Goal: Task Accomplishment & Management: Manage account settings

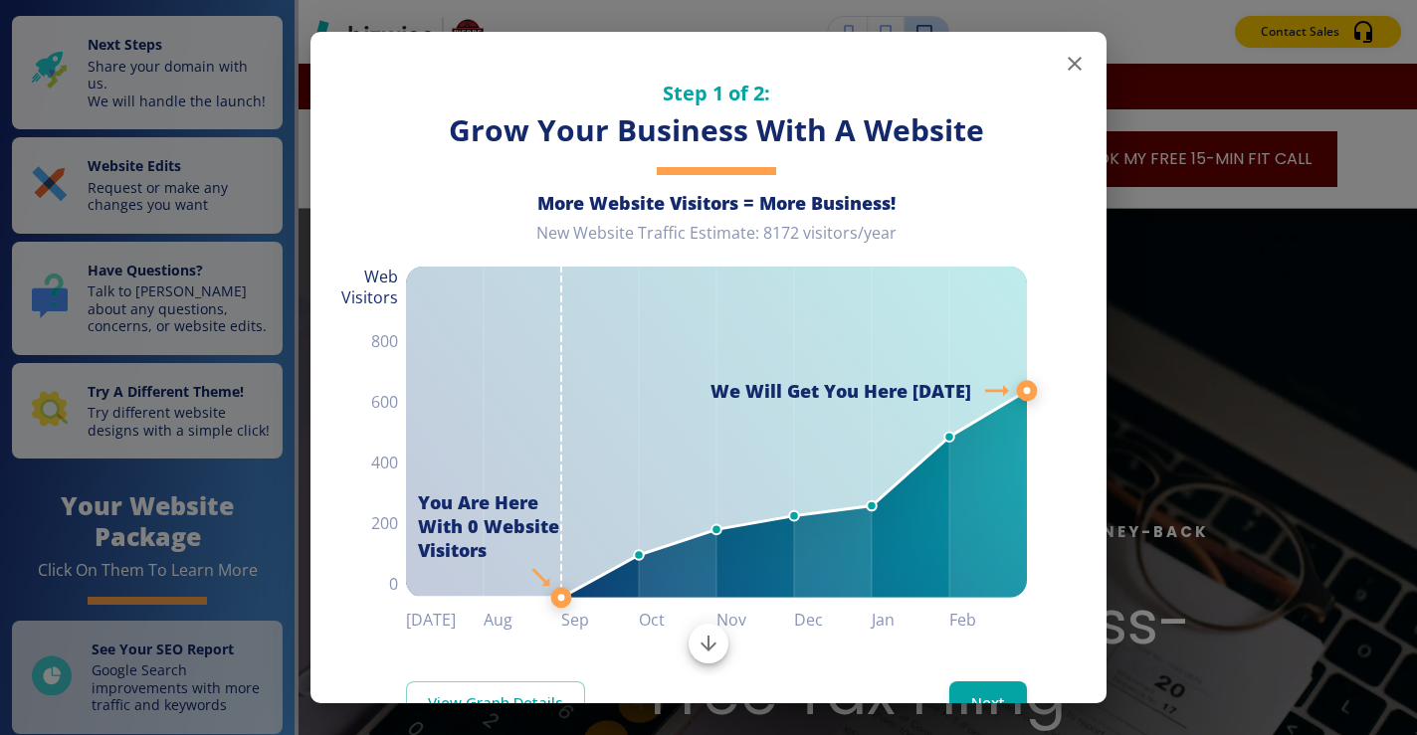
click at [1070, 62] on icon "button" at bounding box center [1075, 64] width 24 height 24
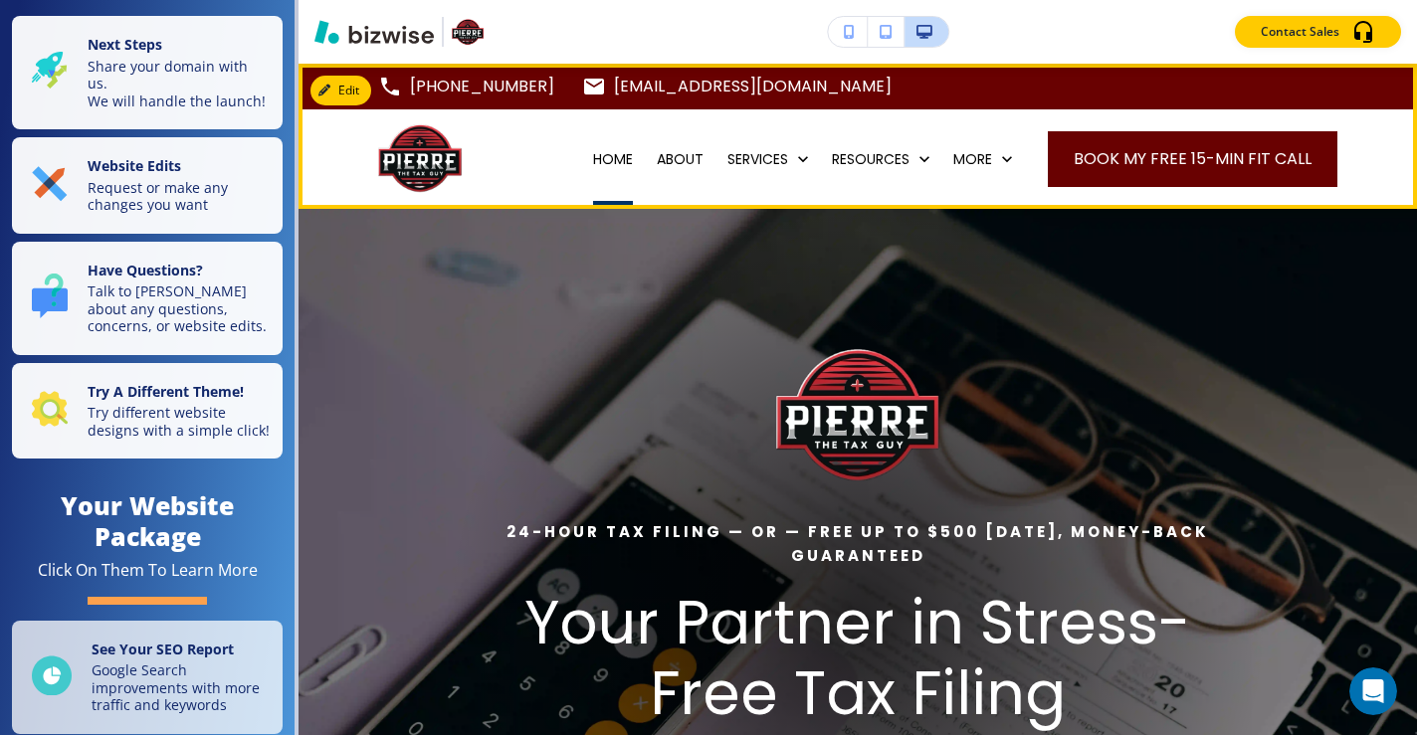
click at [605, 162] on p "HOME" at bounding box center [613, 159] width 40 height 20
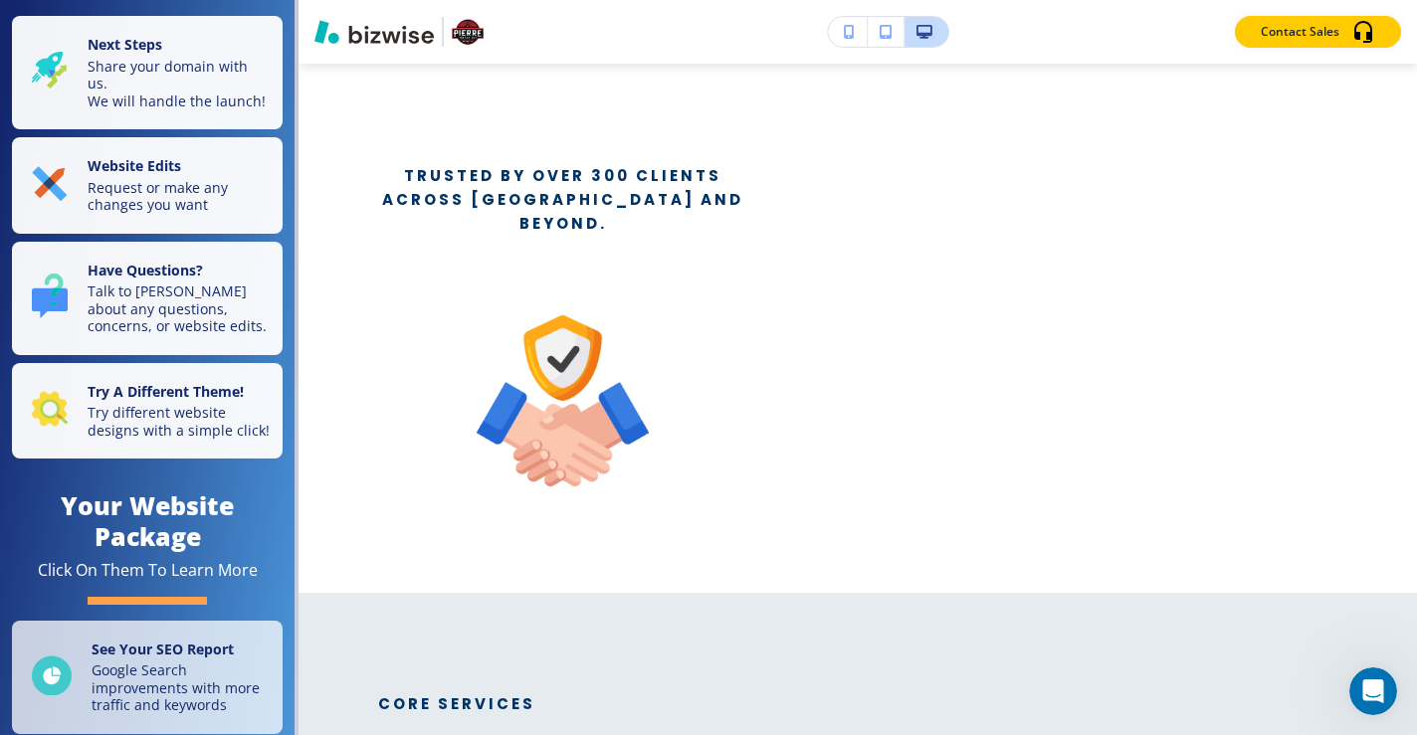
scroll to position [1063, 0]
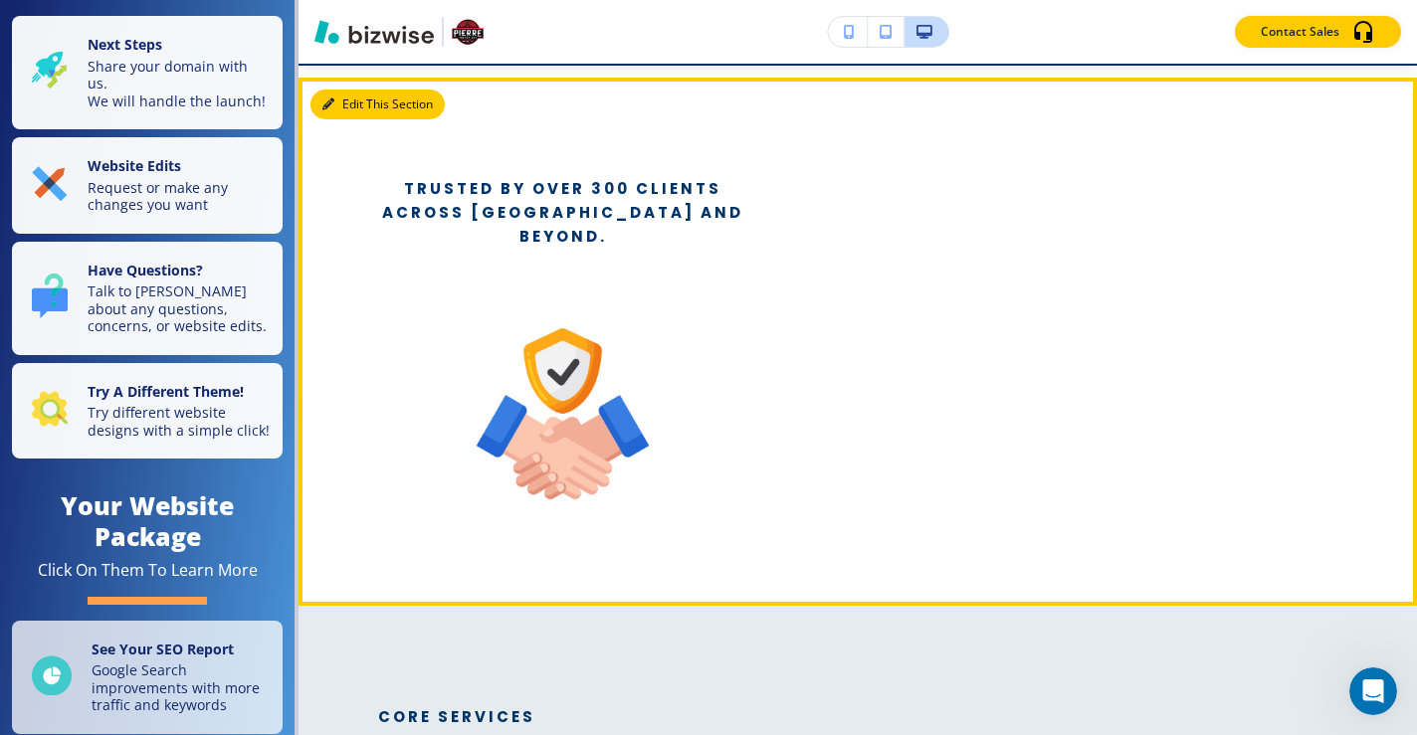
click at [365, 105] on button "Edit This Section" at bounding box center [378, 105] width 134 height 30
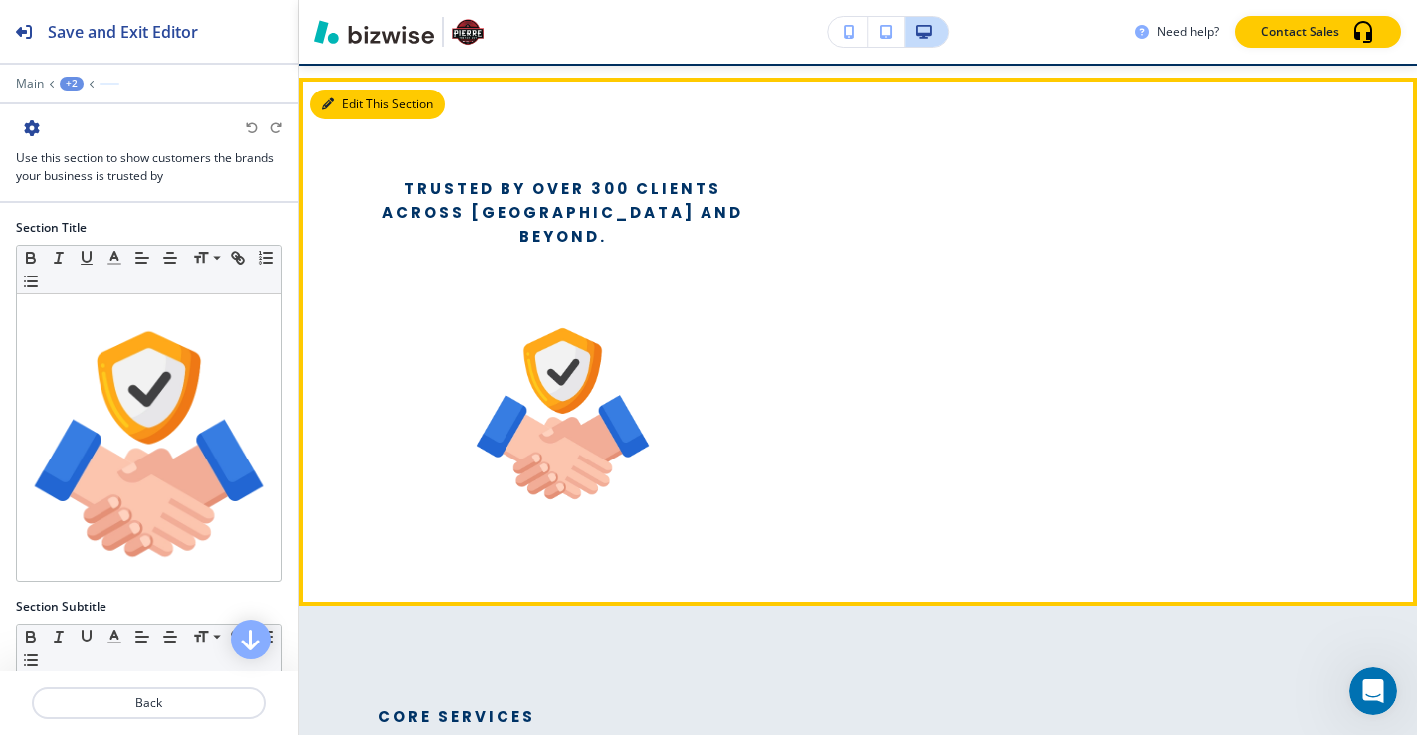
scroll to position [1077, 0]
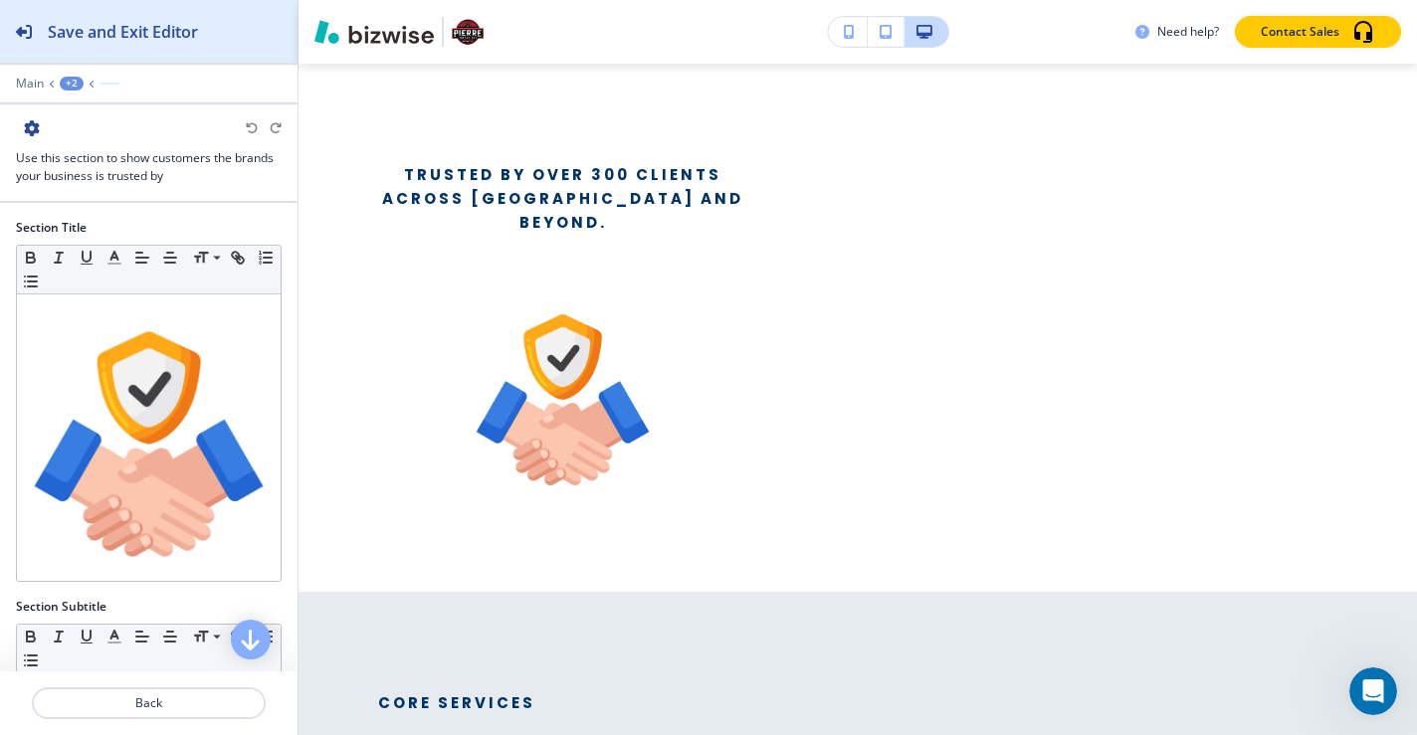
click at [42, 35] on div "Save and Exit Editor" at bounding box center [99, 31] width 198 height 63
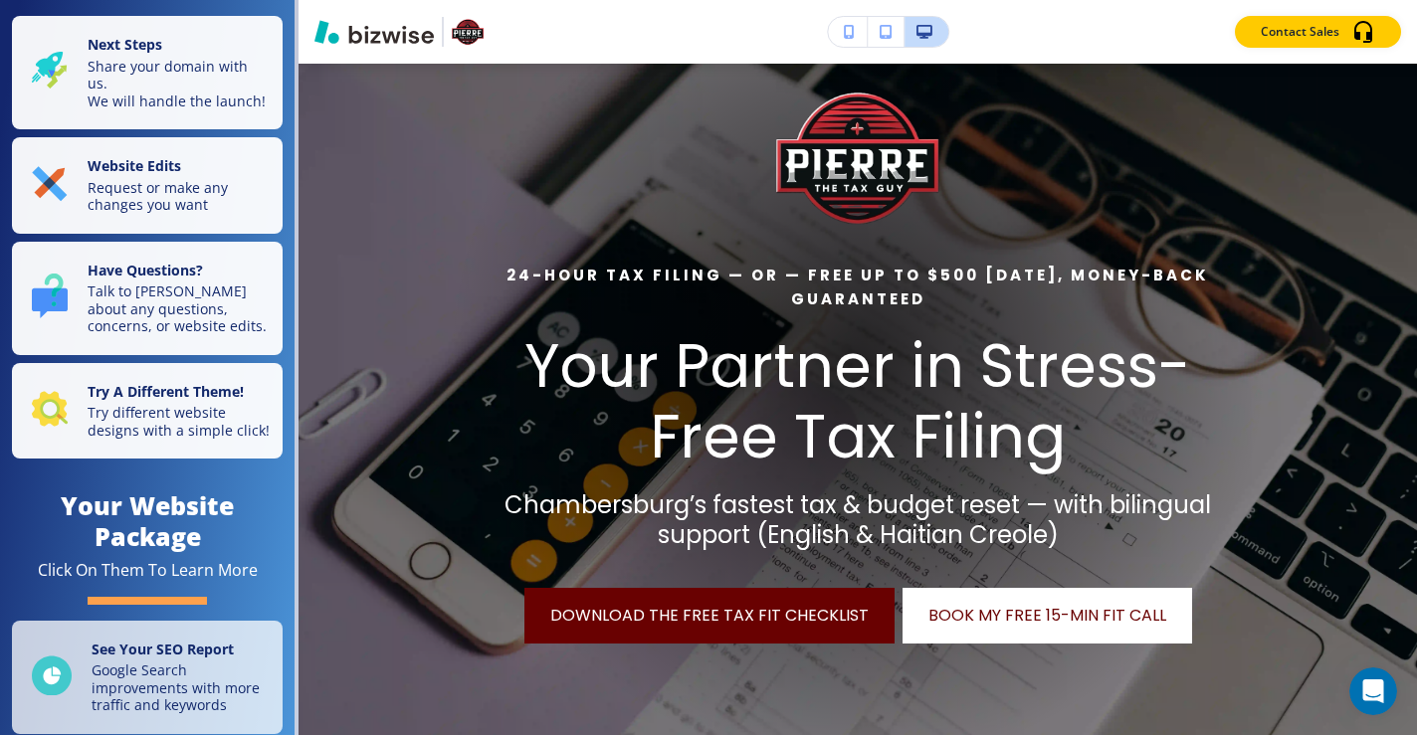
scroll to position [0, 0]
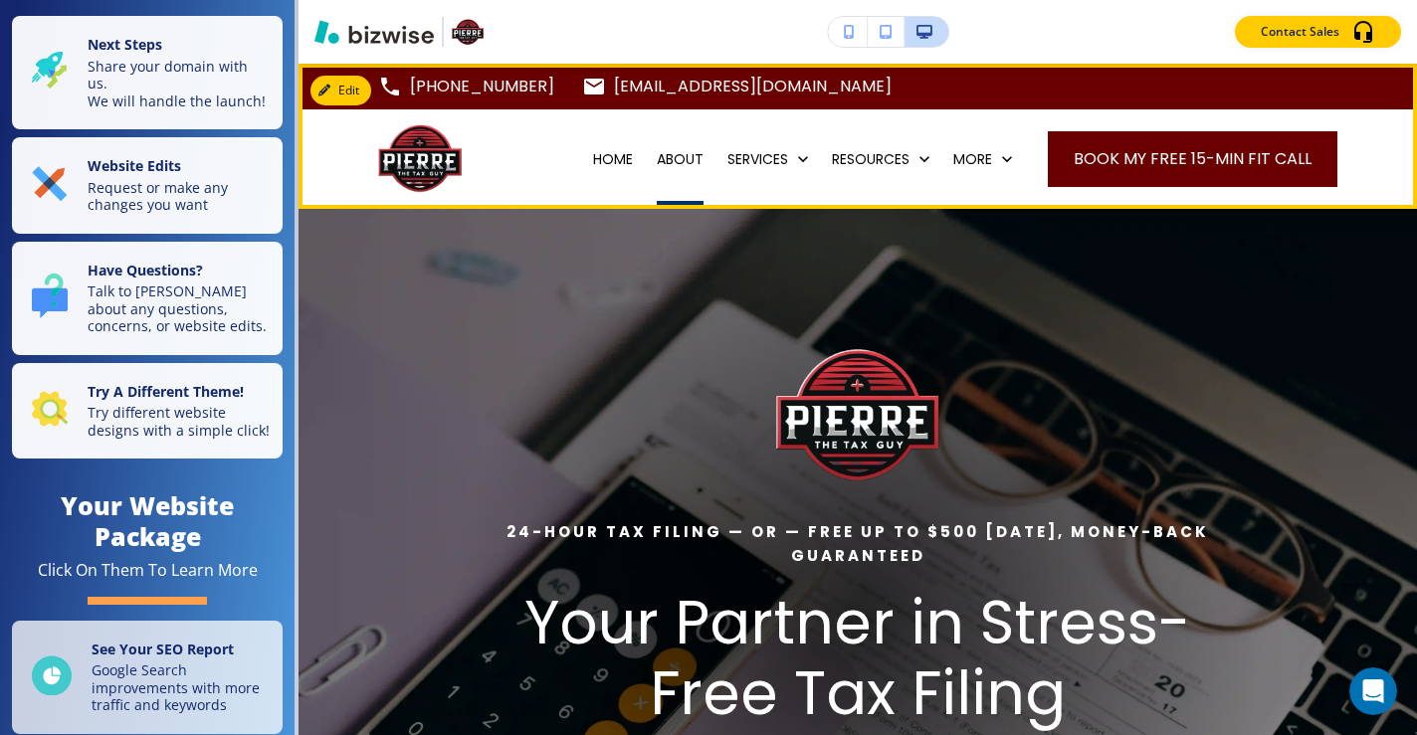
click at [657, 159] on p "ABOUT" at bounding box center [680, 159] width 47 height 20
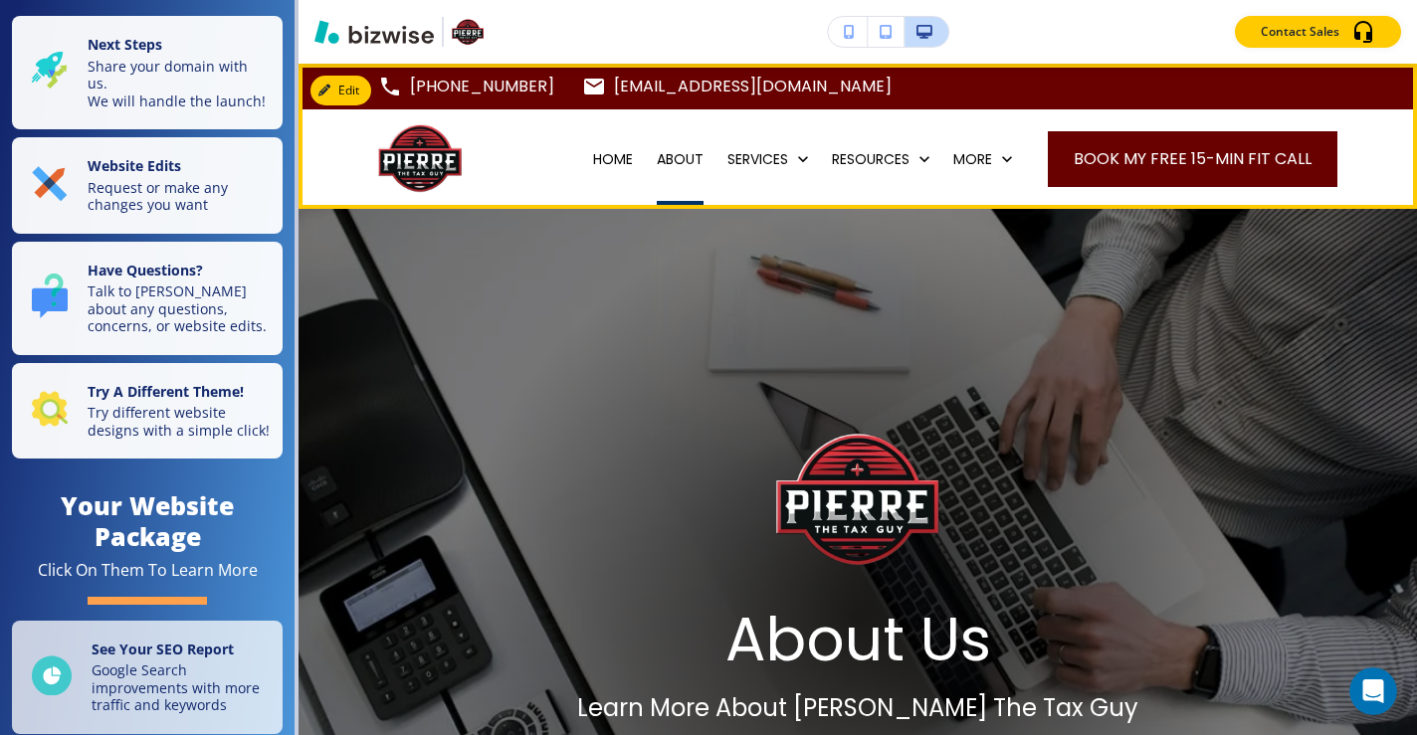
click at [676, 157] on p "ABOUT" at bounding box center [680, 159] width 47 height 20
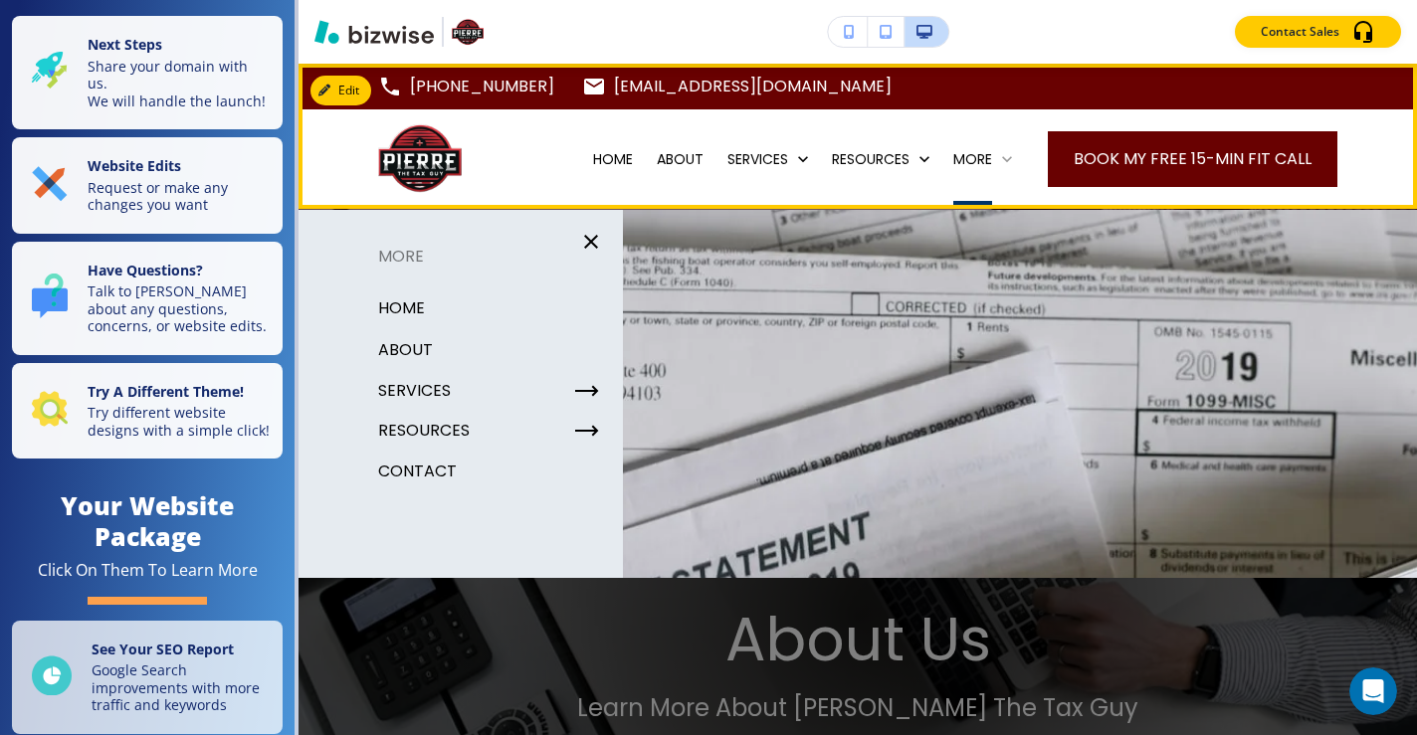
click at [987, 162] on div "More" at bounding box center [982, 159] width 59 height 20
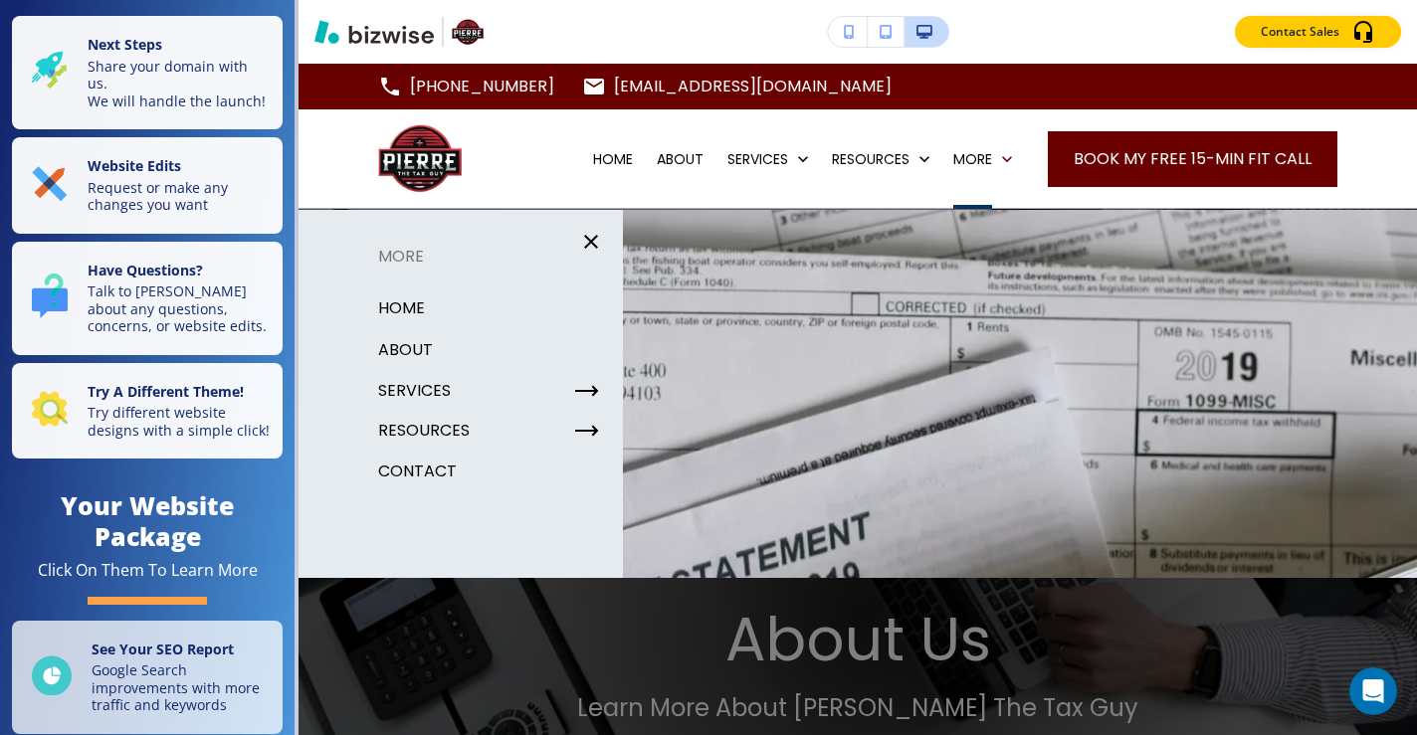
click at [402, 340] on p "ABOUT" at bounding box center [405, 350] width 55 height 30
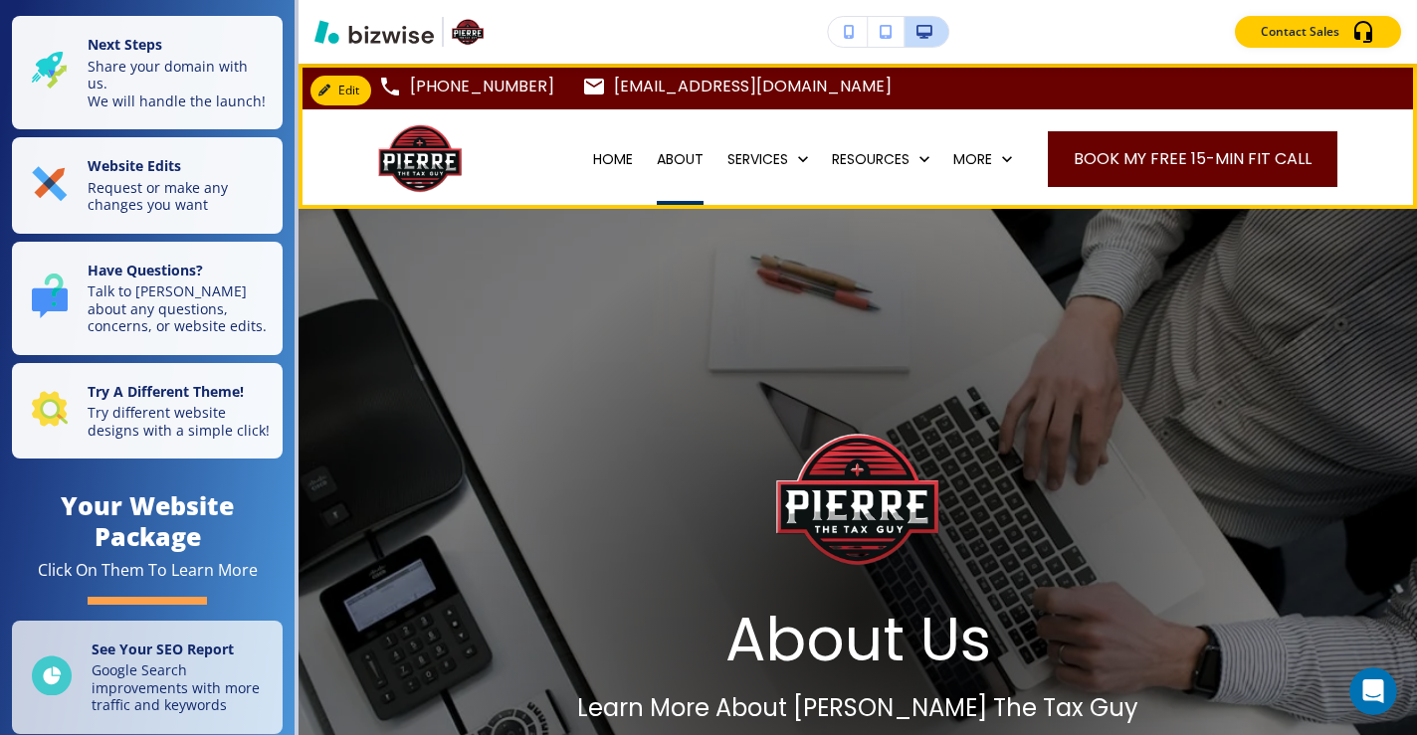
click at [680, 159] on p "ABOUT" at bounding box center [680, 159] width 47 height 20
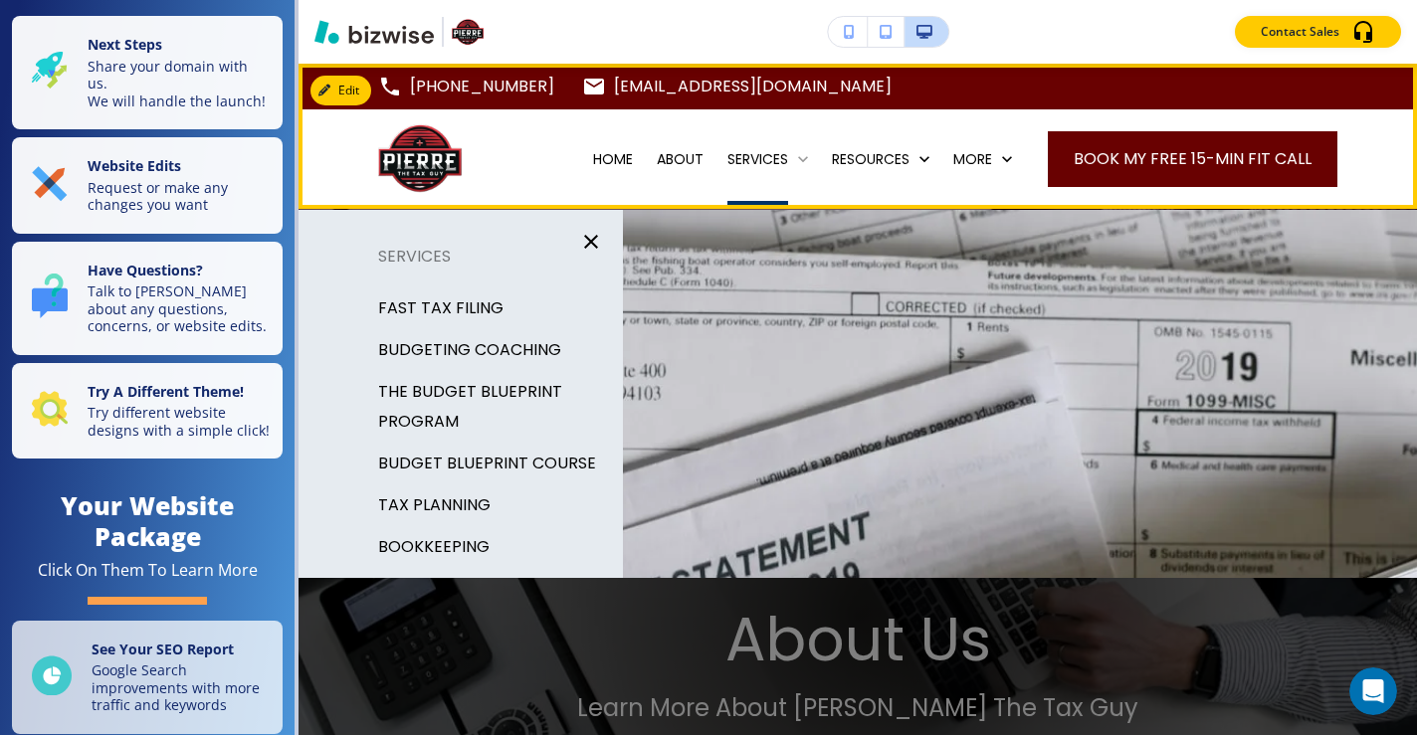
click at [752, 159] on p "SERVICES" at bounding box center [757, 159] width 61 height 20
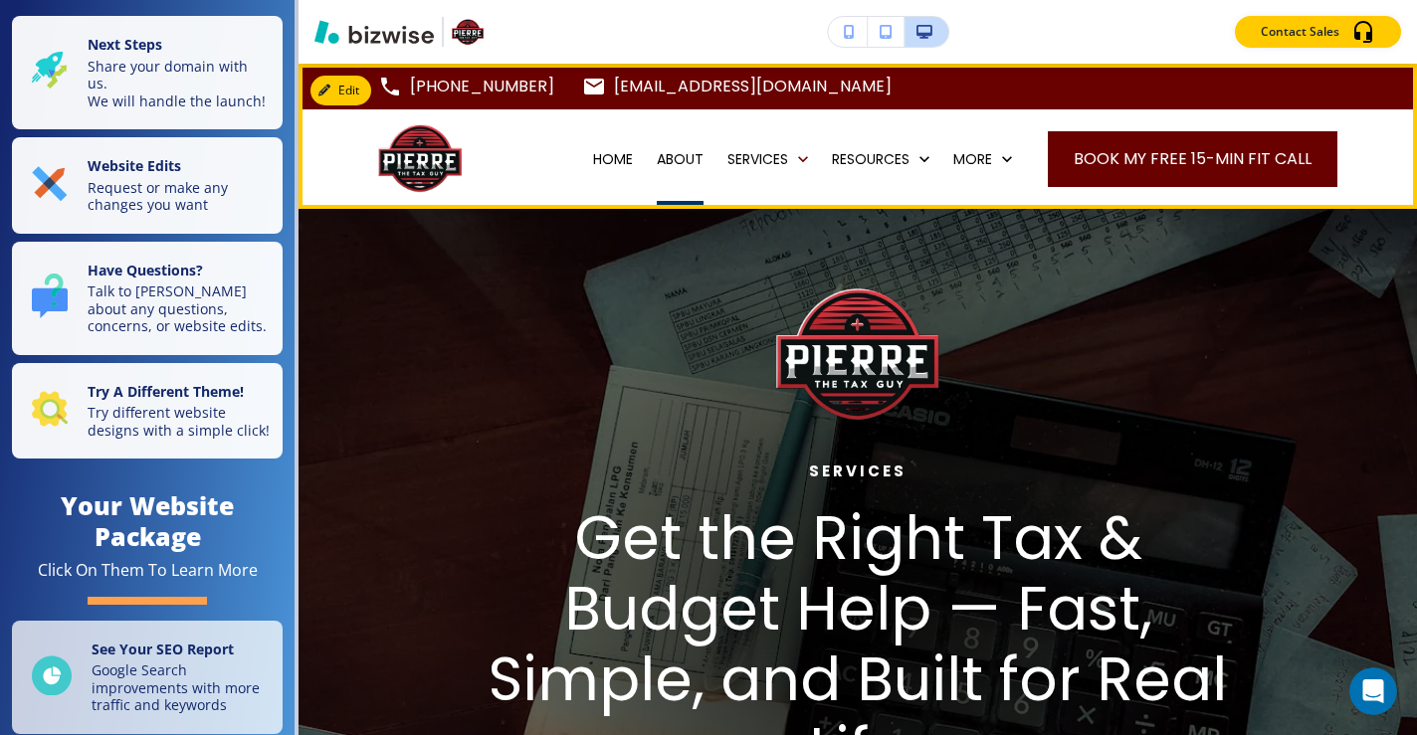
click at [667, 159] on p "ABOUT" at bounding box center [680, 159] width 47 height 20
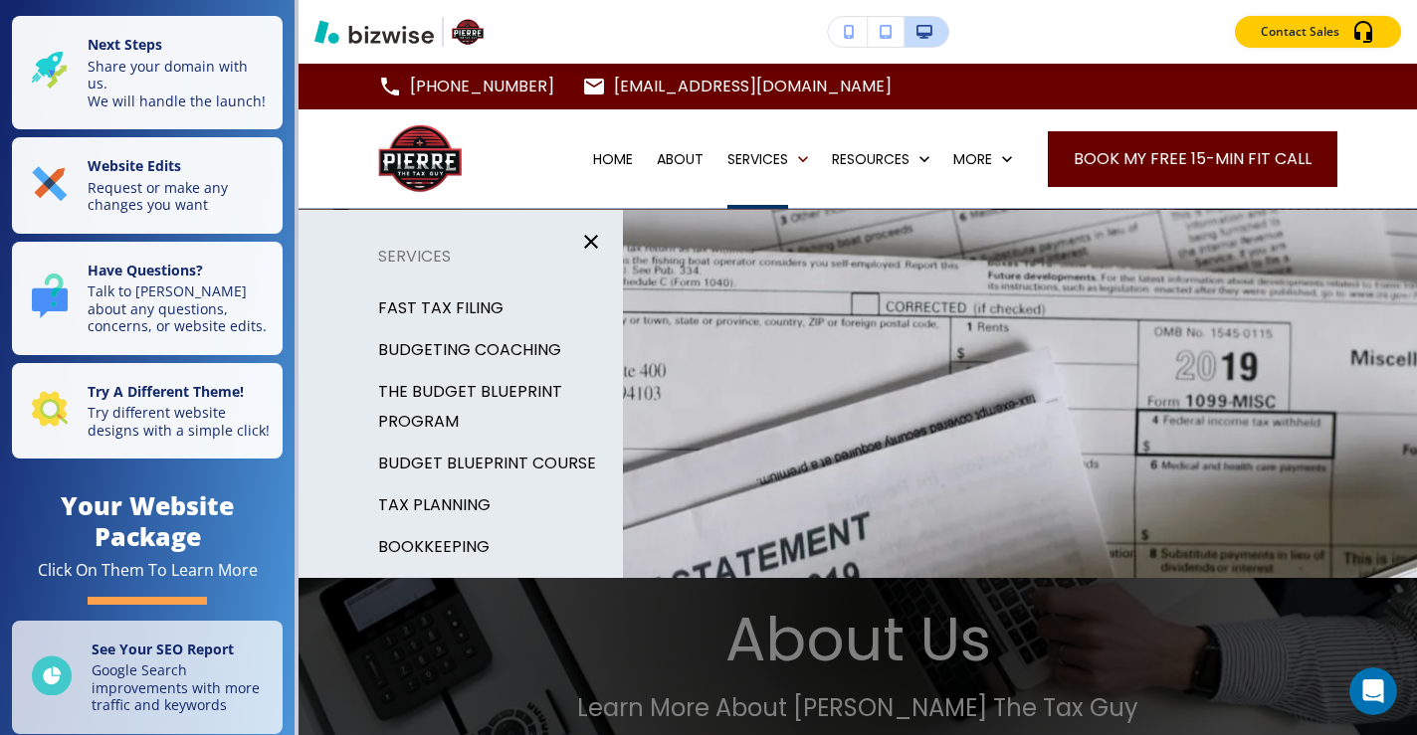
click at [1399, 404] on div "Edit [PHONE_NUMBER] [EMAIL_ADDRESS][DOMAIN_NAME] [GEOGRAPHIC_DATA], [GEOGRAPHIC…" at bounding box center [858, 400] width 1119 height 672
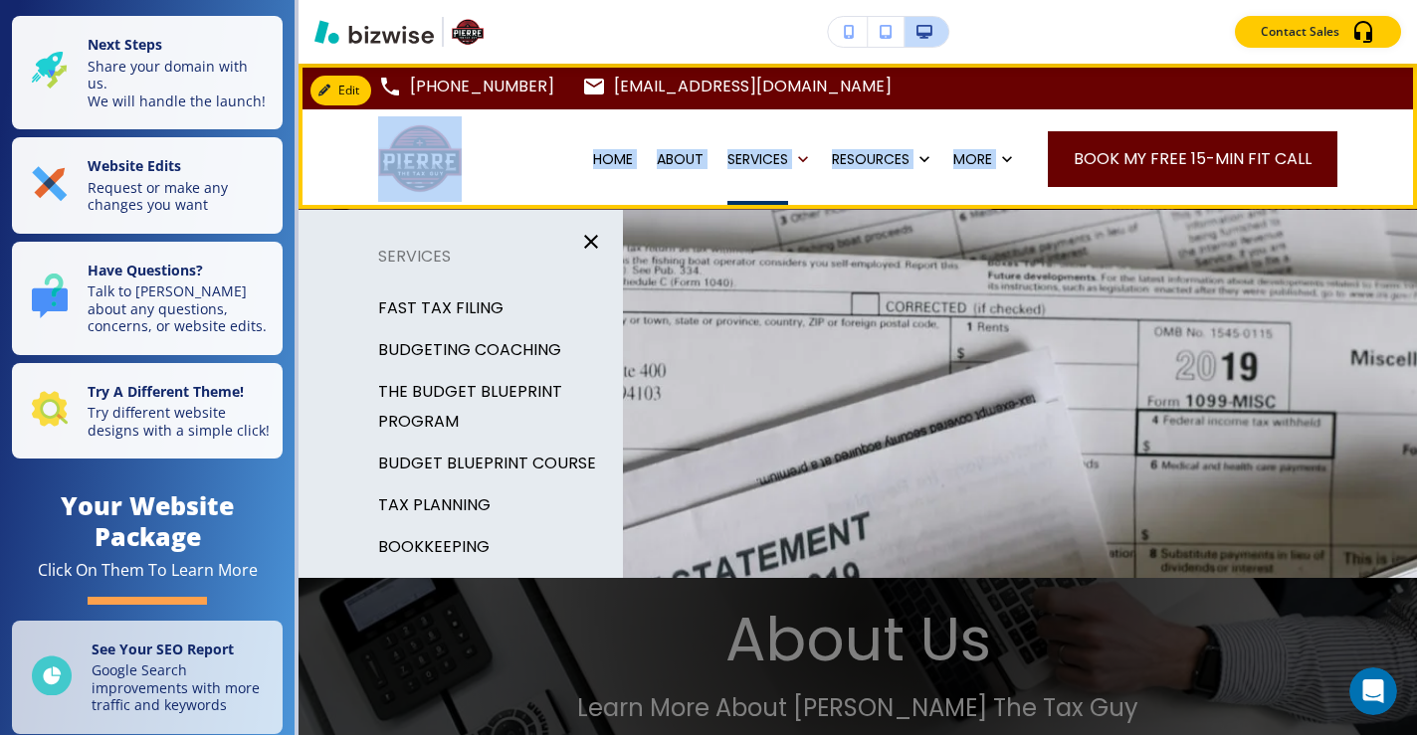
drag, startPoint x: 1402, startPoint y: 105, endPoint x: 1402, endPoint y: 136, distance: 30.9
click at [1402, 136] on header "[PHONE_NUMBER] [EMAIL_ADDRESS][DOMAIN_NAME] [GEOGRAPHIC_DATA], [GEOGRAPHIC_DATA…" at bounding box center [858, 136] width 1119 height 145
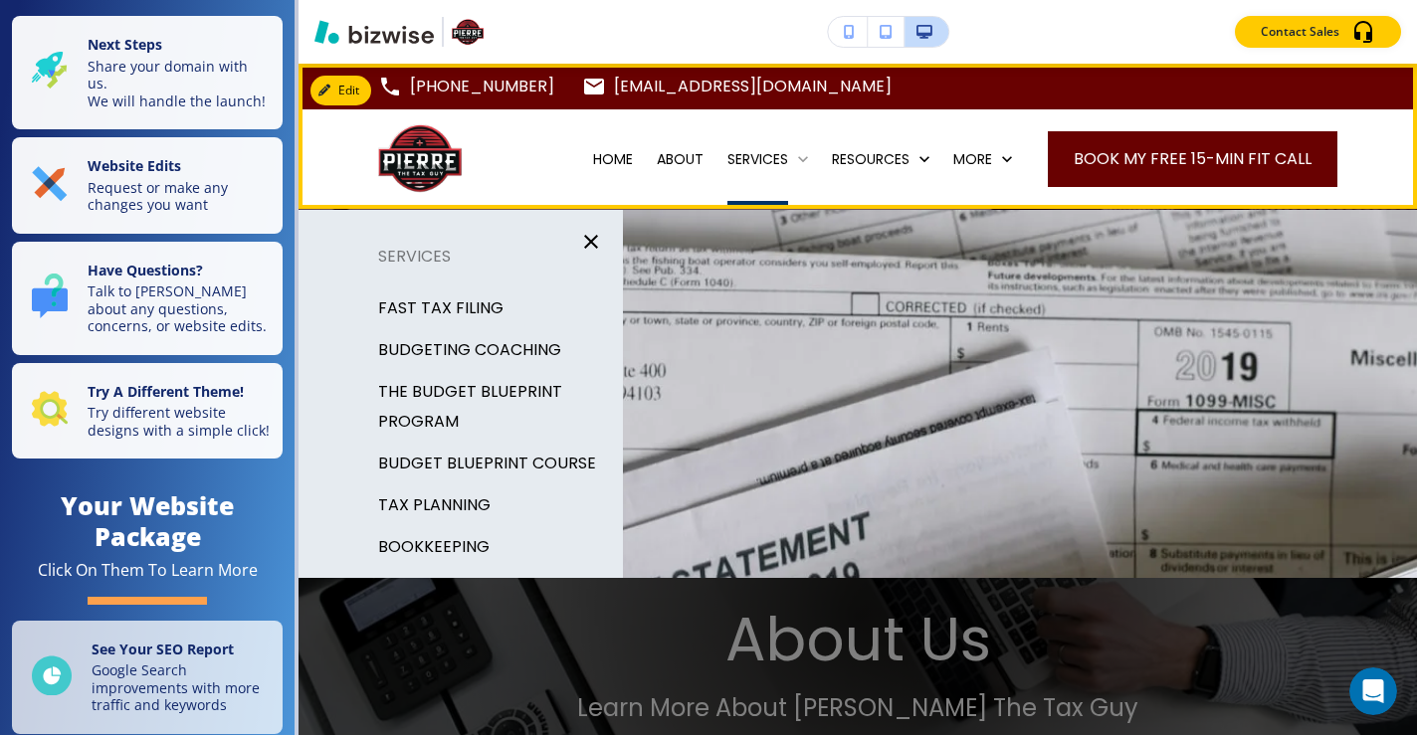
click at [740, 152] on p "SERVICES" at bounding box center [757, 159] width 61 height 20
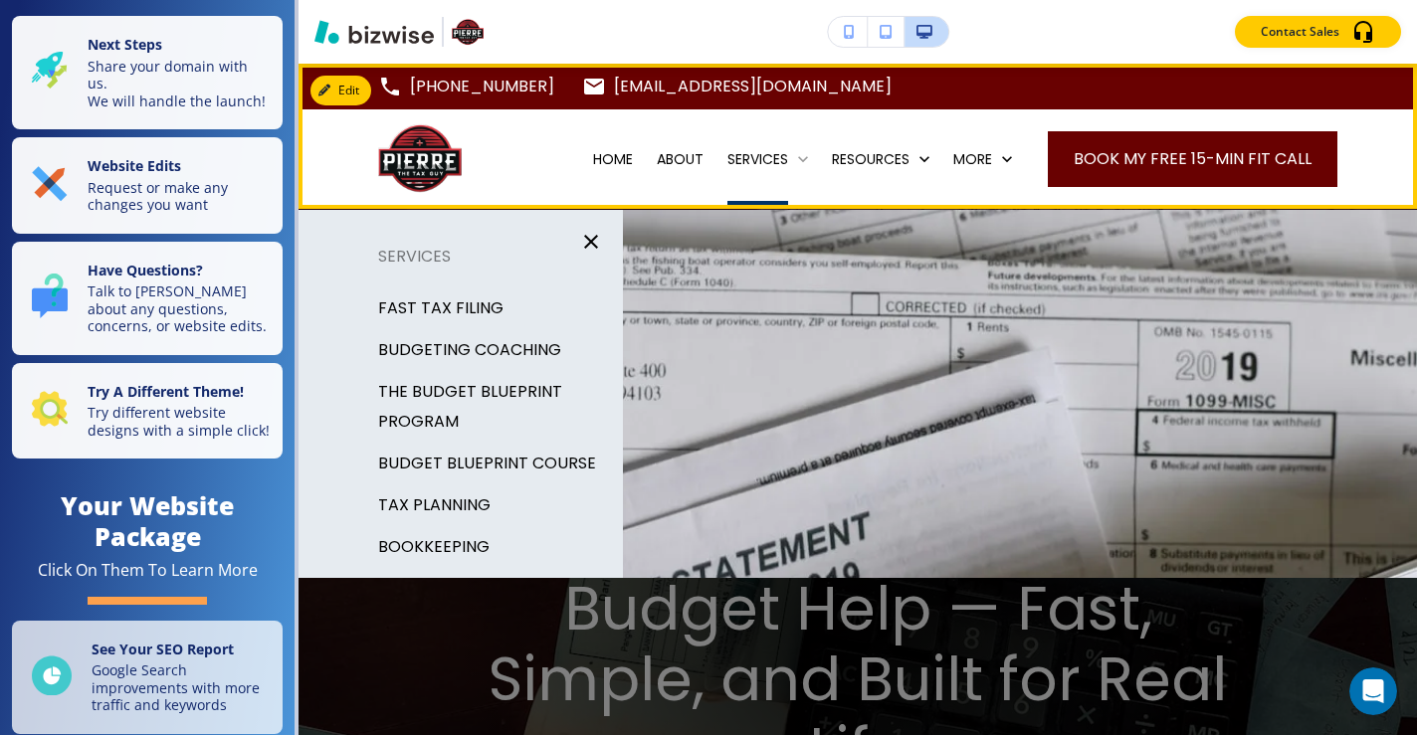
click at [769, 158] on p "SERVICES" at bounding box center [757, 159] width 61 height 20
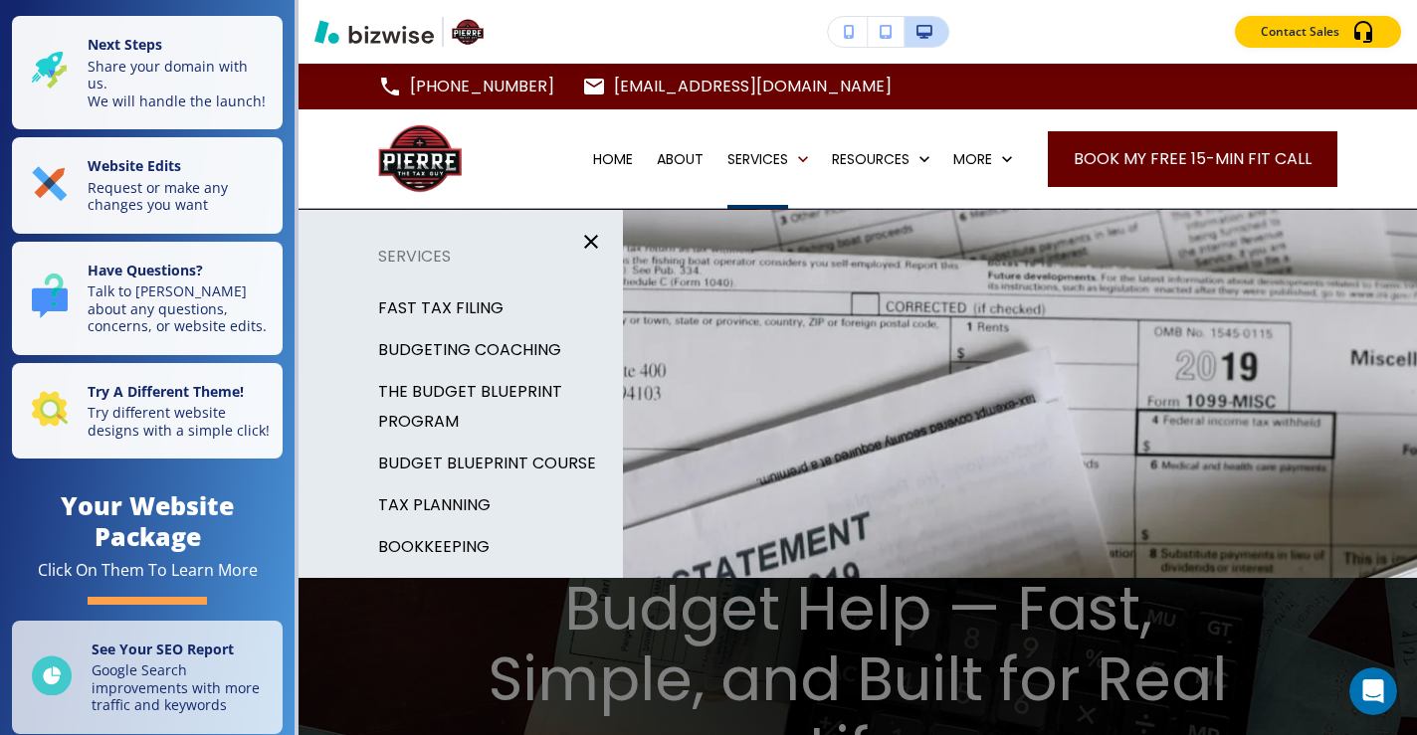
click at [464, 301] on p "FAST TAX FILING" at bounding box center [440, 309] width 125 height 30
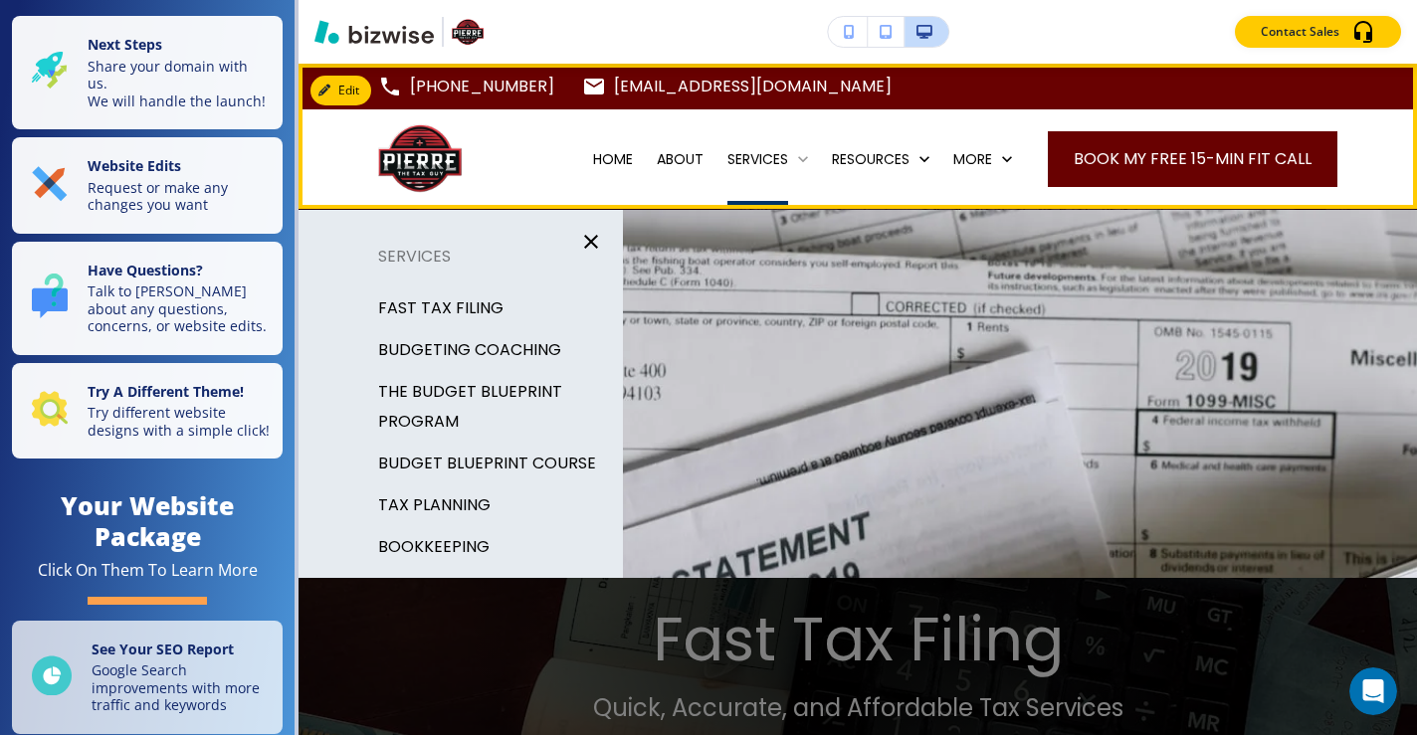
click at [768, 158] on p "SERVICES" at bounding box center [757, 159] width 61 height 20
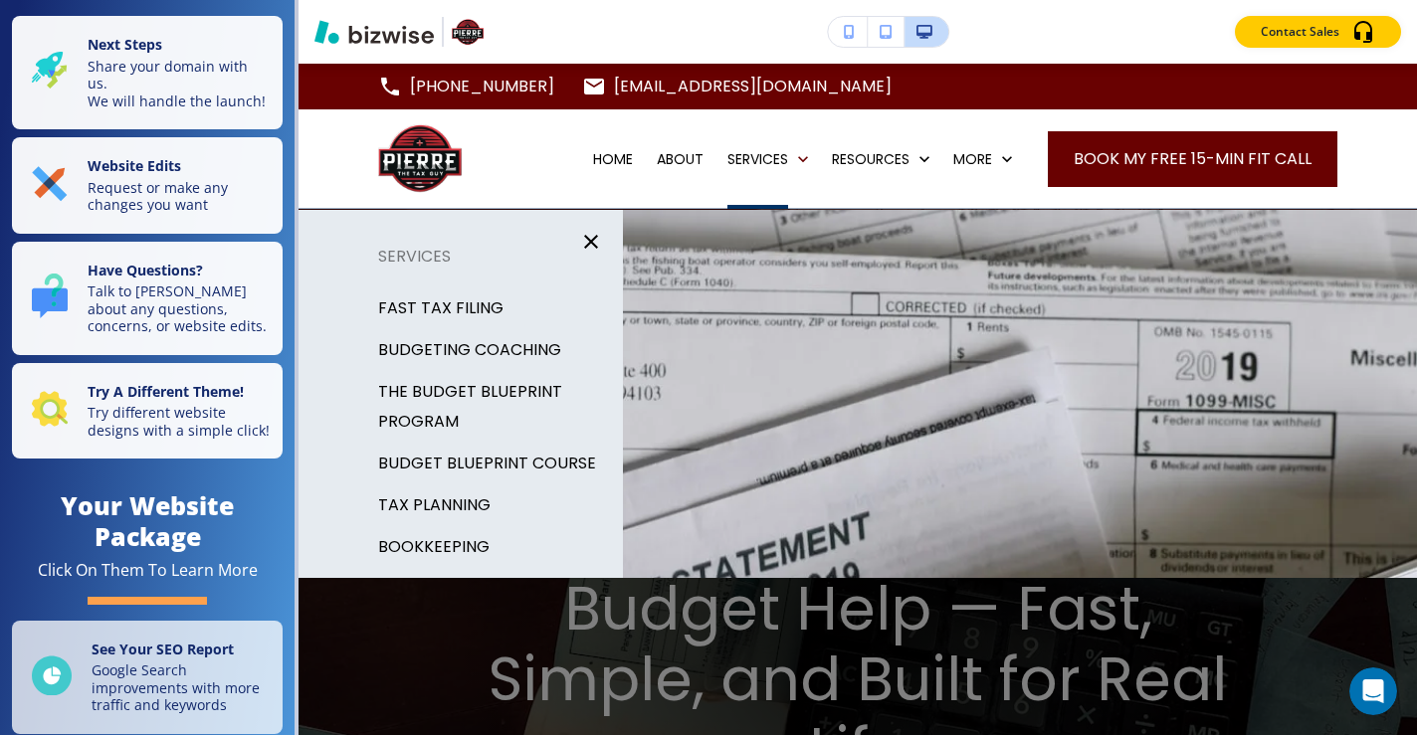
click at [503, 352] on p "BUDGETING COACHING" at bounding box center [469, 350] width 183 height 30
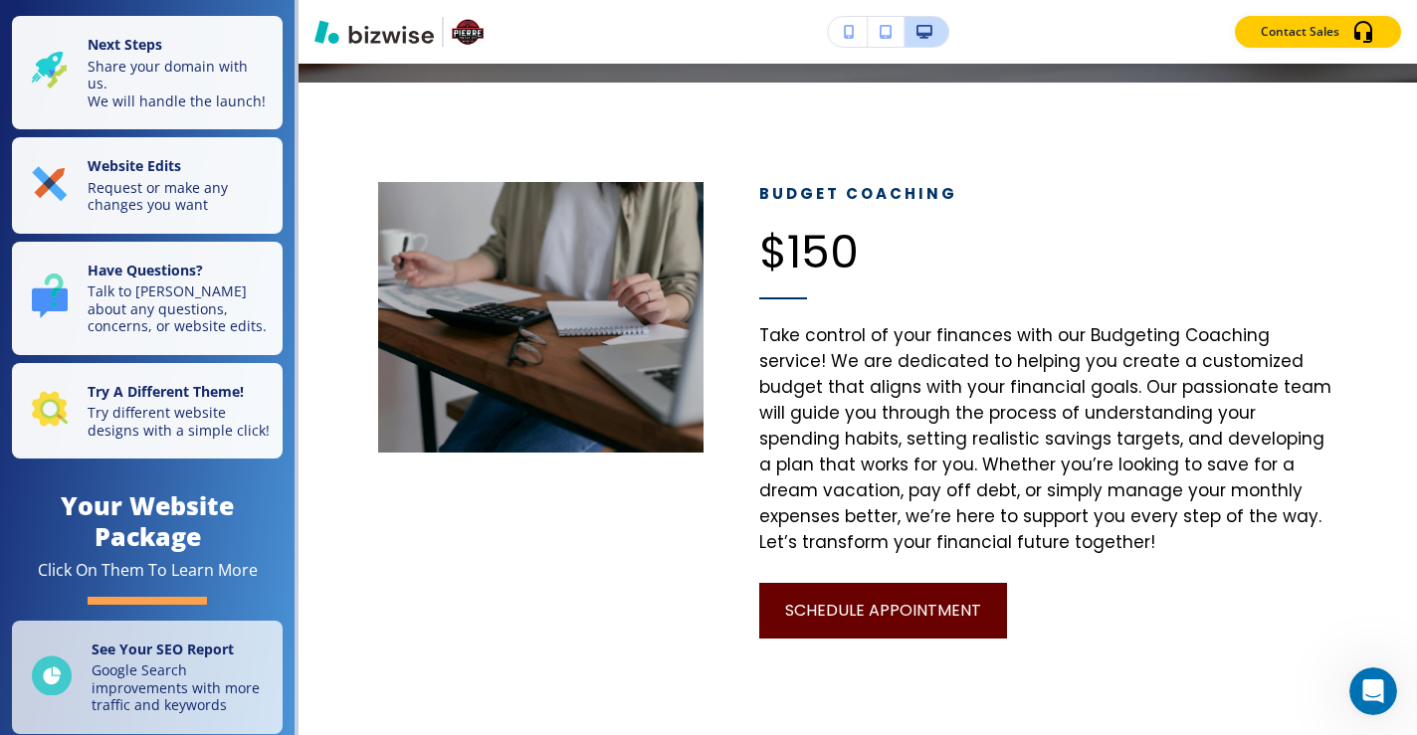
scroll to position [929, 0]
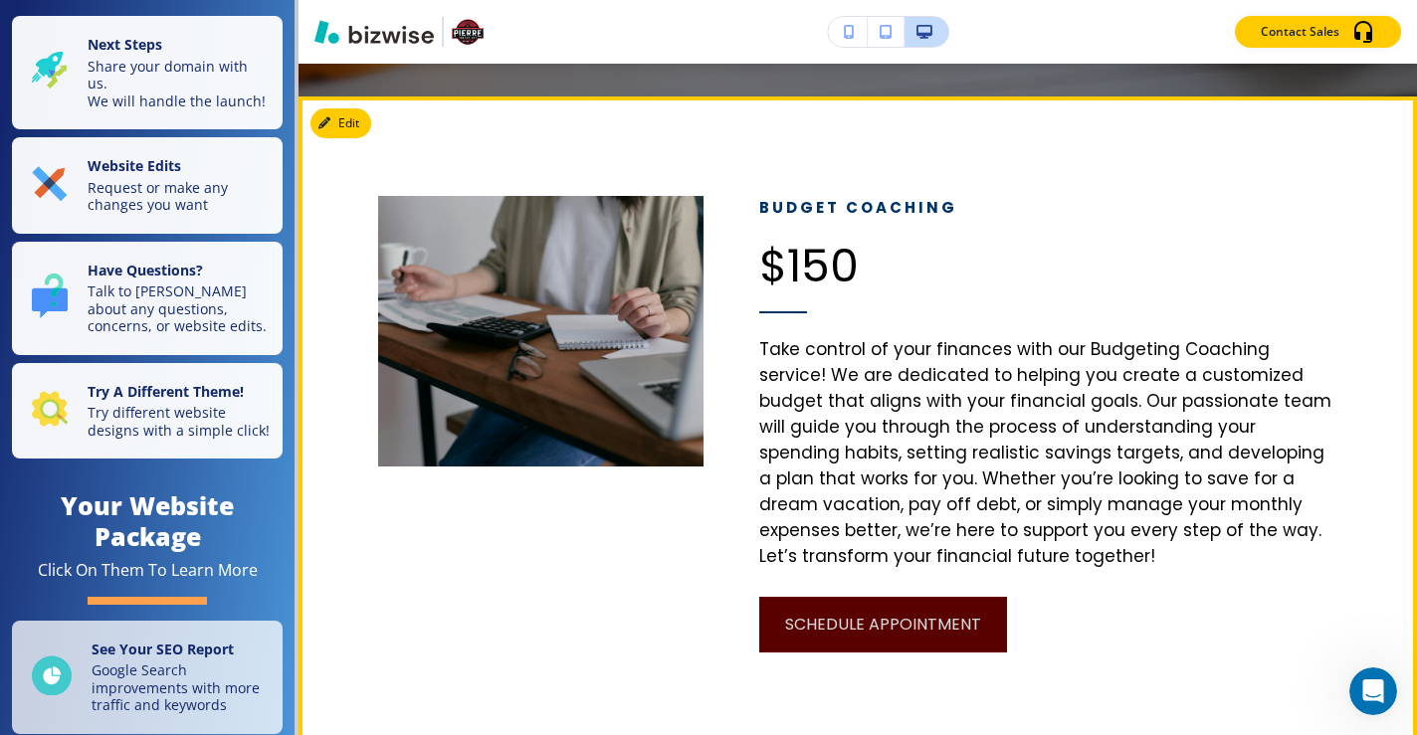
click at [851, 610] on button "SCHEDULE APPOINTMENT" at bounding box center [883, 625] width 248 height 56
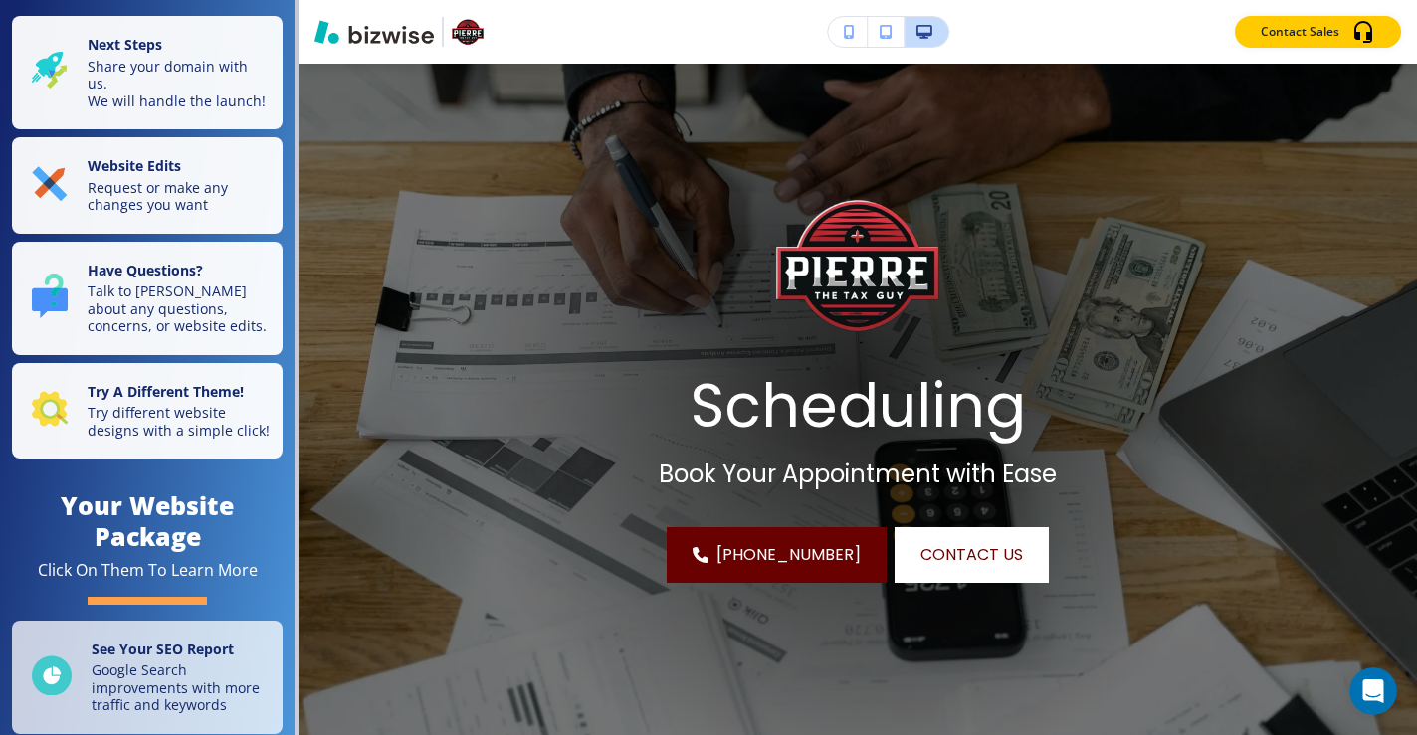
scroll to position [0, 0]
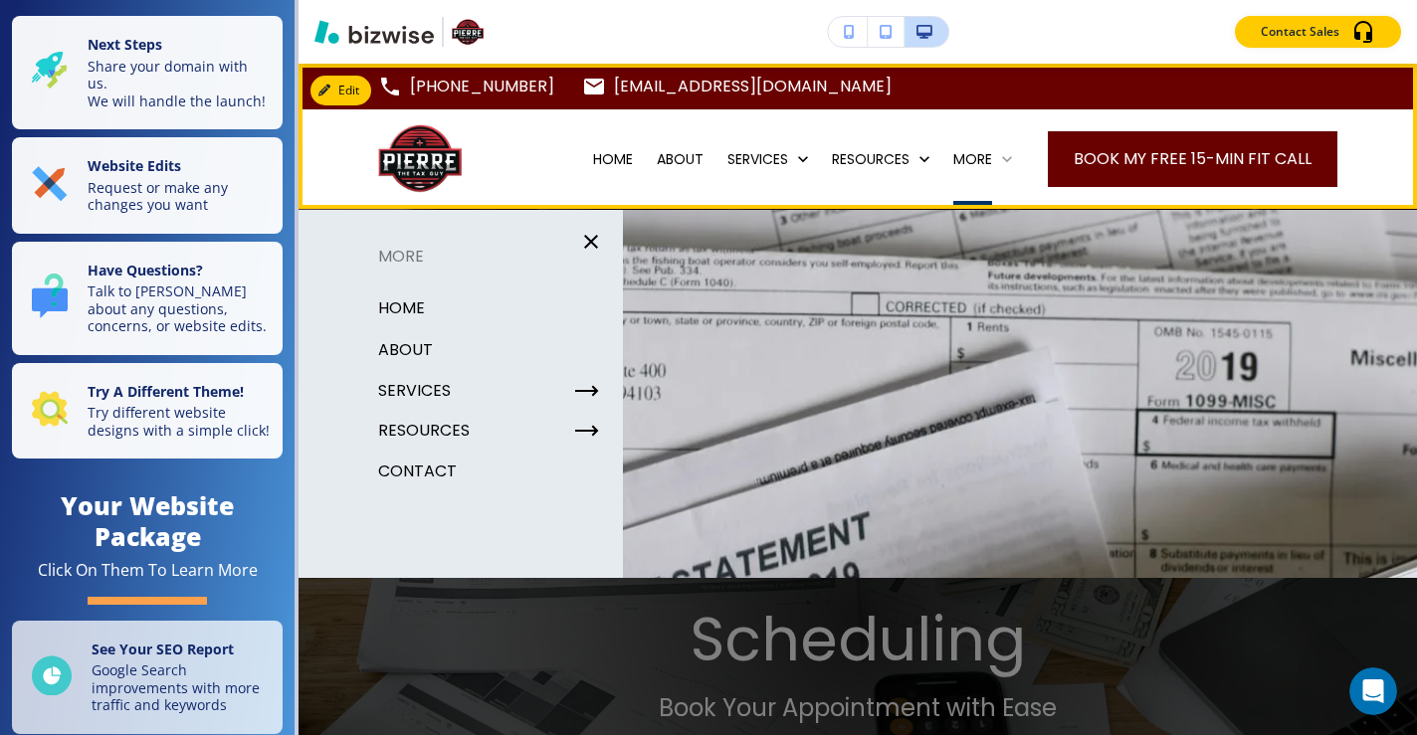
click at [997, 153] on icon at bounding box center [1007, 159] width 20 height 20
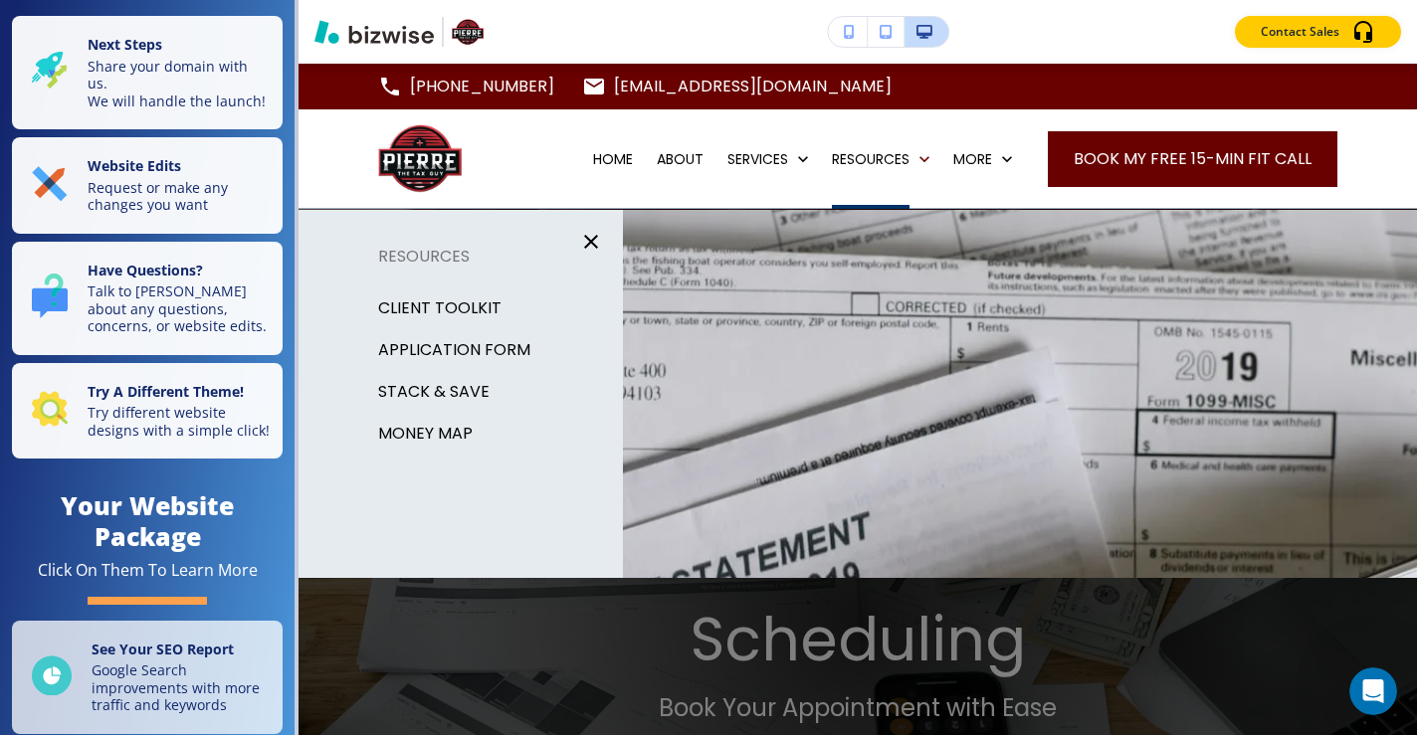
click at [438, 436] on p "MONEY MAP" at bounding box center [425, 434] width 95 height 30
select select "8"
select select "Groceries"
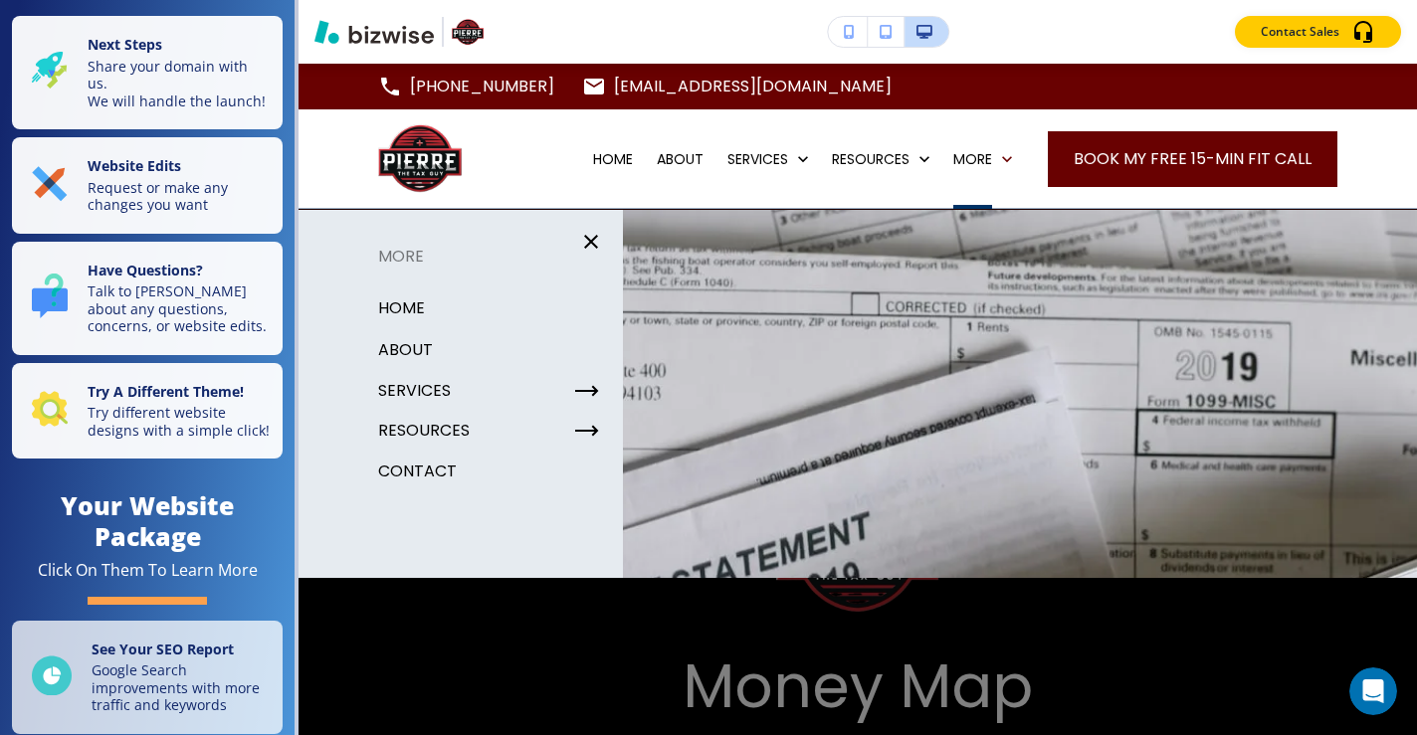
drag, startPoint x: 844, startPoint y: 369, endPoint x: 844, endPoint y: 394, distance: 24.9
click at [844, 394] on div at bounding box center [858, 505] width 1119 height 590
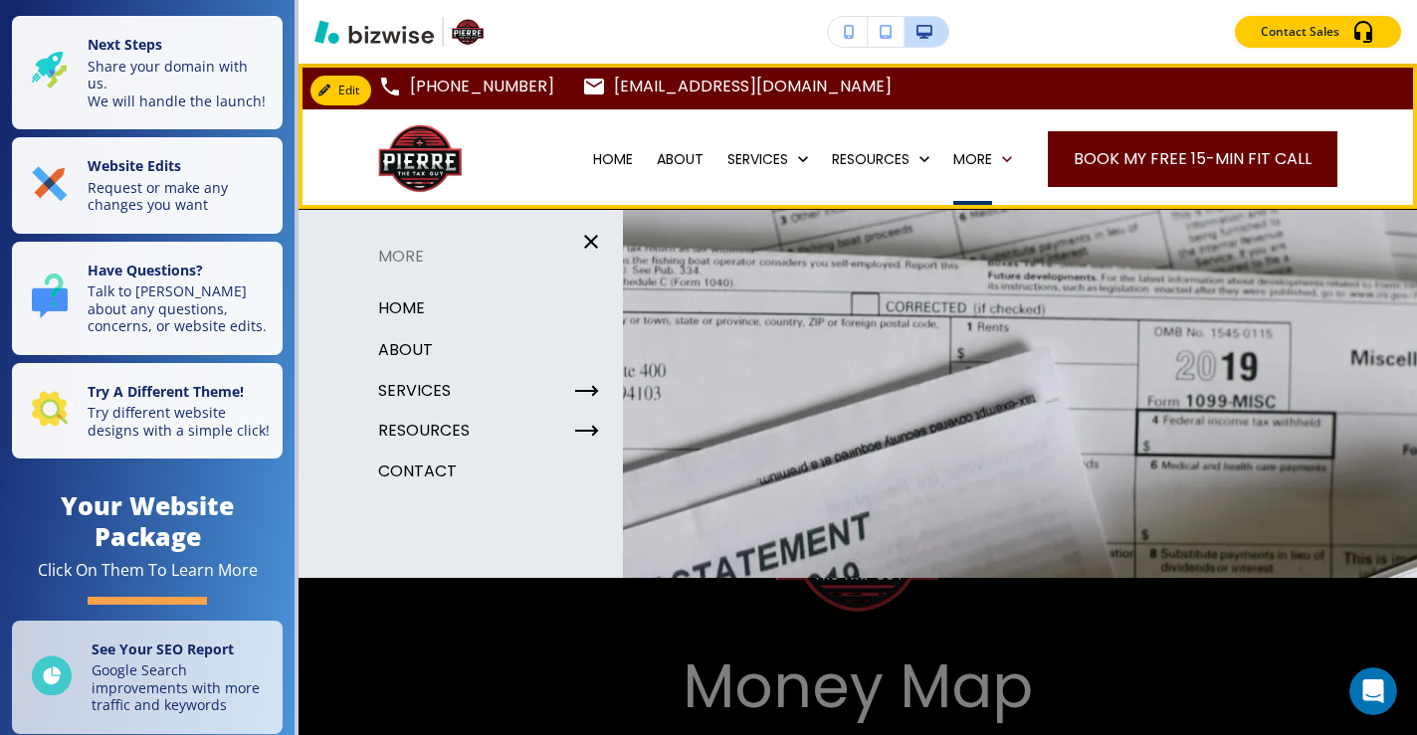
click at [992, 147] on div "More" at bounding box center [982, 159] width 83 height 100
click at [358, 98] on button "Edit Navigation Bar" at bounding box center [386, 91] width 150 height 30
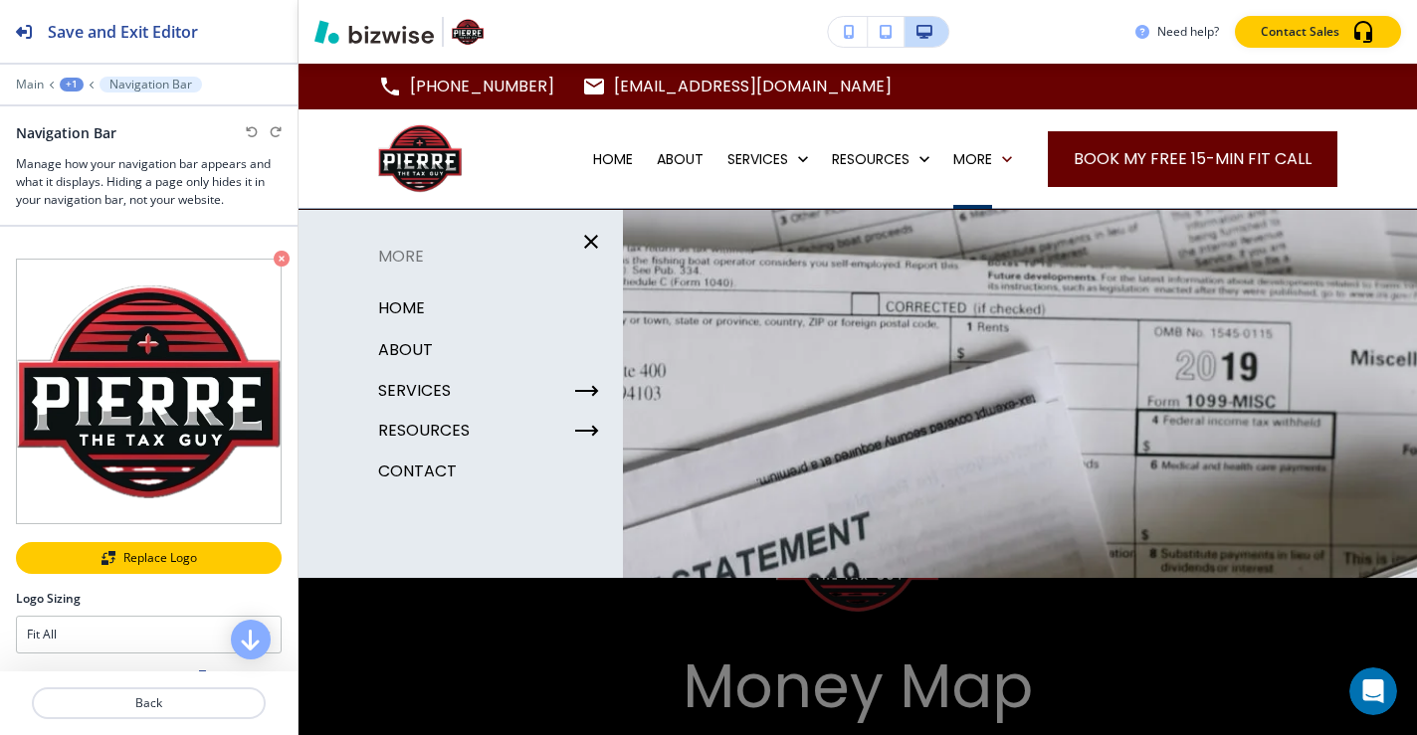
click at [141, 551] on div "Replace Logo" at bounding box center [149, 558] width 262 height 14
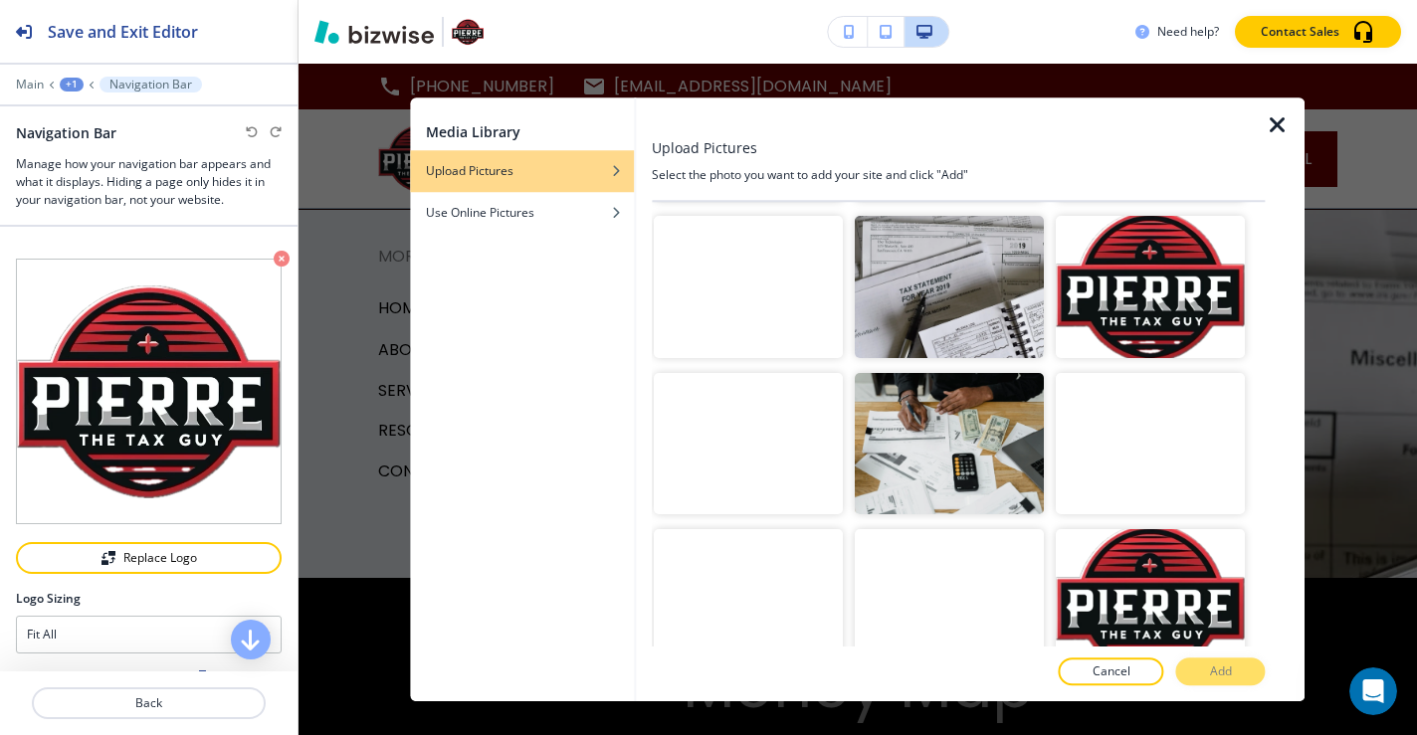
scroll to position [1718, 0]
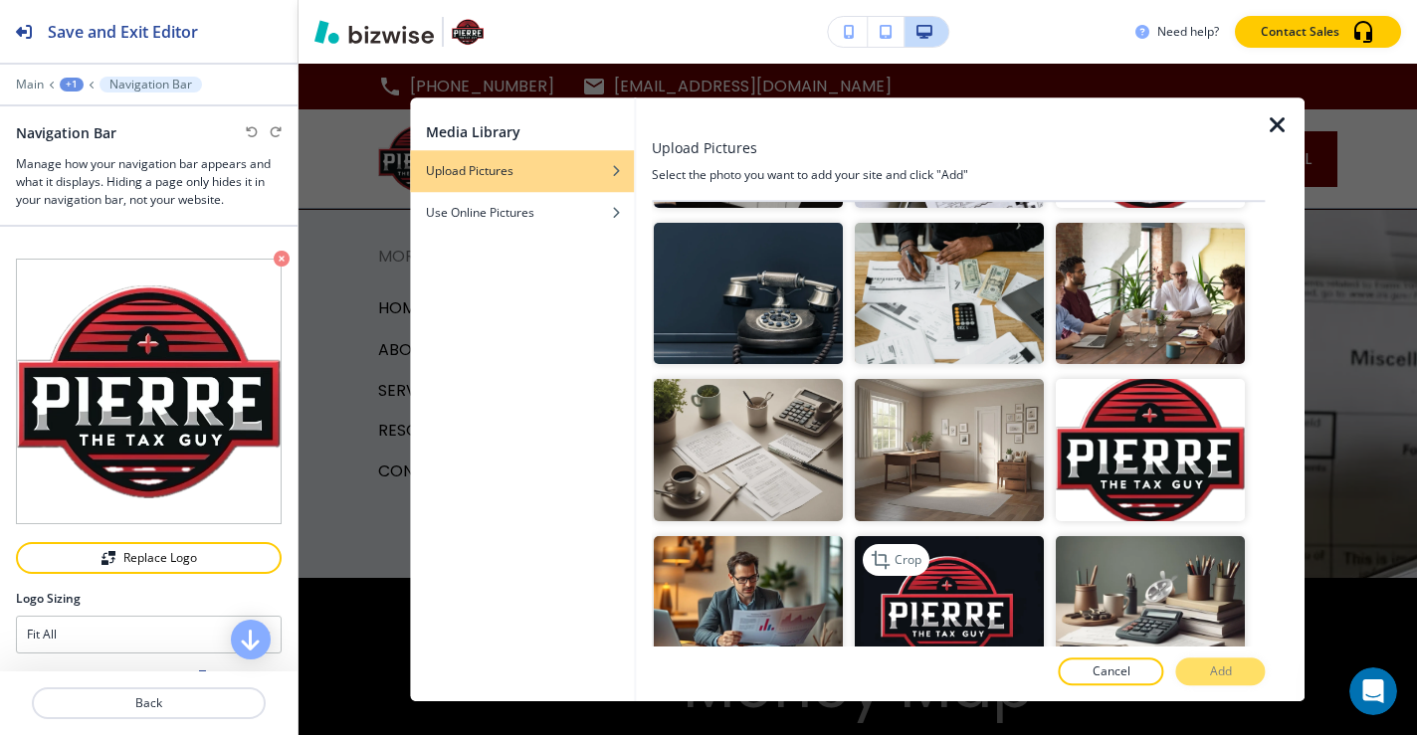
click at [965, 544] on img "button" at bounding box center [949, 607] width 189 height 142
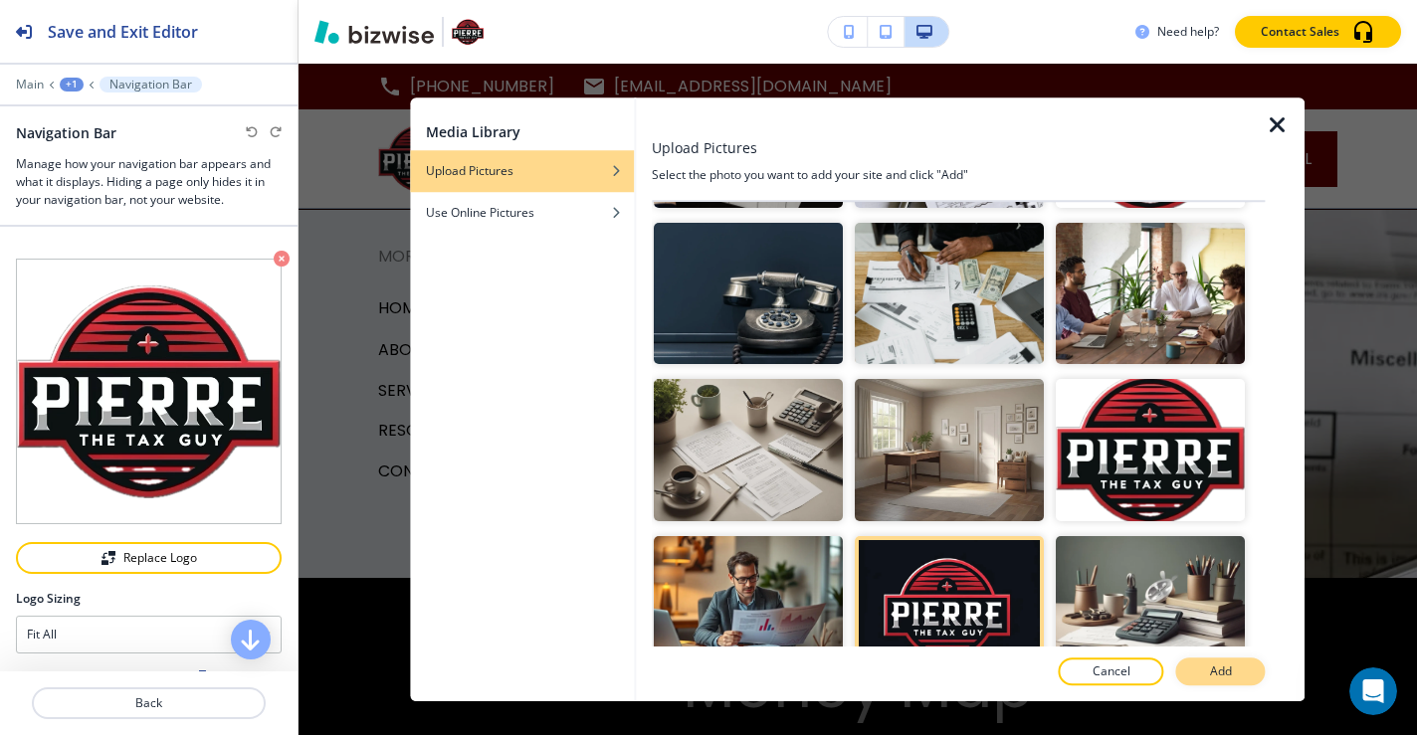
click at [1207, 680] on button "Add" at bounding box center [1221, 672] width 90 height 28
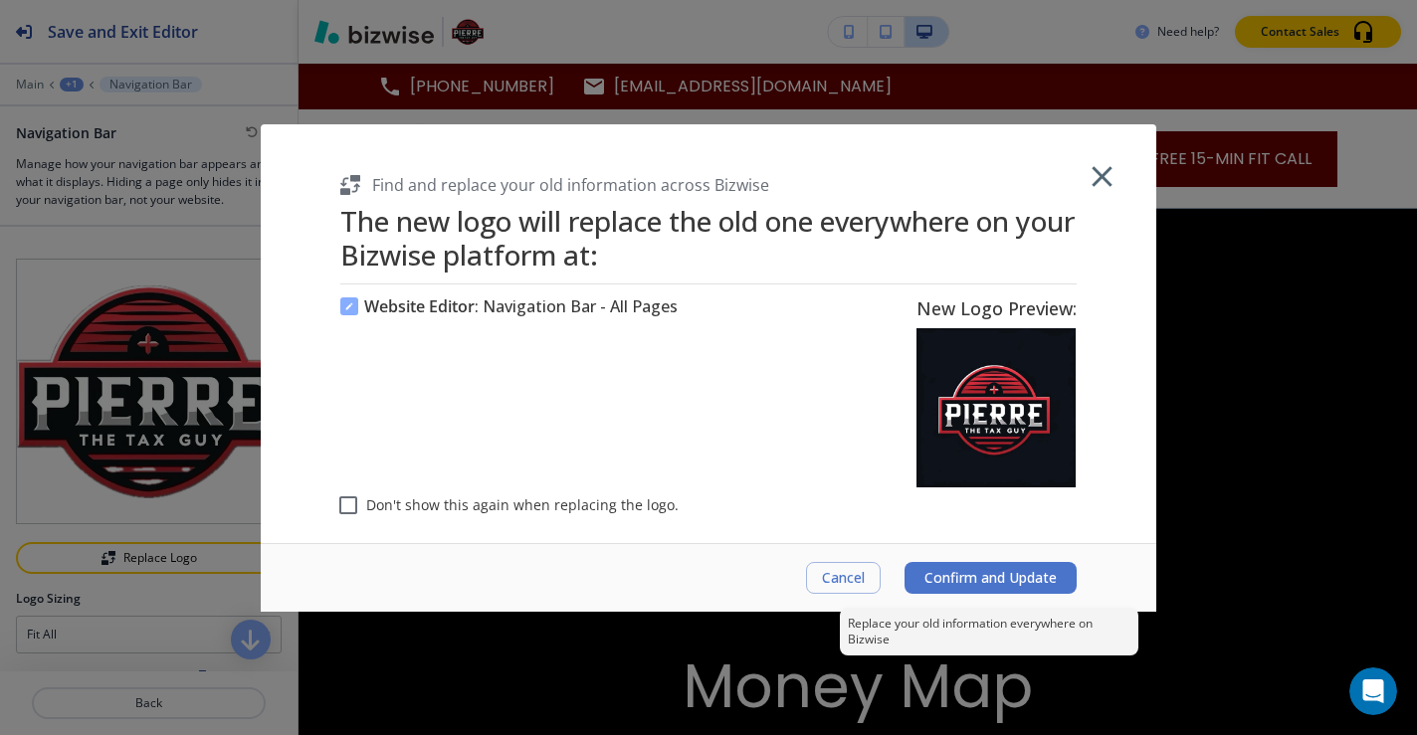
click at [1014, 583] on span "Confirm and Update" at bounding box center [991, 578] width 132 height 16
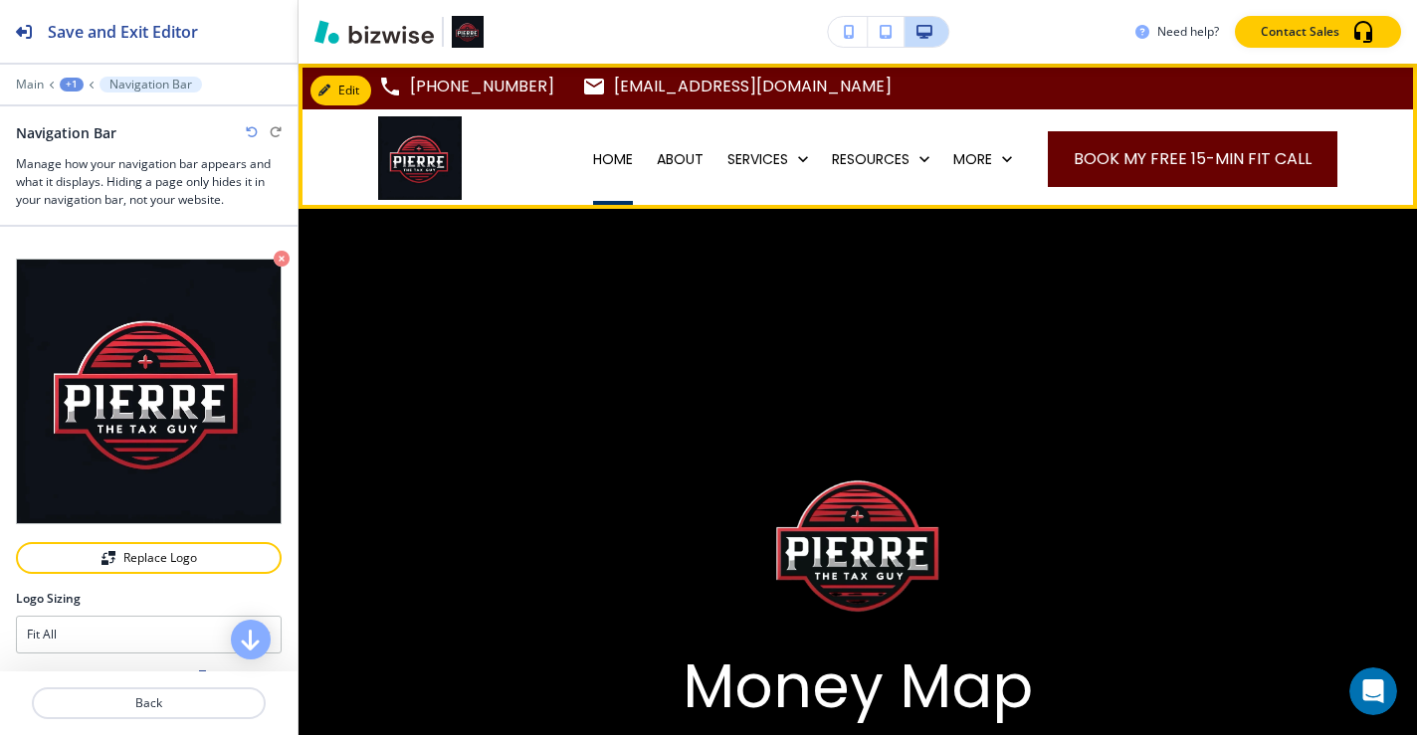
click at [607, 158] on p "HOME" at bounding box center [613, 159] width 40 height 20
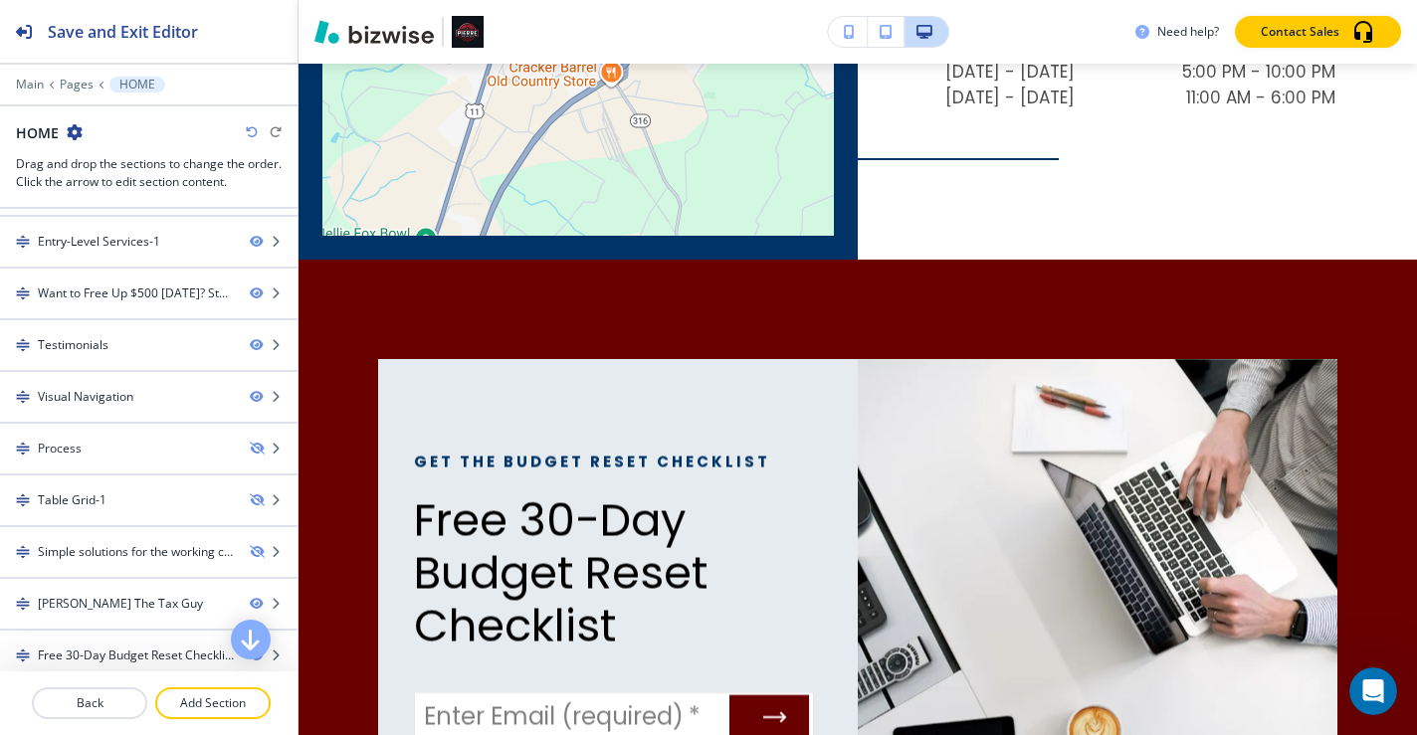
scroll to position [309, 0]
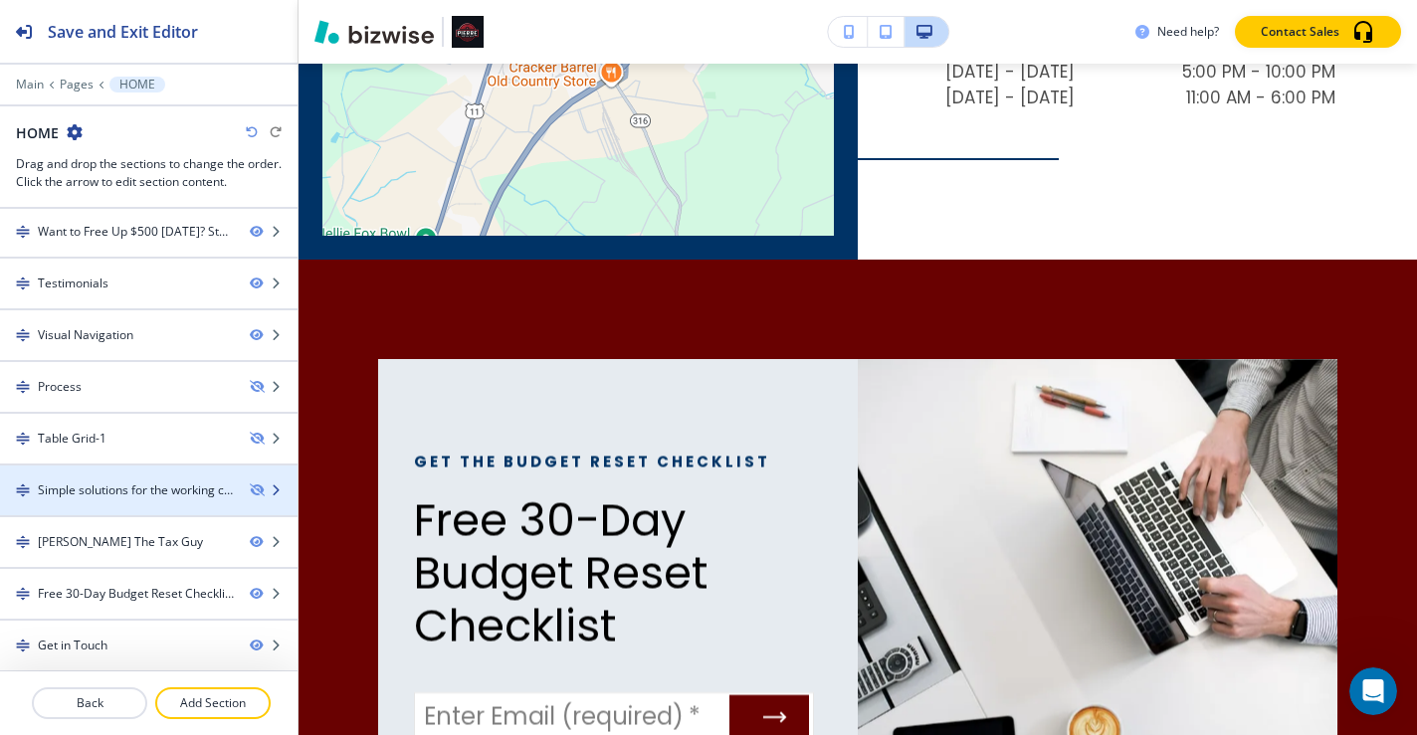
click at [190, 497] on div "Simple solutions for the working class" at bounding box center [136, 491] width 196 height 18
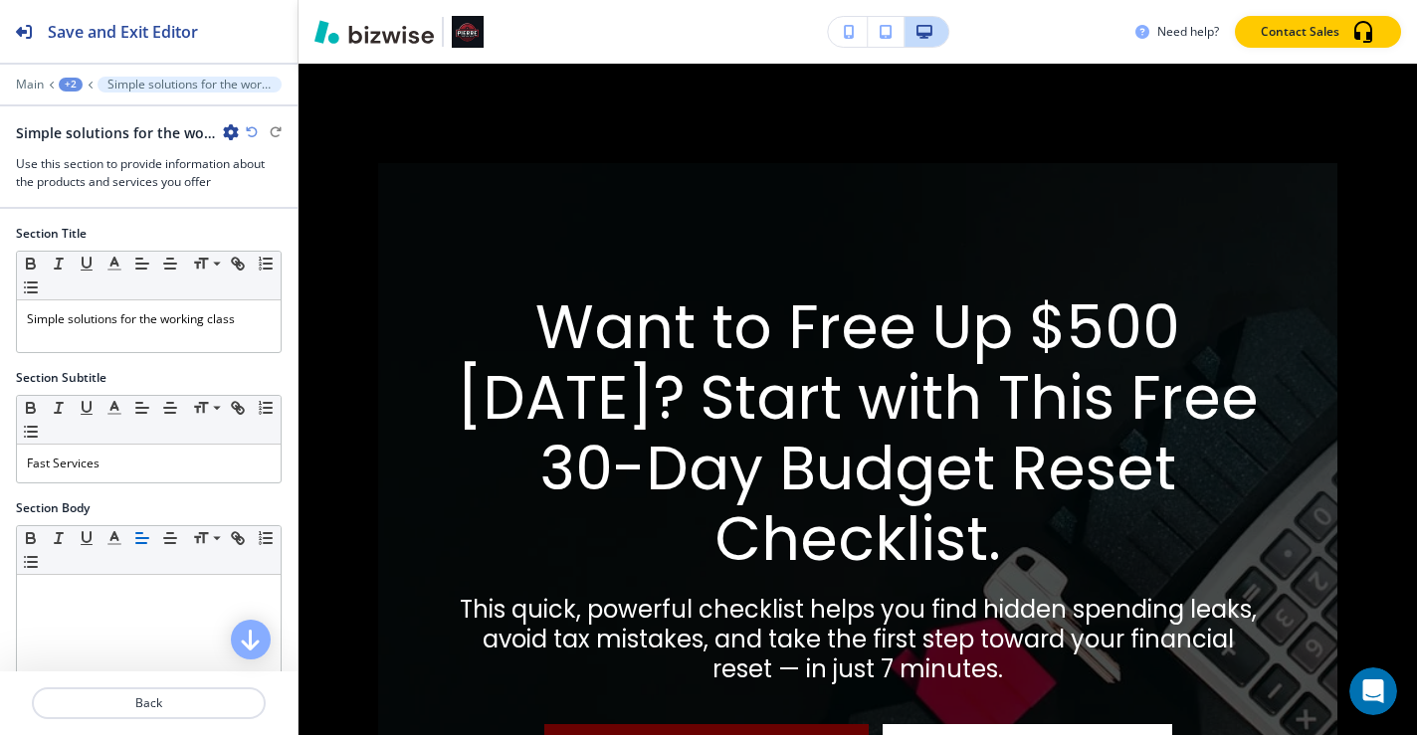
scroll to position [3031, 0]
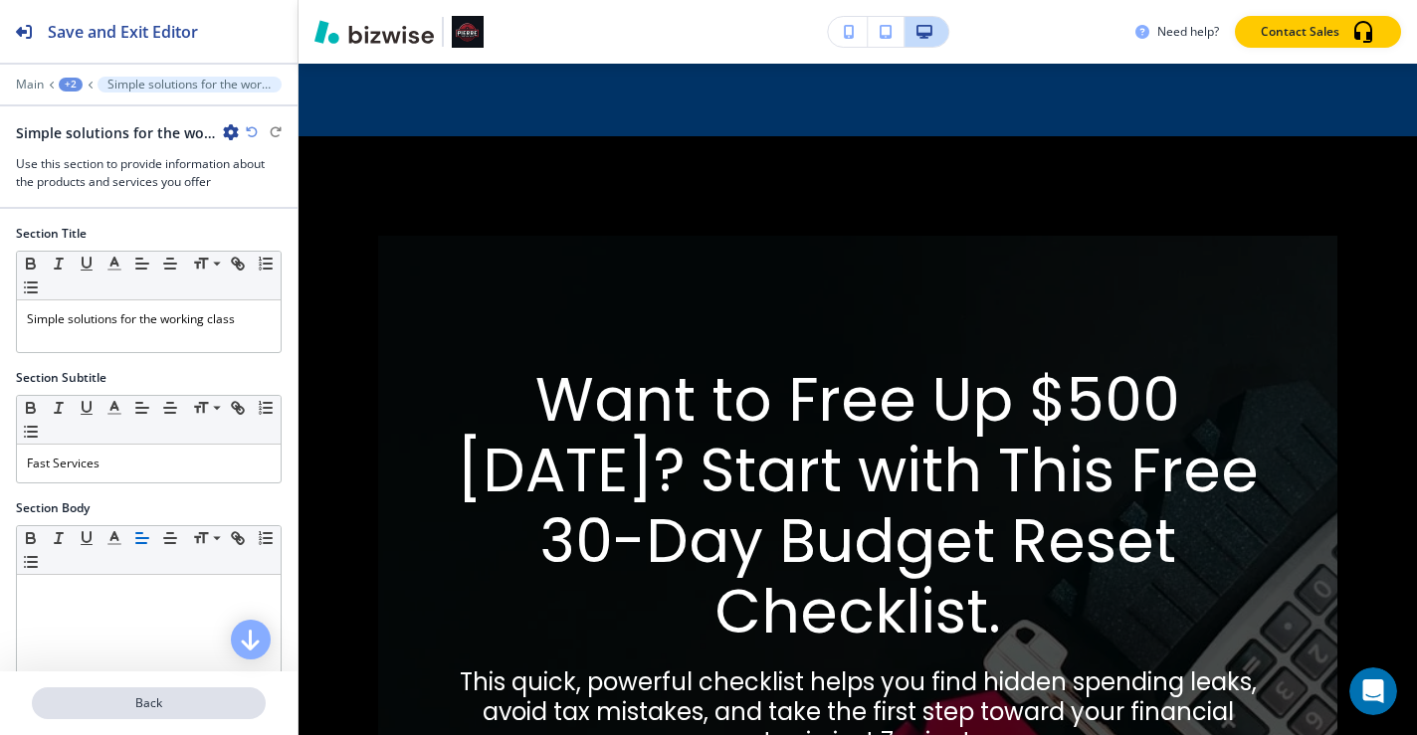
click at [157, 706] on p "Back" at bounding box center [149, 704] width 230 height 18
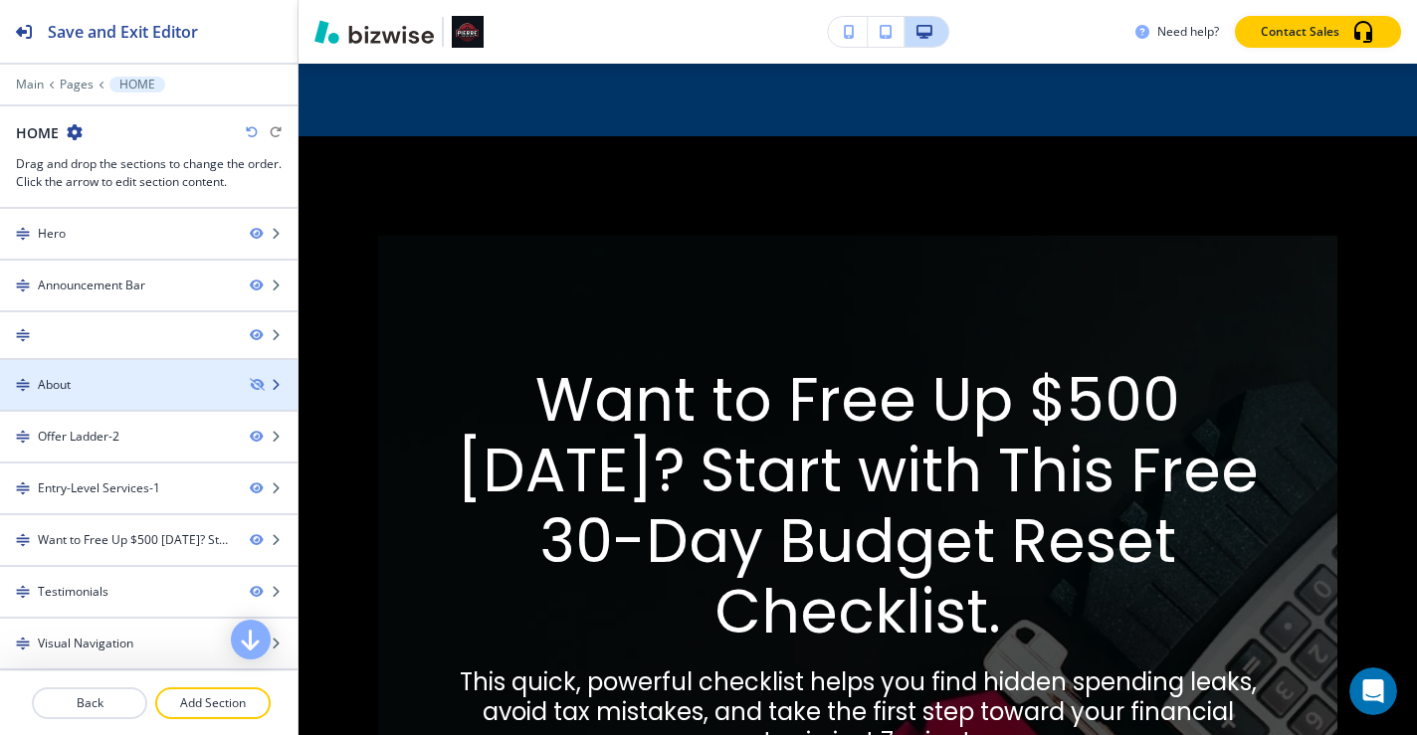
click at [269, 384] on div at bounding box center [274, 385] width 48 height 12
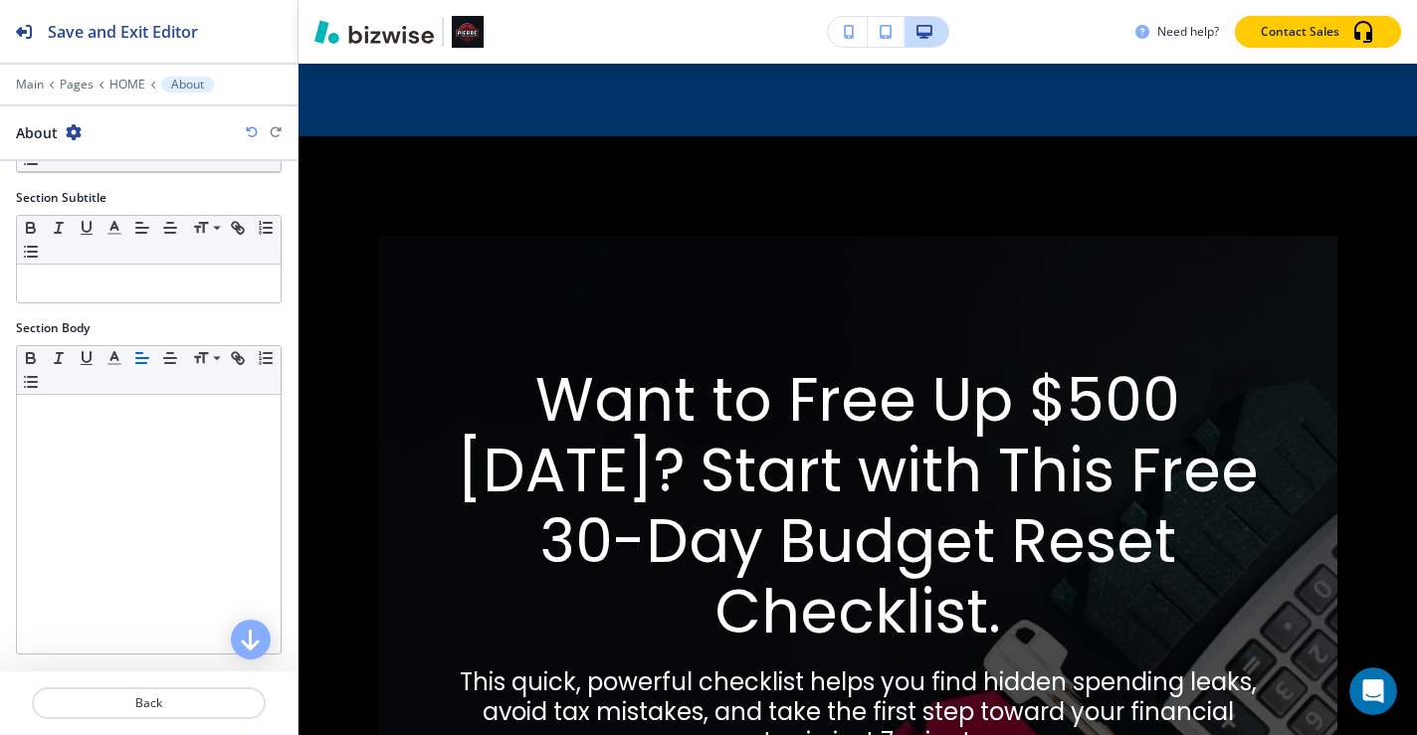
scroll to position [0, 0]
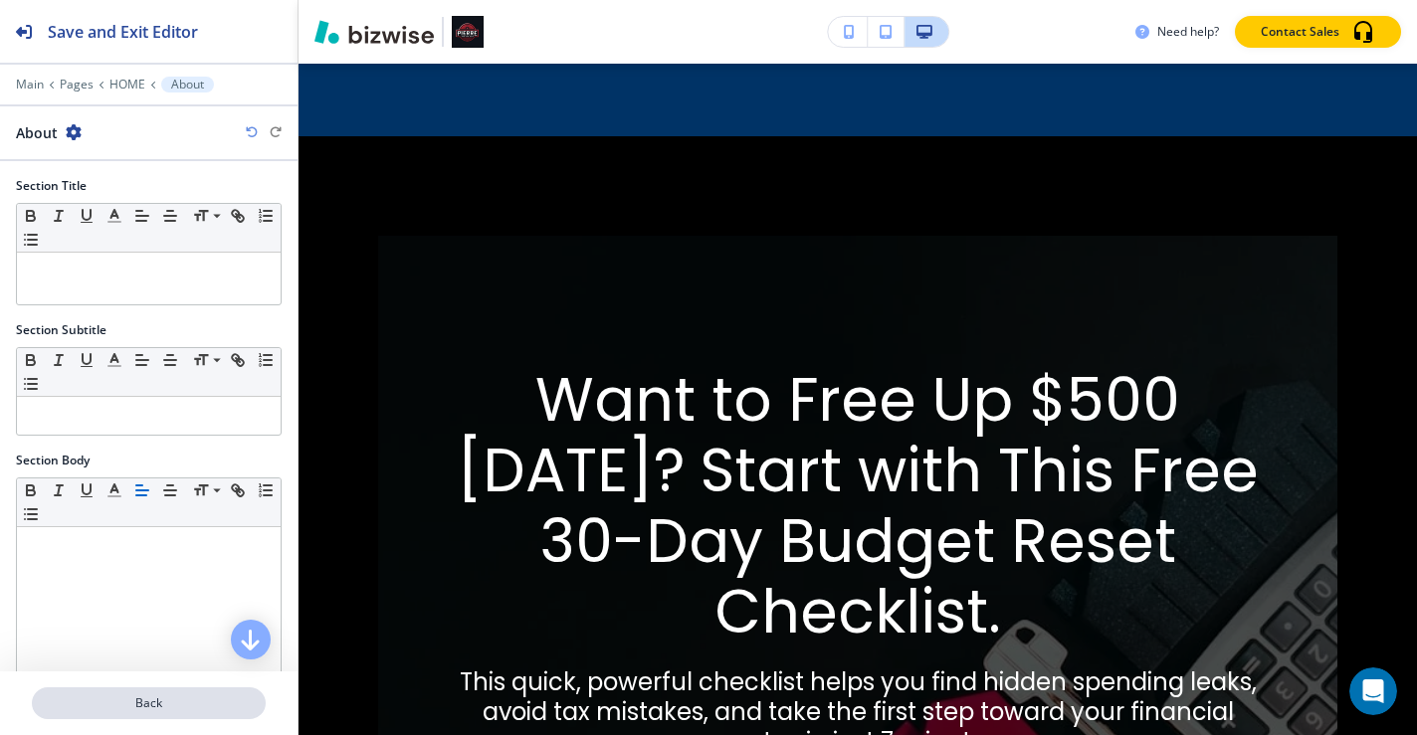
click at [143, 702] on p "Back" at bounding box center [149, 704] width 230 height 18
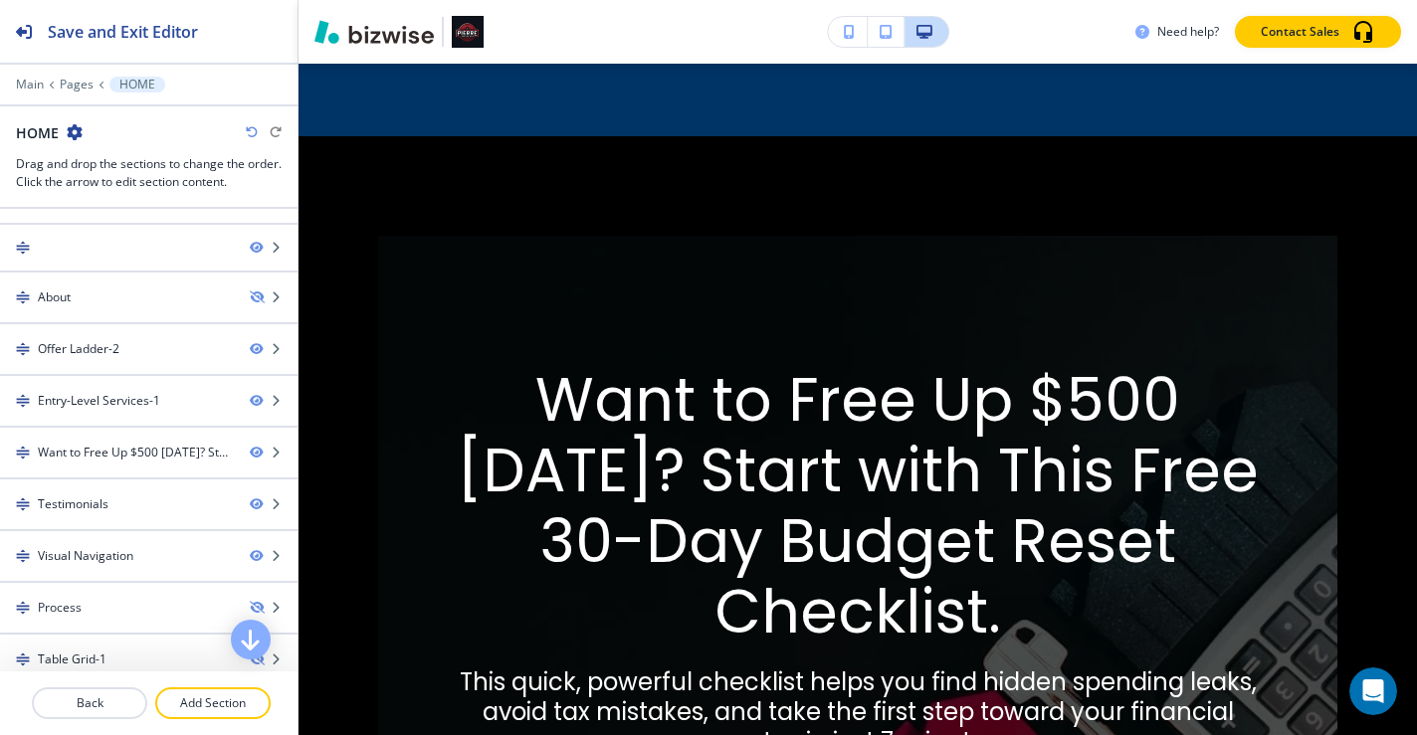
scroll to position [85, 0]
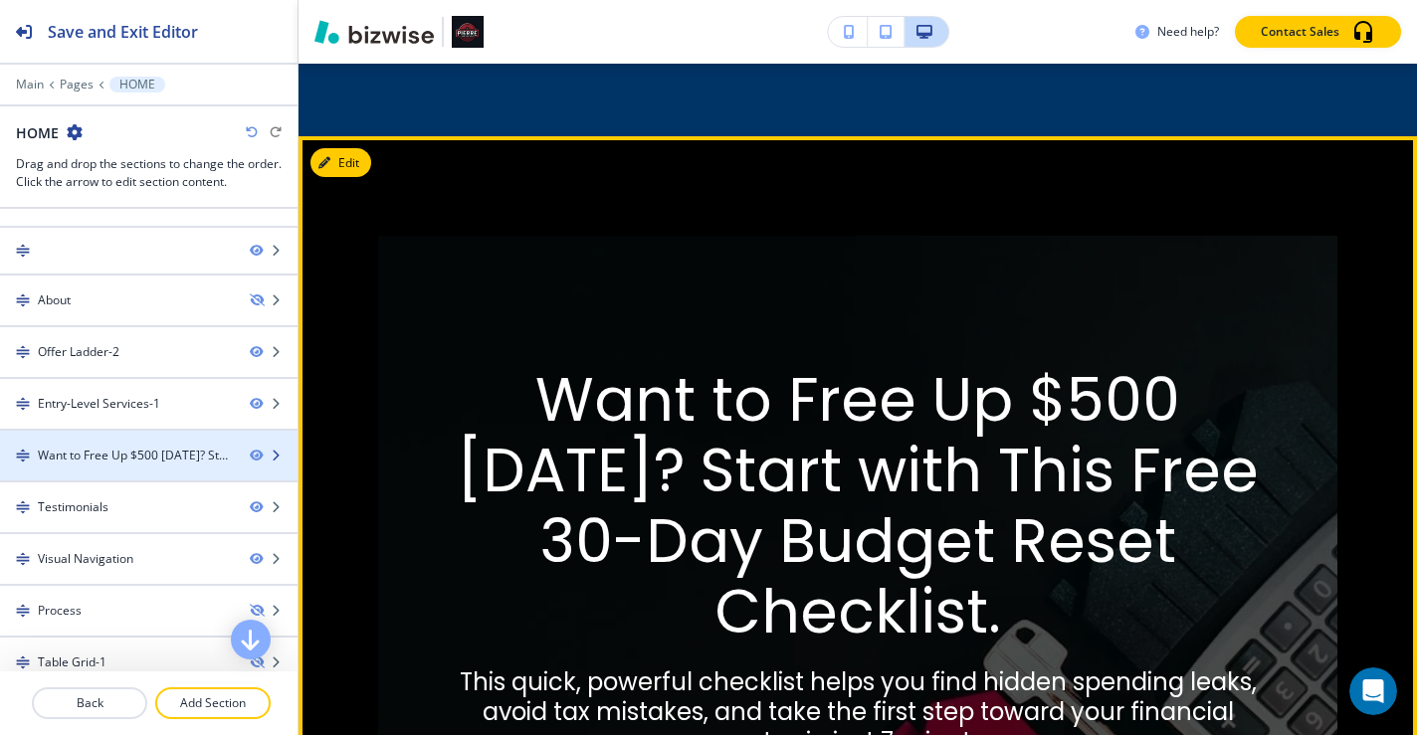
click at [146, 461] on div "Want to Free Up $500 [DATE]? Start with This Free 30-Day Budget Reset Checklist." at bounding box center [136, 456] width 196 height 18
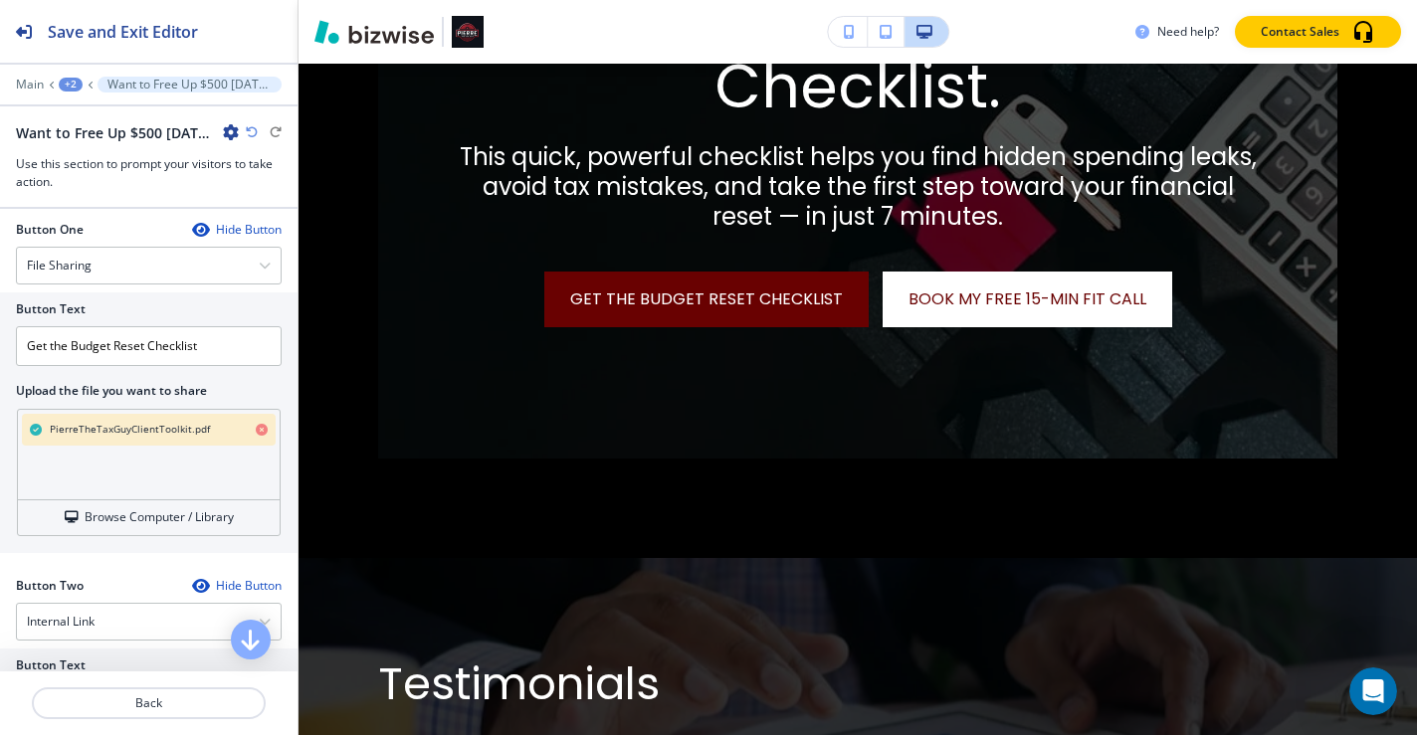
scroll to position [640, 0]
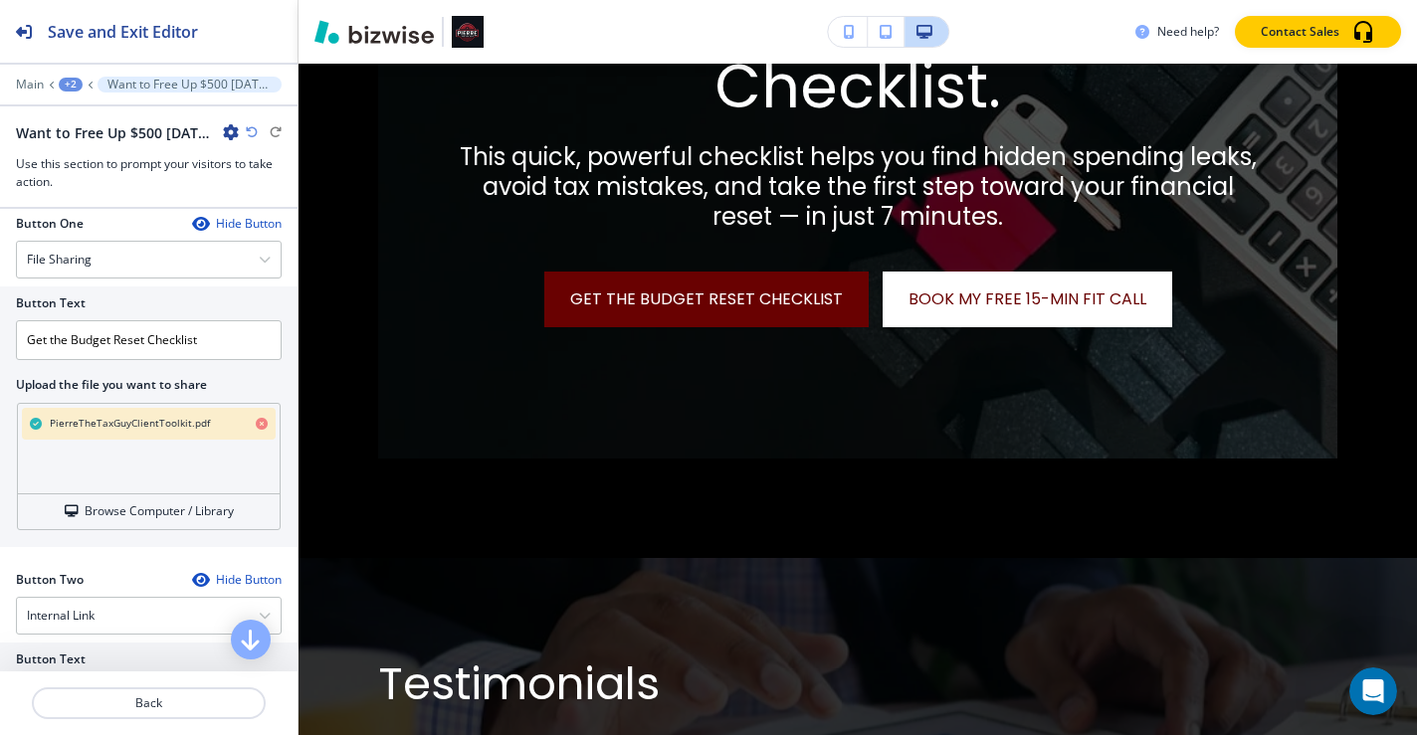
click at [256, 430] on icon "button" at bounding box center [262, 424] width 12 height 12
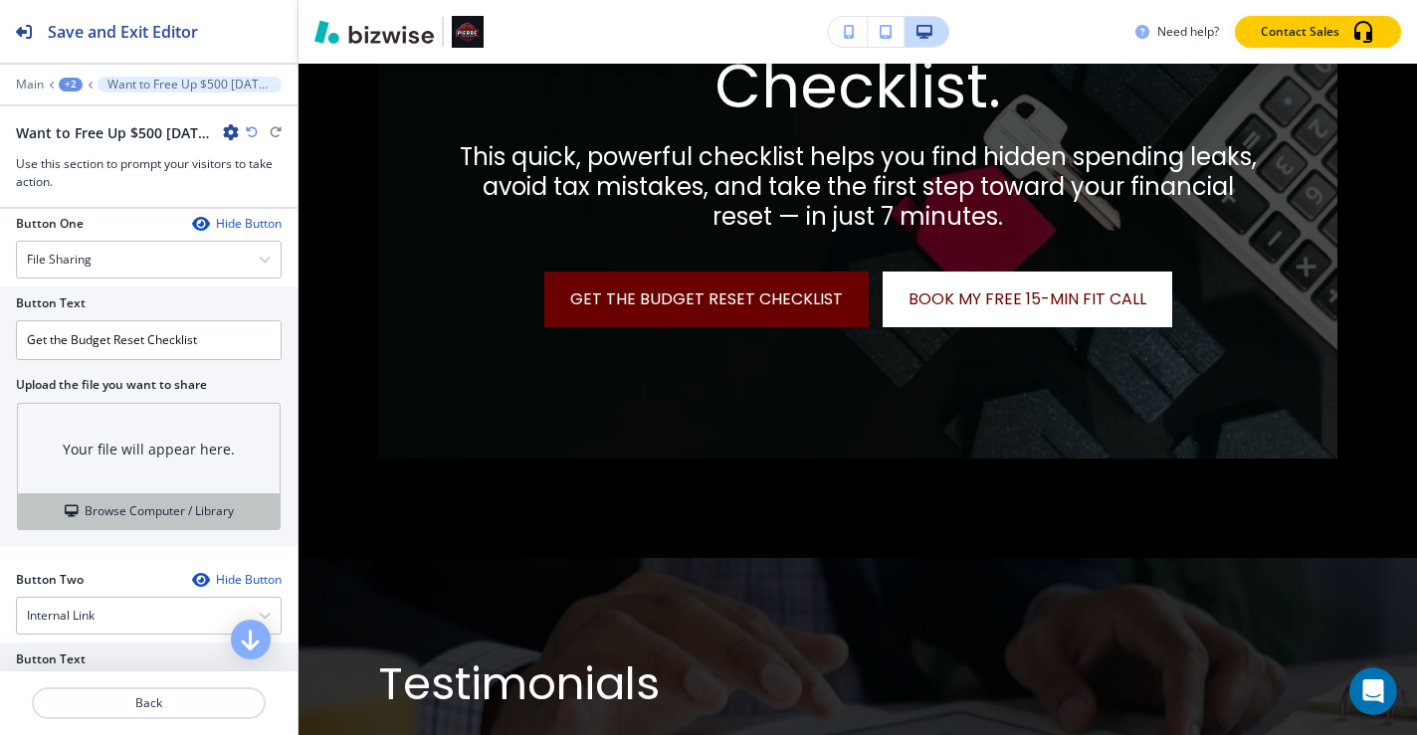
click at [113, 520] on h4 "Browse Computer / Library" at bounding box center [159, 512] width 149 height 18
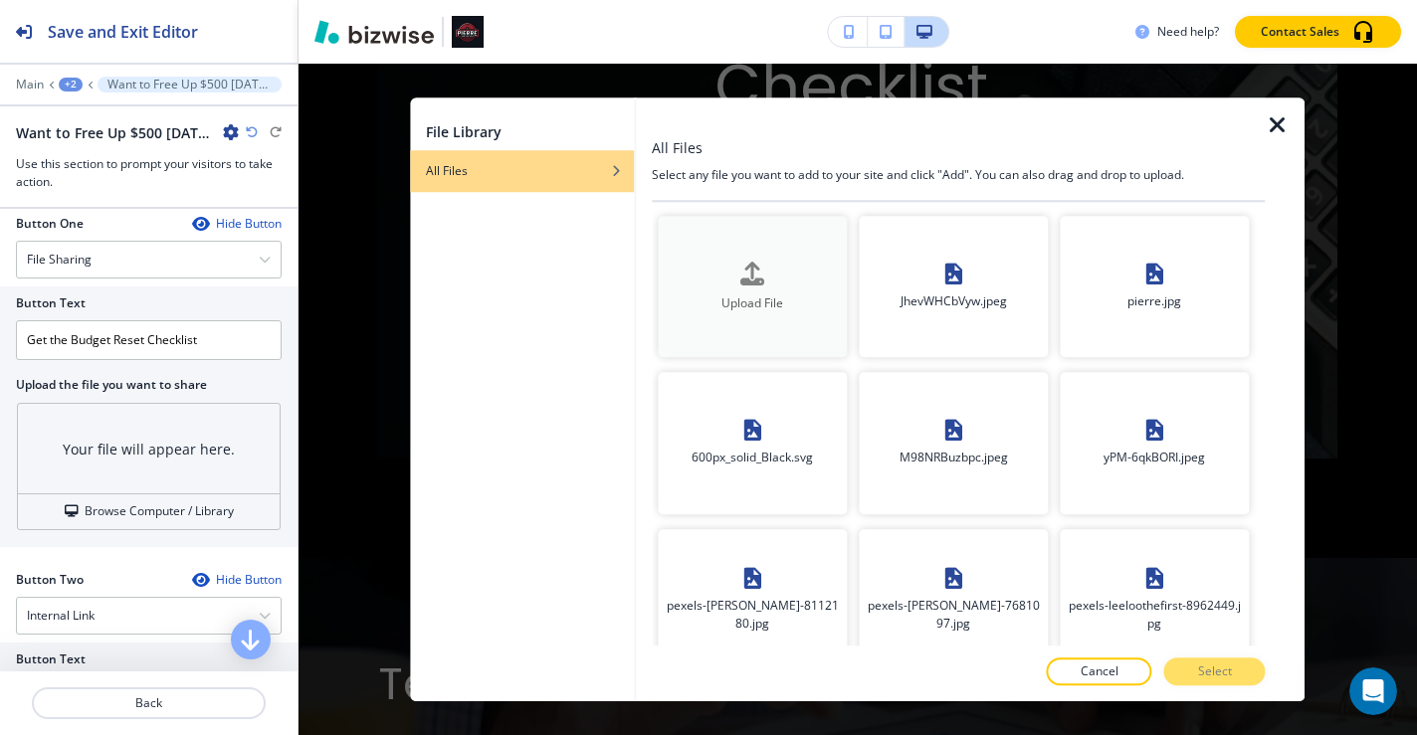
click at [794, 277] on div "Upload File" at bounding box center [752, 287] width 189 height 51
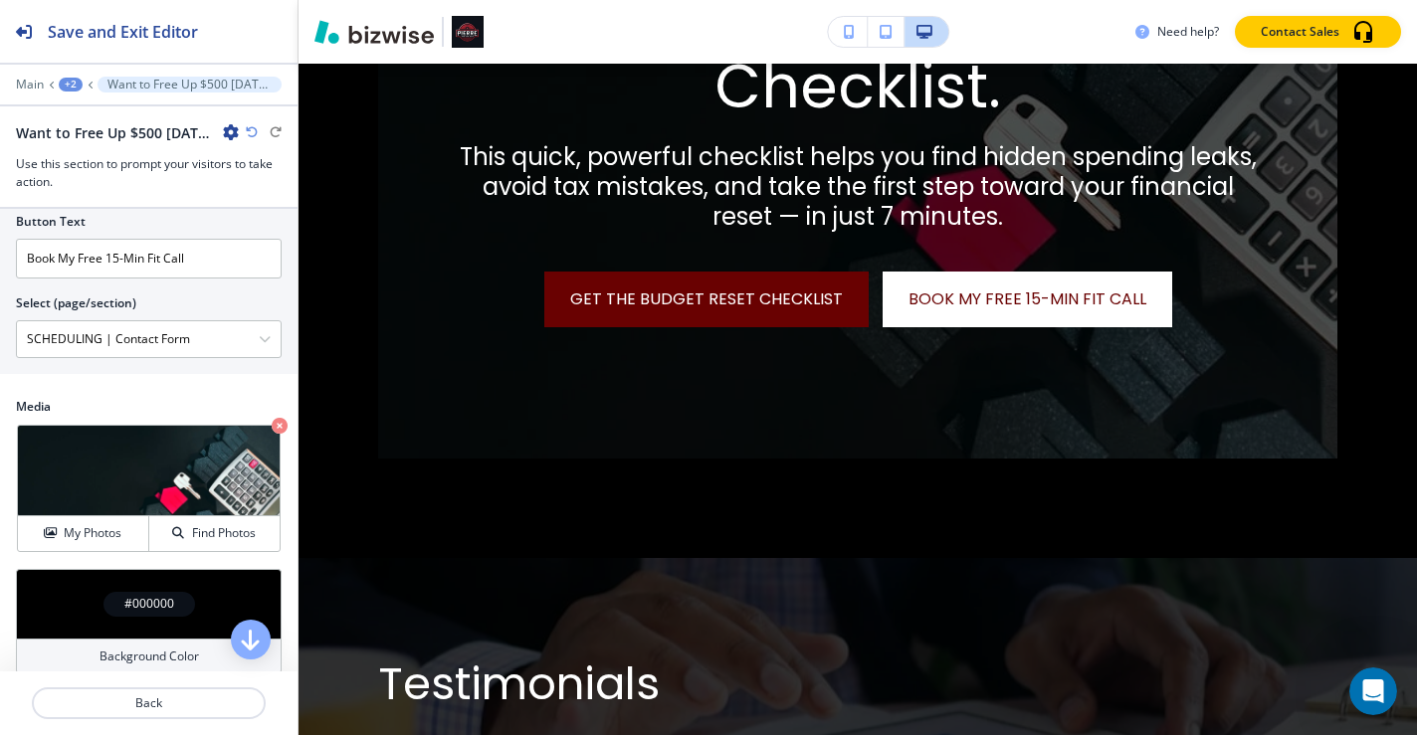
scroll to position [1115, 0]
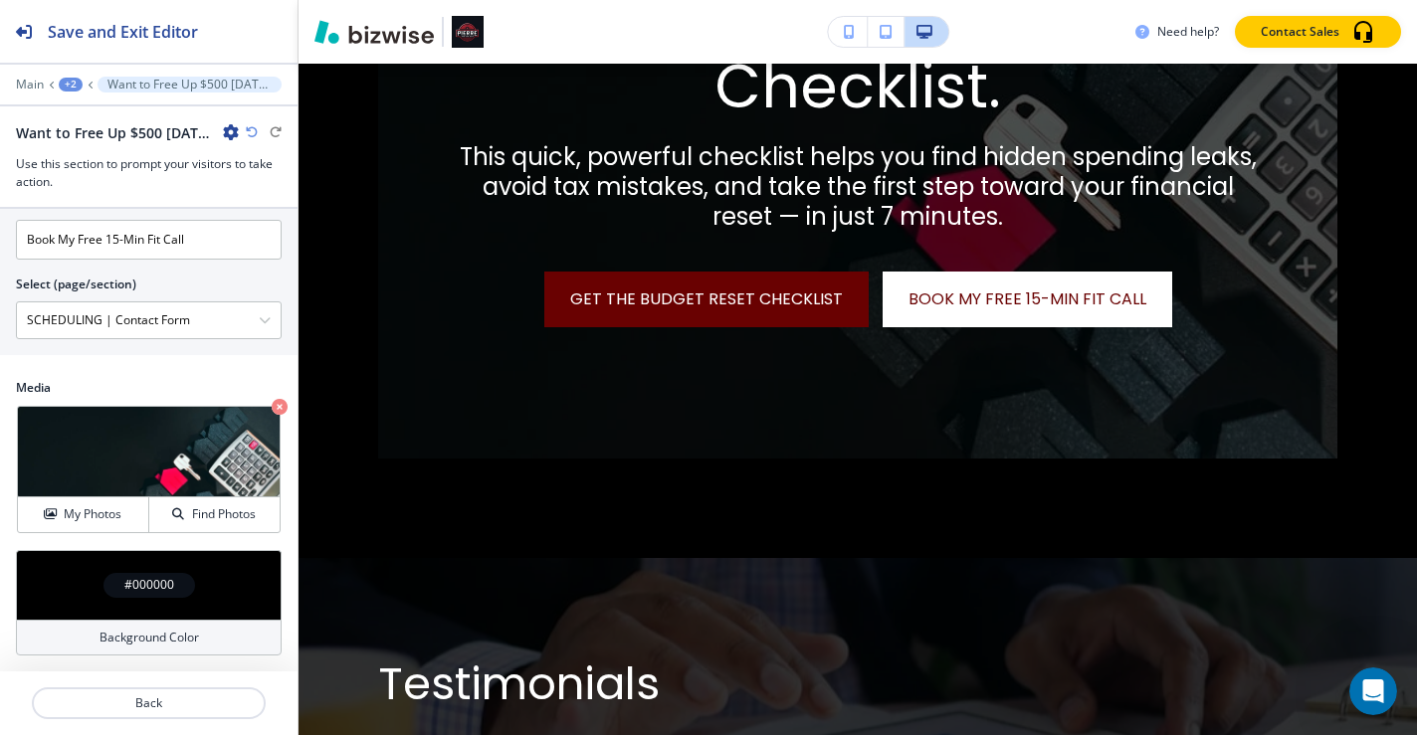
click at [165, 643] on h4 "Background Color" at bounding box center [150, 638] width 100 height 18
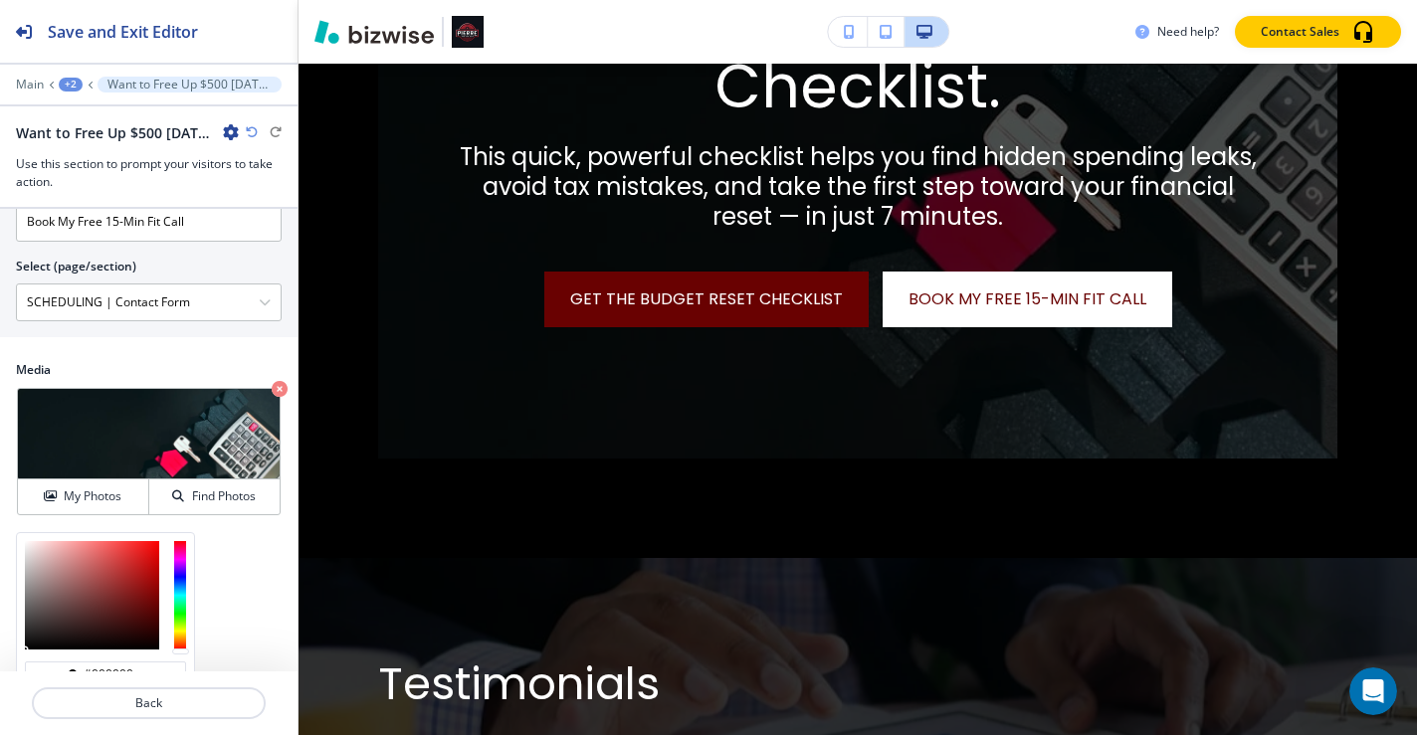
click at [272, 596] on div "Section Title Small Normal Large Huge Want to Free Up $500 [DATE]? Start with T…" at bounding box center [149, 440] width 298 height 463
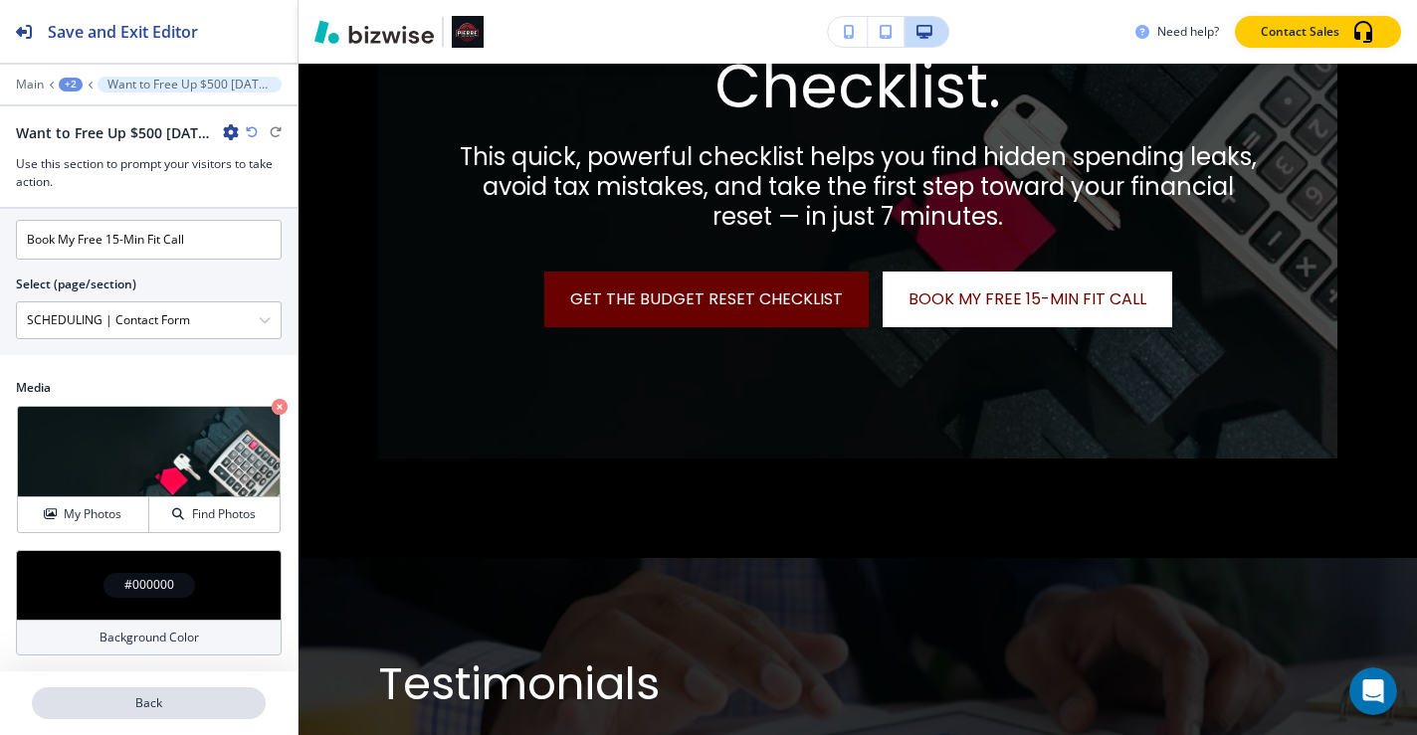
click at [99, 717] on button "Back" at bounding box center [149, 704] width 234 height 32
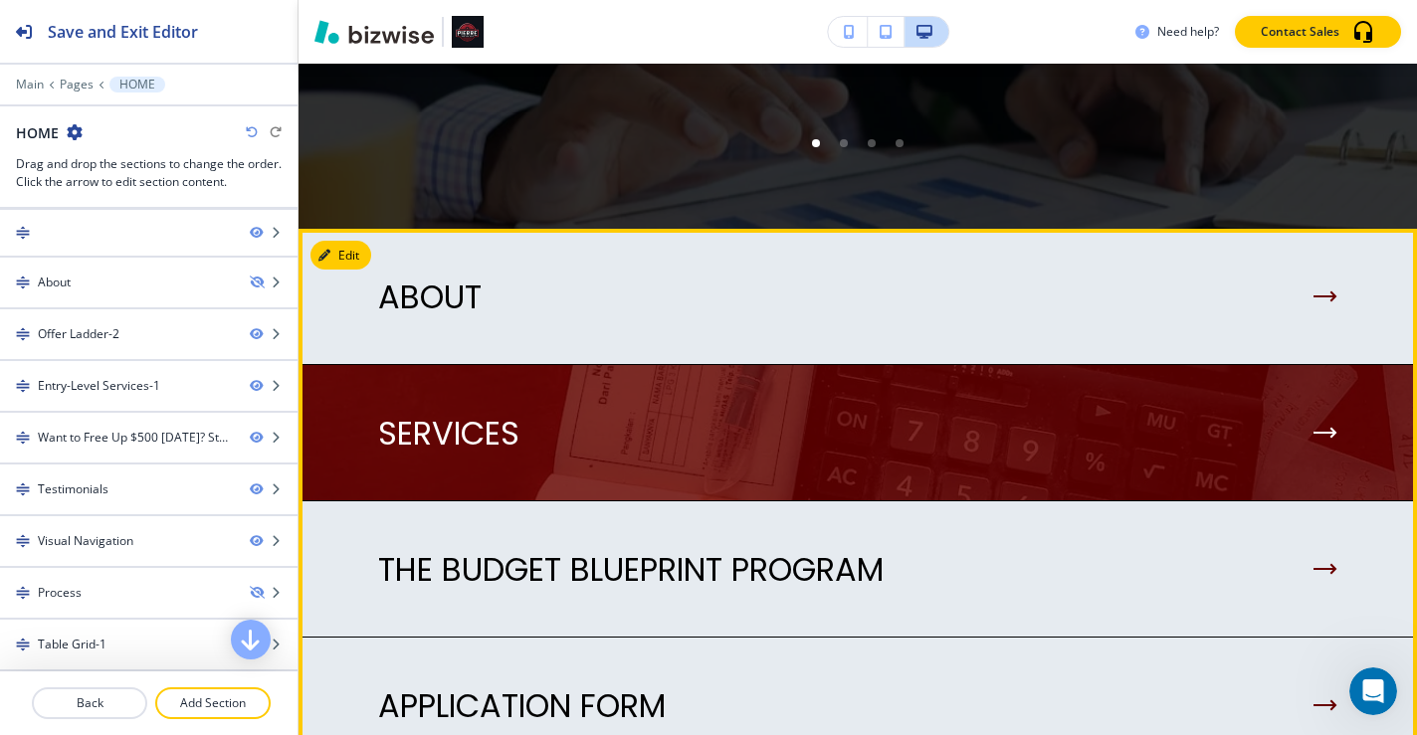
scroll to position [4351, 0]
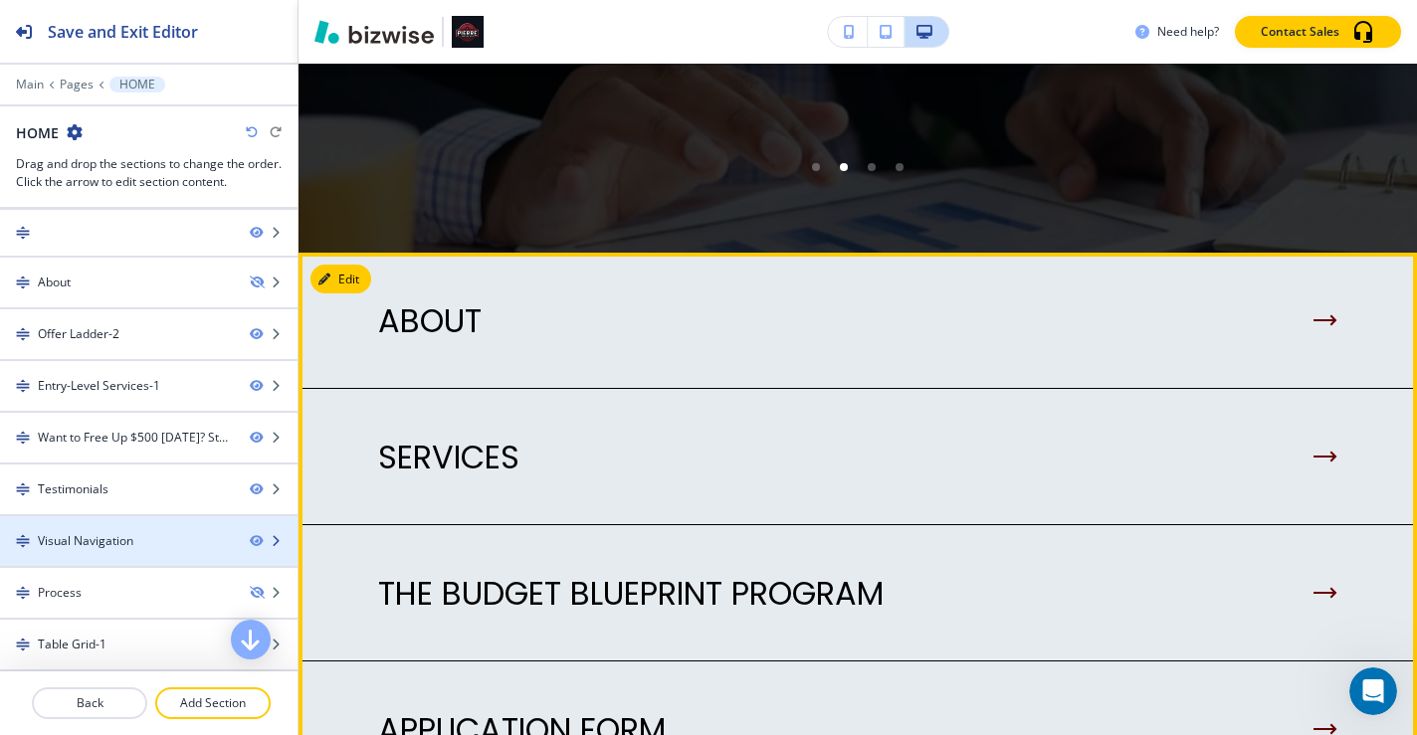
click at [270, 540] on icon "button" at bounding box center [276, 541] width 12 height 12
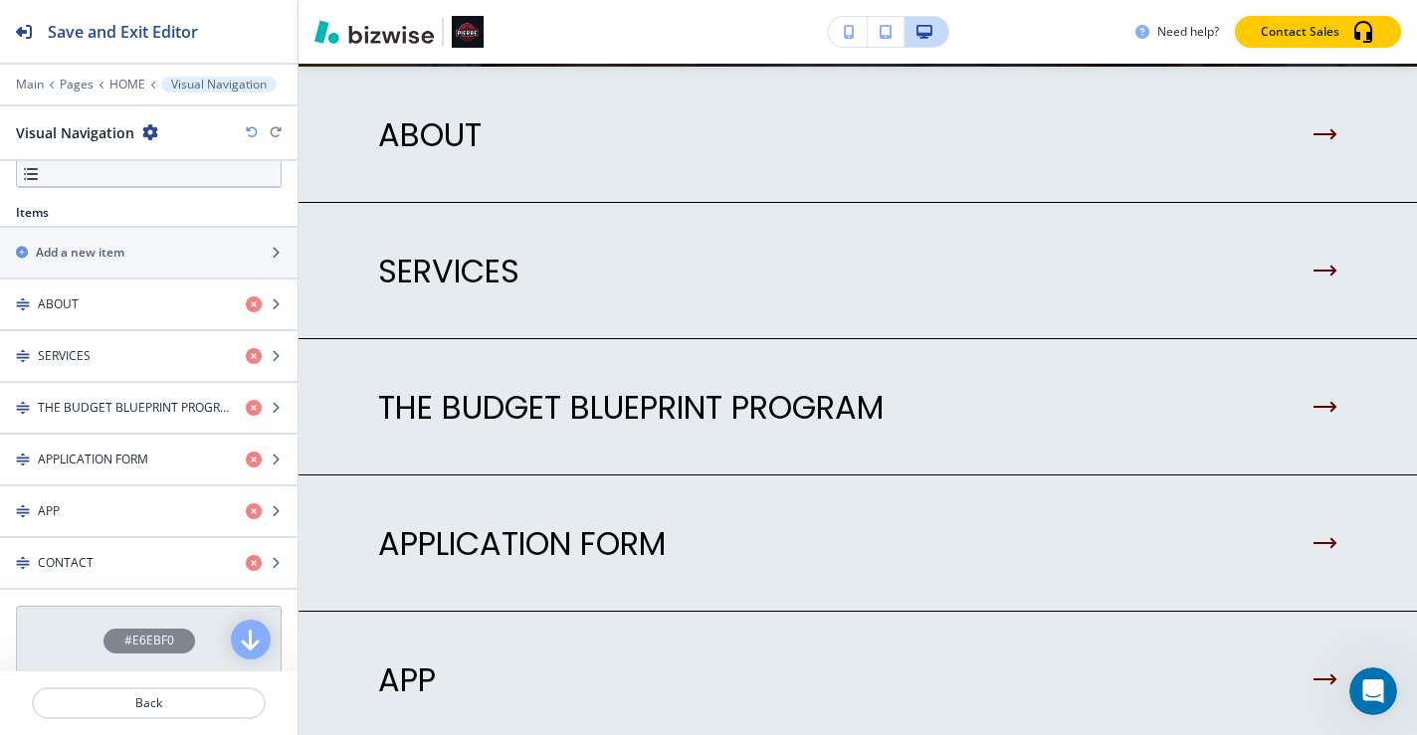
scroll to position [654, 0]
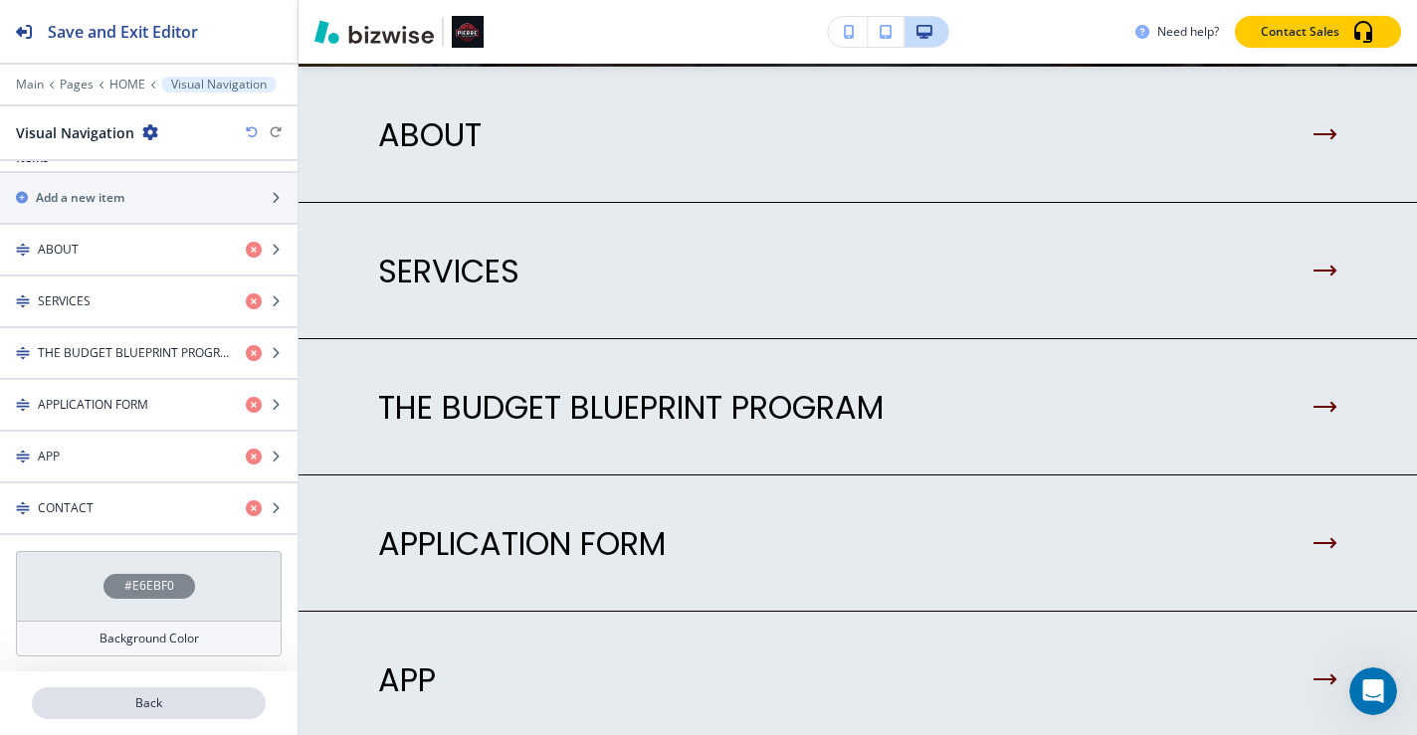
click at [172, 700] on p "Back" at bounding box center [149, 704] width 230 height 18
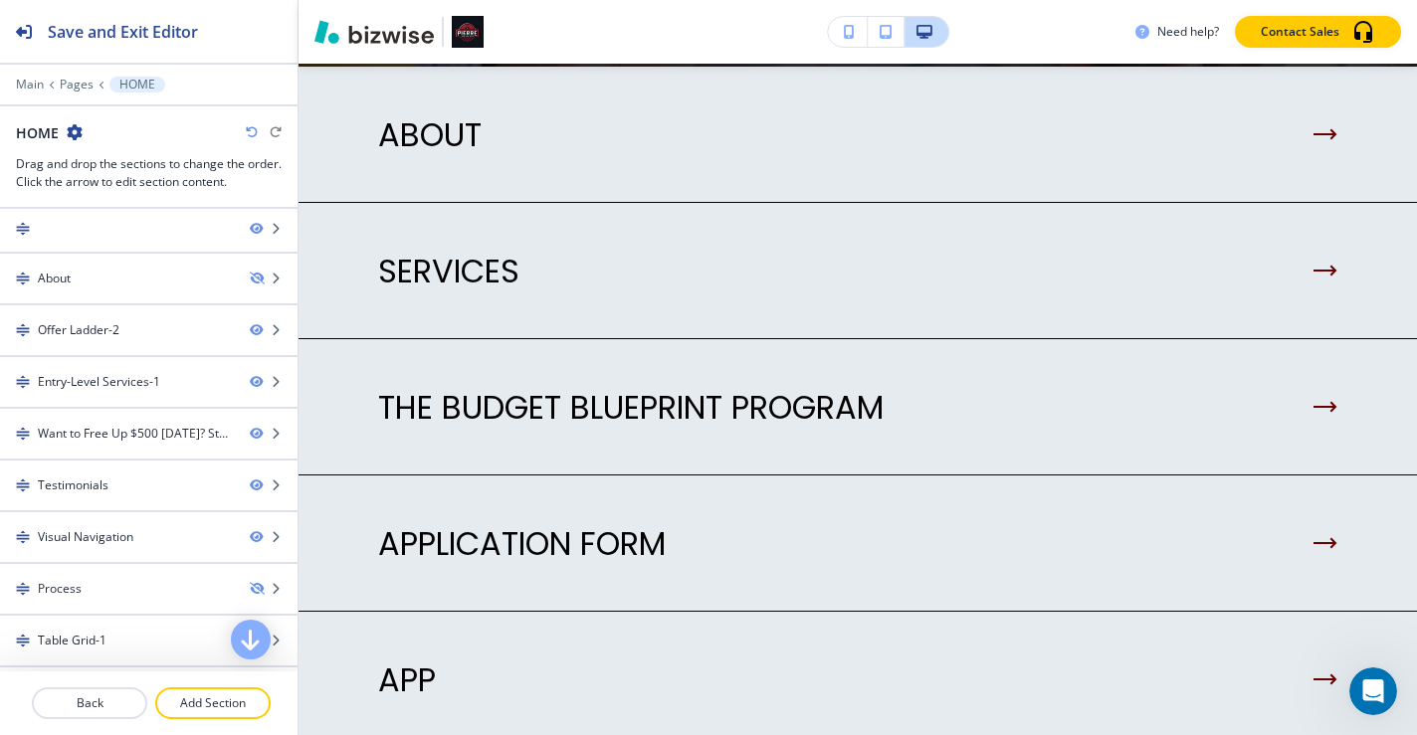
scroll to position [112, 0]
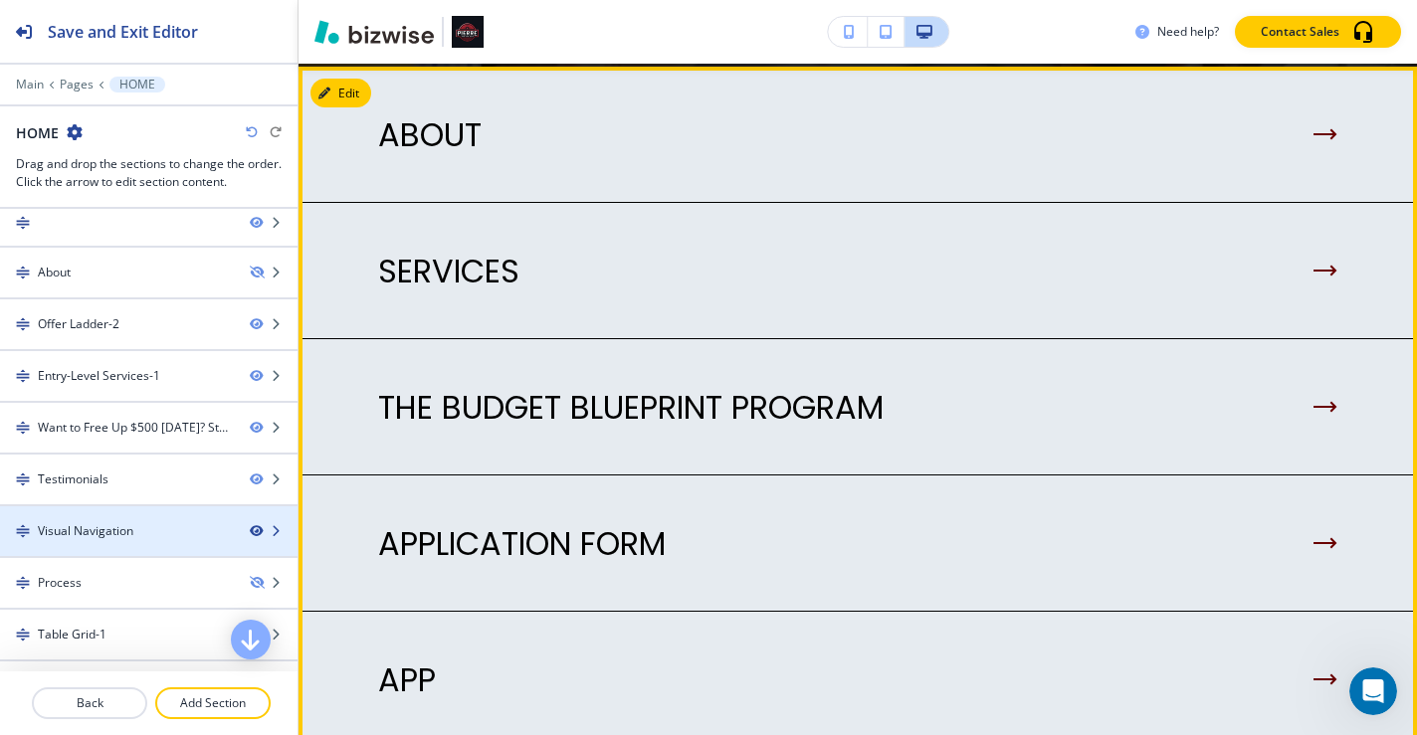
click at [250, 532] on icon "button" at bounding box center [256, 531] width 12 height 12
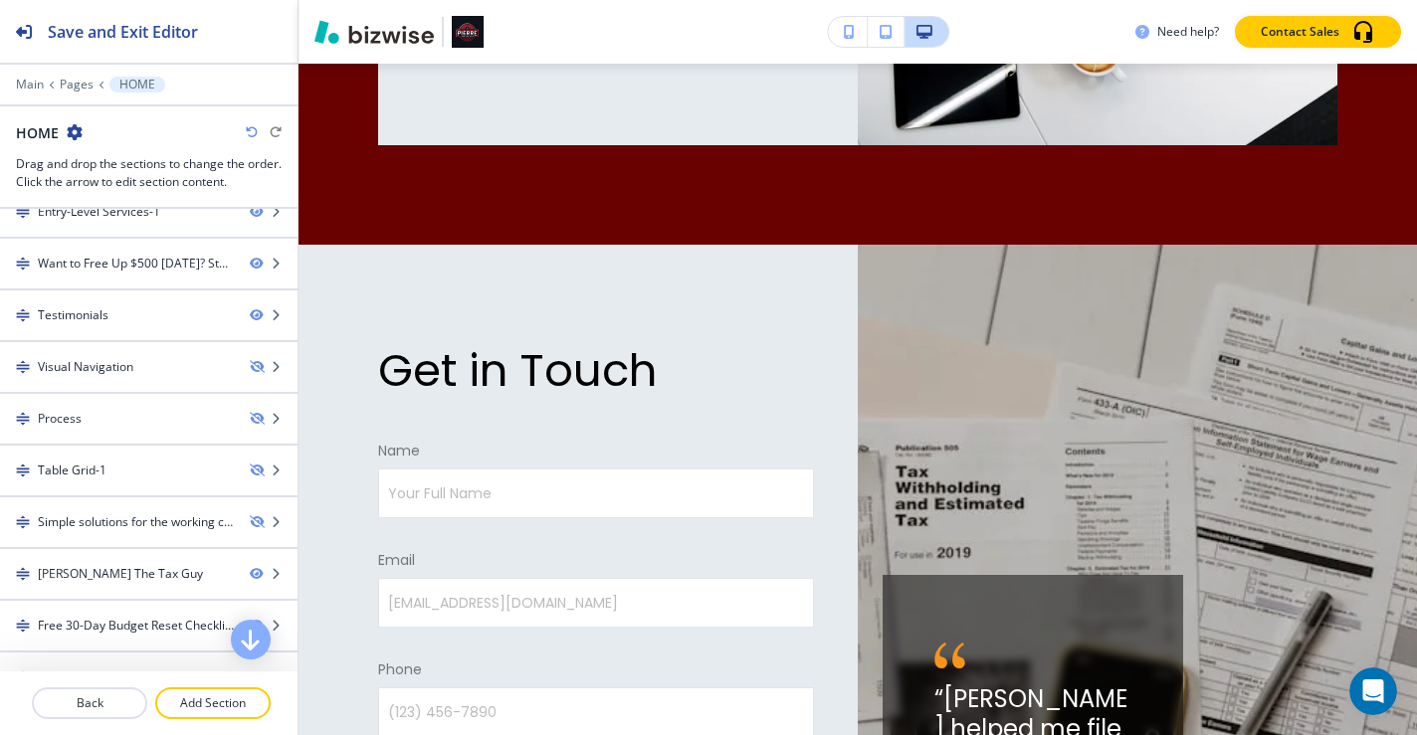
scroll to position [309, 0]
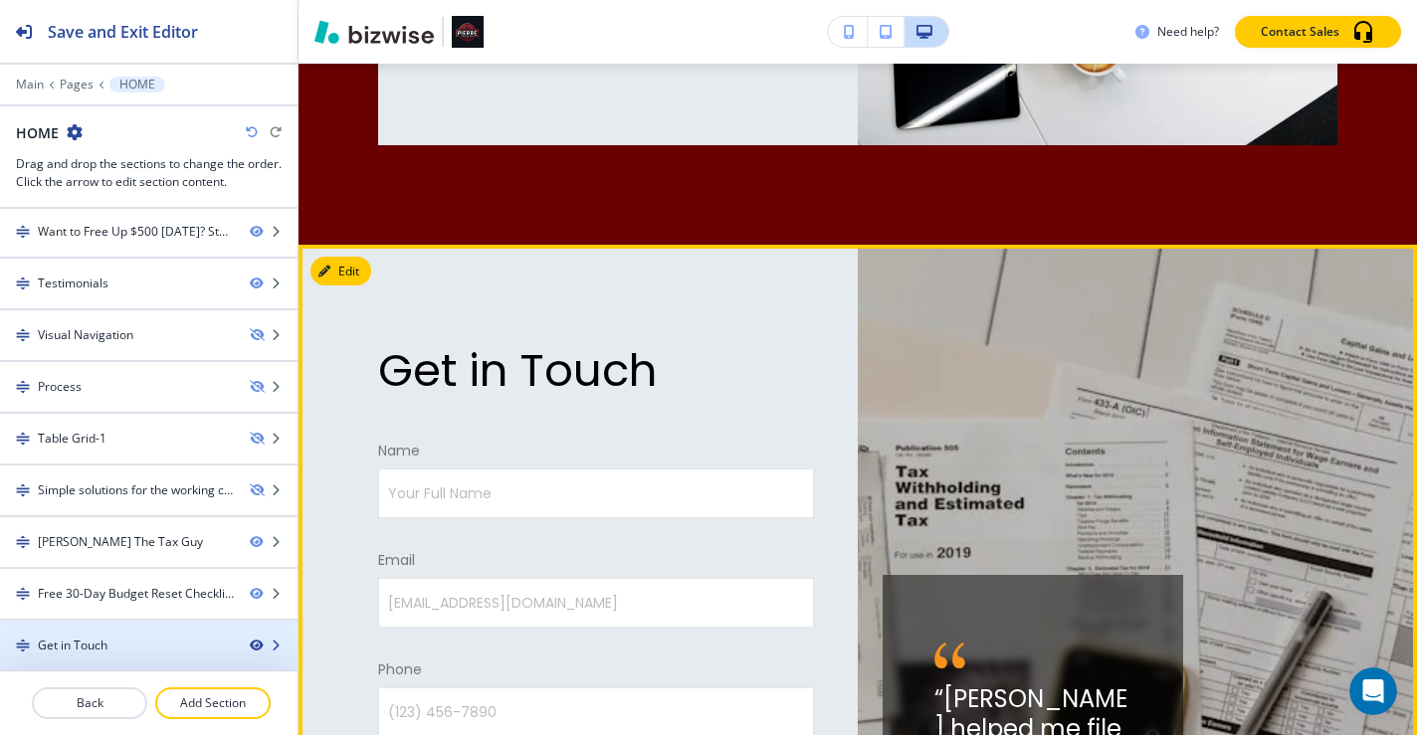
click at [250, 643] on icon "button" at bounding box center [256, 646] width 12 height 12
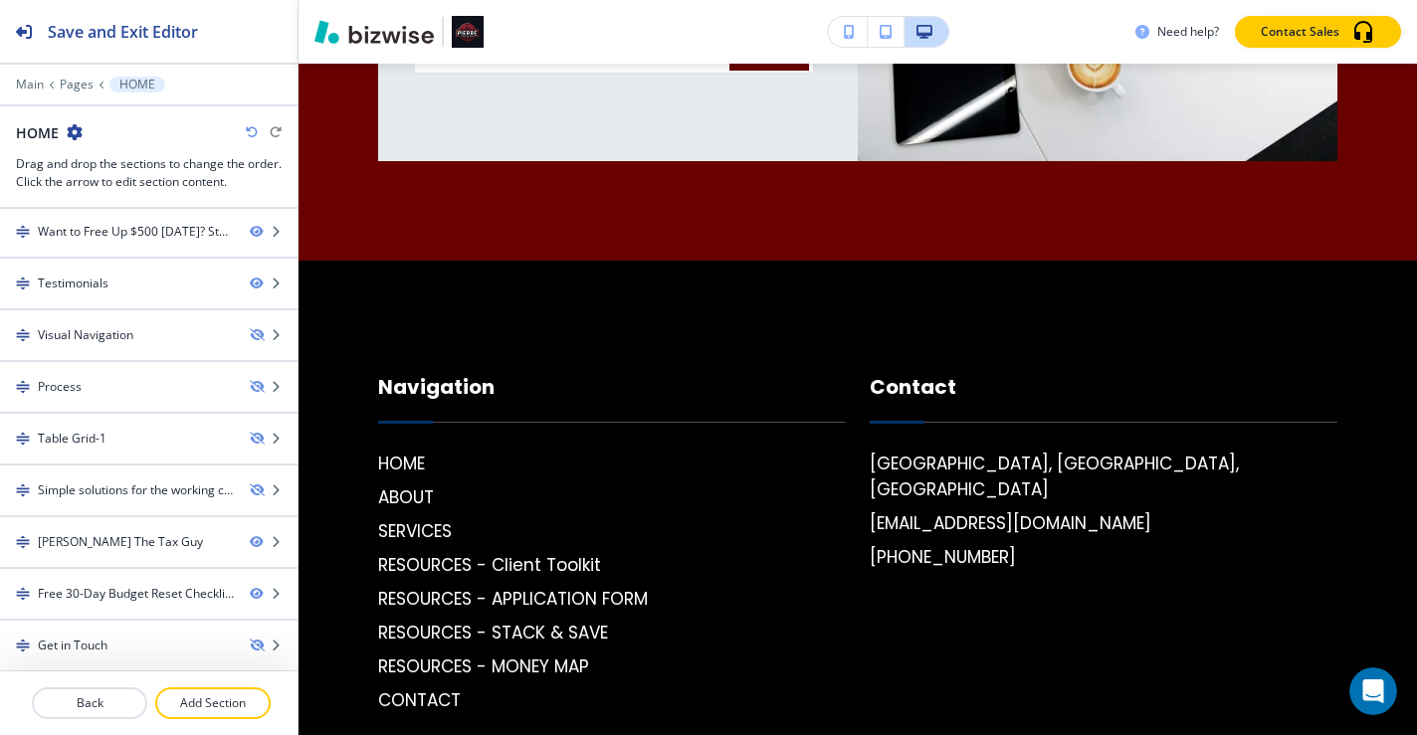
scroll to position [5750, 0]
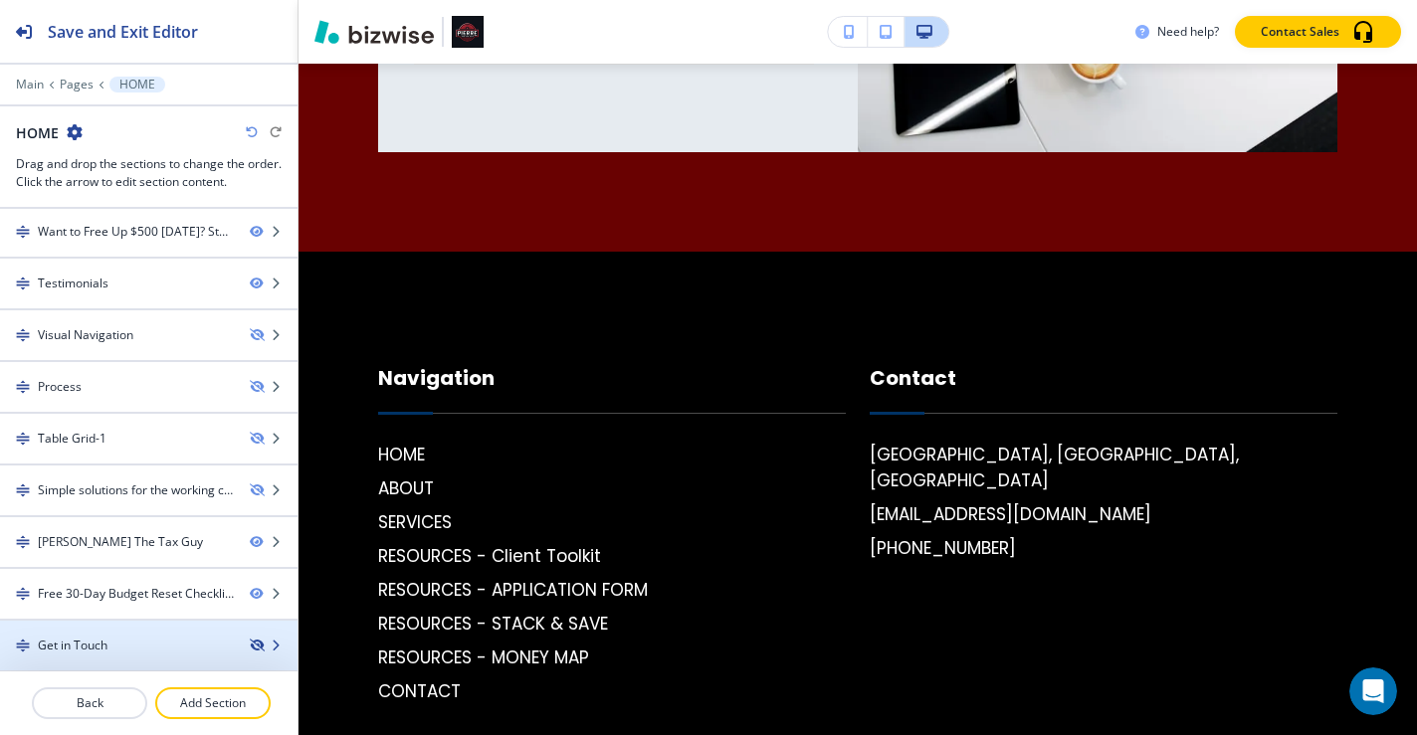
click at [250, 648] on icon "button" at bounding box center [256, 646] width 12 height 12
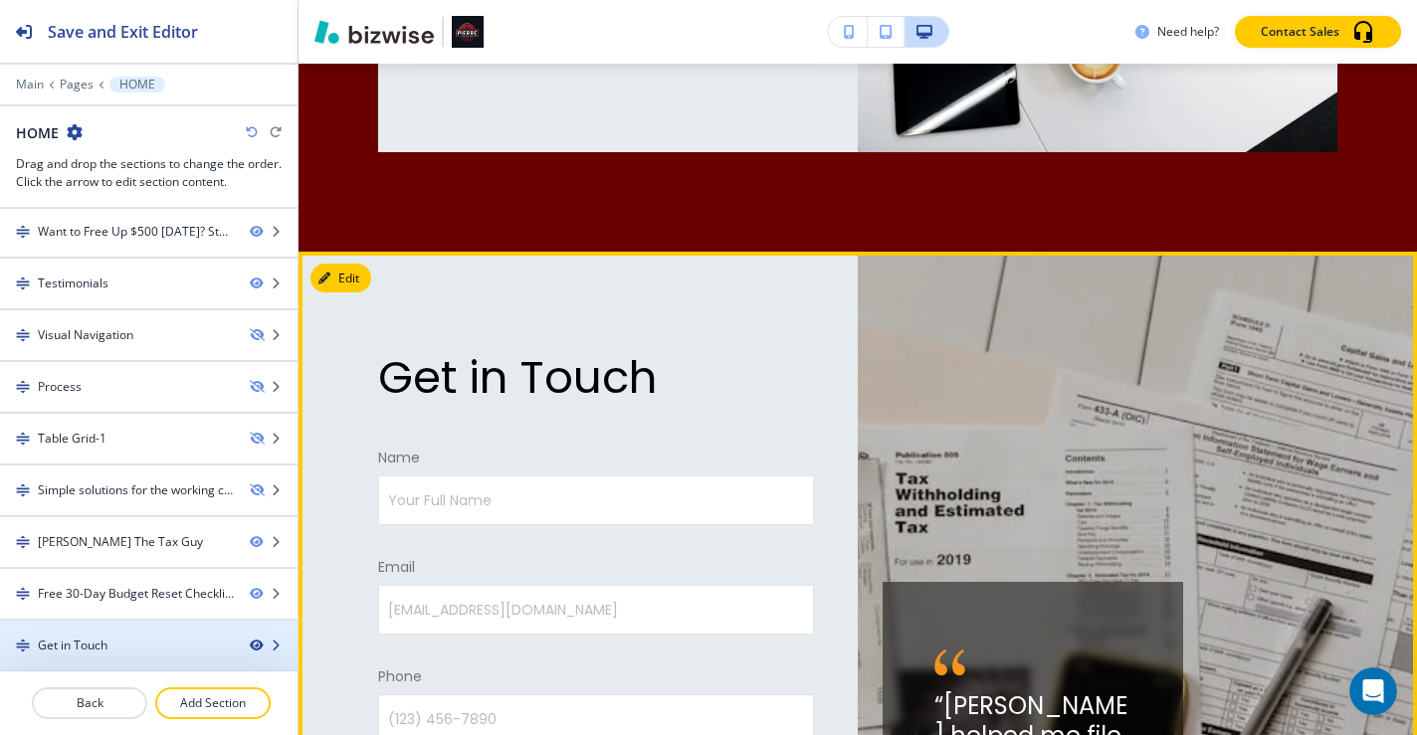
click at [250, 649] on icon "button" at bounding box center [256, 646] width 12 height 12
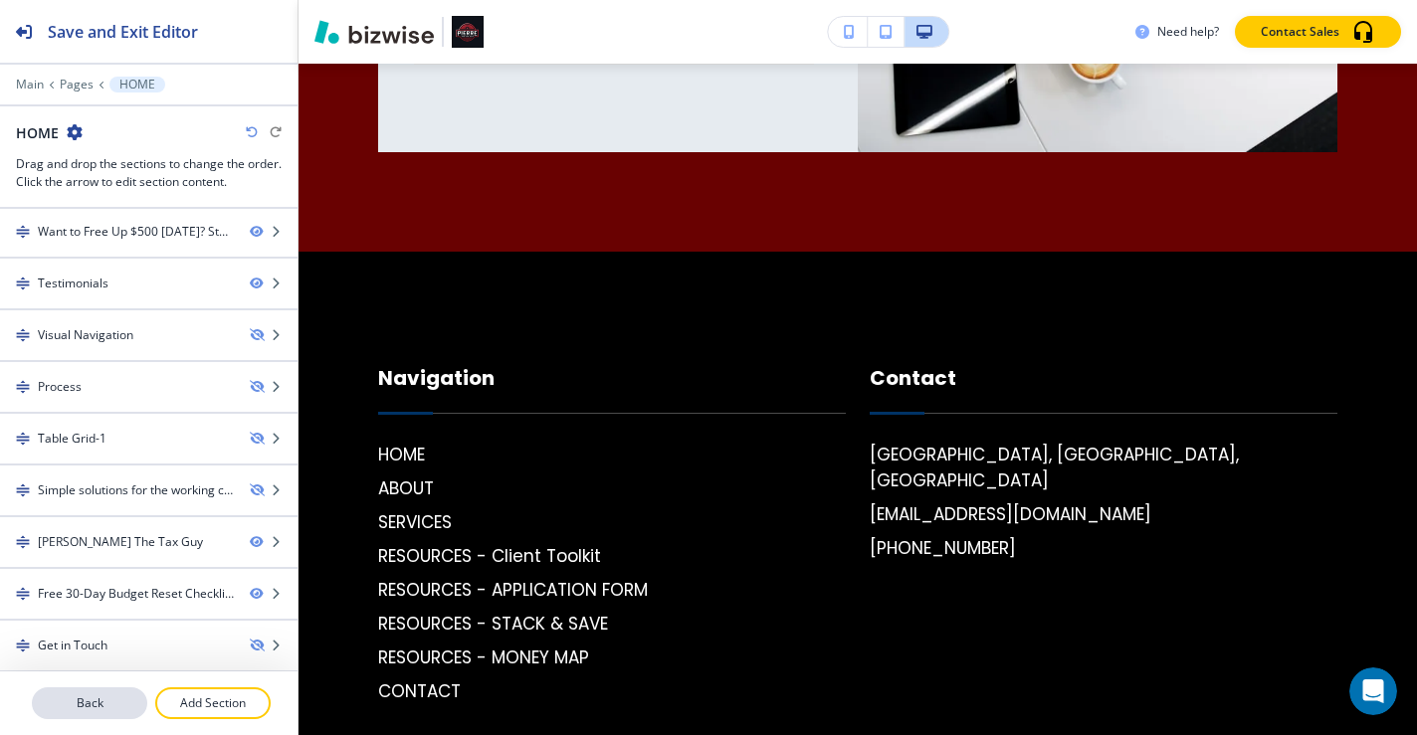
click at [112, 698] on p "Back" at bounding box center [89, 704] width 111 height 18
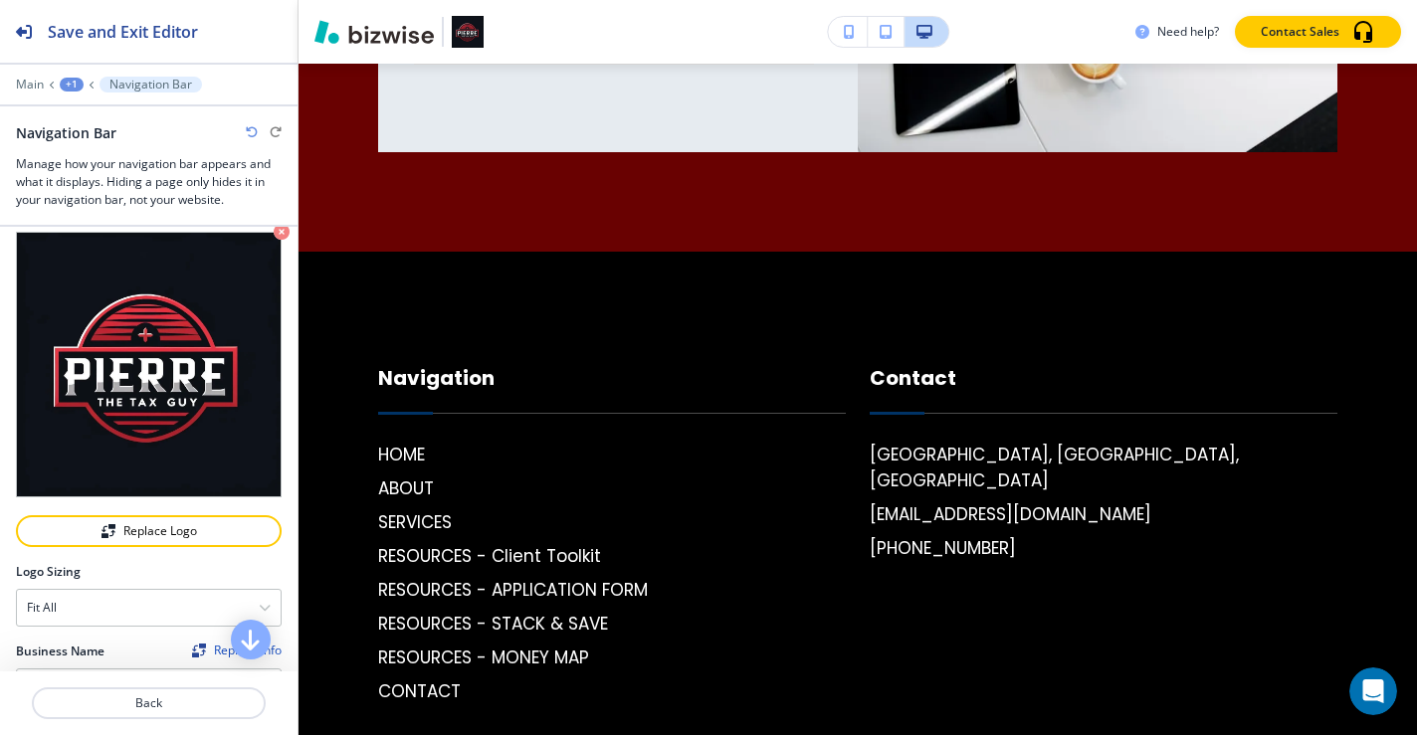
scroll to position [0, 0]
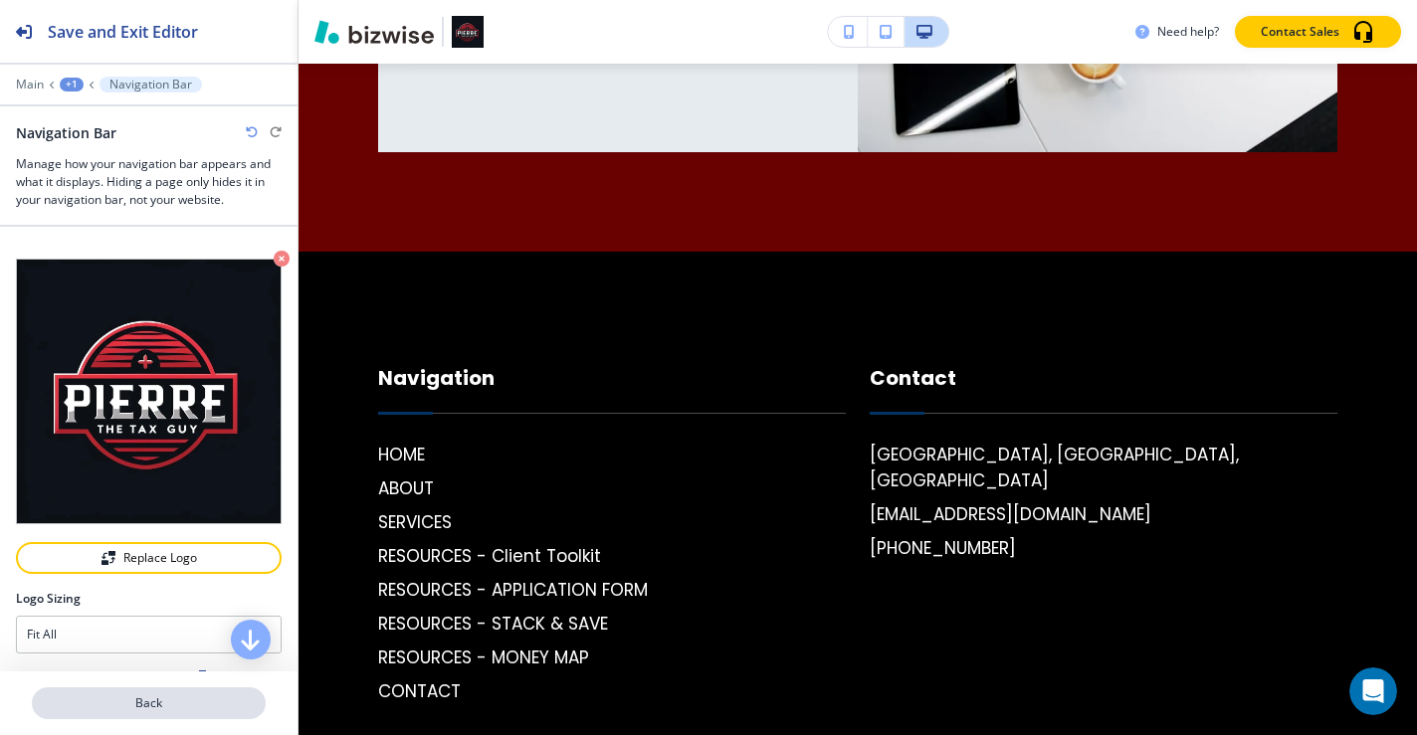
click at [164, 706] on p "Back" at bounding box center [149, 704] width 230 height 18
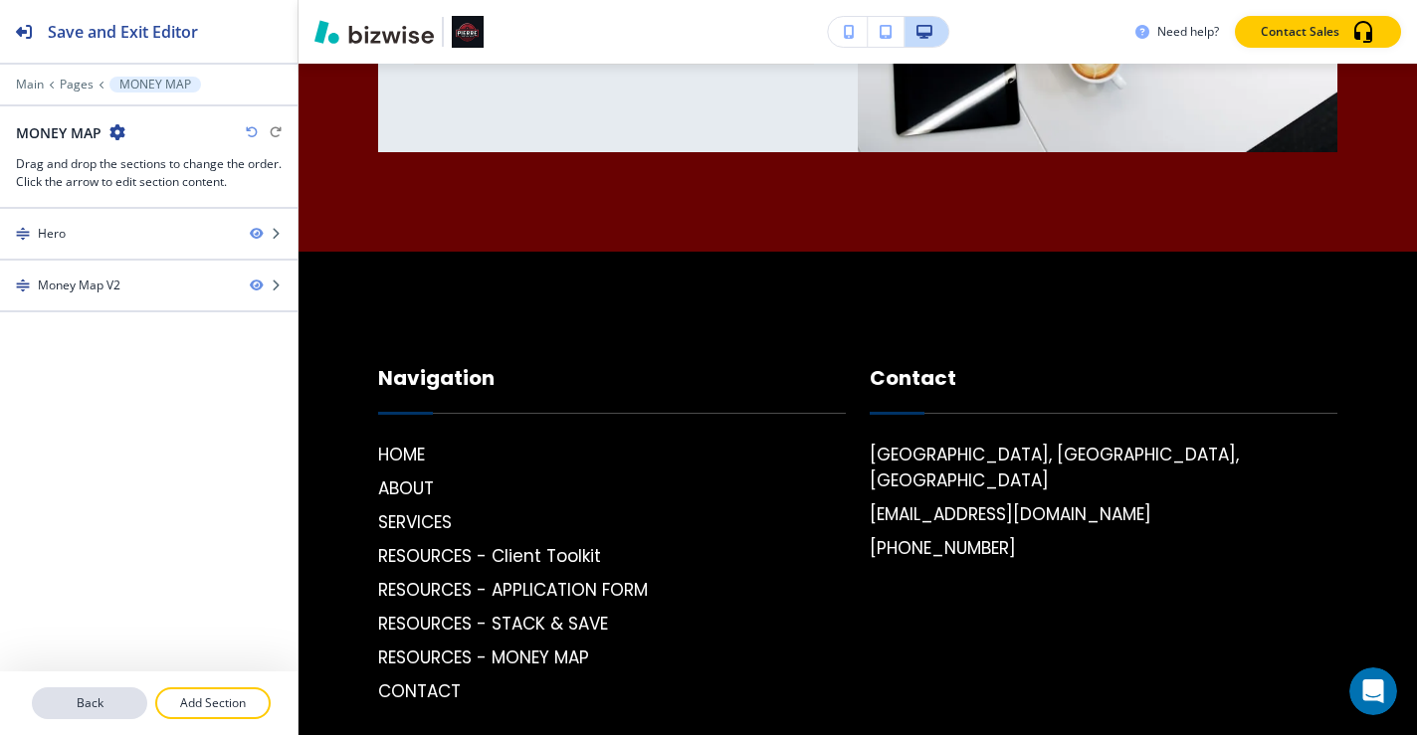
click at [113, 700] on p "Back" at bounding box center [89, 704] width 111 height 18
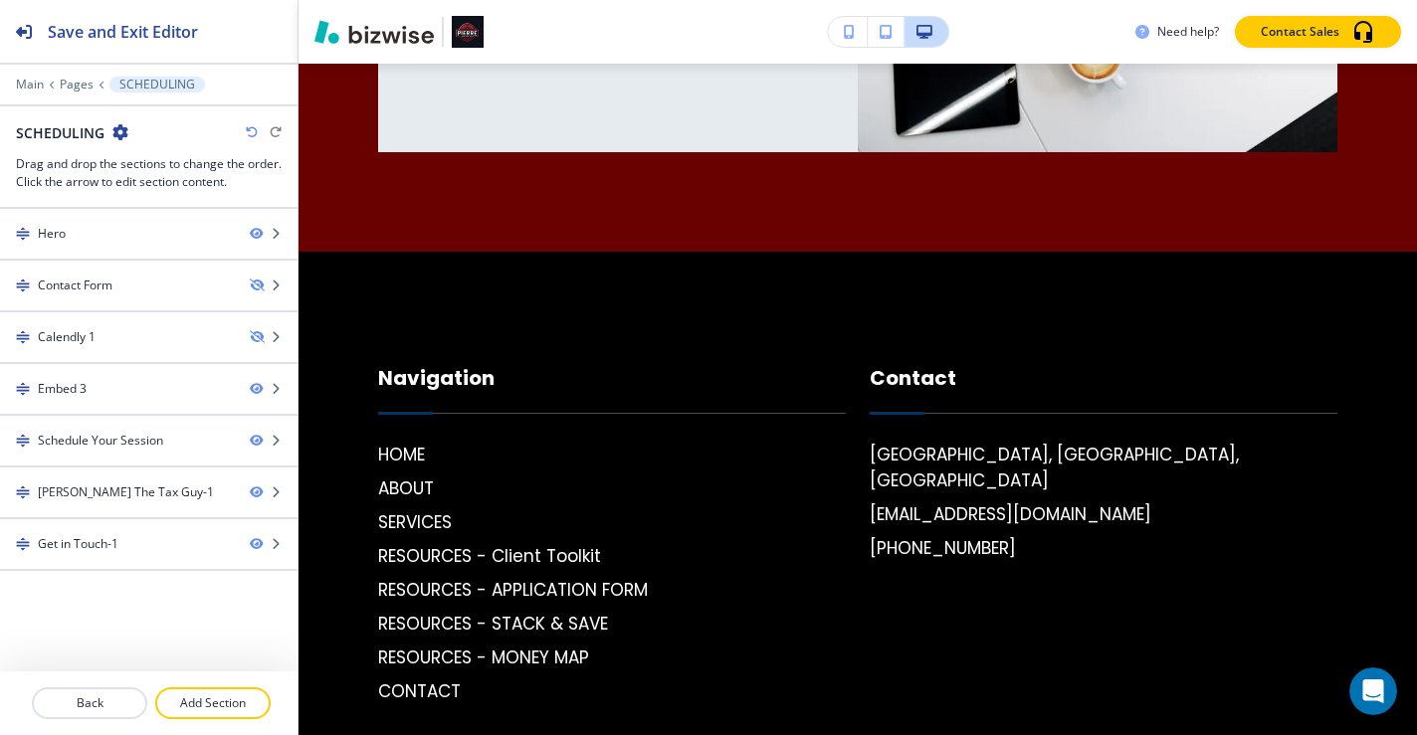
click at [113, 700] on p "Back" at bounding box center [89, 704] width 111 height 18
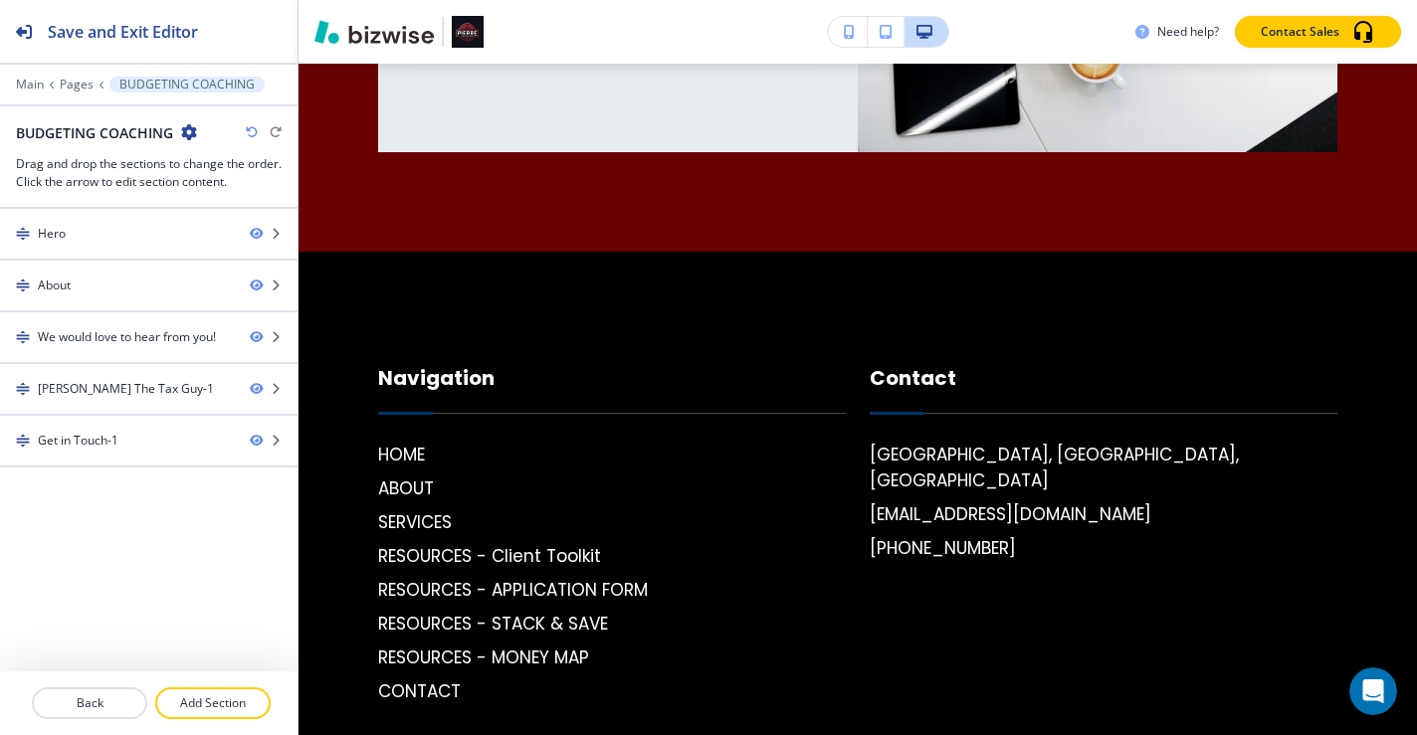
click at [113, 700] on p "Back" at bounding box center [89, 704] width 111 height 18
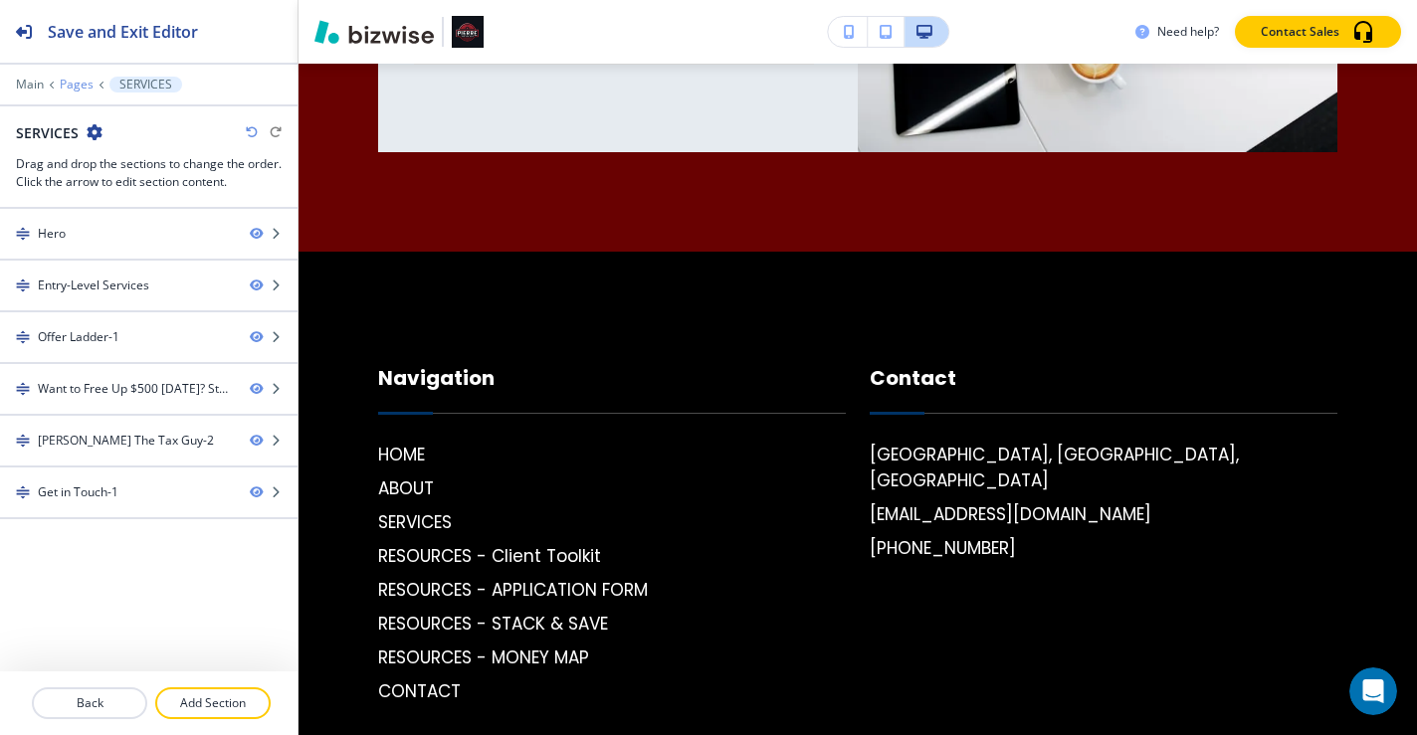
click at [69, 89] on p "Pages" at bounding box center [77, 85] width 34 height 14
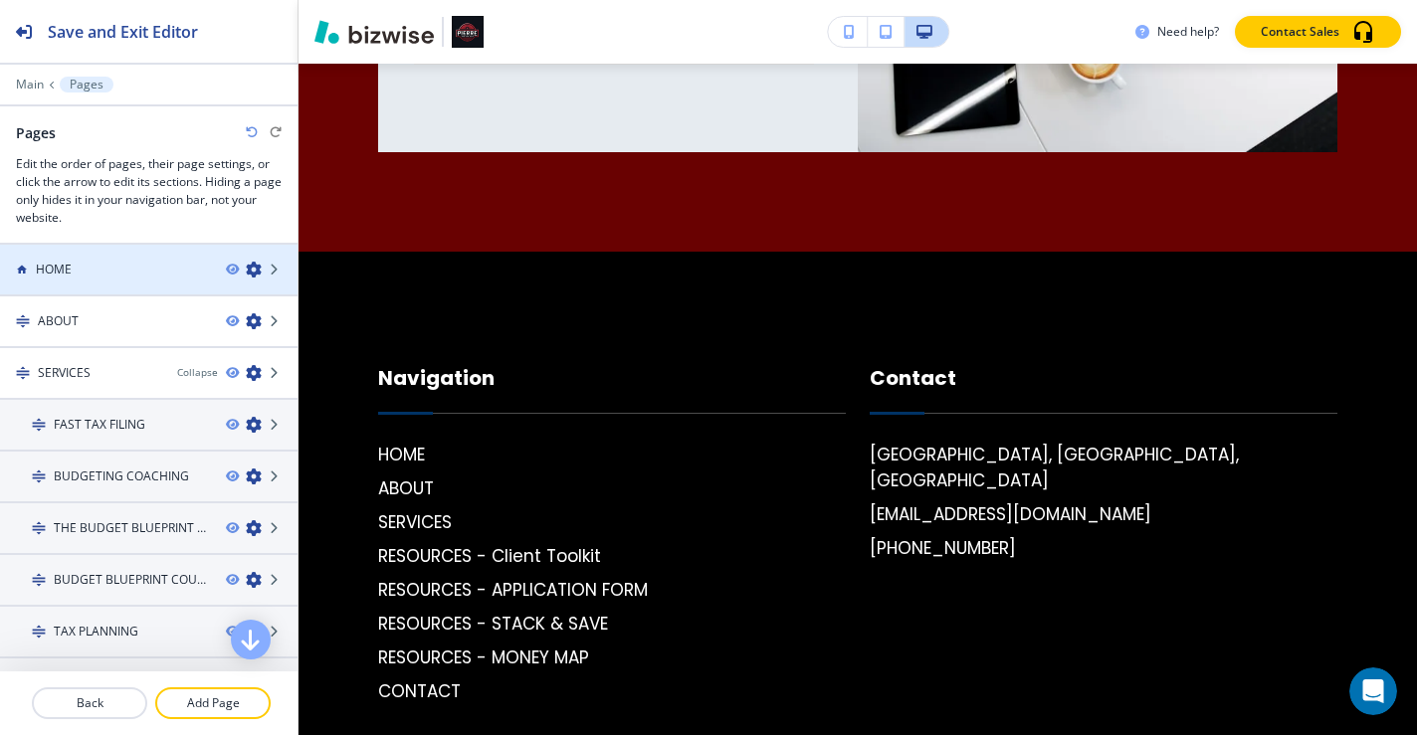
click at [160, 283] on div at bounding box center [149, 287] width 298 height 16
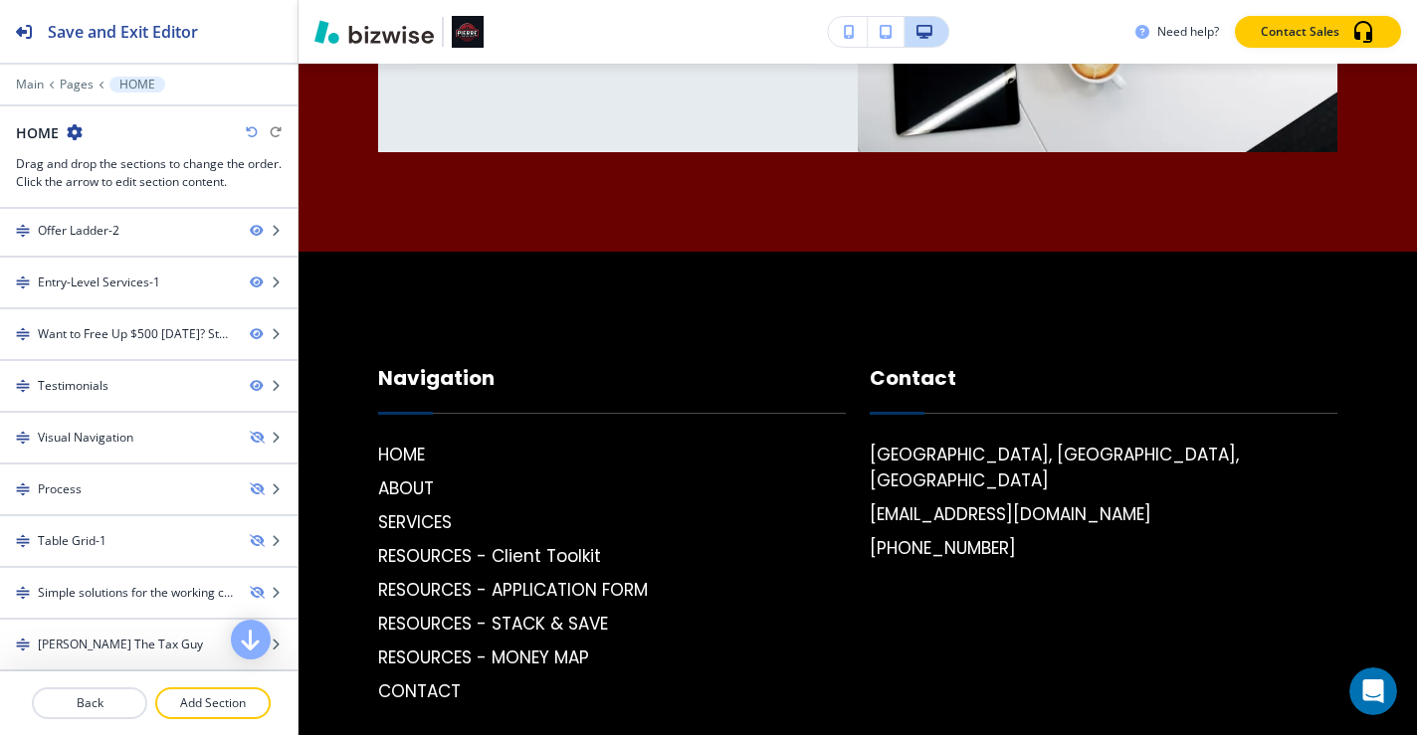
scroll to position [309, 0]
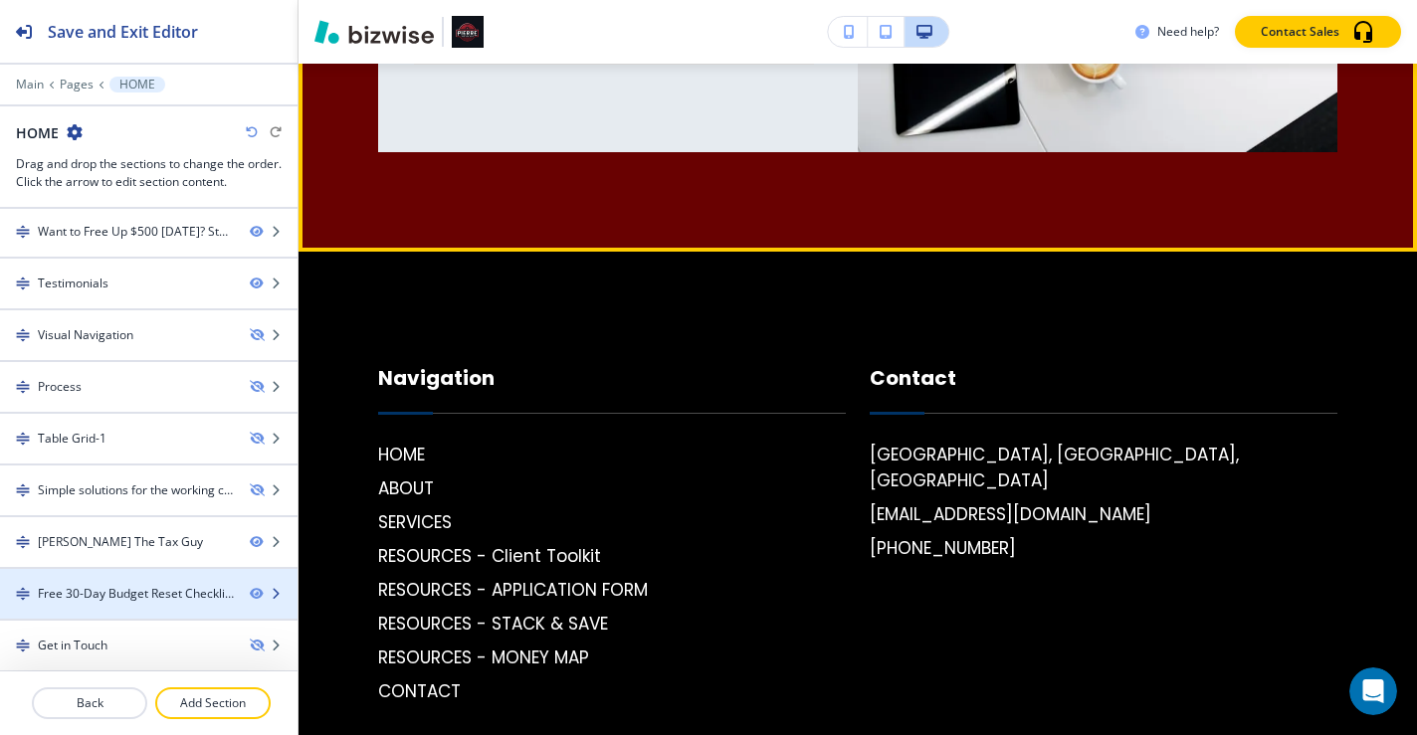
click at [248, 601] on div "Free 30-Day Budget Reset Checklist" at bounding box center [149, 594] width 298 height 18
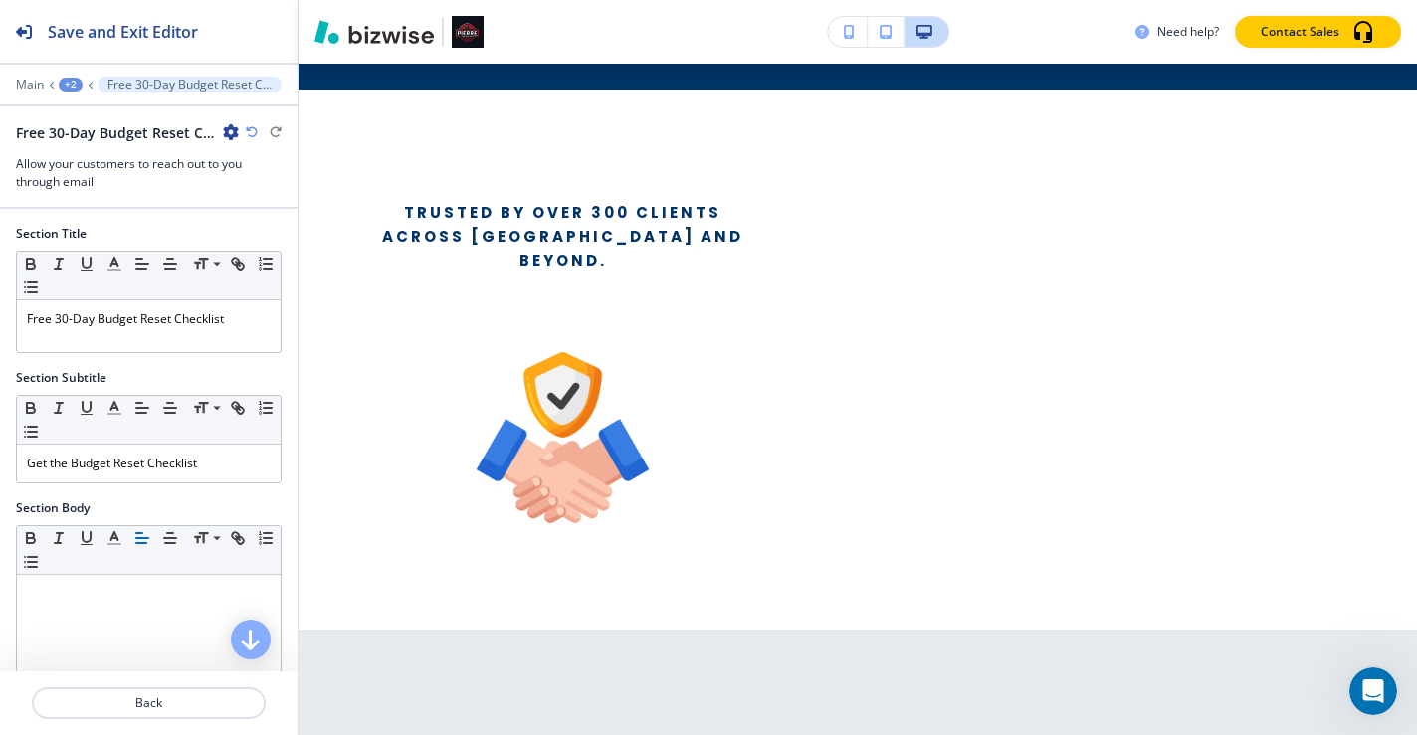
scroll to position [914, 0]
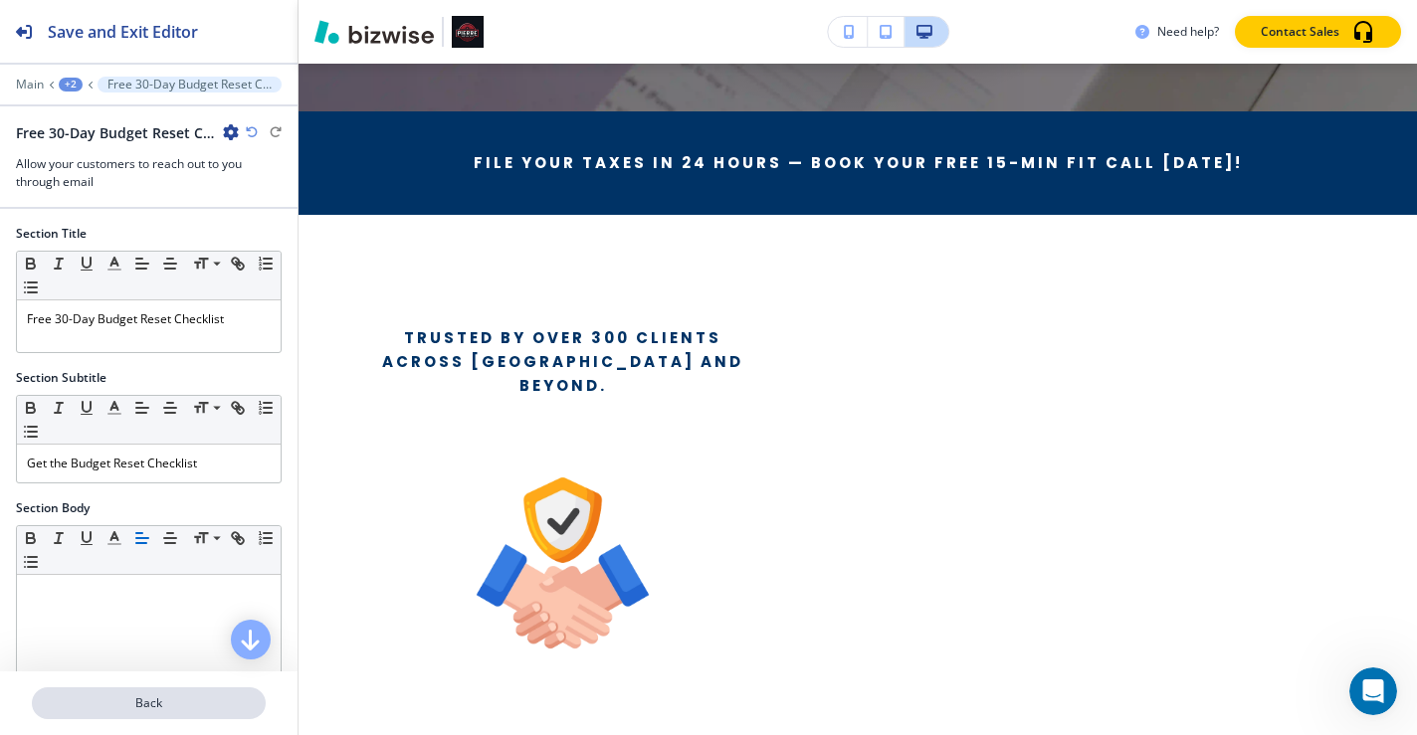
click at [169, 713] on button "Back" at bounding box center [149, 704] width 234 height 32
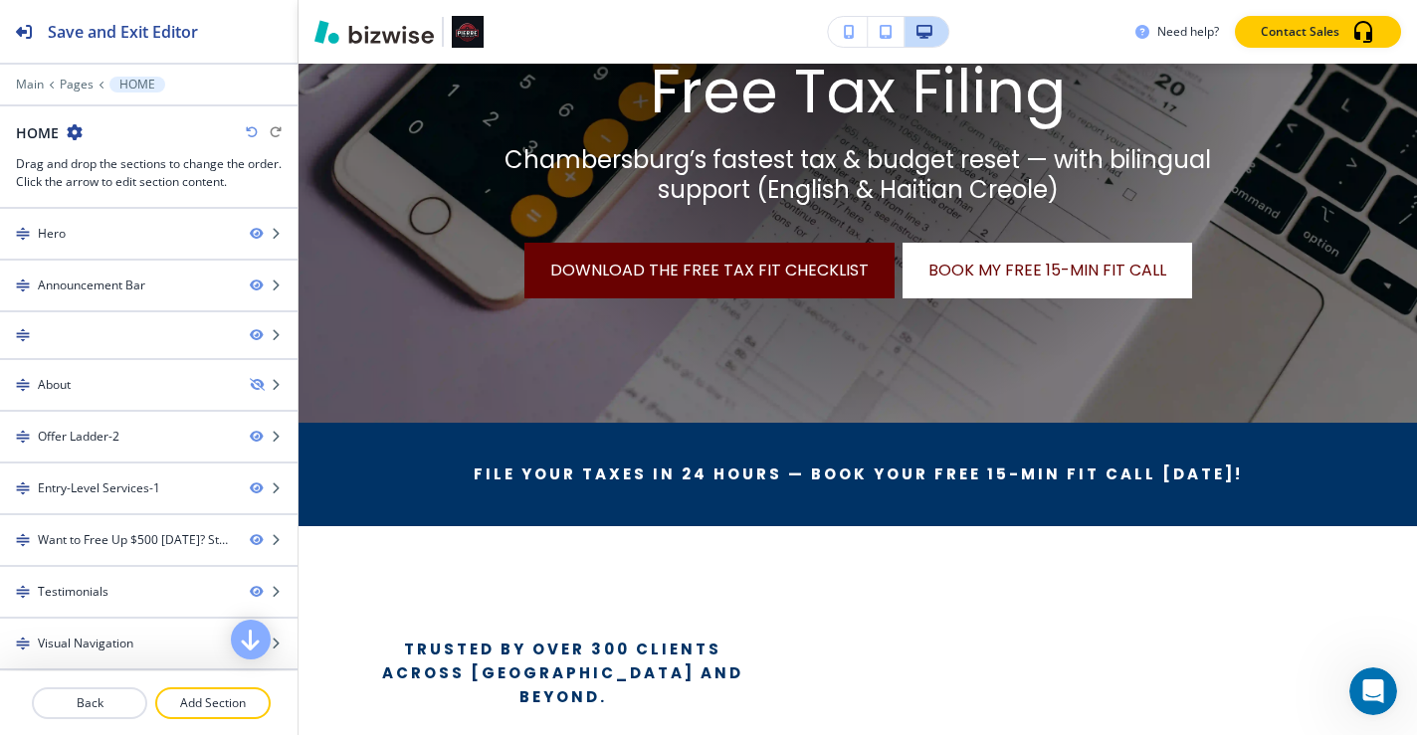
scroll to position [612, 0]
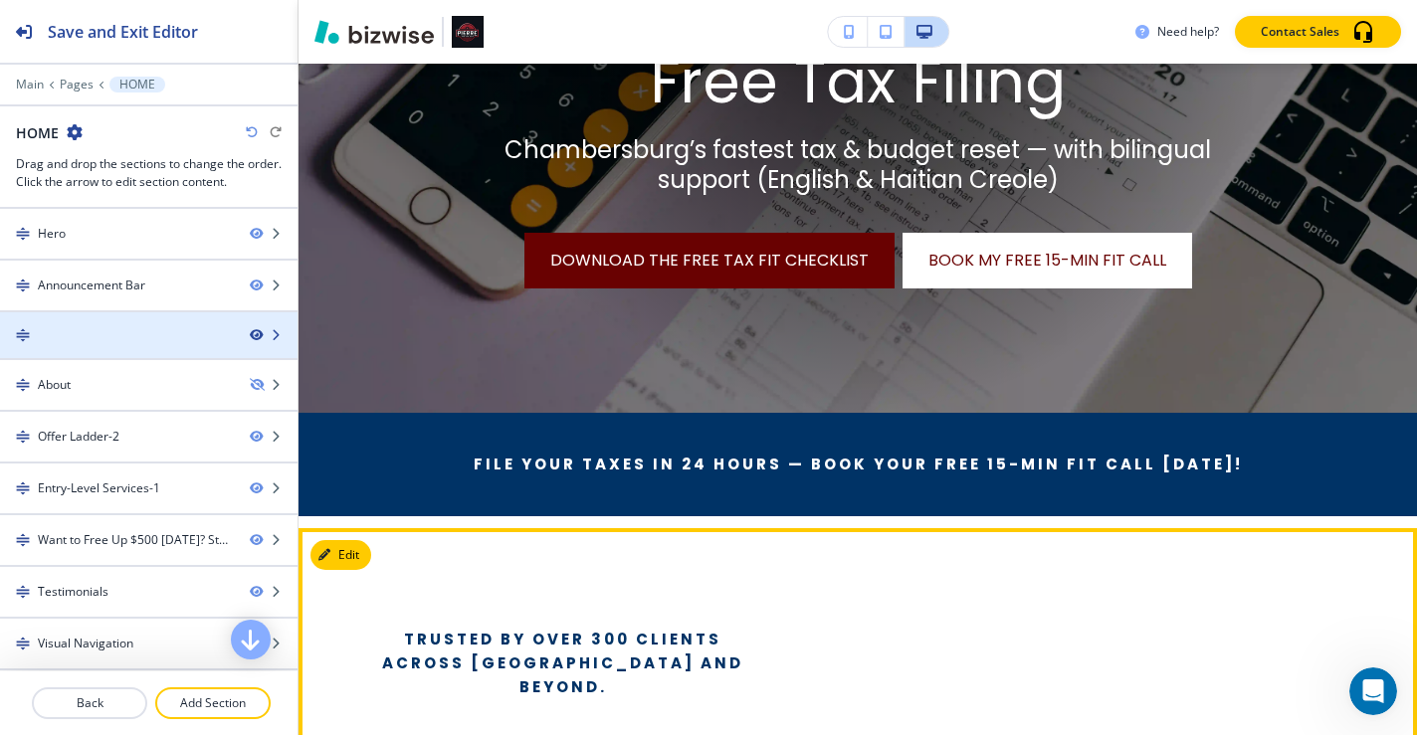
click at [250, 333] on icon "button" at bounding box center [256, 335] width 12 height 12
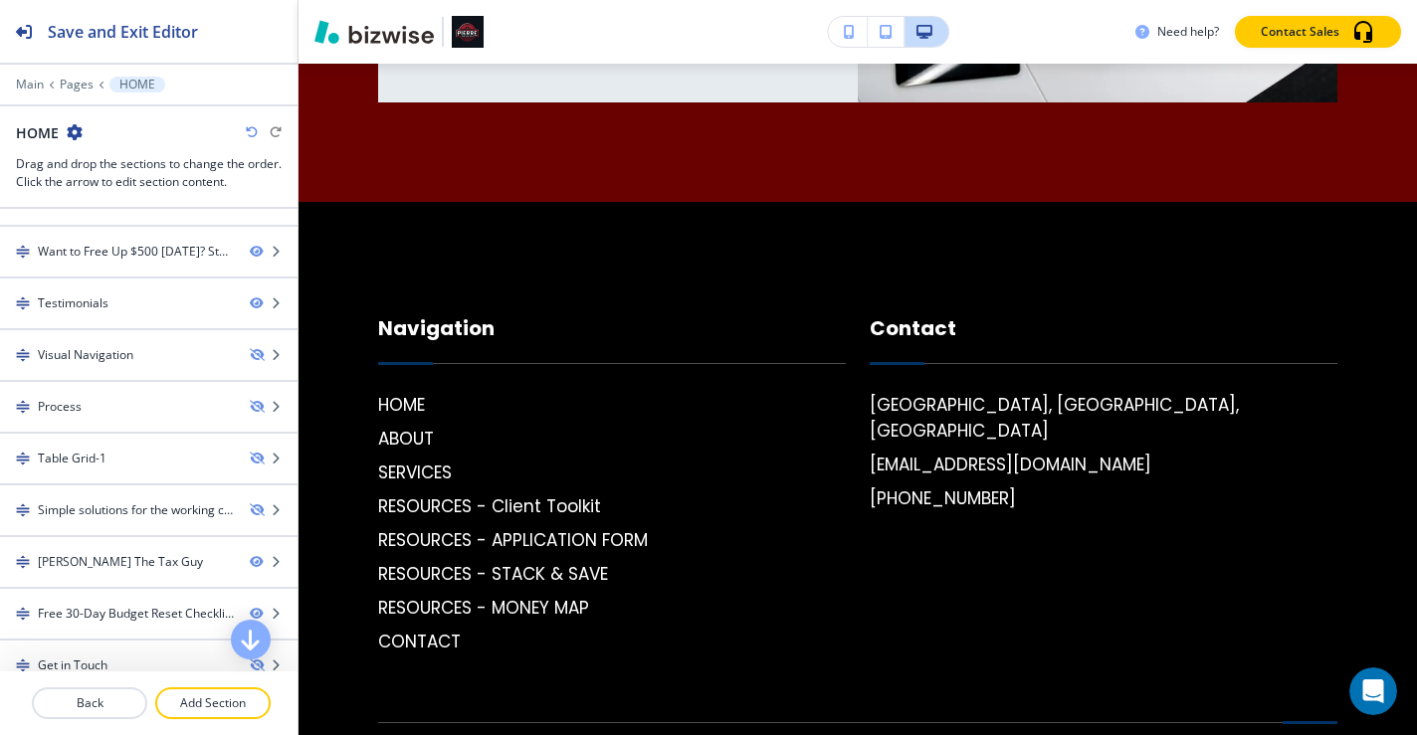
scroll to position [309, 0]
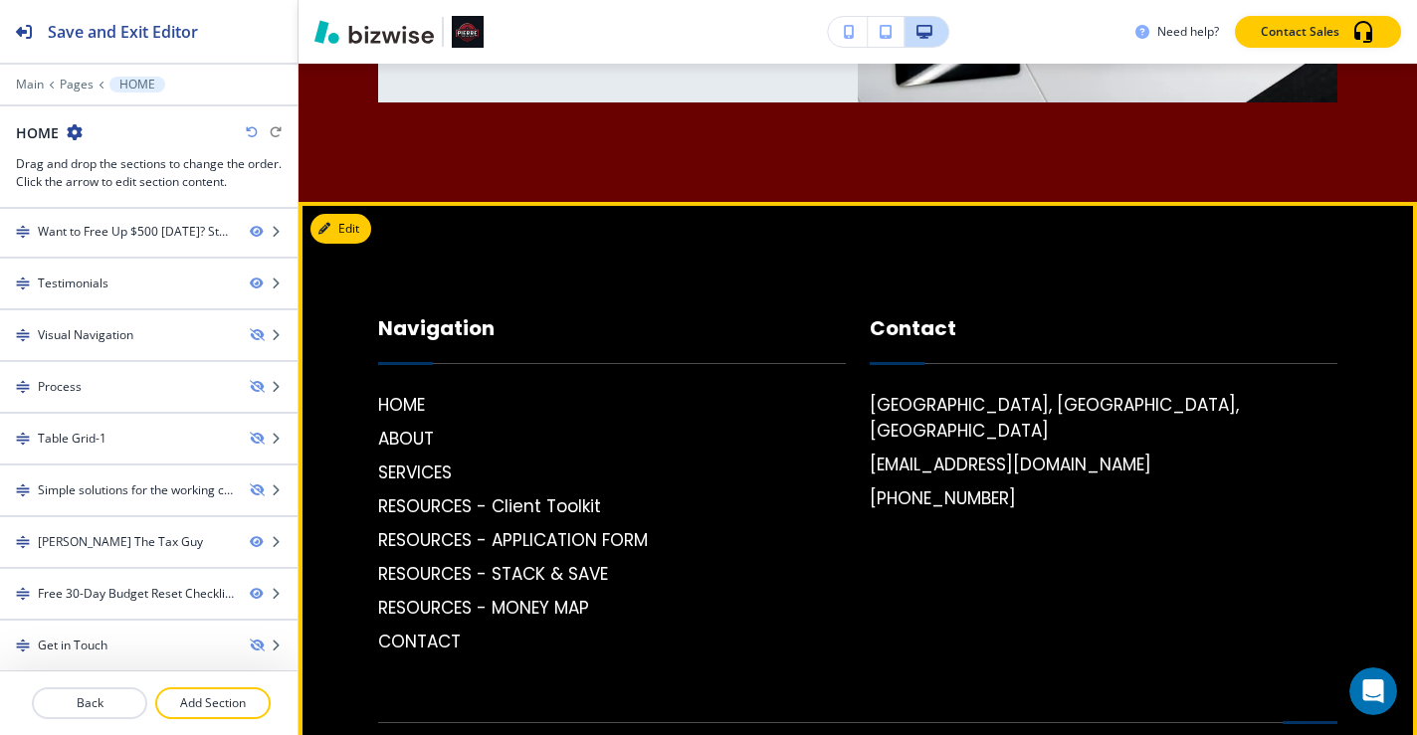
click at [537, 313] on p "Navigation" at bounding box center [612, 338] width 468 height 50
click at [358, 214] on button "Edit Footer" at bounding box center [363, 229] width 104 height 30
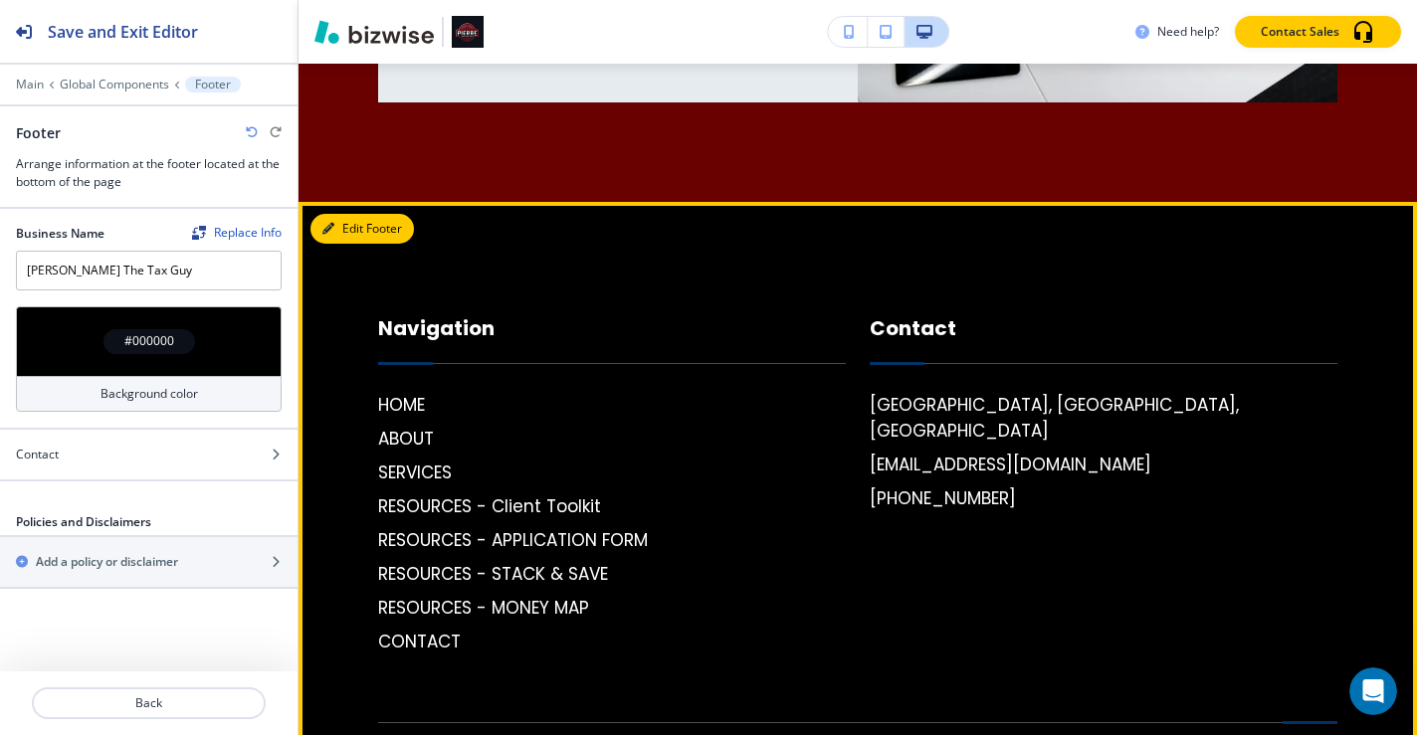
scroll to position [5307, 0]
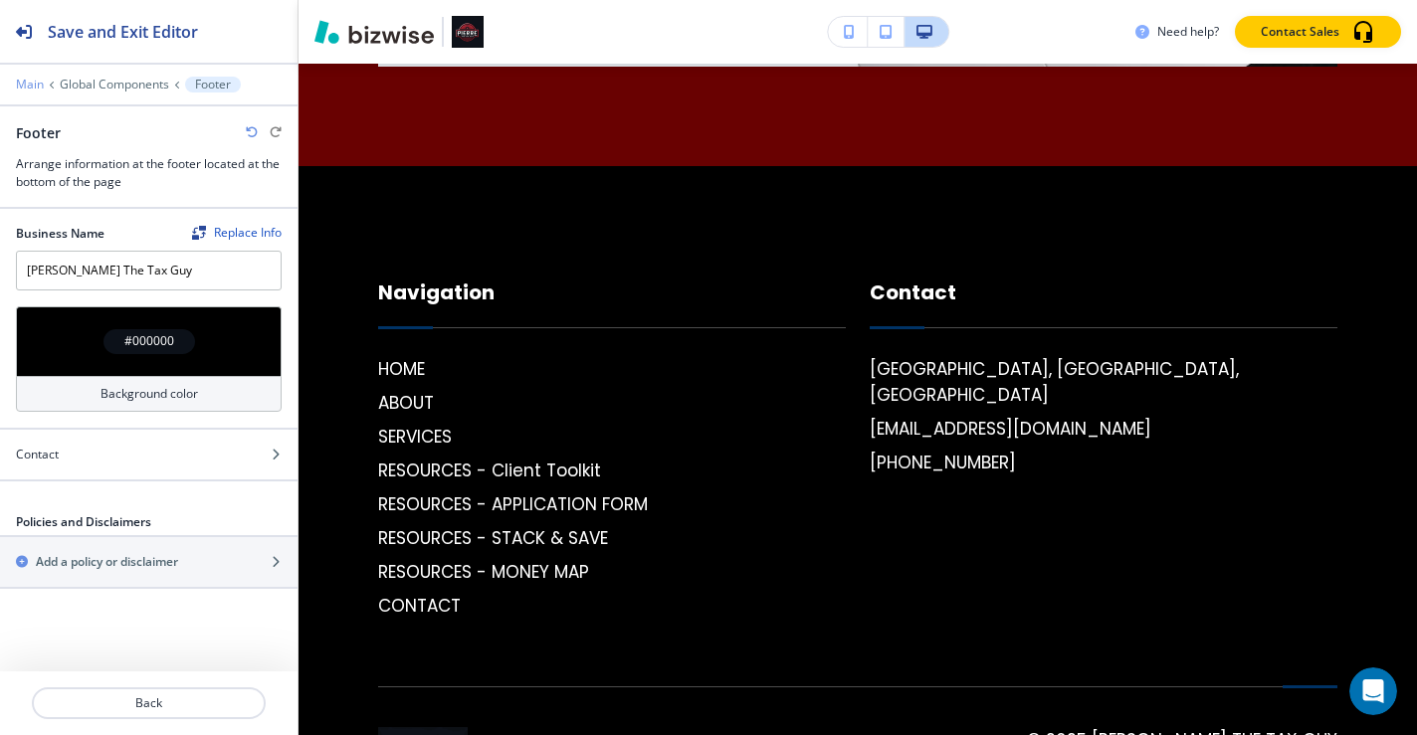
click at [40, 87] on p "Main" at bounding box center [30, 85] width 28 height 14
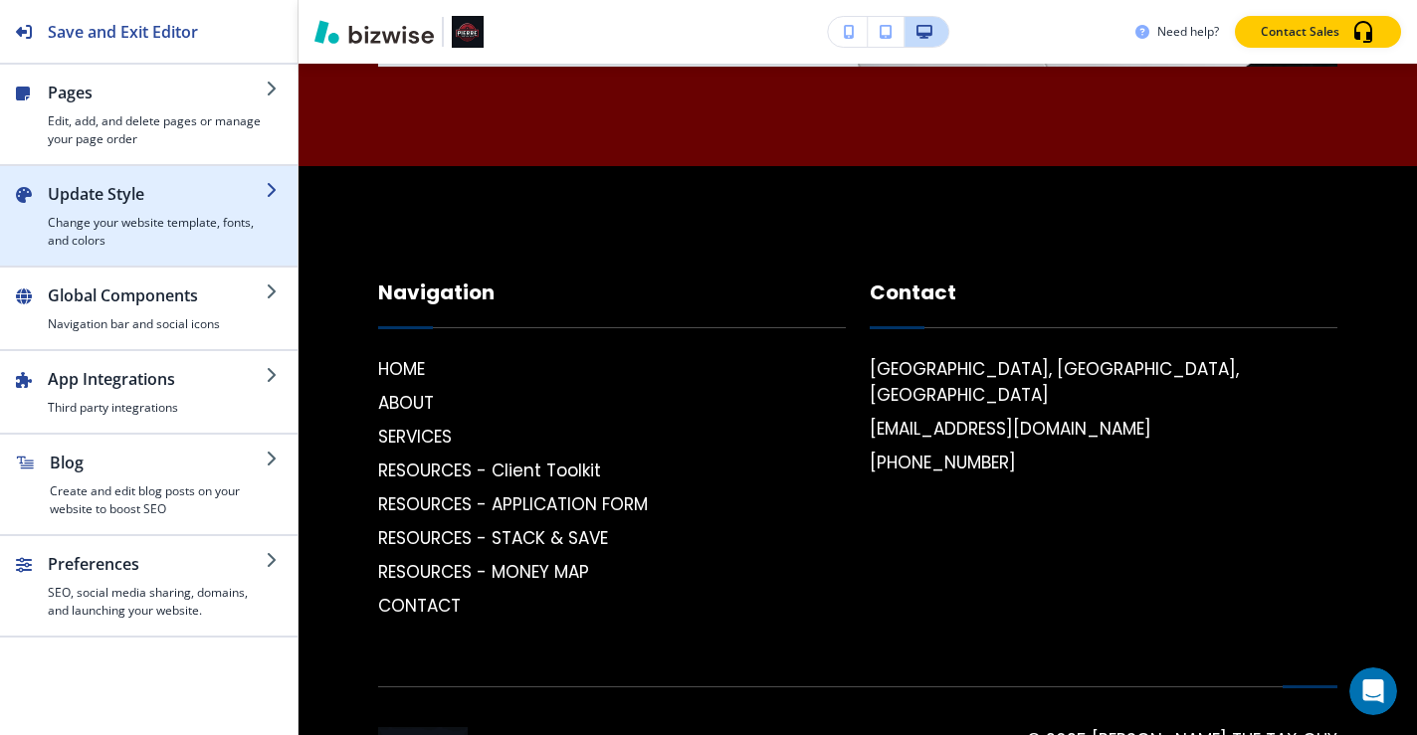
click at [269, 211] on div "button" at bounding box center [282, 216] width 32 height 68
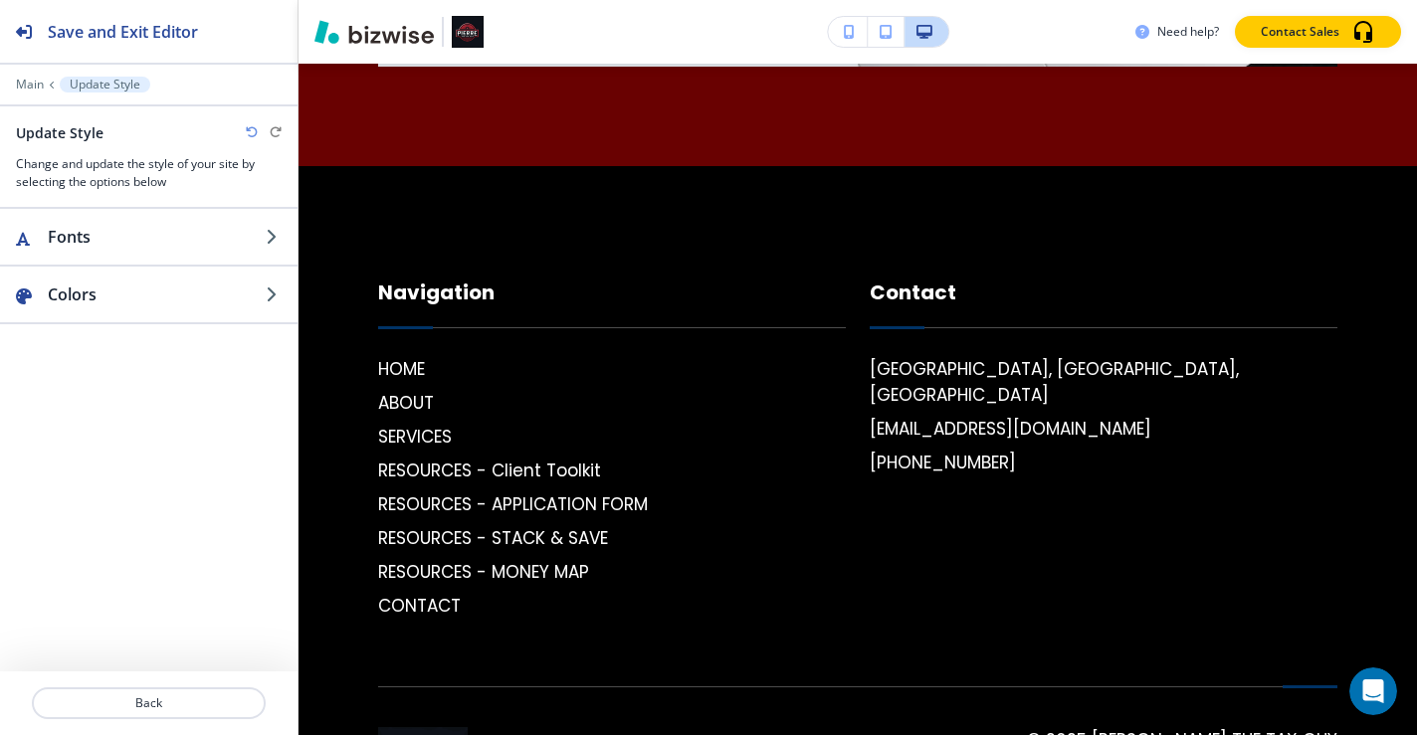
click at [66, 80] on button "Update Style" at bounding box center [105, 85] width 91 height 16
click at [36, 87] on p "Main" at bounding box center [30, 85] width 28 height 14
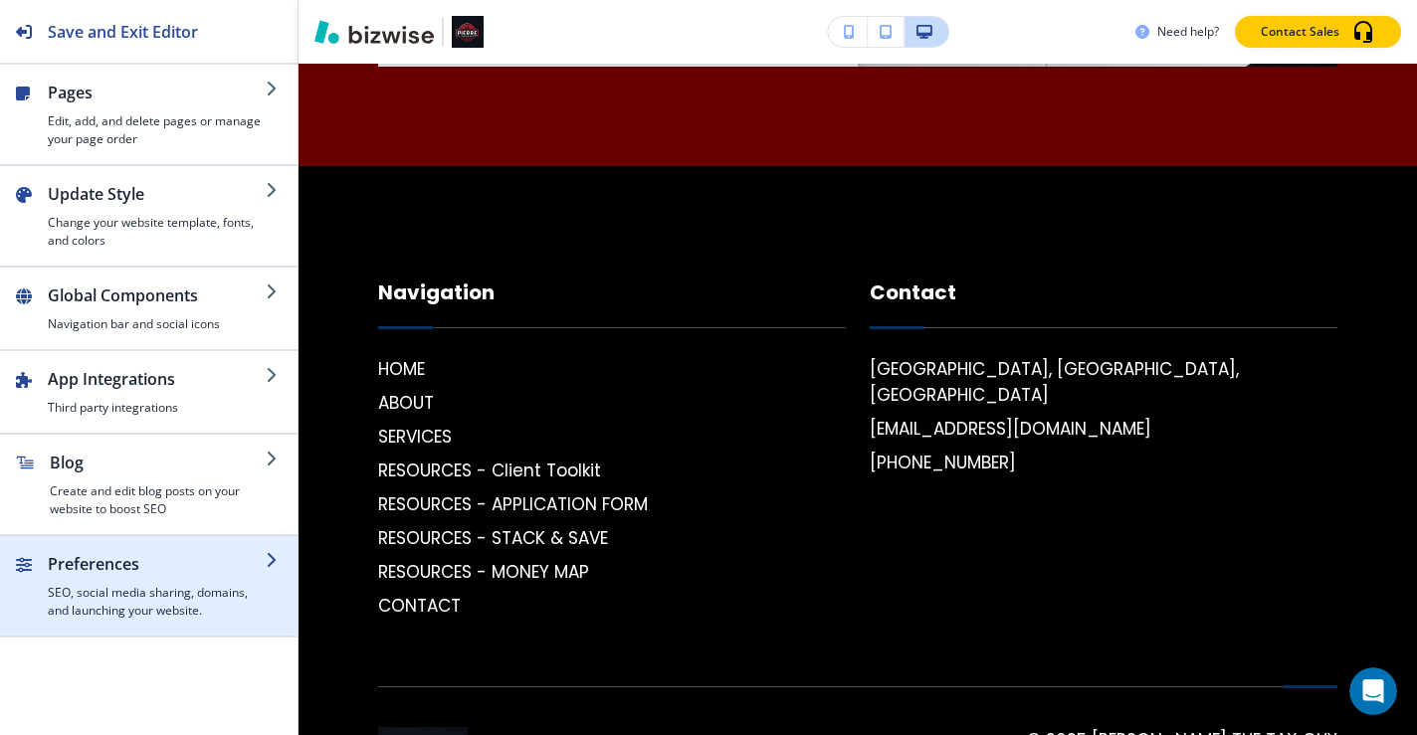
click at [281, 561] on icon "button" at bounding box center [274, 560] width 16 height 16
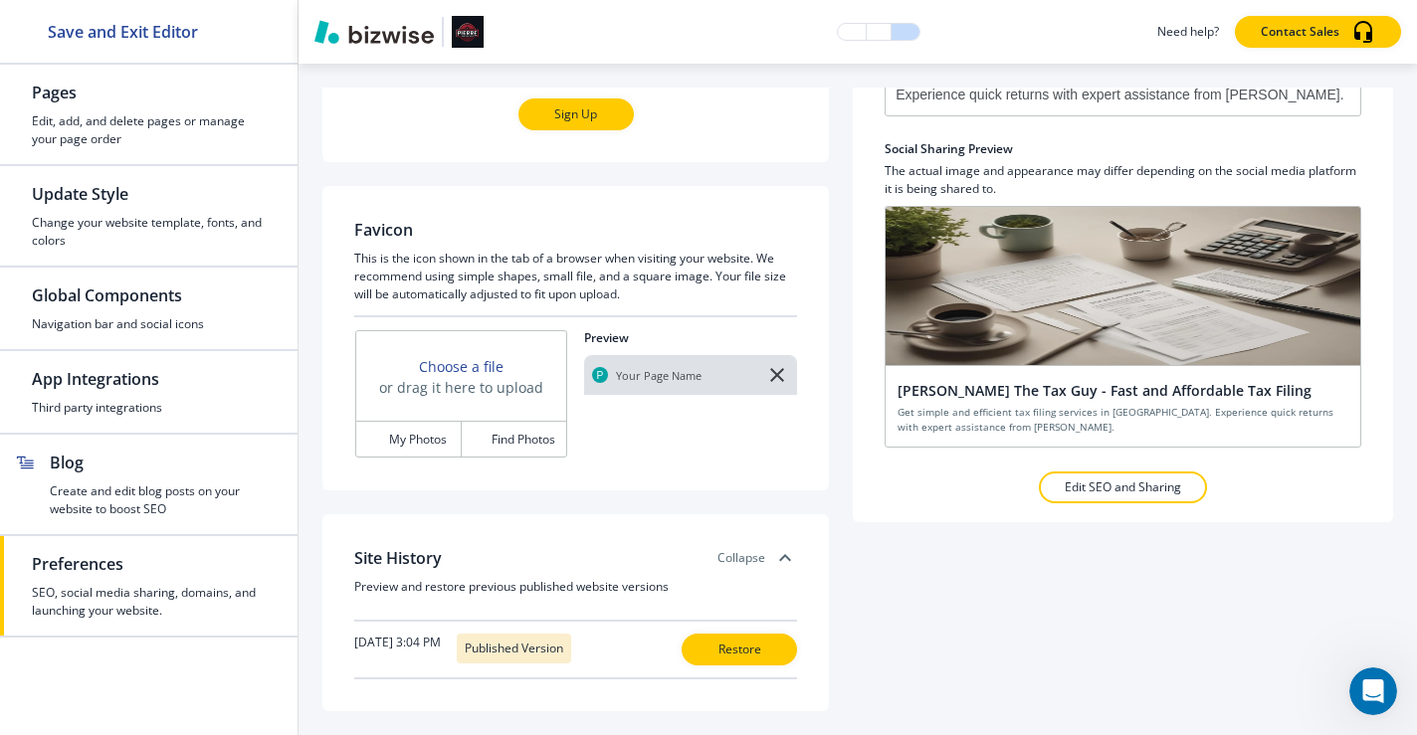
scroll to position [103, 0]
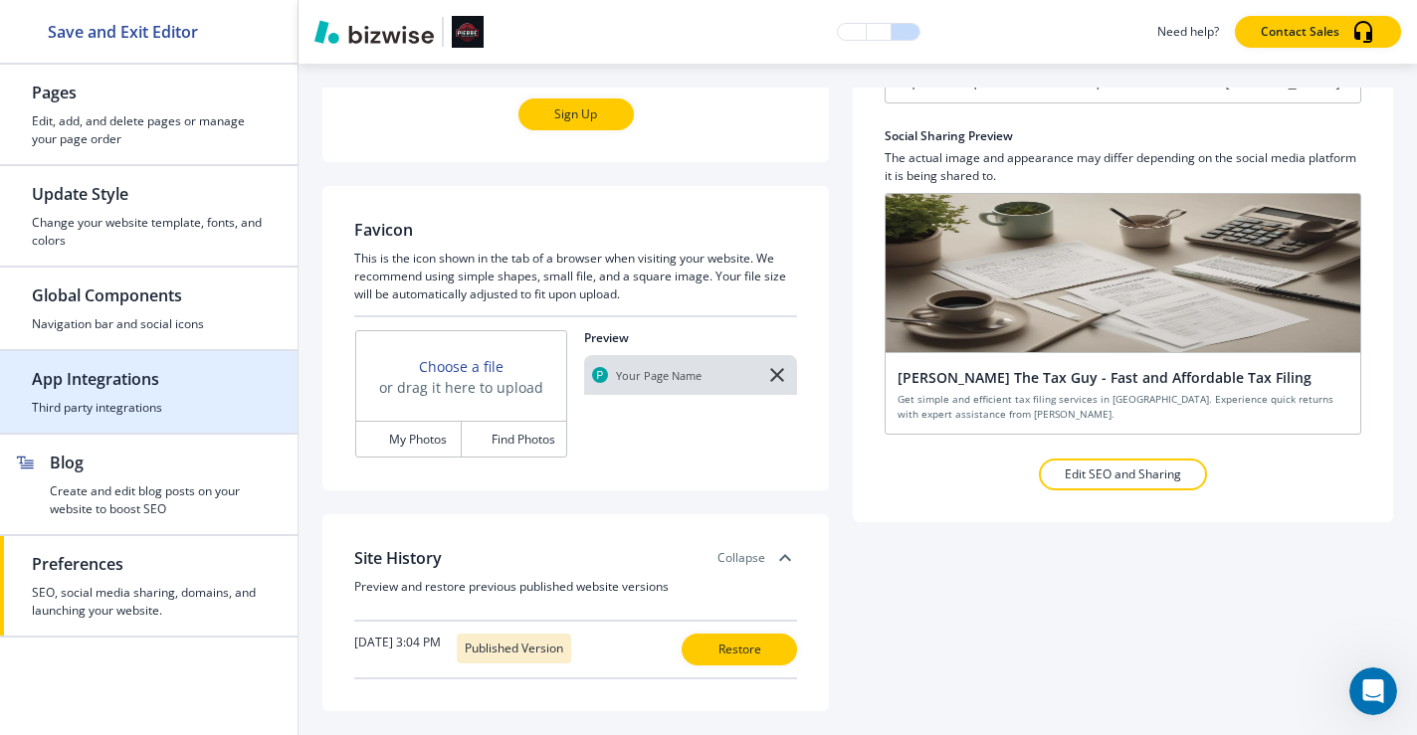
click at [168, 414] on h4 "Third party integrations" at bounding box center [149, 408] width 234 height 18
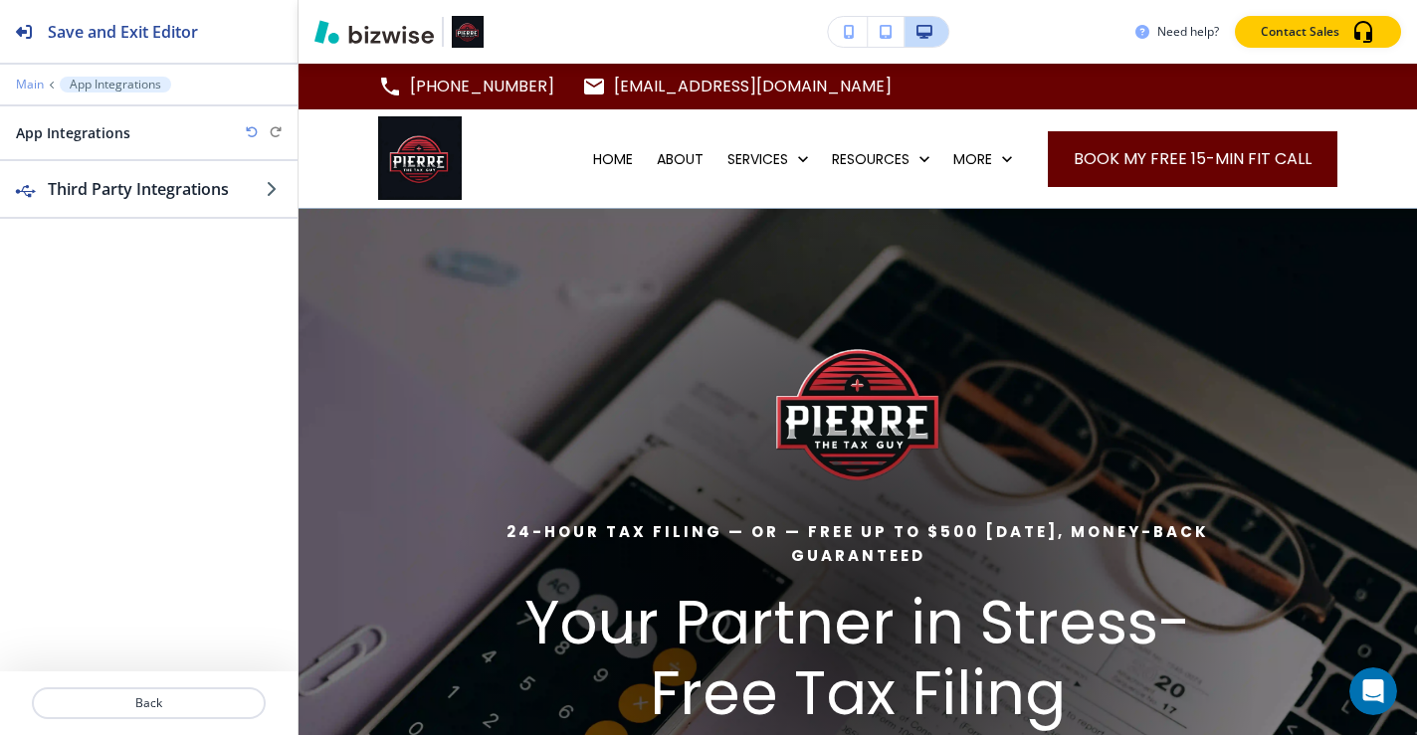
click at [29, 85] on p "Main" at bounding box center [30, 85] width 28 height 14
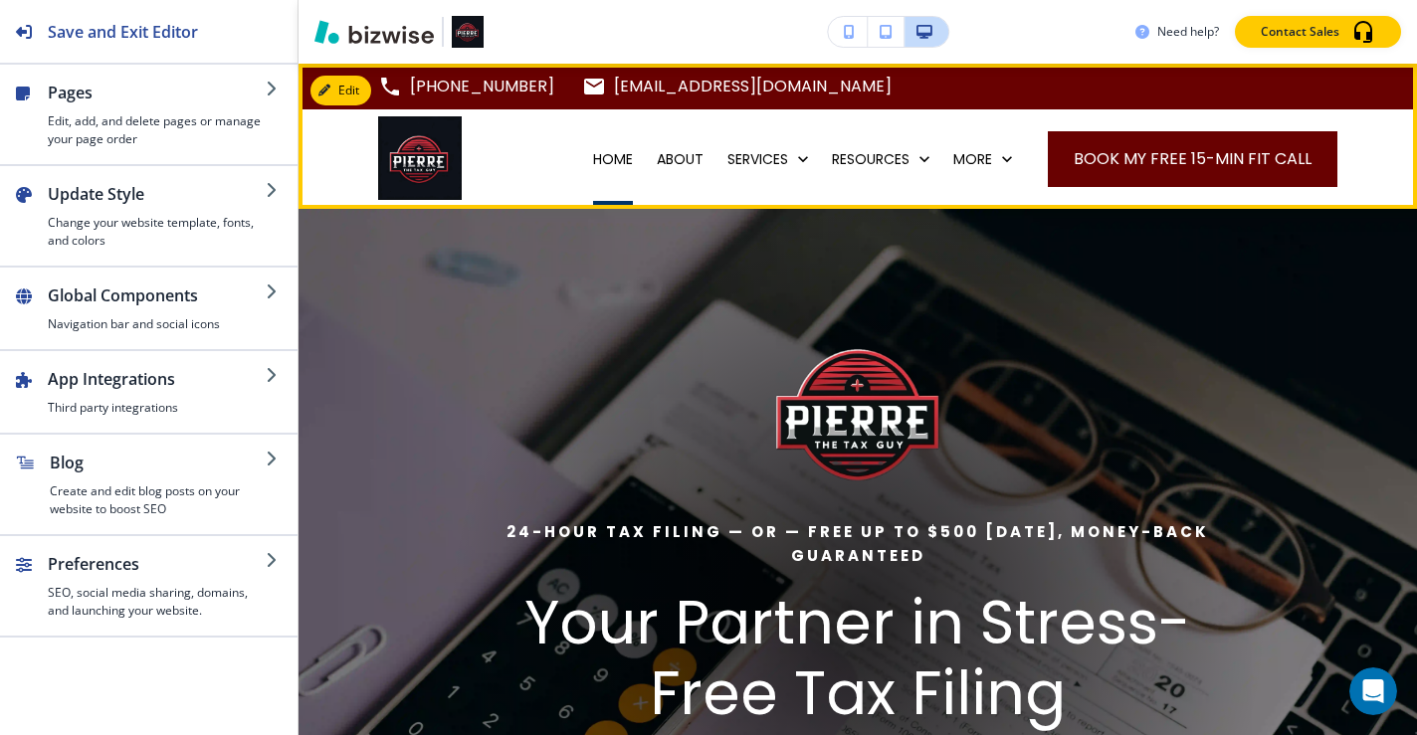
click at [598, 164] on p "HOME" at bounding box center [613, 159] width 40 height 20
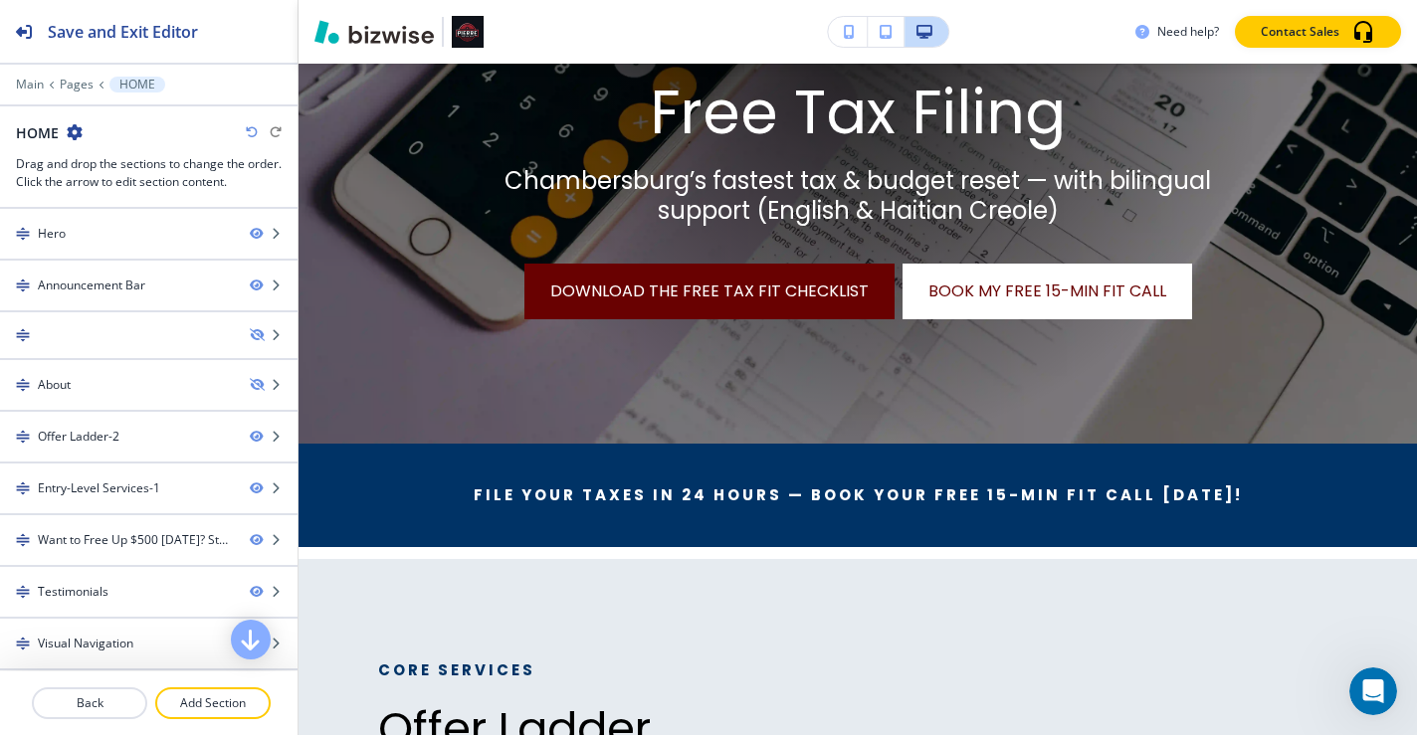
scroll to position [563, 0]
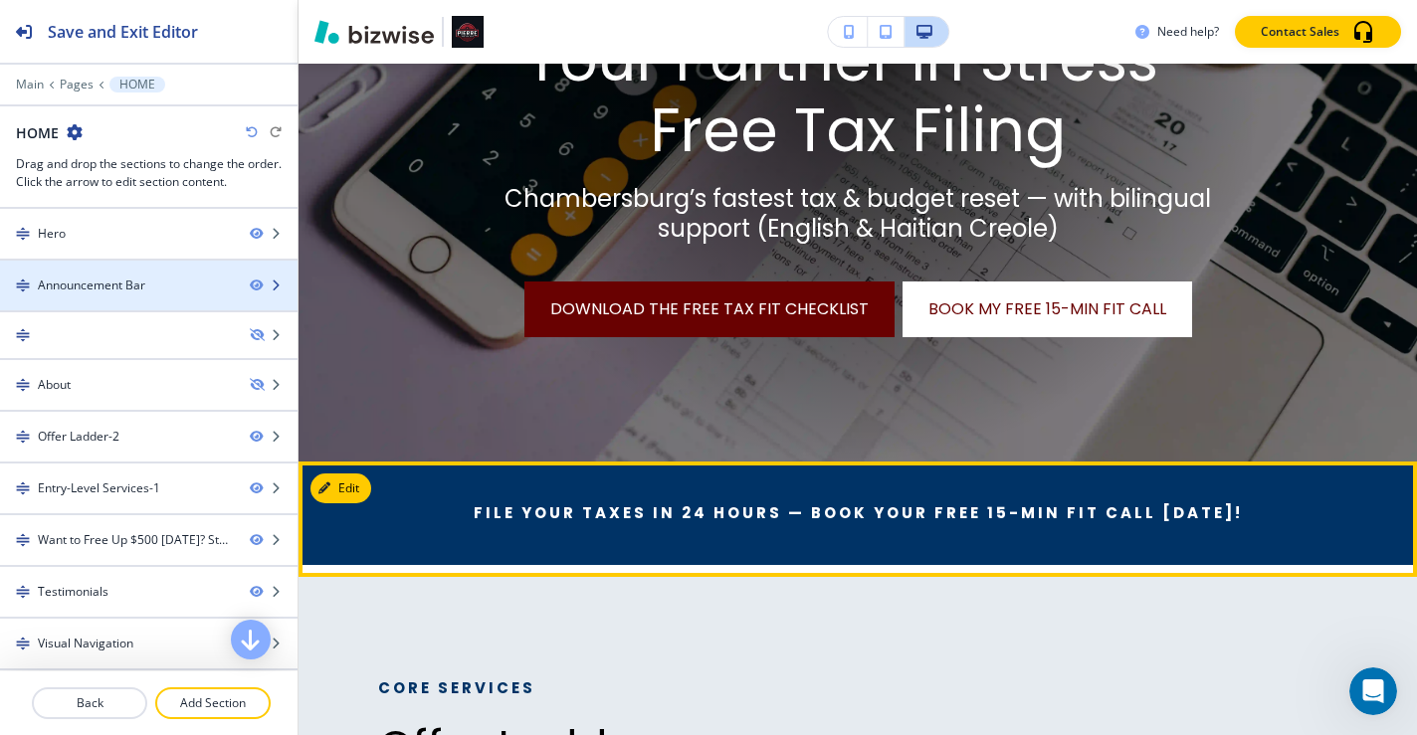
click at [235, 283] on div "Announcement Bar" at bounding box center [149, 286] width 298 height 18
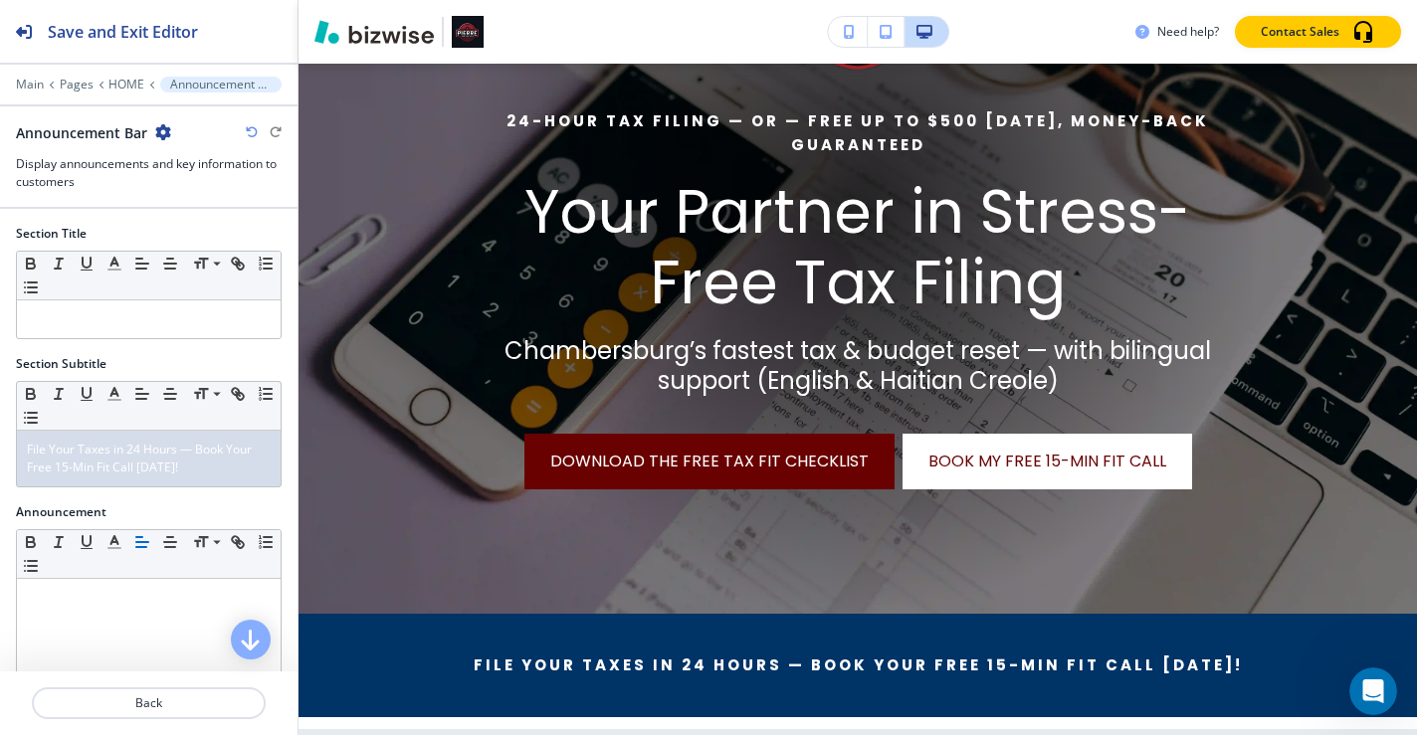
scroll to position [625, 0]
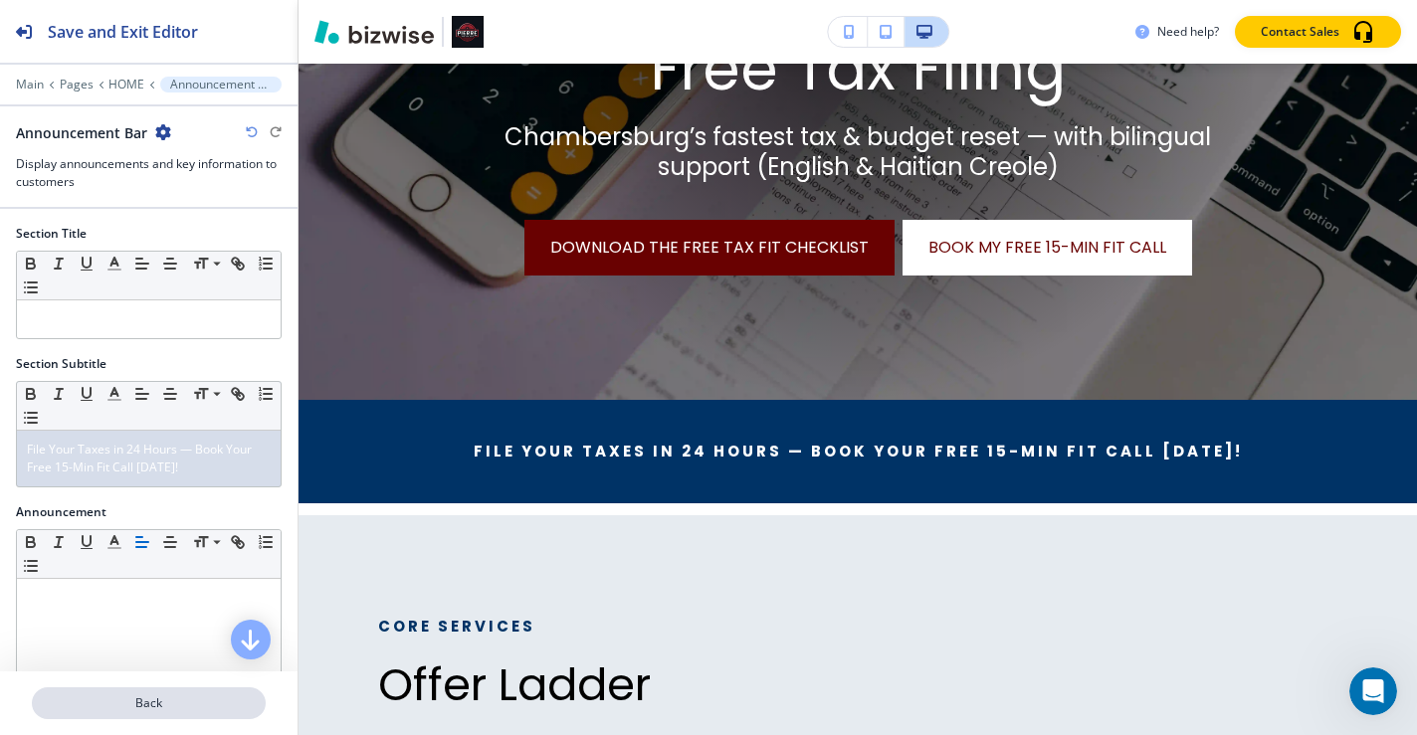
click at [164, 703] on p "Back" at bounding box center [149, 704] width 230 height 18
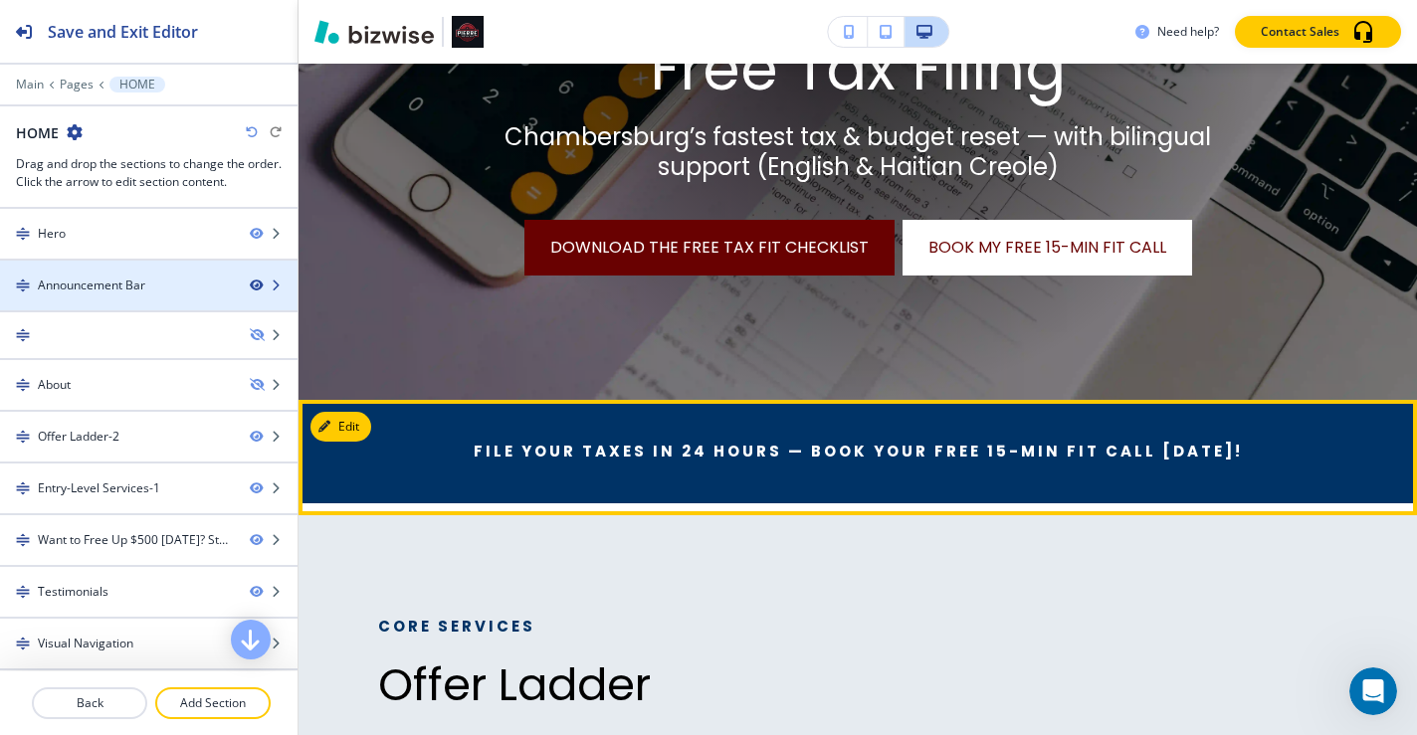
click at [250, 286] on icon "button" at bounding box center [256, 286] width 12 height 12
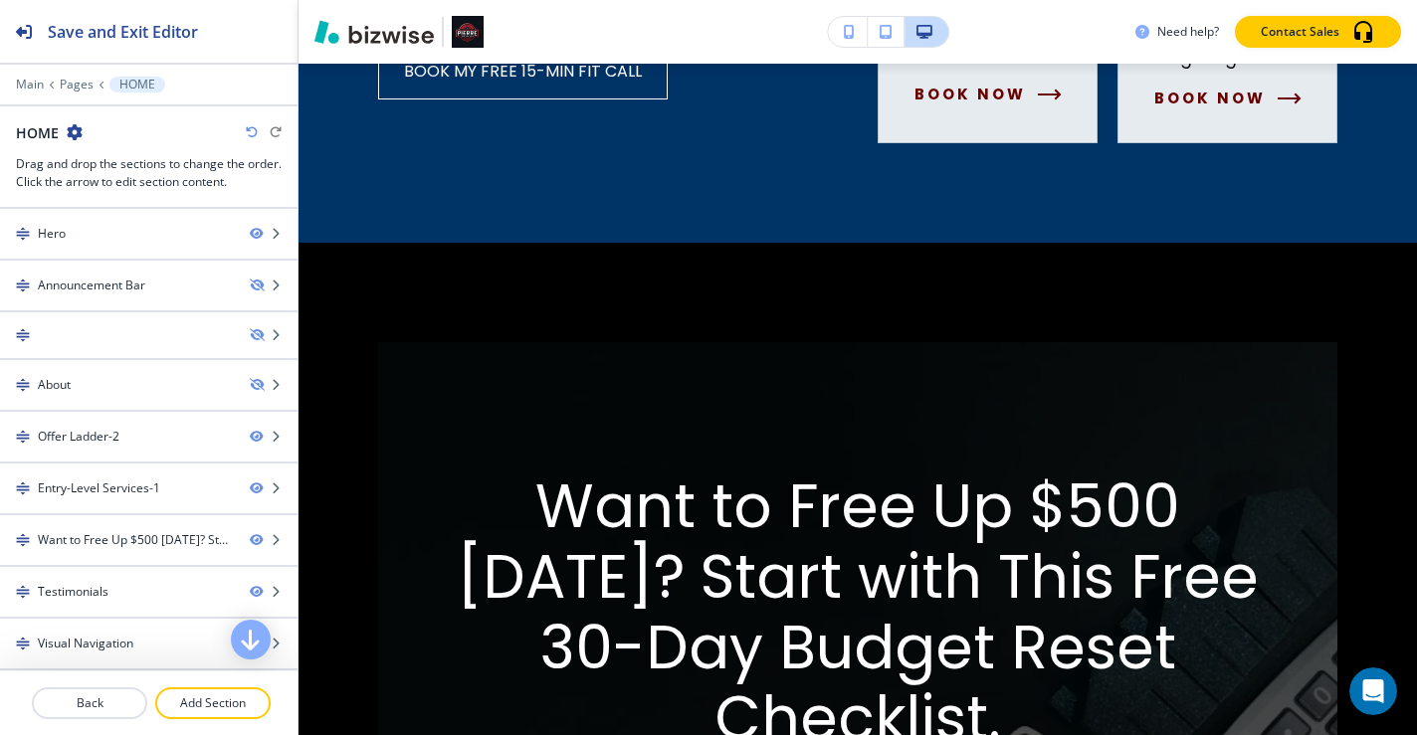
scroll to position [1982, 0]
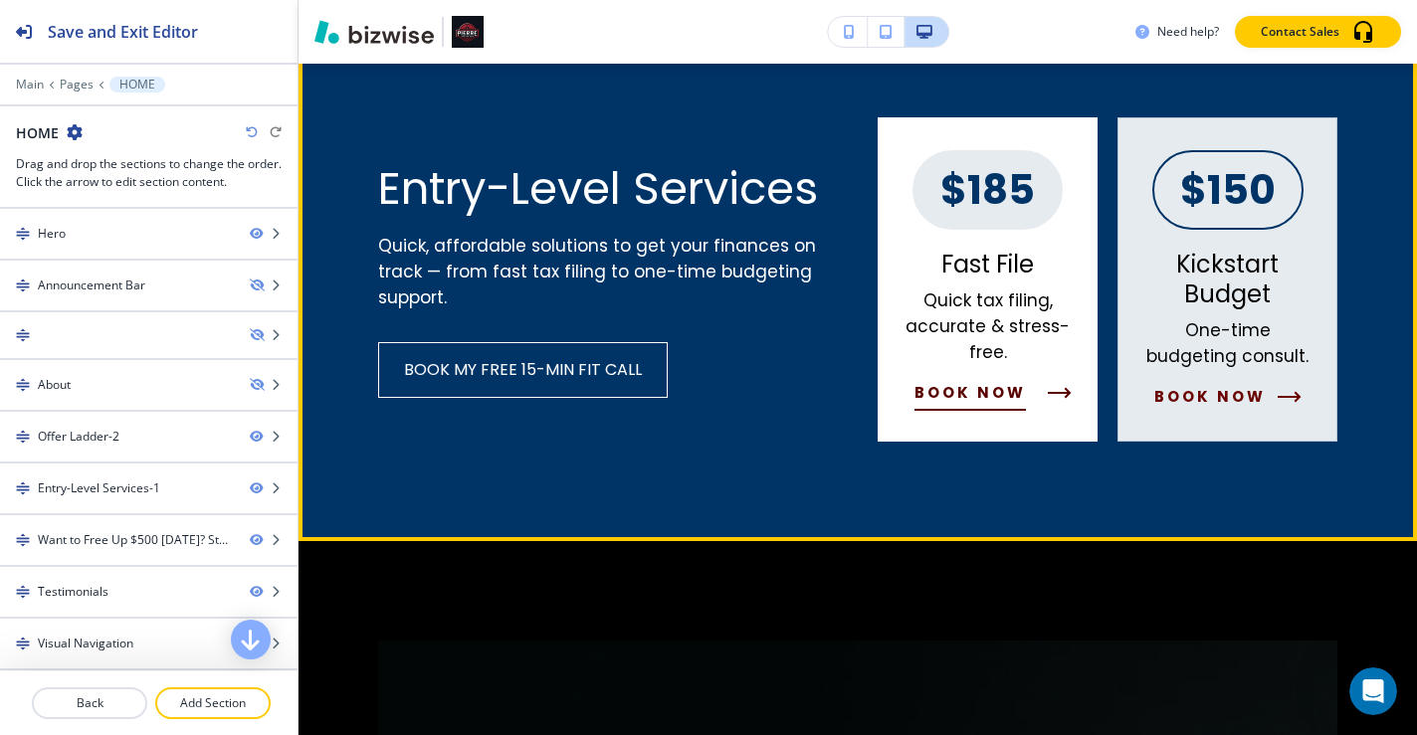
click at [970, 396] on span "Book Now" at bounding box center [970, 393] width 111 height 24
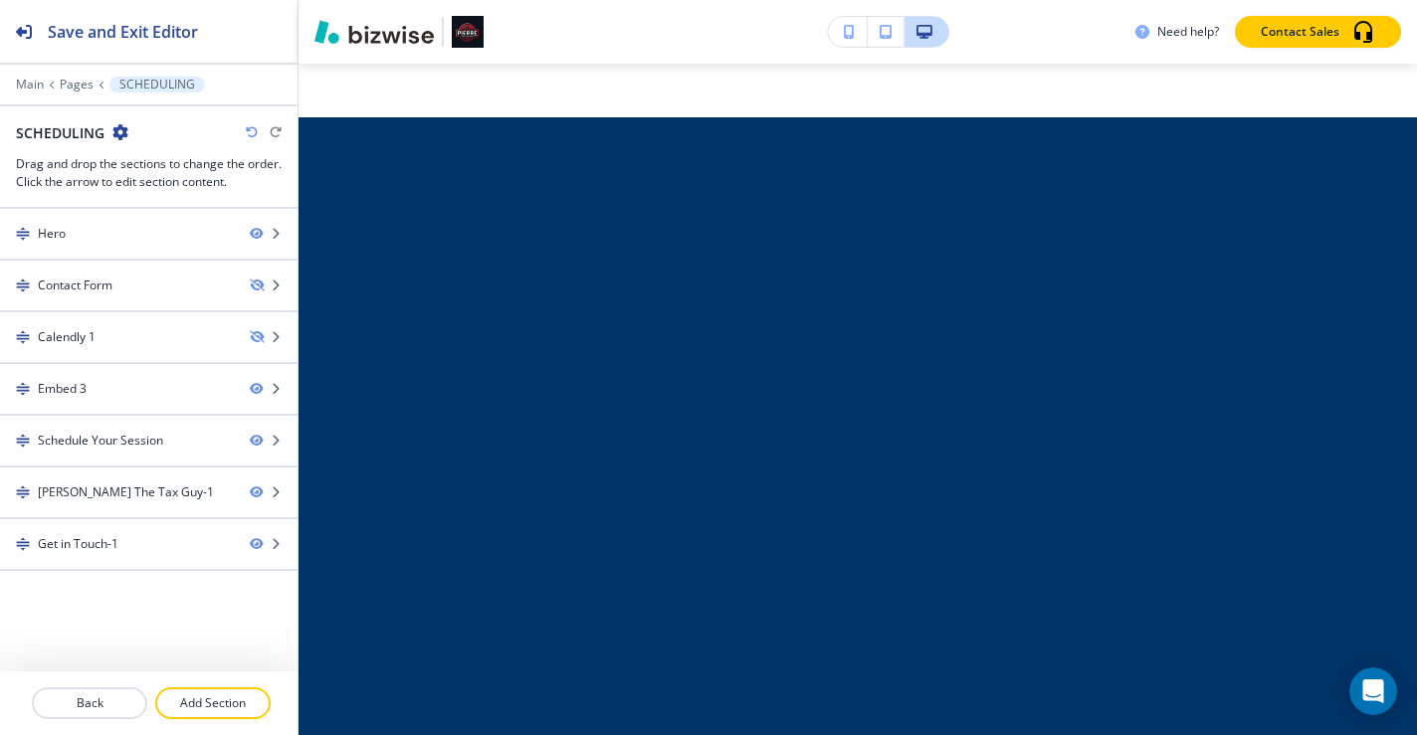
scroll to position [0, 0]
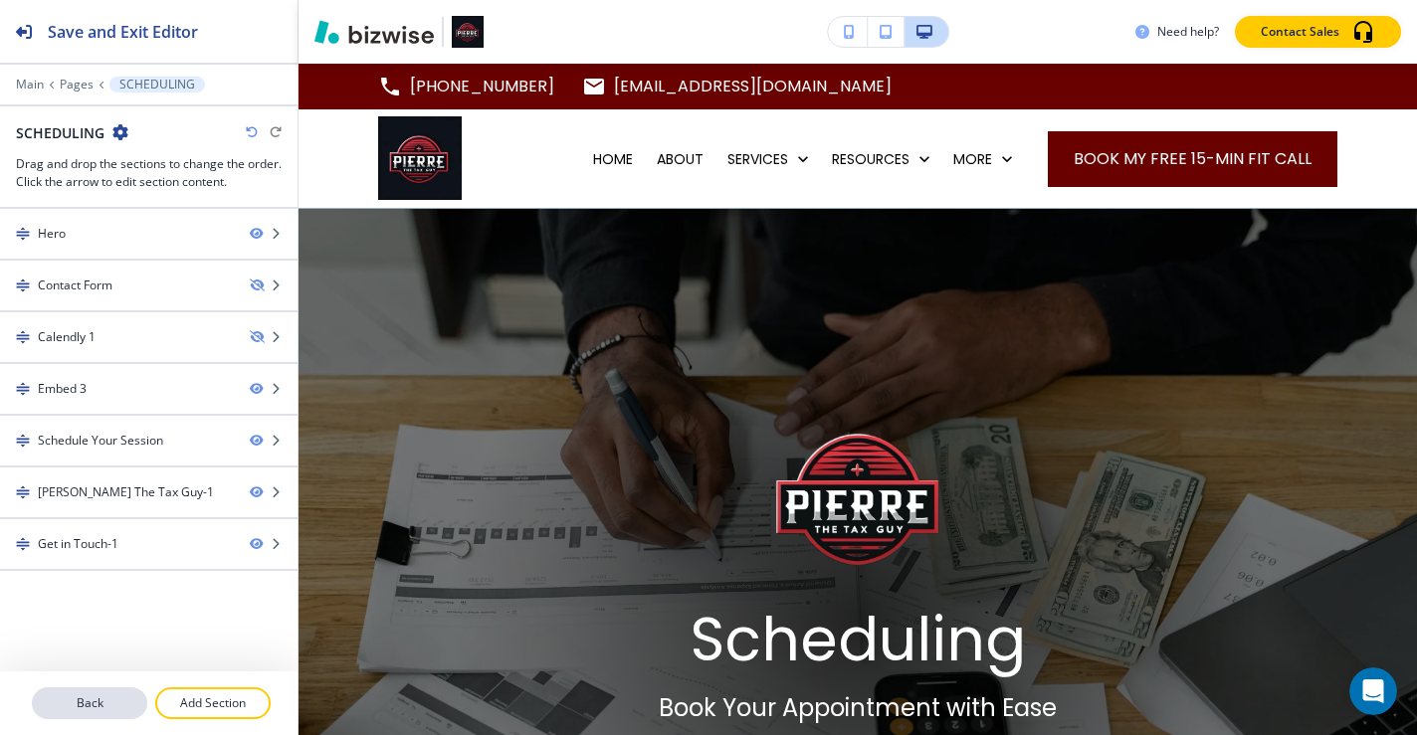
click at [107, 716] on button "Back" at bounding box center [89, 704] width 115 height 32
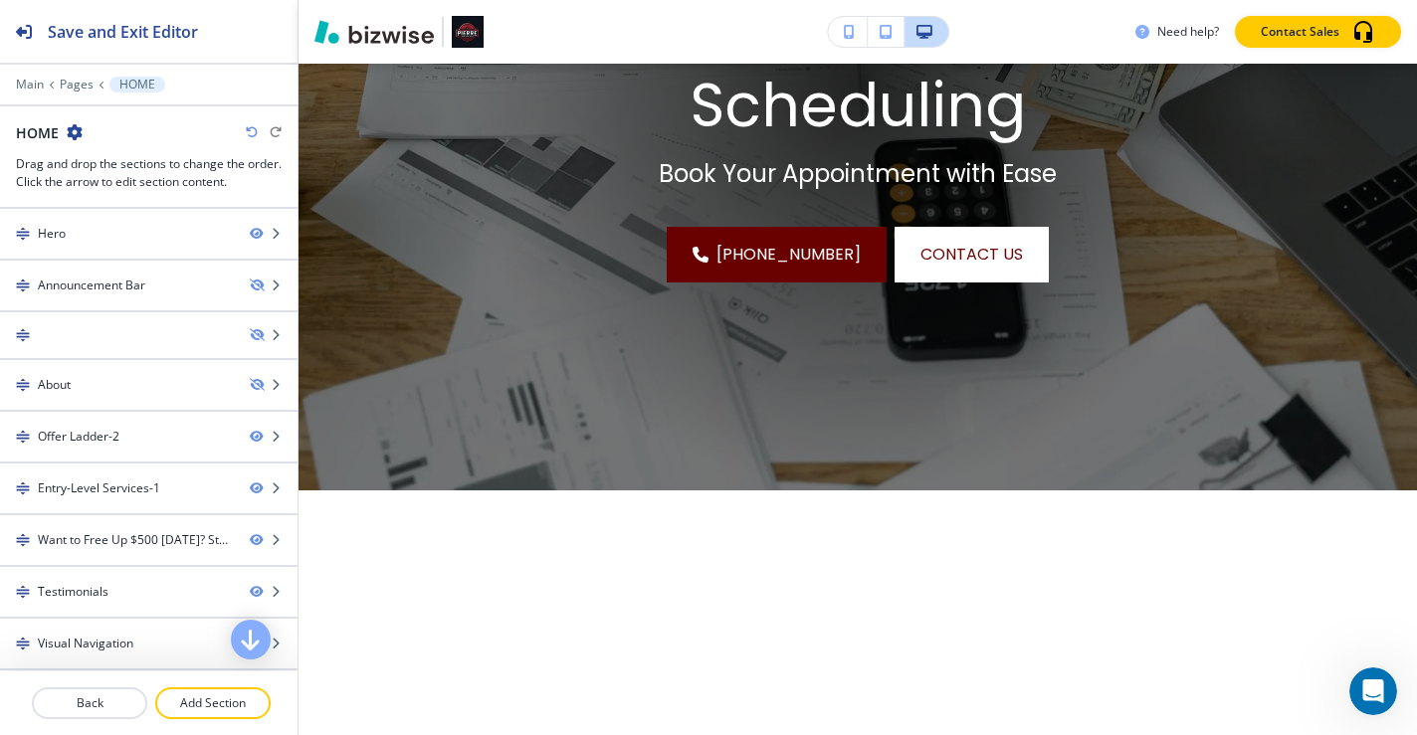
scroll to position [578, 0]
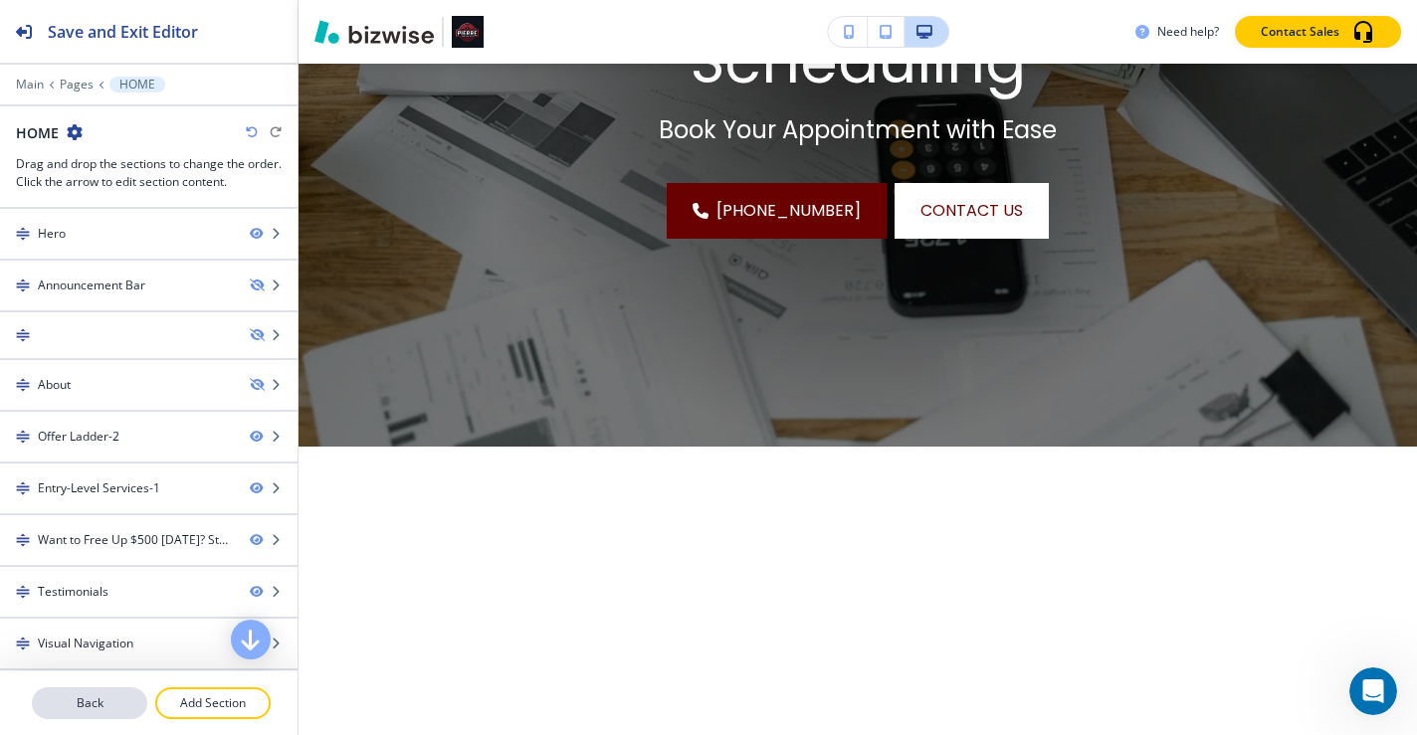
click at [90, 698] on p "Back" at bounding box center [89, 704] width 111 height 18
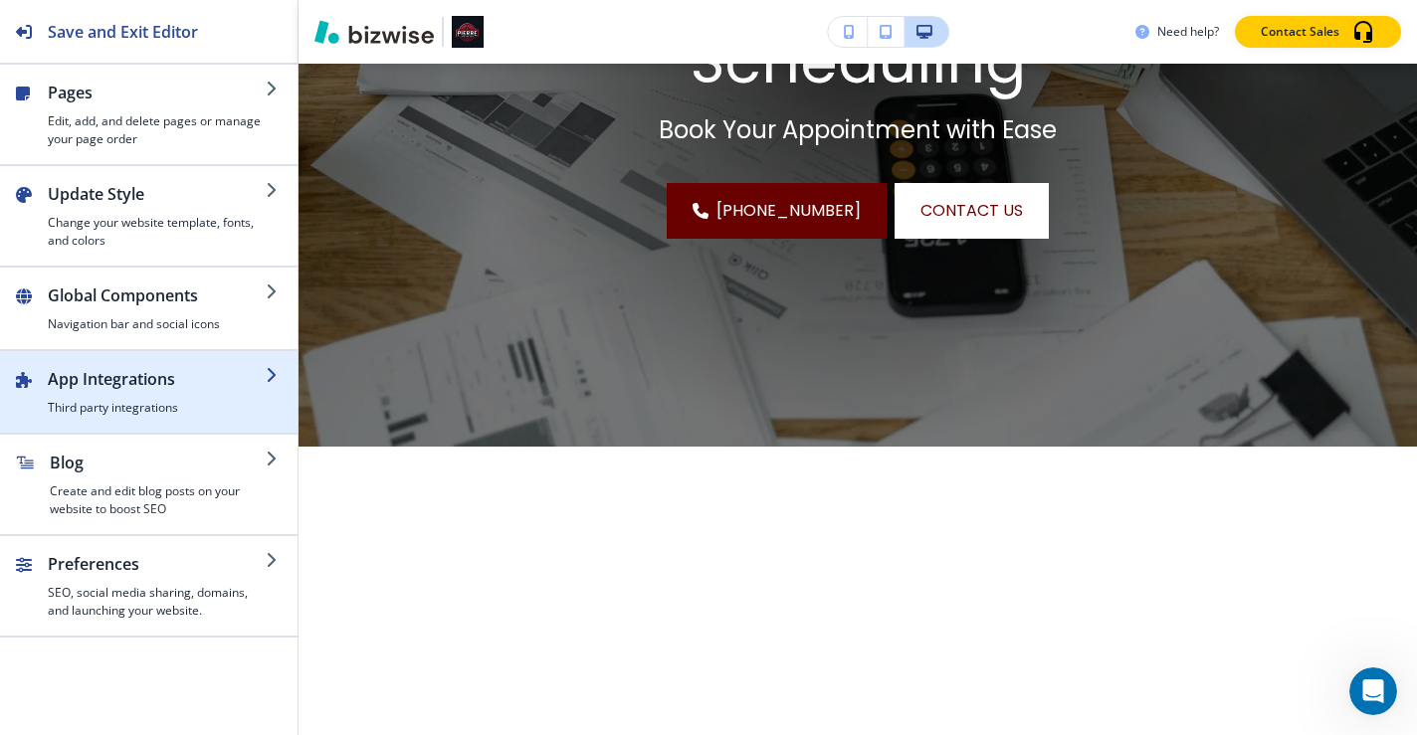
click at [170, 394] on div "button" at bounding box center [157, 395] width 218 height 8
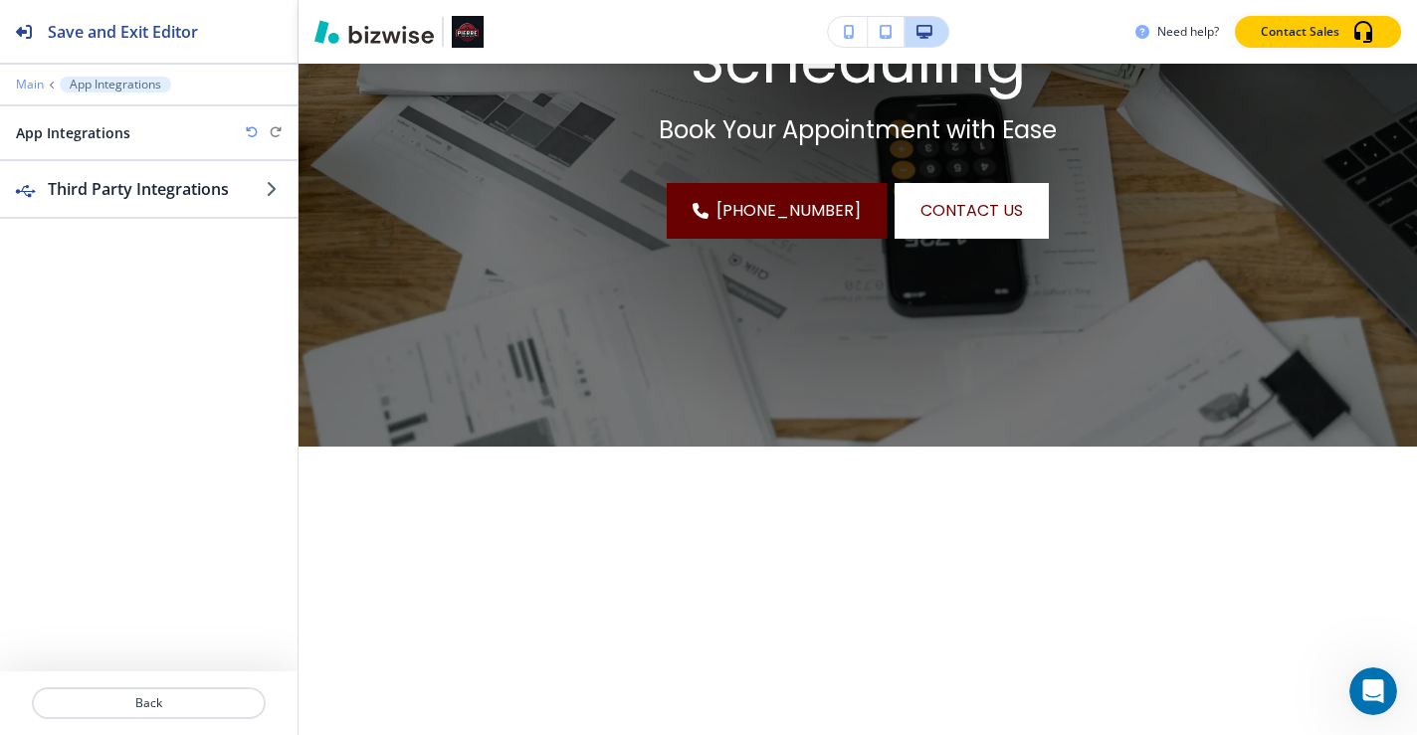
click at [35, 82] on p "Main" at bounding box center [30, 85] width 28 height 14
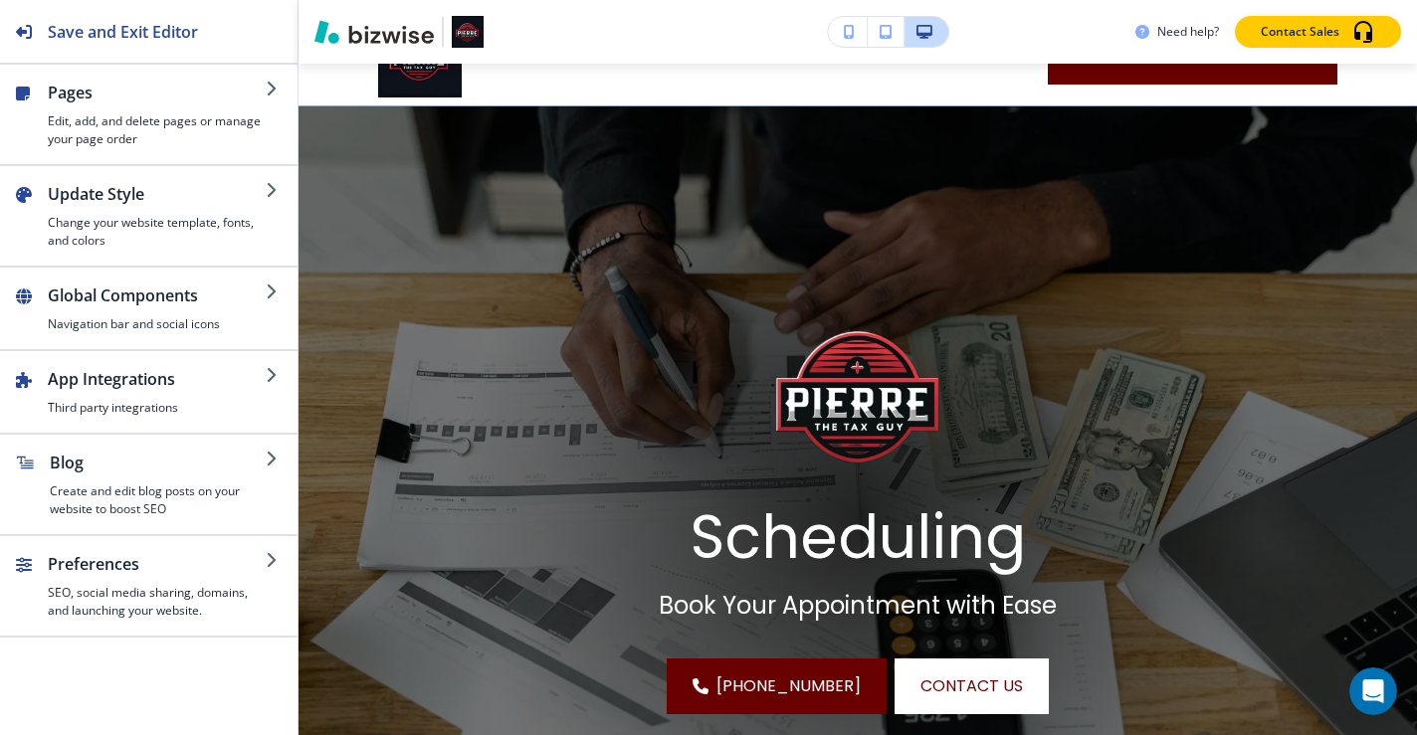
scroll to position [0, 0]
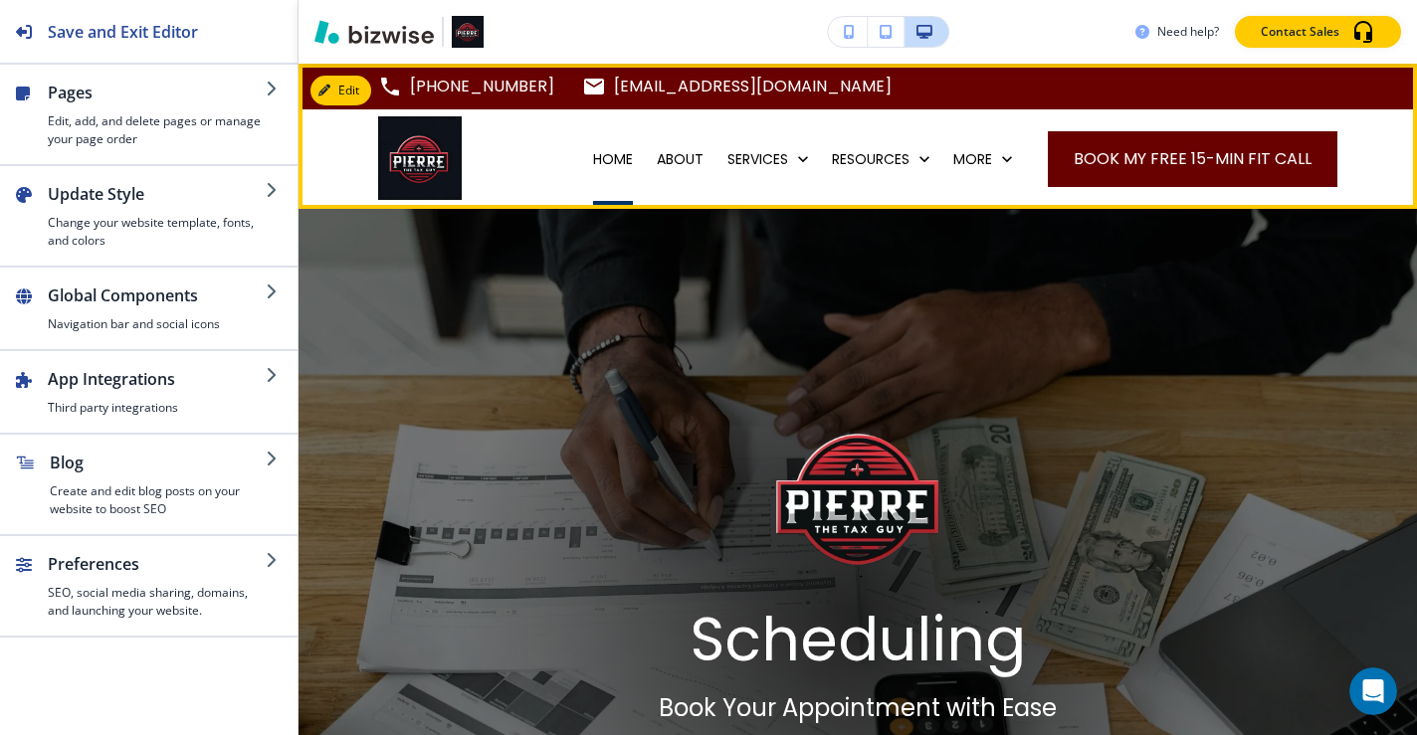
click at [620, 166] on p "HOME" at bounding box center [613, 159] width 40 height 20
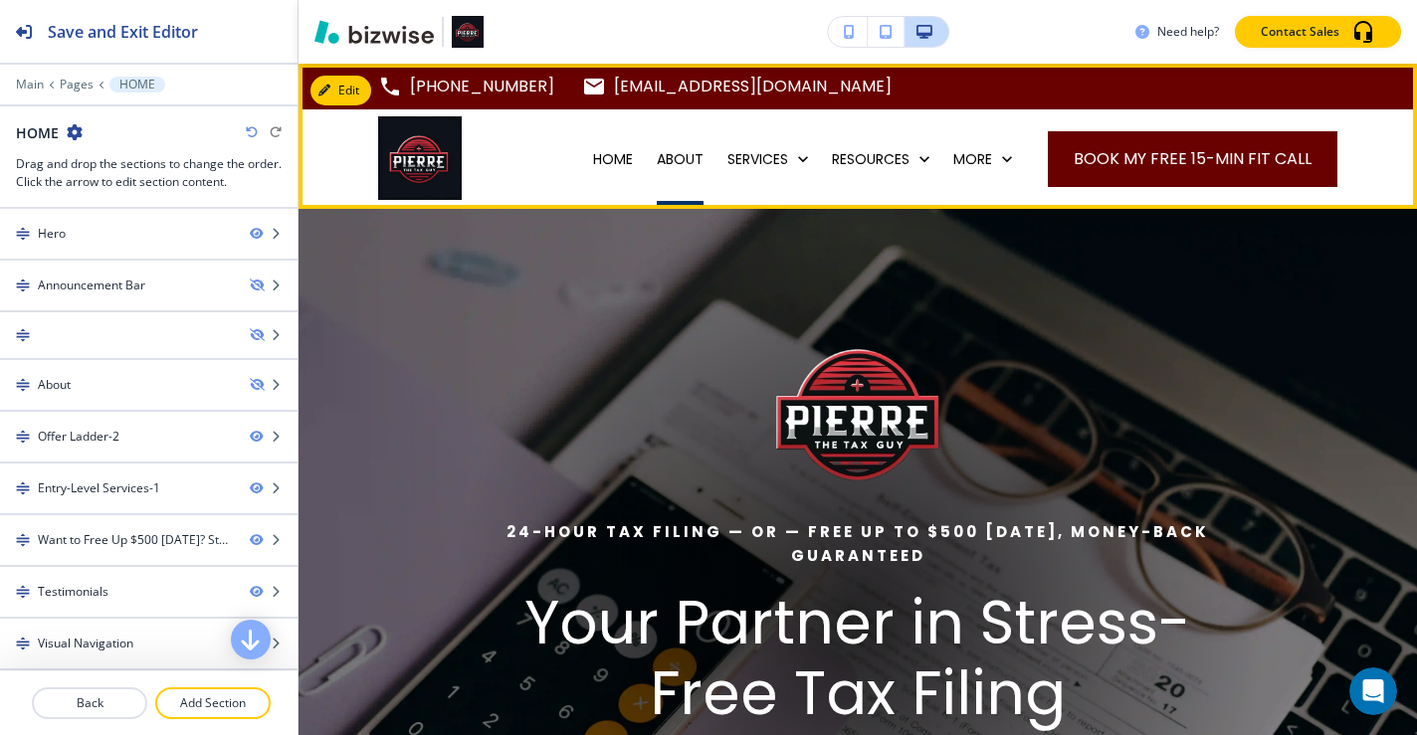
click at [676, 160] on p "ABOUT" at bounding box center [680, 159] width 47 height 20
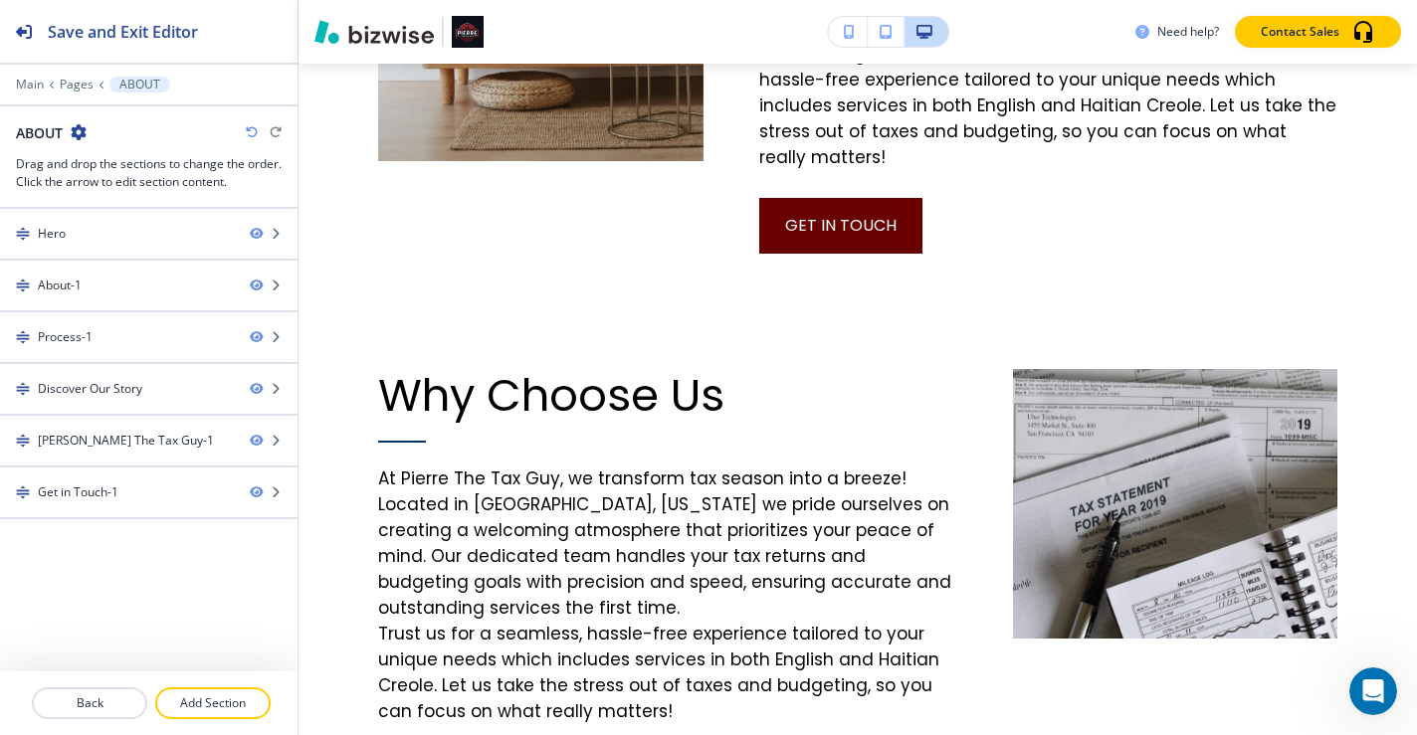
scroll to position [1031, 0]
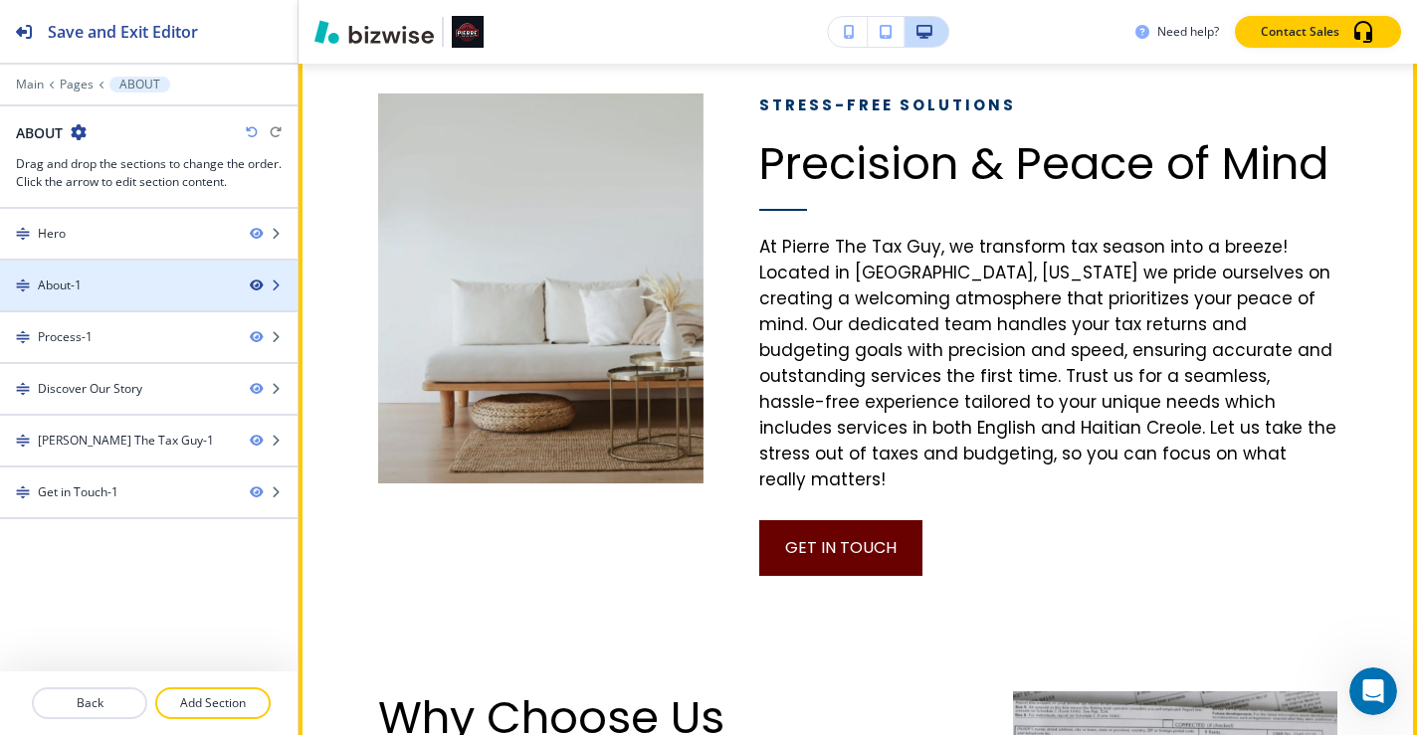
click at [253, 288] on icon "button" at bounding box center [256, 286] width 12 height 12
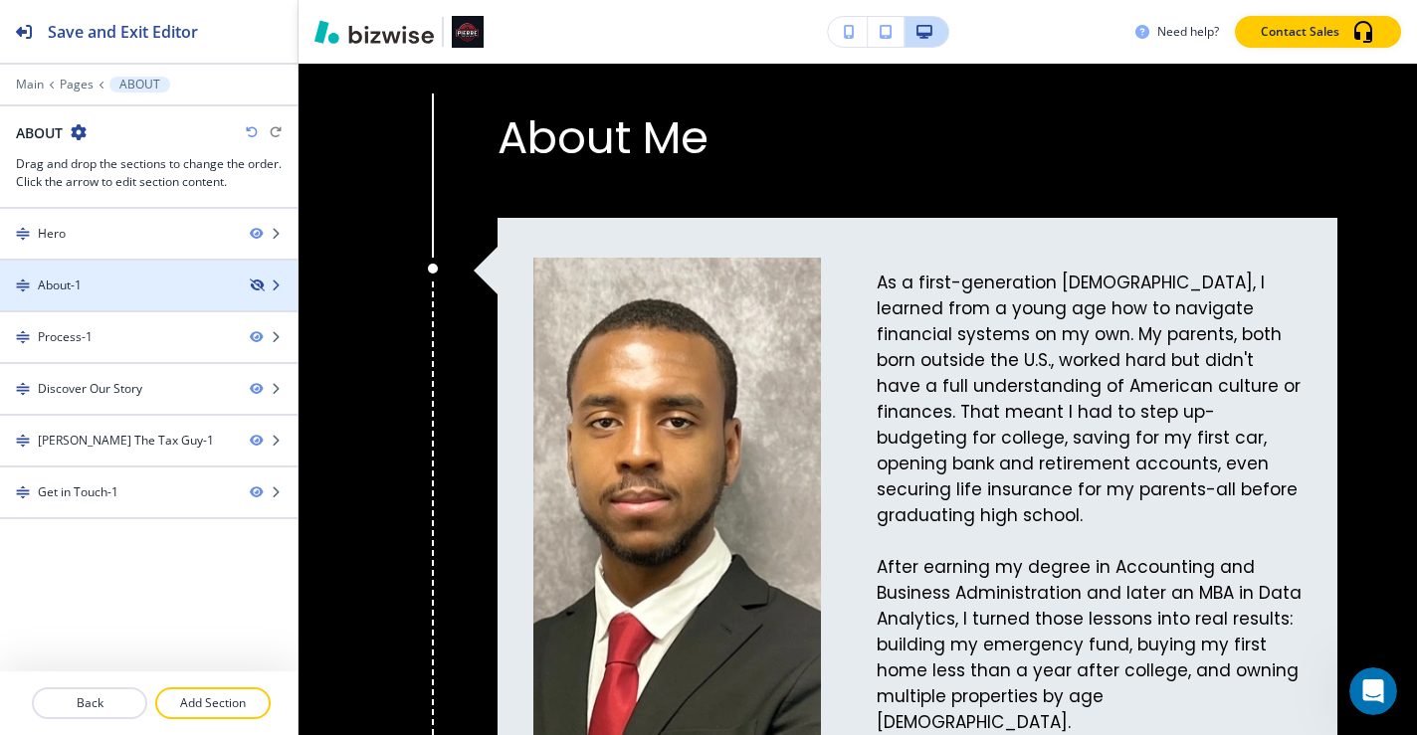
click at [258, 287] on icon "button" at bounding box center [256, 286] width 12 height 12
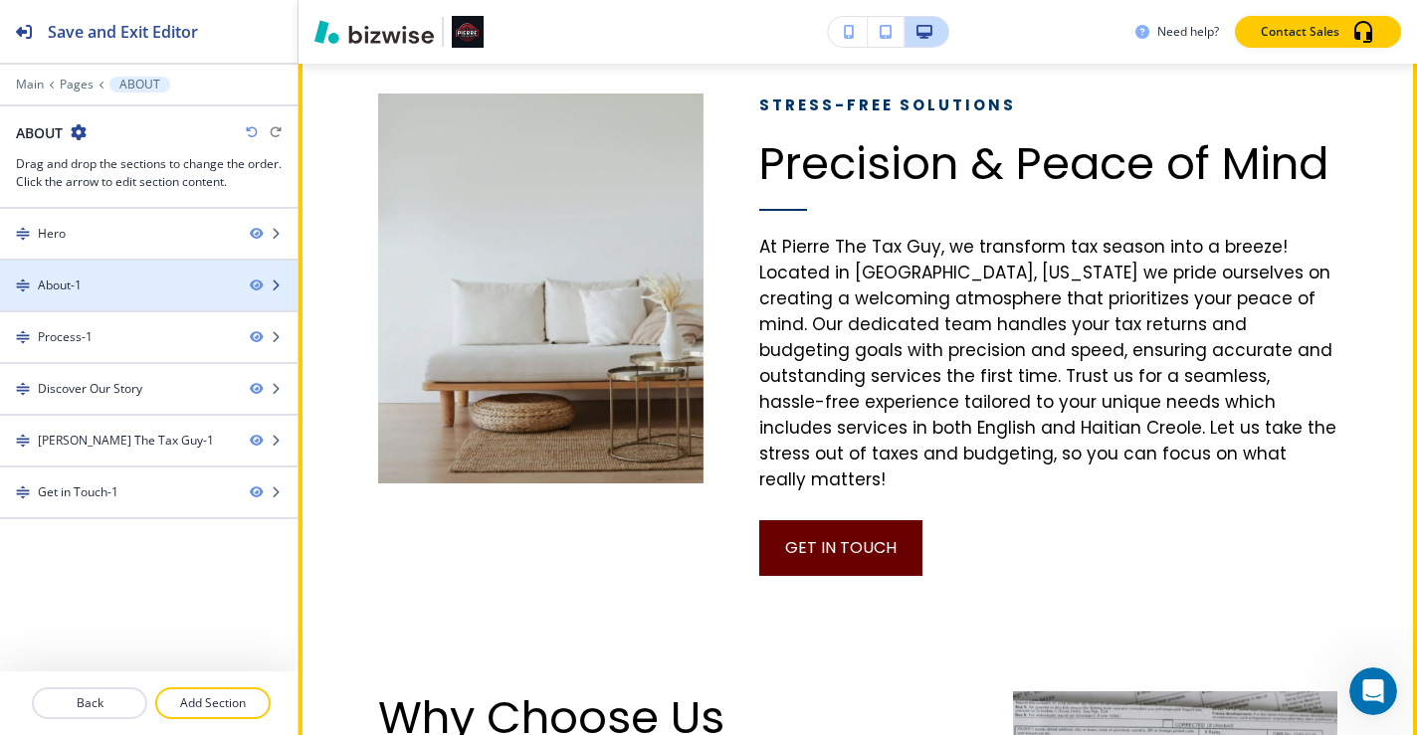
click at [249, 279] on div "About-1" at bounding box center [149, 286] width 298 height 18
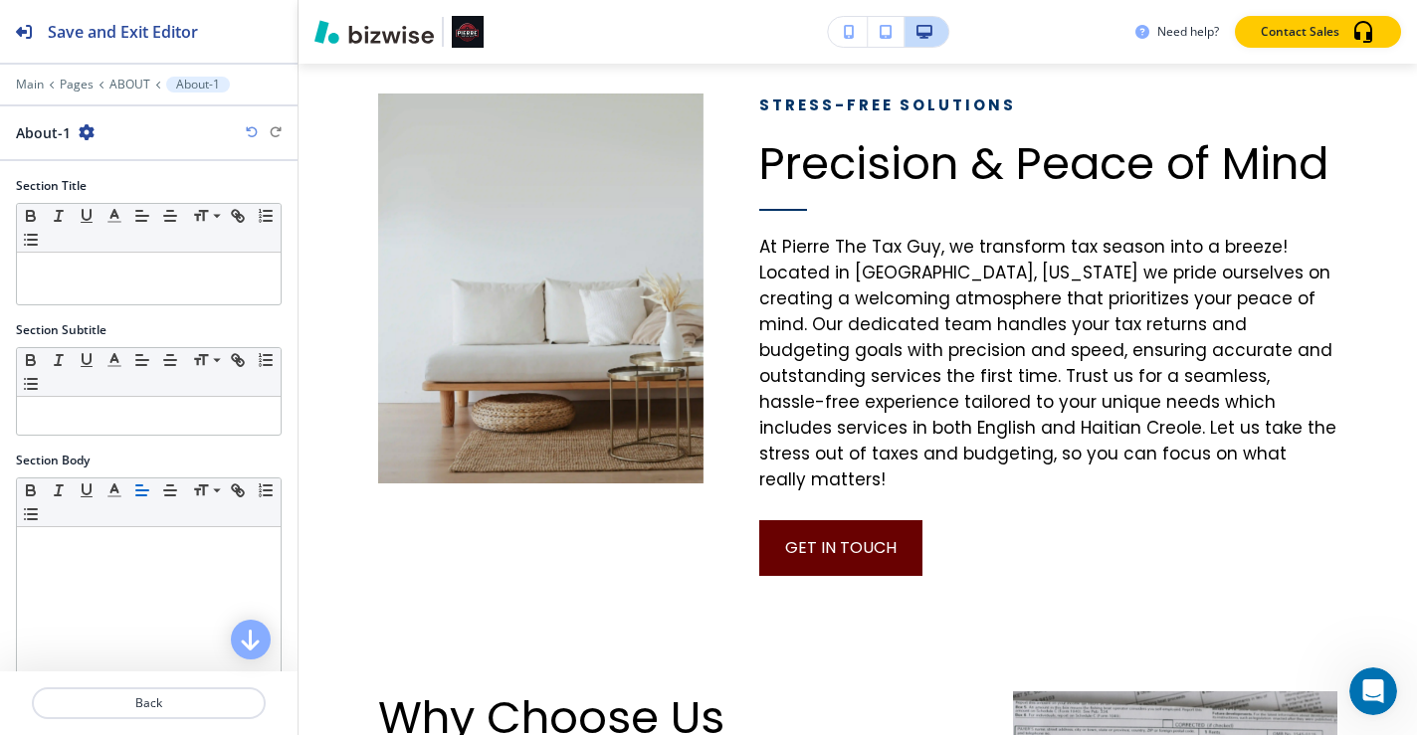
scroll to position [961, 0]
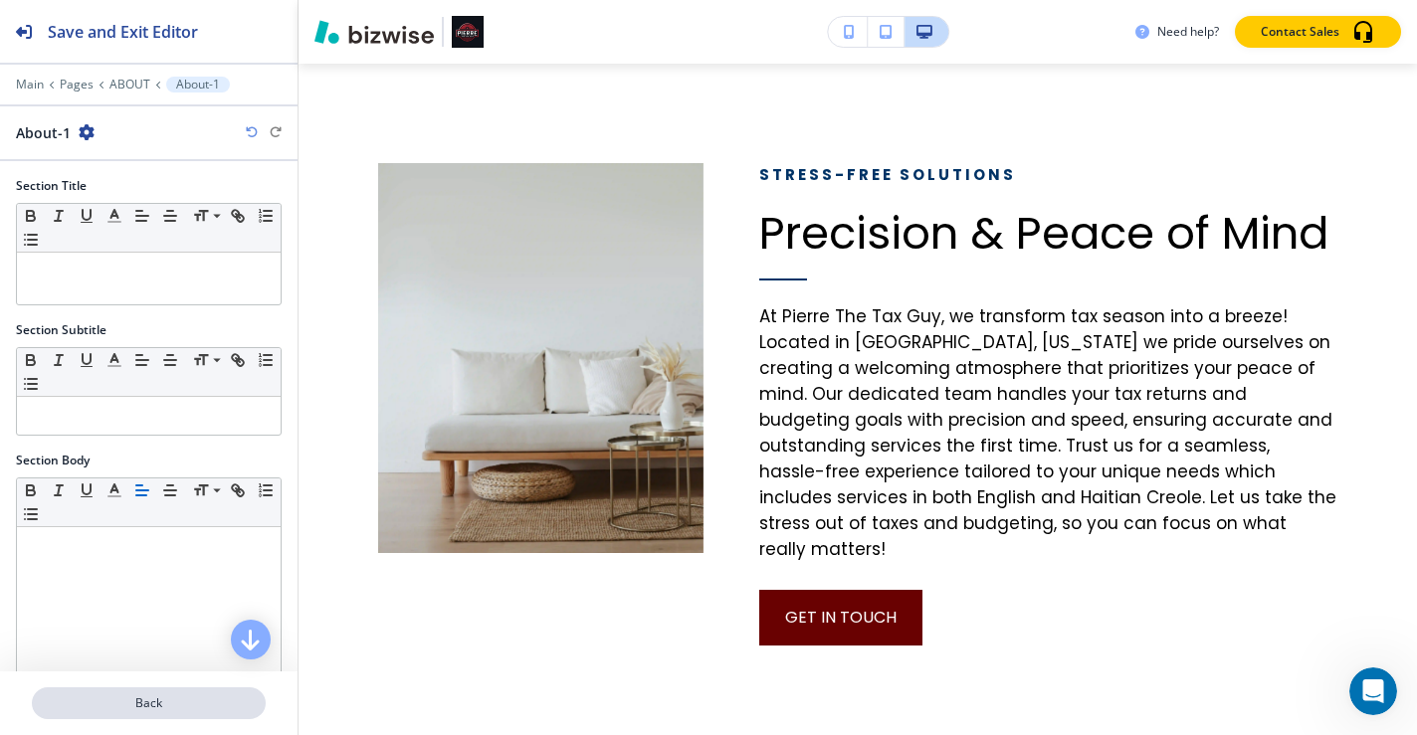
click at [176, 700] on p "Back" at bounding box center [149, 704] width 230 height 18
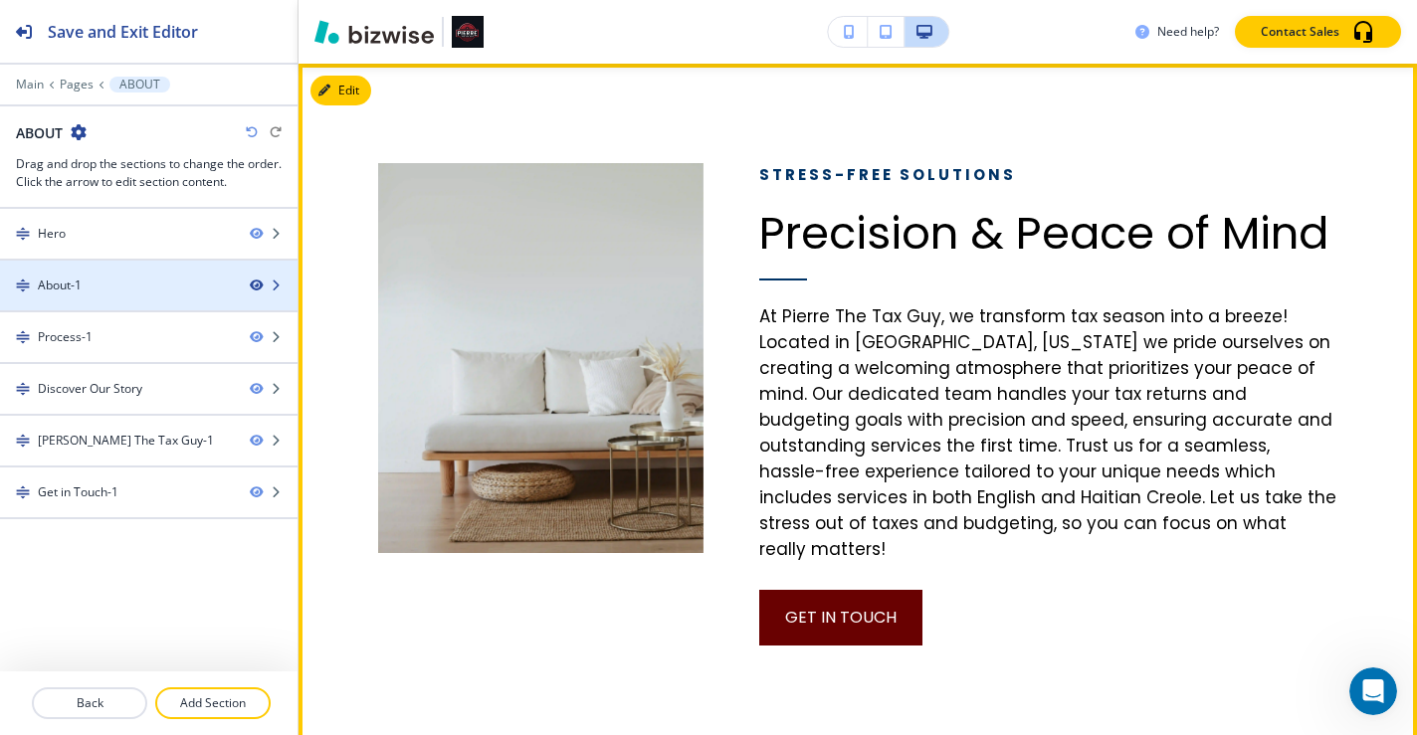
click at [260, 290] on icon "button" at bounding box center [256, 286] width 12 height 12
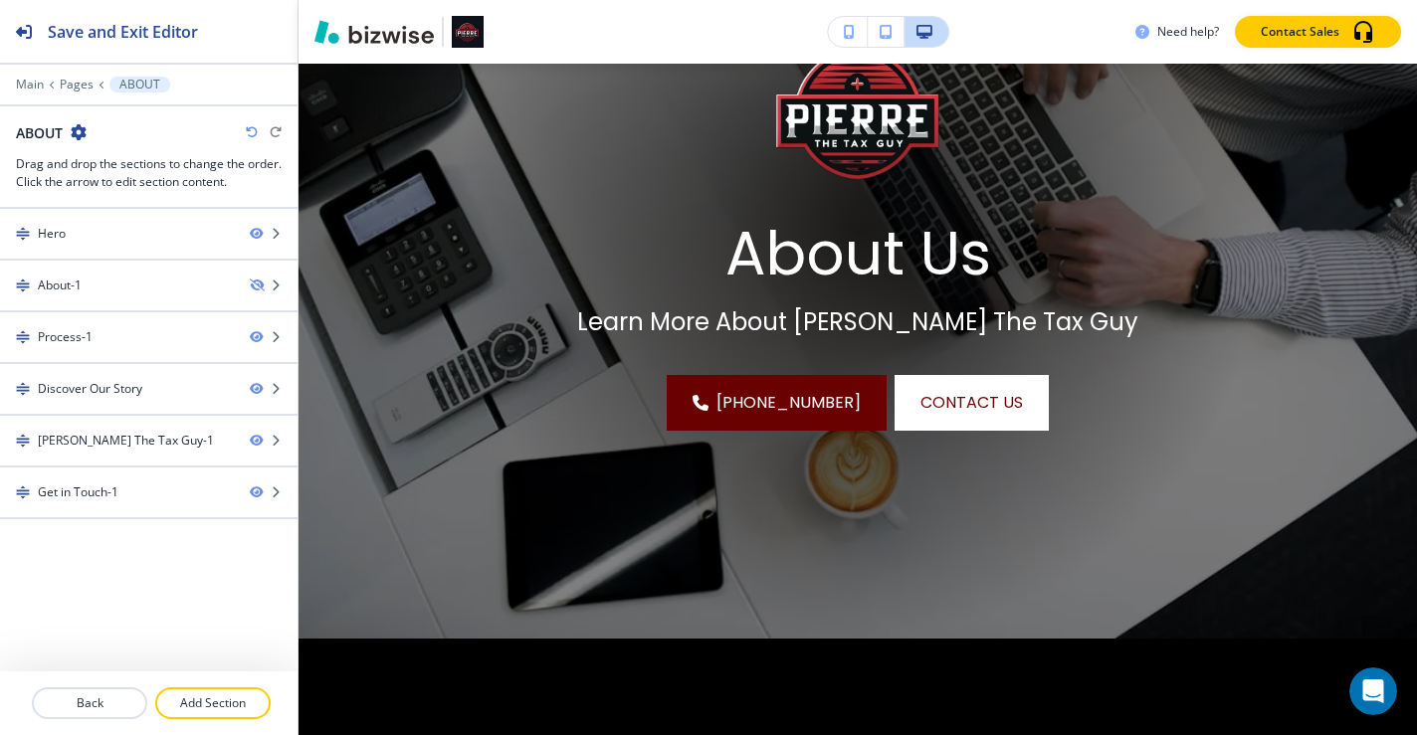
scroll to position [0, 0]
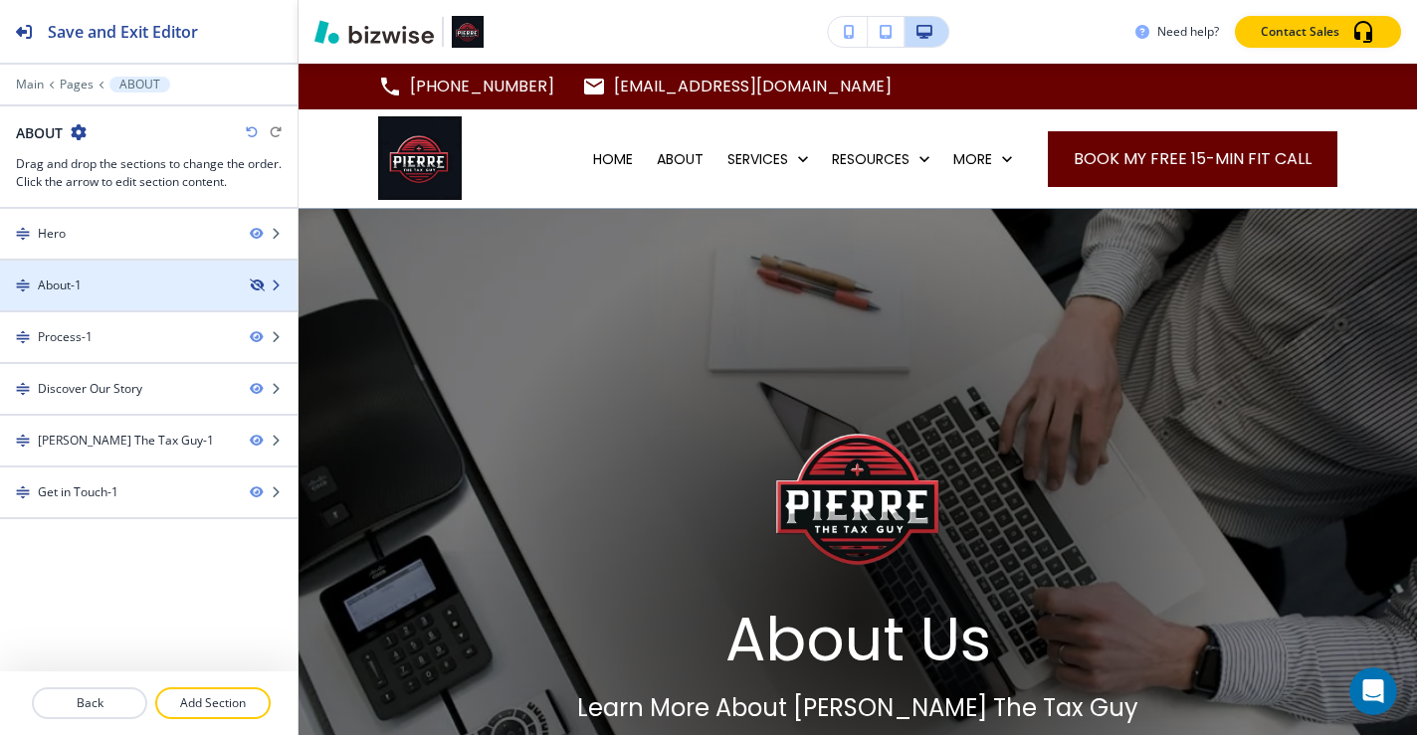
click at [256, 284] on icon "button" at bounding box center [256, 286] width 12 height 12
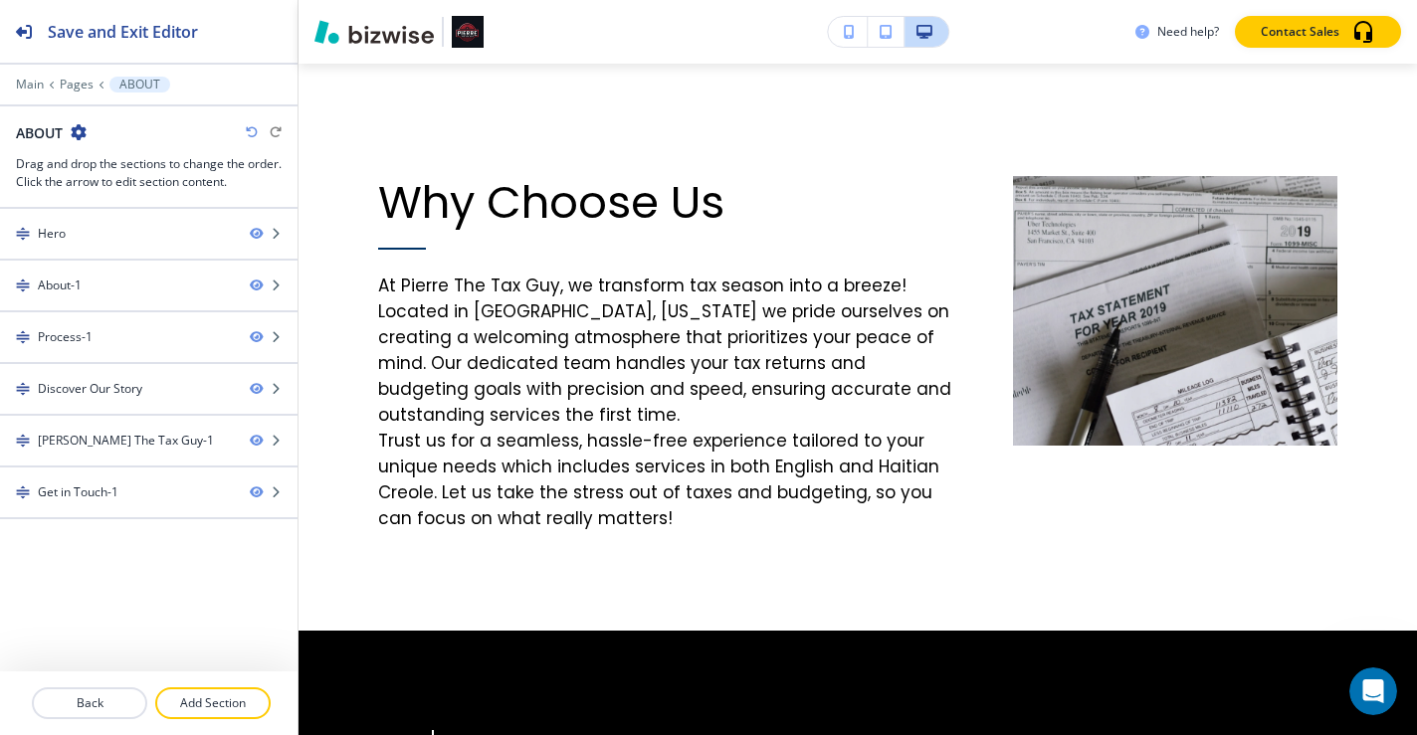
scroll to position [1408, 0]
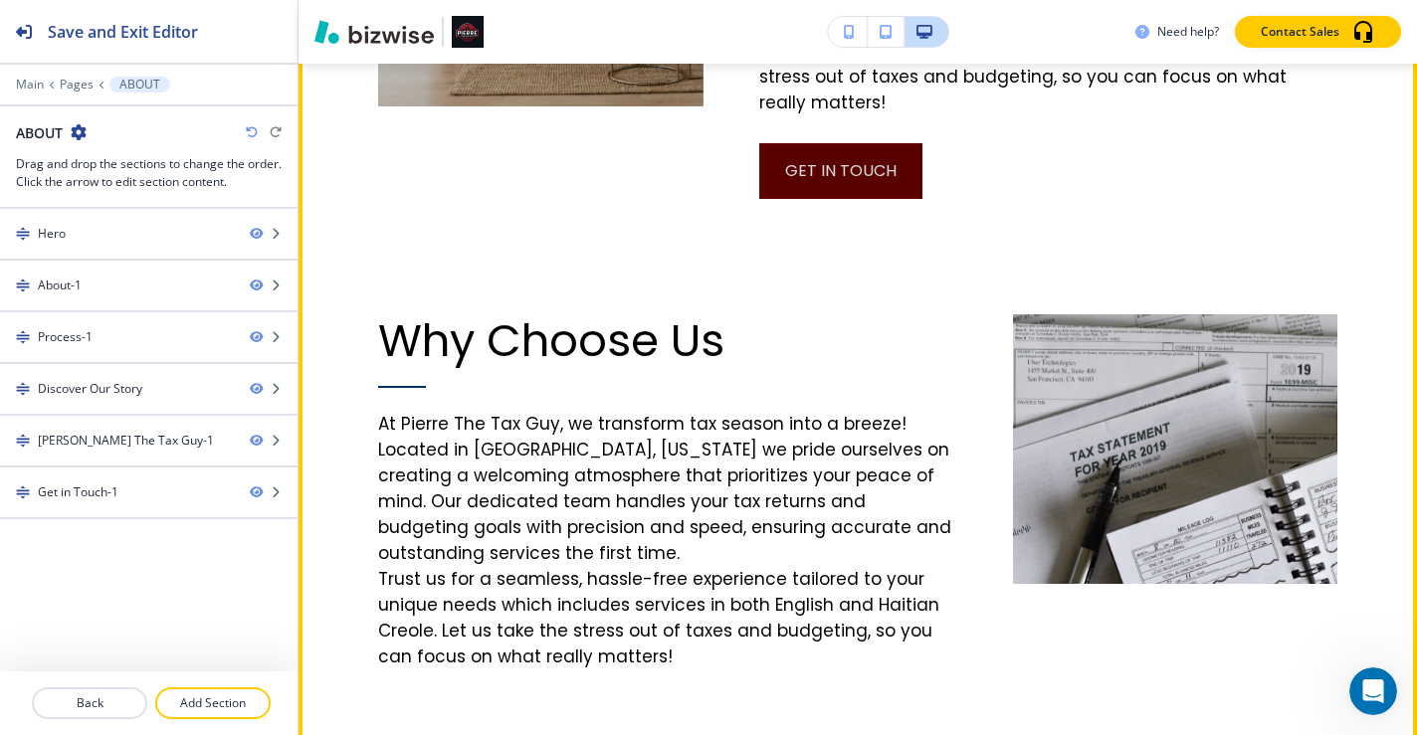
click at [844, 199] on button "get in touch" at bounding box center [840, 171] width 163 height 56
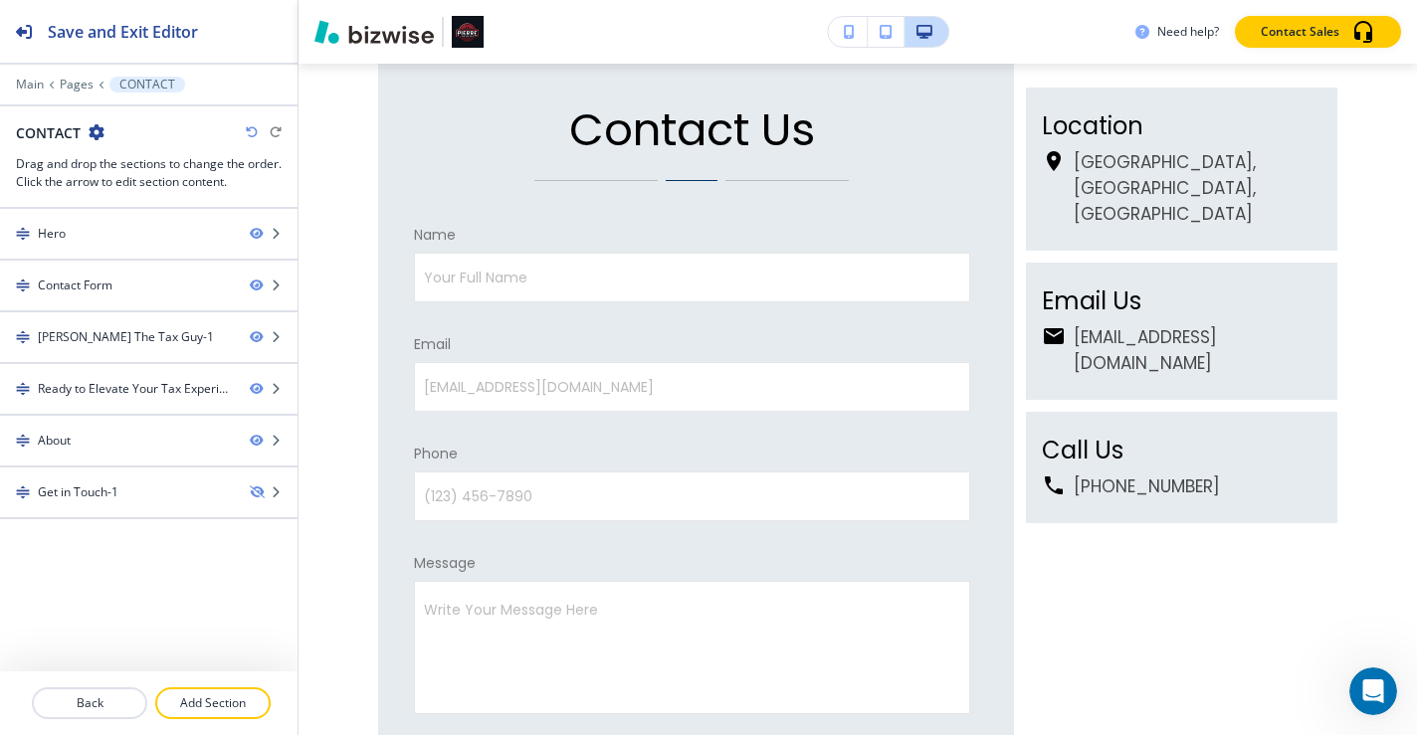
scroll to position [1064, 0]
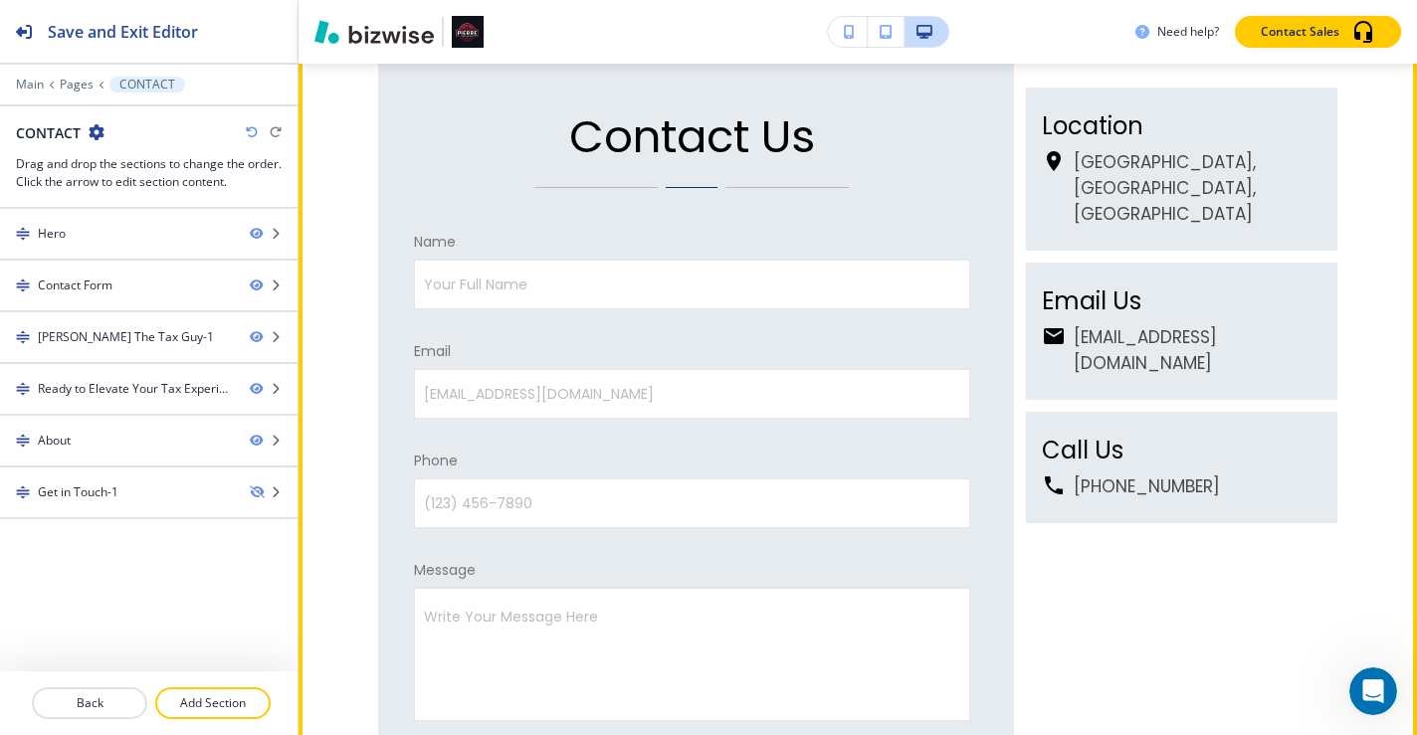
click at [918, 192] on form "Contact Us Name Your Full Name Your Full Name Email [EMAIL_ADDRESS][DOMAIN_NAME…" at bounding box center [692, 459] width 556 height 699
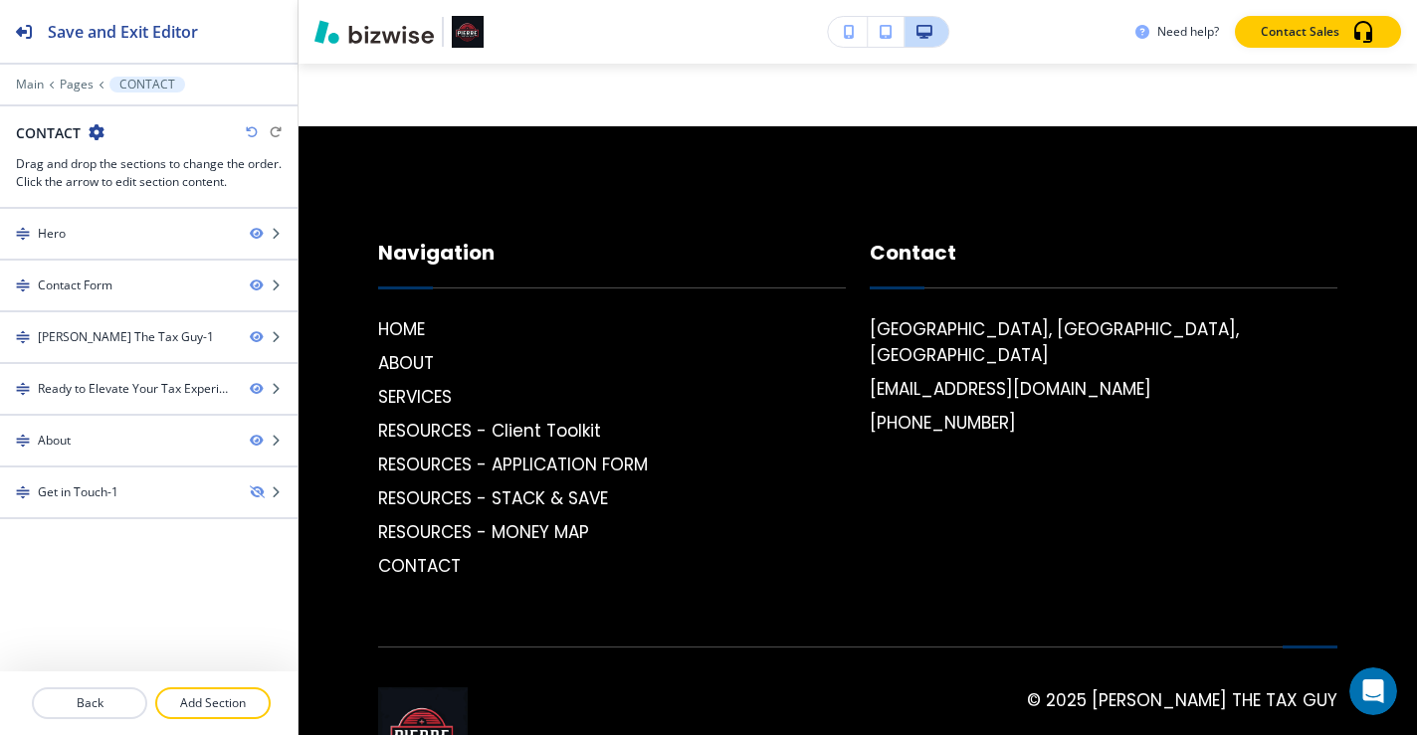
scroll to position [4019, 0]
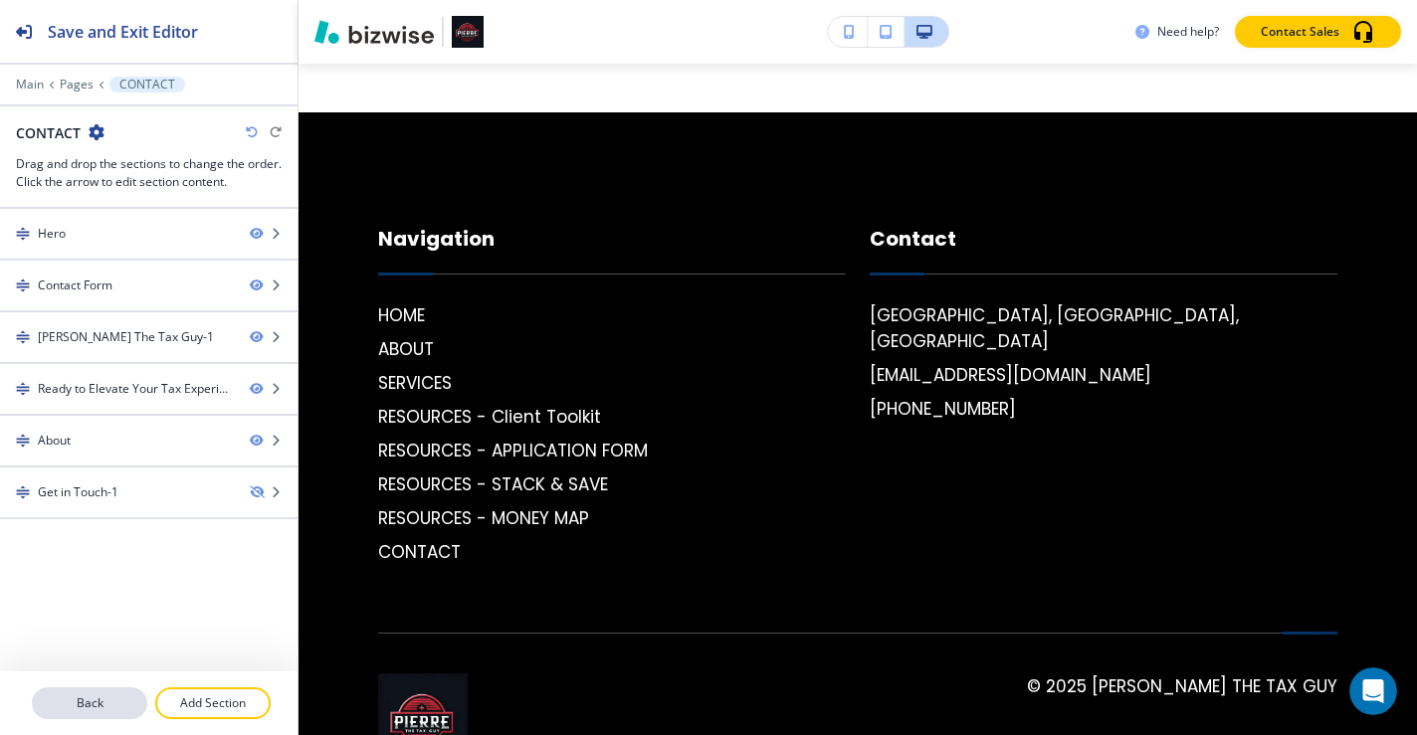
click at [92, 706] on p "Back" at bounding box center [89, 704] width 111 height 18
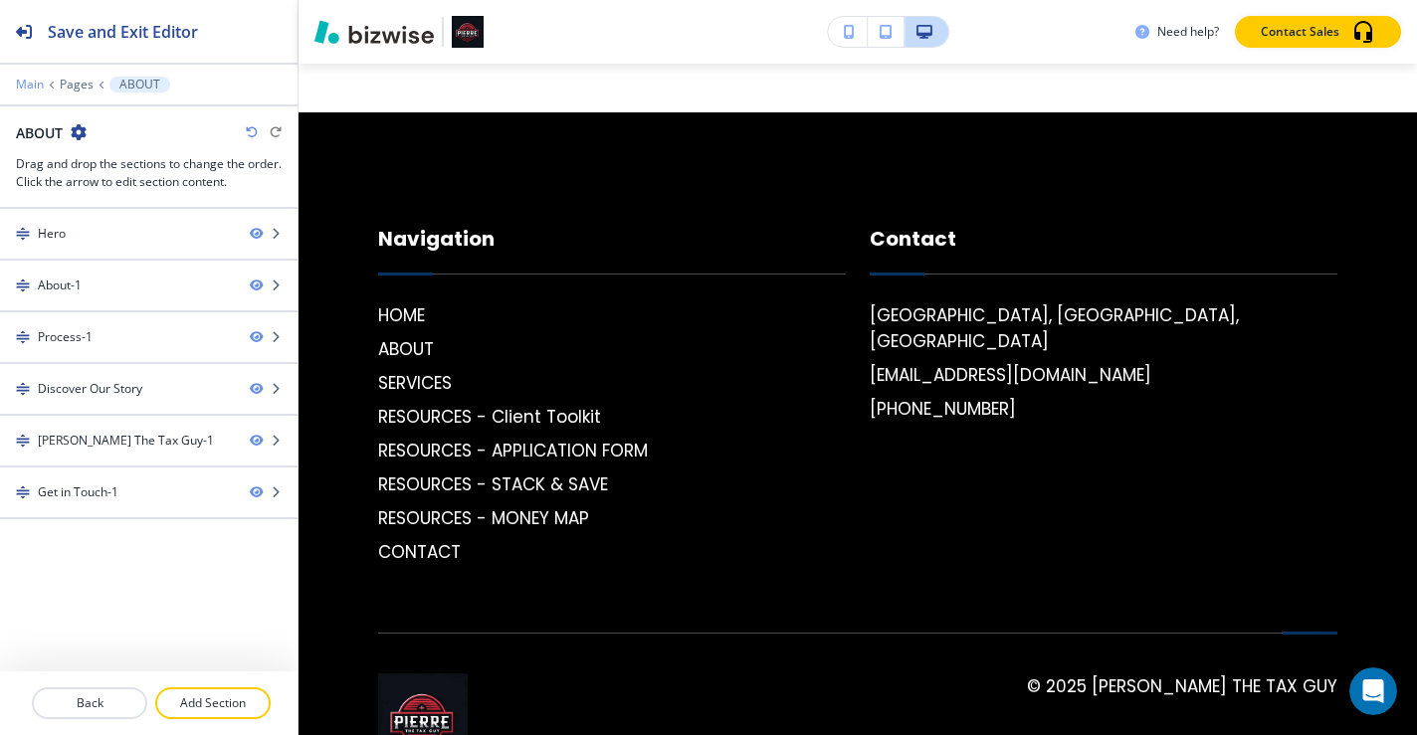
click at [22, 83] on p "Main" at bounding box center [30, 85] width 28 height 14
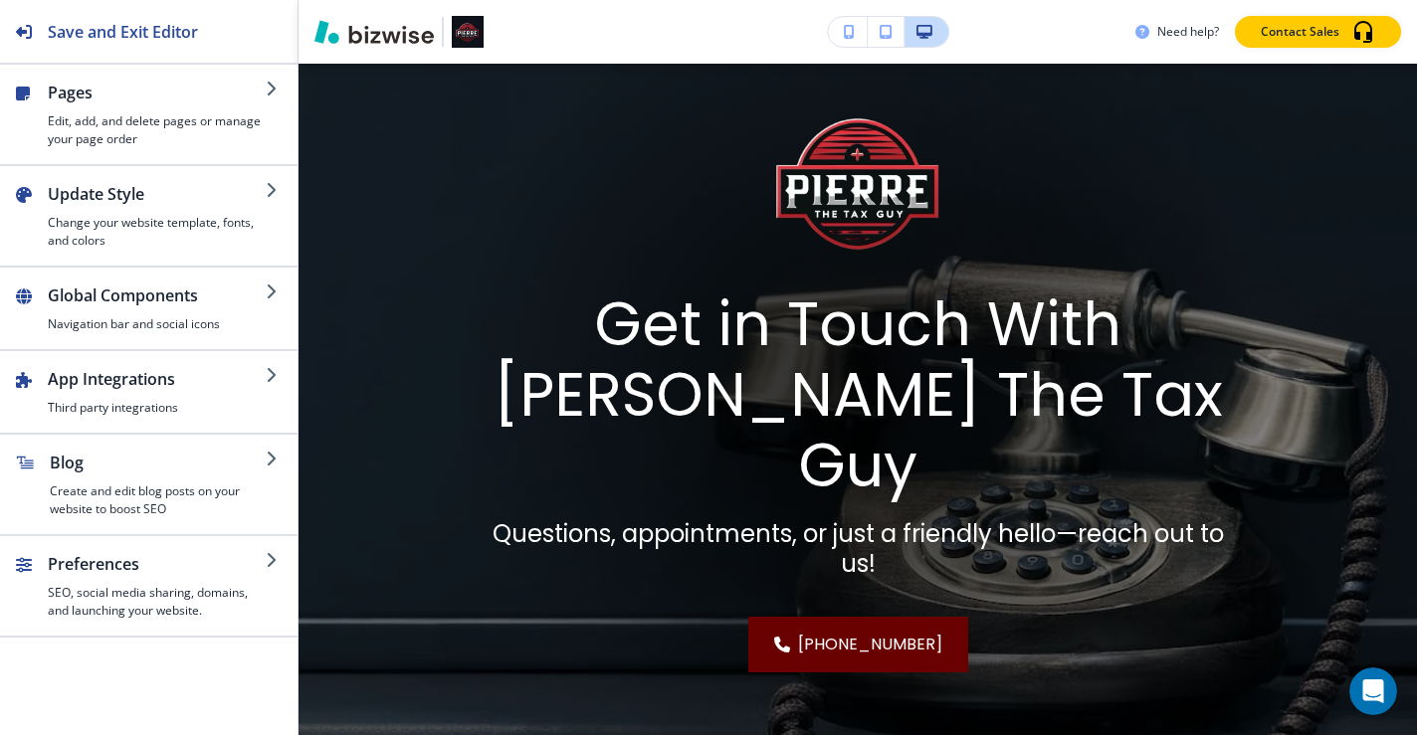
scroll to position [0, 0]
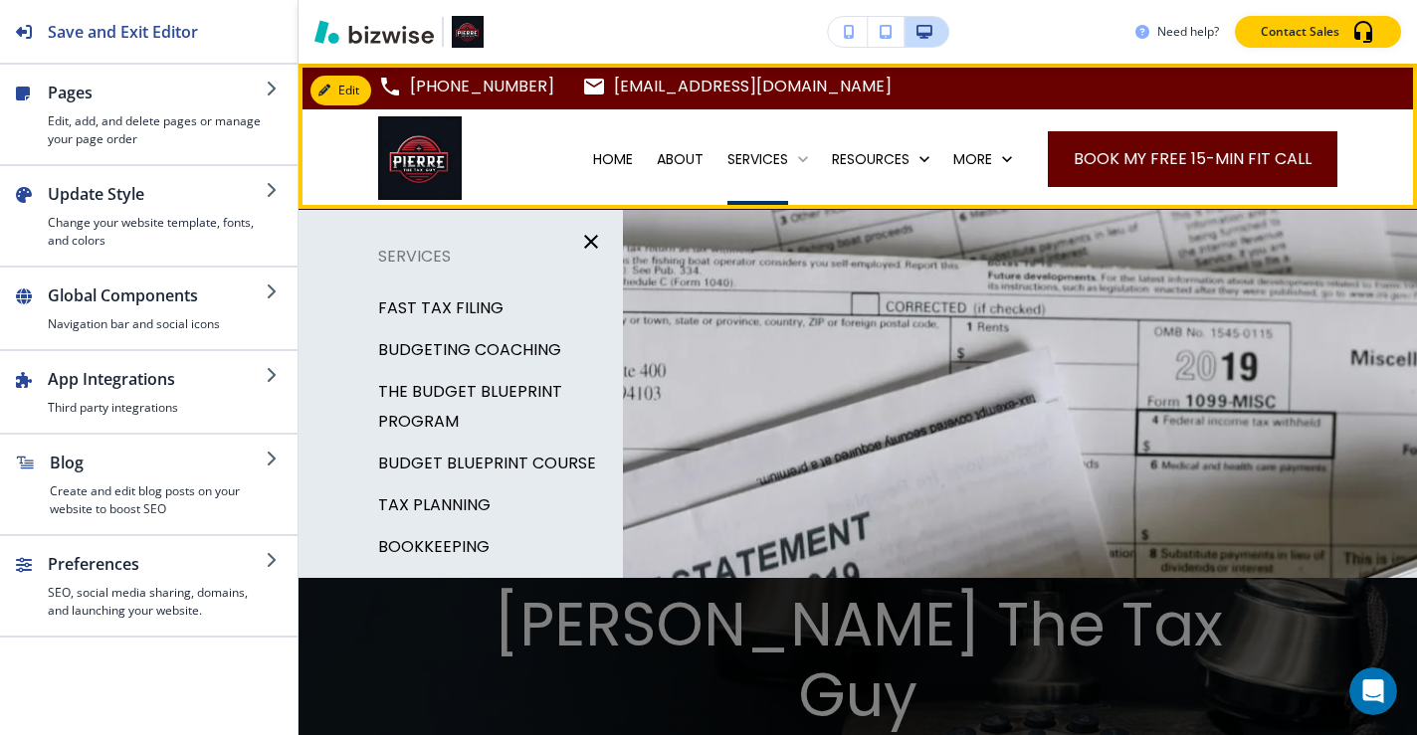
click at [741, 163] on p "SERVICES" at bounding box center [757, 159] width 61 height 20
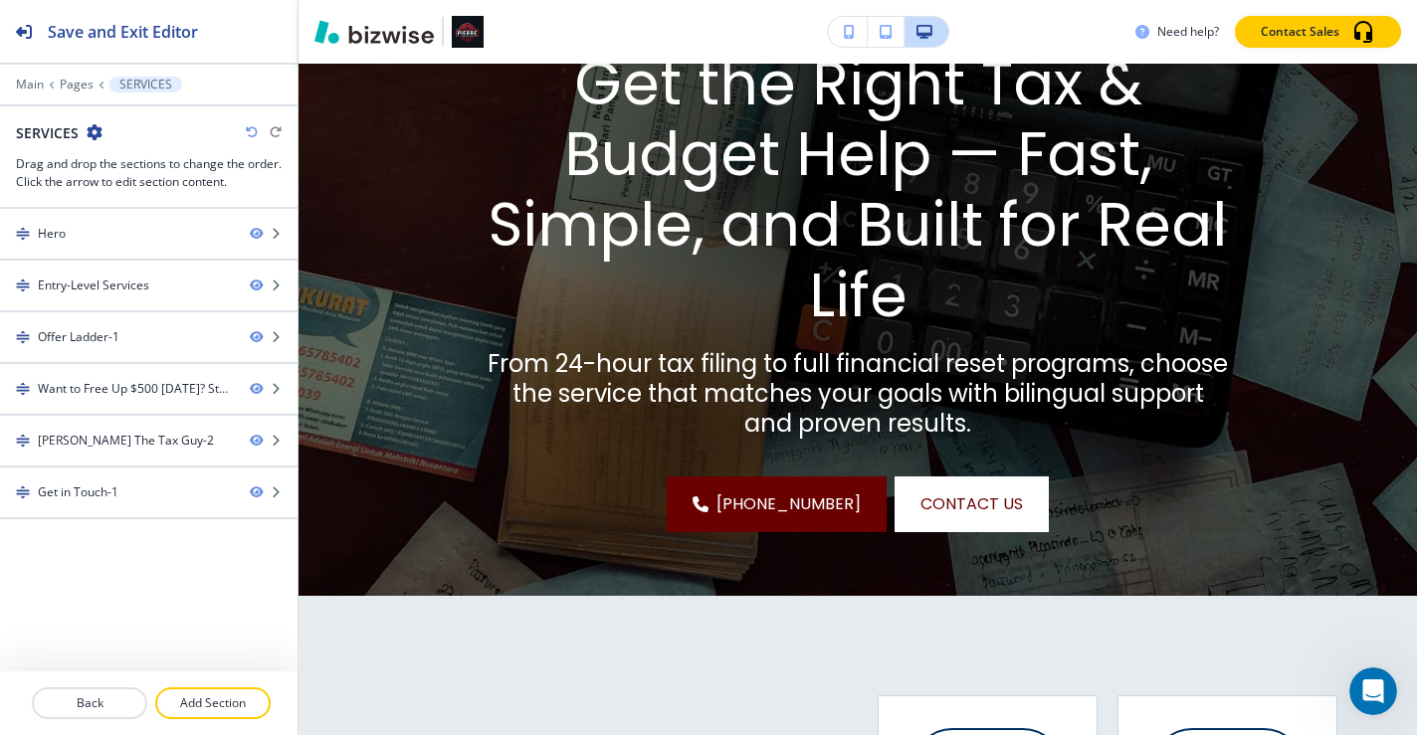
scroll to position [836, 0]
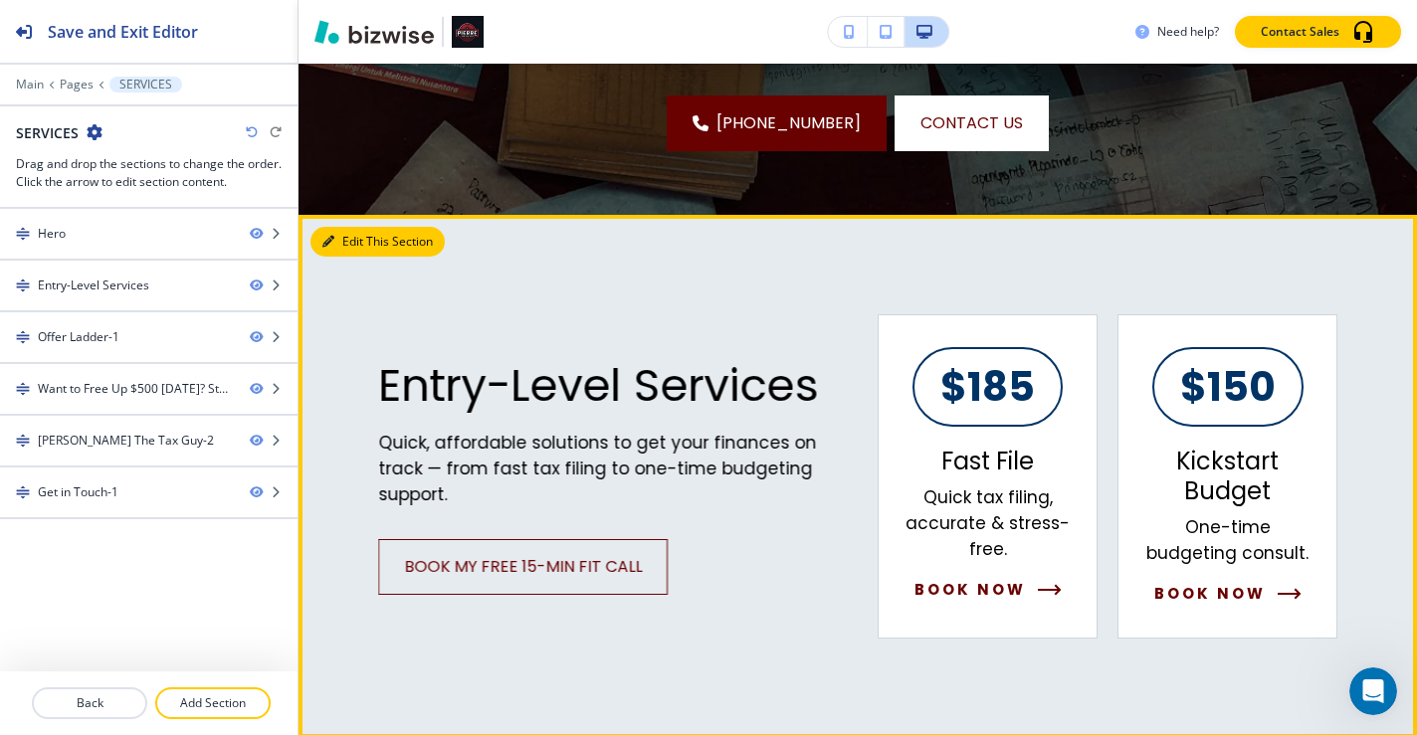
click at [343, 238] on button "Edit This Section" at bounding box center [378, 242] width 134 height 30
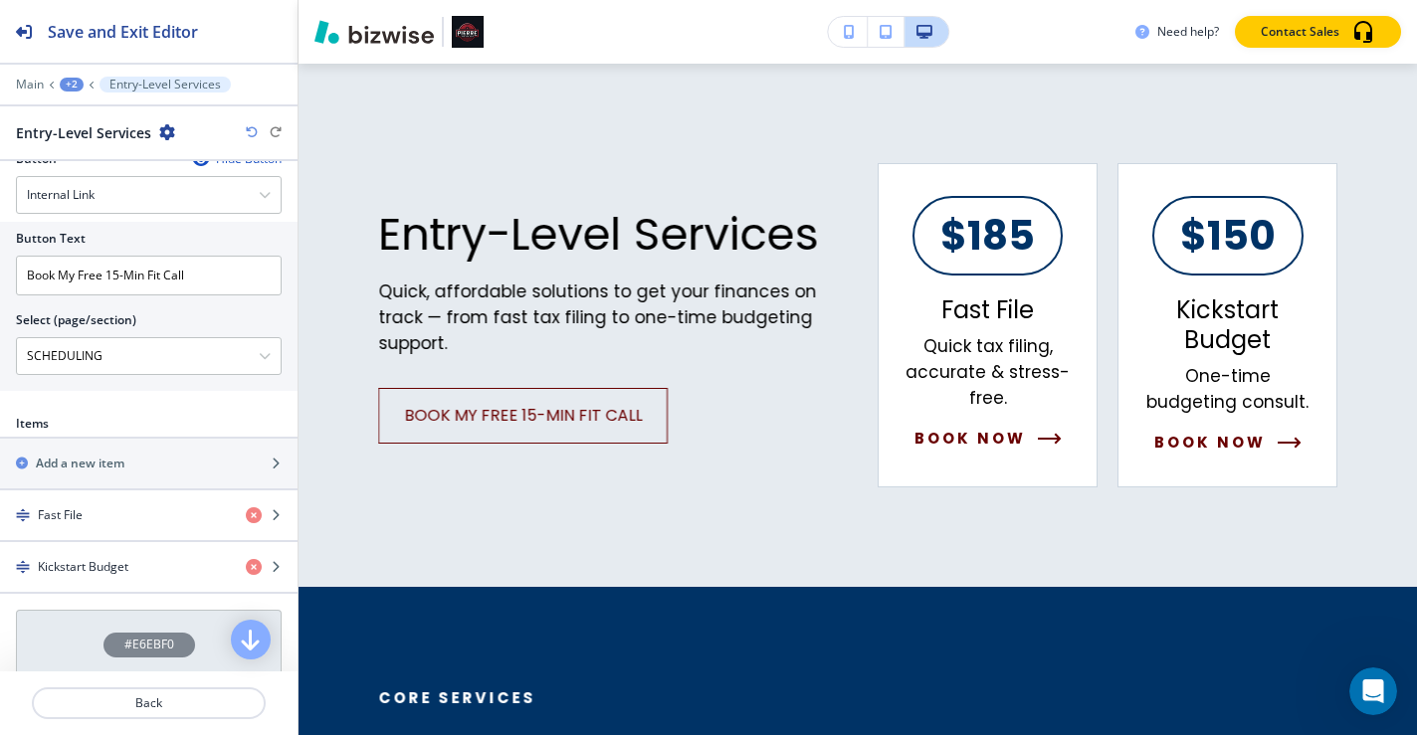
scroll to position [713, 0]
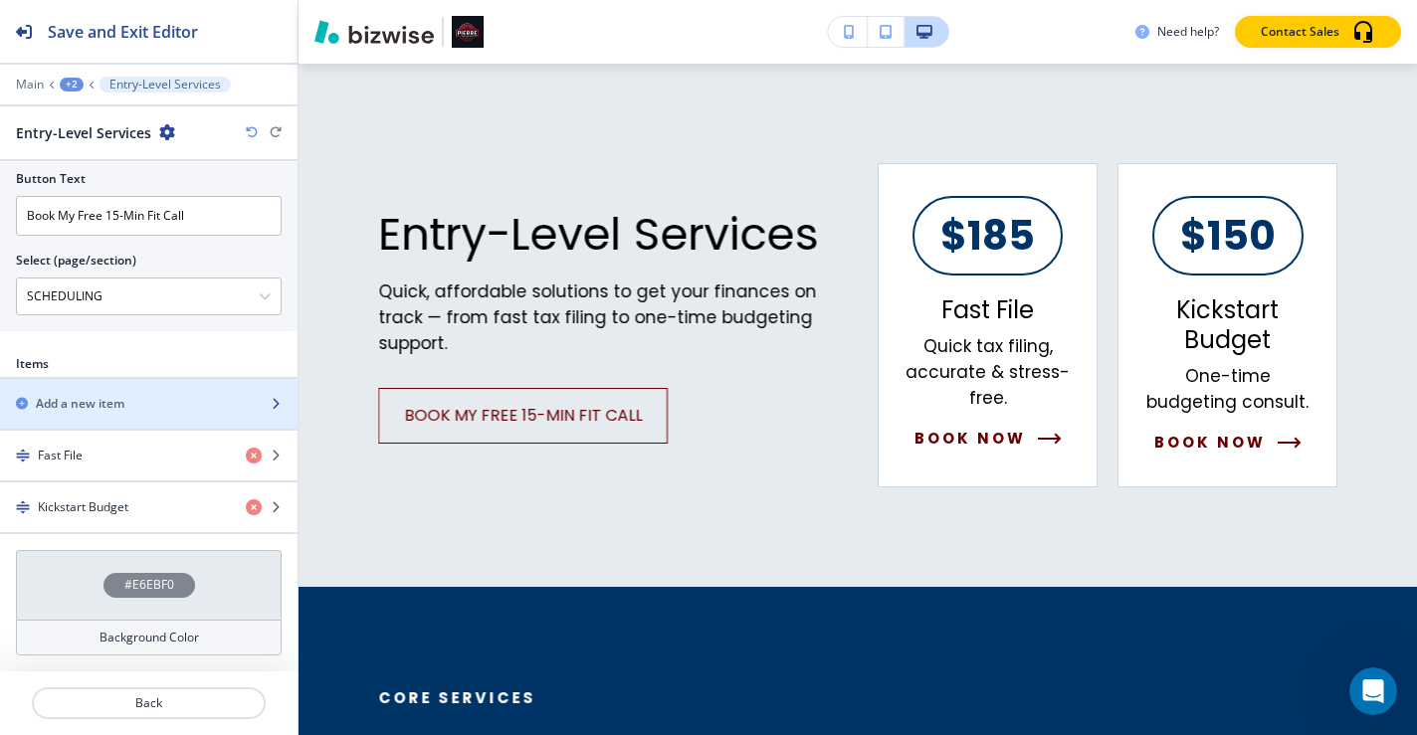
click at [168, 393] on div "button" at bounding box center [149, 387] width 298 height 16
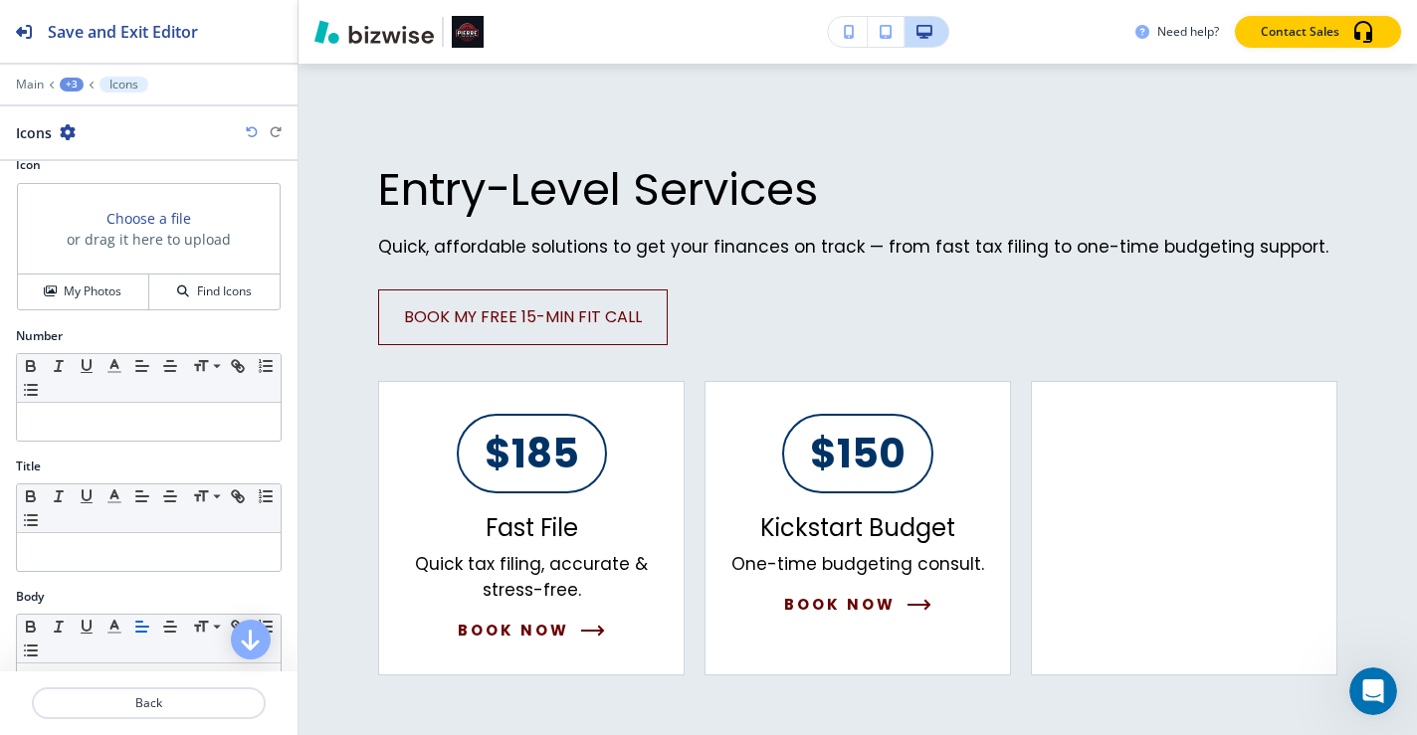
scroll to position [0, 0]
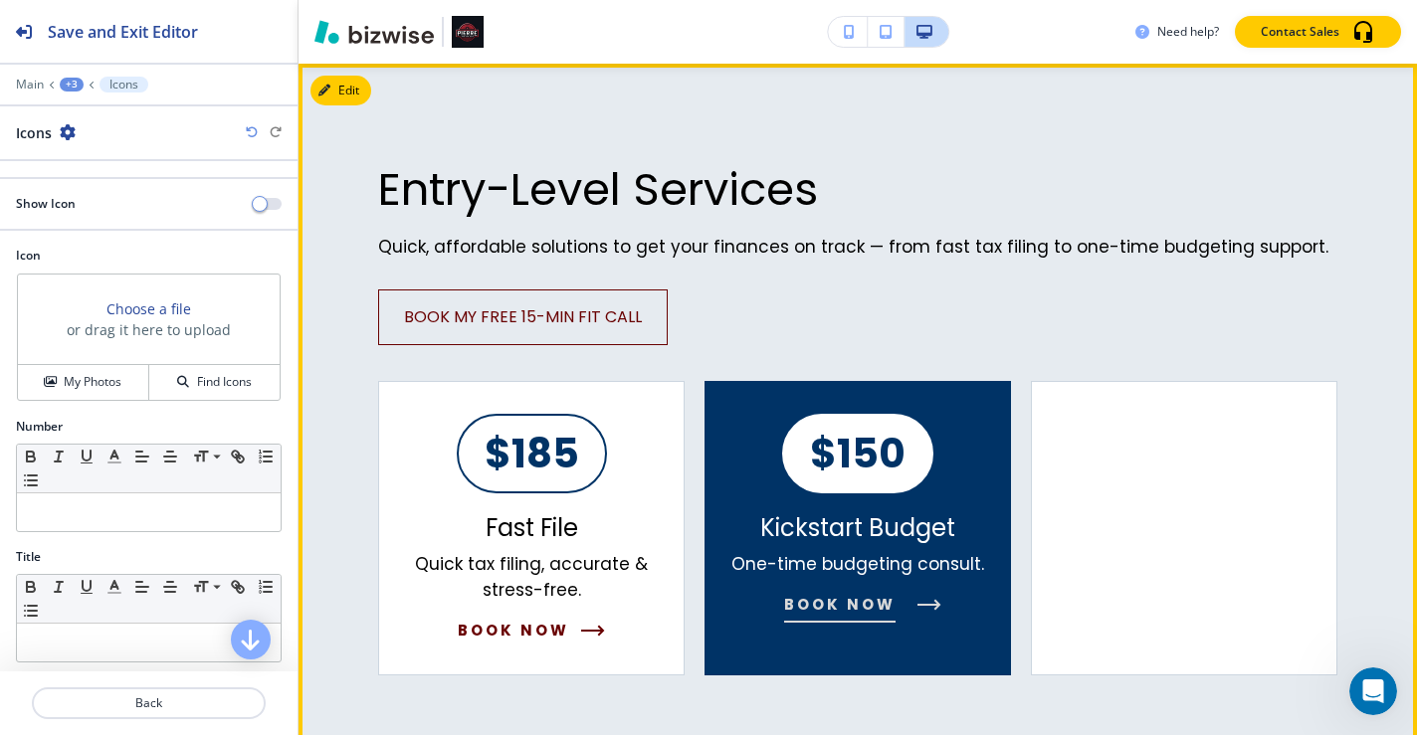
click at [964, 423] on div "$150 Kickstart Budget One-time budgeting consult. Book Now" at bounding box center [858, 528] width 307 height 295
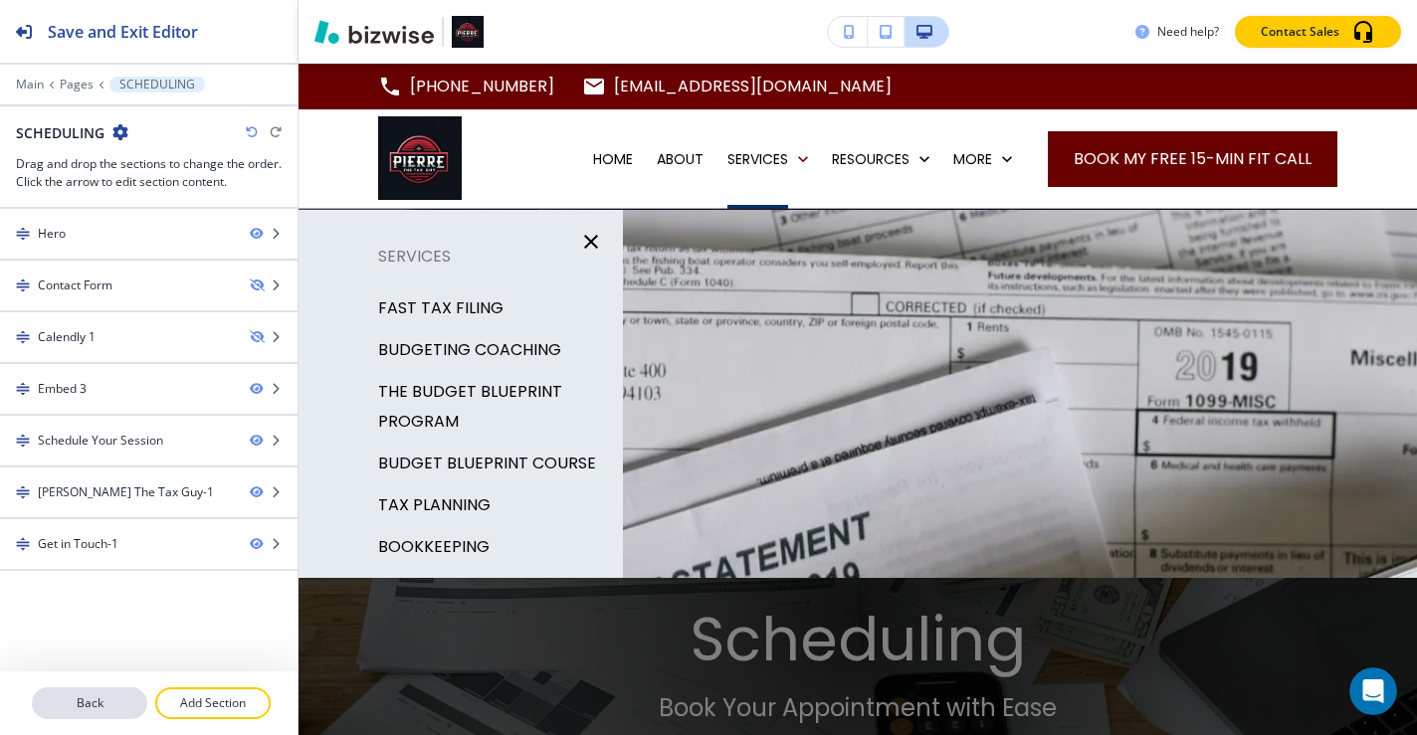
click at [109, 712] on p "Back" at bounding box center [89, 704] width 111 height 18
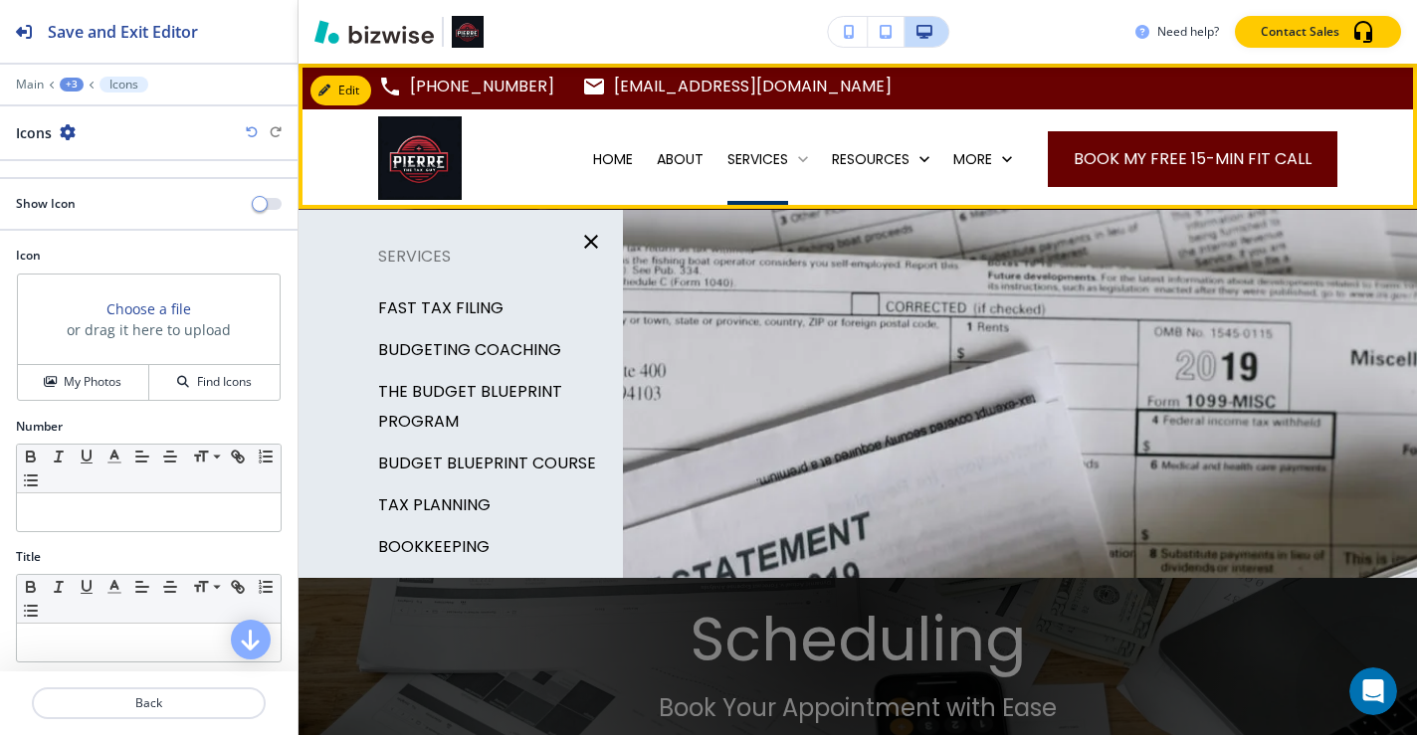
click at [759, 159] on p "SERVICES" at bounding box center [757, 159] width 61 height 20
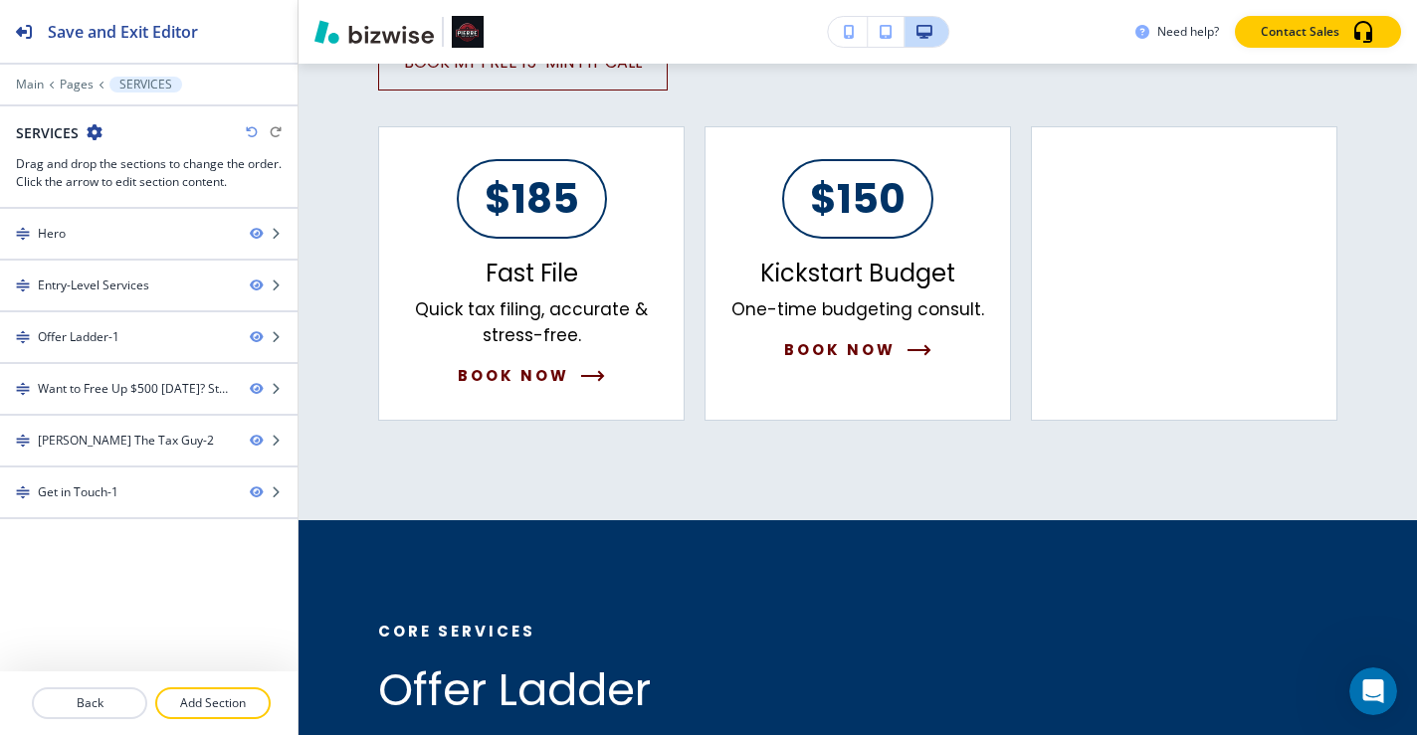
scroll to position [1190, 0]
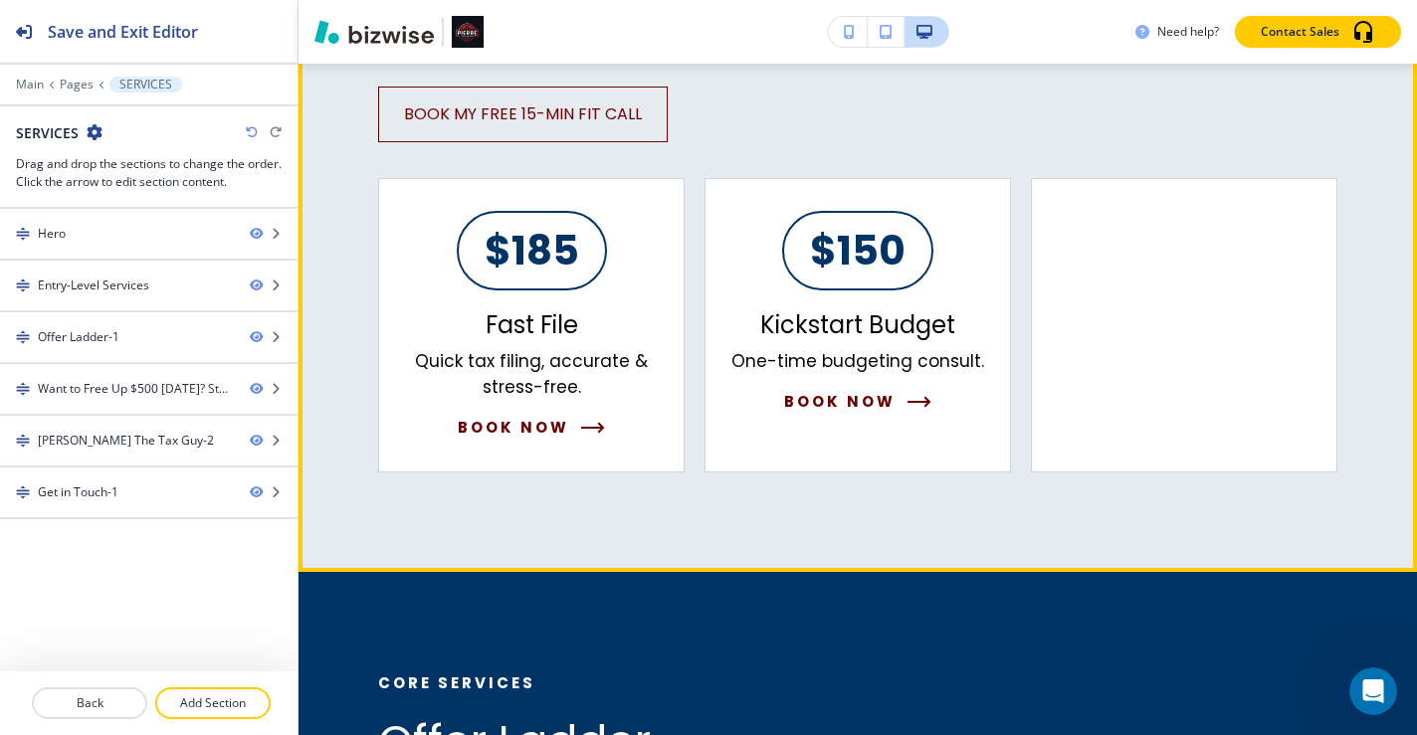
click at [1083, 313] on div at bounding box center [1184, 325] width 307 height 295
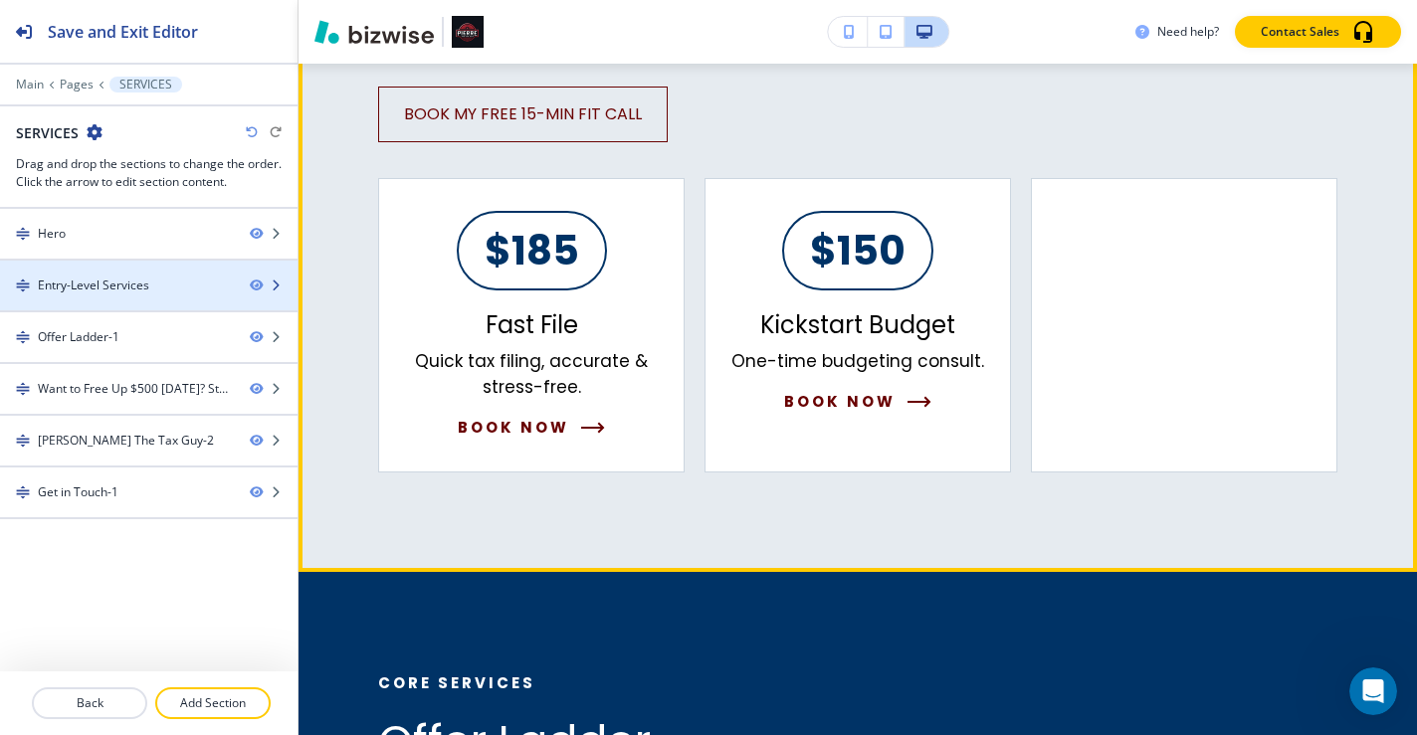
click at [179, 273] on div at bounding box center [149, 269] width 298 height 16
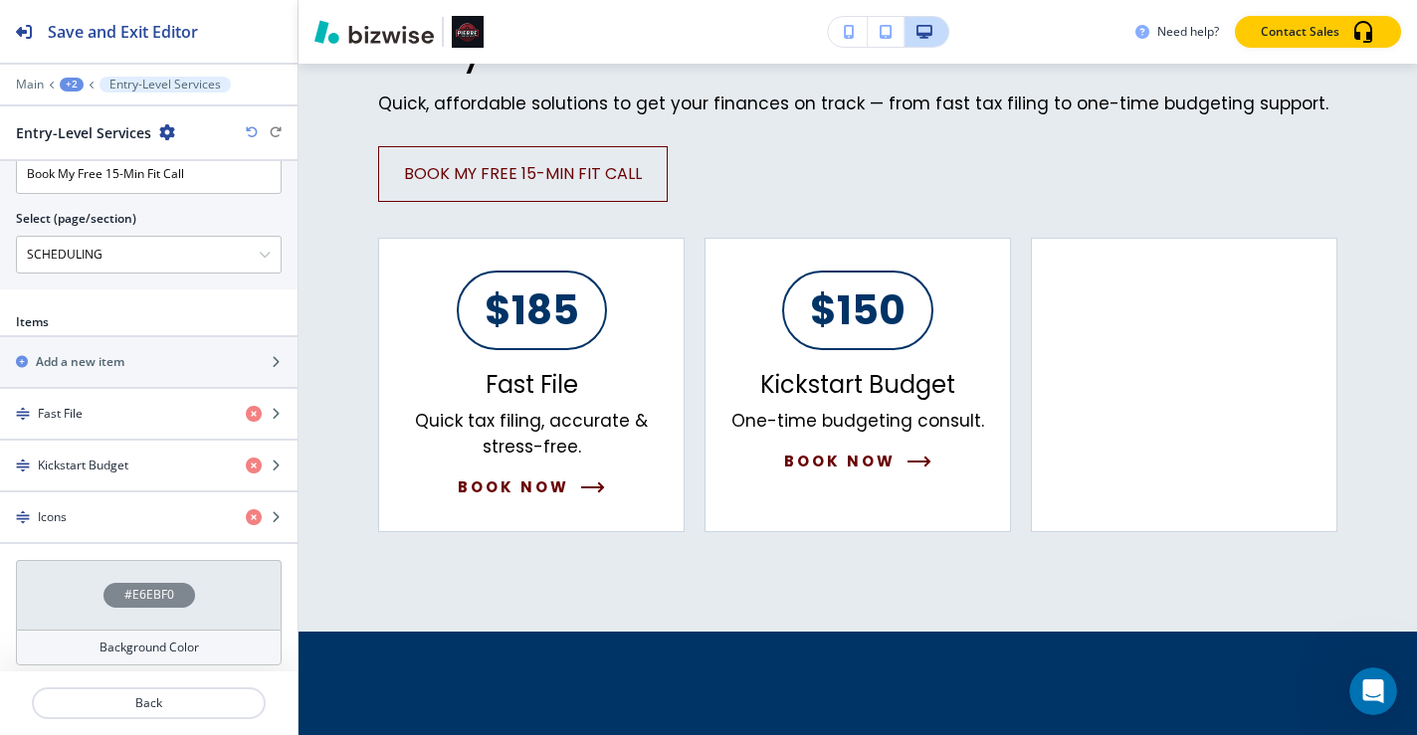
scroll to position [759, 0]
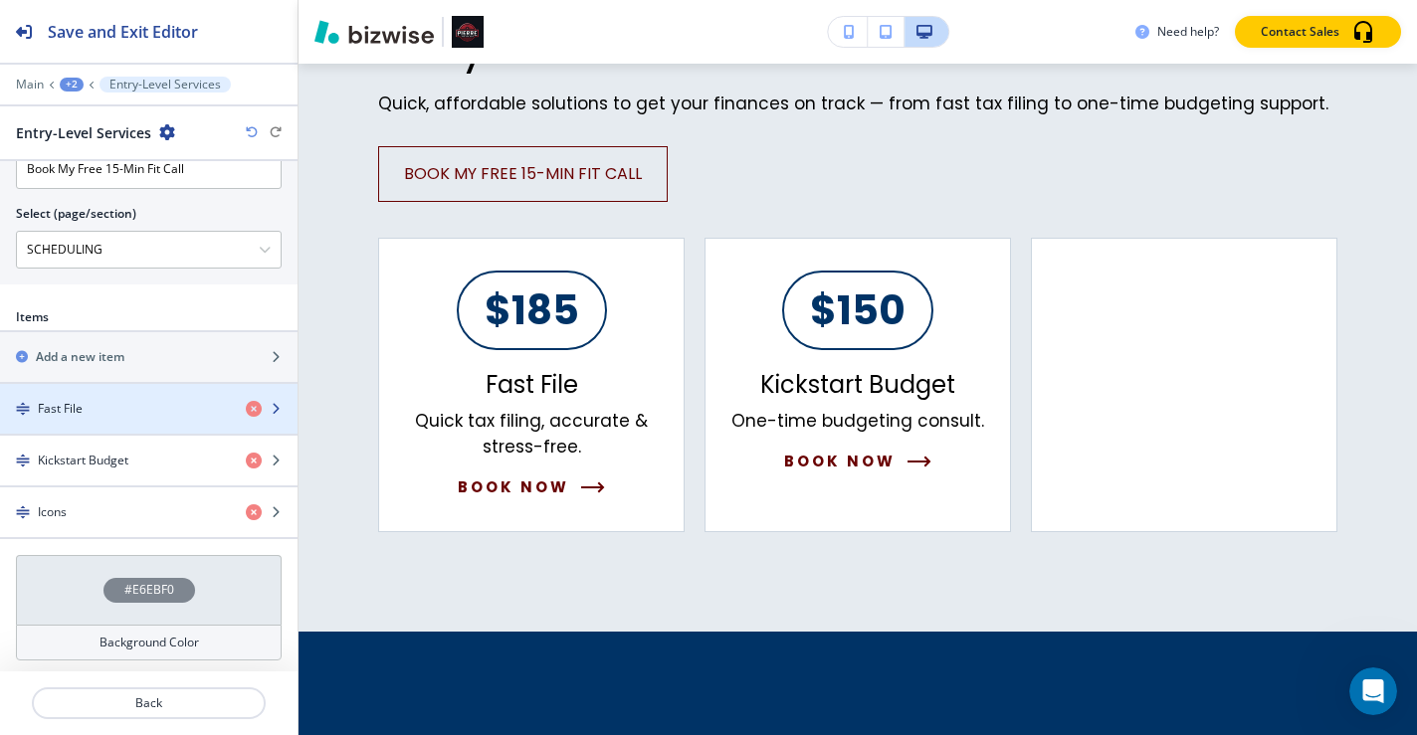
click at [140, 410] on div "Fast File" at bounding box center [115, 409] width 230 height 18
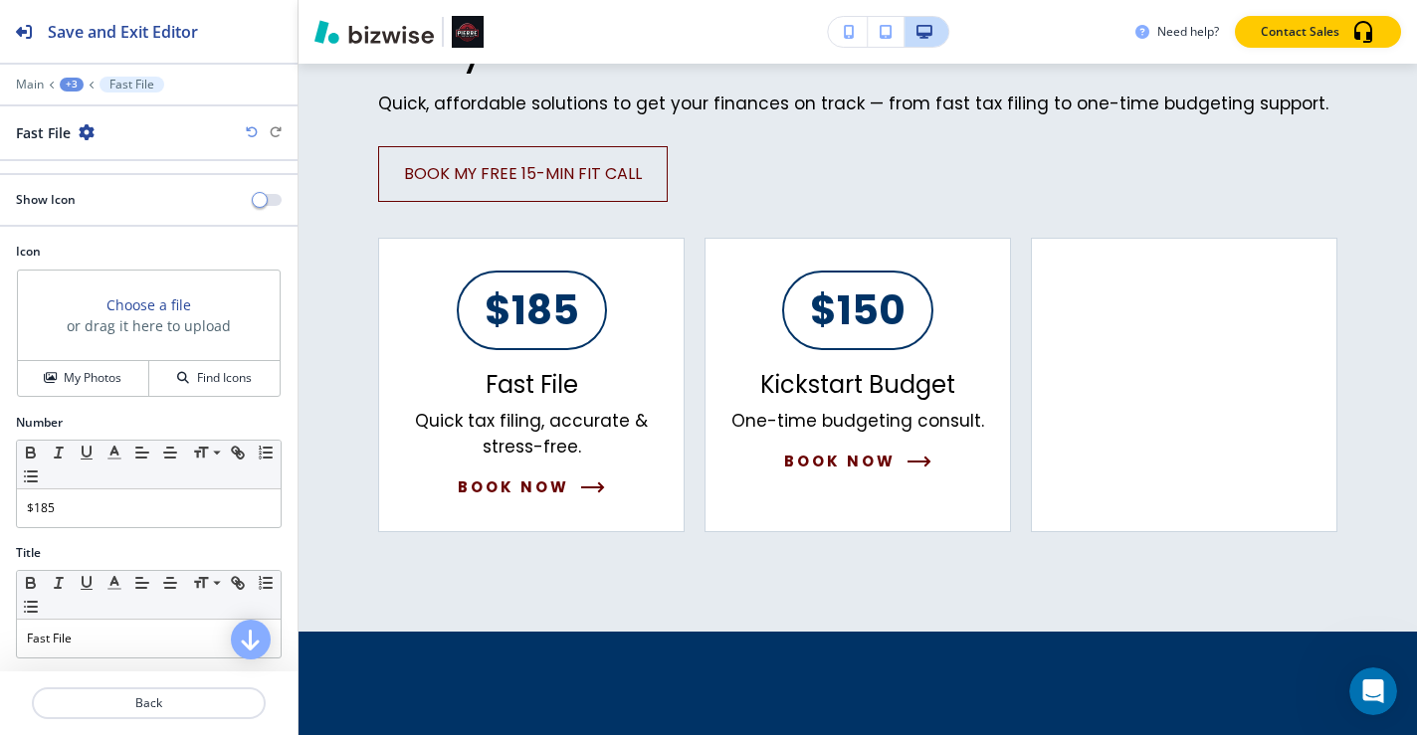
scroll to position [0, 0]
click at [91, 136] on icon "button" at bounding box center [87, 132] width 16 height 16
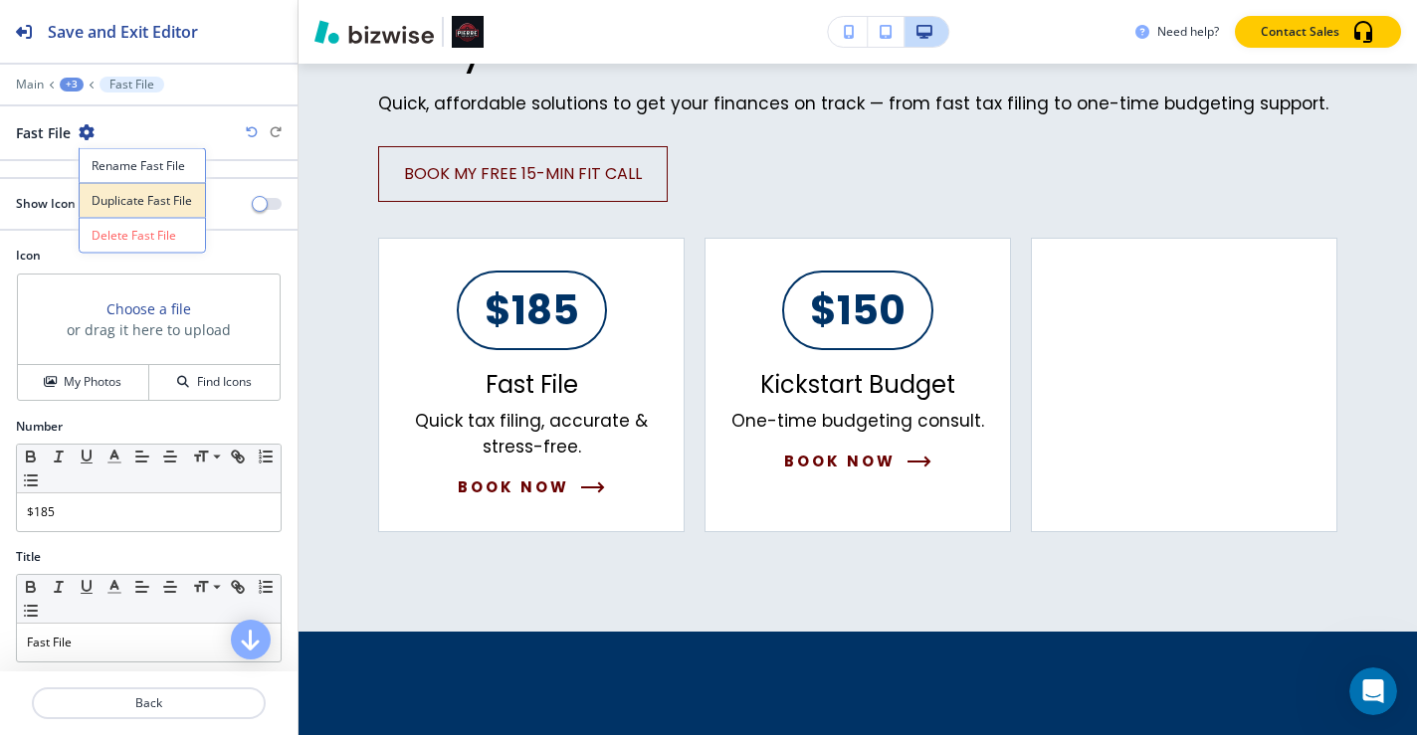
click at [163, 202] on p "Duplicate Fast File" at bounding box center [143, 201] width 102 height 18
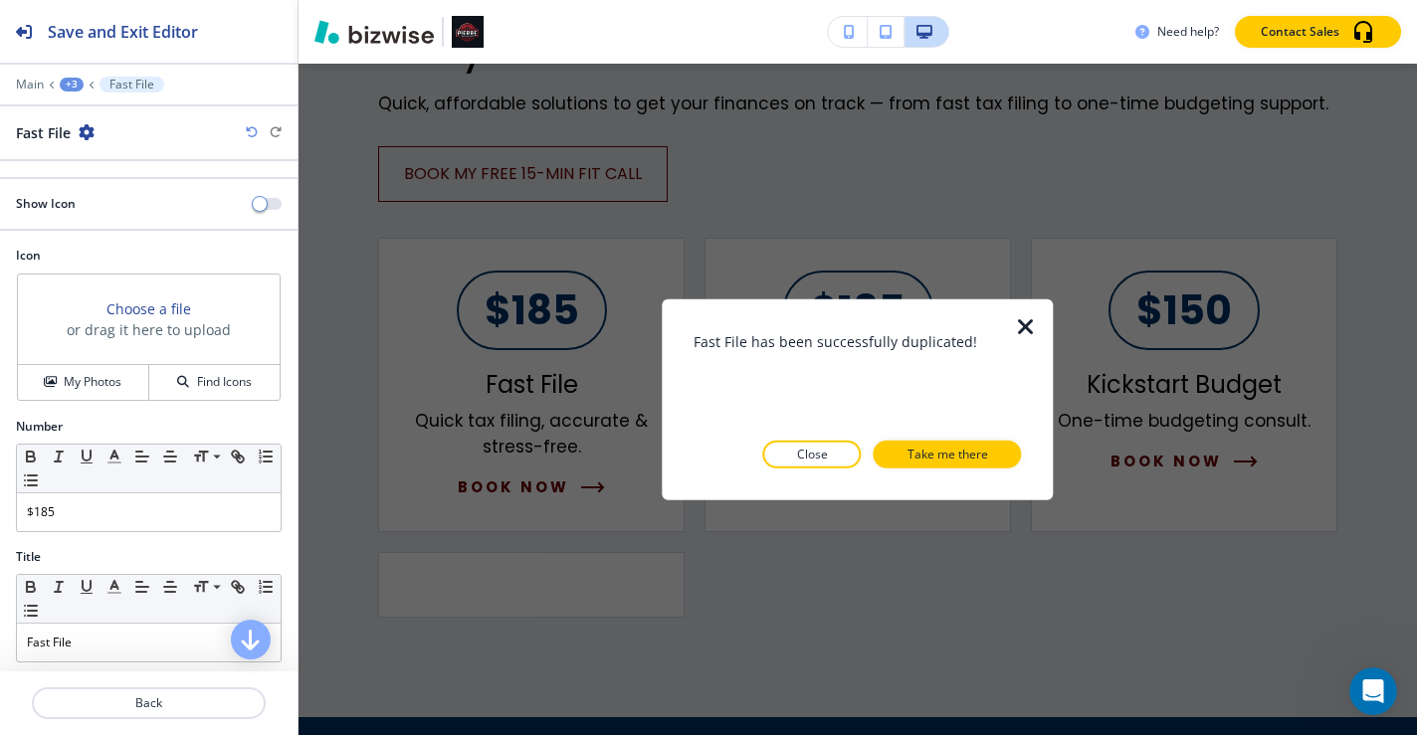
click at [1030, 327] on icon "button" at bounding box center [1026, 326] width 24 height 24
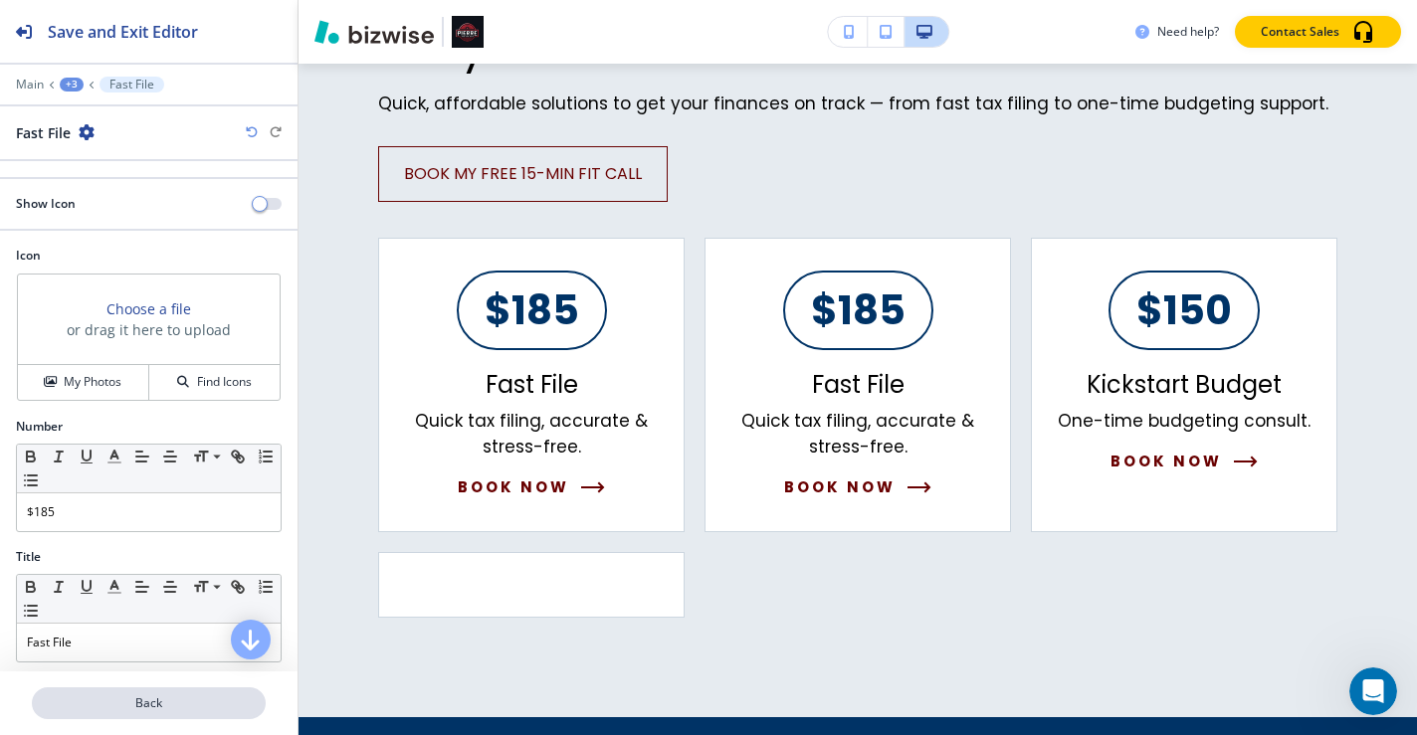
click at [123, 703] on p "Back" at bounding box center [149, 704] width 230 height 18
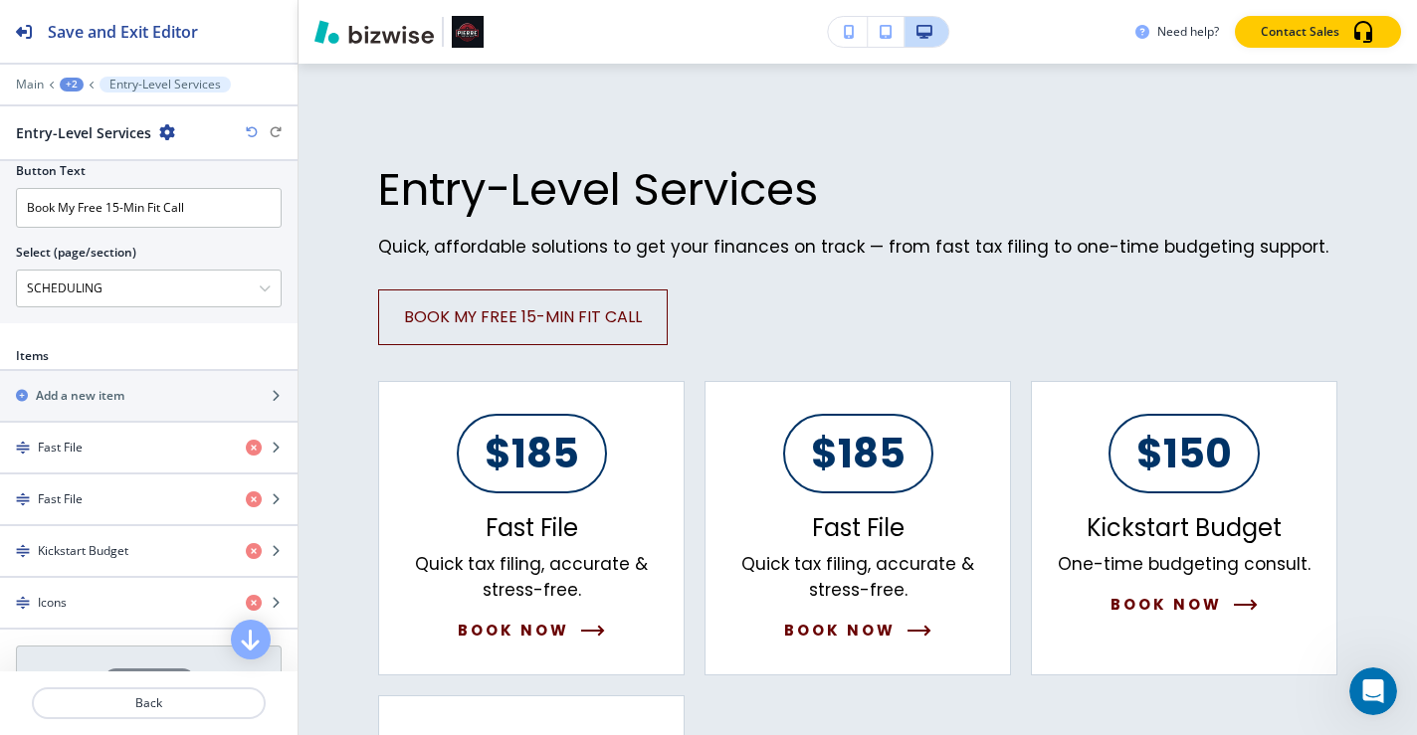
scroll to position [726, 0]
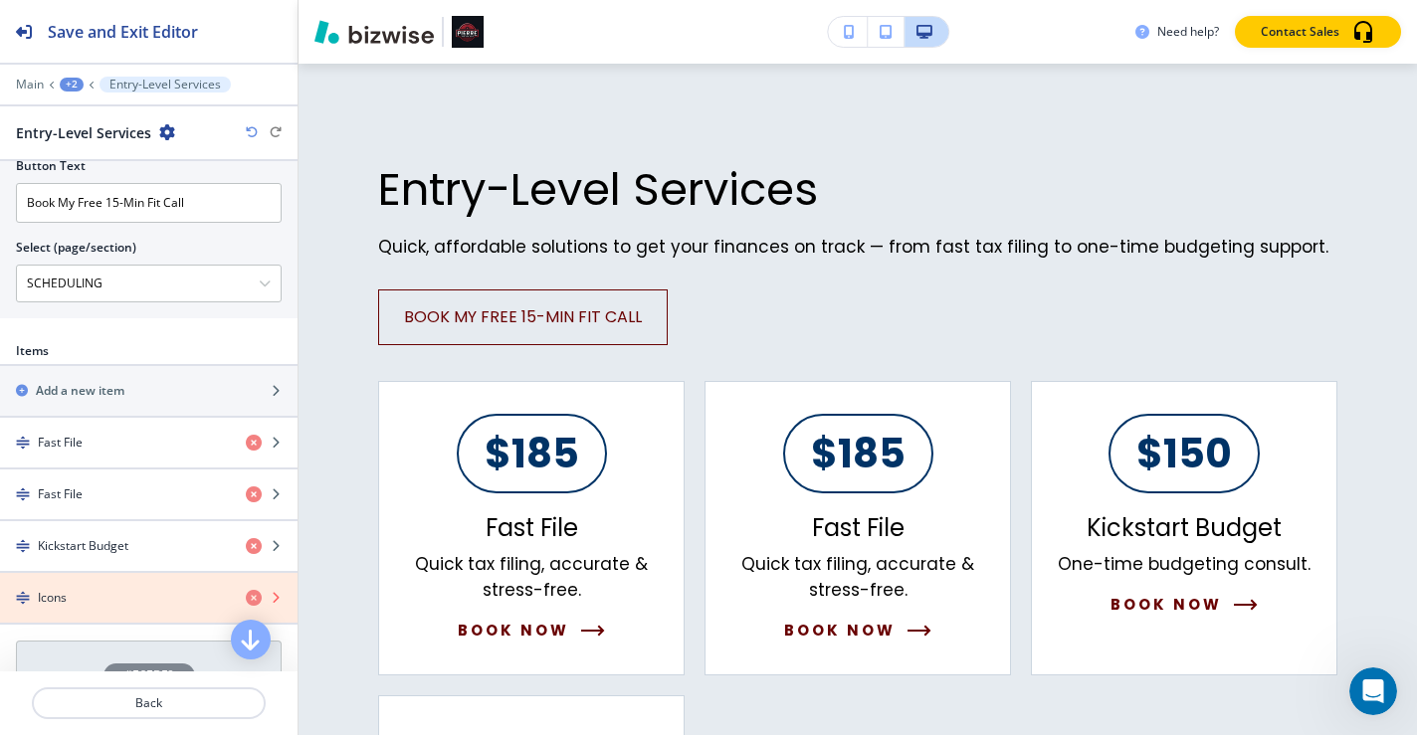
click at [246, 598] on icon "button" at bounding box center [254, 598] width 16 height 16
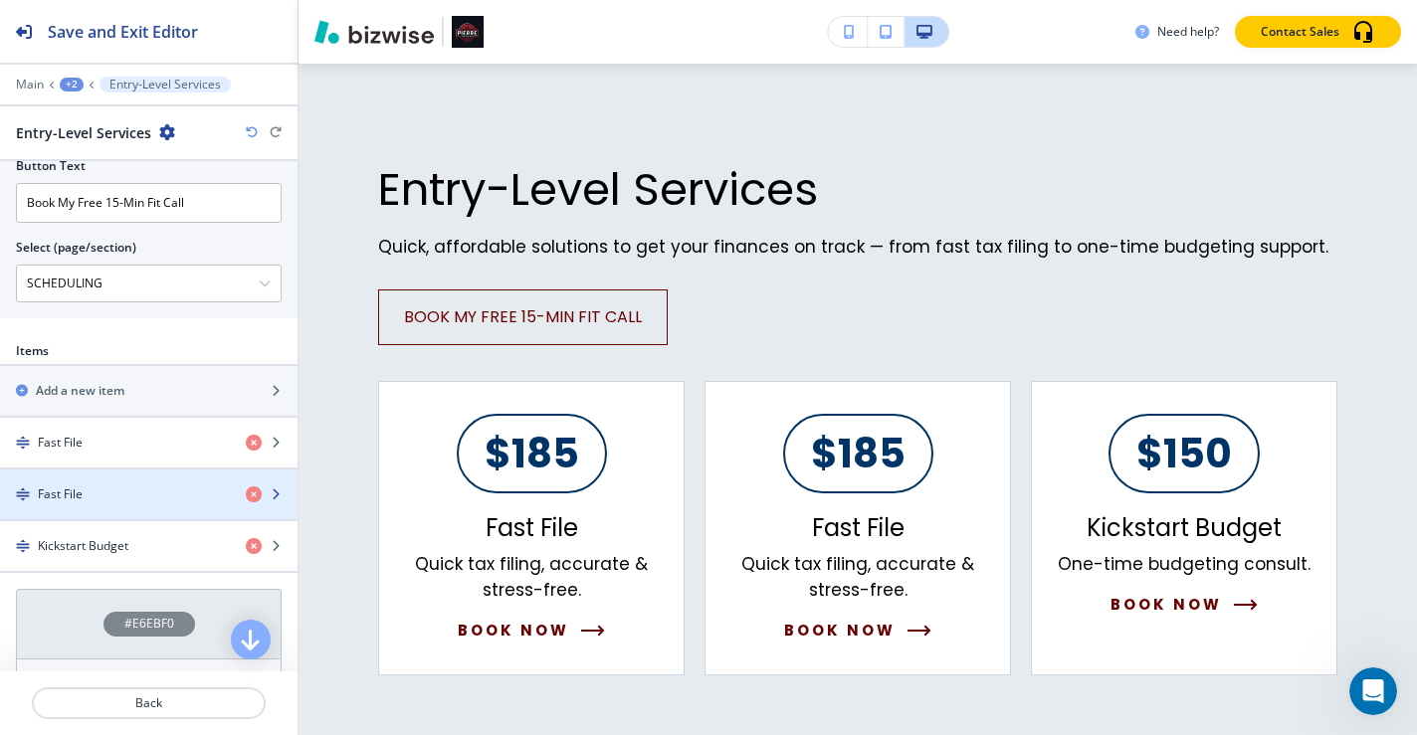
click at [150, 501] on div "Fast File" at bounding box center [115, 495] width 230 height 18
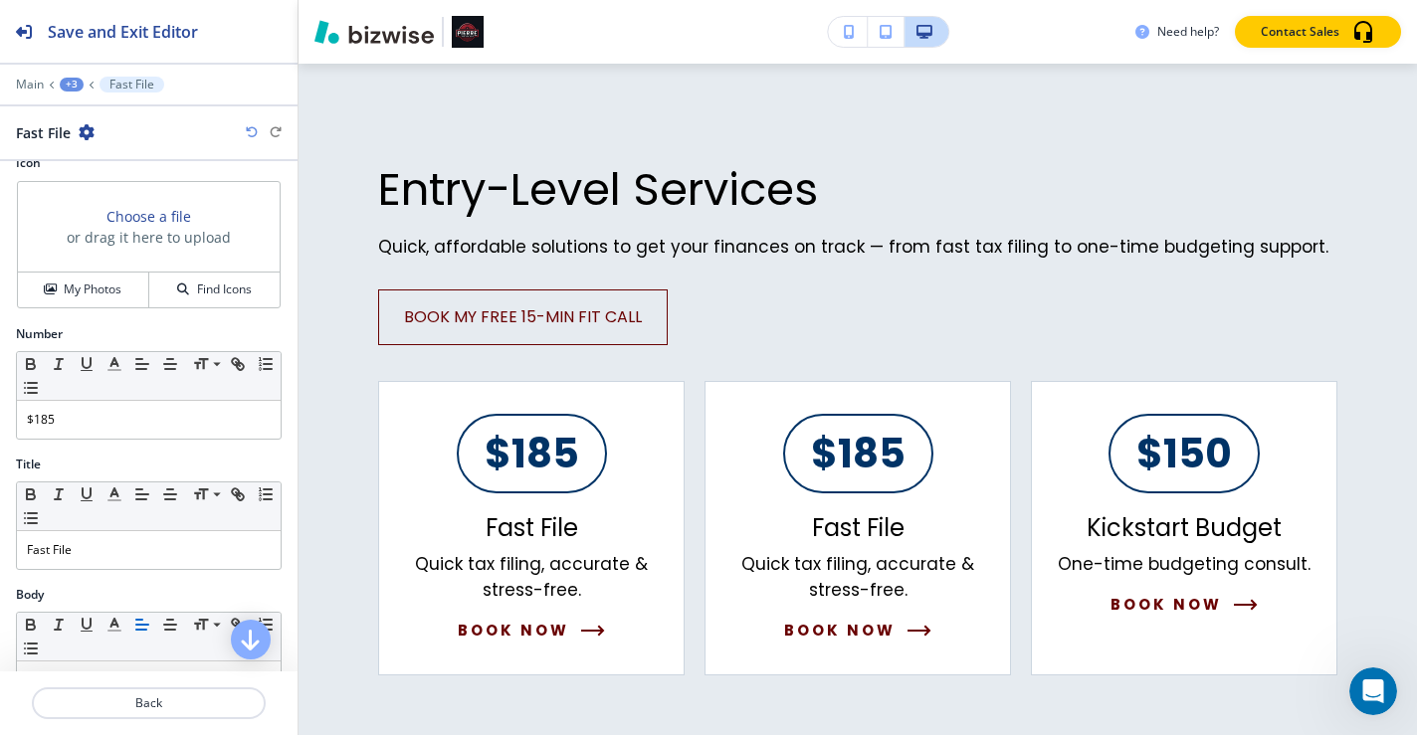
scroll to position [121, 0]
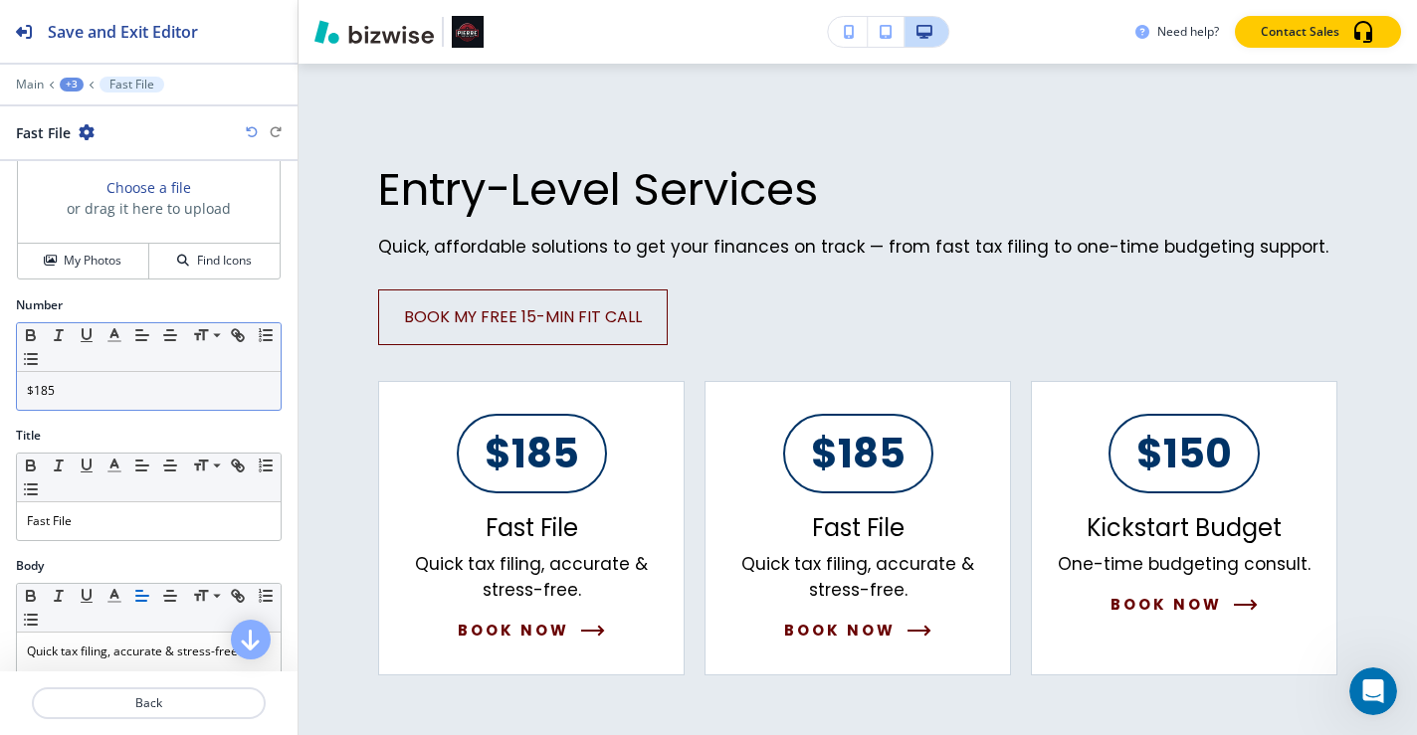
click at [93, 391] on p "$185" at bounding box center [149, 391] width 244 height 18
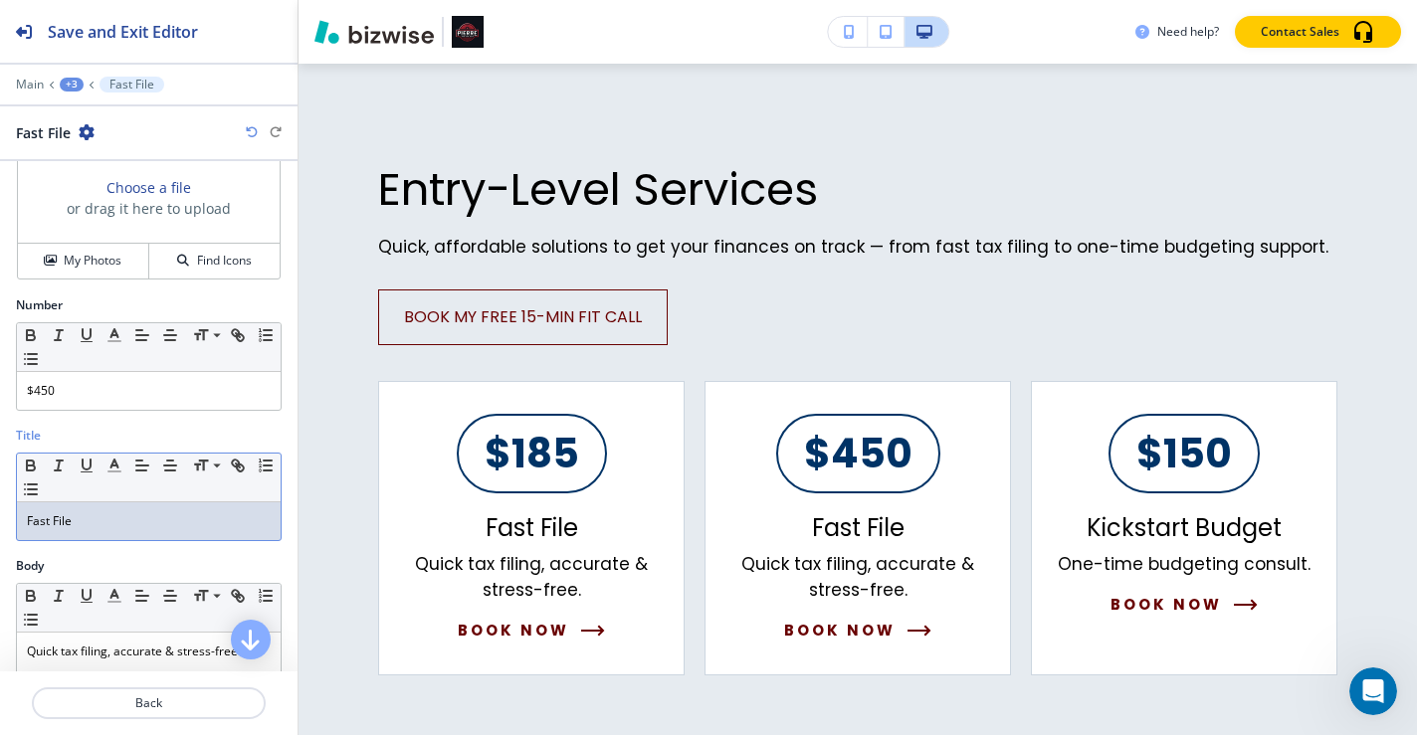
click at [106, 520] on p "Fast File" at bounding box center [149, 522] width 244 height 18
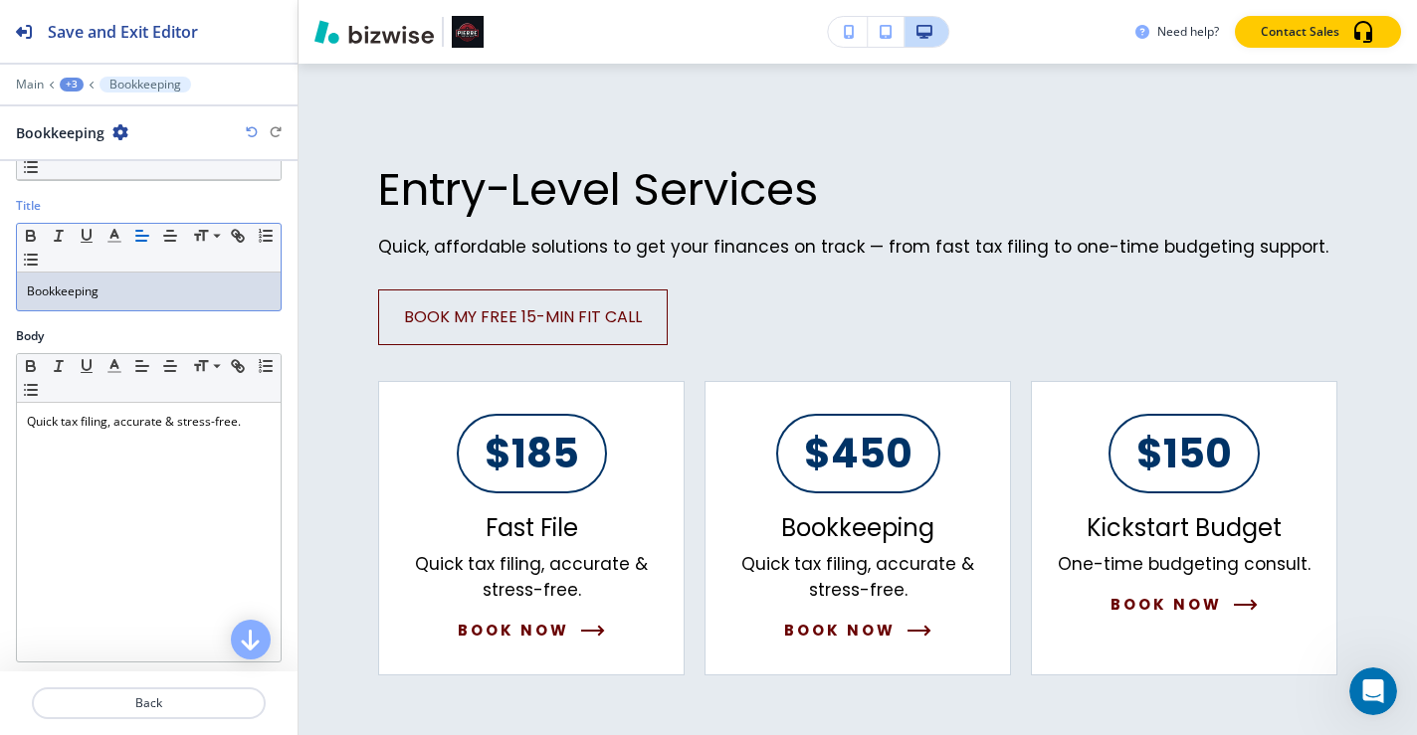
scroll to position [366, 0]
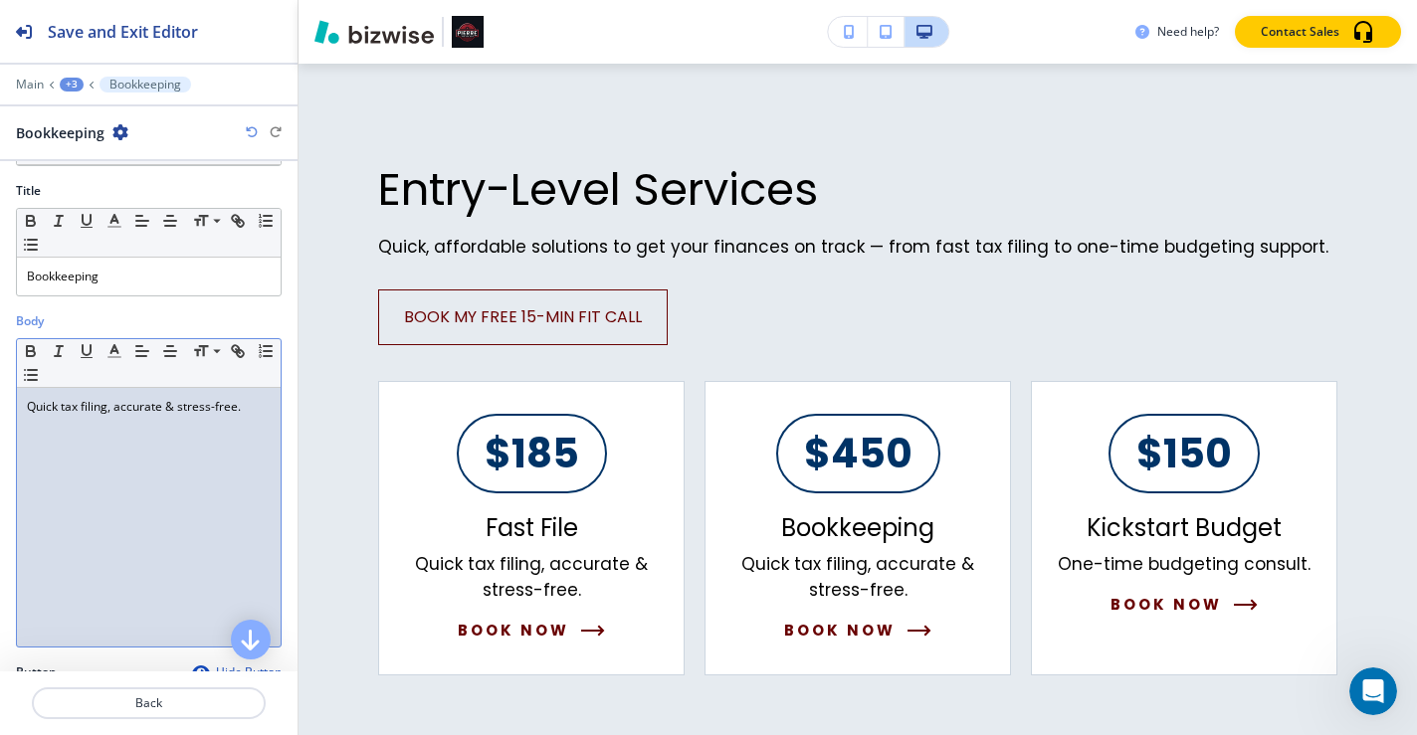
click at [244, 412] on p "Quick tax filing, accurate & stress-free." at bounding box center [149, 407] width 244 height 18
click at [29, 413] on p "Actionable data to" at bounding box center [149, 407] width 244 height 18
click at [196, 410] on p "providing Actionable data to" at bounding box center [149, 407] width 244 height 18
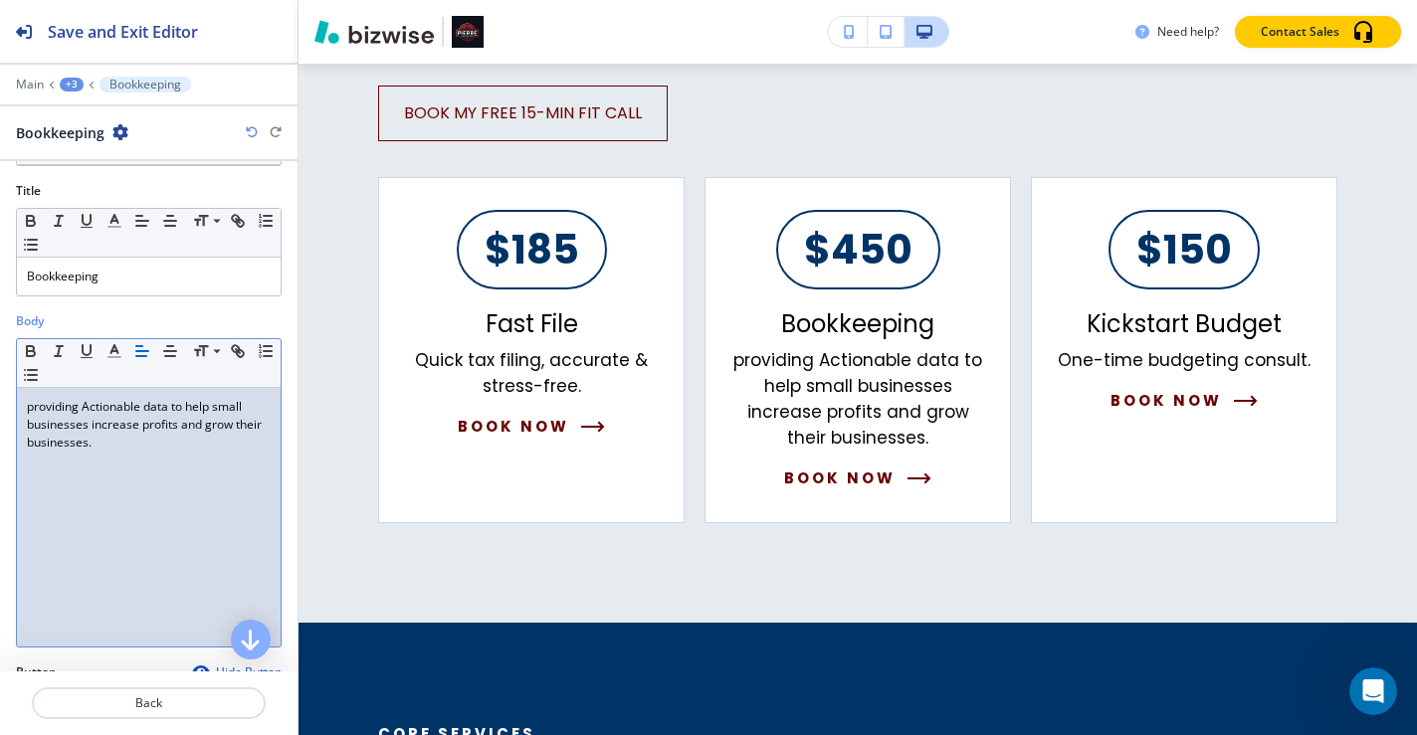
scroll to position [1200, 0]
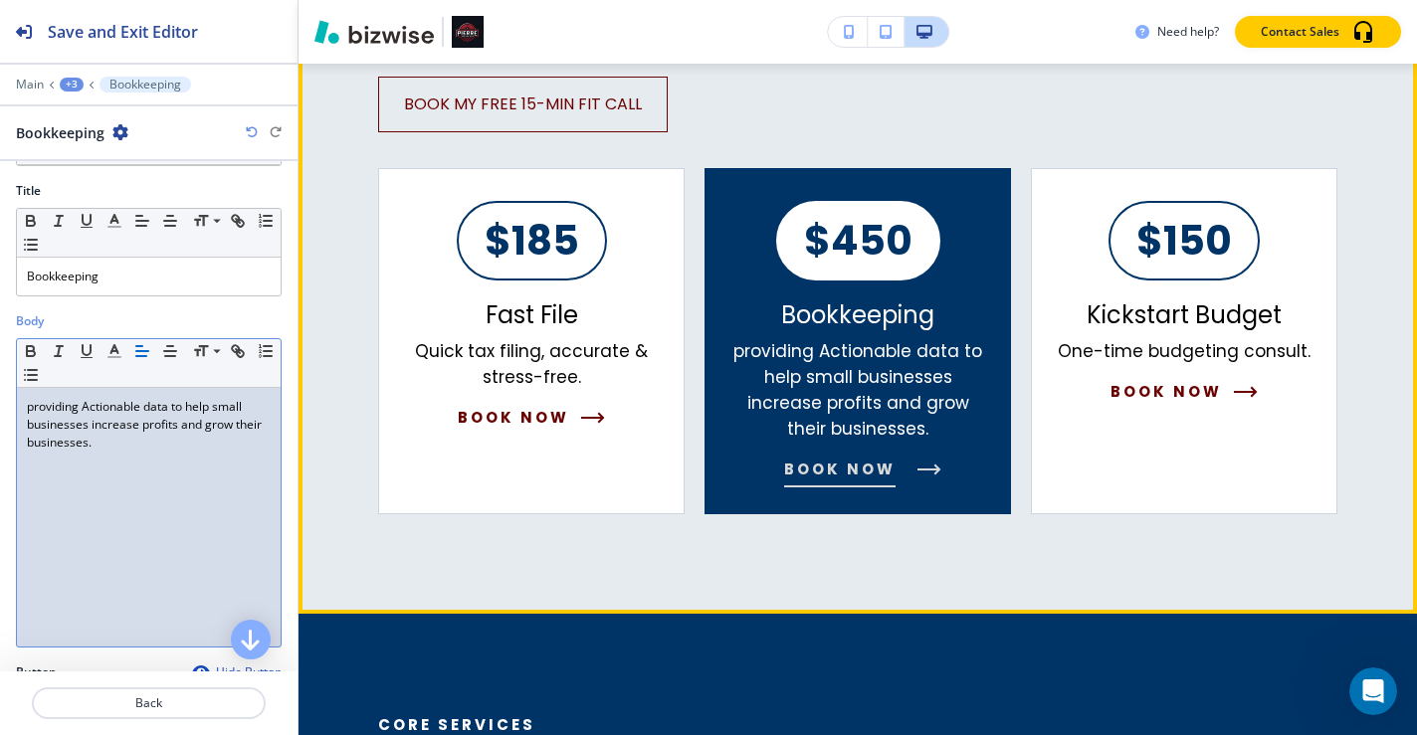
click at [732, 351] on p "providing Actionable data to help small businesses increase profits and grow th…" at bounding box center [857, 390] width 253 height 104
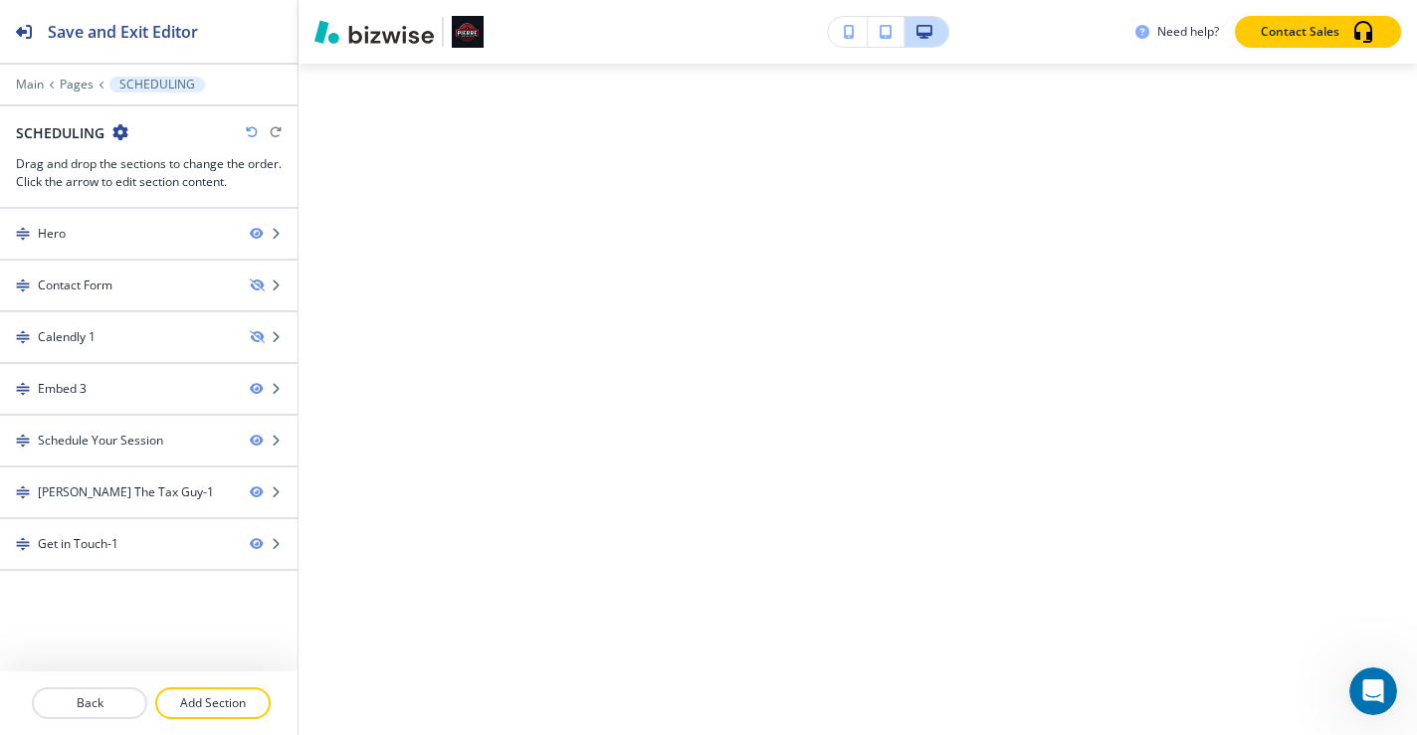
scroll to position [0, 0]
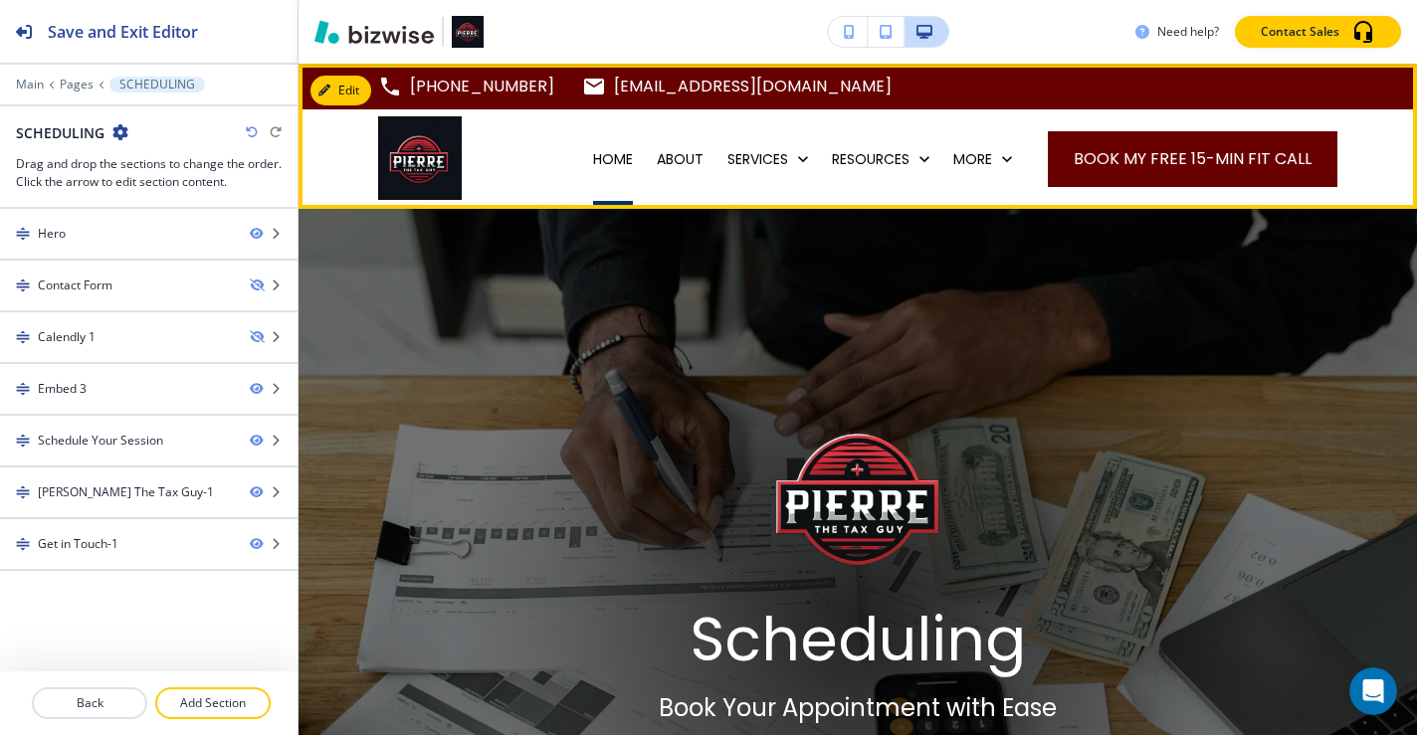
click at [622, 154] on p "HOME" at bounding box center [613, 159] width 40 height 20
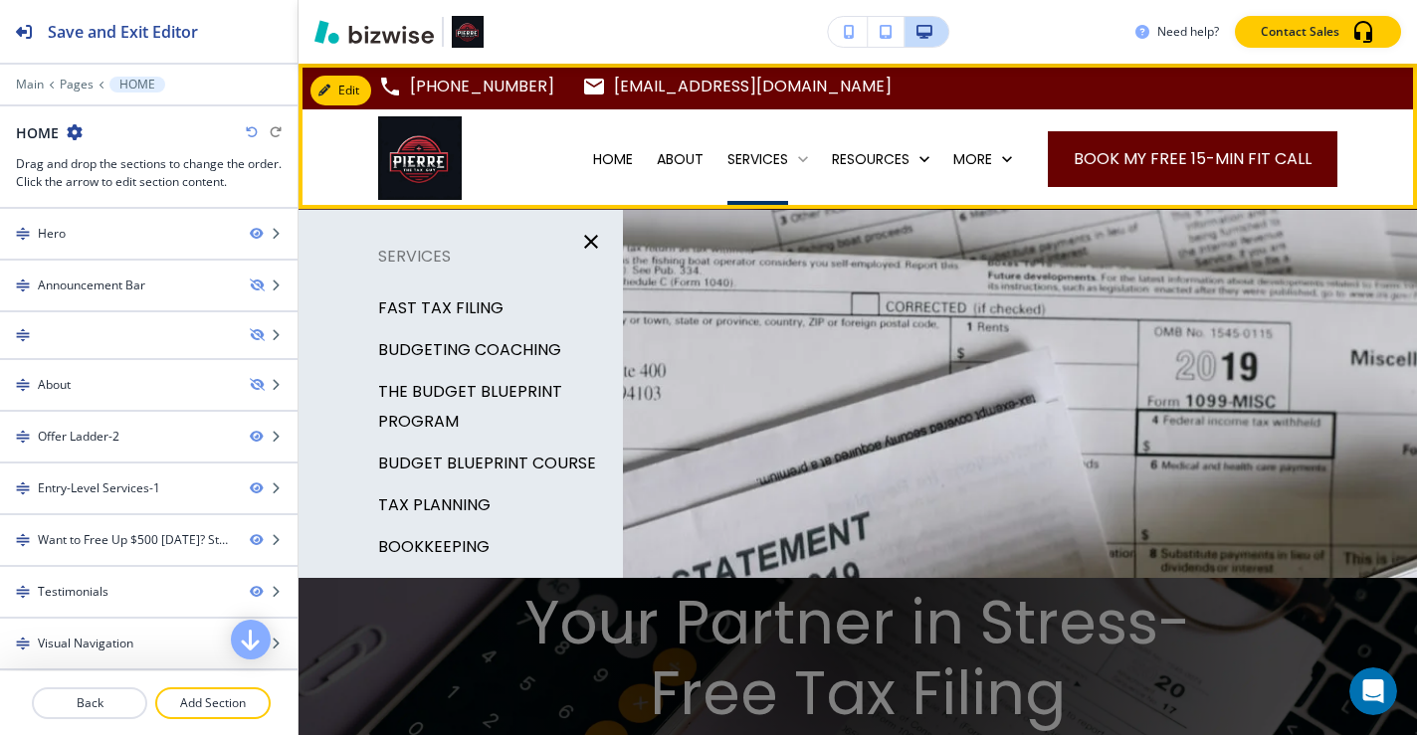
click at [749, 159] on p "SERVICES" at bounding box center [757, 159] width 61 height 20
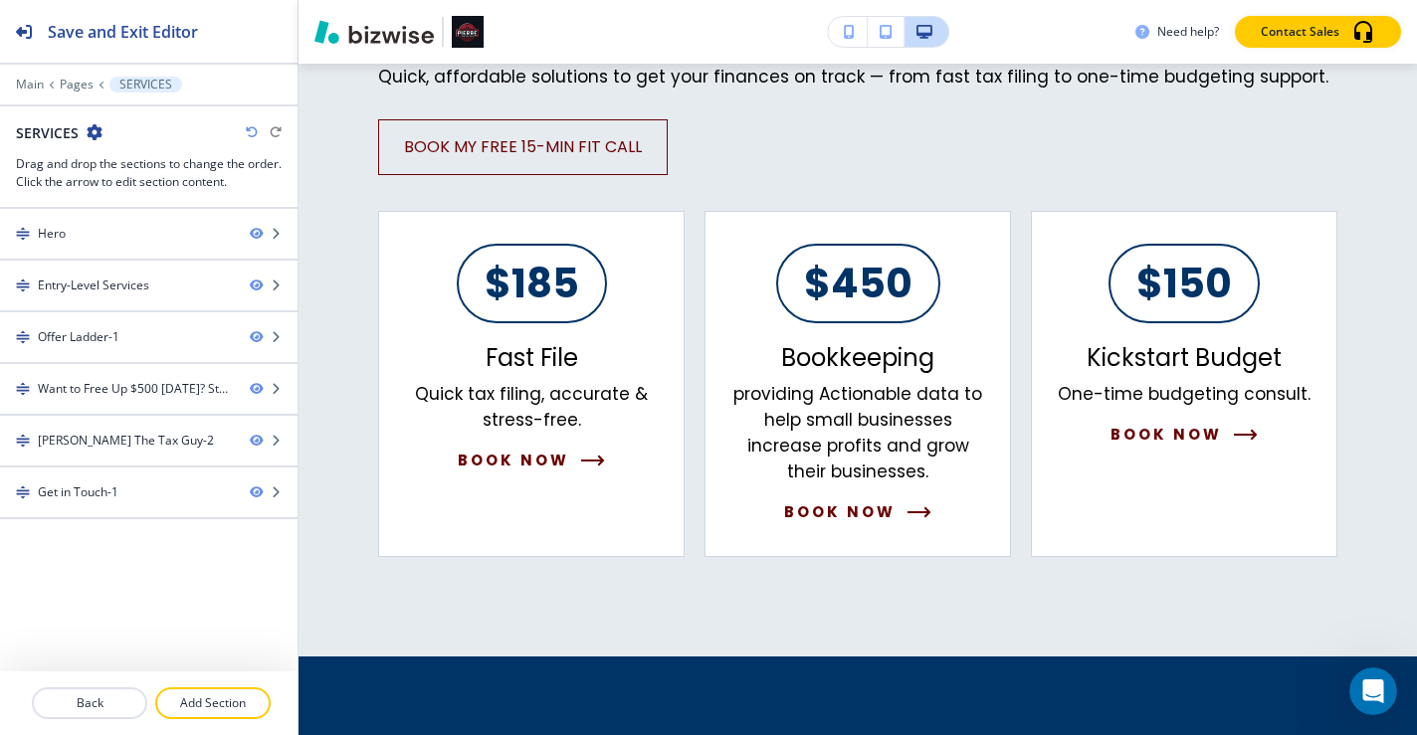
scroll to position [1157, 0]
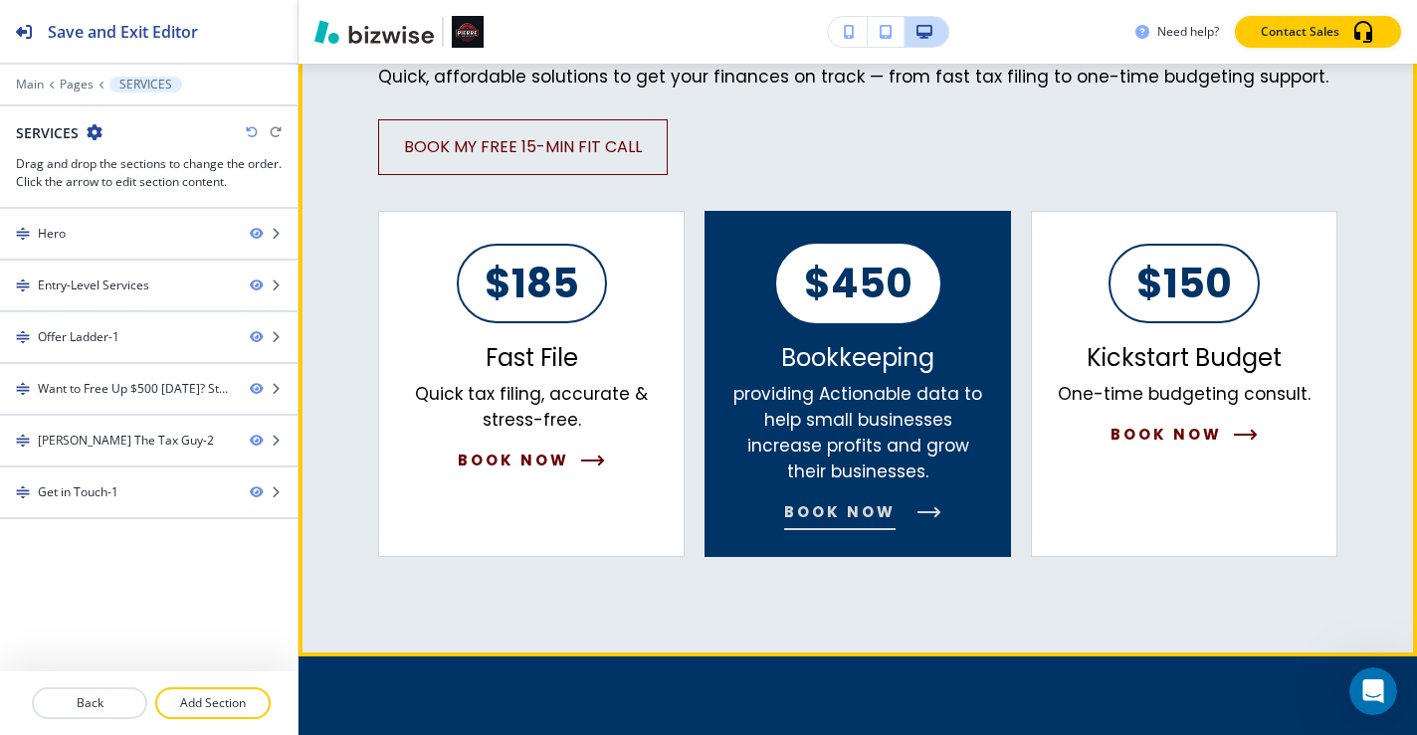
click at [881, 520] on span "Book Now" at bounding box center [839, 513] width 111 height 24
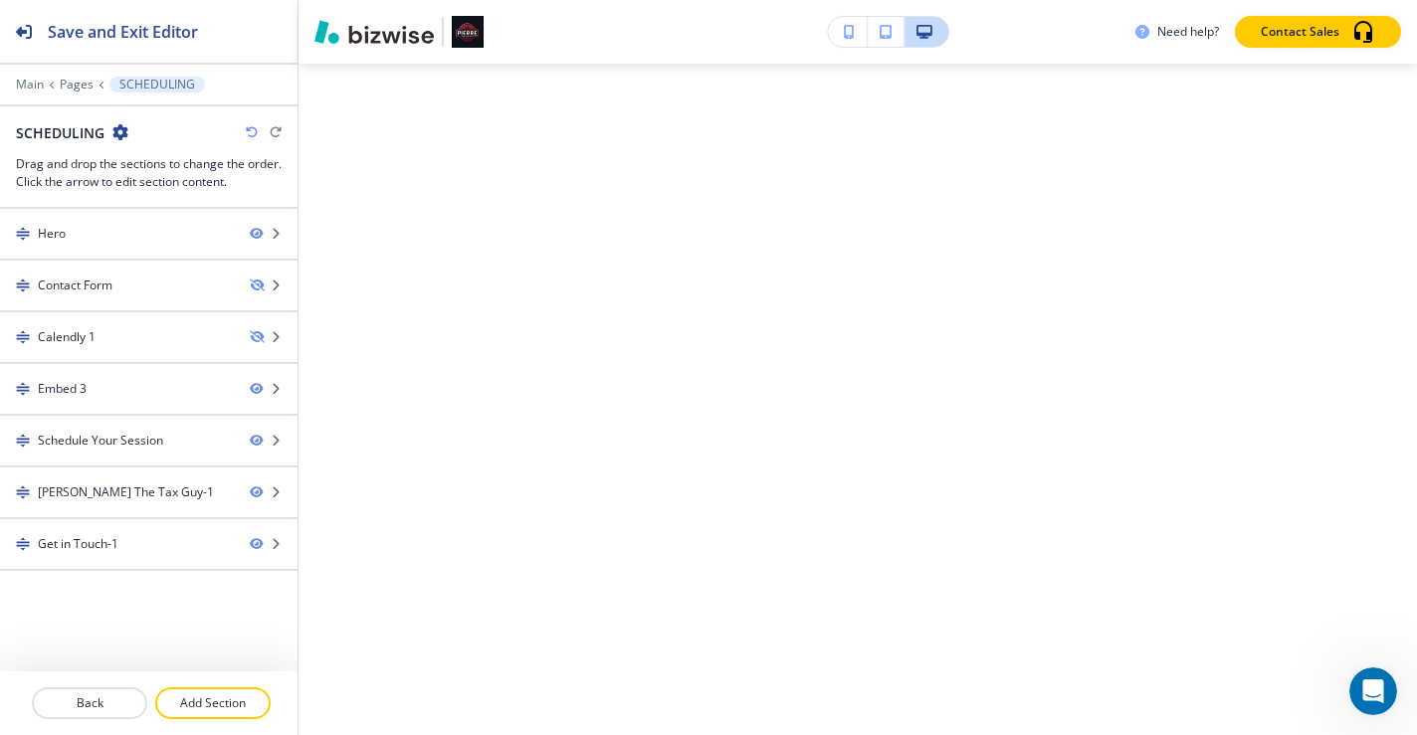
scroll to position [0, 0]
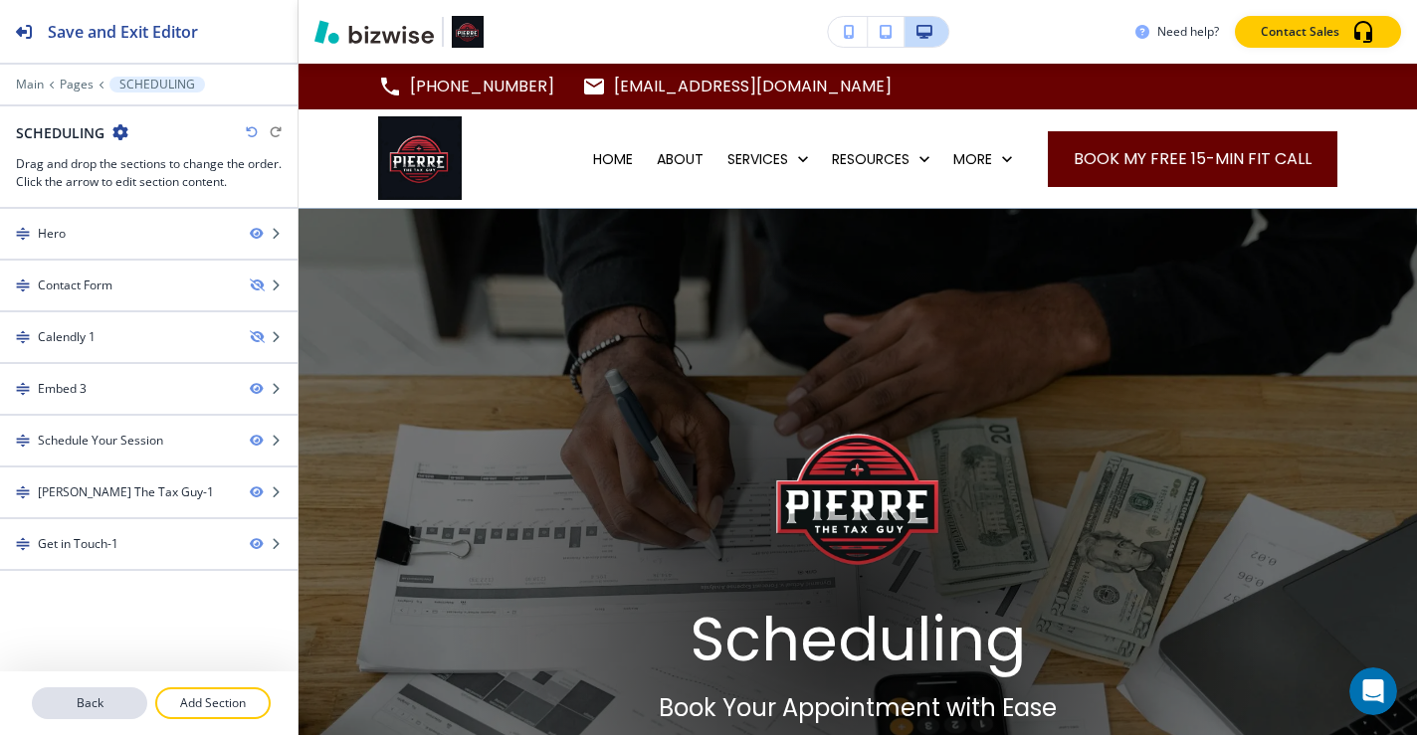
click at [124, 697] on p "Back" at bounding box center [89, 704] width 111 height 18
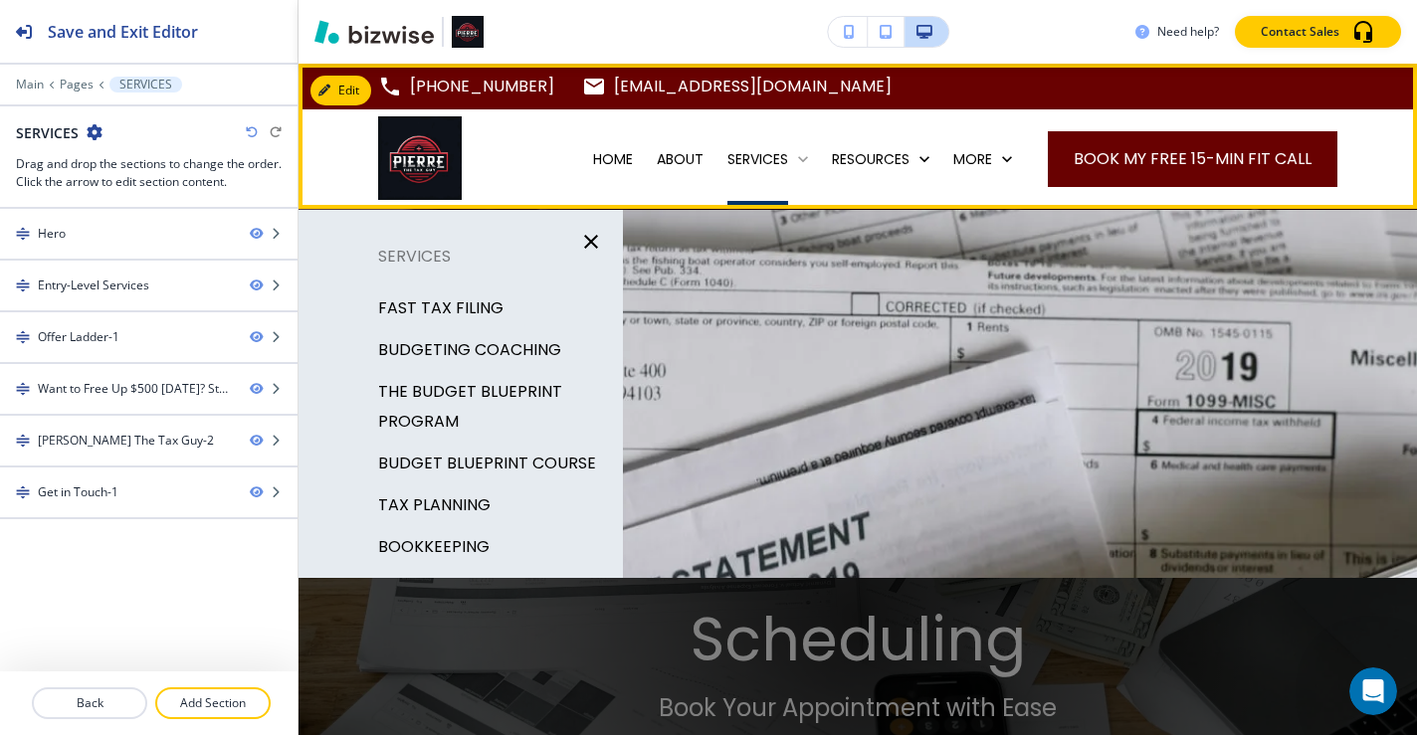
click at [738, 158] on p "SERVICES" at bounding box center [757, 159] width 61 height 20
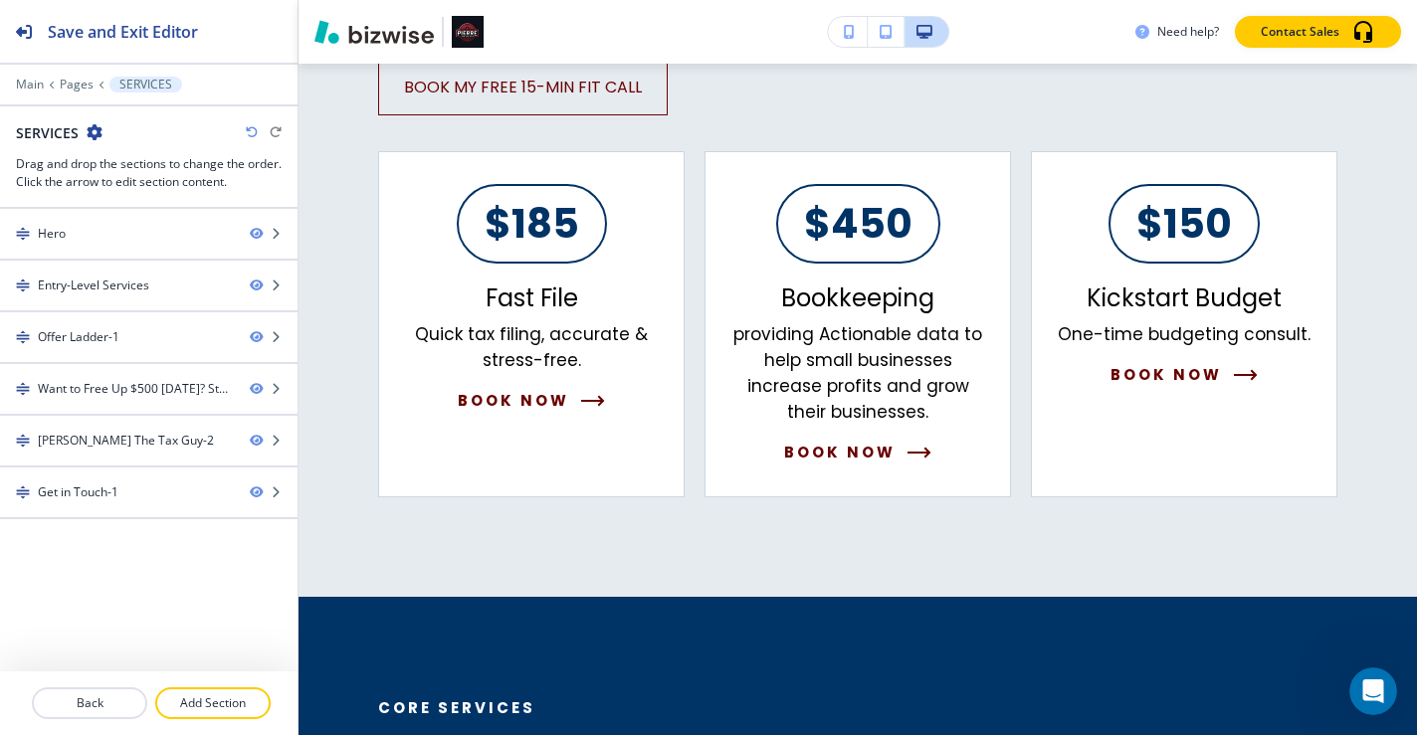
scroll to position [1200, 0]
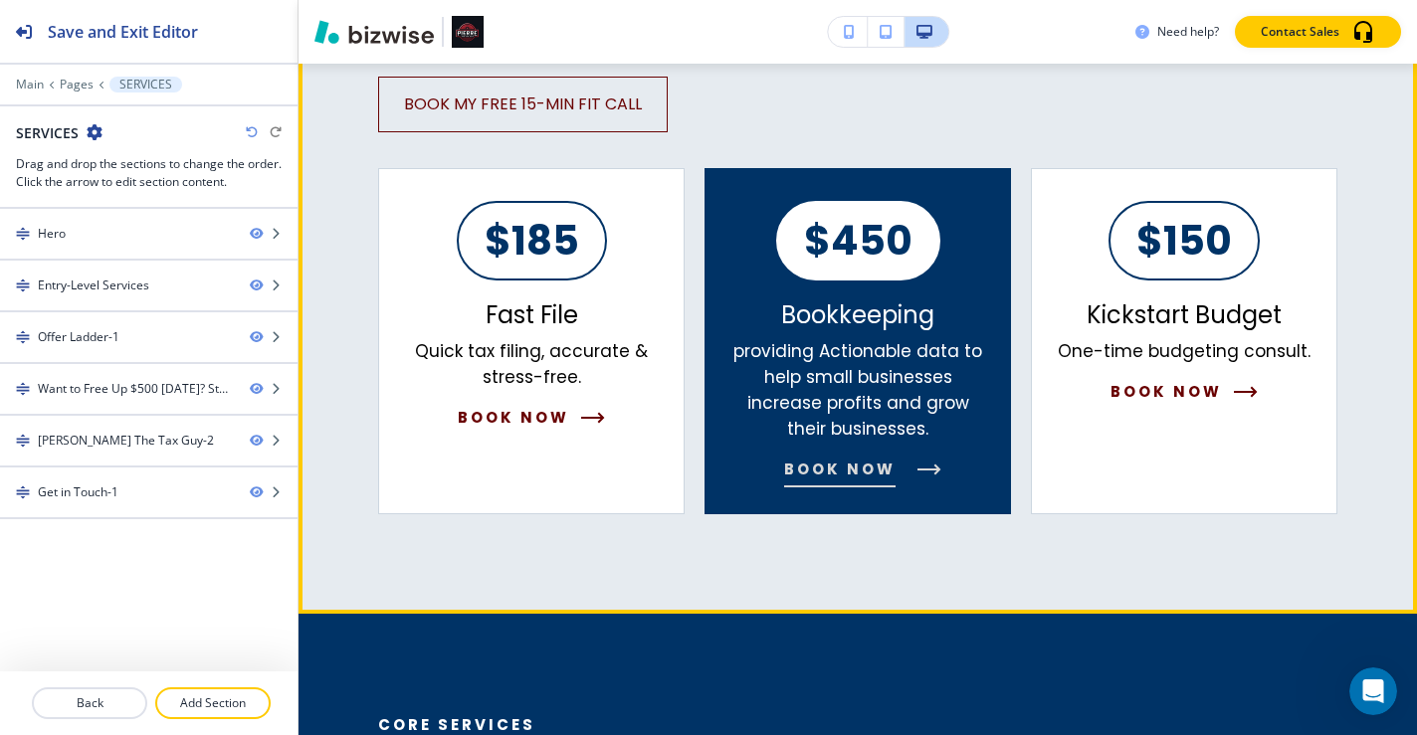
click at [840, 381] on p "providing Actionable data to help small businesses increase profits and grow th…" at bounding box center [857, 390] width 253 height 104
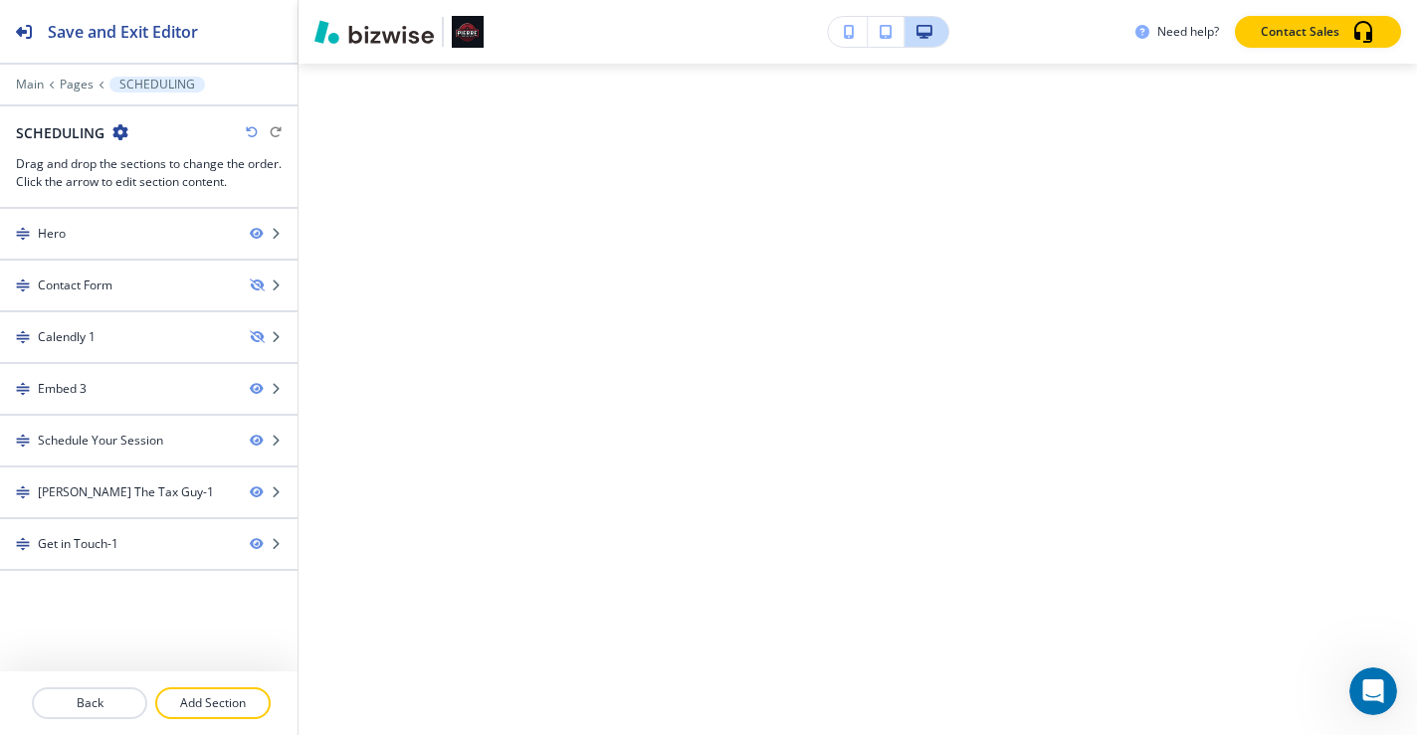
scroll to position [0, 0]
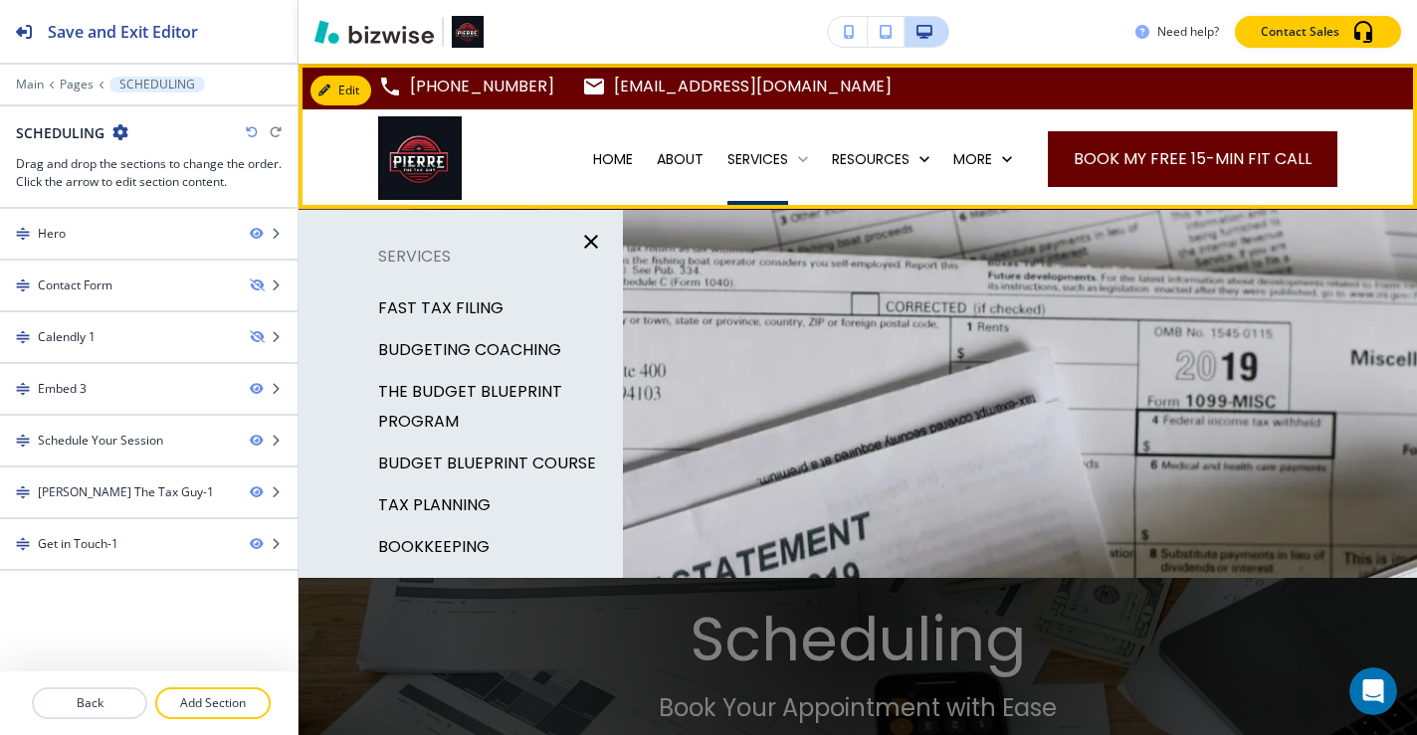
click at [751, 159] on p "SERVICES" at bounding box center [757, 159] width 61 height 20
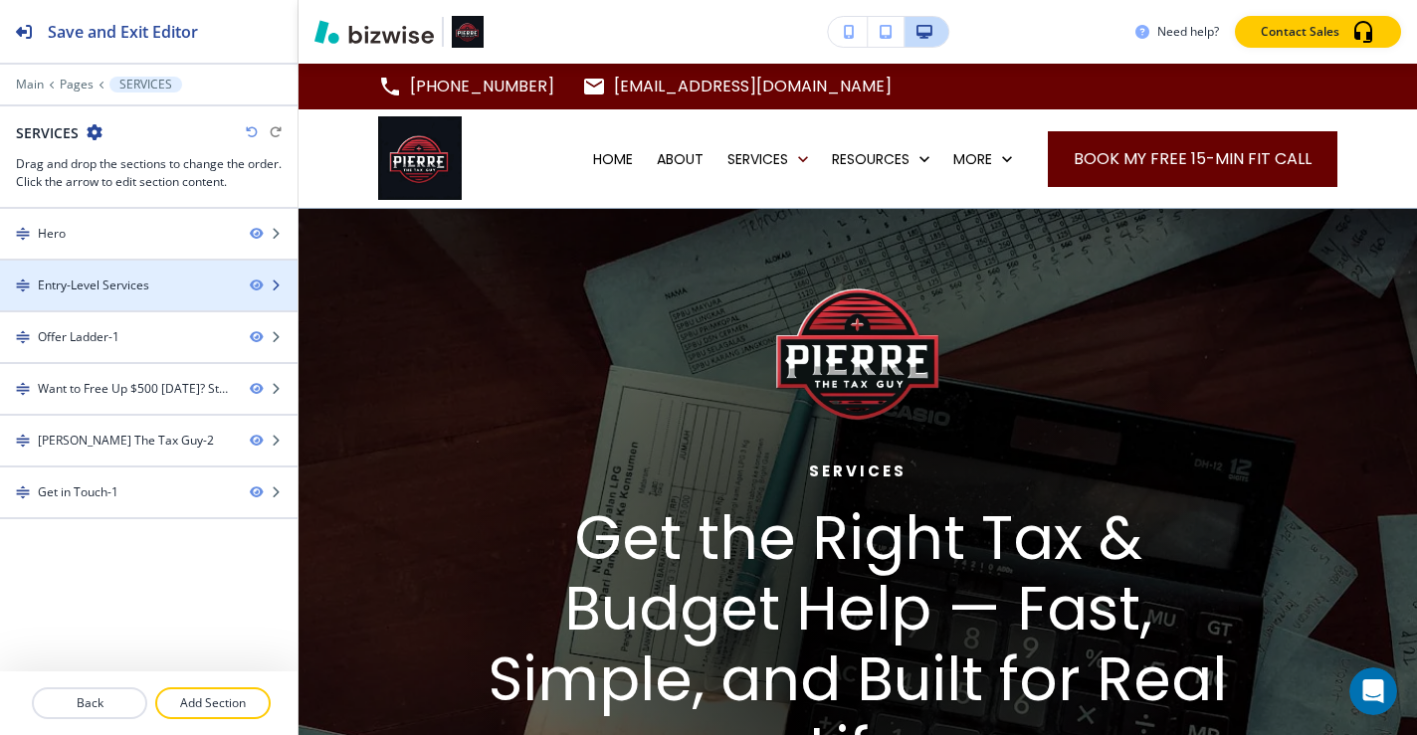
click at [144, 285] on div "Entry-Level Services" at bounding box center [93, 286] width 111 height 18
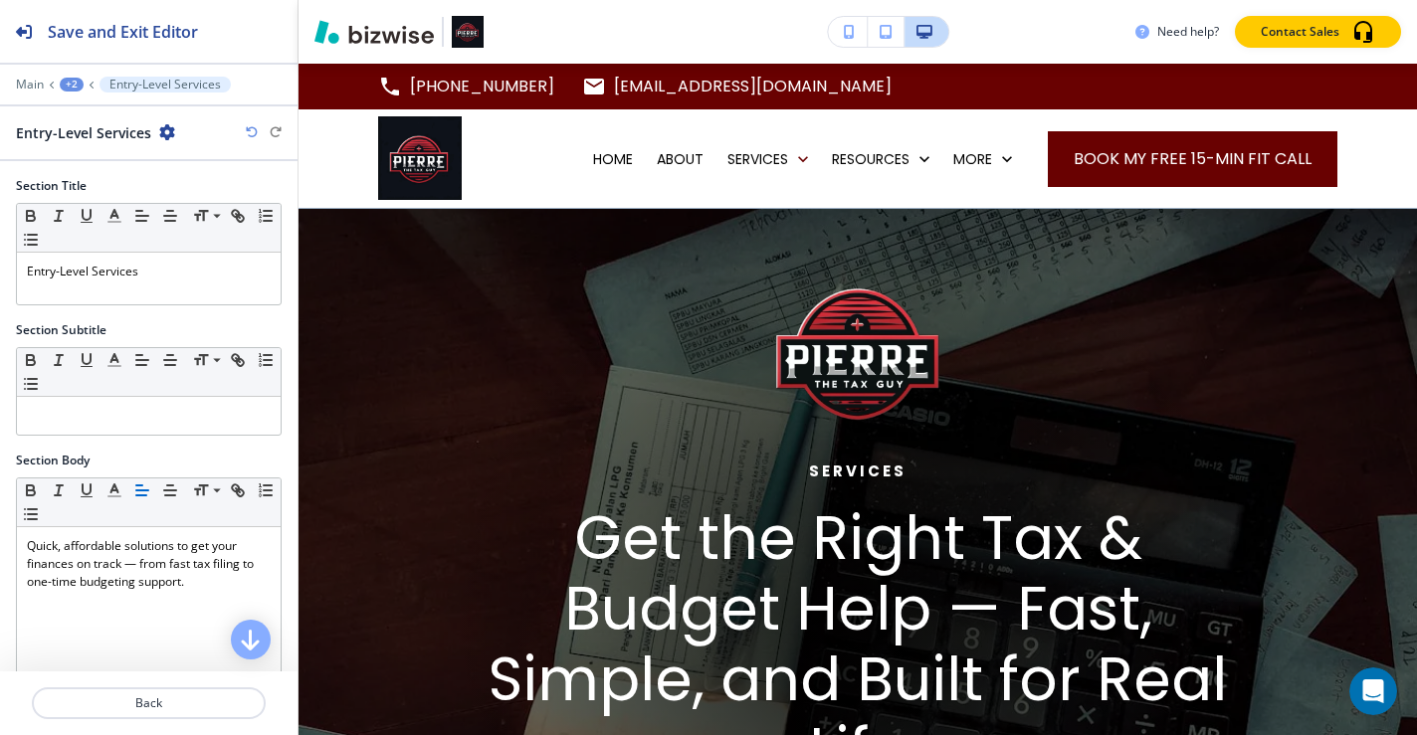
scroll to position [987, 0]
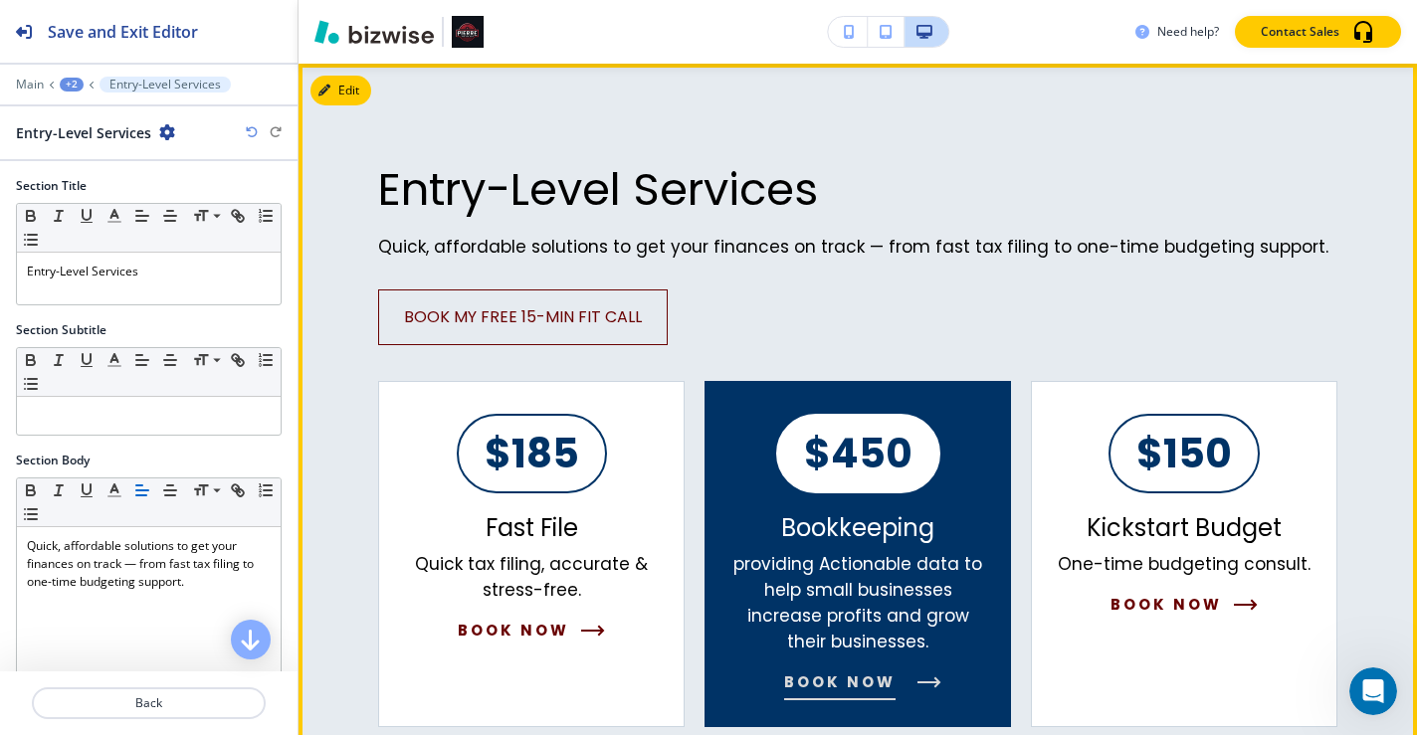
click at [731, 514] on div "Bookkeeping providing Actionable data to help small businesses increase profits…" at bounding box center [857, 604] width 253 height 181
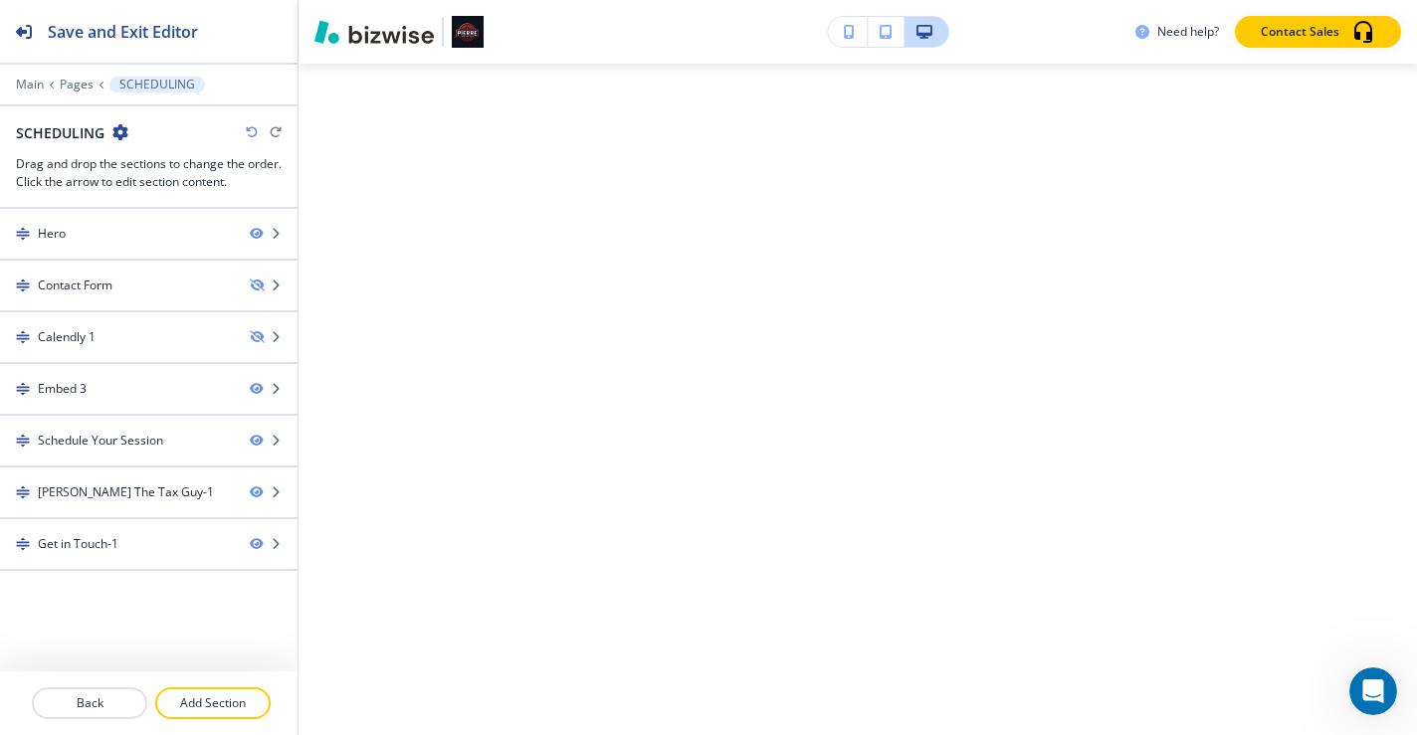
scroll to position [0, 0]
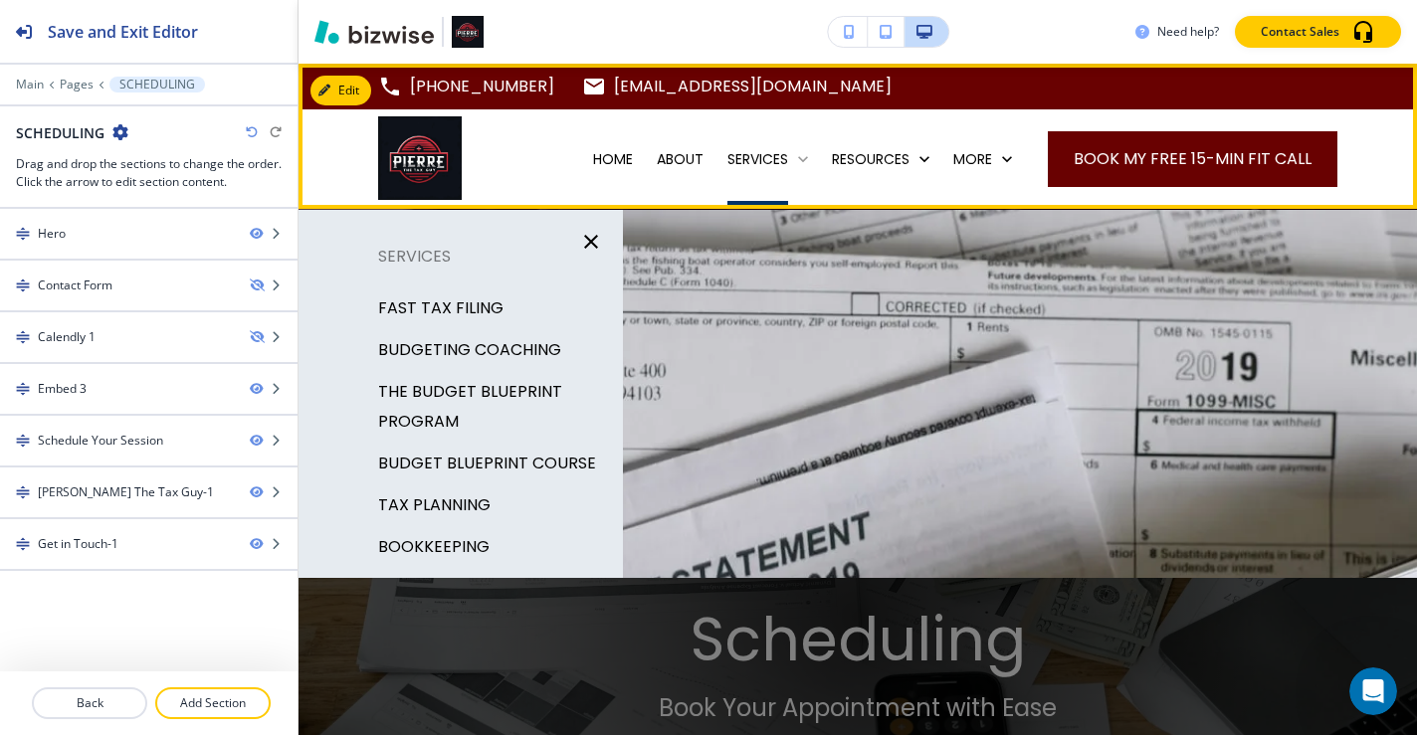
click at [729, 152] on p "SERVICES" at bounding box center [757, 159] width 61 height 20
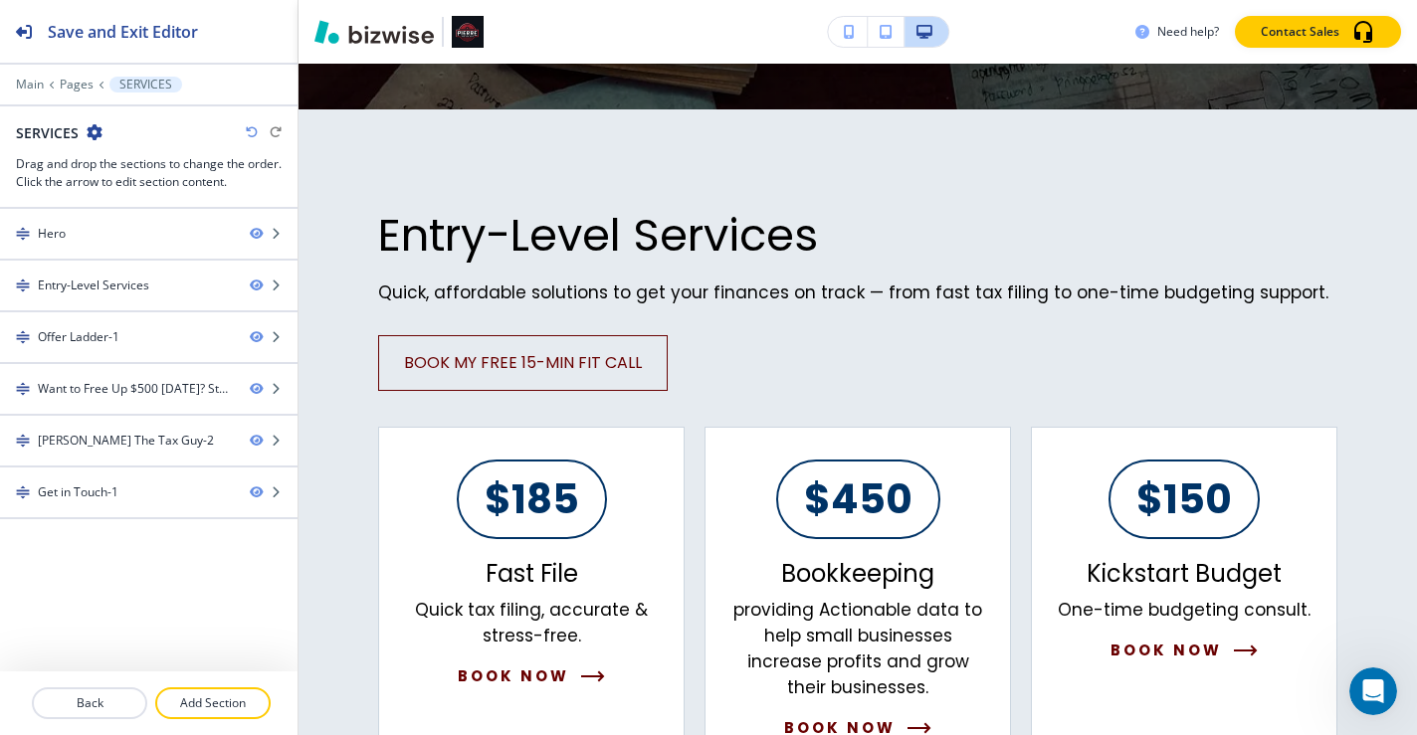
scroll to position [949, 0]
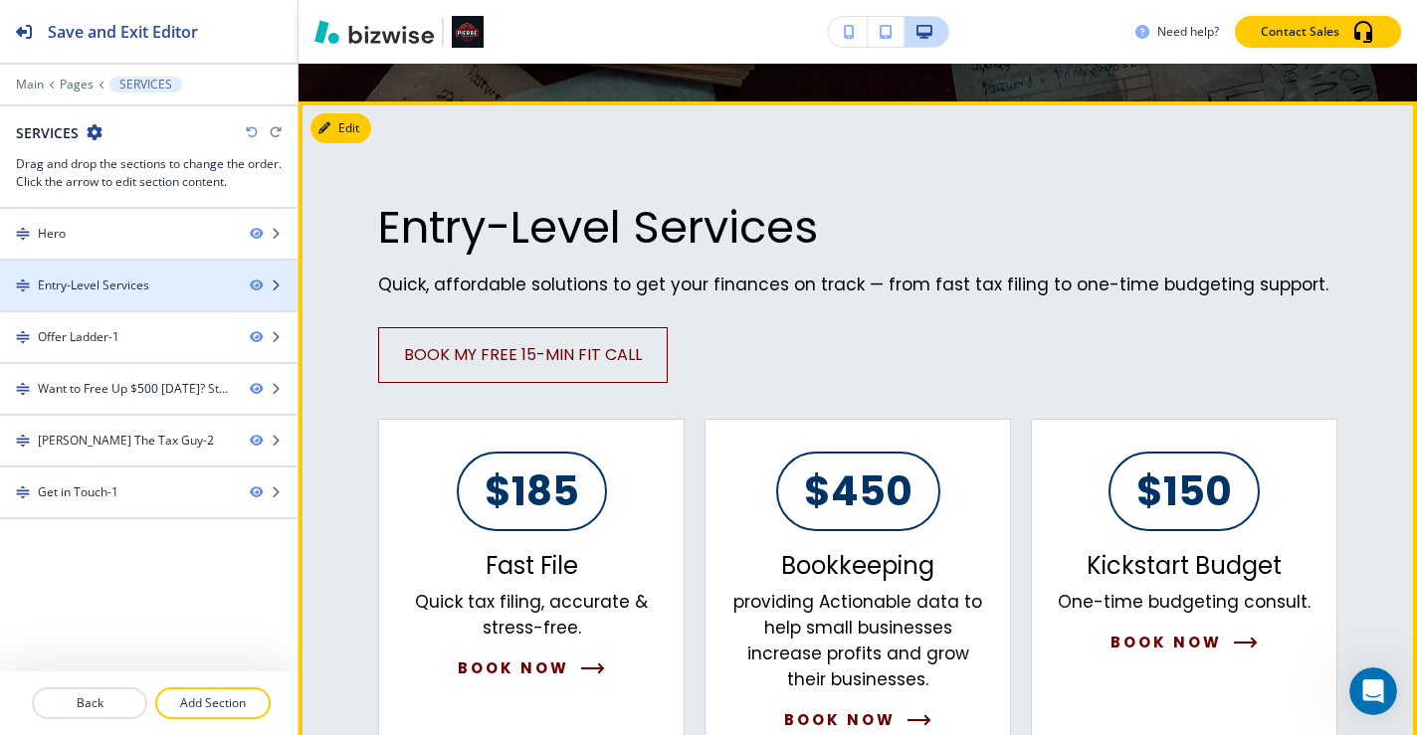
click at [119, 280] on div "Entry-Level Services" at bounding box center [93, 286] width 111 height 18
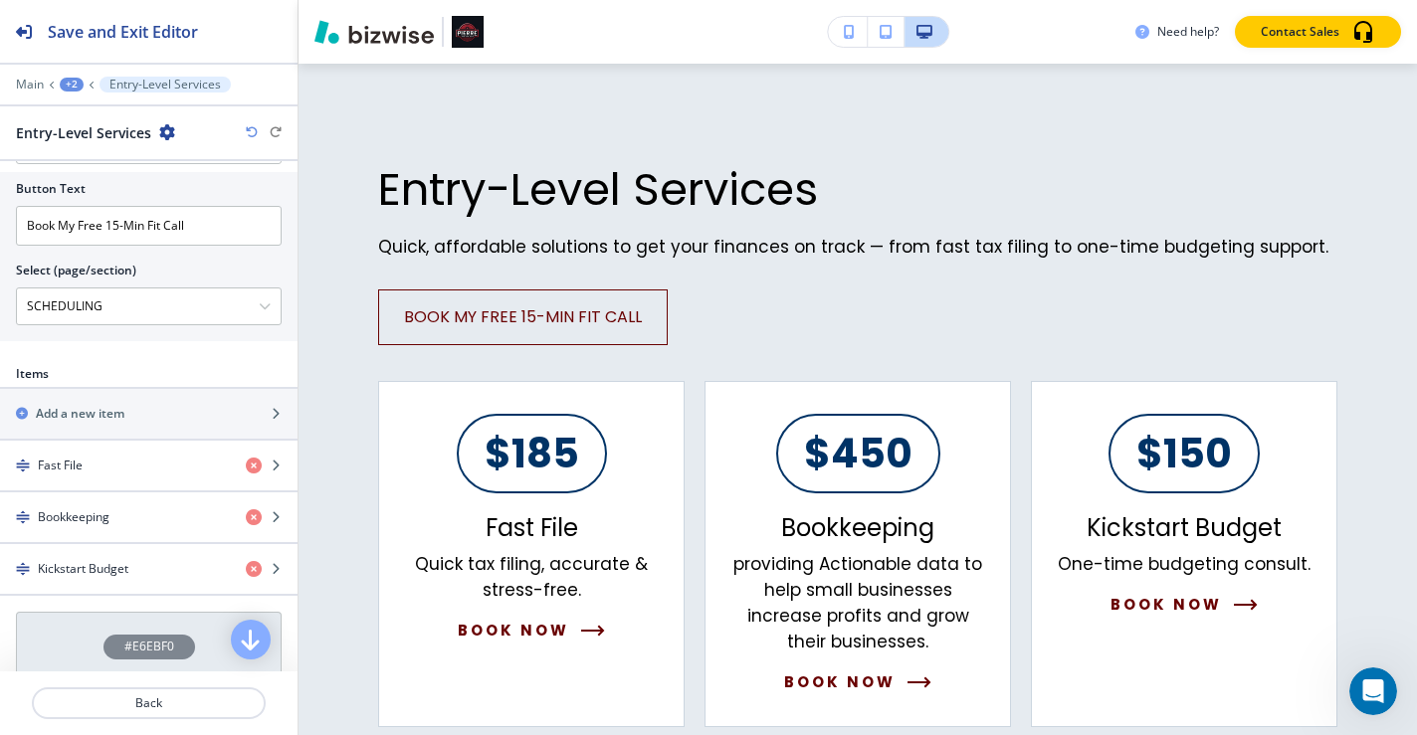
scroll to position [764, 0]
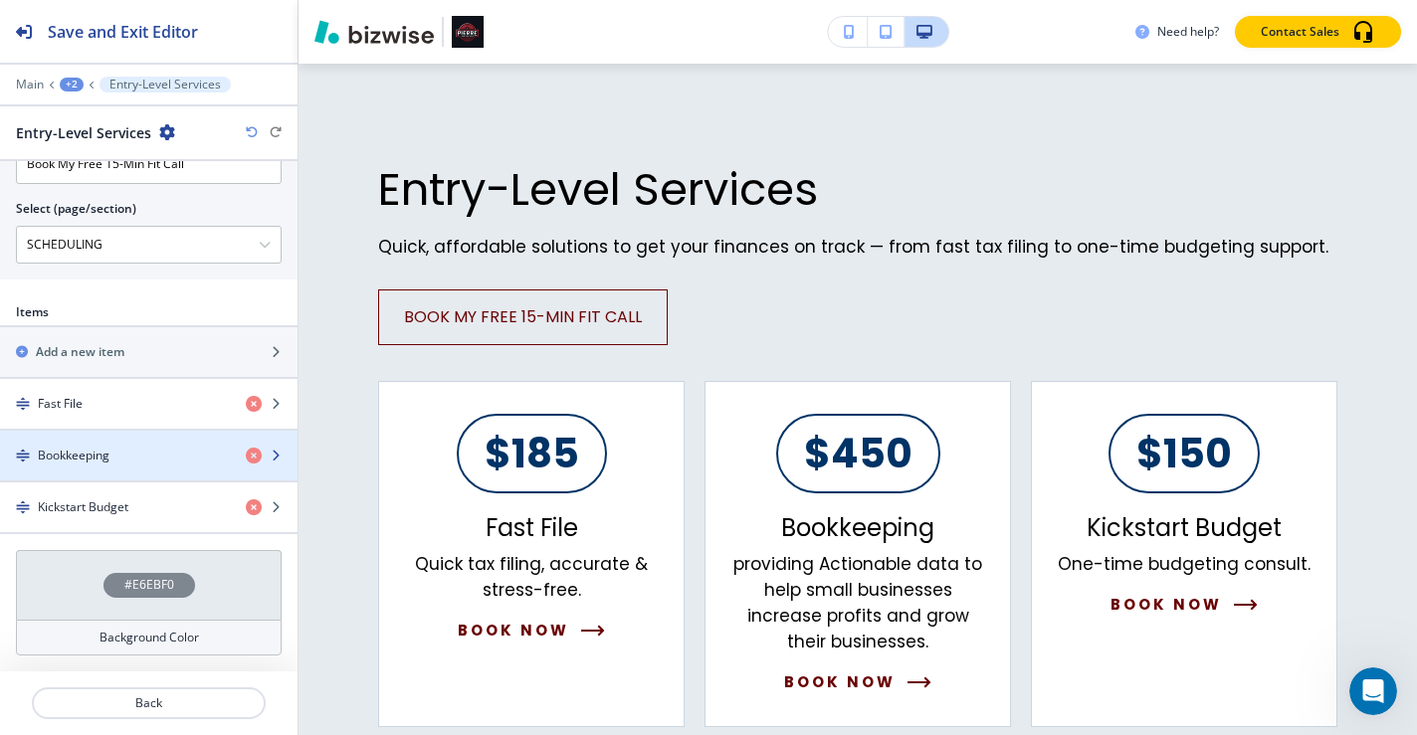
click at [157, 460] on div "Bookkeeping" at bounding box center [115, 456] width 230 height 18
click at [193, 463] on div "Bookkeeping" at bounding box center [115, 456] width 230 height 18
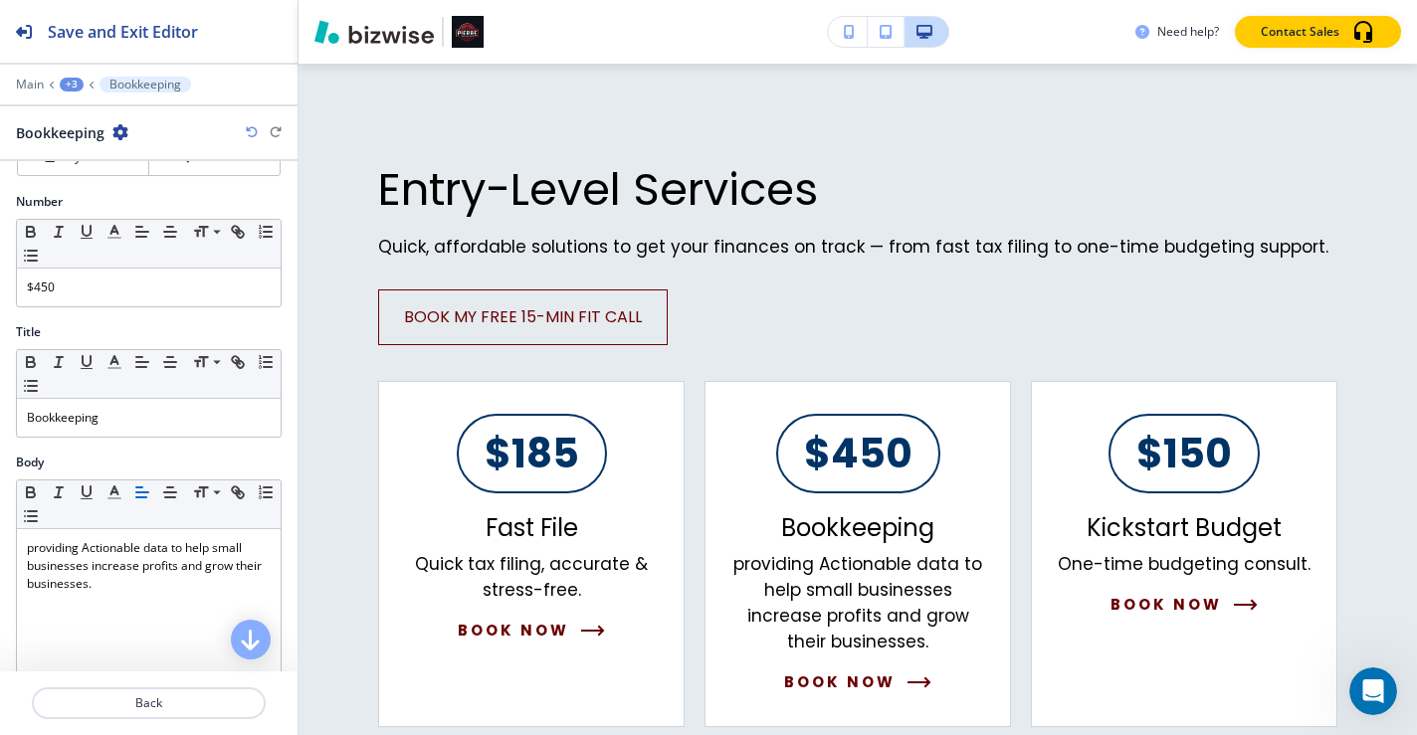
scroll to position [335, 0]
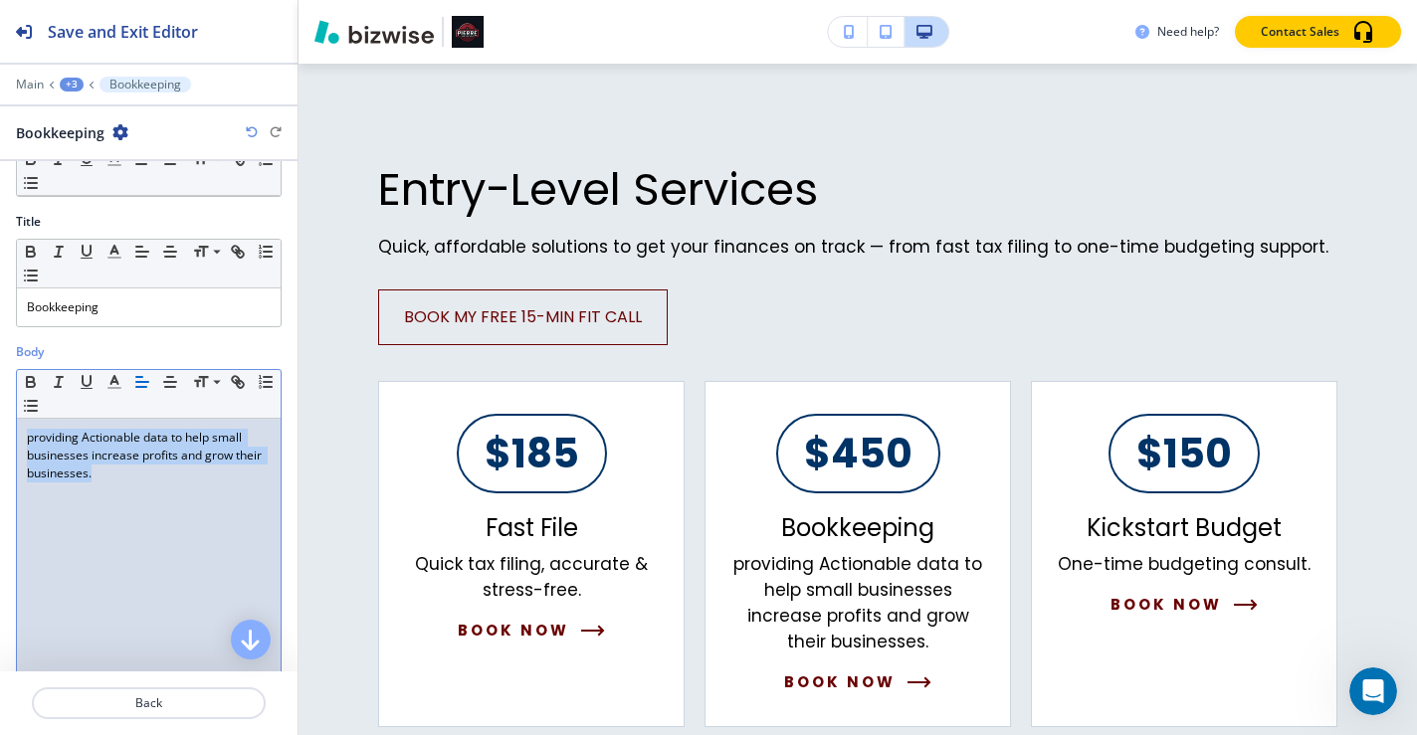
drag, startPoint x: 130, startPoint y: 482, endPoint x: 19, endPoint y: 428, distance: 123.7
click at [19, 428] on div "providing Actionable data to help small businesses increase profits and grow th…" at bounding box center [149, 548] width 264 height 259
copy p "providing Actionable data to help small businesses increase profits and grow th…"
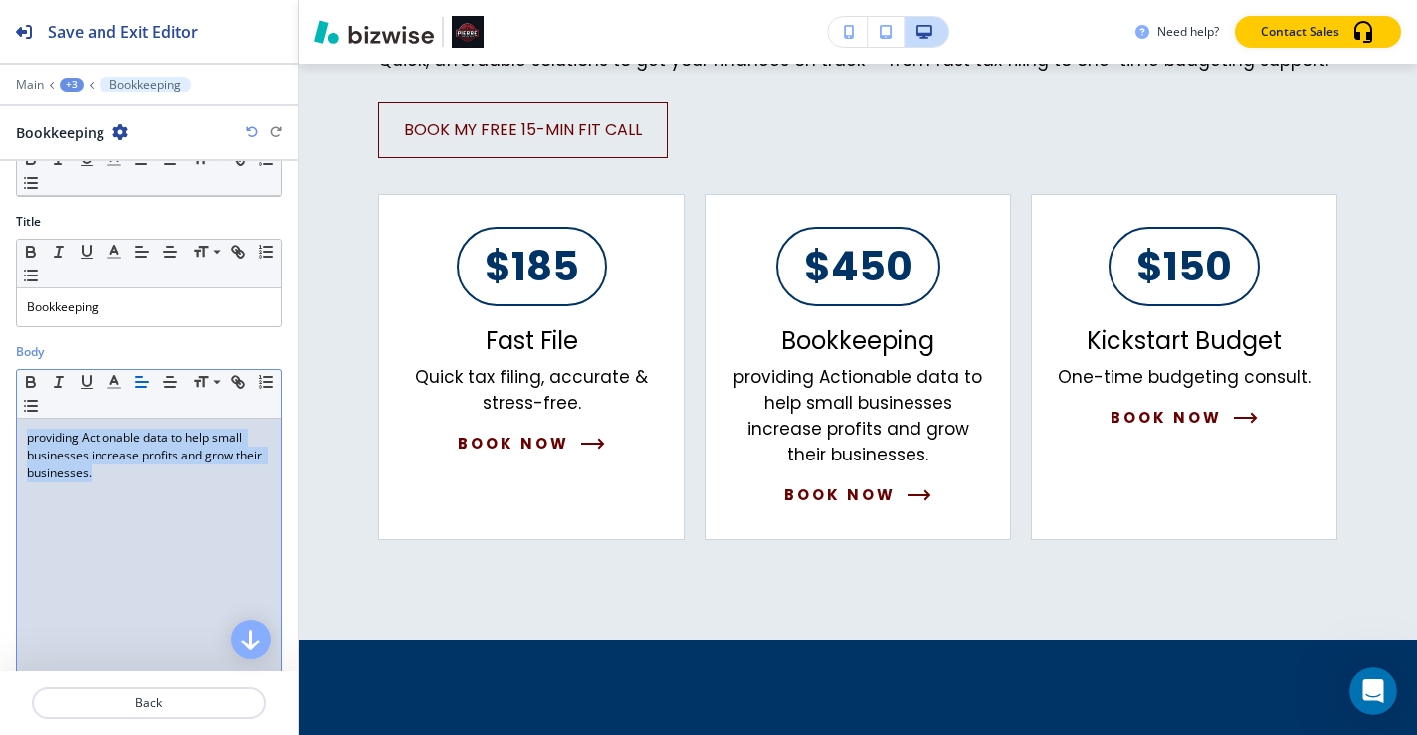
scroll to position [1140, 0]
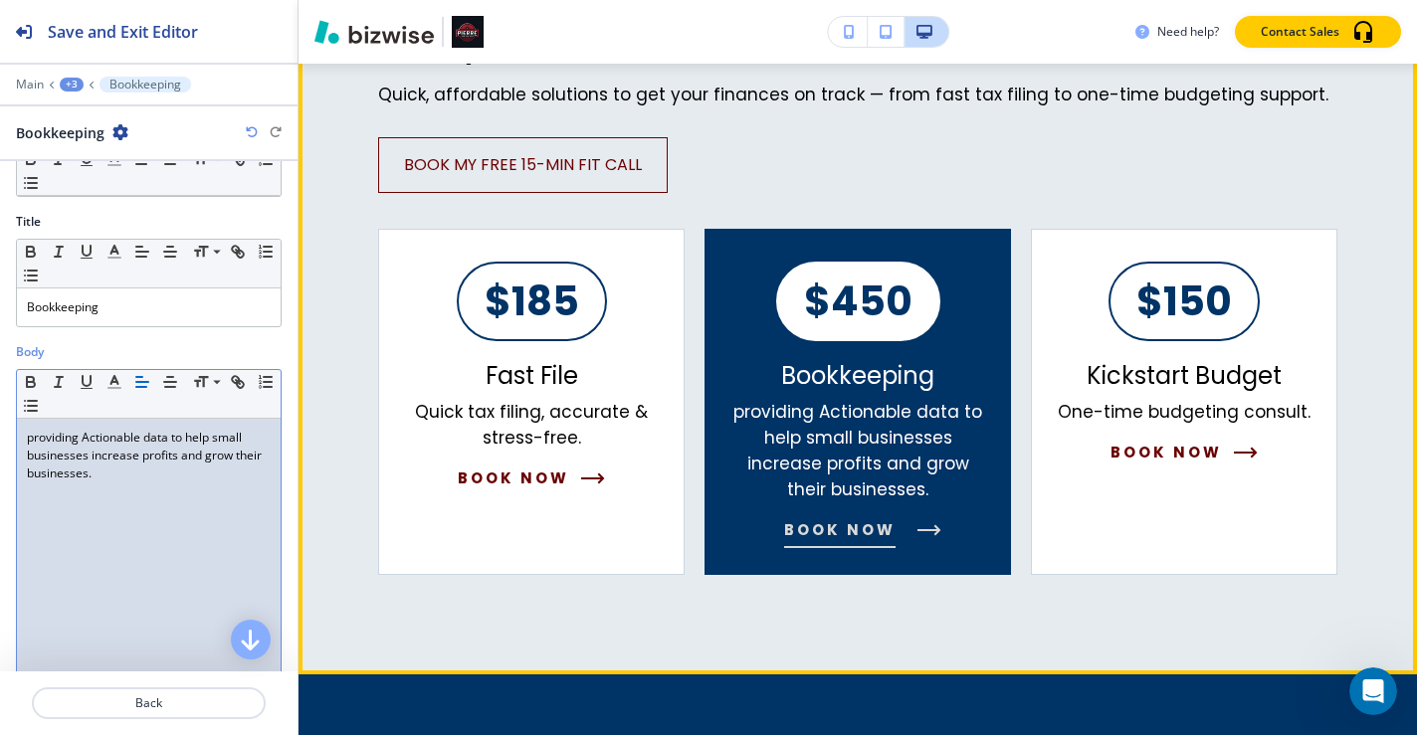
click at [893, 388] on p "Bookkeeping" at bounding box center [857, 376] width 153 height 30
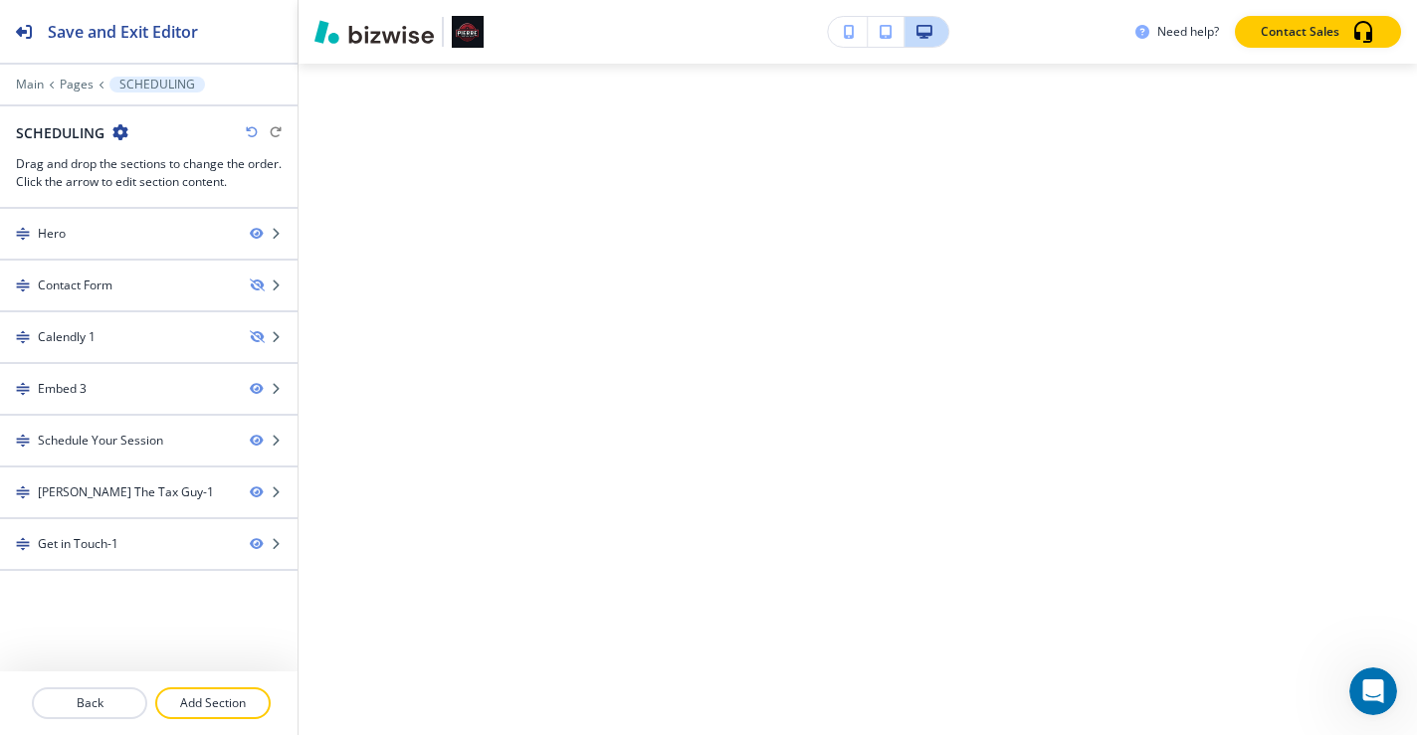
scroll to position [0, 0]
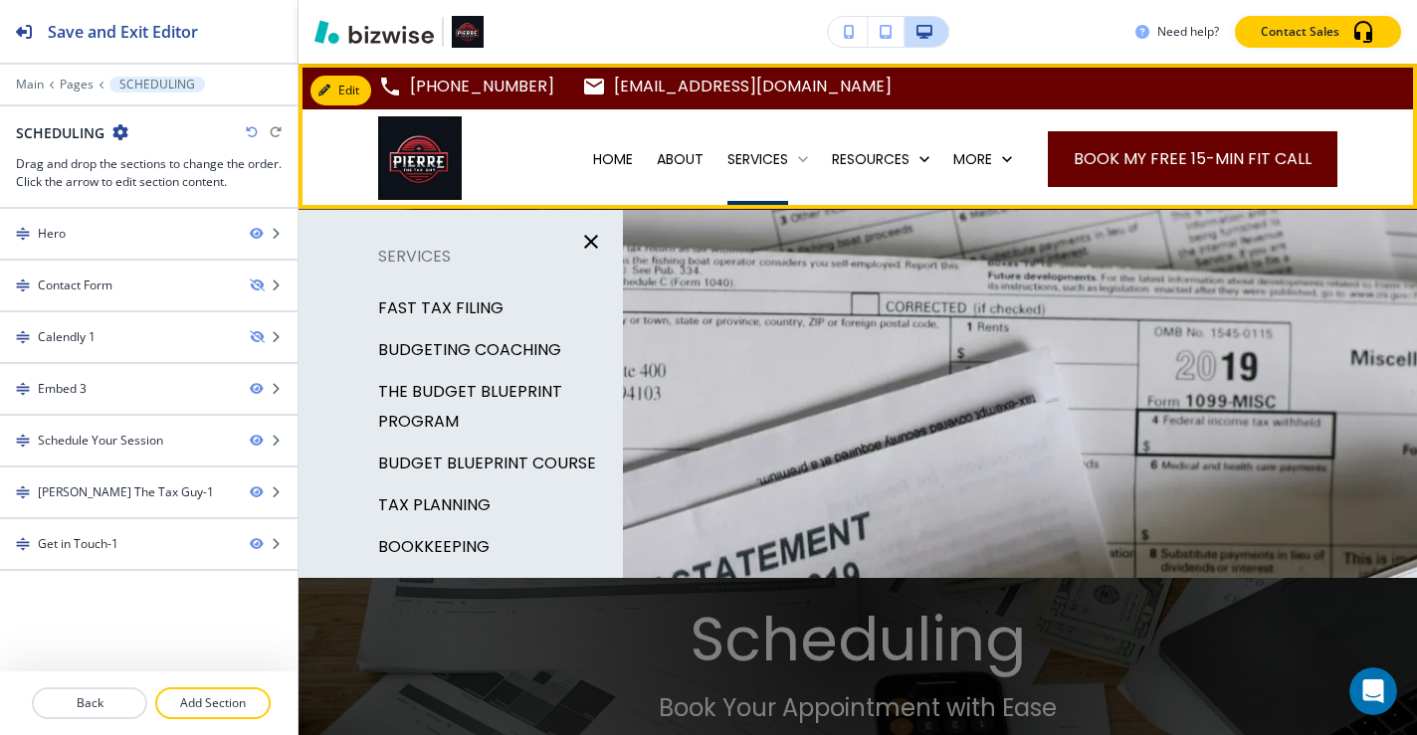
click at [738, 156] on p "SERVICES" at bounding box center [757, 159] width 61 height 20
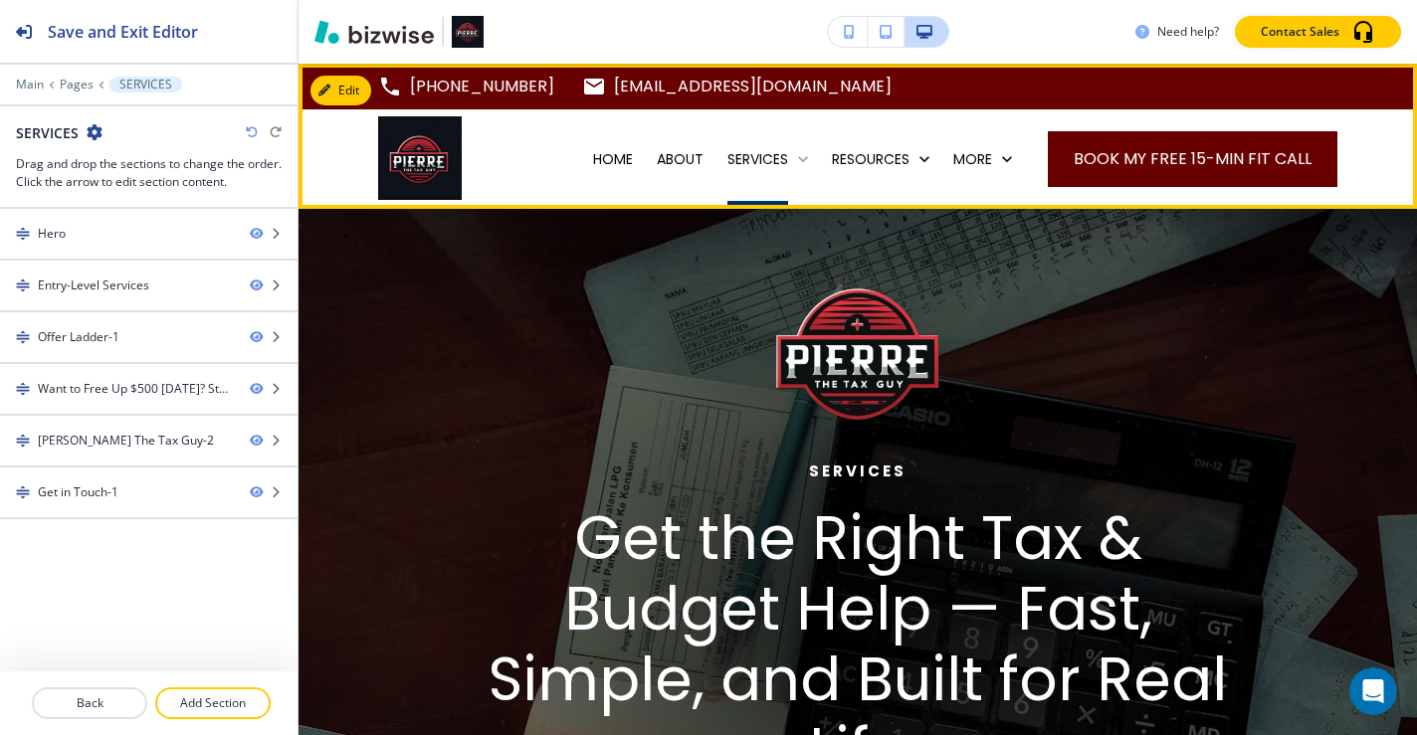
click at [738, 156] on p "SERVICES" at bounding box center [757, 159] width 61 height 20
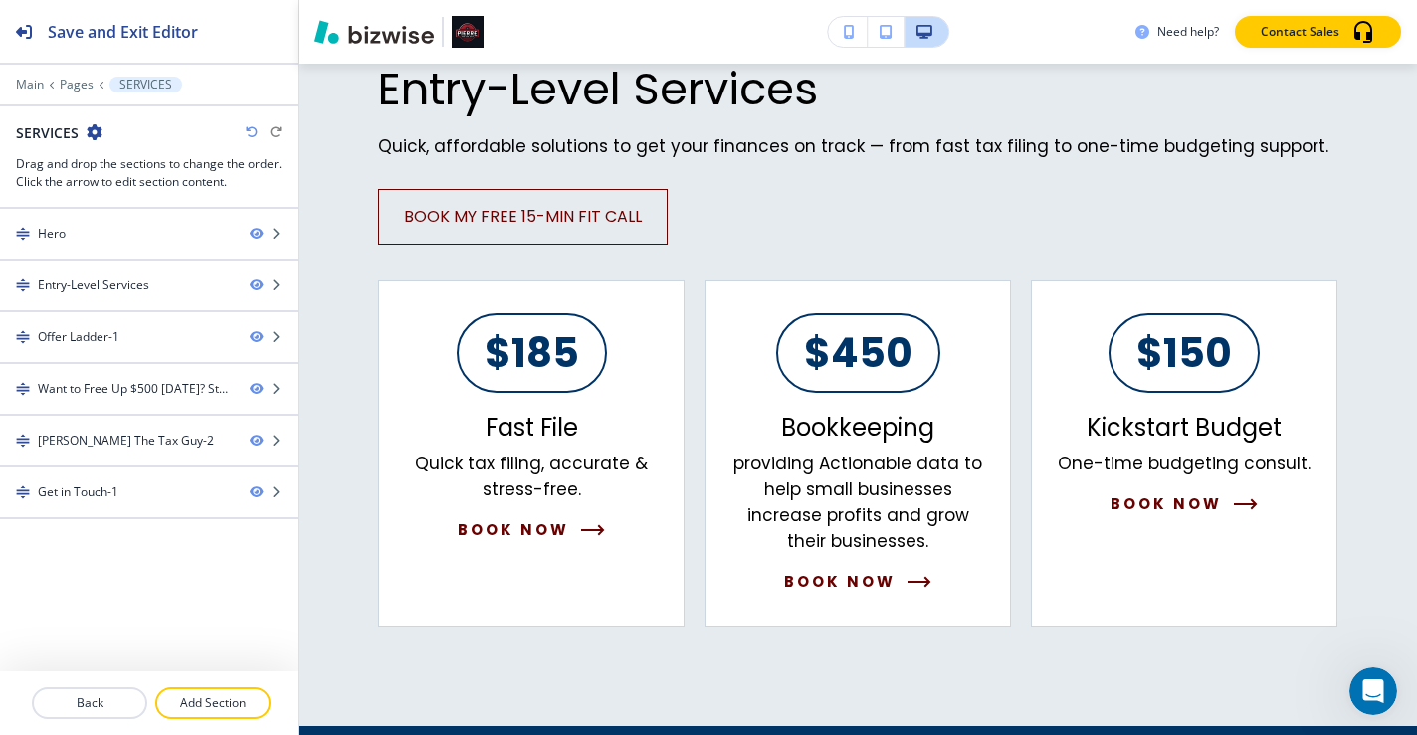
scroll to position [1088, 0]
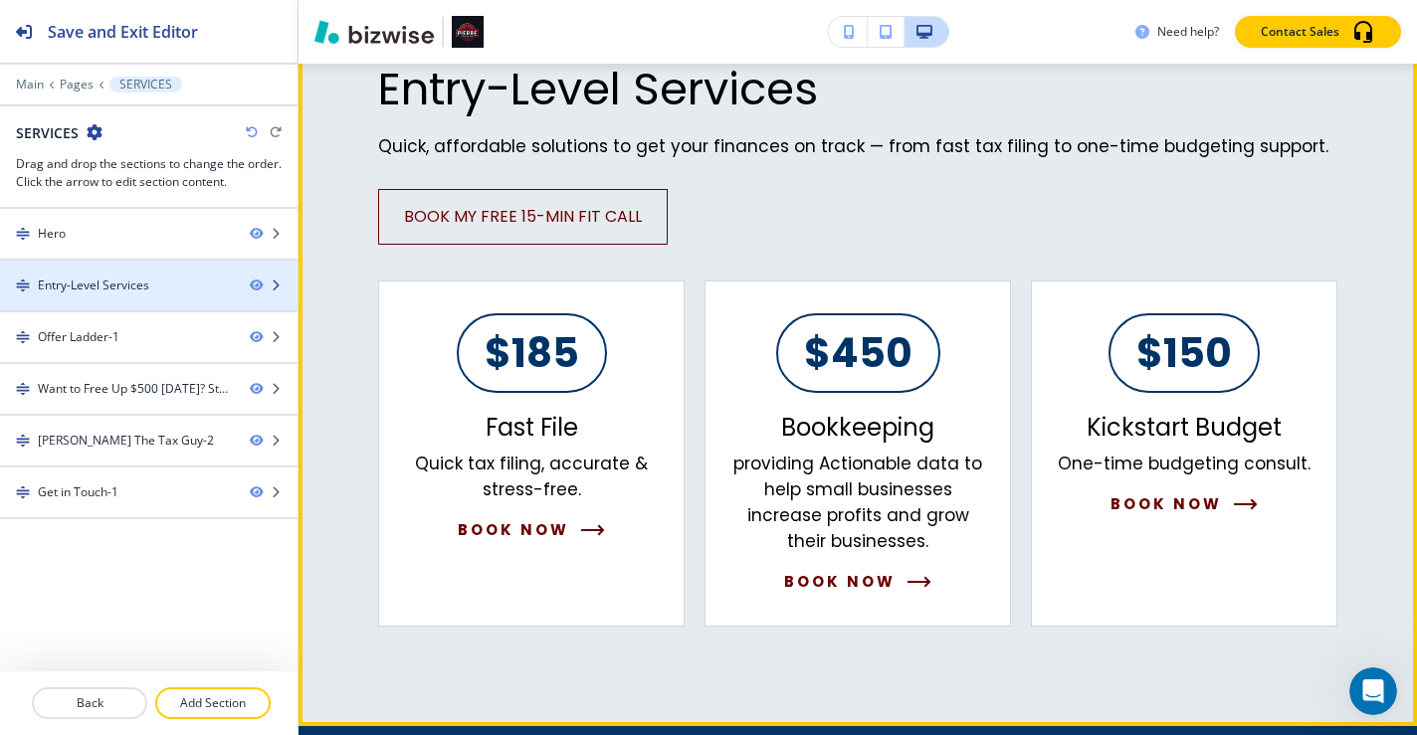
click at [167, 295] on div at bounding box center [149, 303] width 298 height 16
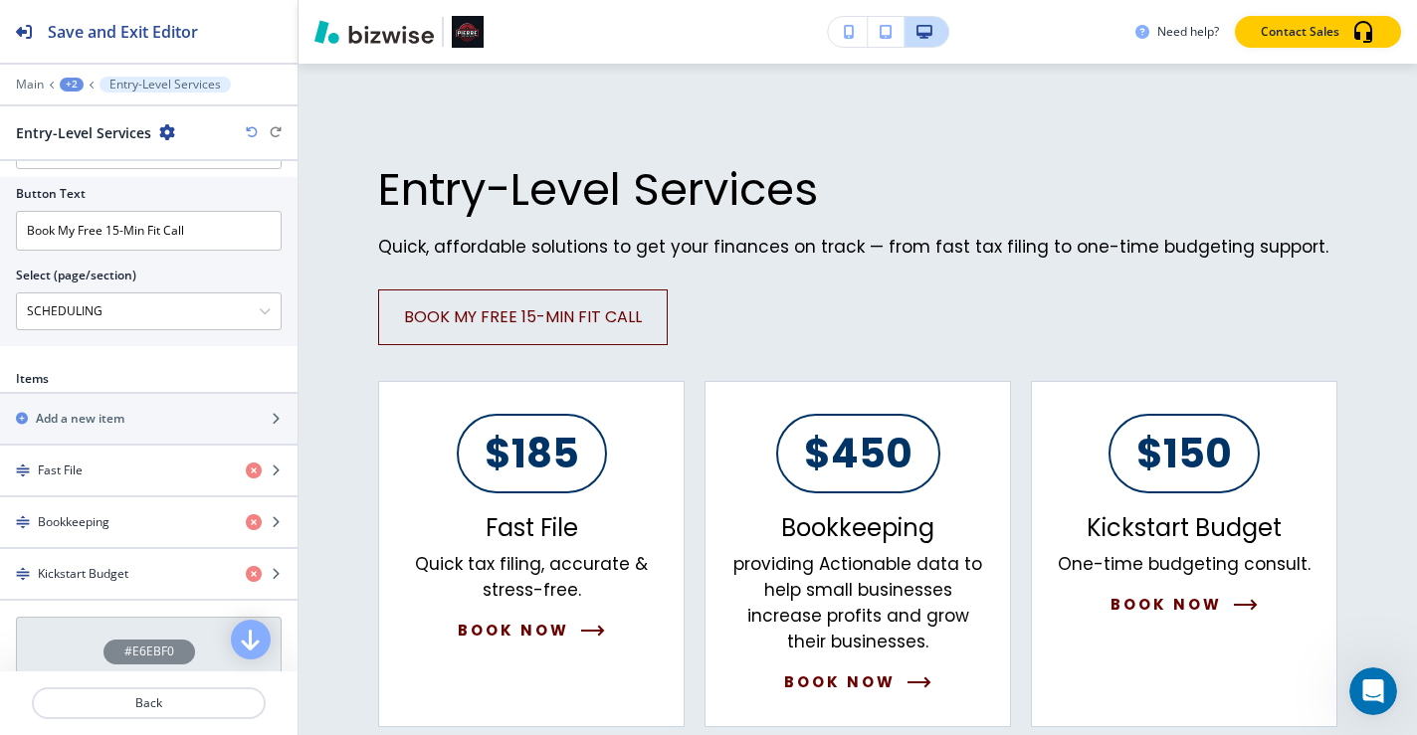
scroll to position [703, 0]
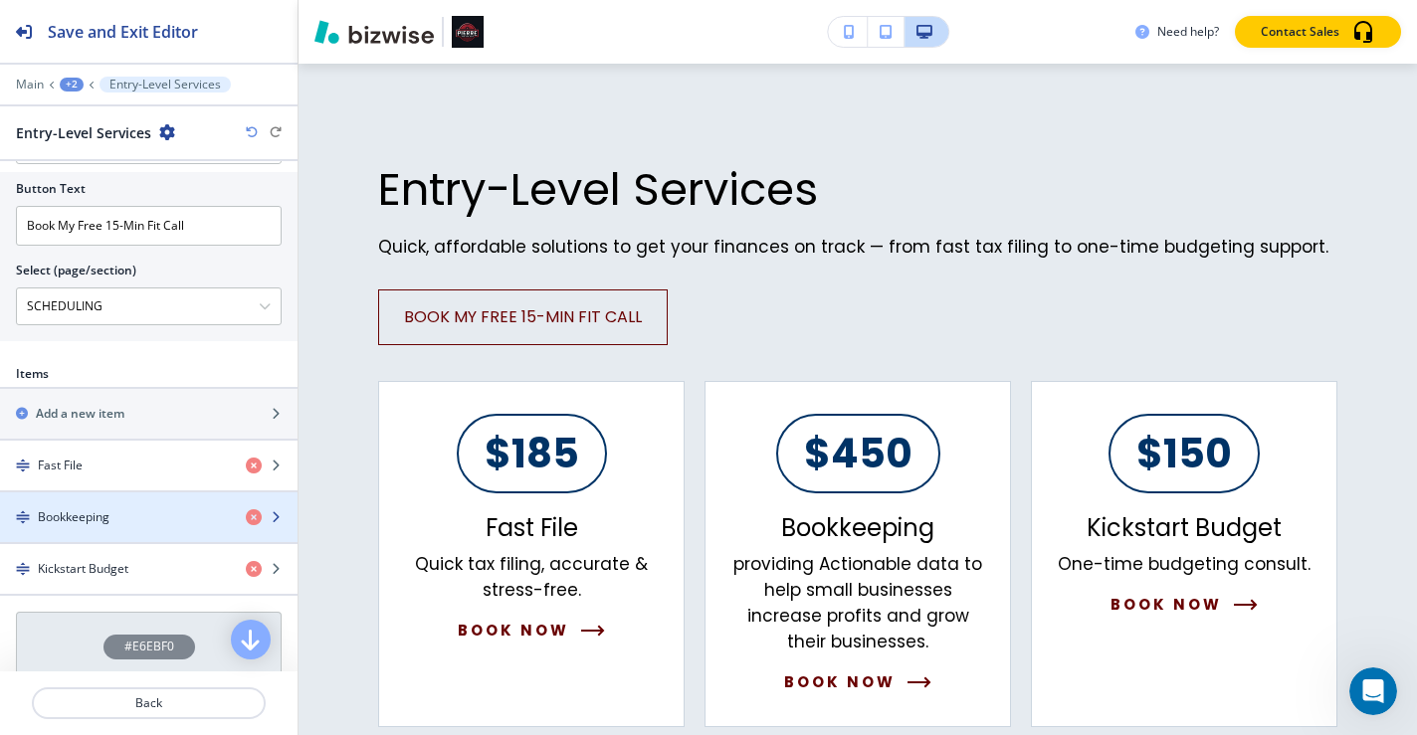
click at [162, 527] on div "button" at bounding box center [149, 534] width 298 height 16
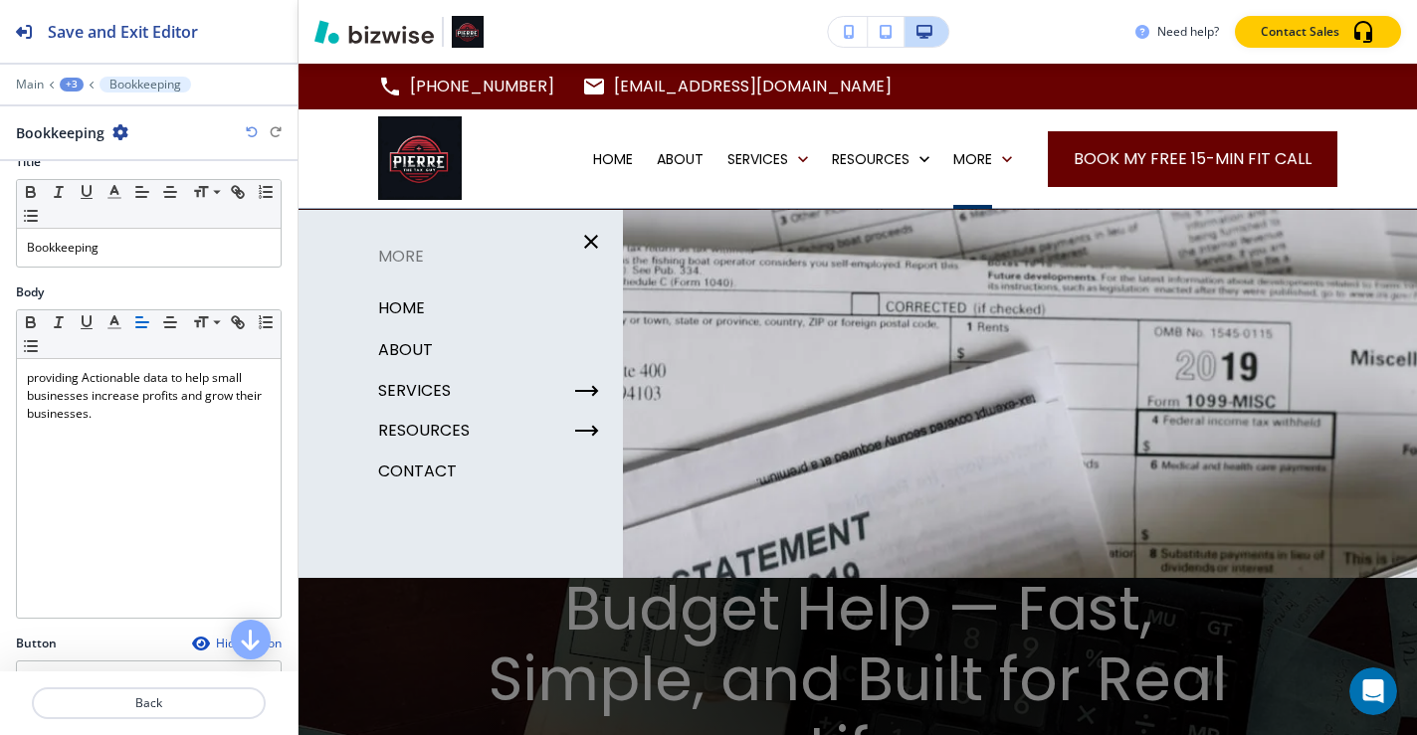
scroll to position [389, 0]
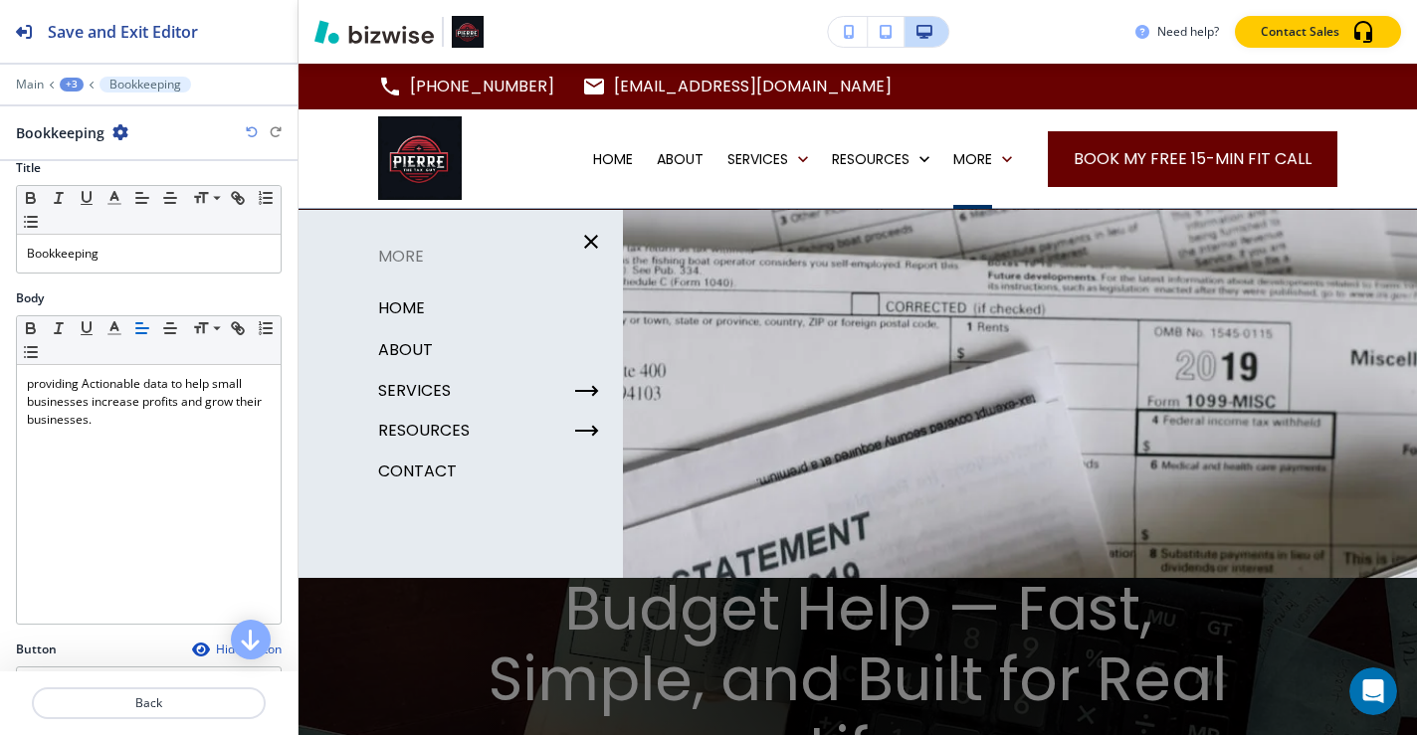
drag, startPoint x: 115, startPoint y: 255, endPoint x: 3, endPoint y: 251, distance: 112.5
click at [3, 251] on div "Title Small Normal Large Huge Bookkeeping" at bounding box center [149, 224] width 298 height 130
click at [112, 255] on p "Bookkeeping" at bounding box center [149, 254] width 244 height 18
drag, startPoint x: 108, startPoint y: 256, endPoint x: 65, endPoint y: 246, distance: 44.9
click at [65, 246] on p "Bookkeeping" at bounding box center [149, 254] width 244 height 18
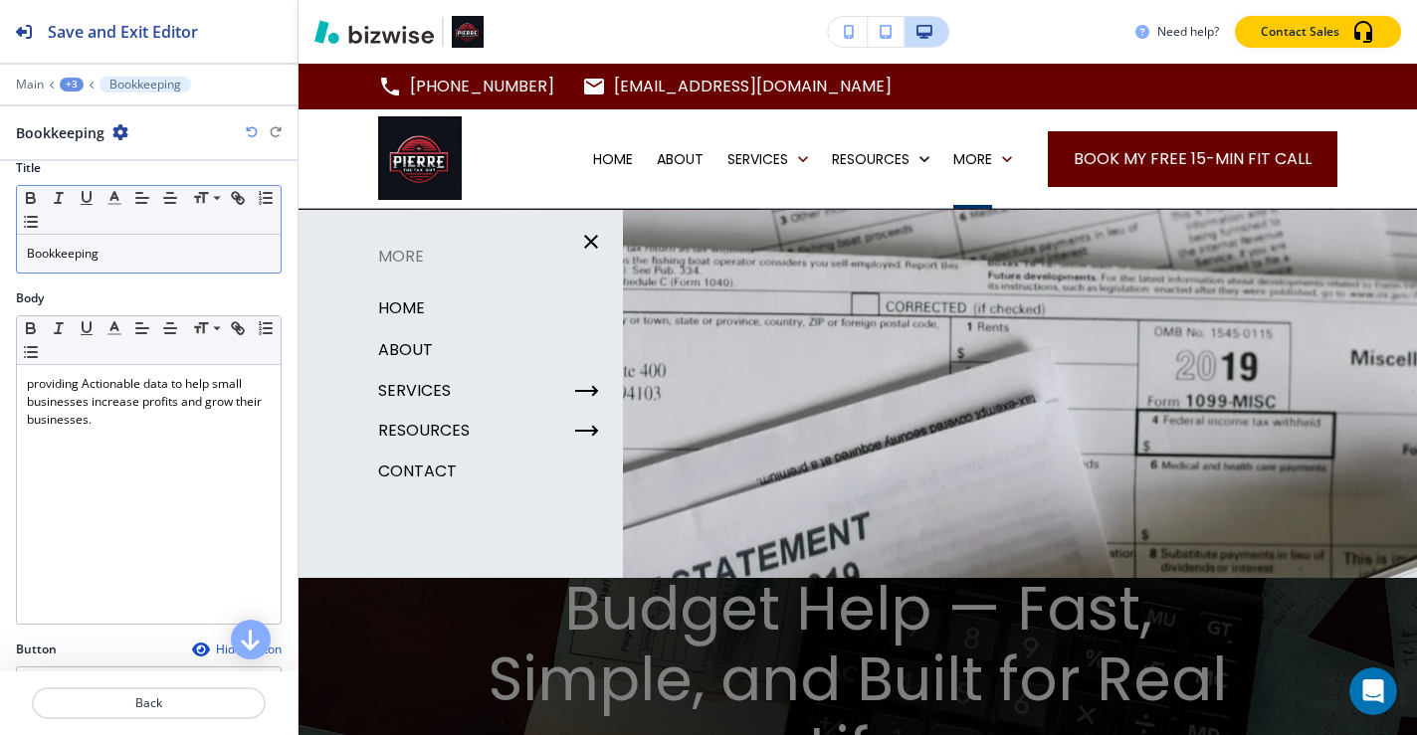
click at [95, 255] on p "Bookkeeping" at bounding box center [149, 254] width 244 height 18
click at [104, 255] on p "Bookkeeping" at bounding box center [149, 254] width 244 height 18
click at [117, 248] on p "Bookkeeping" at bounding box center [149, 254] width 244 height 18
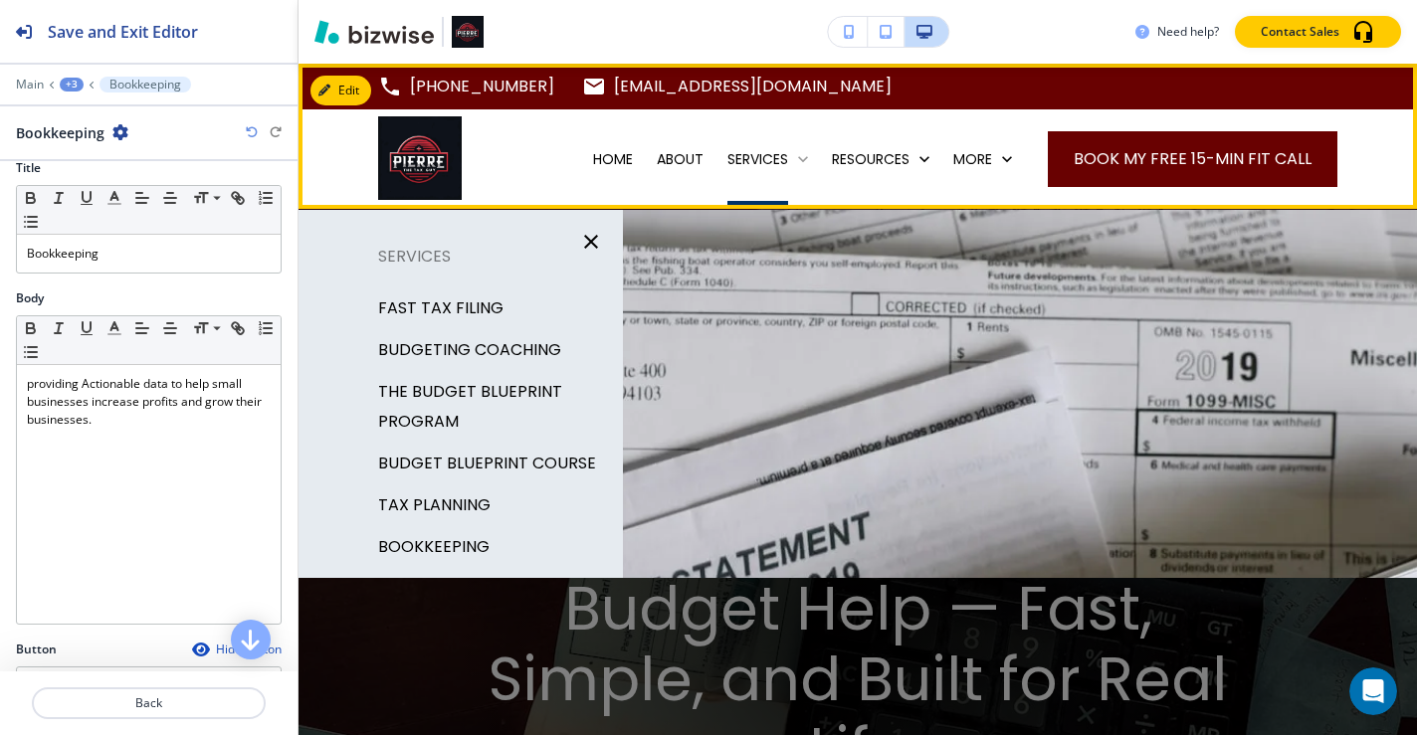
click at [766, 161] on p "SERVICES" at bounding box center [757, 159] width 61 height 20
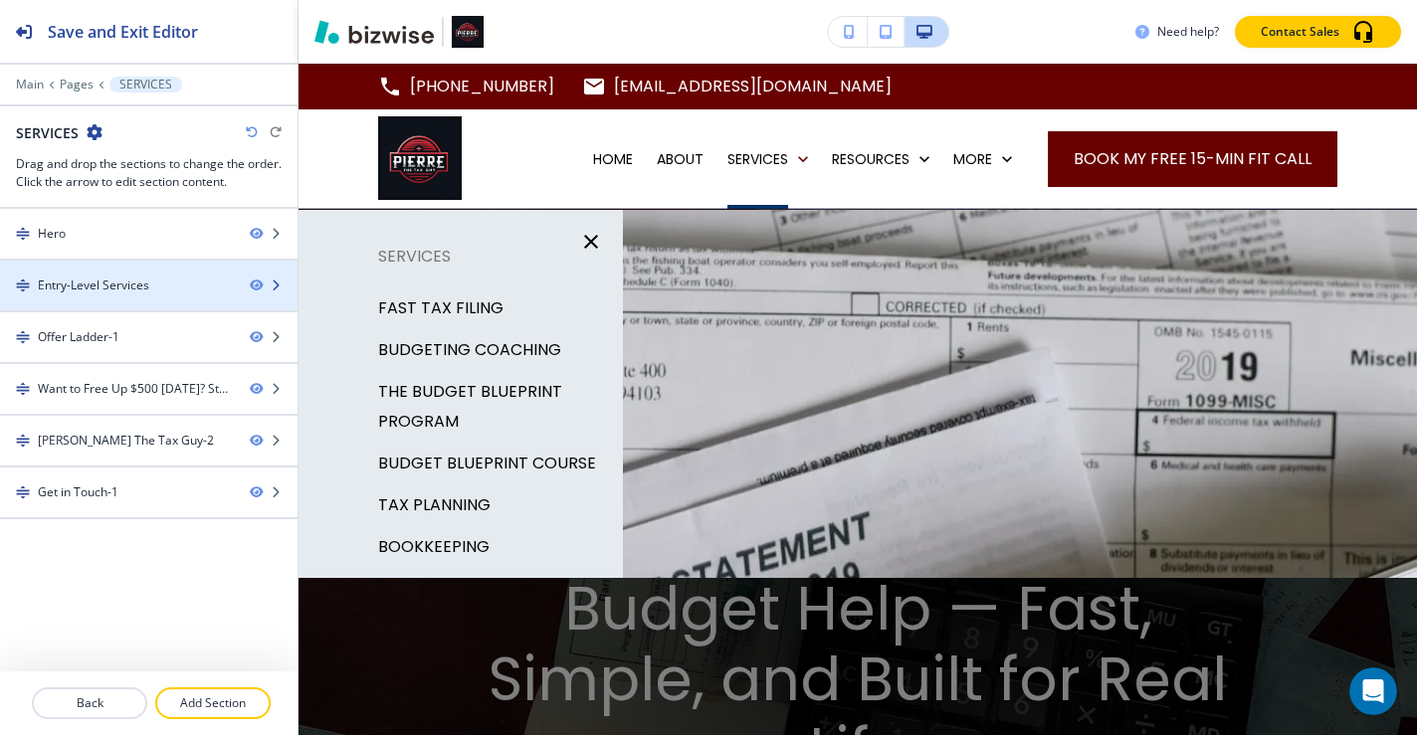
click at [180, 287] on div "Entry-Level Services" at bounding box center [117, 286] width 234 height 18
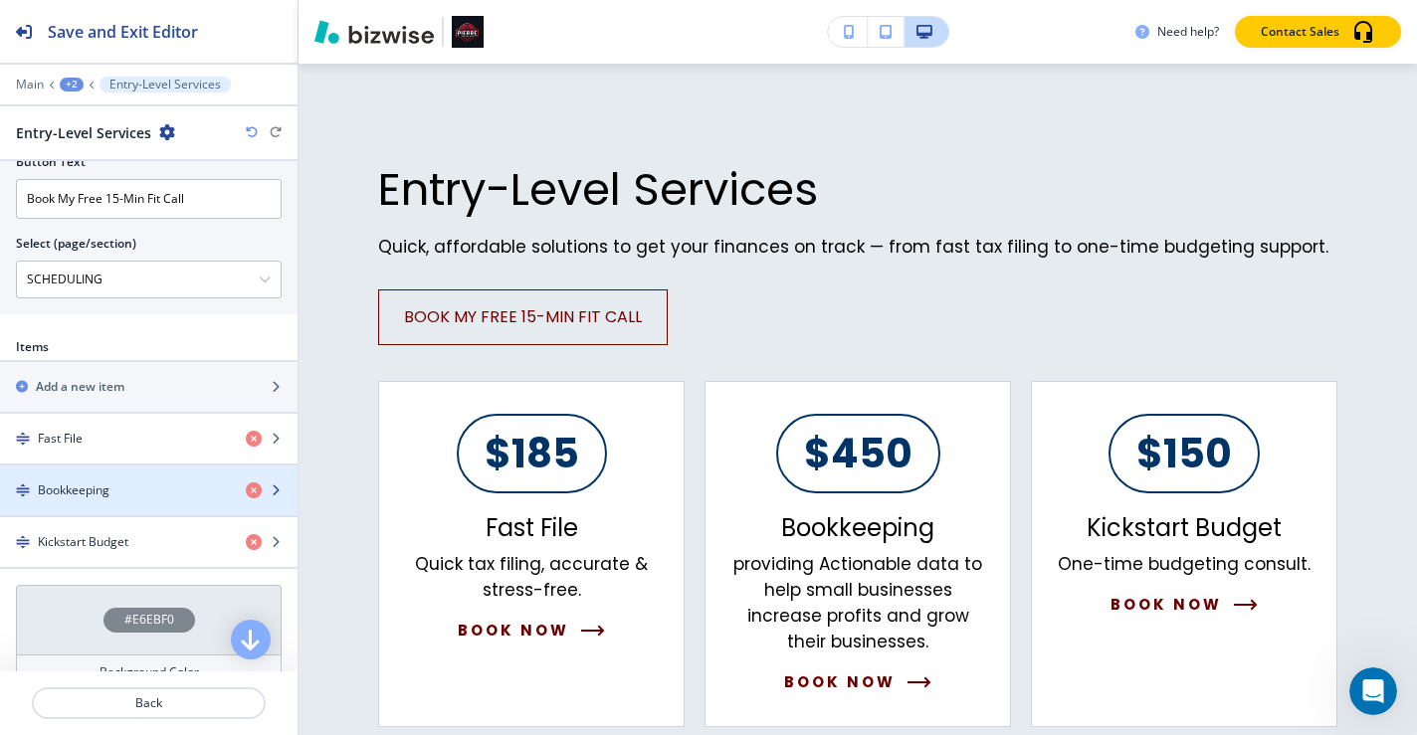
scroll to position [0, 0]
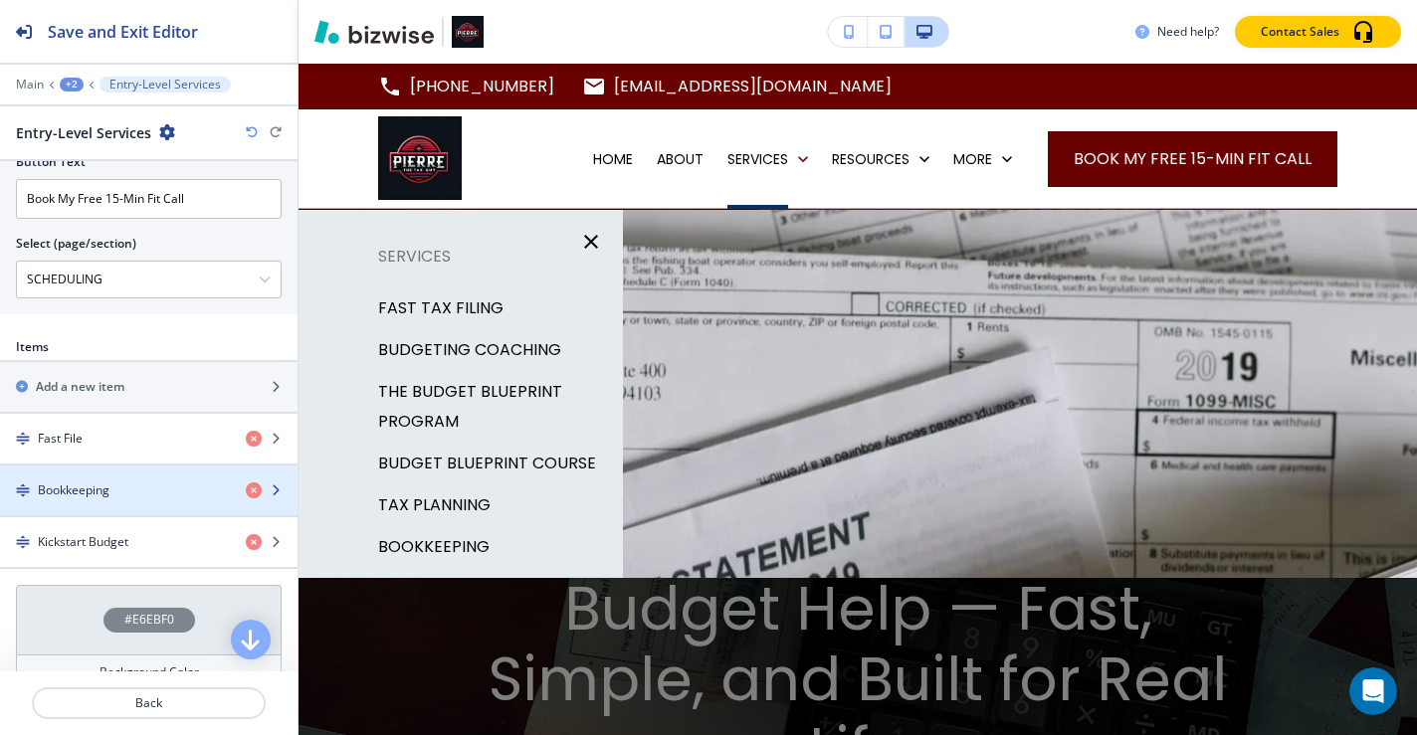
click at [270, 485] on icon "button" at bounding box center [276, 491] width 12 height 12
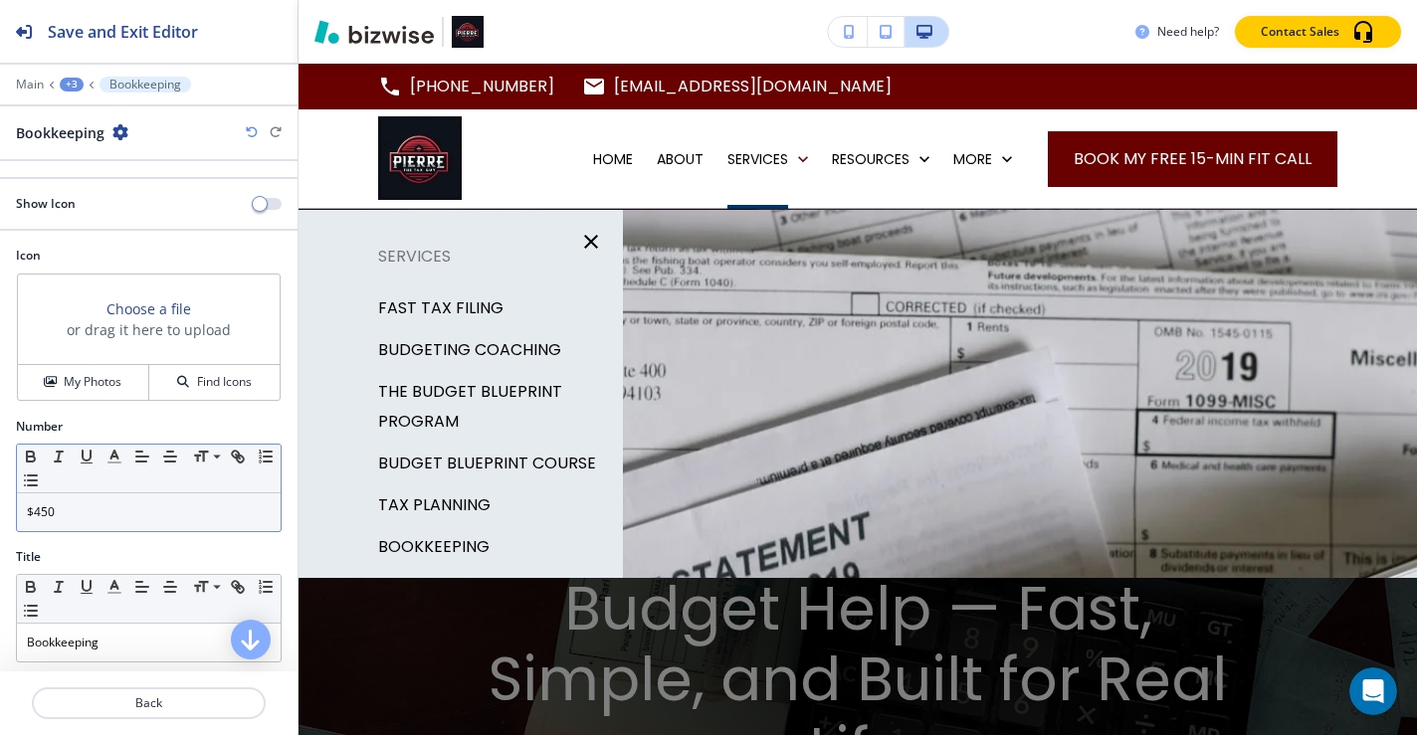
click at [94, 516] on p "$450" at bounding box center [149, 513] width 244 height 18
click at [98, 504] on p "$450" at bounding box center [149, 513] width 244 height 18
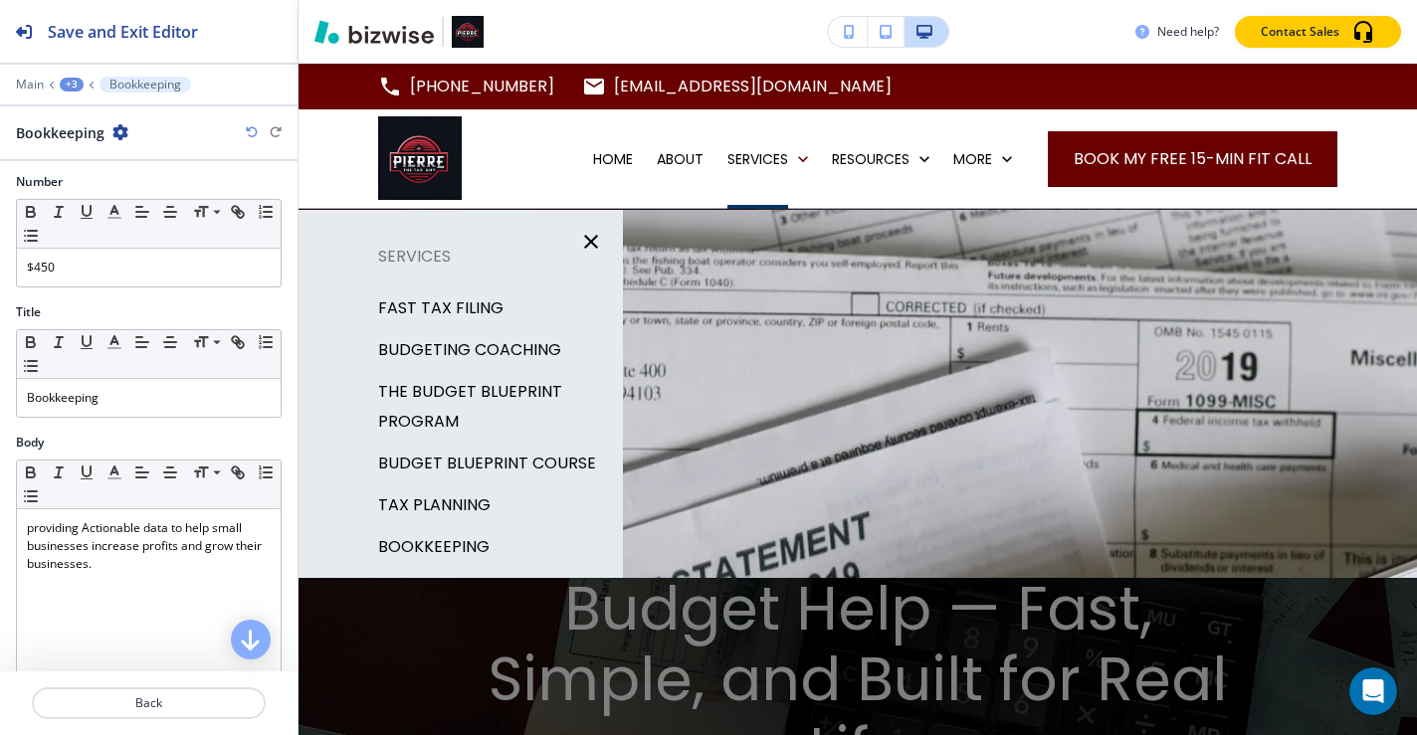
scroll to position [301, 0]
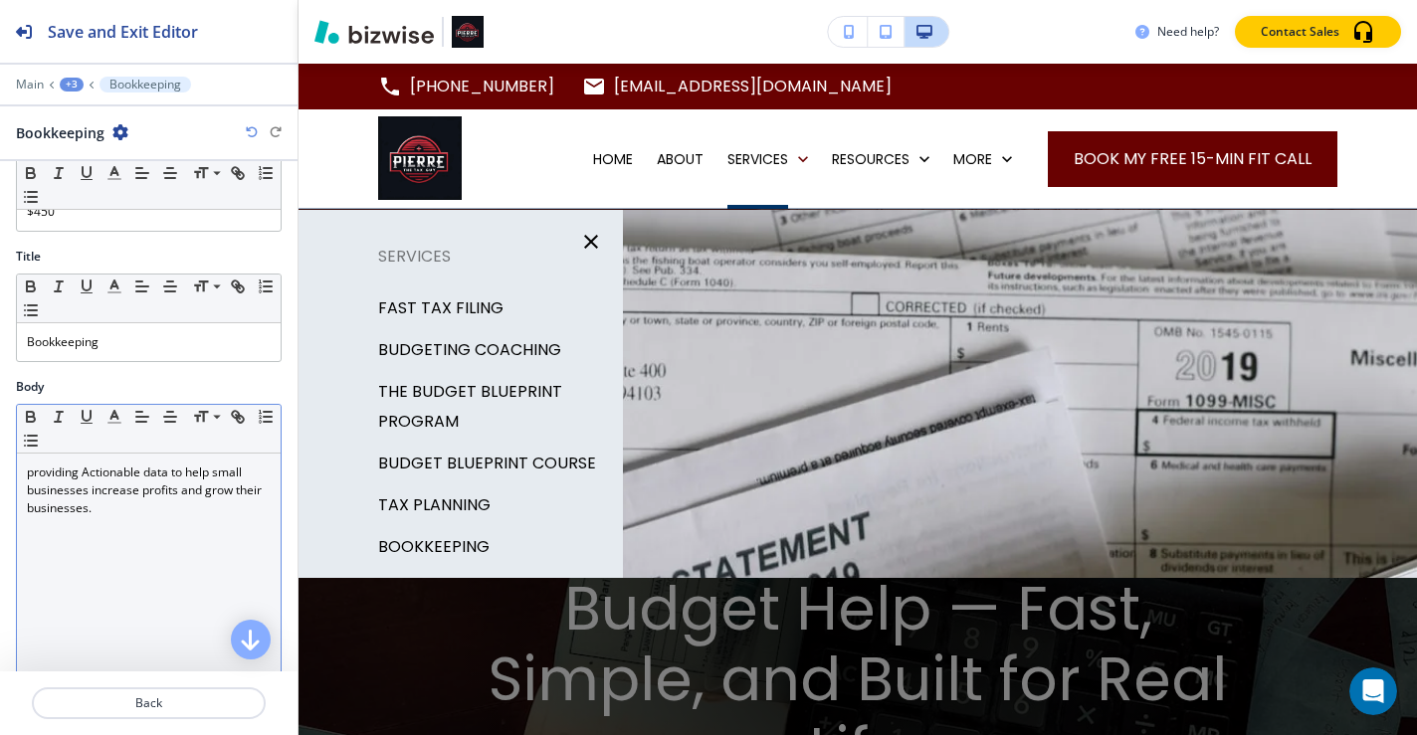
click at [142, 519] on div "providing Actionable data to help small businesses increase profits and grow th…" at bounding box center [149, 583] width 264 height 259
click at [136, 510] on p "providing Actionable data to help small businesses increase profits and grow th…" at bounding box center [149, 491] width 244 height 54
drag, startPoint x: 136, startPoint y: 510, endPoint x: 92, endPoint y: 499, distance: 46.1
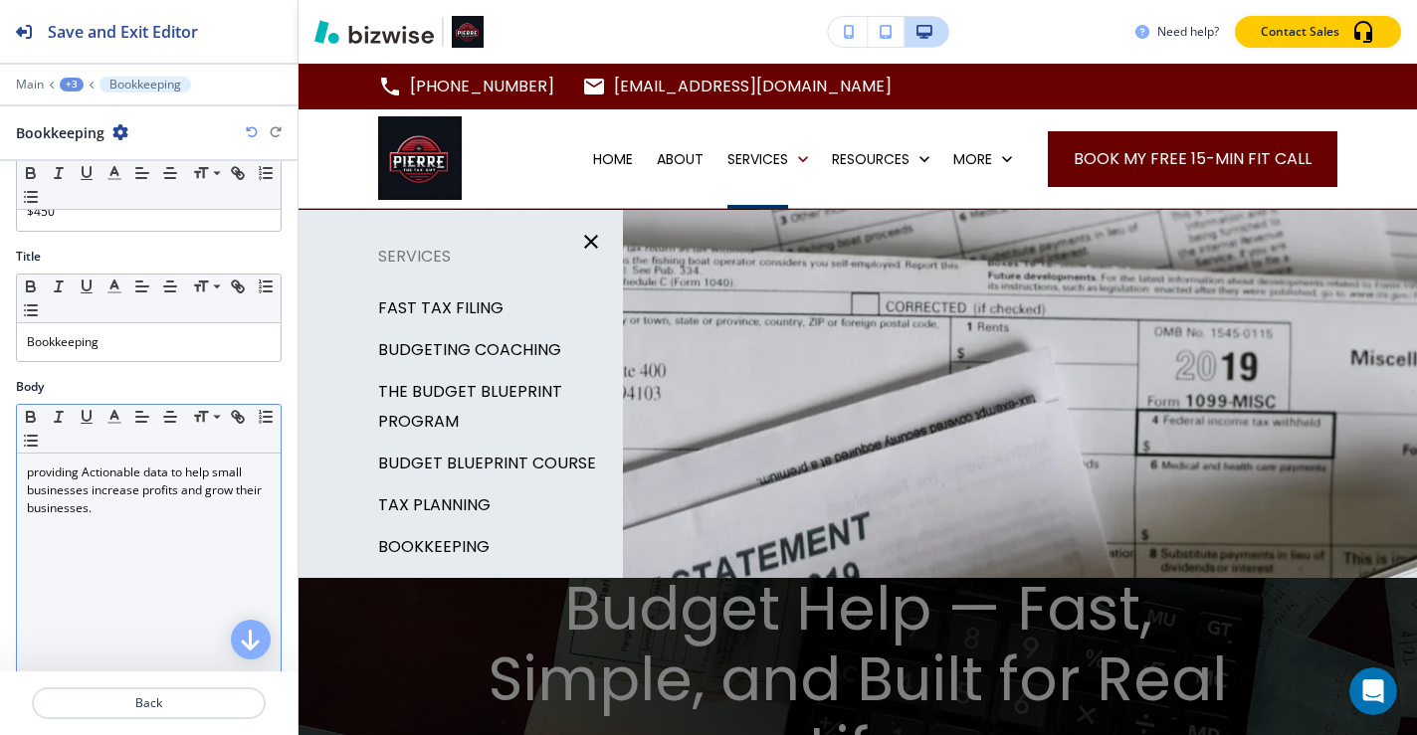
click at [92, 499] on p "providing Actionable data to help small businesses increase profits and grow th…" at bounding box center [149, 491] width 244 height 54
drag, startPoint x: 29, startPoint y: 469, endPoint x: 91, endPoint y: 501, distance: 69.4
click at [91, 501] on p "providing Actionable data to help small businesses increase profits and grow th…" at bounding box center [149, 491] width 244 height 54
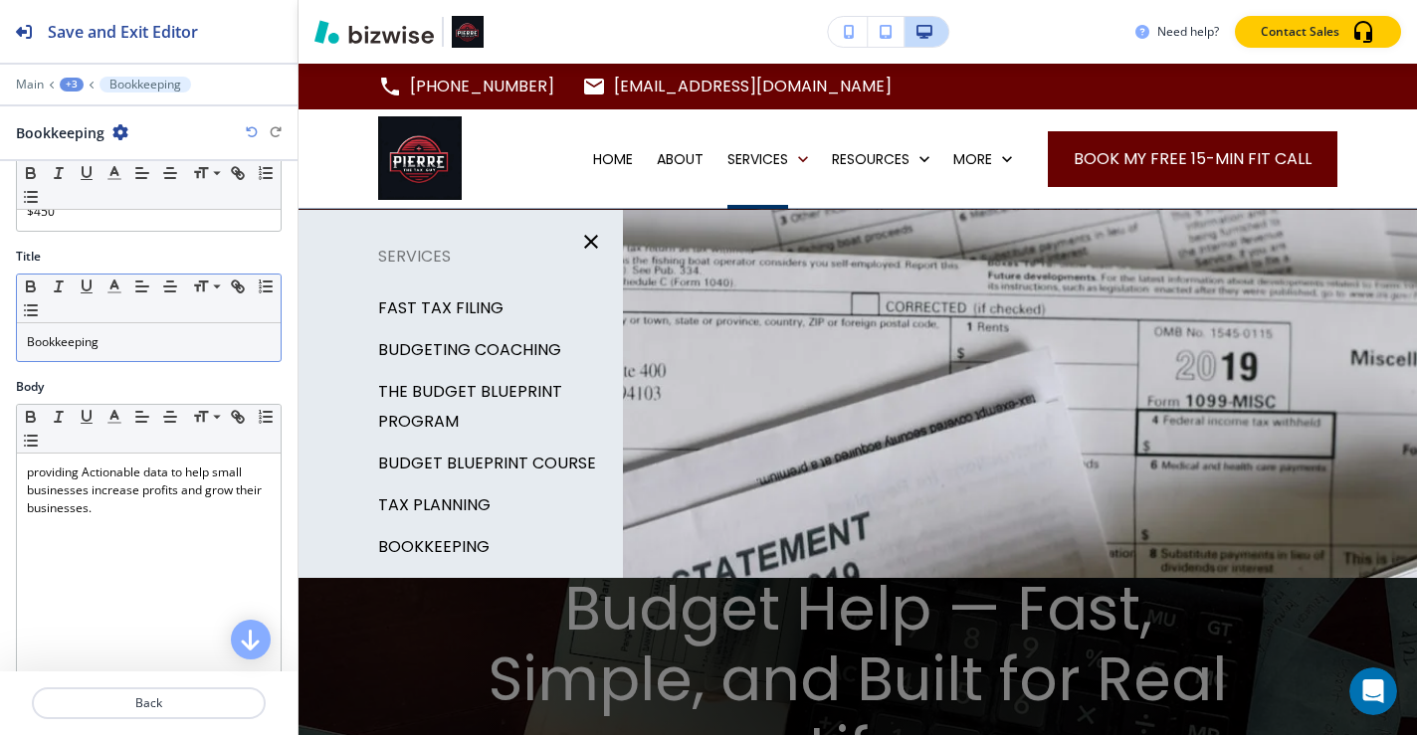
click at [117, 342] on p "Bookkeeping" at bounding box center [149, 342] width 244 height 18
click at [68, 338] on p "Bookkeeping" at bounding box center [149, 342] width 244 height 18
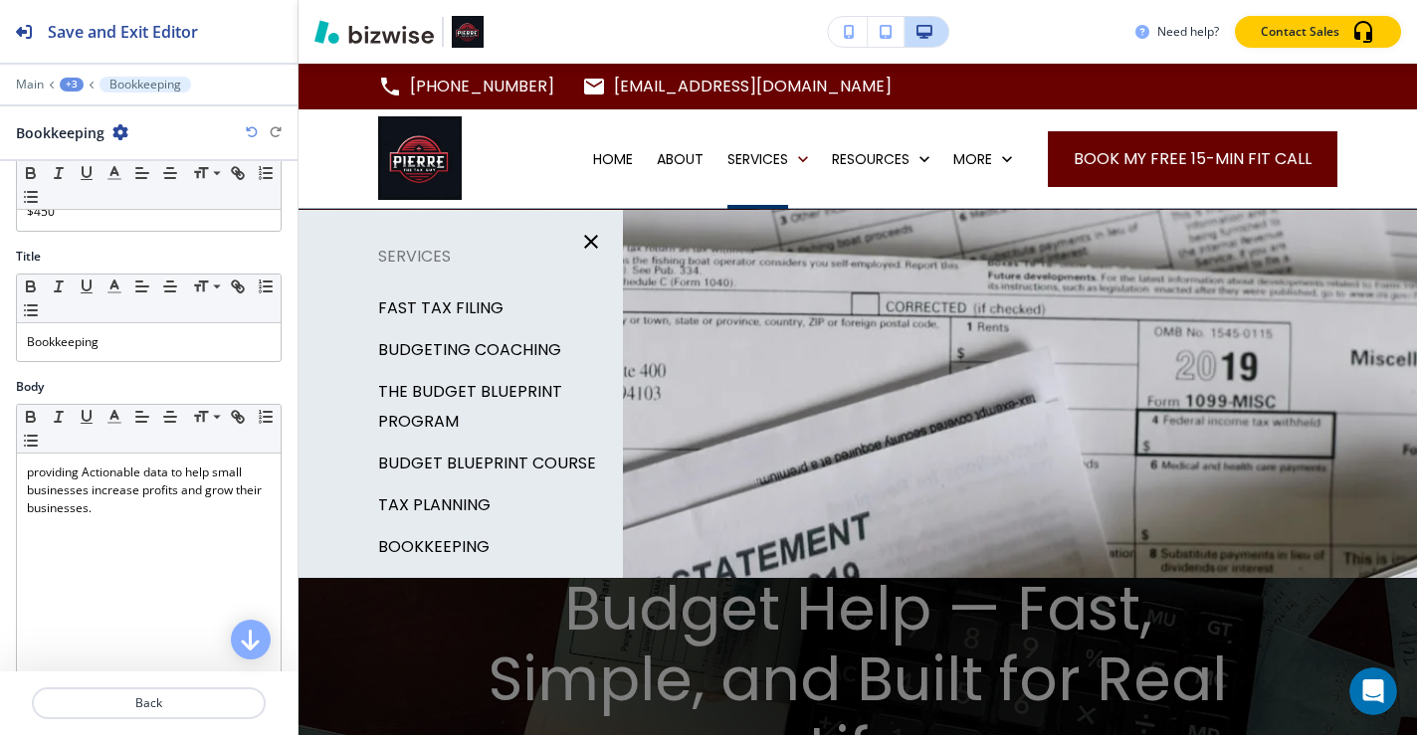
click at [589, 243] on icon "button" at bounding box center [591, 242] width 14 height 14
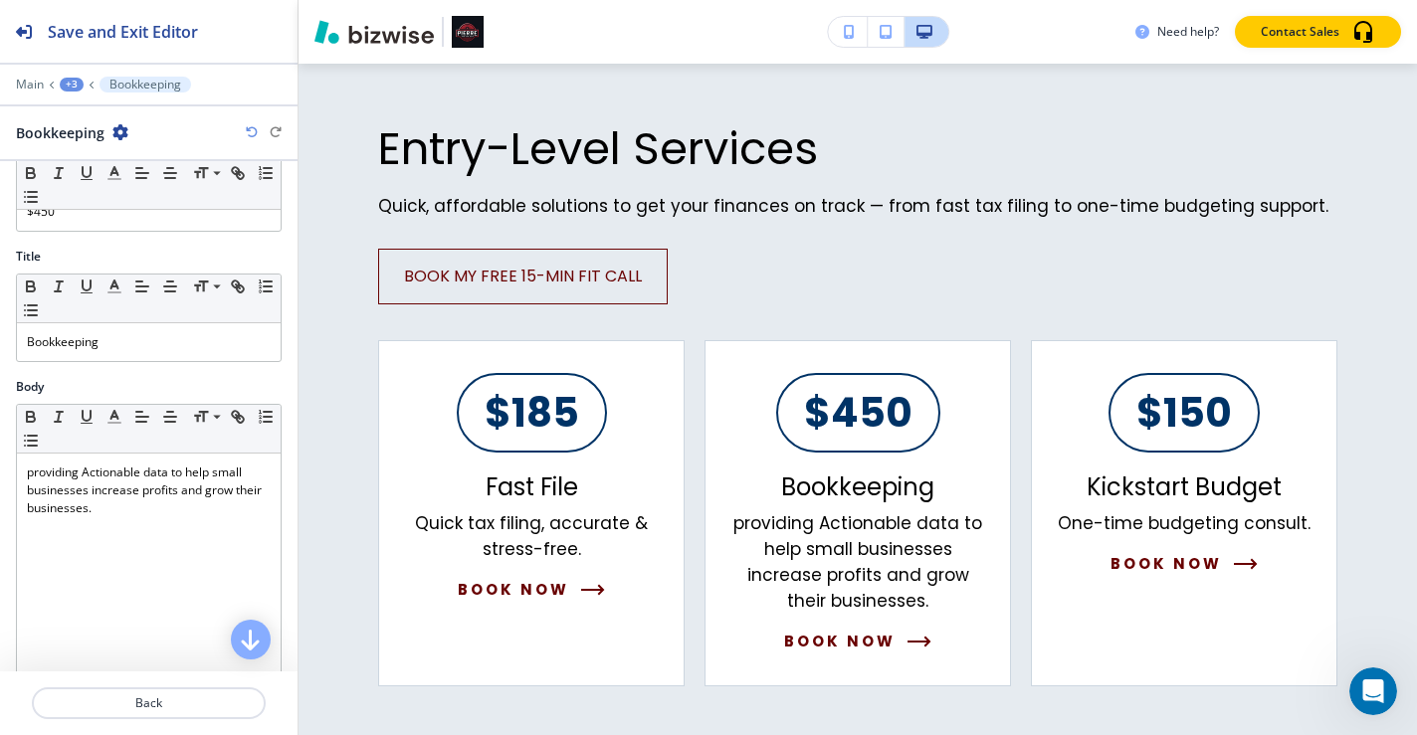
scroll to position [1036, 0]
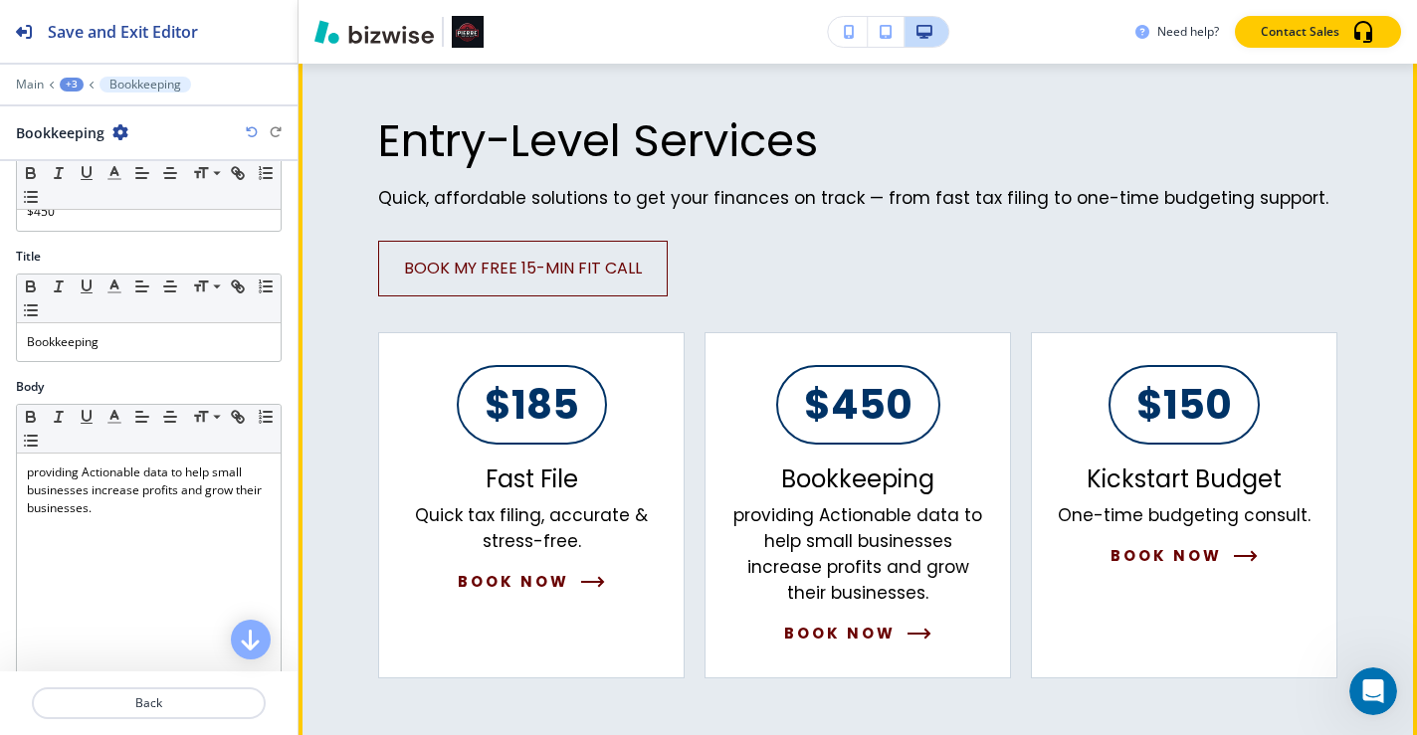
click at [682, 134] on p "Entry-Level Services" at bounding box center [857, 140] width 959 height 53
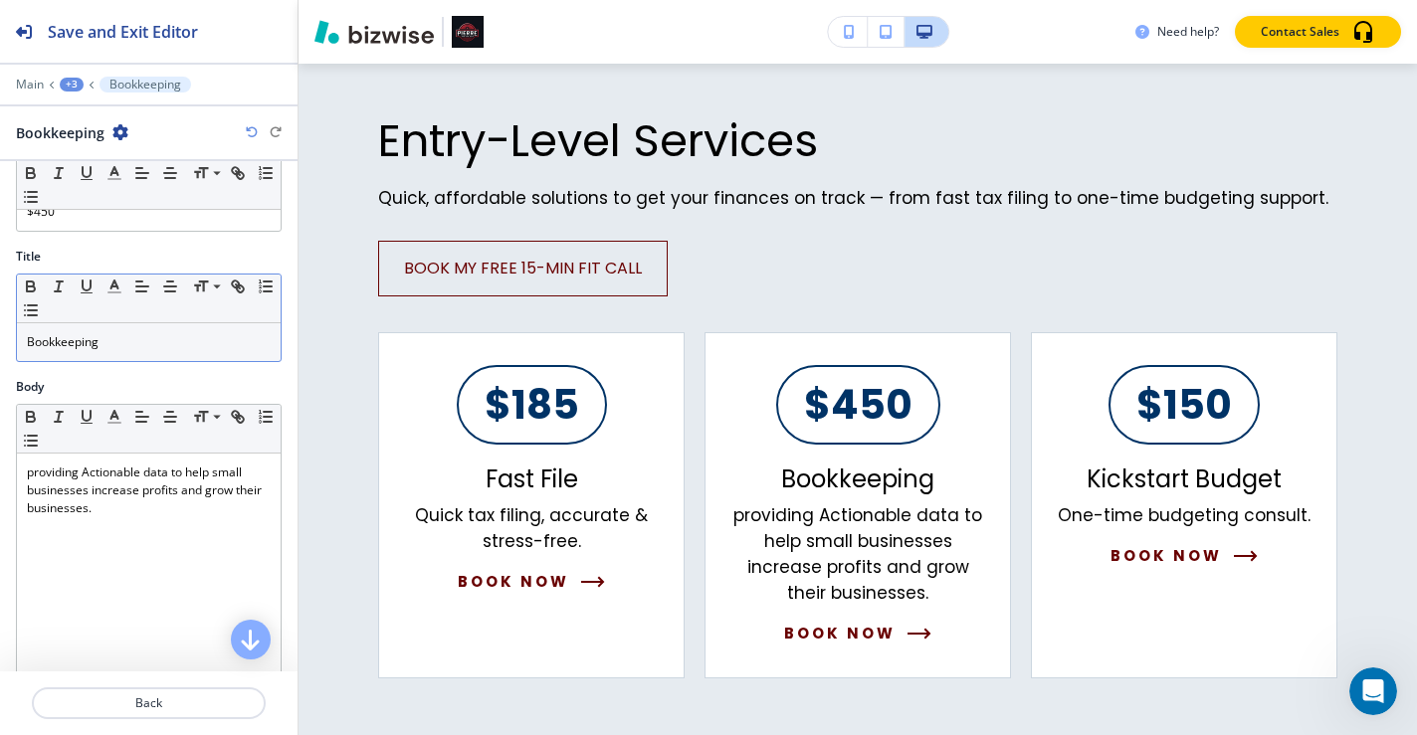
click at [158, 342] on p "Bookkeeping" at bounding box center [149, 342] width 244 height 18
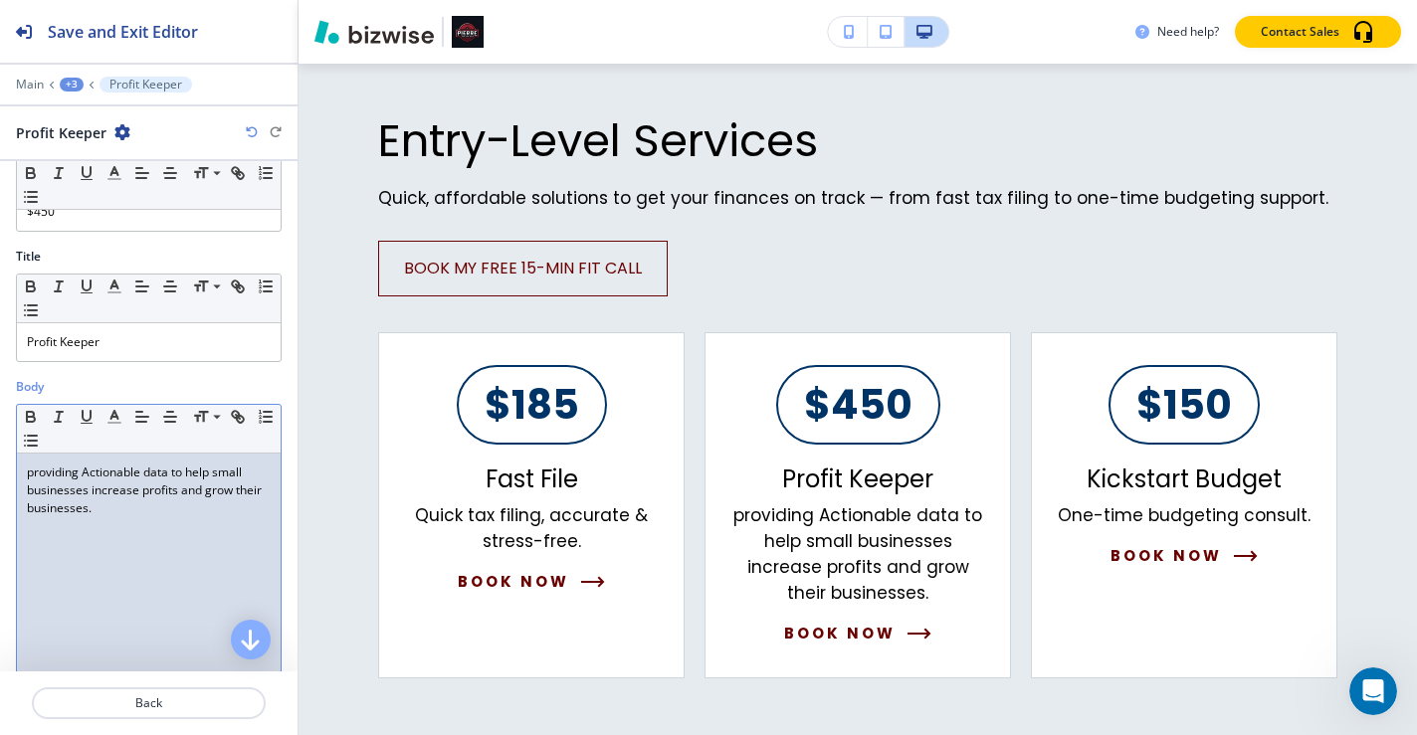
click at [141, 512] on p "providing Actionable data to help small businesses increase profits and grow th…" at bounding box center [149, 491] width 244 height 54
drag, startPoint x: 141, startPoint y: 512, endPoint x: 22, endPoint y: 468, distance: 127.2
click at [22, 468] on div "providing Actionable data to help small businesses increase profits and grow th…" at bounding box center [149, 583] width 264 height 259
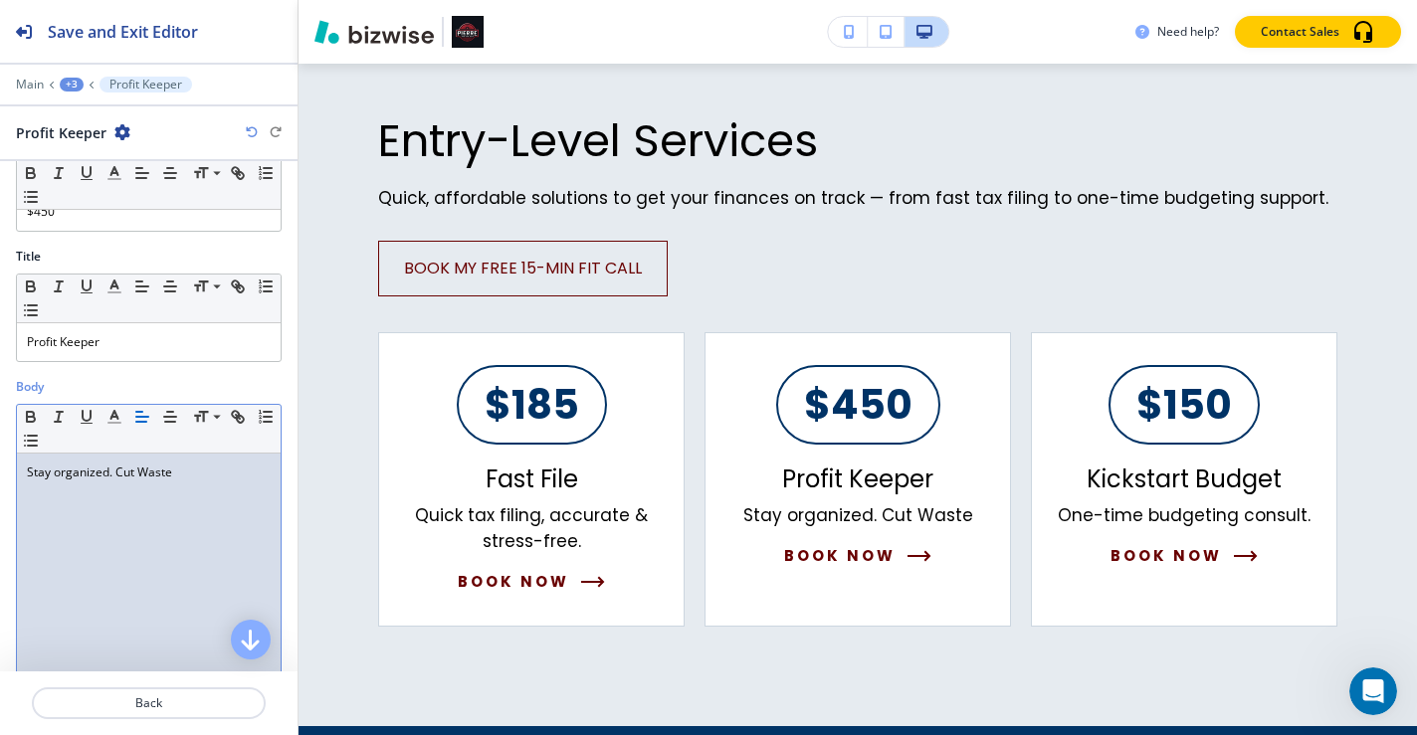
click at [121, 476] on p "Stay organized. Cut Waste" at bounding box center [149, 473] width 244 height 18
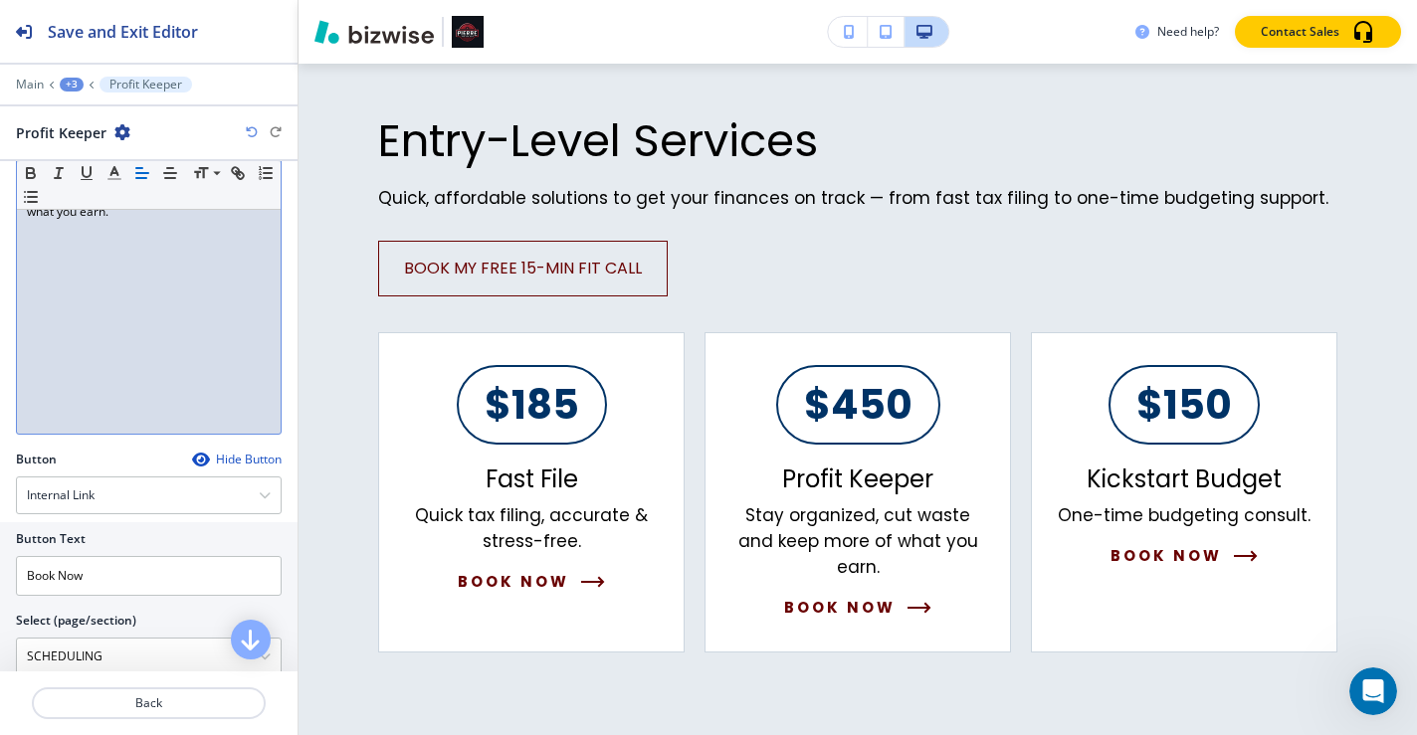
scroll to position [623, 0]
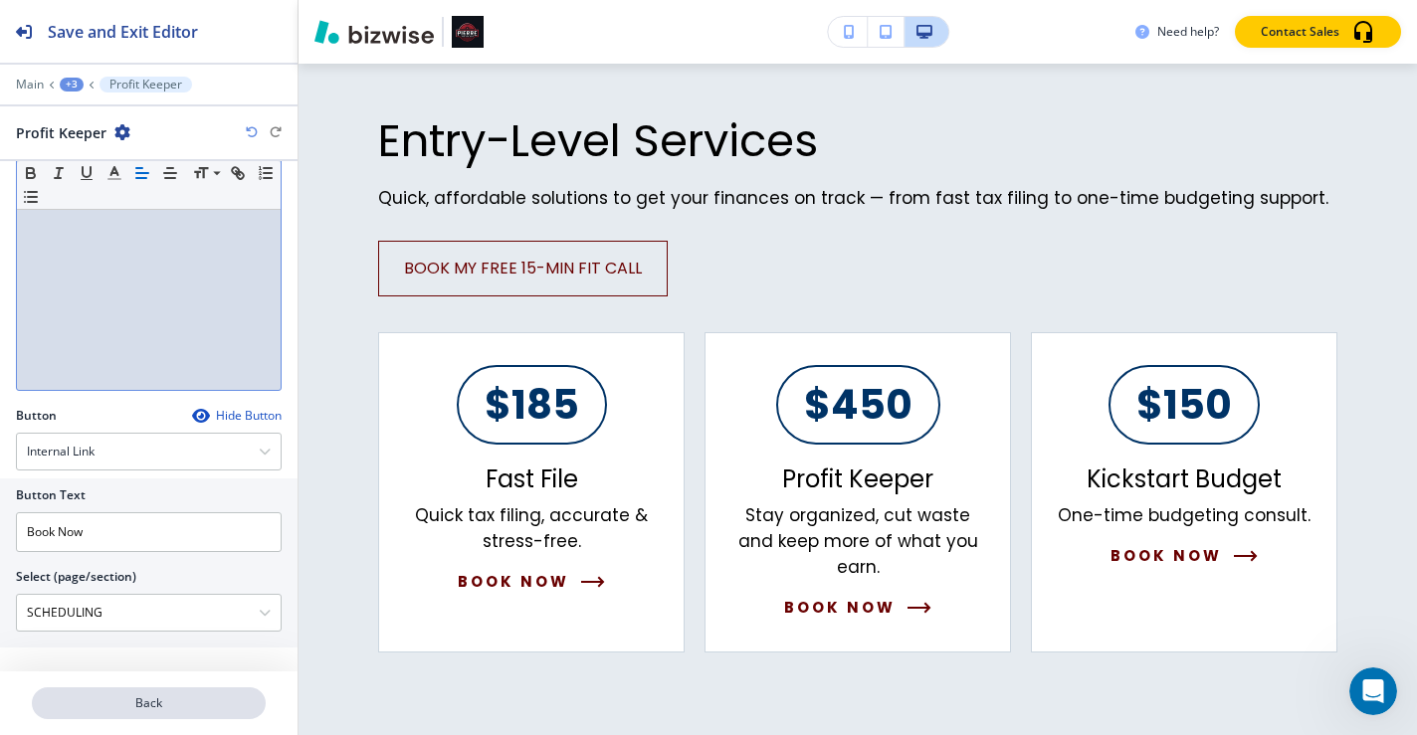
click at [158, 704] on p "Back" at bounding box center [149, 704] width 230 height 18
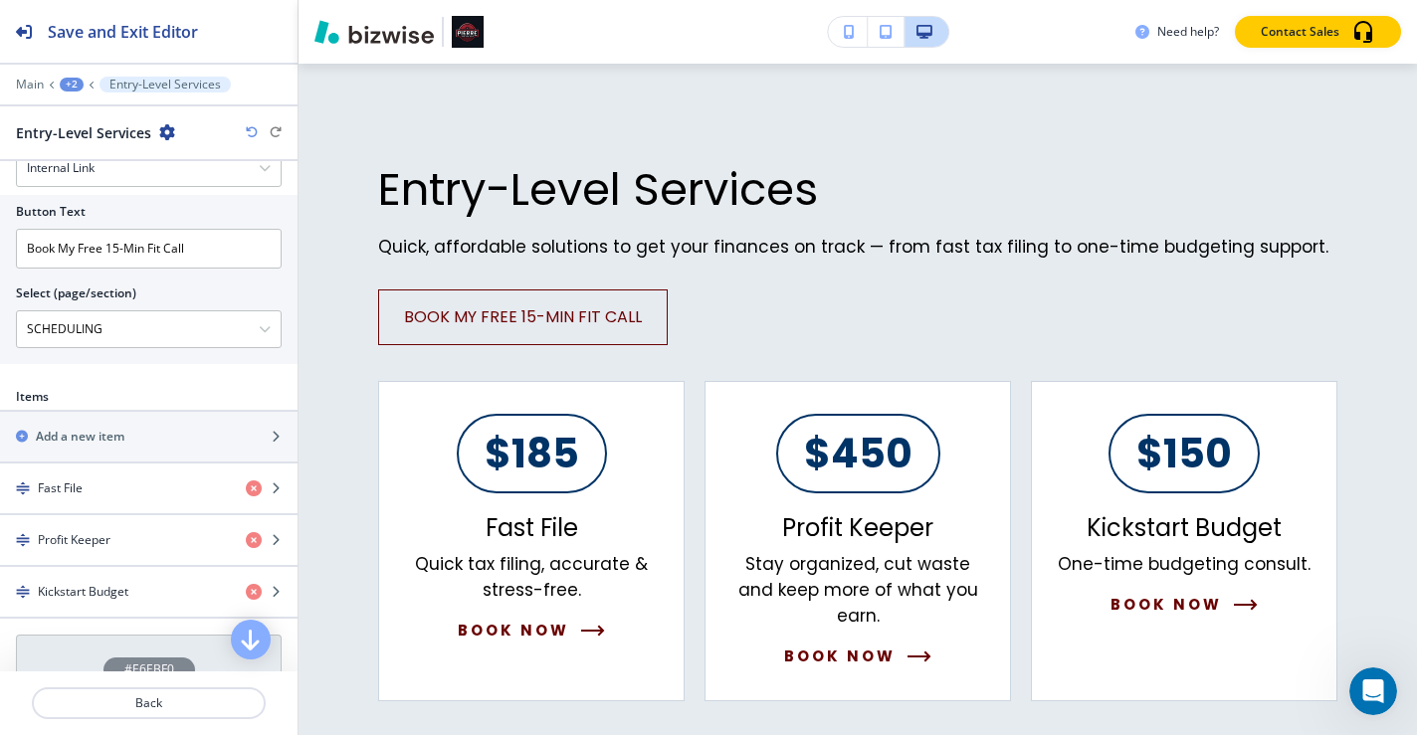
scroll to position [690, 0]
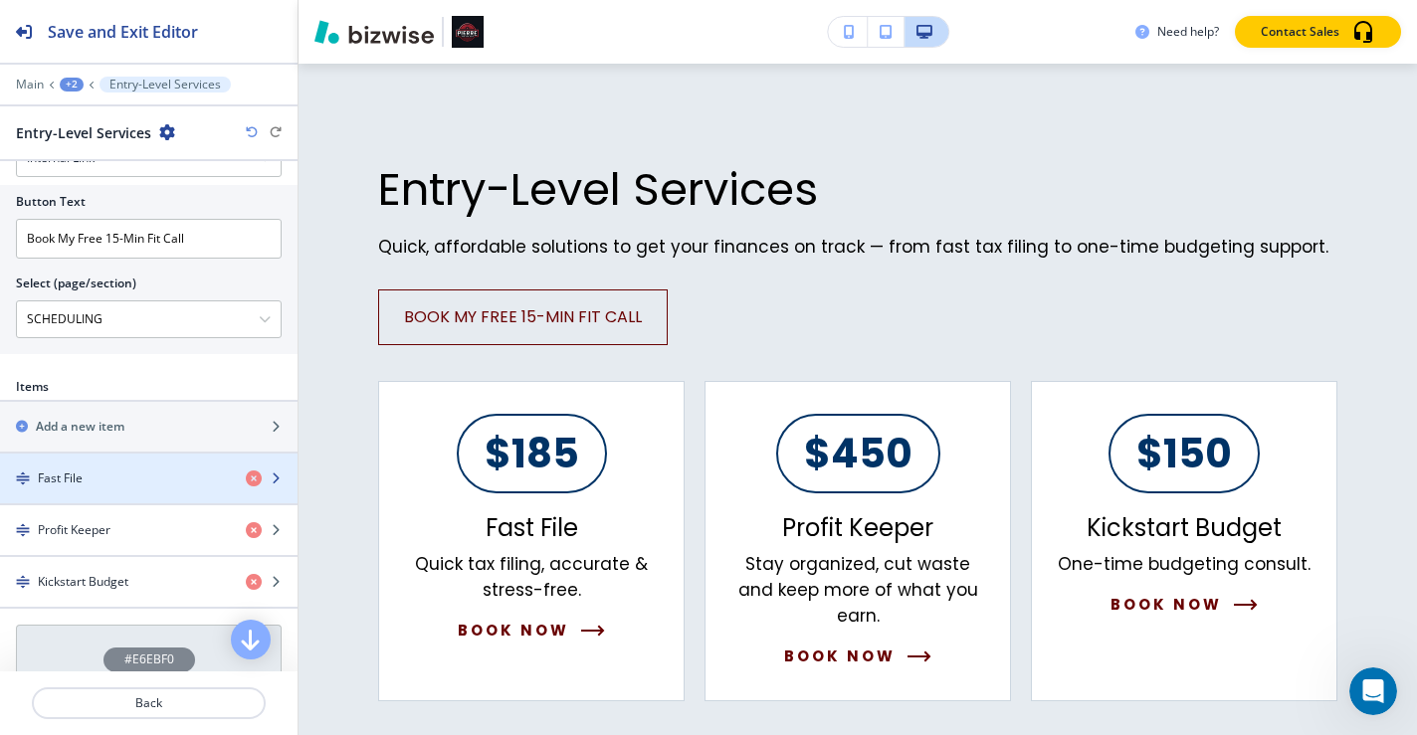
click at [168, 485] on div "Fast File" at bounding box center [115, 479] width 230 height 18
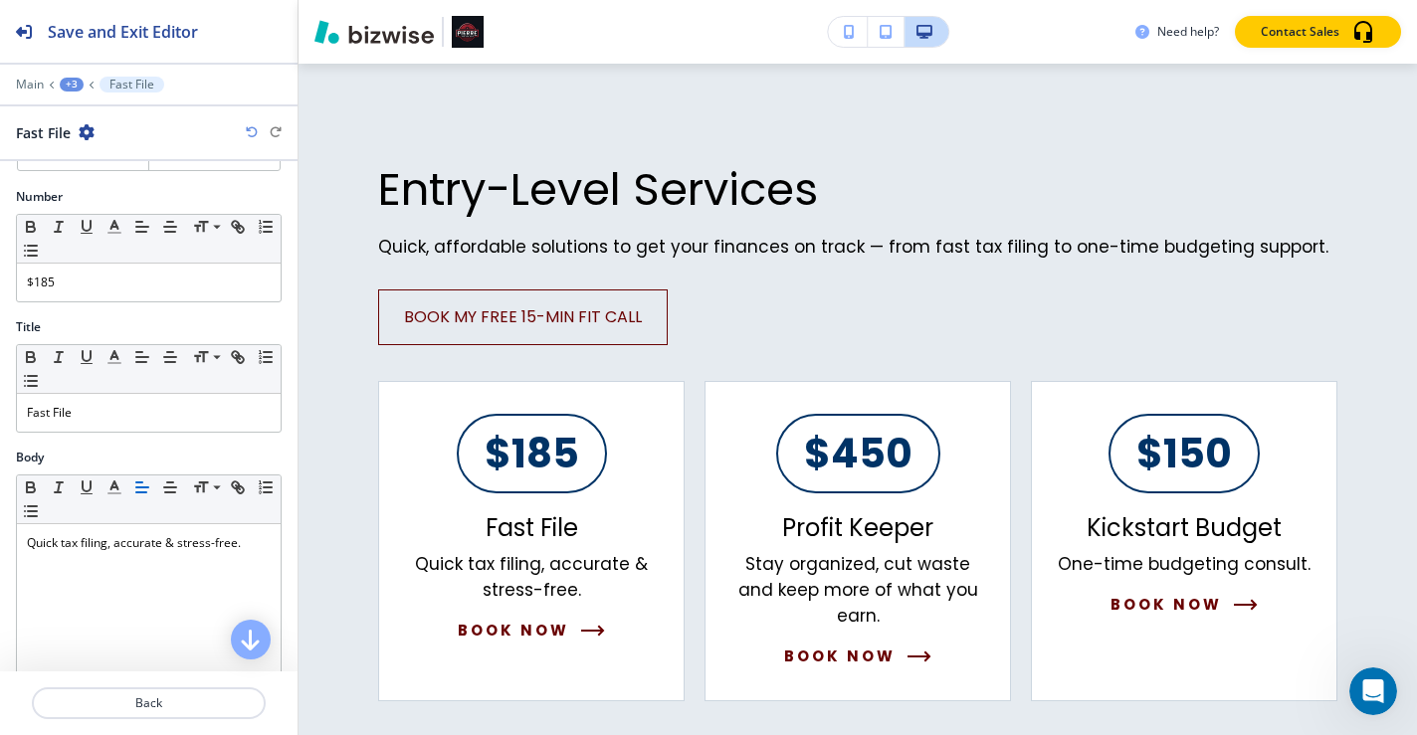
scroll to position [281, 0]
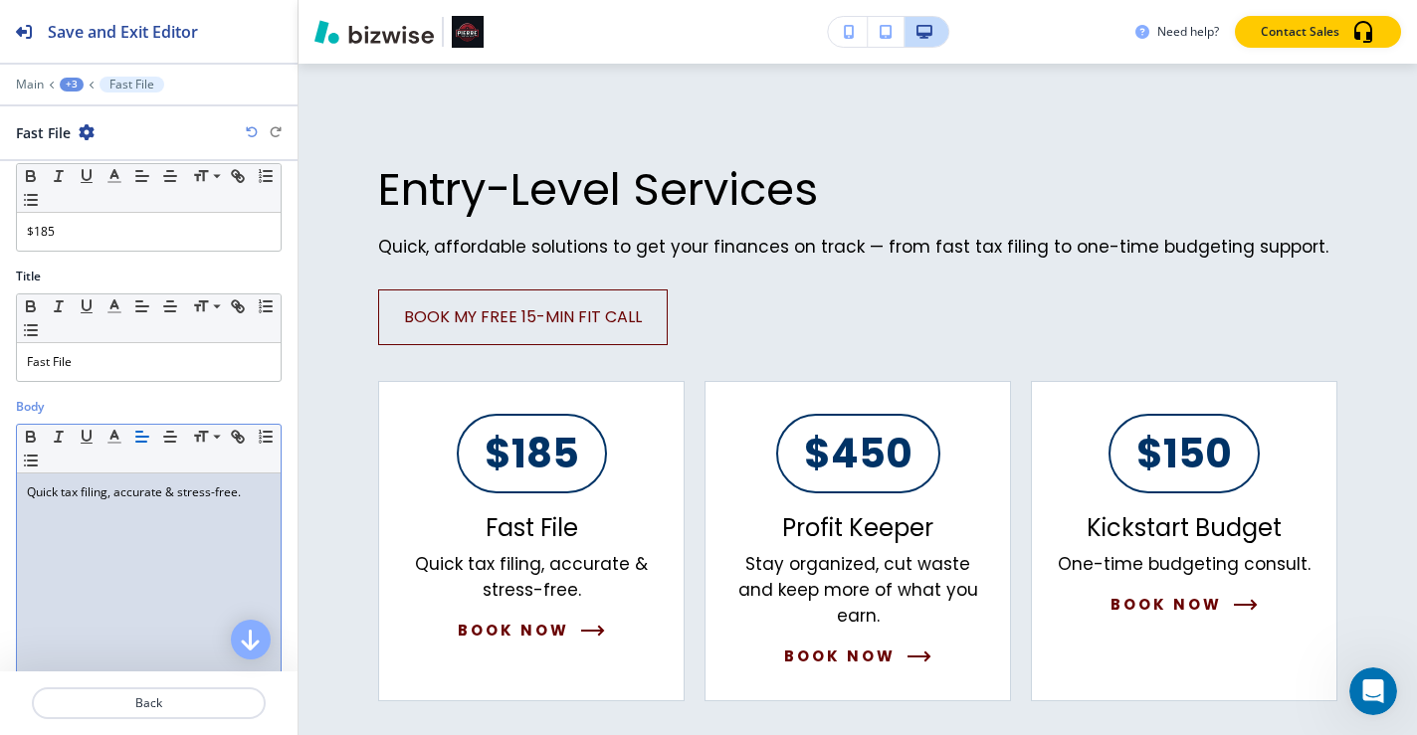
click at [252, 496] on p "Quick tax filing, accurate & stress-free." at bounding box center [149, 493] width 244 height 18
click at [109, 496] on p "Quick tax filing, accurate & stress-free." at bounding box center [149, 493] width 244 height 18
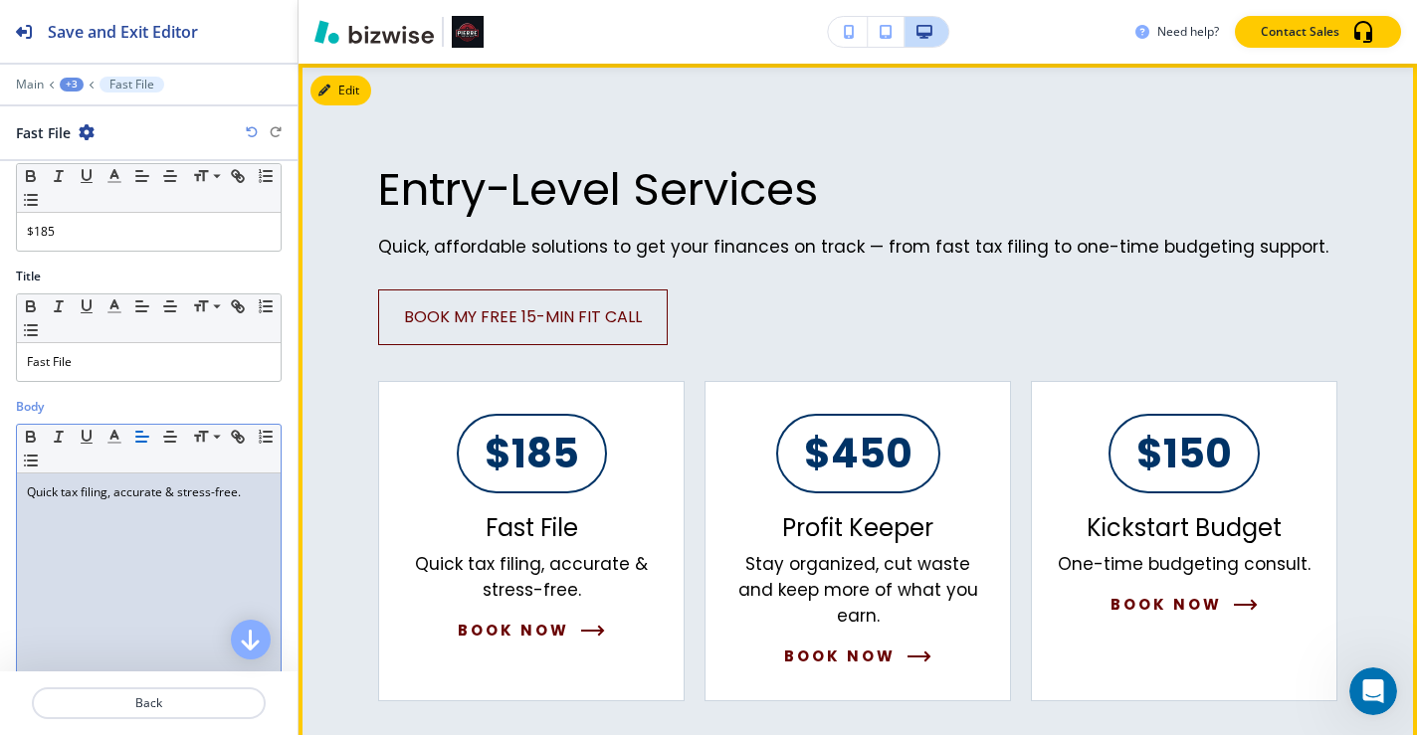
click at [1392, 433] on div "Entry-Level Services Quick, affordable solutions to get your finances on track …" at bounding box center [858, 432] width 1119 height 737
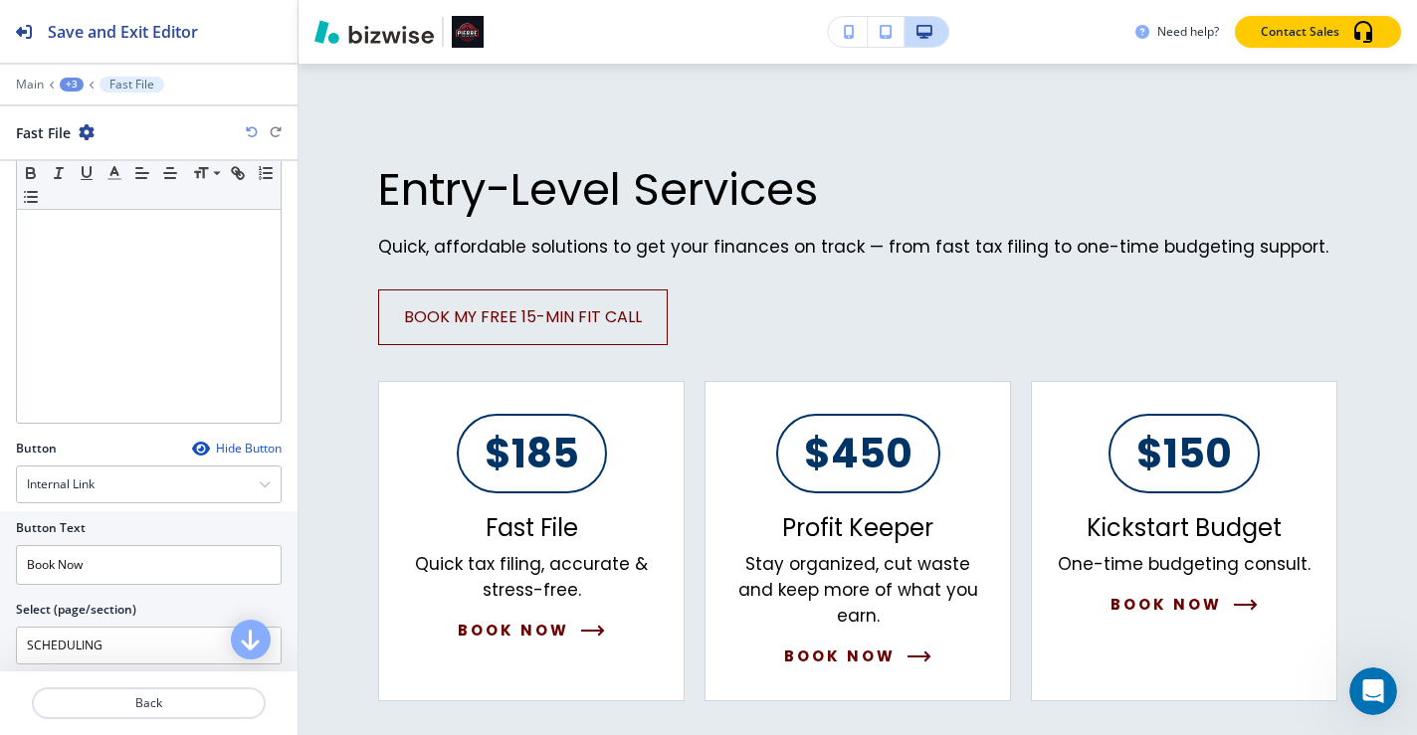
scroll to position [623, 0]
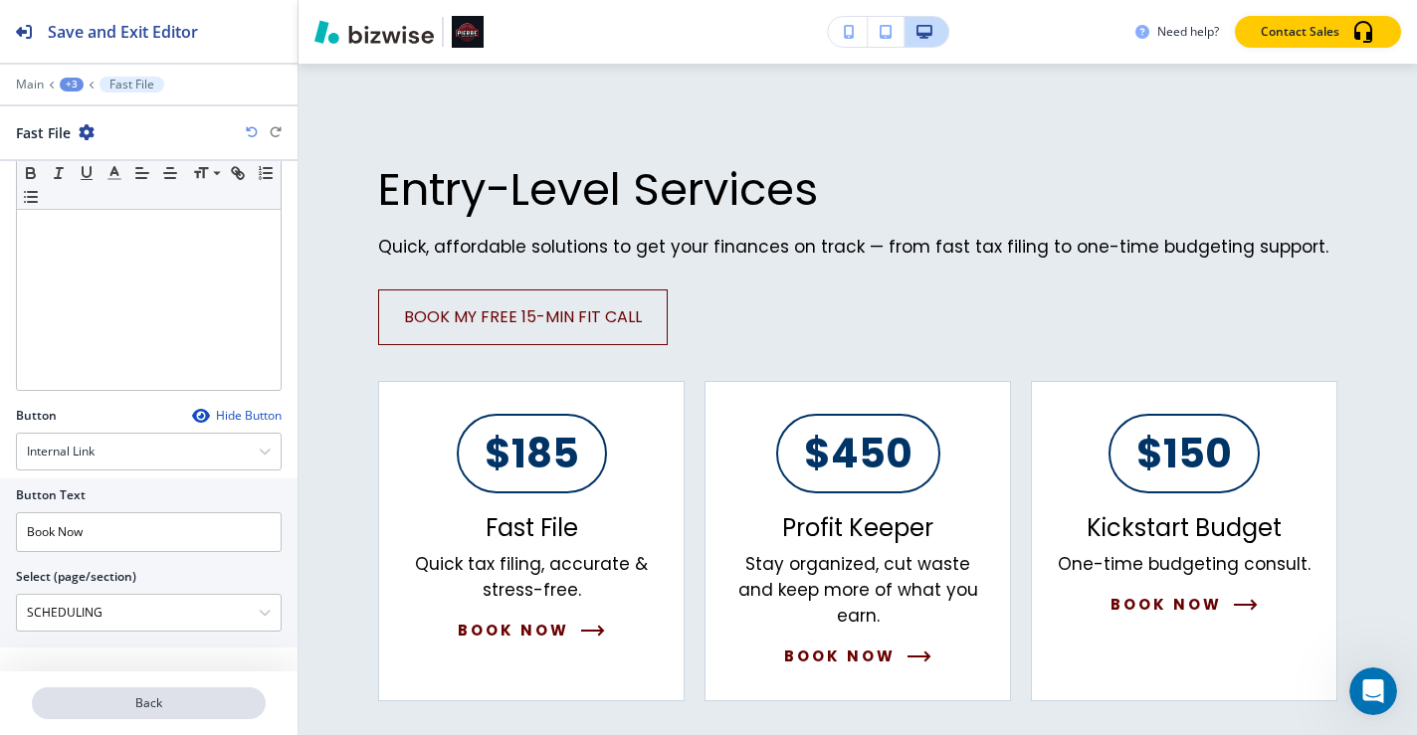
click at [179, 708] on p "Back" at bounding box center [149, 704] width 230 height 18
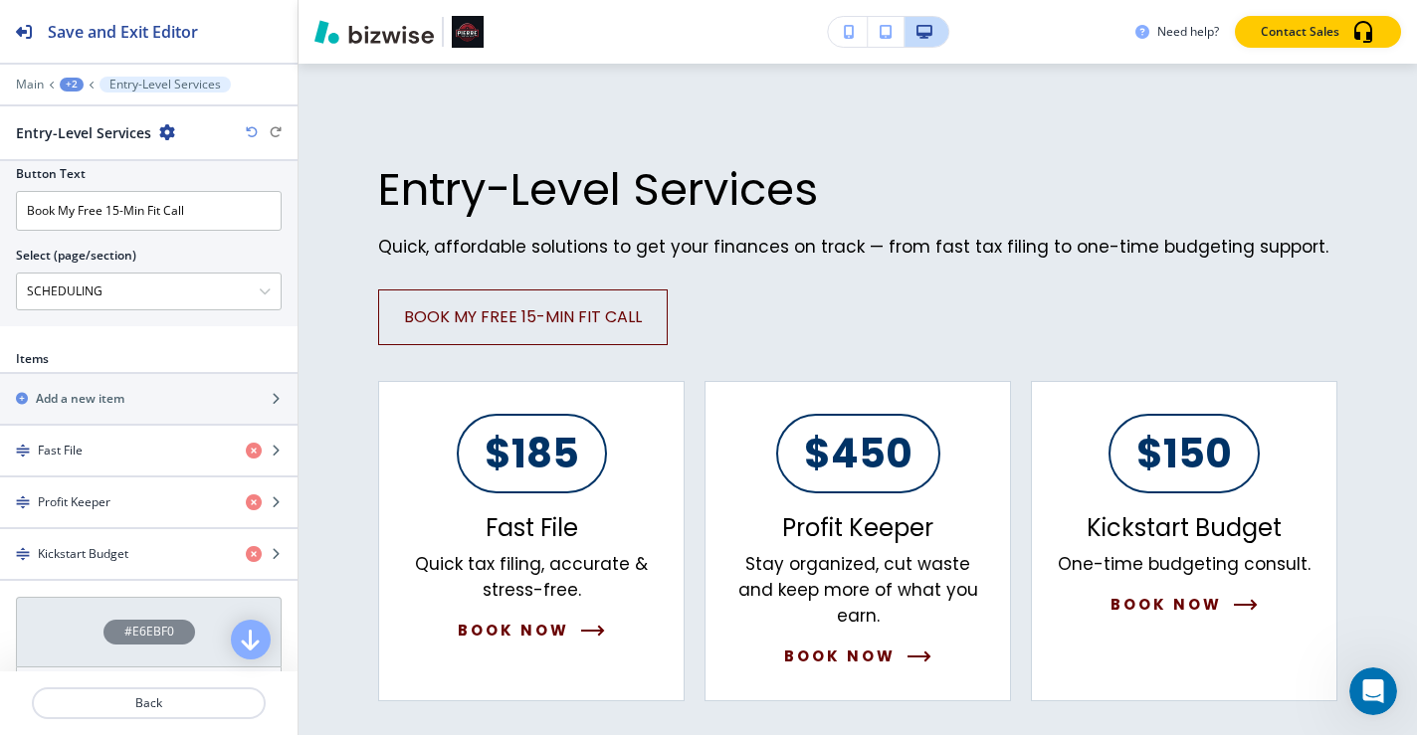
scroll to position [720, 0]
click at [136, 564] on div "button" at bounding box center [149, 569] width 298 height 16
click at [153, 553] on div "Kickstart Budget" at bounding box center [115, 552] width 230 height 18
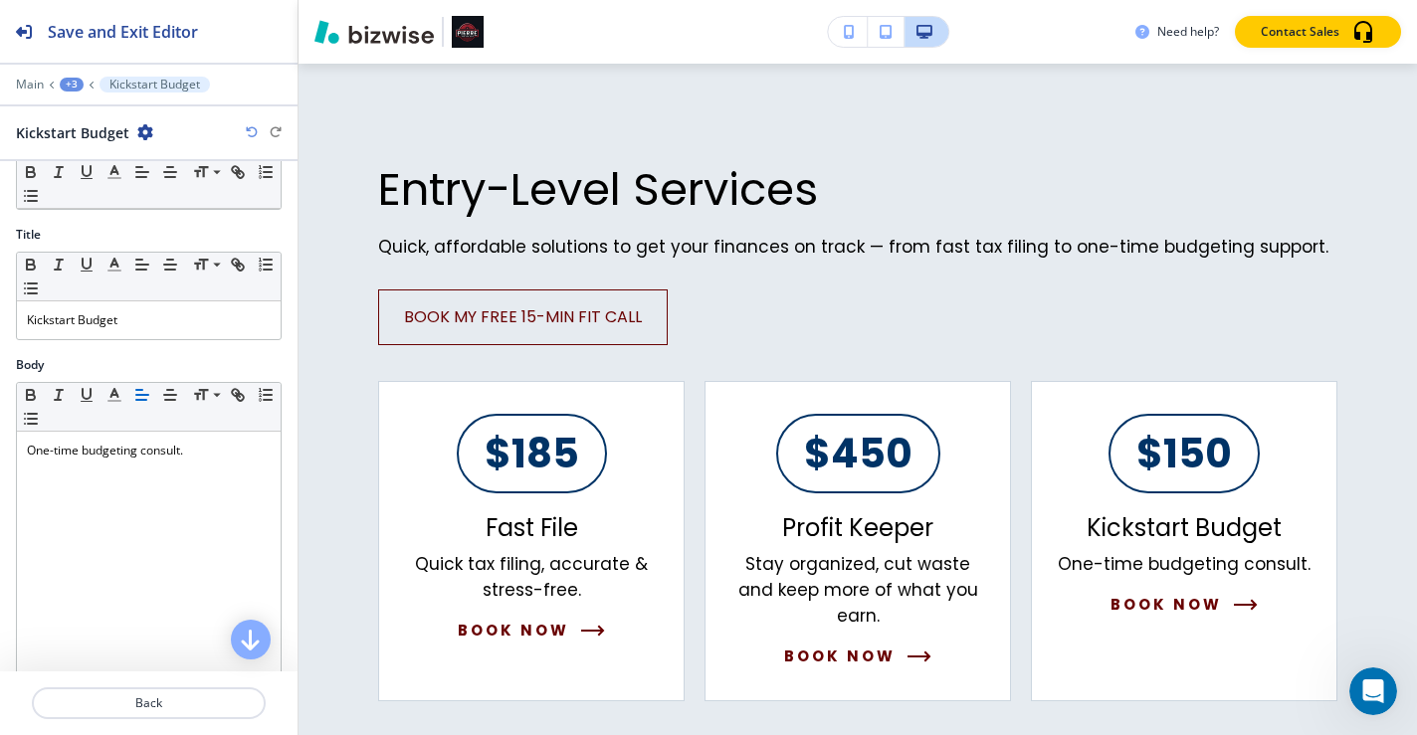
scroll to position [342, 0]
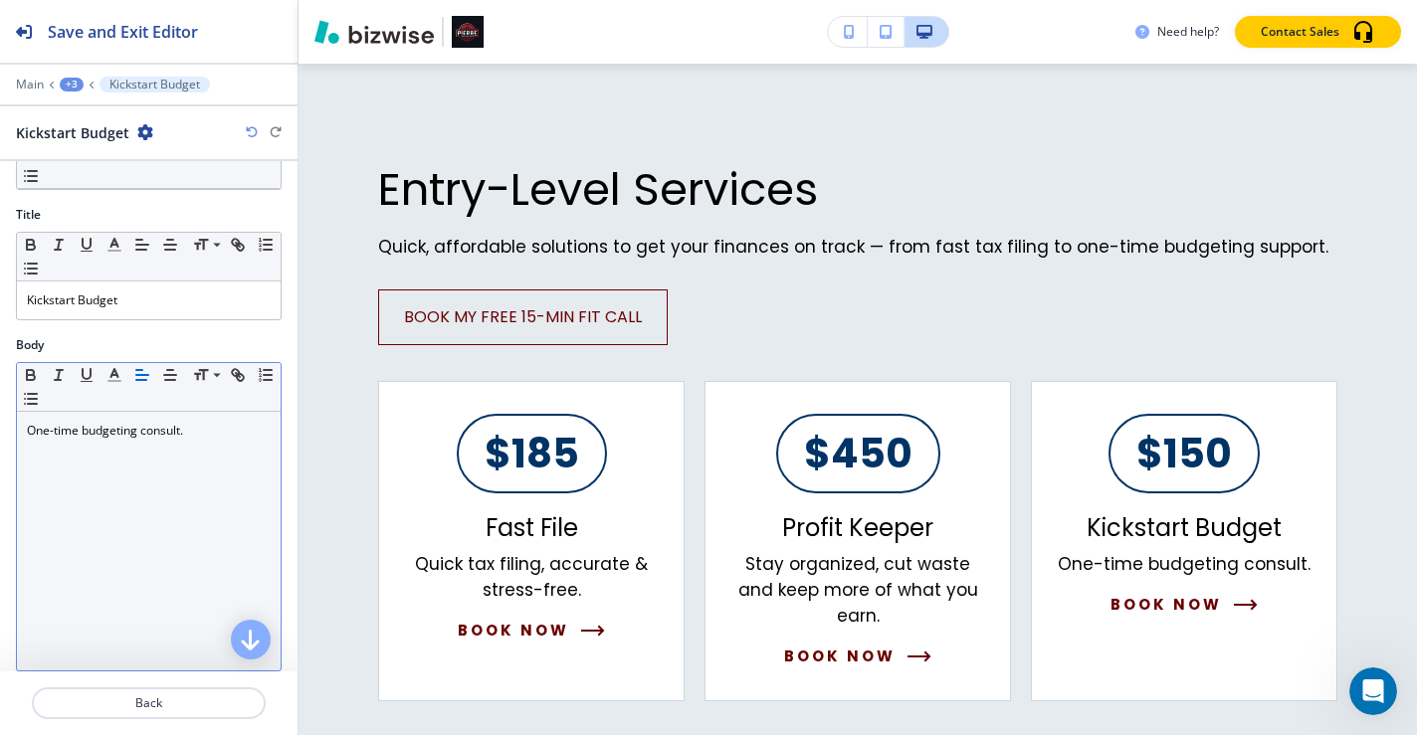
click at [199, 437] on p "One-time budgeting consult." at bounding box center [149, 431] width 244 height 18
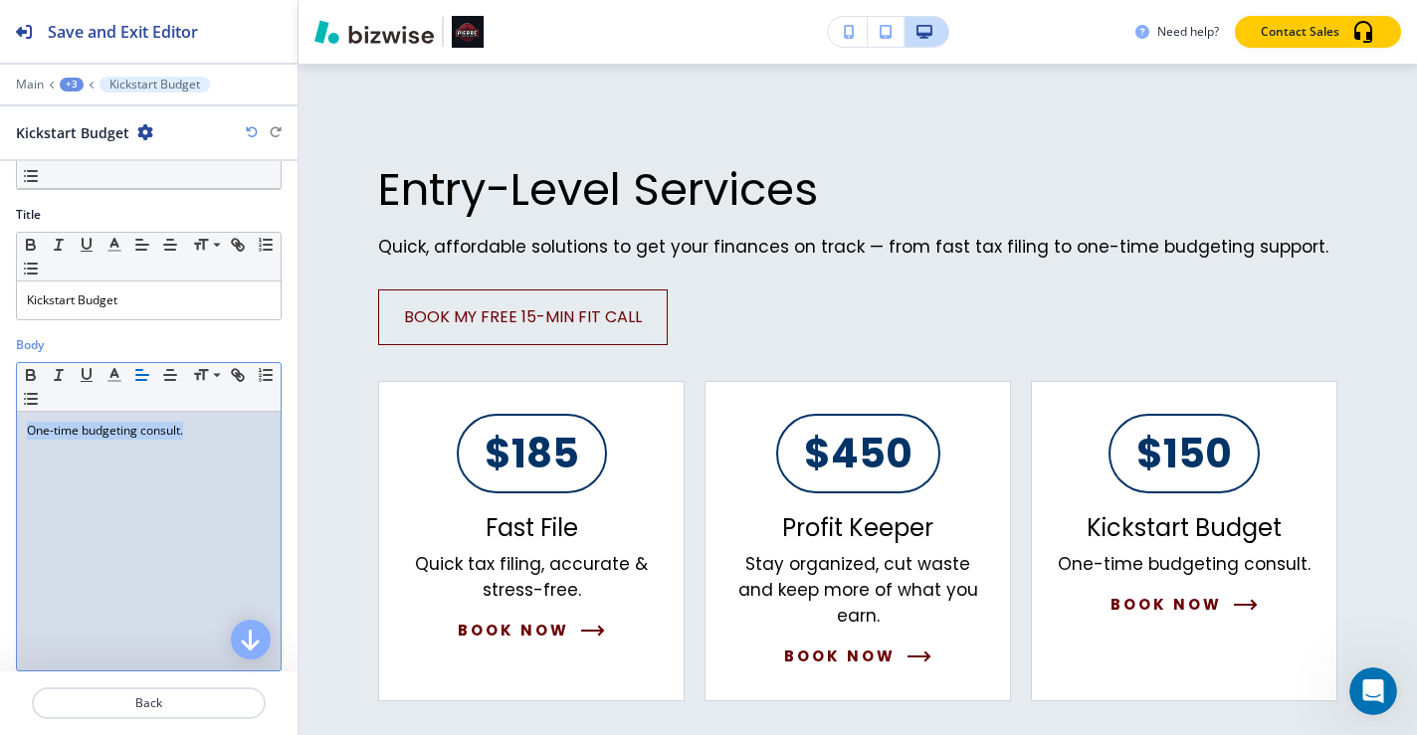
drag, startPoint x: 199, startPoint y: 437, endPoint x: 28, endPoint y: 427, distance: 171.5
click at [28, 427] on p "One-time budgeting consult." at bounding box center [149, 431] width 244 height 18
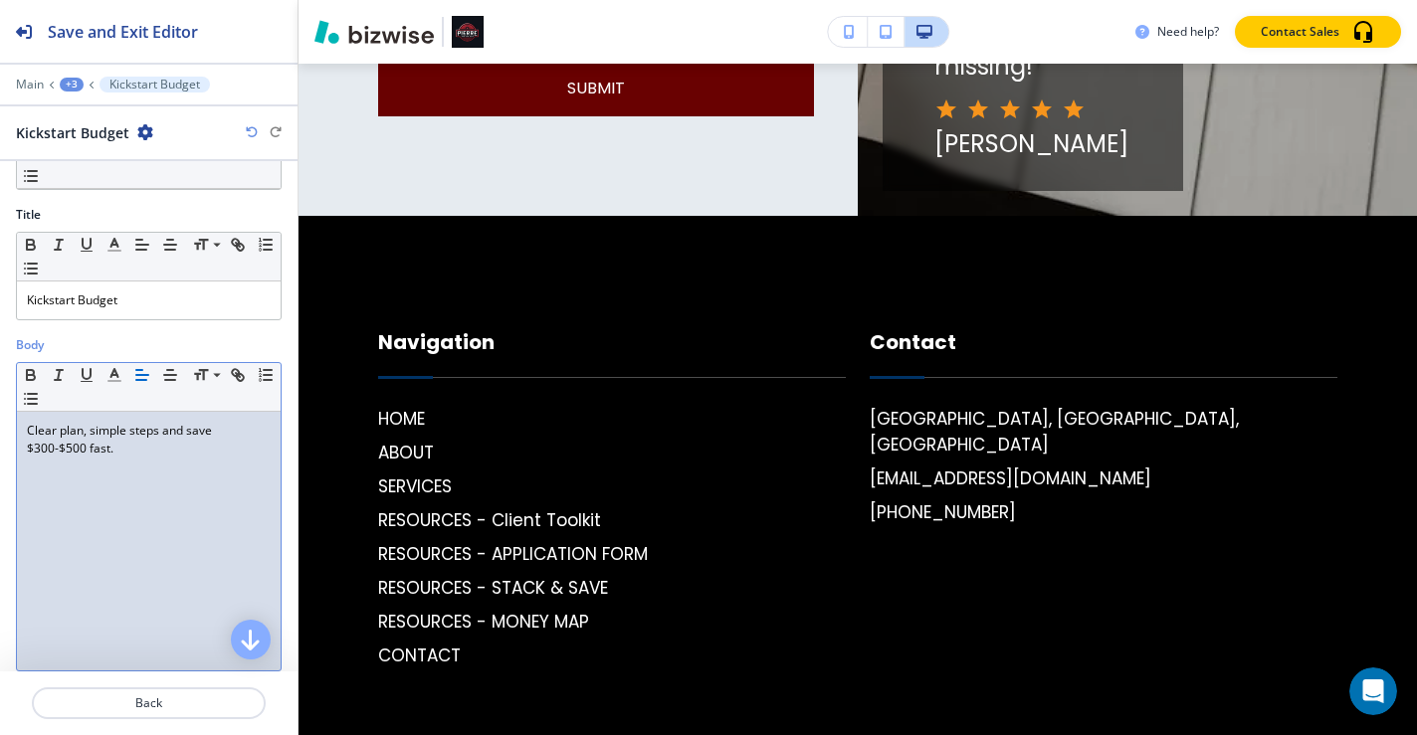
scroll to position [5129, 0]
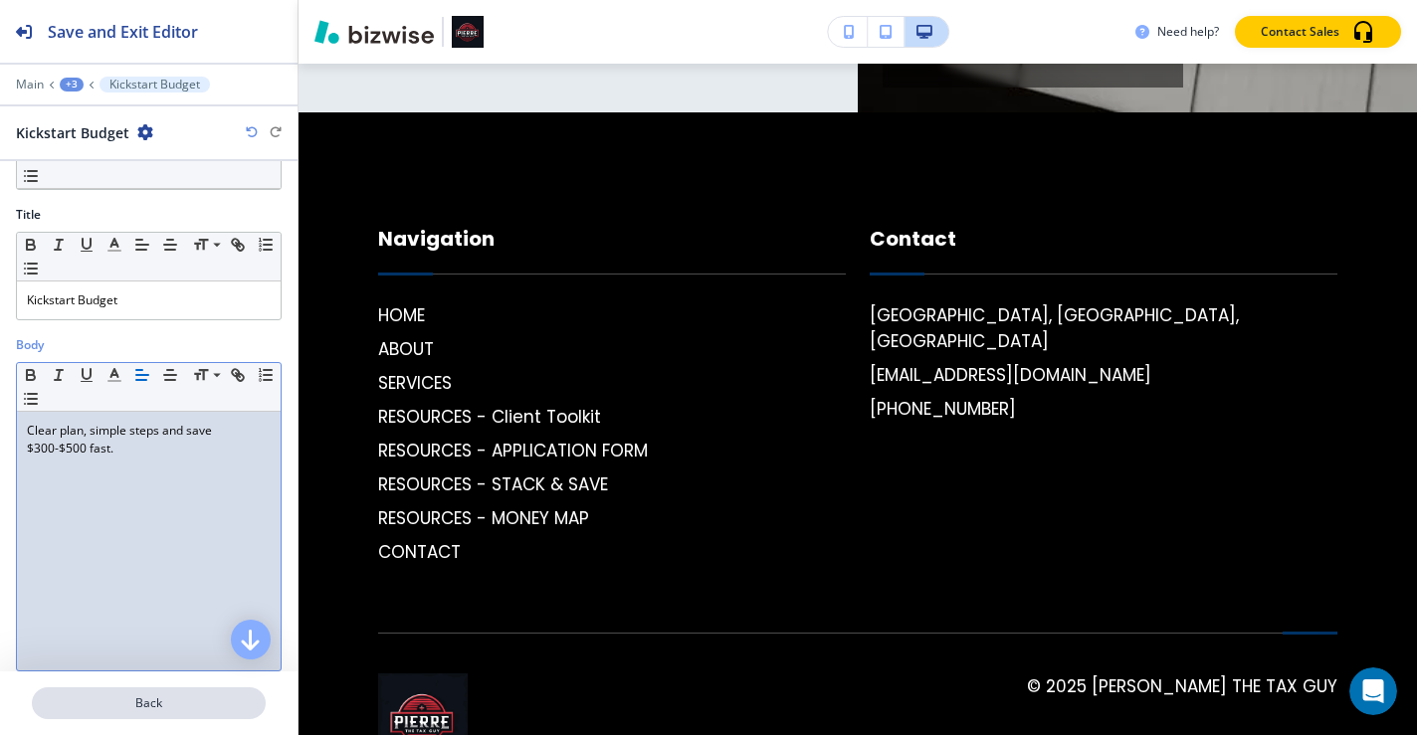
click at [201, 706] on p "Back" at bounding box center [149, 704] width 230 height 18
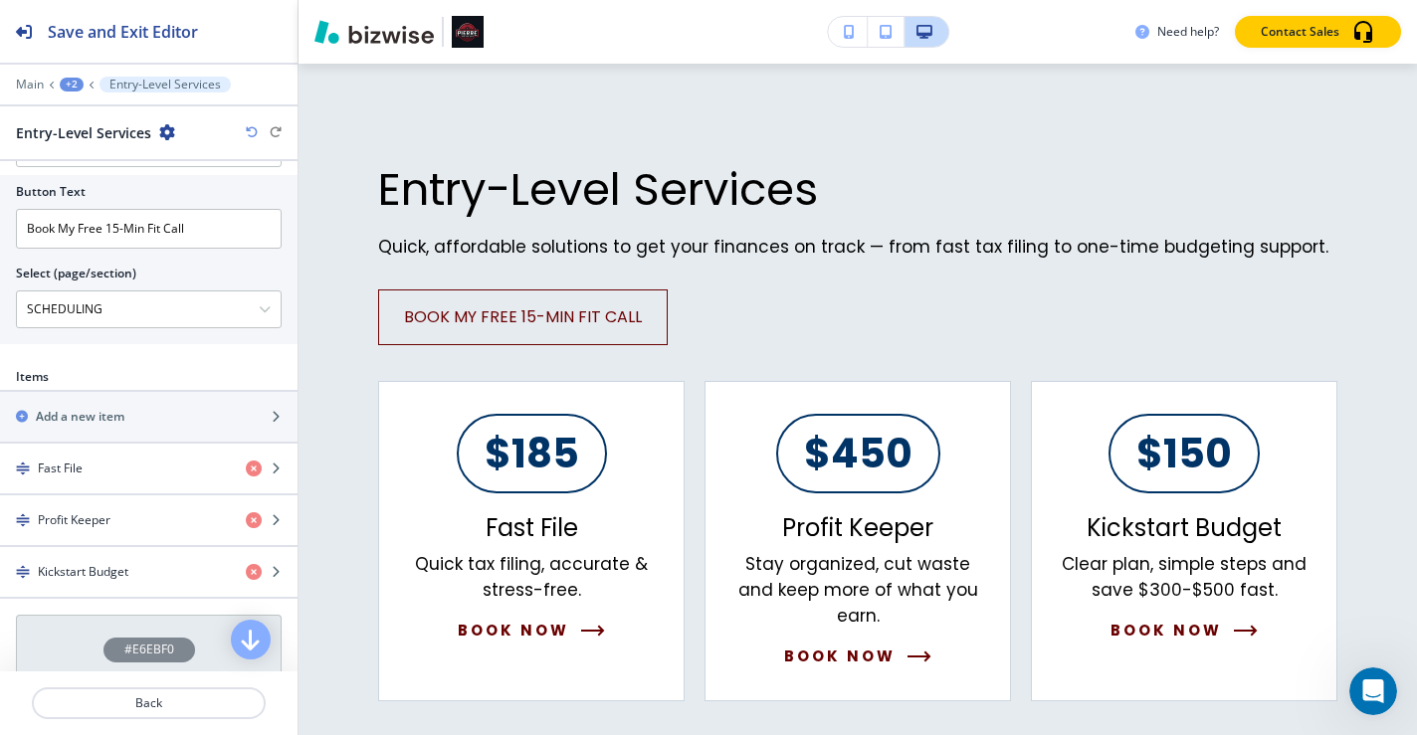
scroll to position [764, 0]
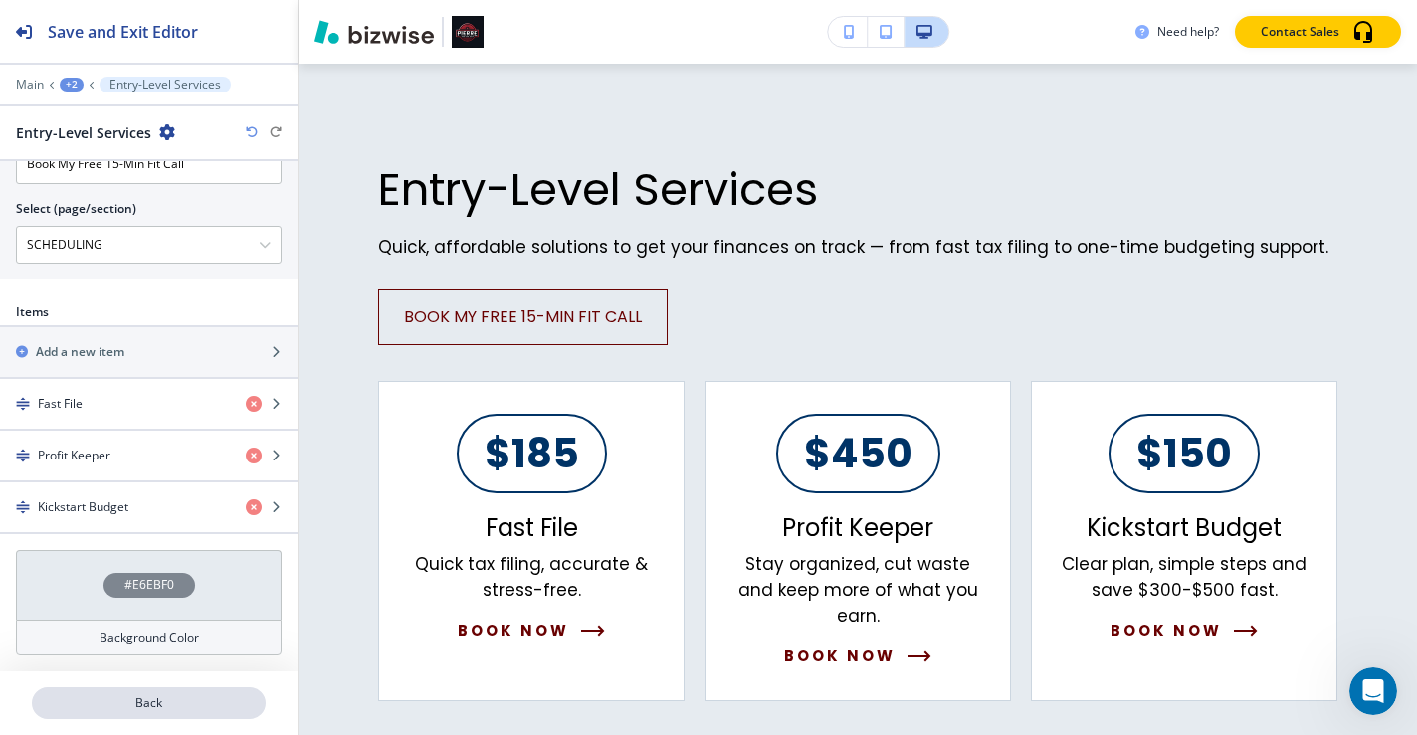
click at [147, 706] on p "Back" at bounding box center [149, 704] width 230 height 18
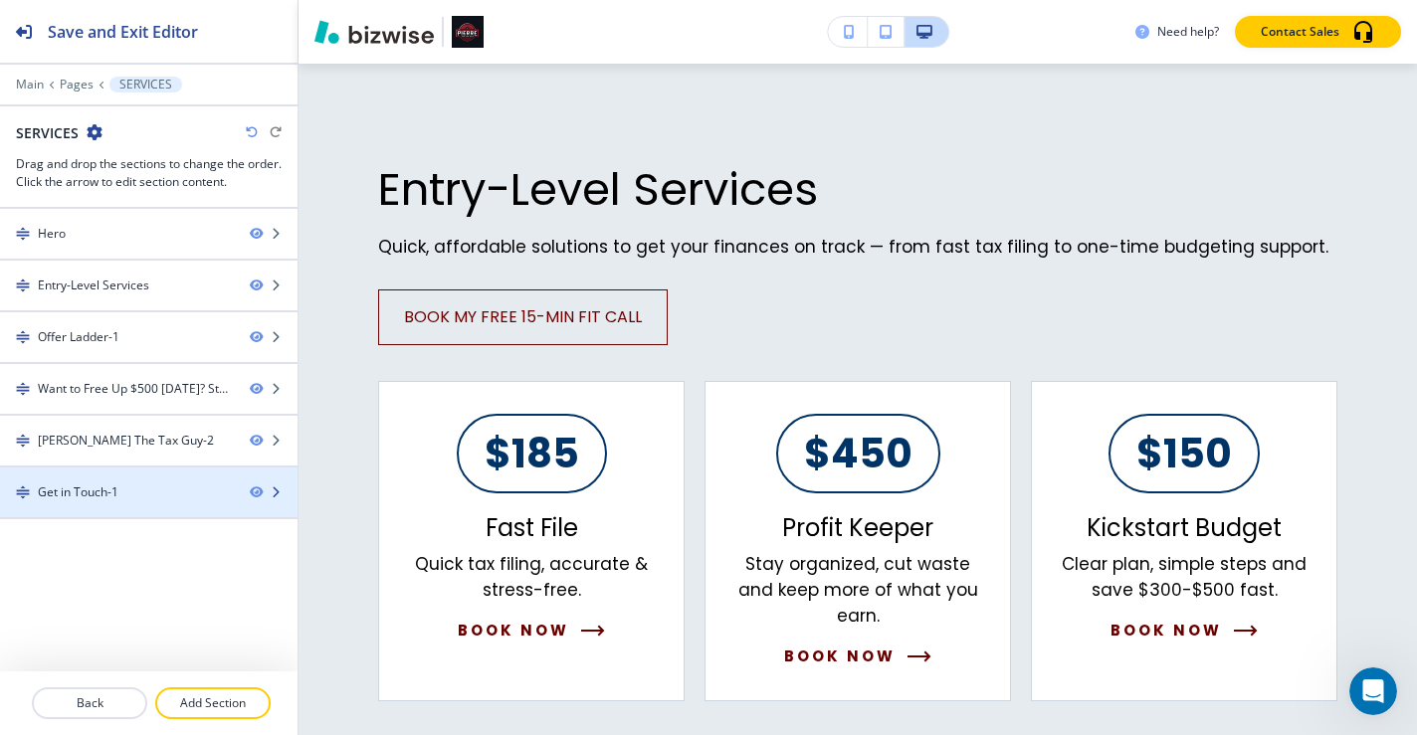
click at [214, 491] on div "Get in Touch-1" at bounding box center [117, 493] width 234 height 18
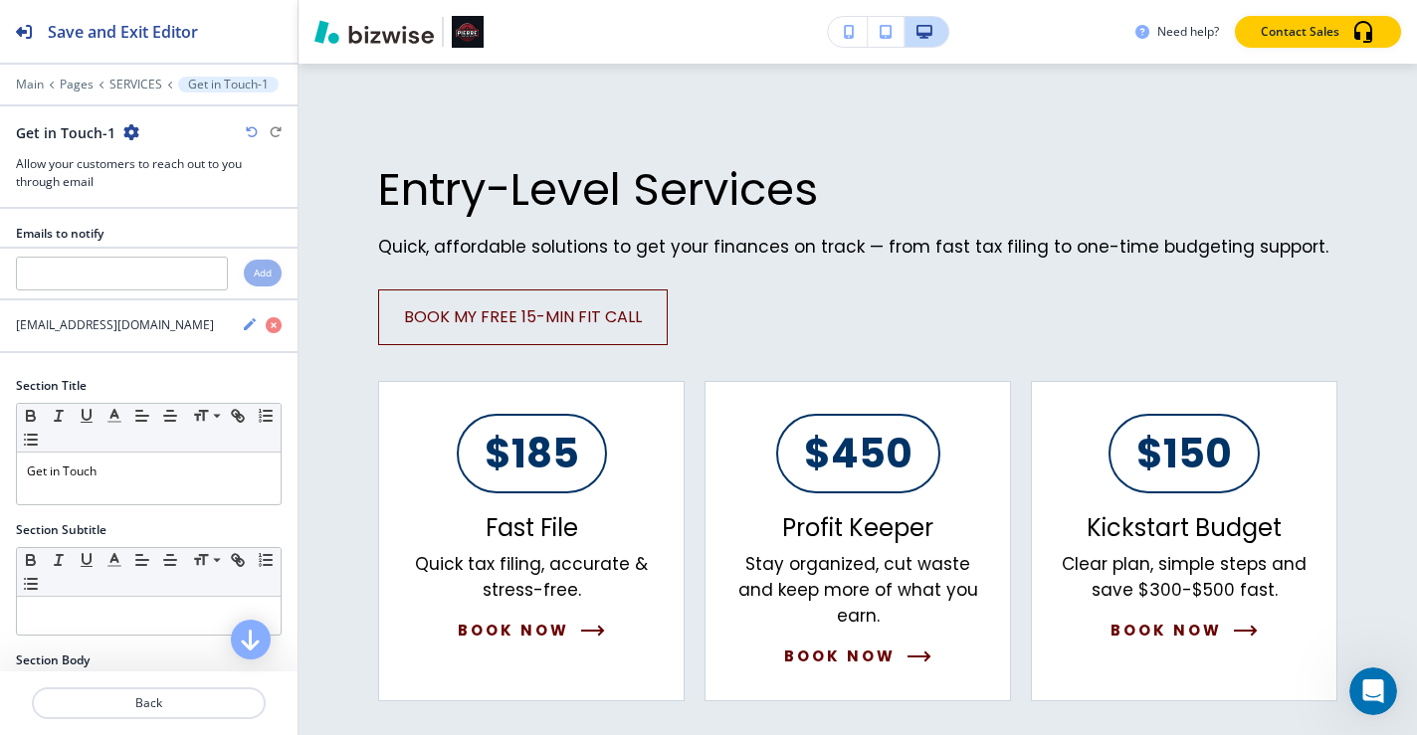
scroll to position [4203, 0]
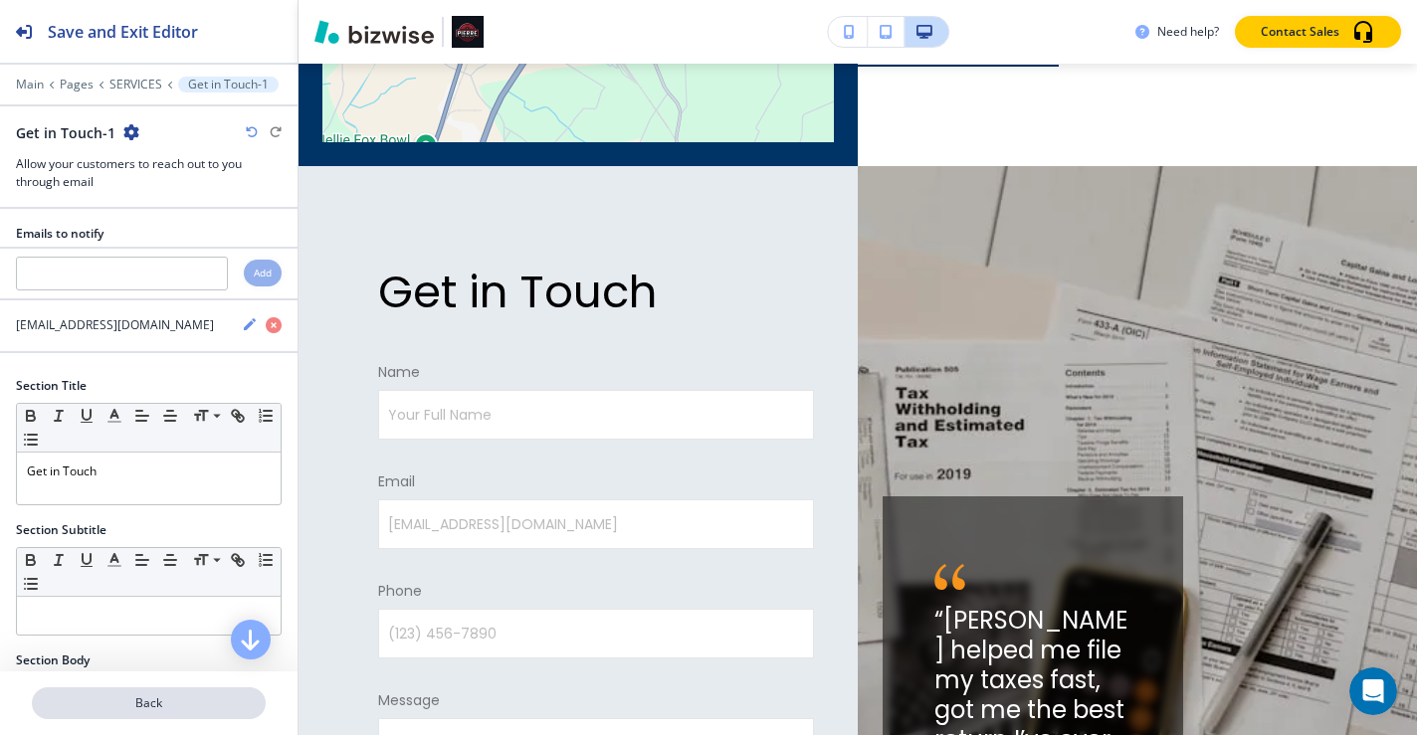
click at [151, 698] on p "Back" at bounding box center [149, 704] width 230 height 18
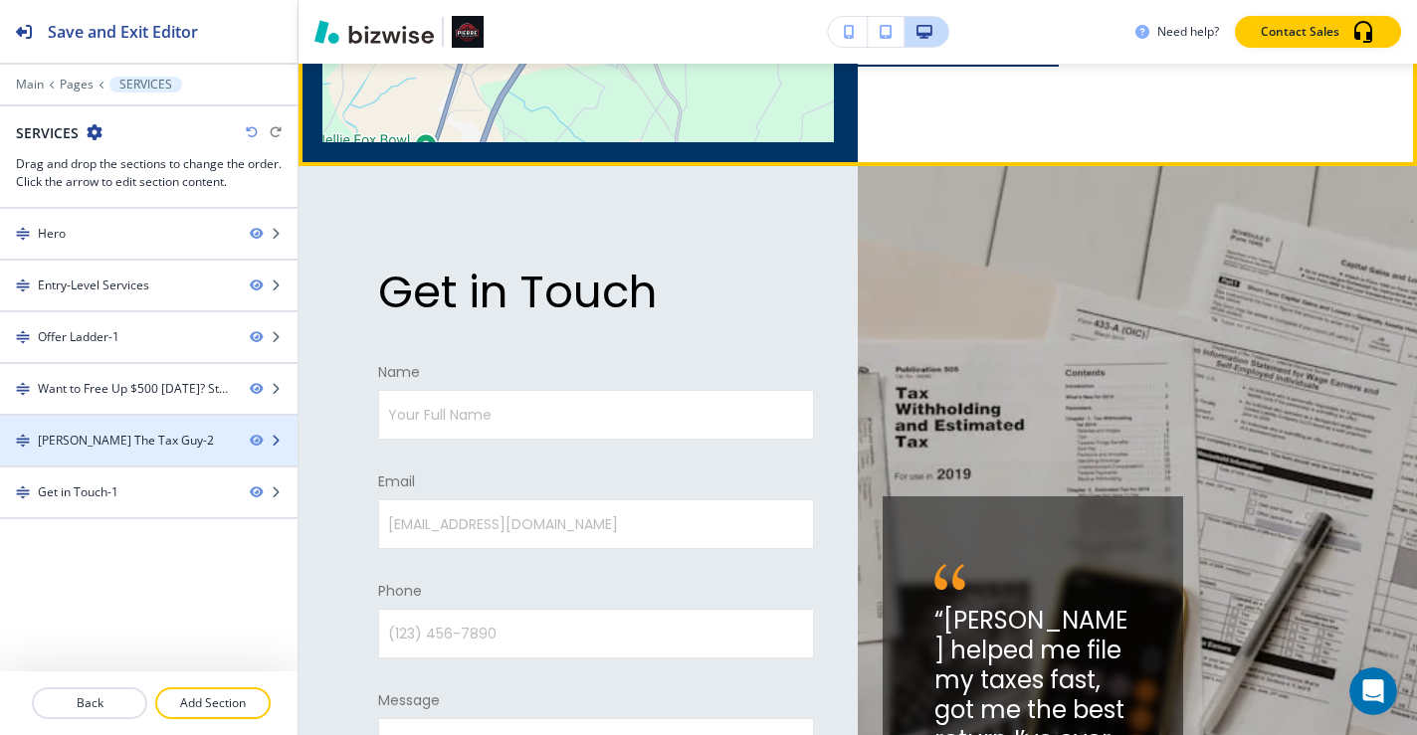
click at [172, 452] on div at bounding box center [149, 458] width 298 height 16
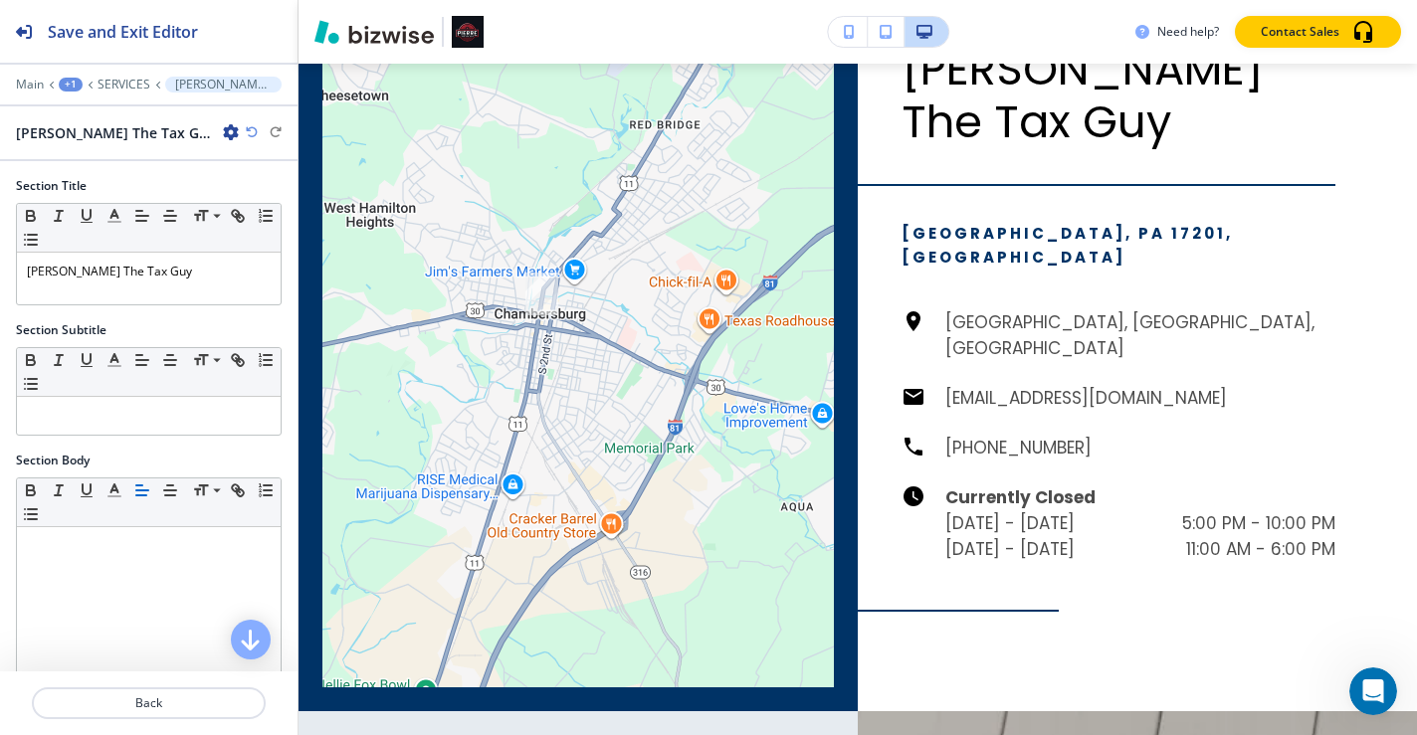
scroll to position [3577, 0]
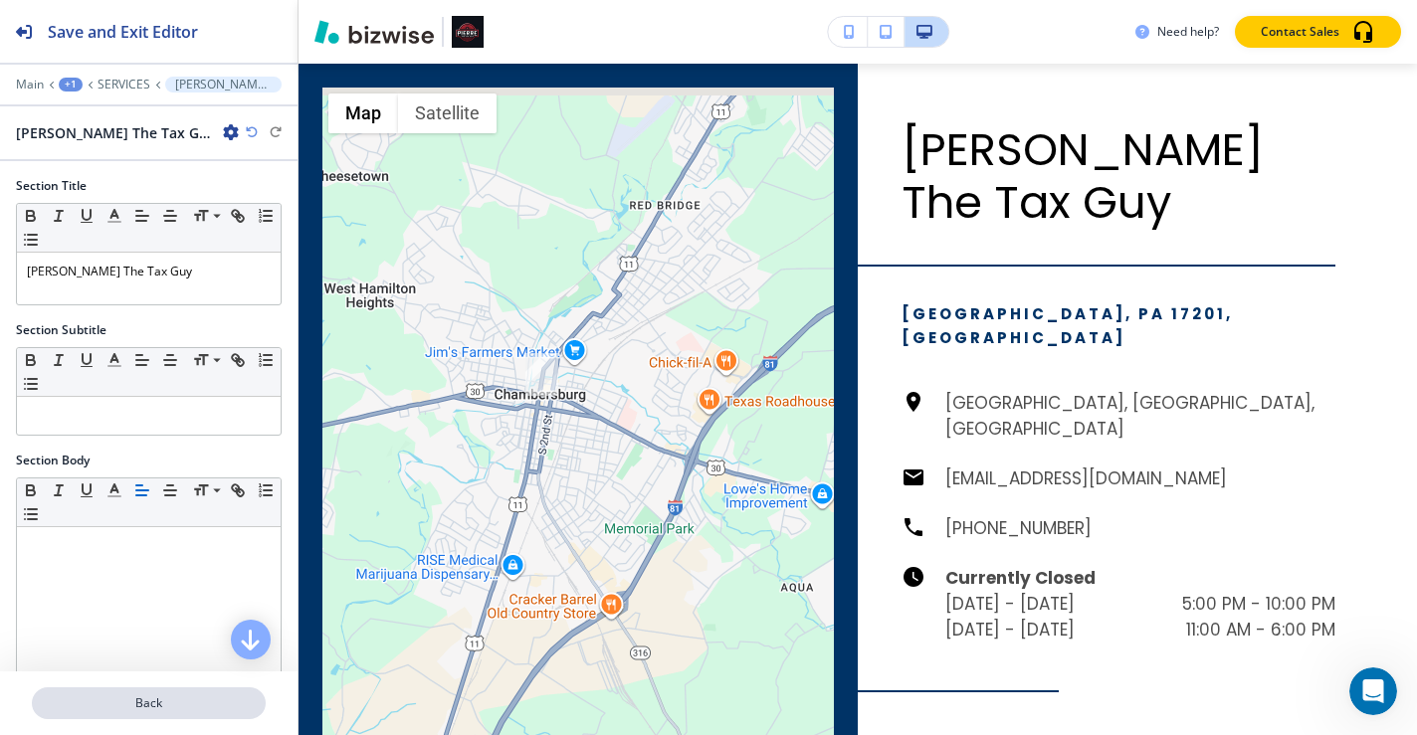
click at [141, 713] on button "Back" at bounding box center [149, 704] width 234 height 32
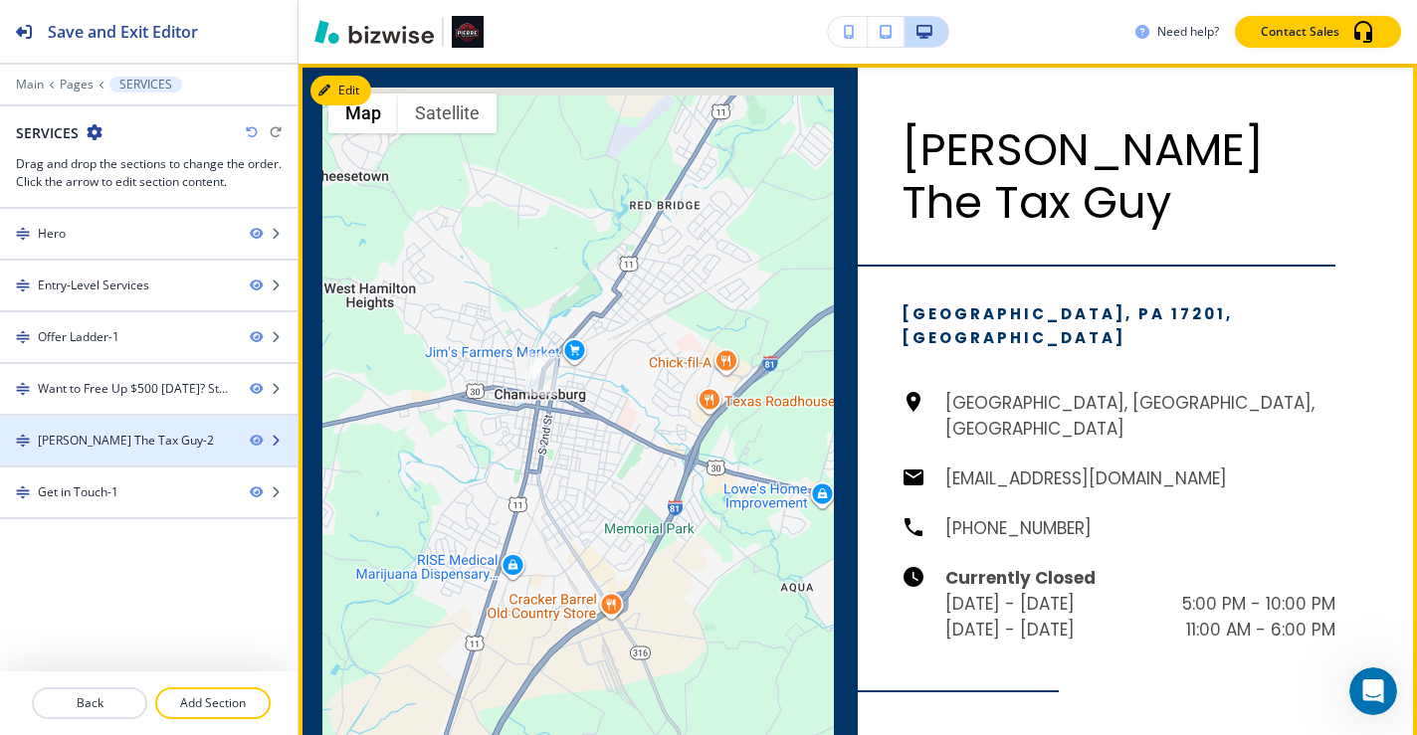
click at [278, 441] on icon "button" at bounding box center [276, 441] width 12 height 12
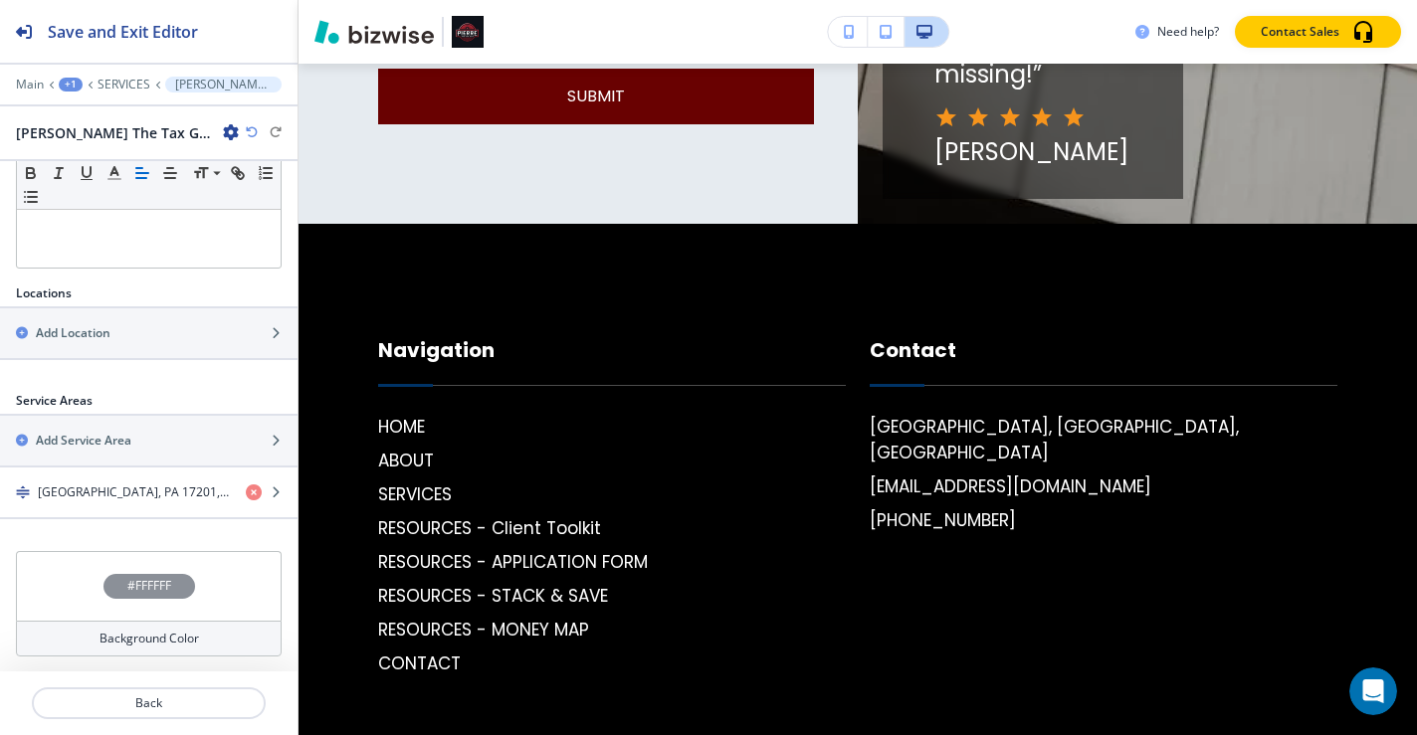
scroll to position [5103, 0]
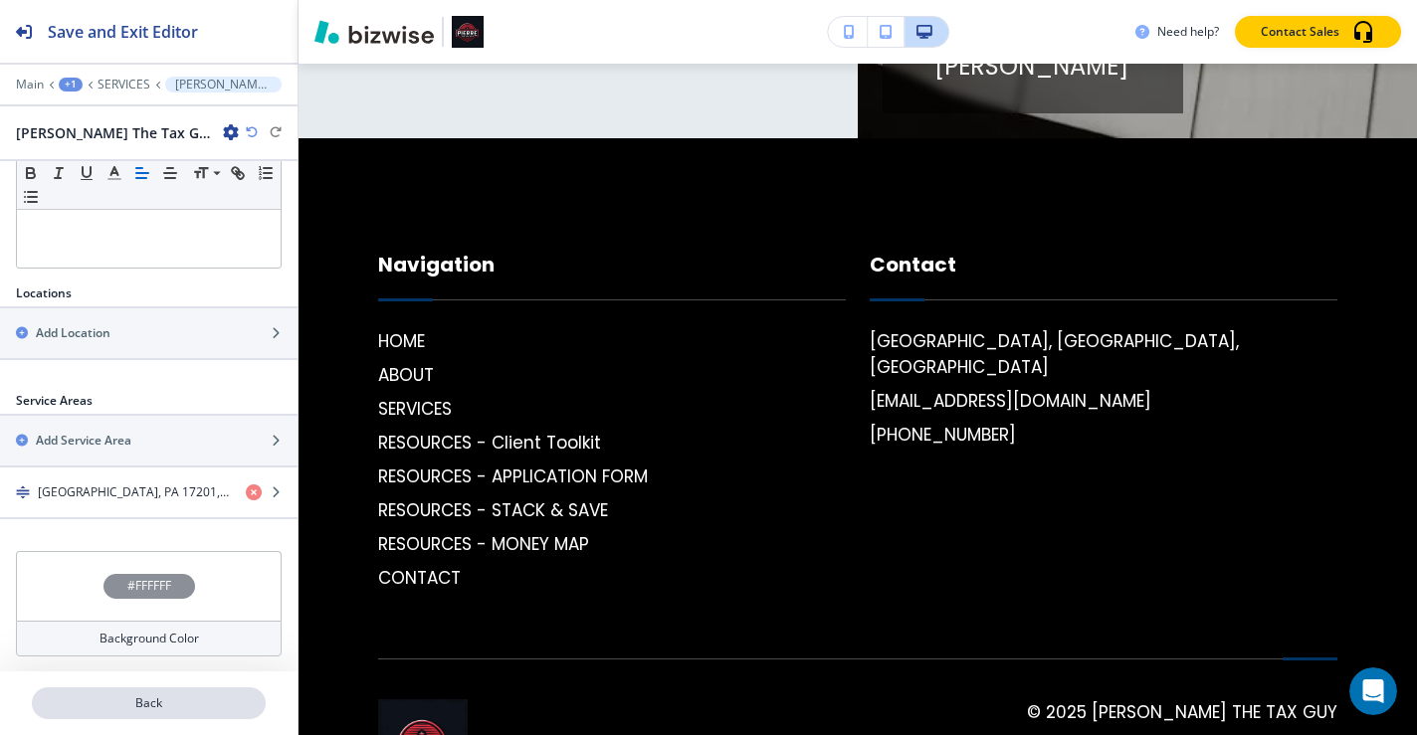
click at [187, 706] on p "Back" at bounding box center [149, 704] width 230 height 18
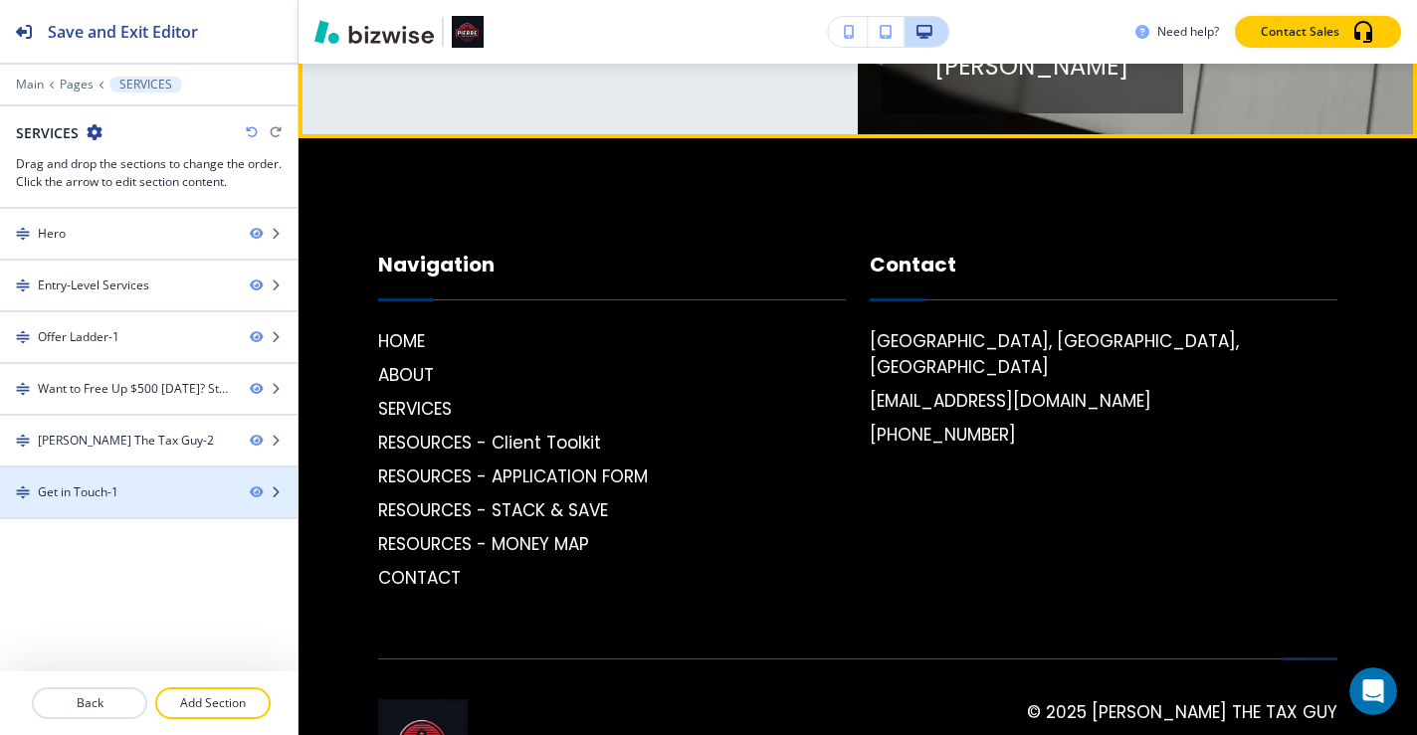
click at [217, 497] on div "Get in Touch-1" at bounding box center [117, 493] width 234 height 18
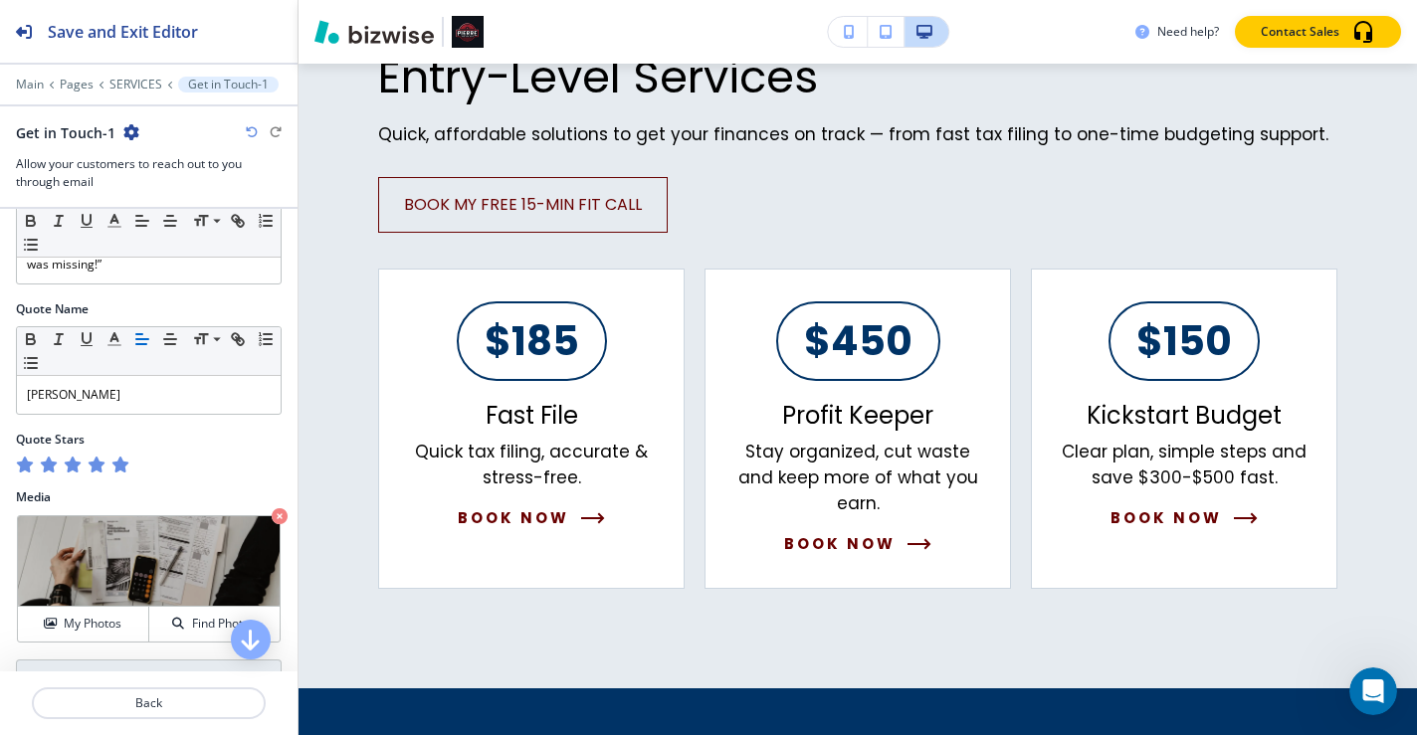
scroll to position [1151, 0]
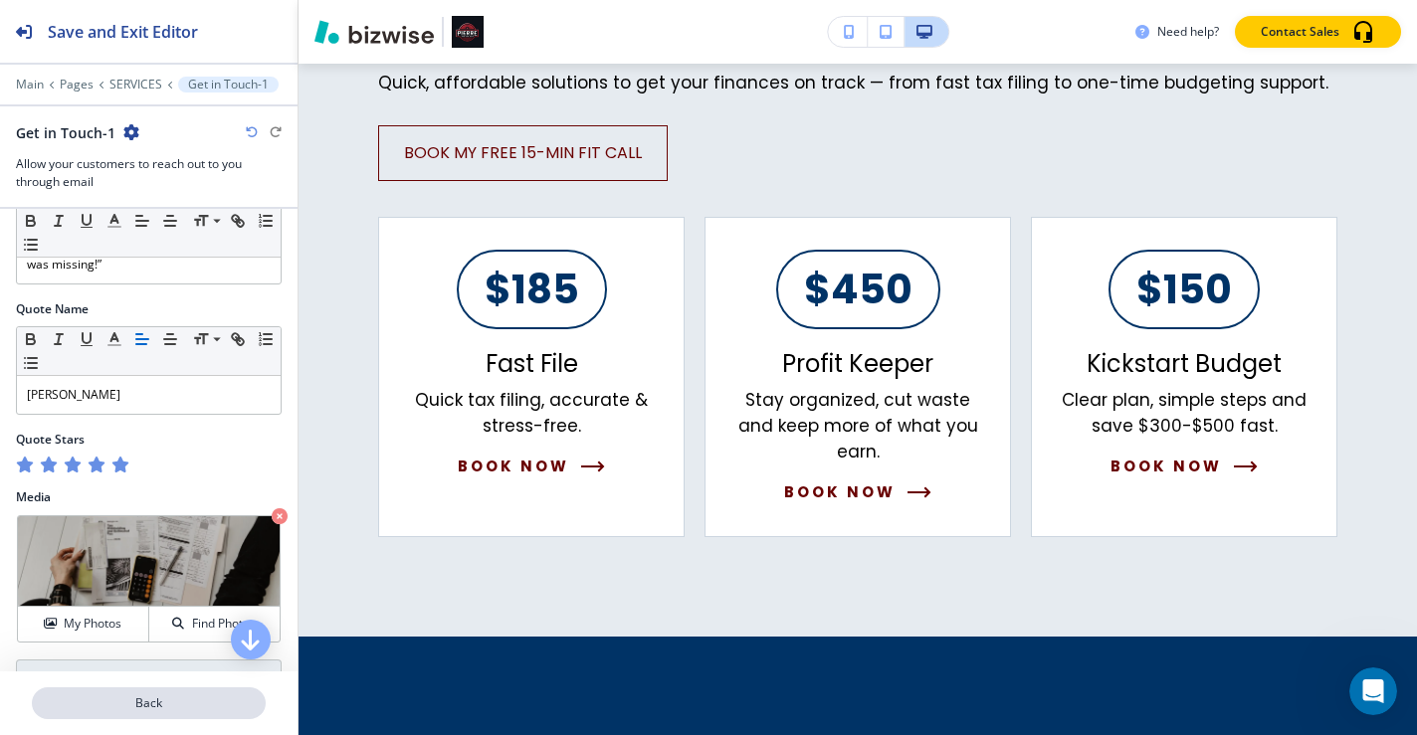
click at [204, 702] on p "Back" at bounding box center [149, 704] width 230 height 18
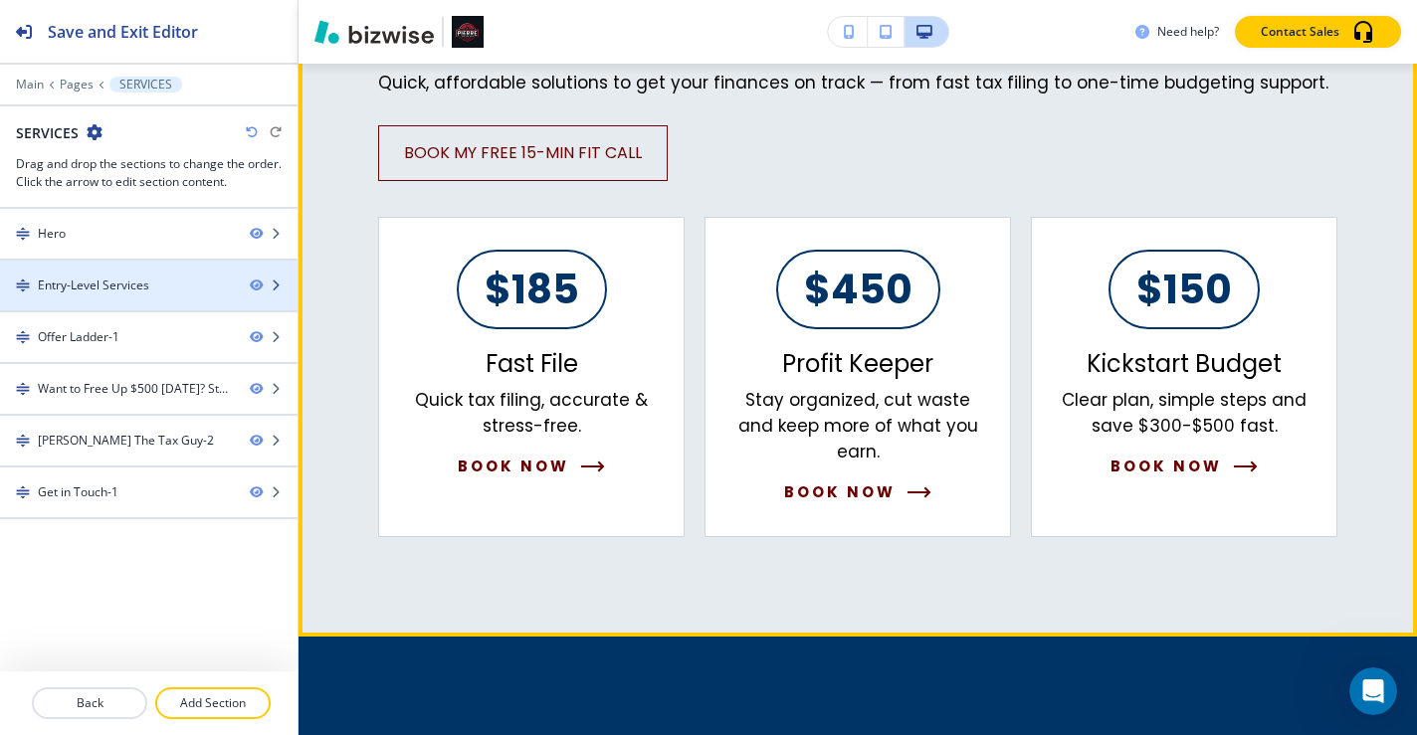
click at [174, 291] on div "Entry-Level Services" at bounding box center [117, 286] width 234 height 18
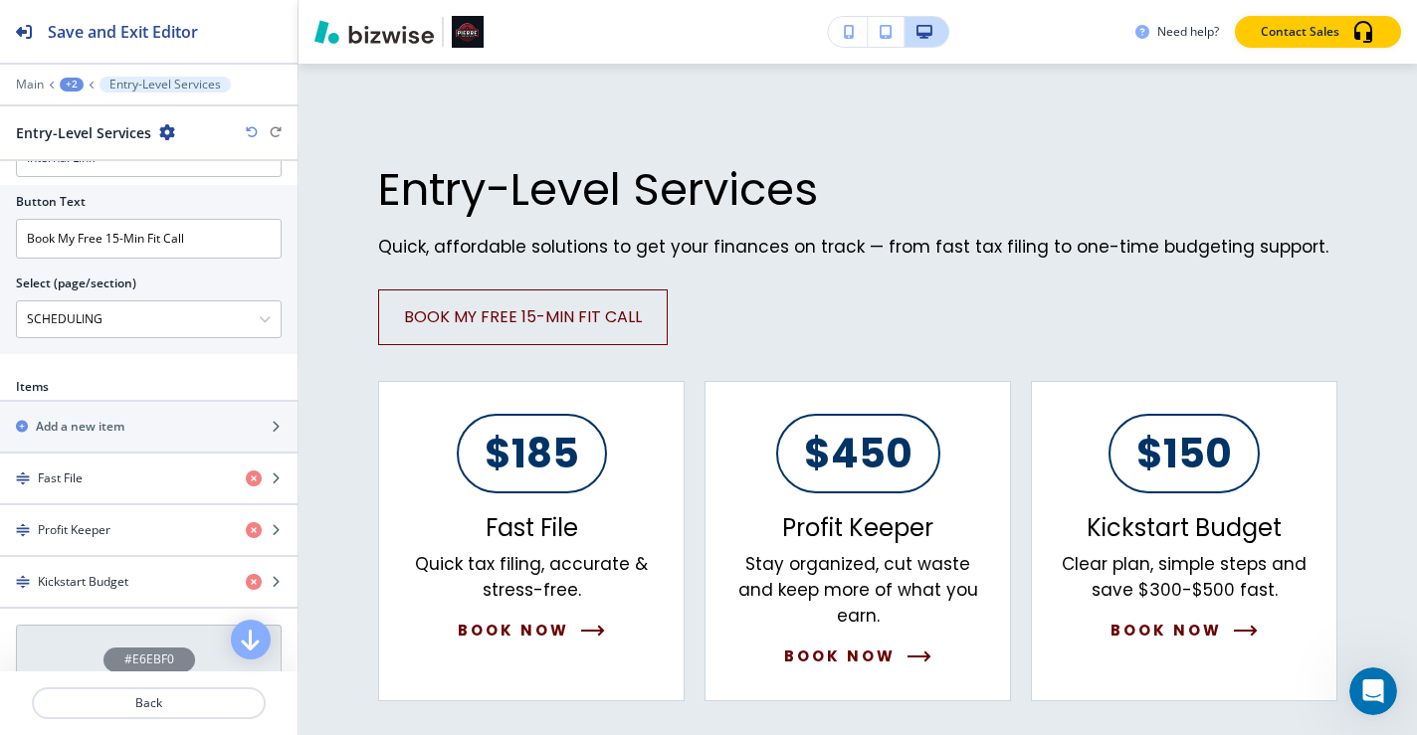
scroll to position [700, 0]
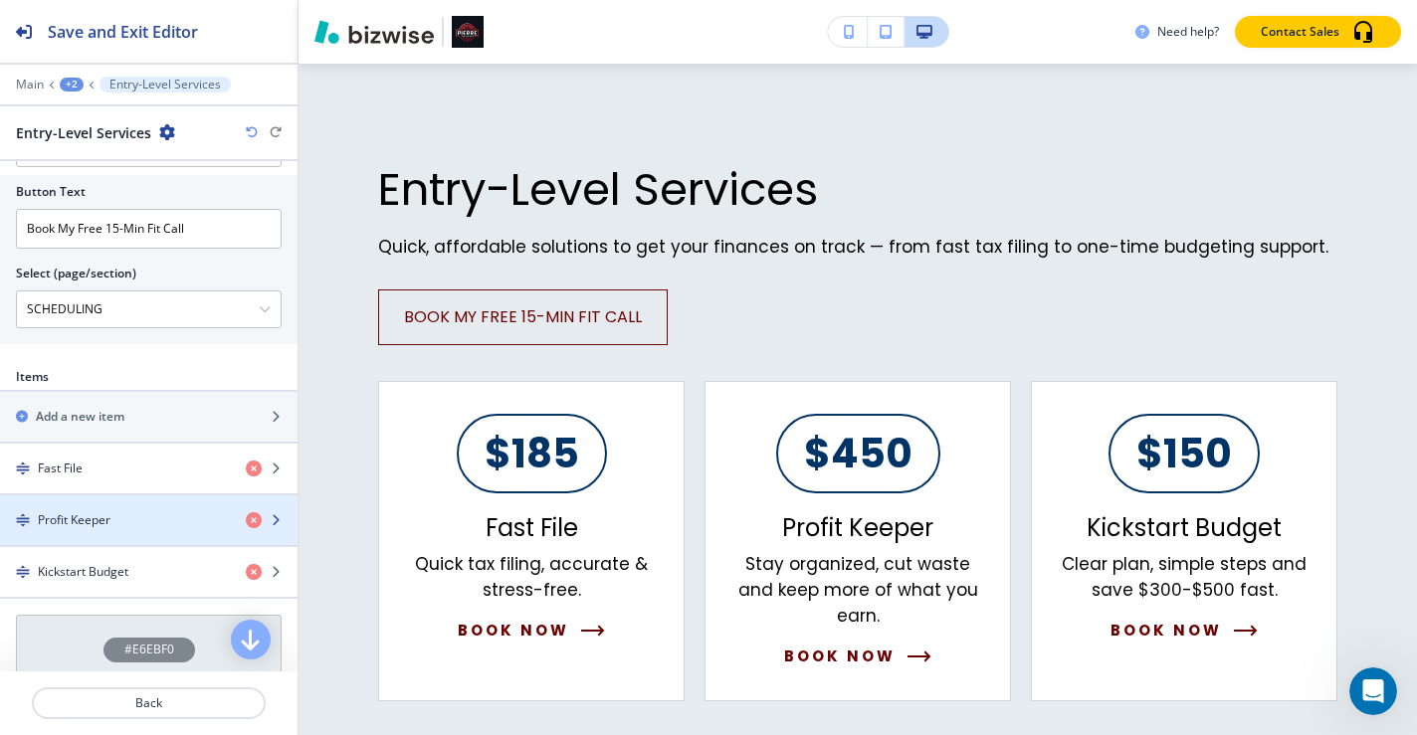
click at [122, 524] on div "Profit Keeper" at bounding box center [115, 521] width 230 height 18
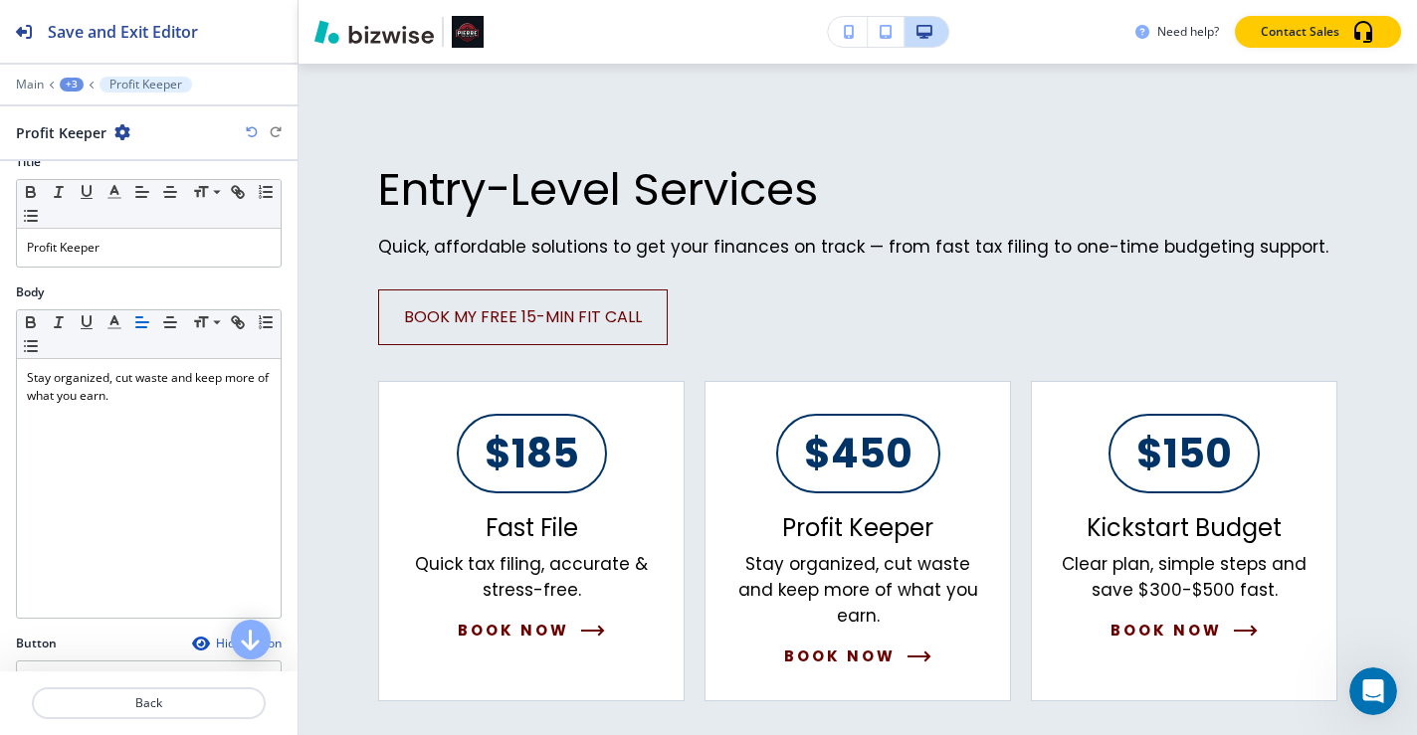
scroll to position [400, 0]
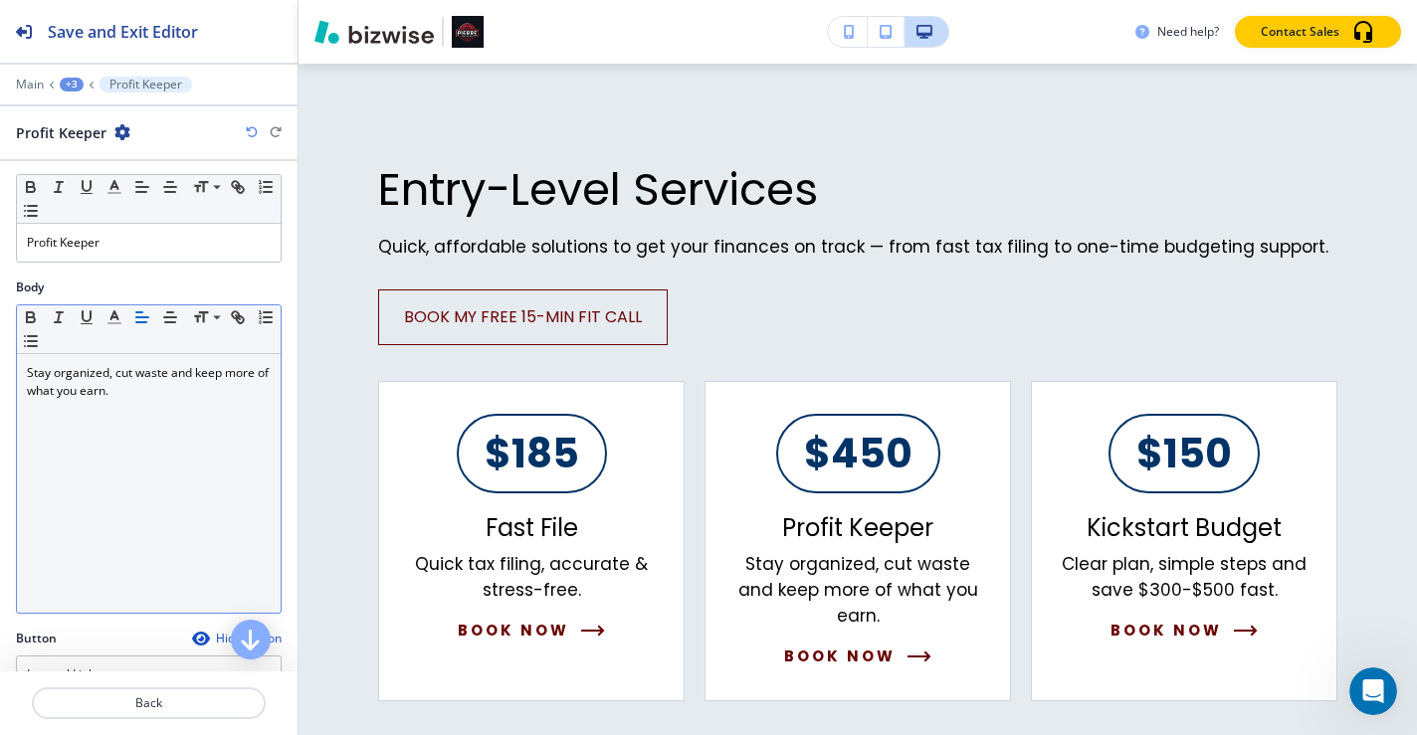
click at [95, 393] on p "Stay organized, cut waste and keep more of what you earn." at bounding box center [149, 382] width 244 height 36
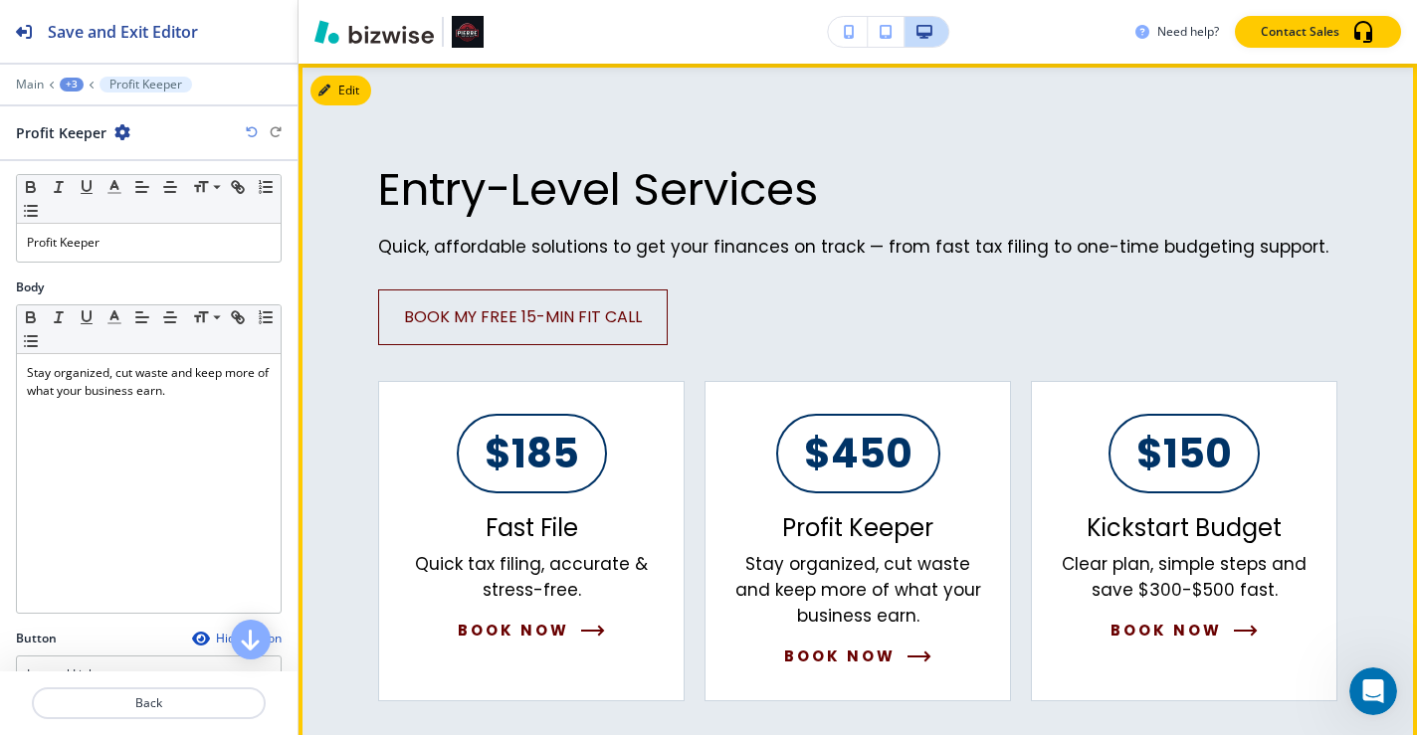
click at [1373, 437] on div "Entry-Level Services Quick, affordable solutions to get your finances on track …" at bounding box center [858, 432] width 1119 height 737
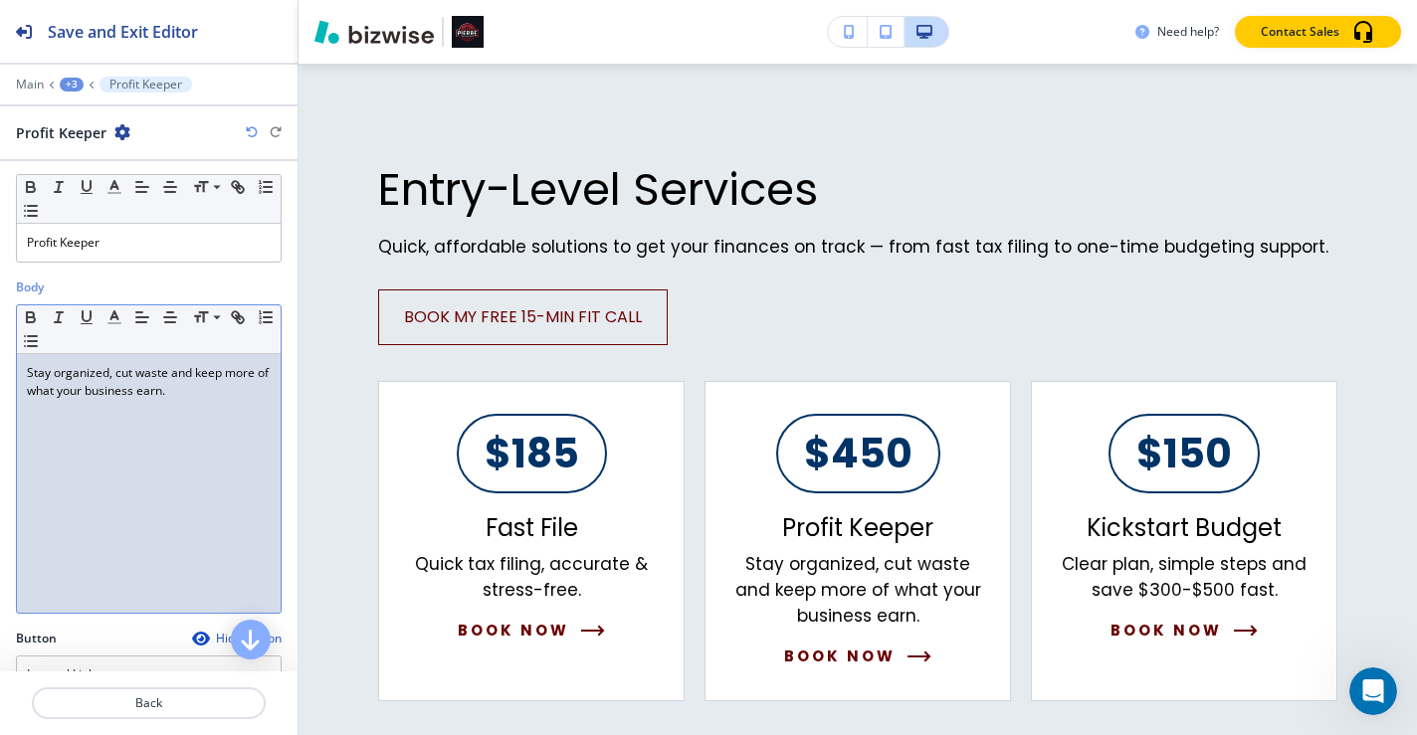
click at [107, 374] on p "Stay organized, cut waste and keep more of what your business earn." at bounding box center [149, 382] width 244 height 36
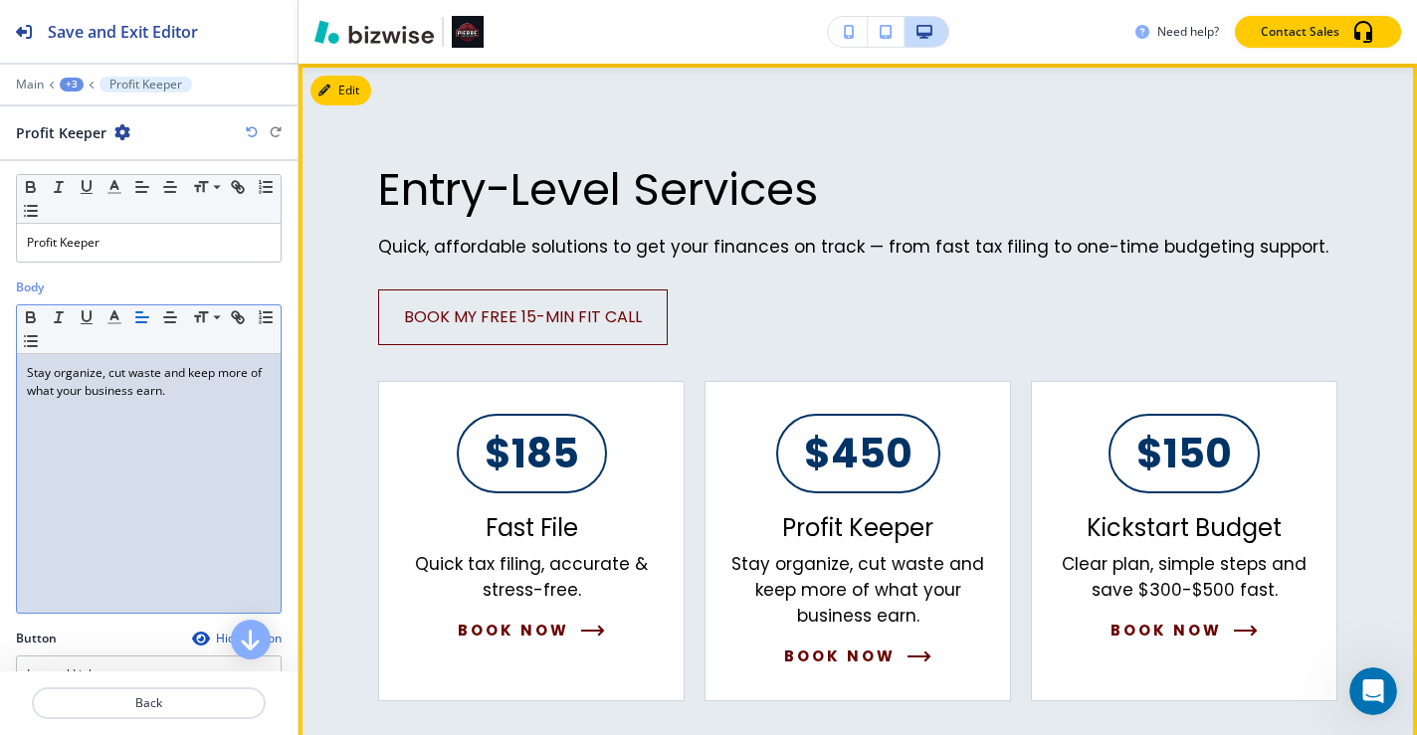
click at [1337, 331] on div "Entry-Level Services Quick, affordable solutions to get your finances on track …" at bounding box center [858, 432] width 1119 height 737
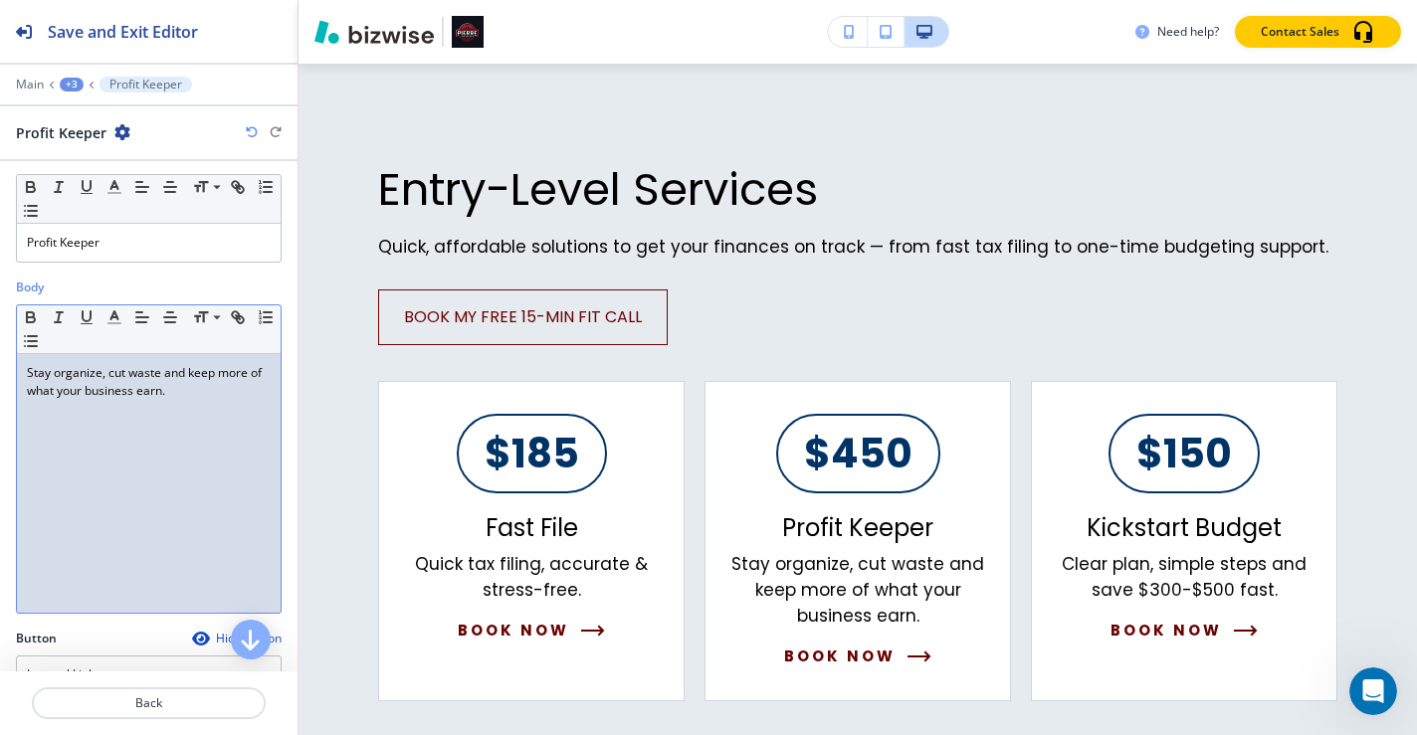
click at [176, 392] on p "Stay organize, cut waste and keep more of what your business earn." at bounding box center [149, 382] width 244 height 36
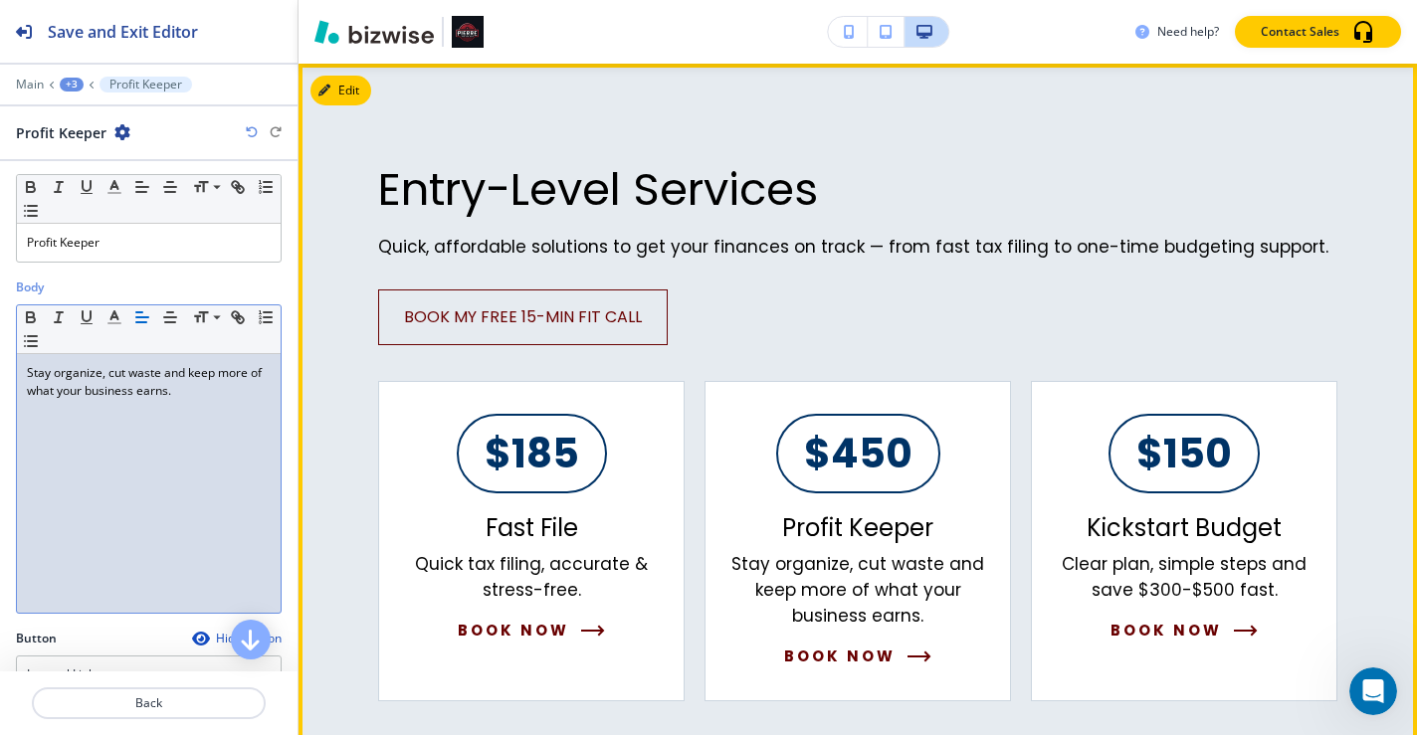
click at [1354, 202] on div "Entry-Level Services Quick, affordable solutions to get your finances on track …" at bounding box center [858, 432] width 1119 height 737
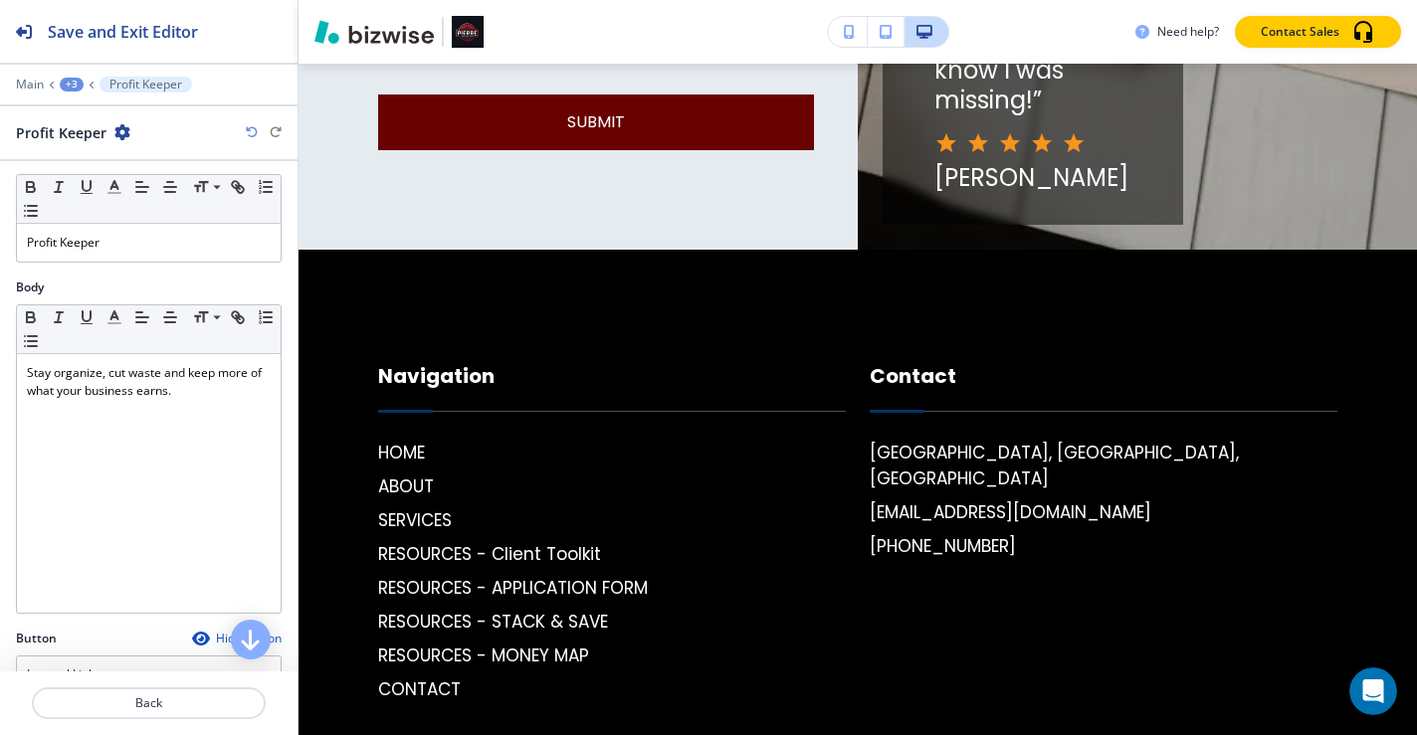
scroll to position [4914, 0]
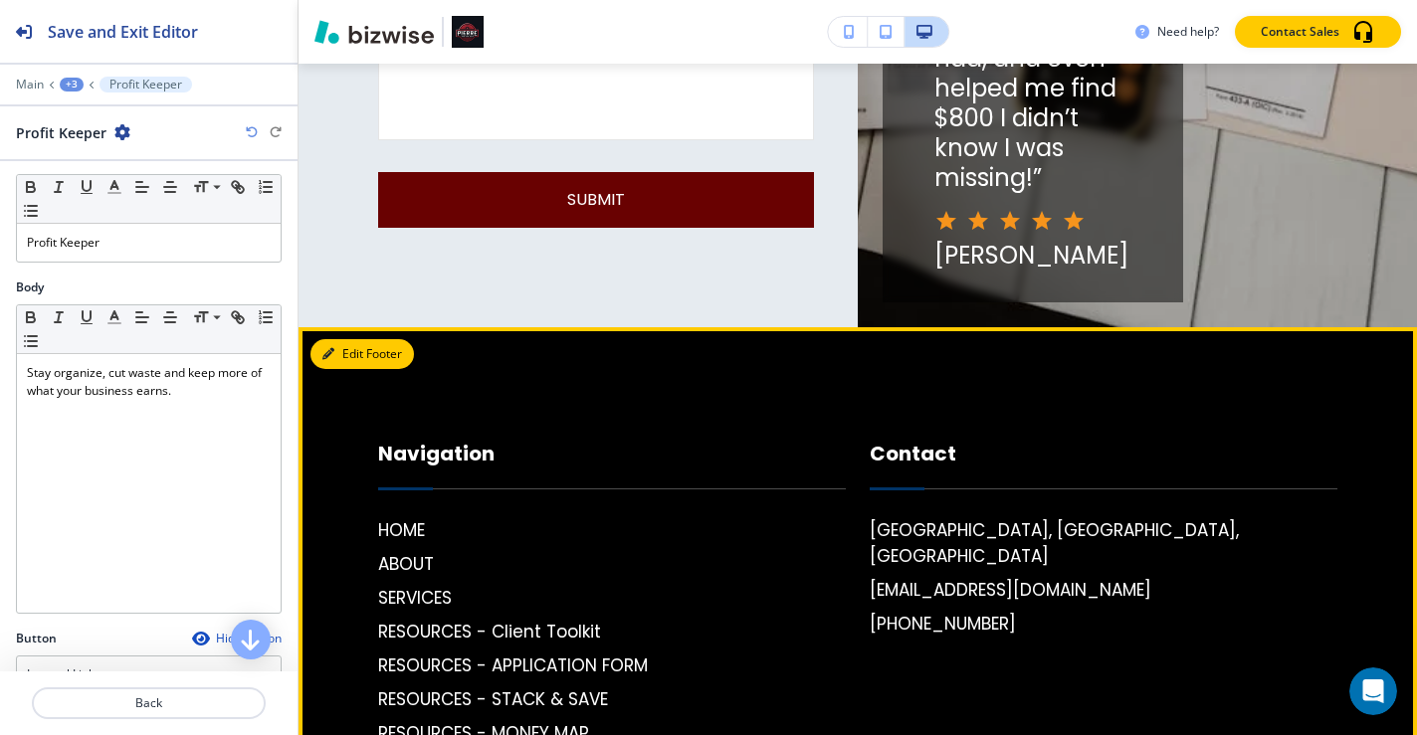
click at [359, 339] on button "Edit Footer" at bounding box center [363, 354] width 104 height 30
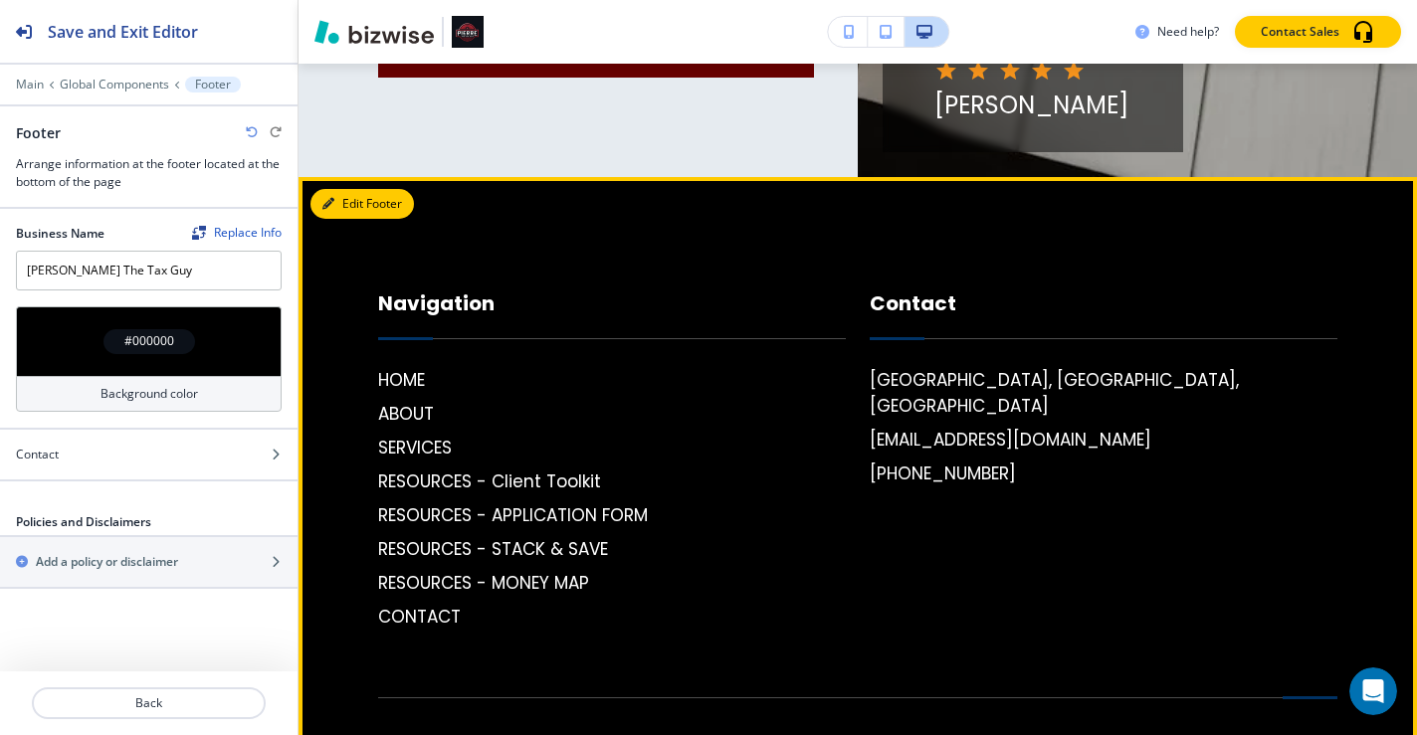
scroll to position [5076, 0]
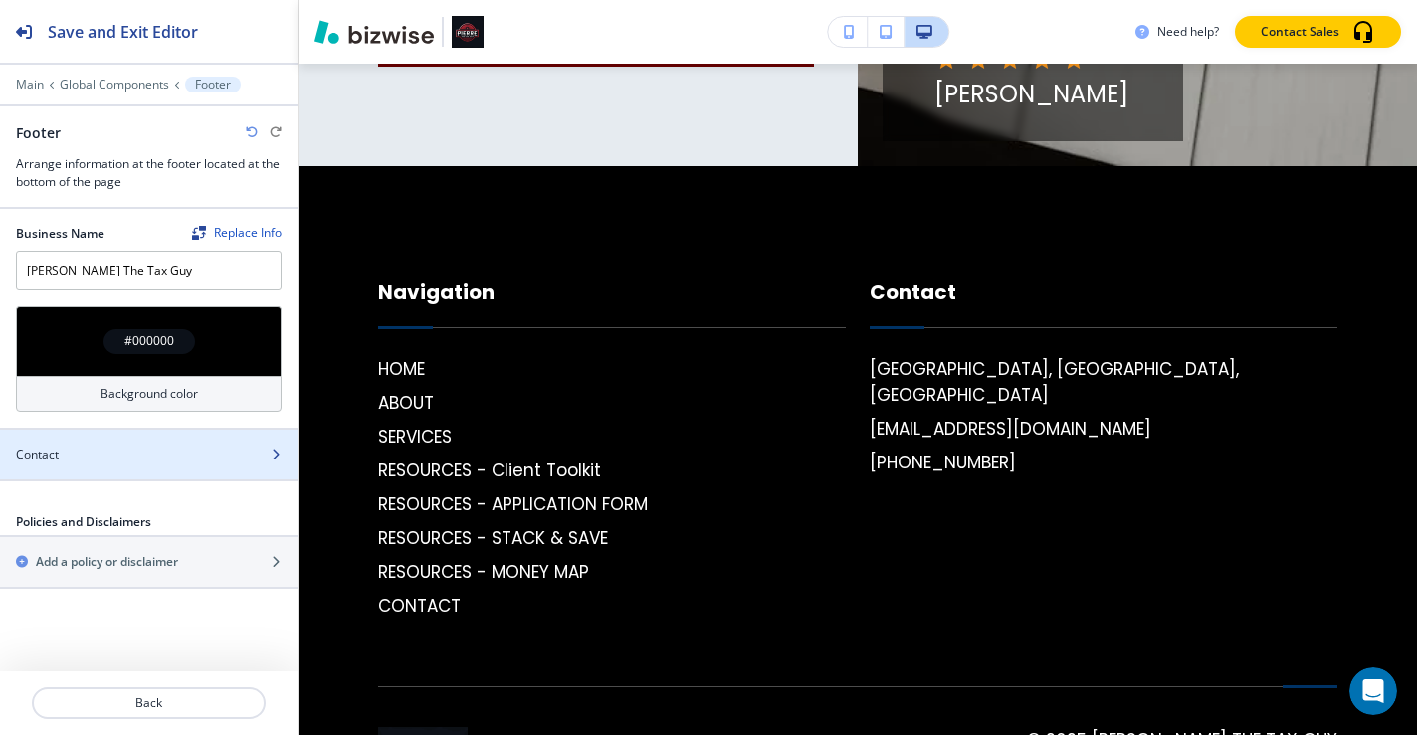
click at [249, 460] on div "Contact" at bounding box center [127, 455] width 254 height 18
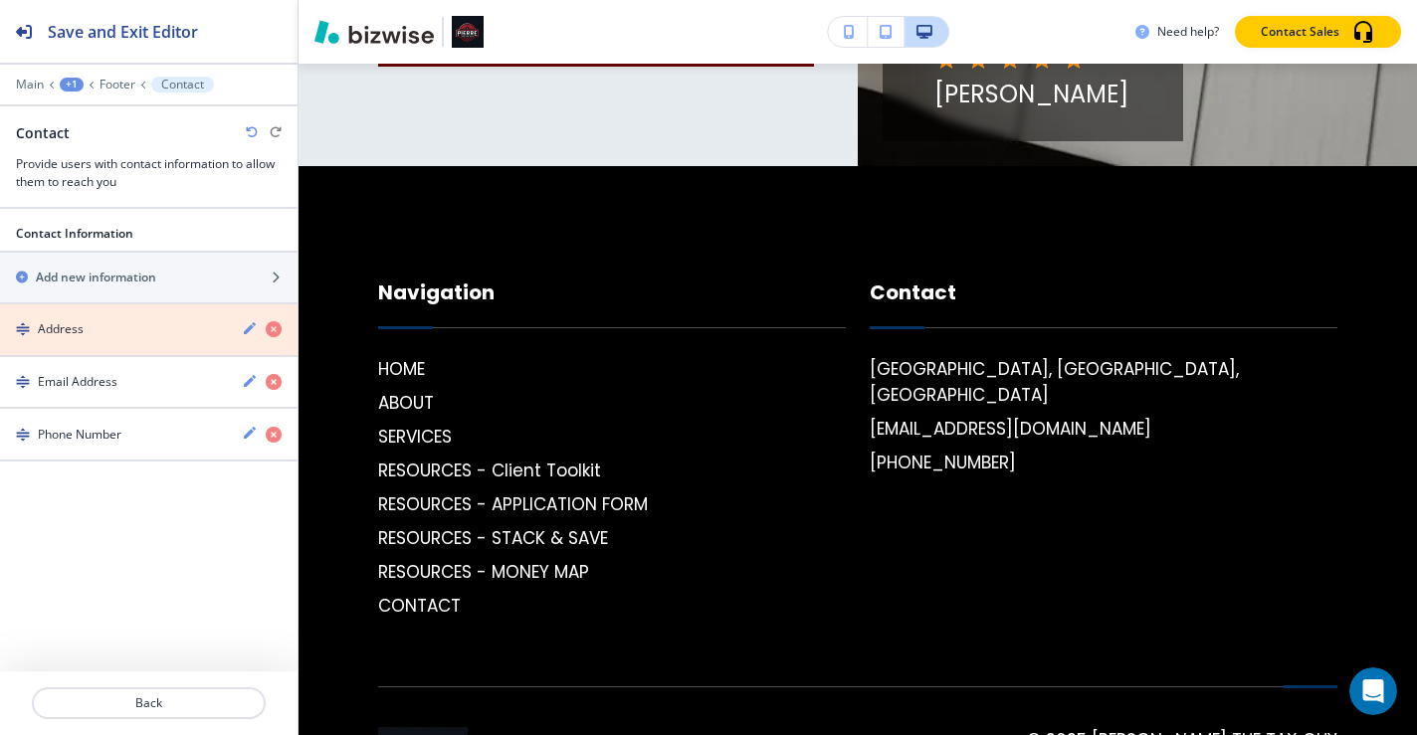
click at [275, 325] on icon "button" at bounding box center [274, 329] width 16 height 16
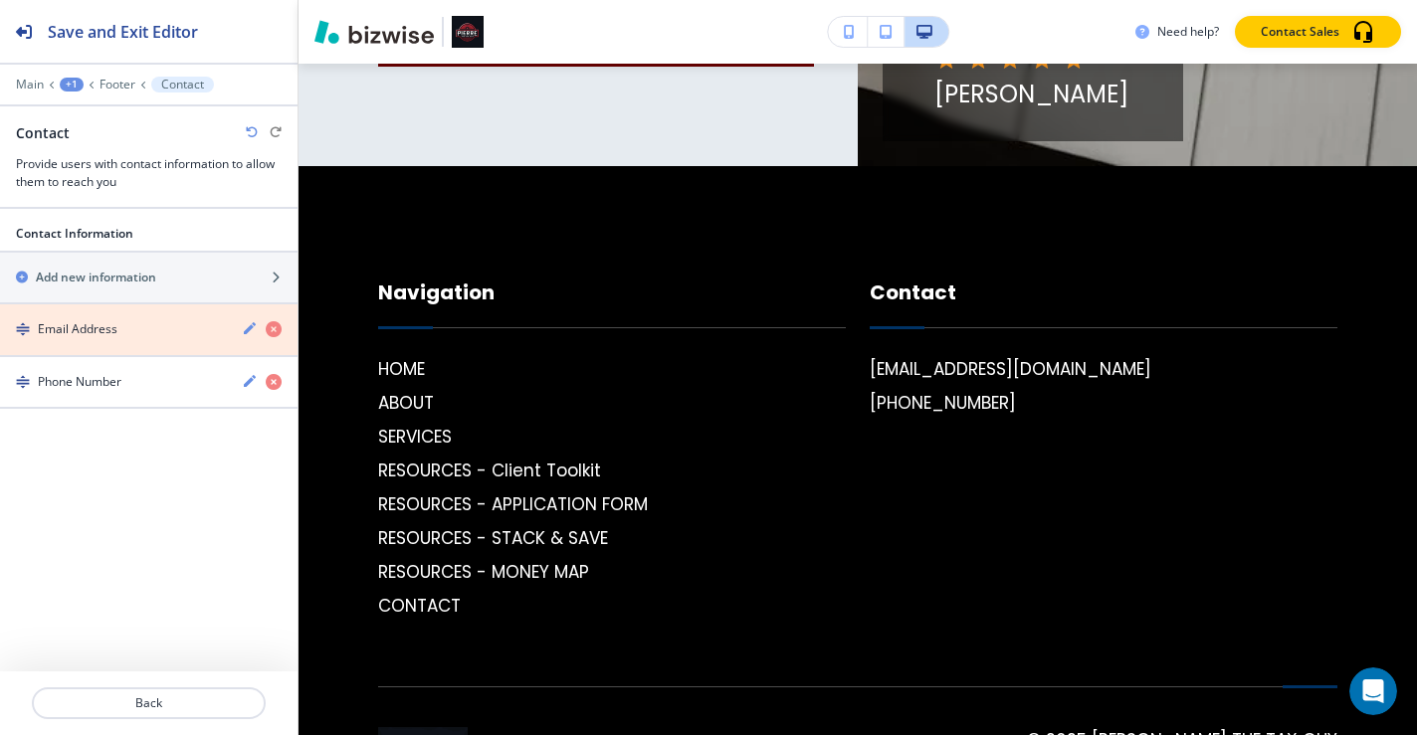
click at [275, 325] on icon "button" at bounding box center [274, 329] width 16 height 16
click at [269, 334] on icon "button" at bounding box center [274, 329] width 16 height 16
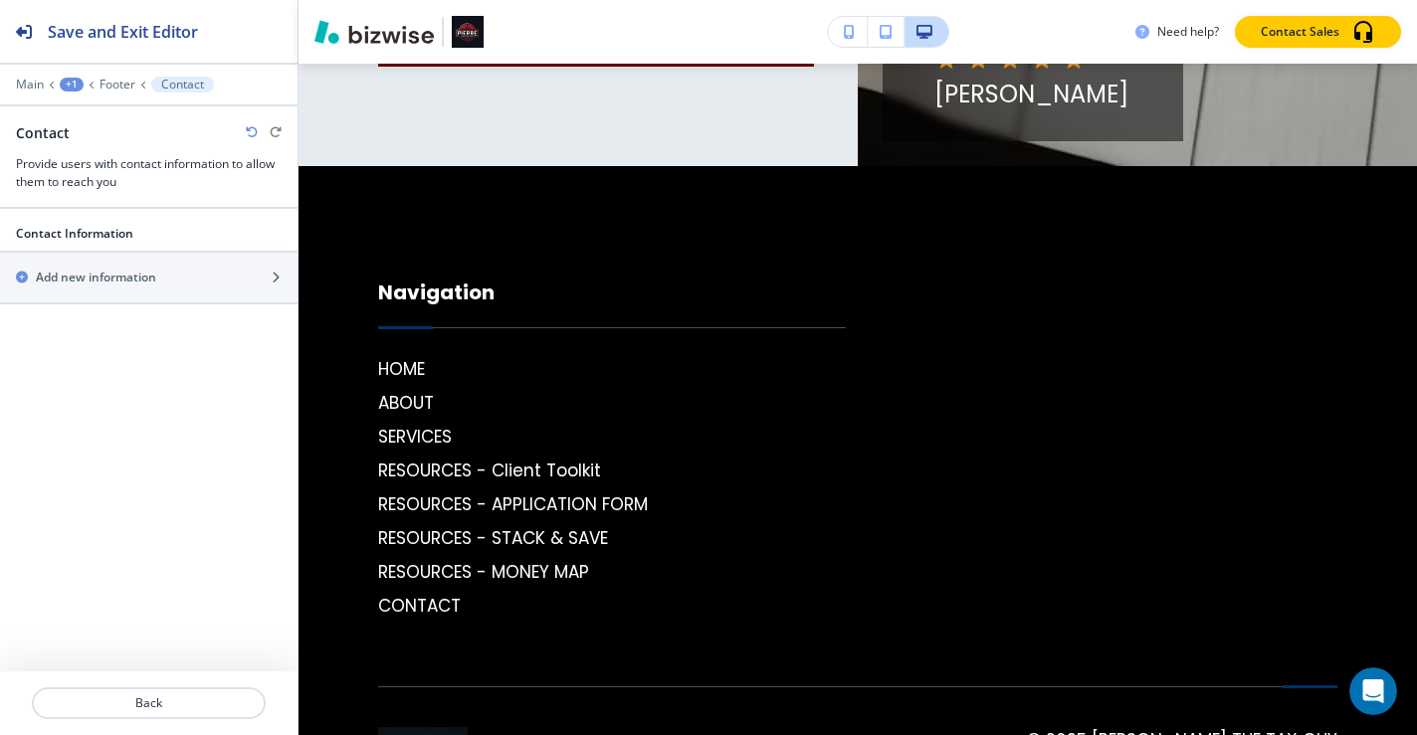
click at [251, 128] on icon "button" at bounding box center [252, 132] width 12 height 12
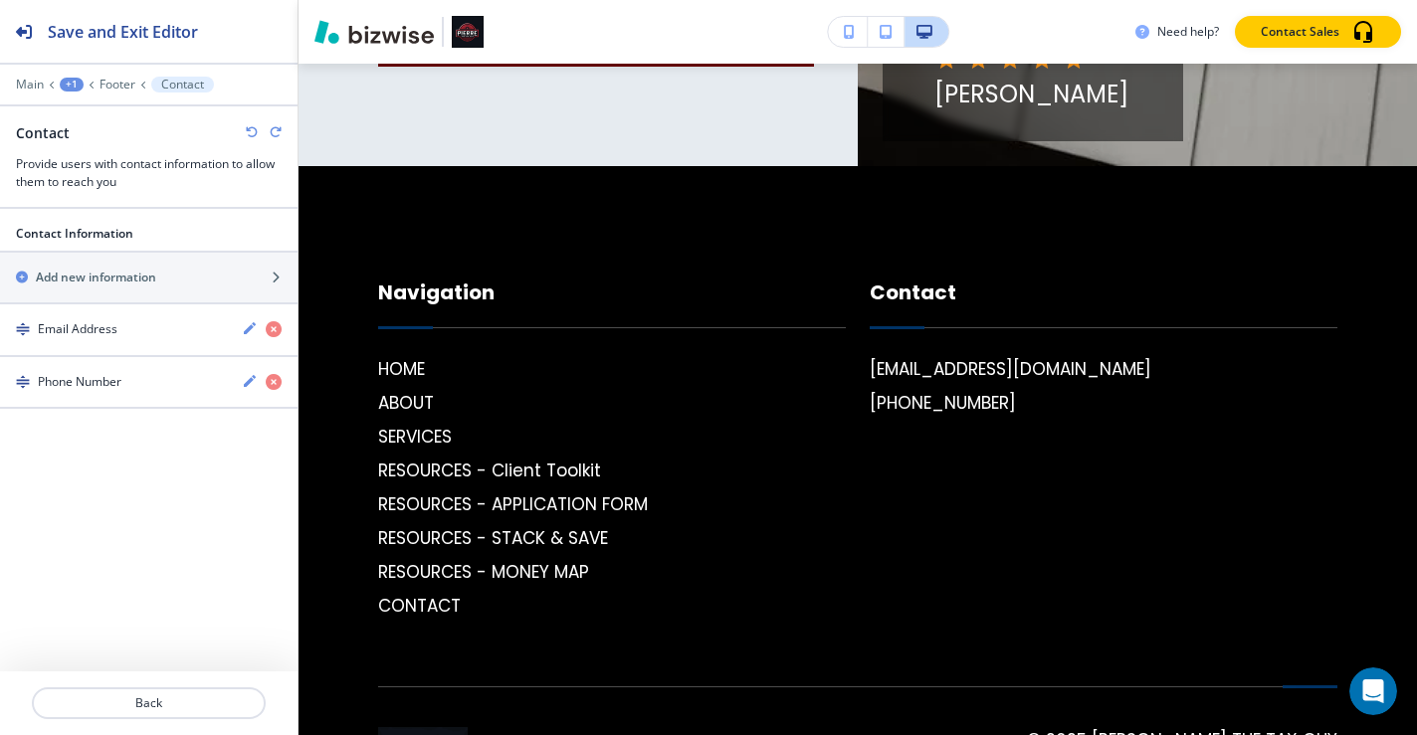
click at [251, 128] on icon "button" at bounding box center [252, 132] width 12 height 12
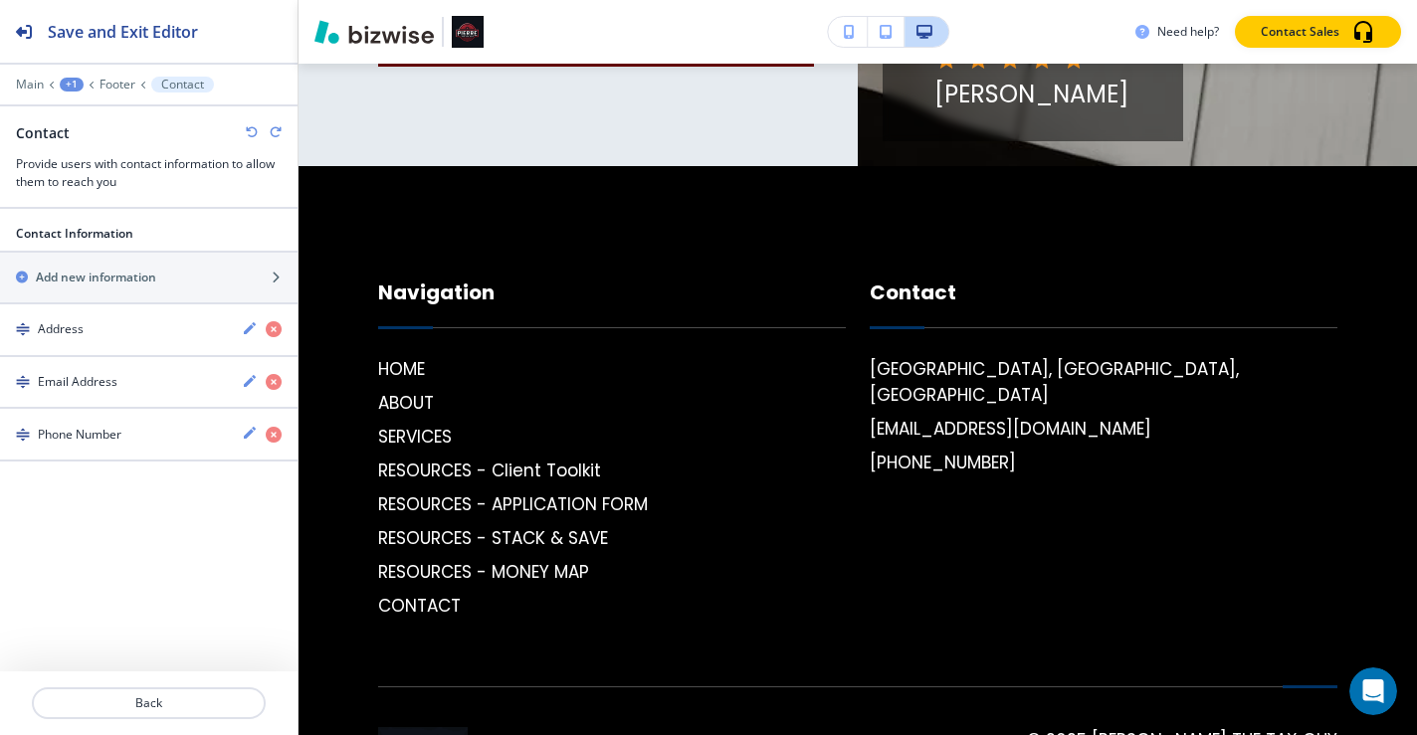
click at [251, 128] on icon "button" at bounding box center [252, 132] width 12 height 12
click at [178, 705] on p "Back" at bounding box center [149, 704] width 230 height 18
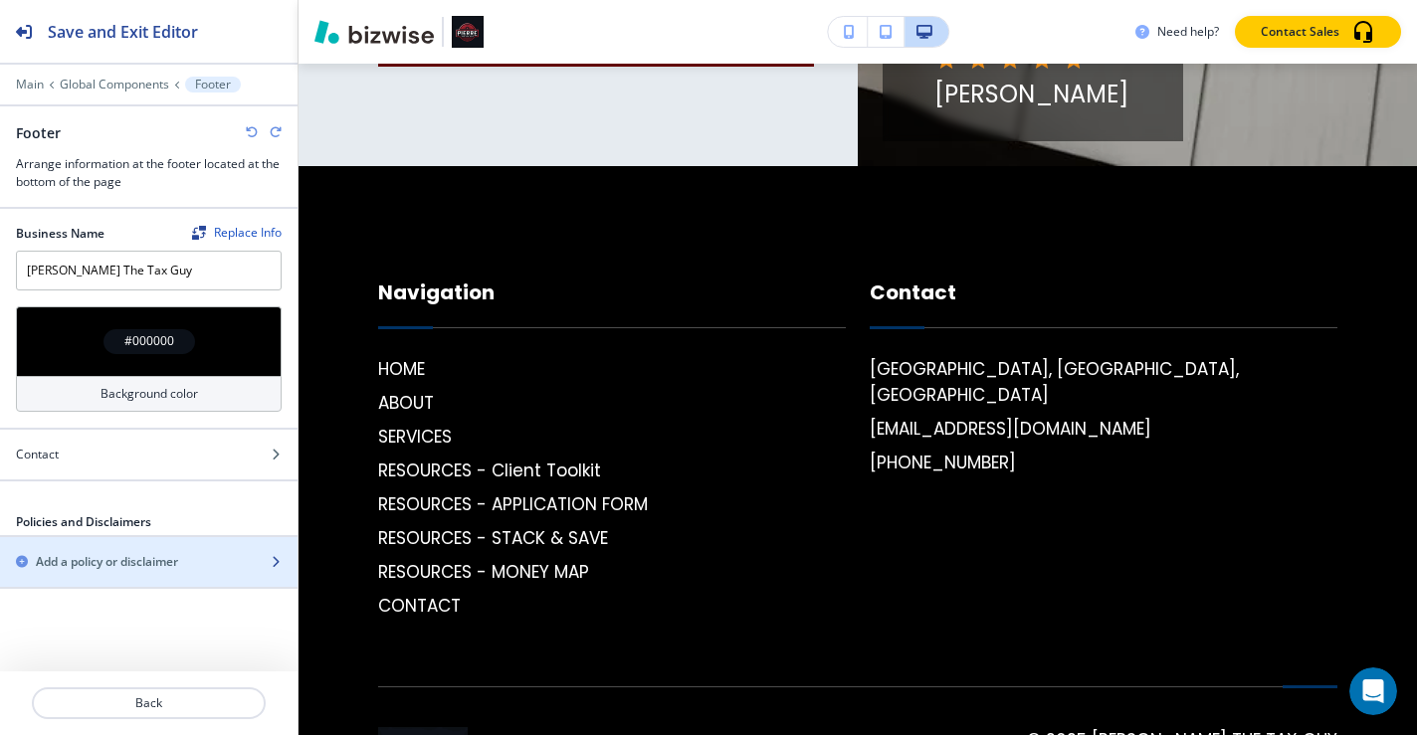
click at [256, 551] on div "button" at bounding box center [149, 545] width 298 height 16
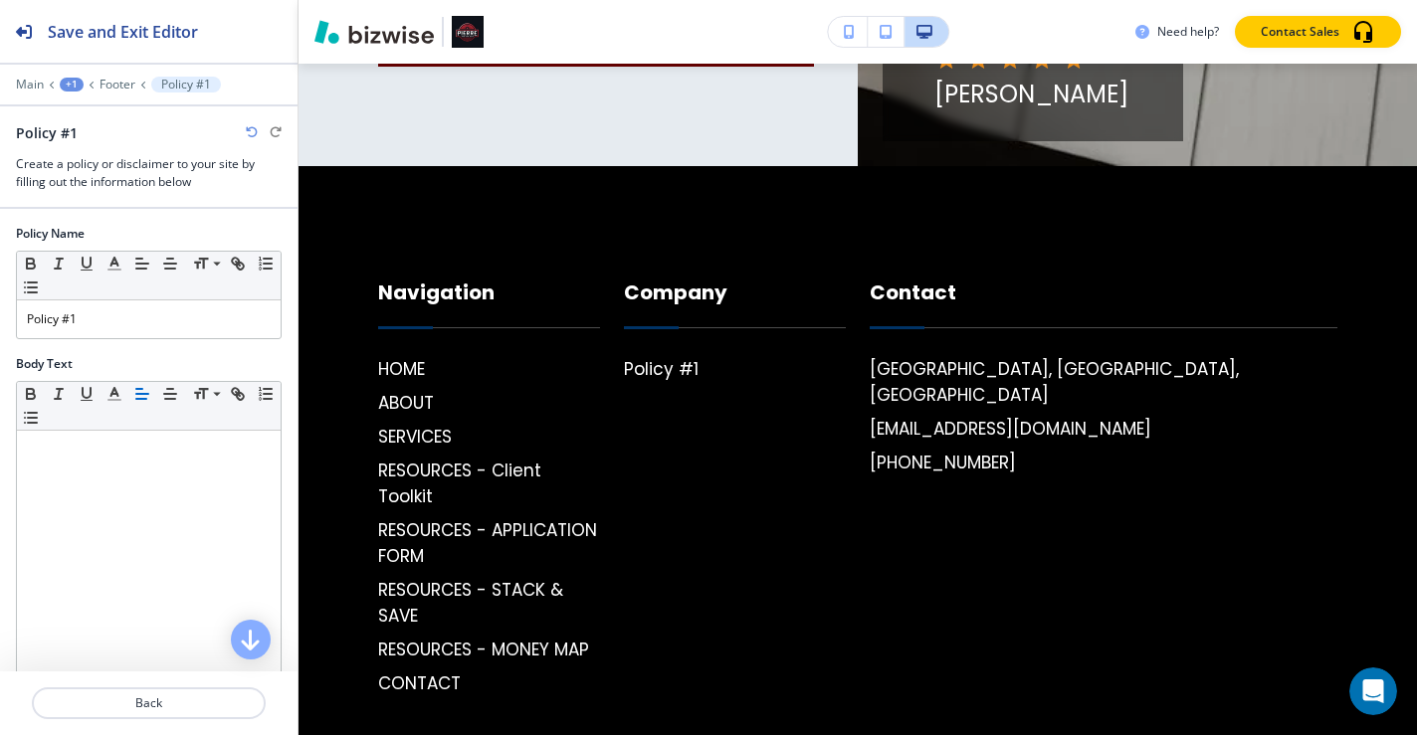
click at [253, 126] on icon "button" at bounding box center [252, 132] width 12 height 12
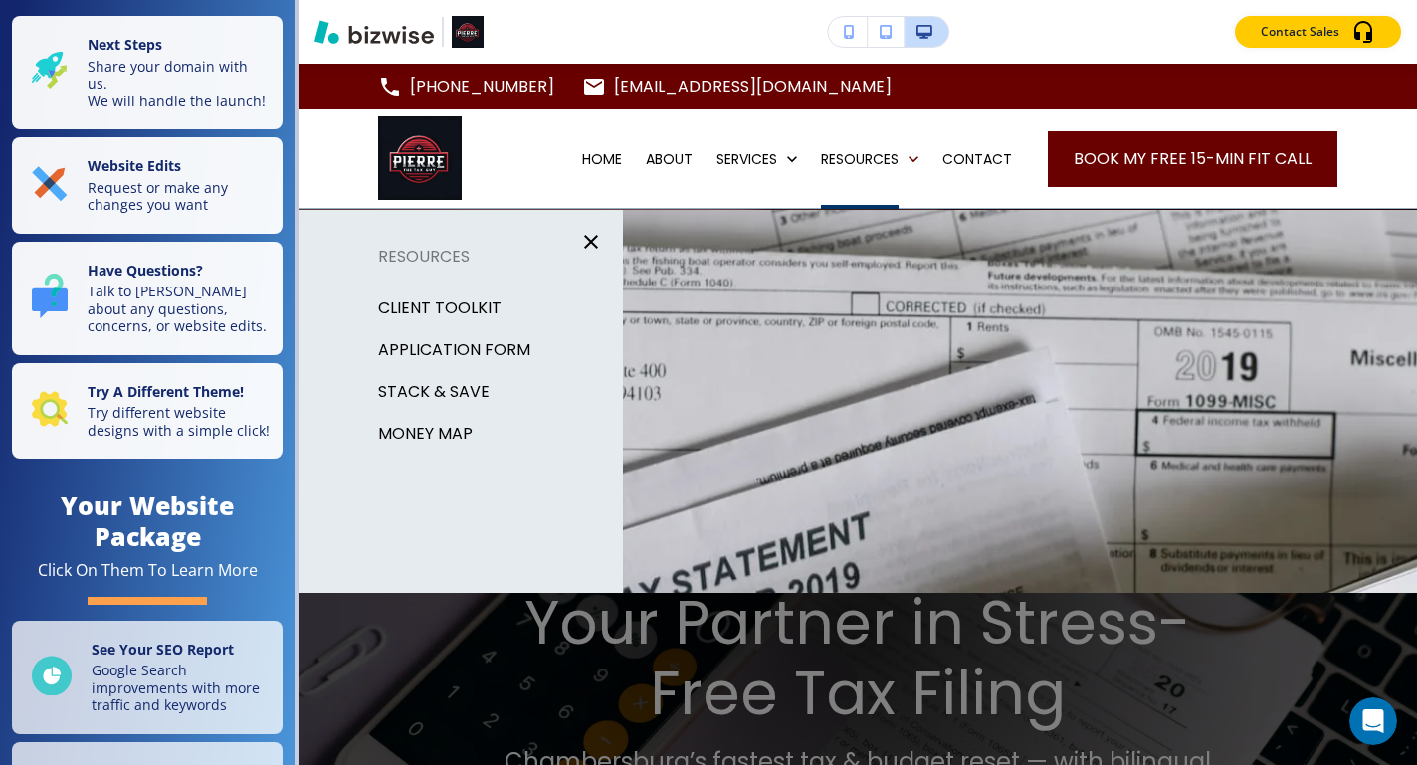
click at [322, 391] on div "Edit (717) 331-2154 business@pierrethetaxguy.com Chambersburg, PA 17201, United…" at bounding box center [858, 415] width 1119 height 702
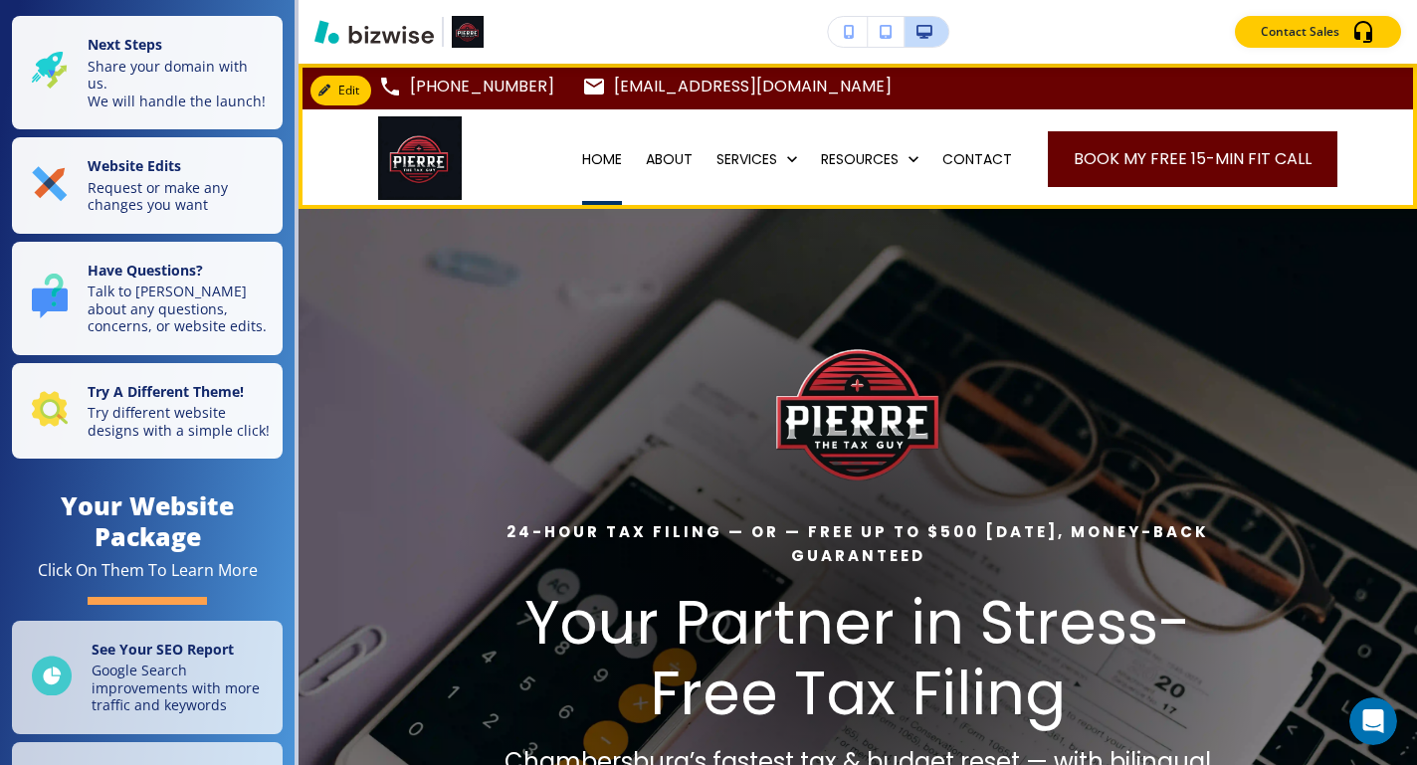
click at [584, 165] on p "HOME" at bounding box center [602, 159] width 40 height 20
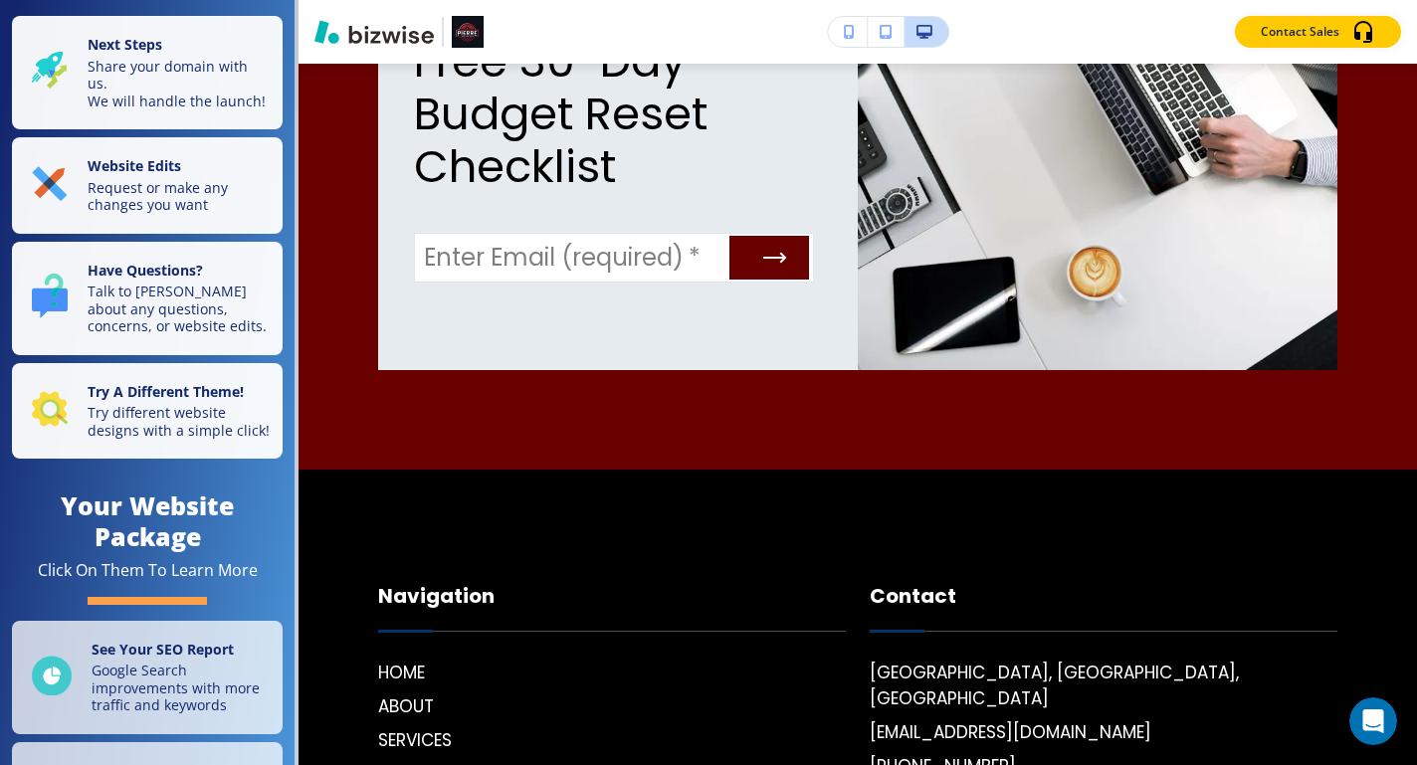
scroll to position [5040, 0]
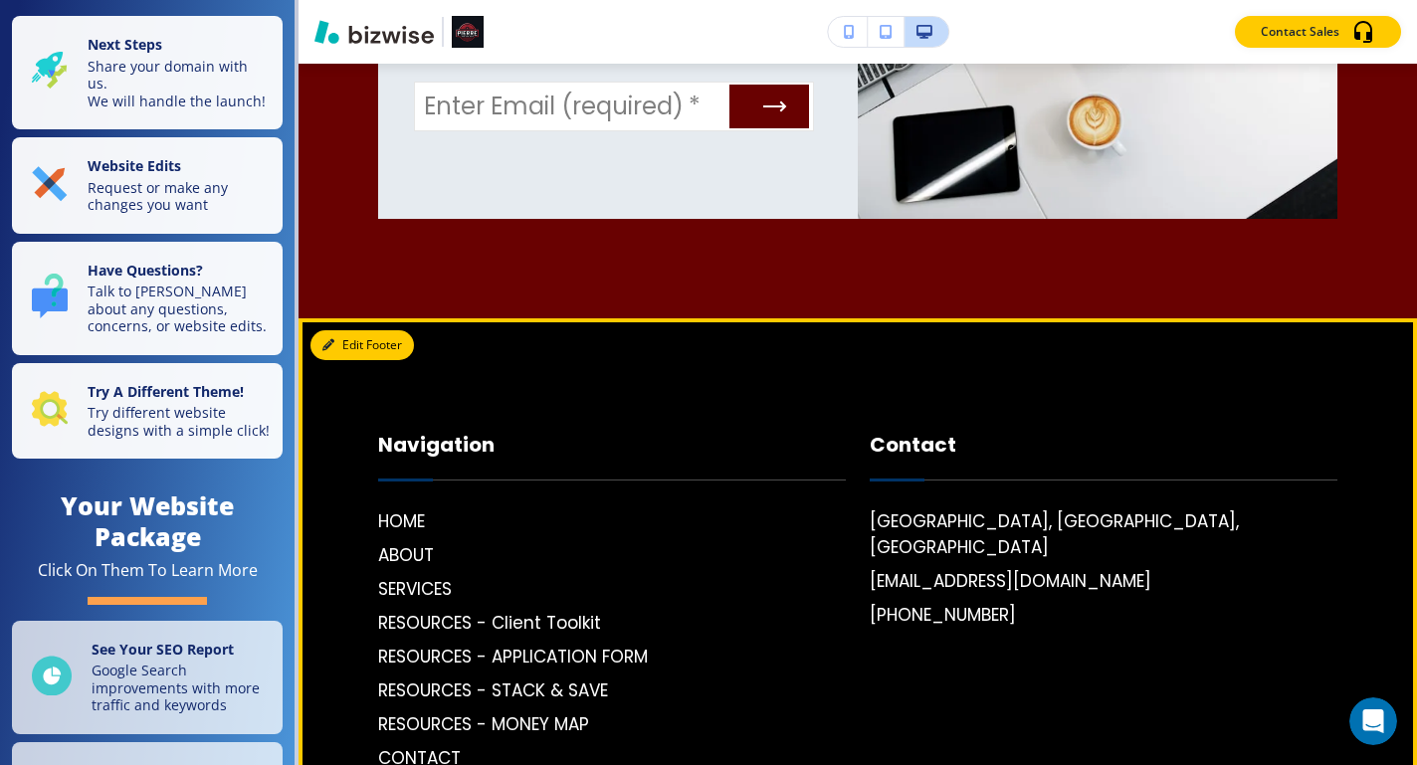
click at [357, 330] on button "Edit Footer" at bounding box center [363, 345] width 104 height 30
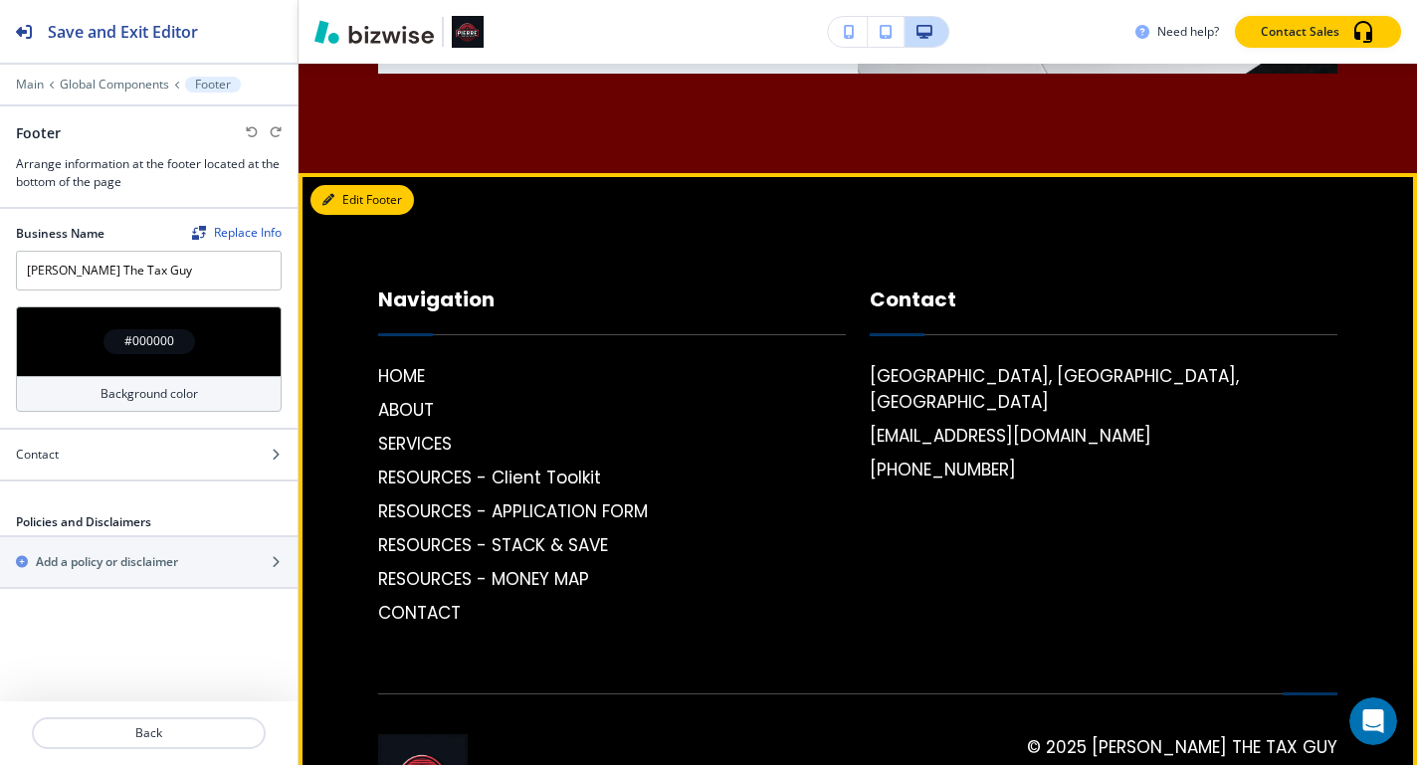
scroll to position [5192, 0]
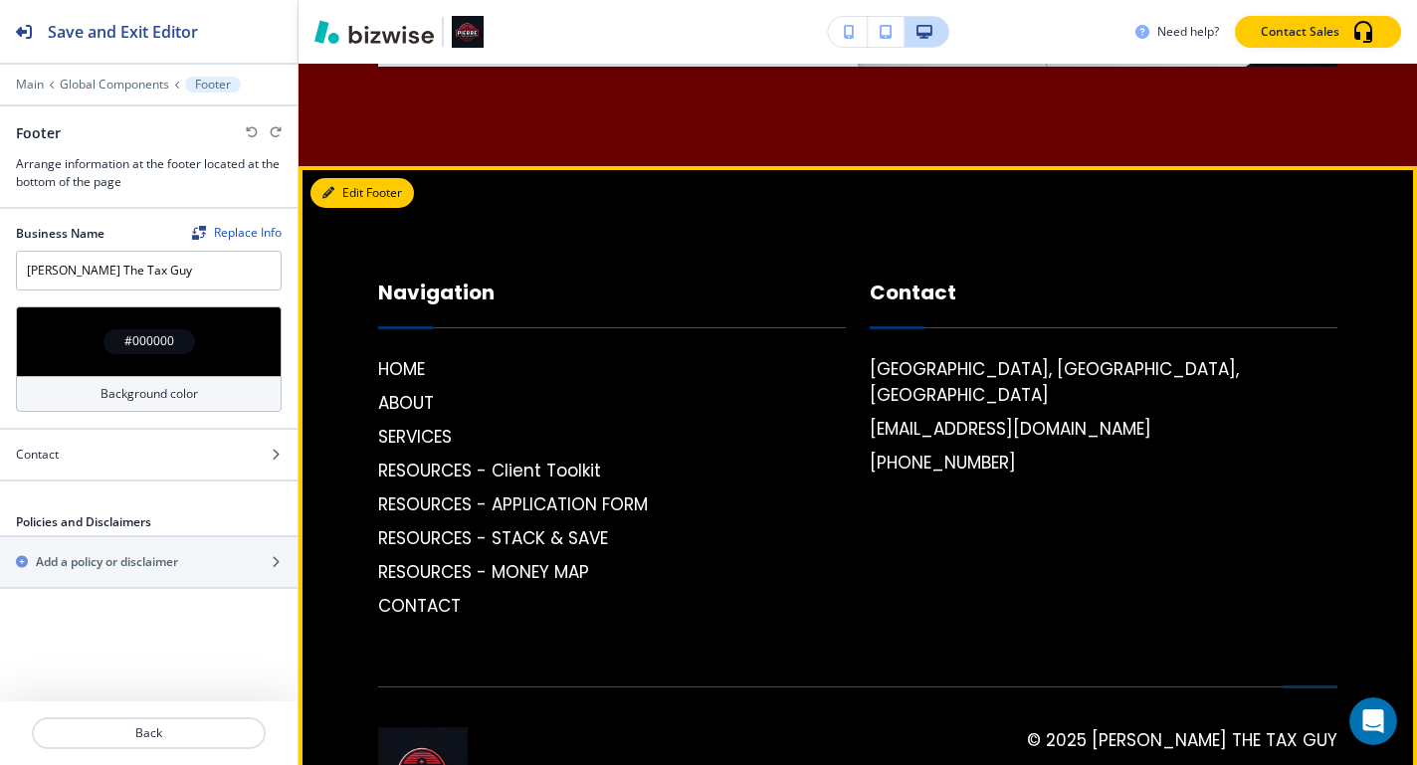
click at [355, 178] on button "Edit Footer" at bounding box center [363, 193] width 104 height 30
click at [348, 178] on button "Edit Footer" at bounding box center [363, 193] width 104 height 30
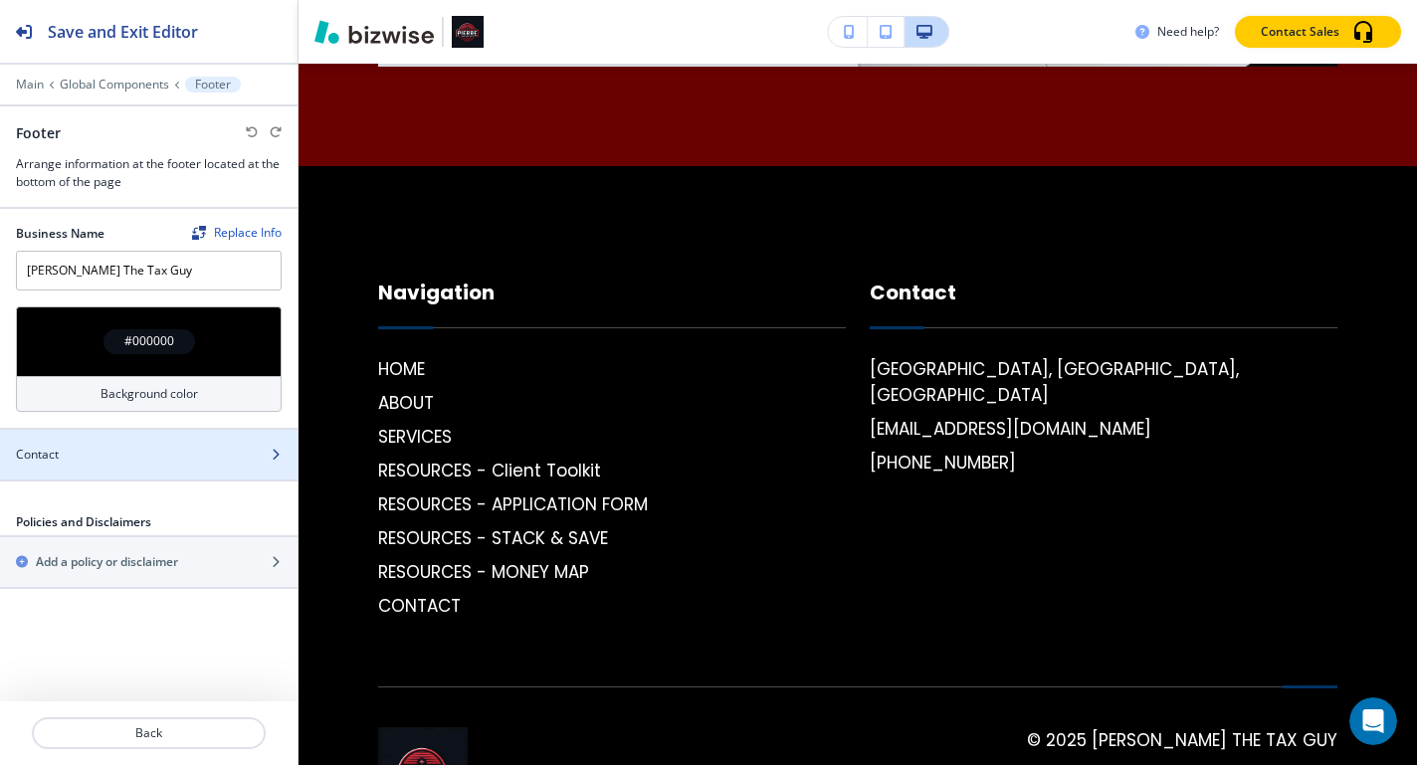
click at [241, 464] on div at bounding box center [149, 472] width 298 height 16
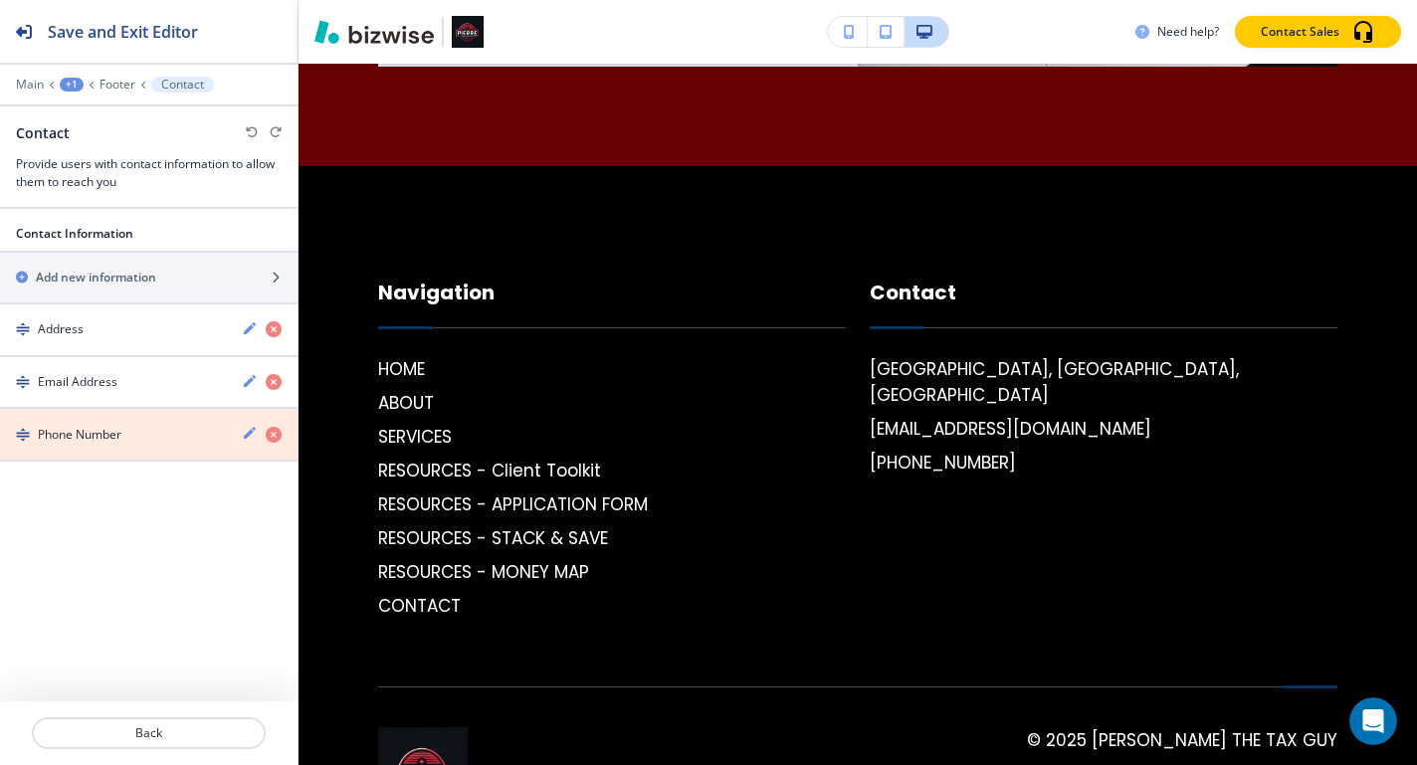
click at [269, 437] on icon "button" at bounding box center [274, 435] width 16 height 16
click at [274, 435] on icon "button" at bounding box center [274, 435] width 16 height 16
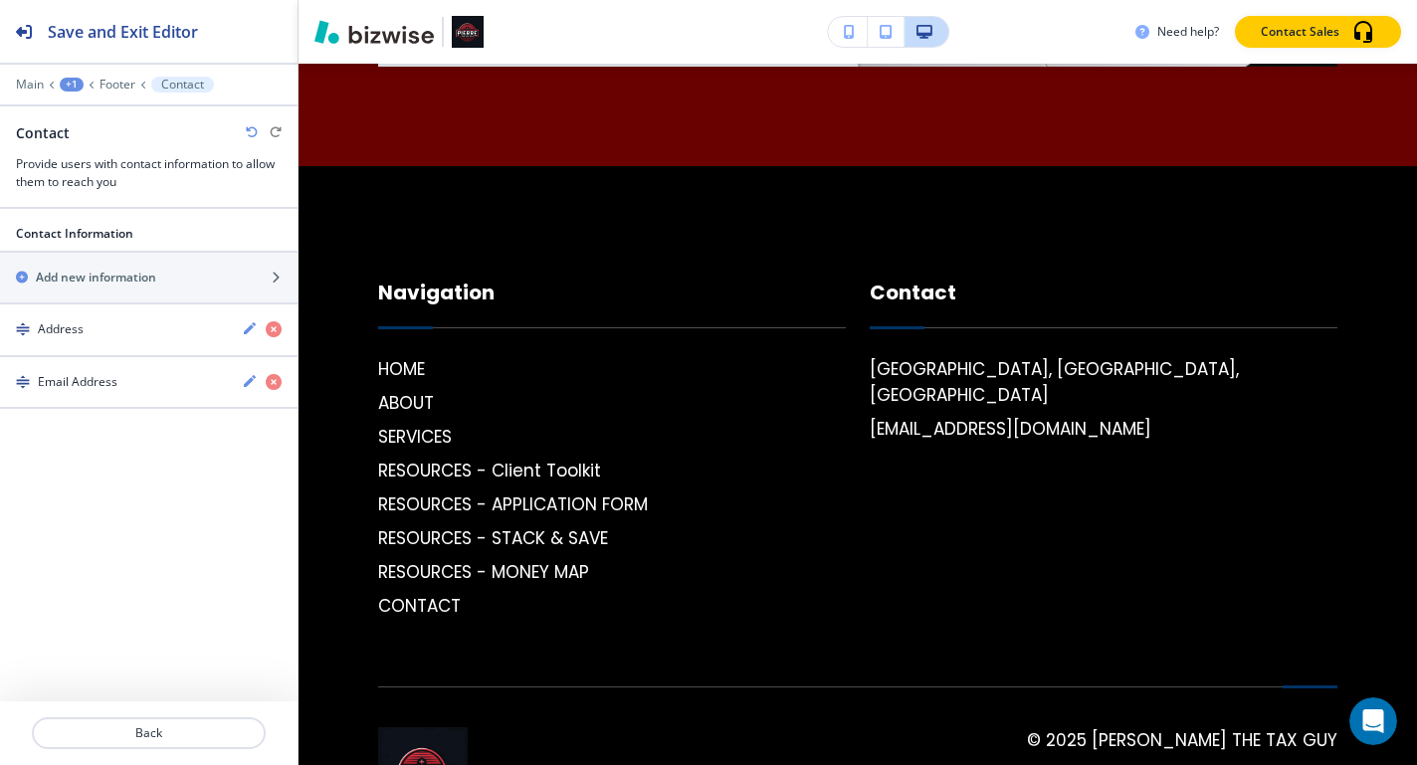
click at [274, 435] on div "Contact Information Add new information Address Email Address Back" at bounding box center [149, 487] width 298 height 556
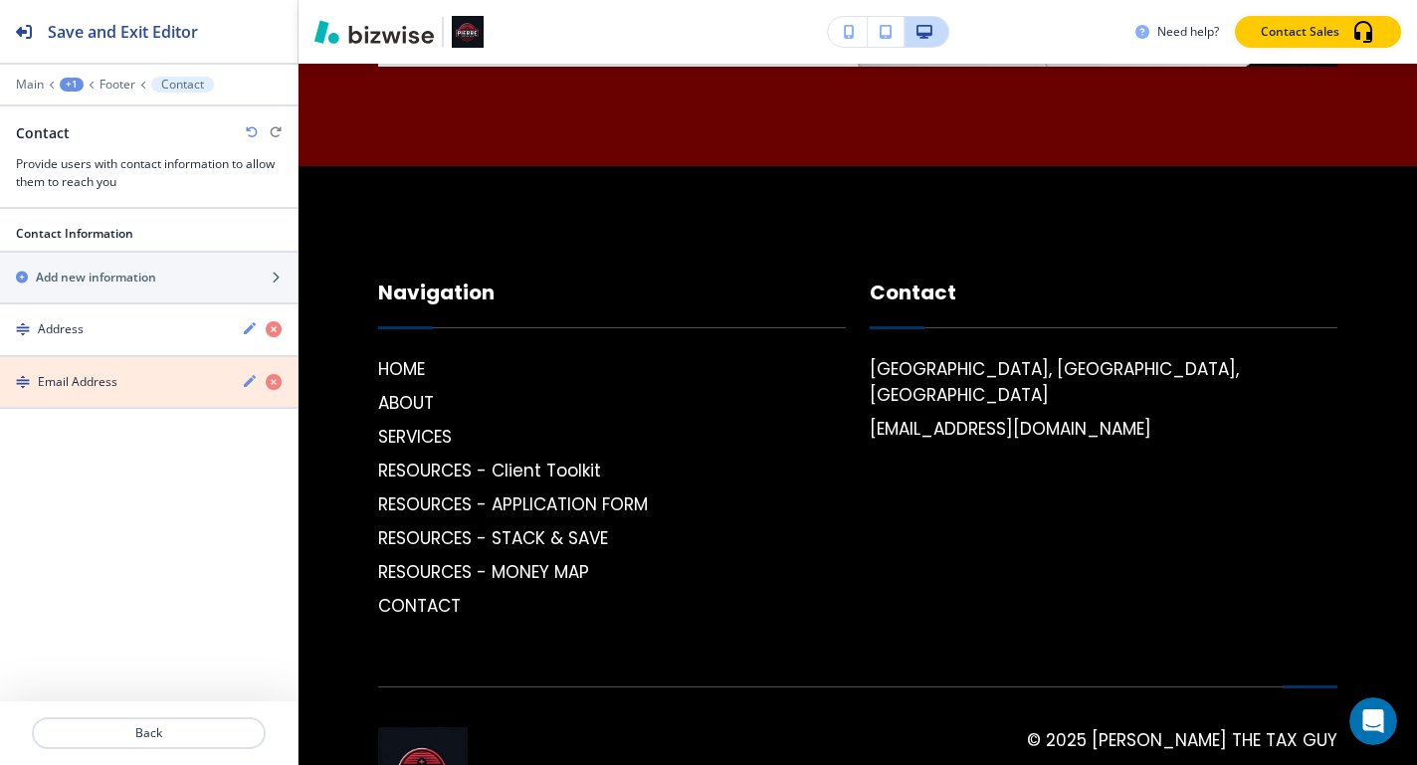
click at [276, 381] on icon "button" at bounding box center [274, 382] width 16 height 16
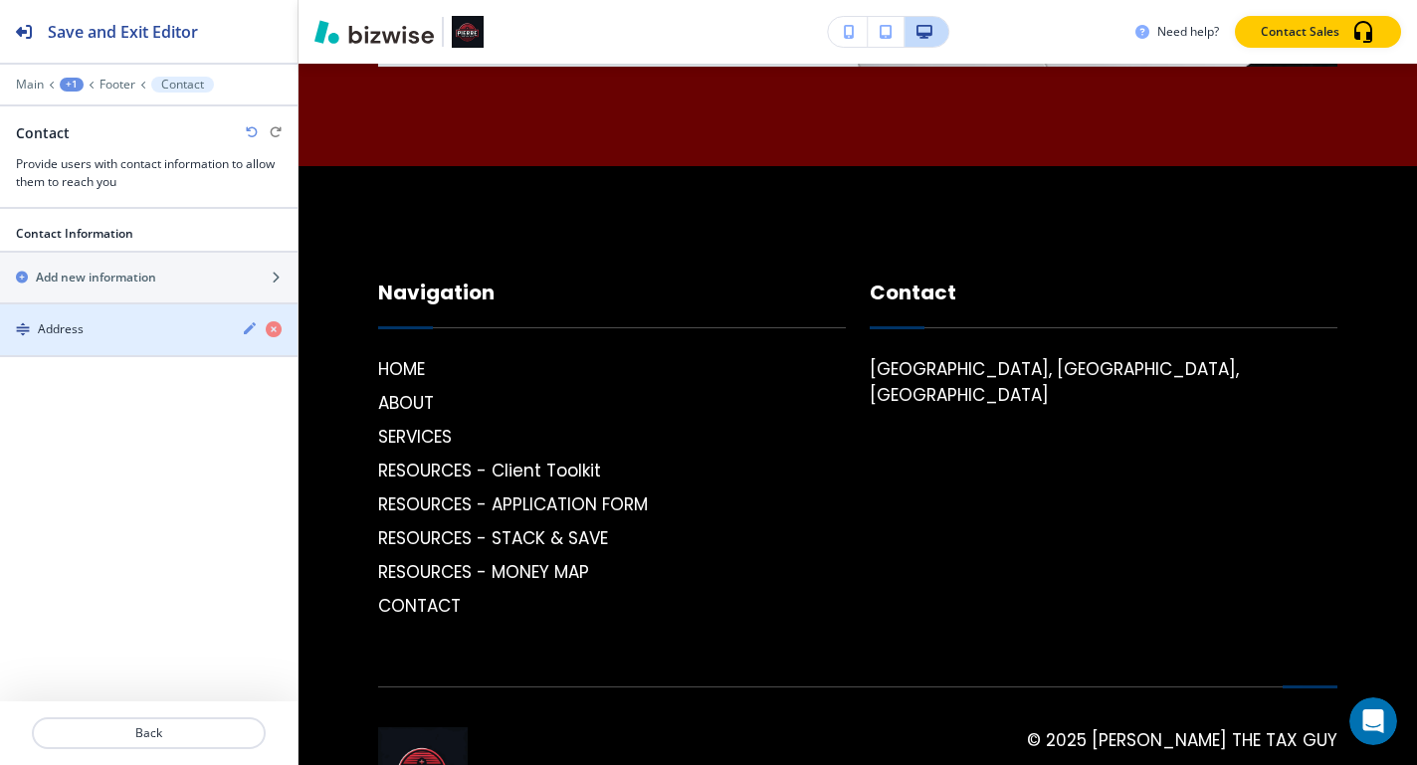
click at [281, 328] on icon "button" at bounding box center [274, 329] width 16 height 16
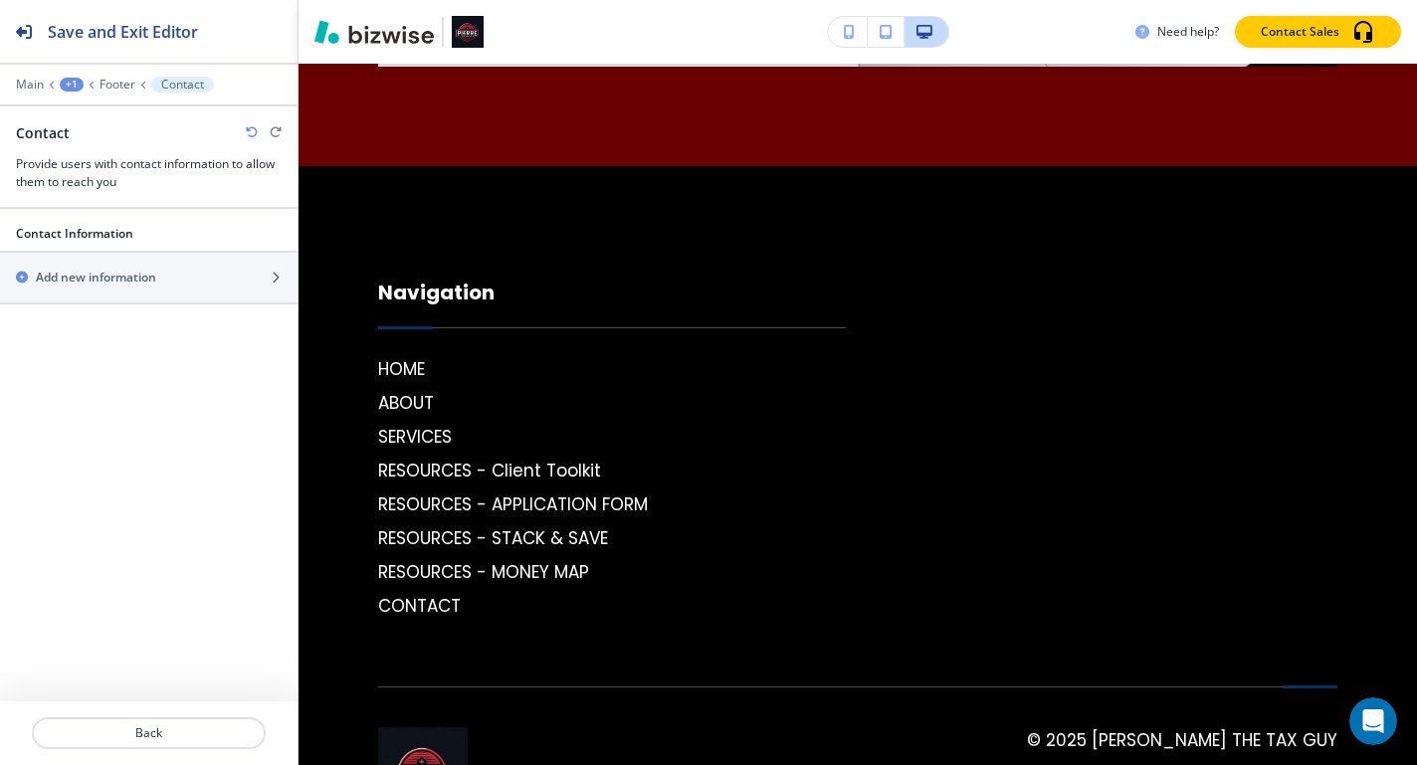
click at [220, 238] on h2 "Contact Information" at bounding box center [157, 234] width 282 height 18
click at [104, 223] on div at bounding box center [149, 217] width 298 height 16
click at [250, 127] on icon "button" at bounding box center [252, 132] width 12 height 12
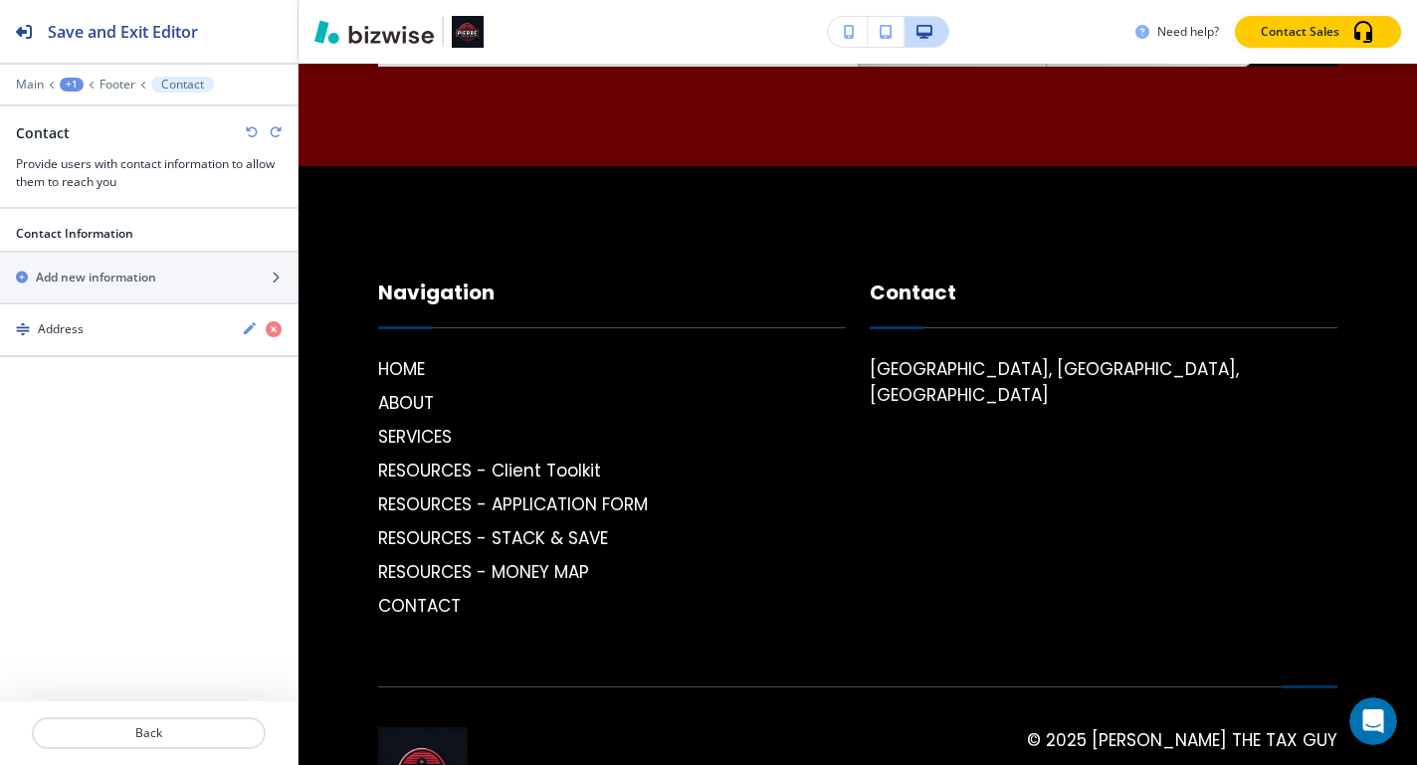
click at [250, 127] on icon "button" at bounding box center [252, 132] width 12 height 12
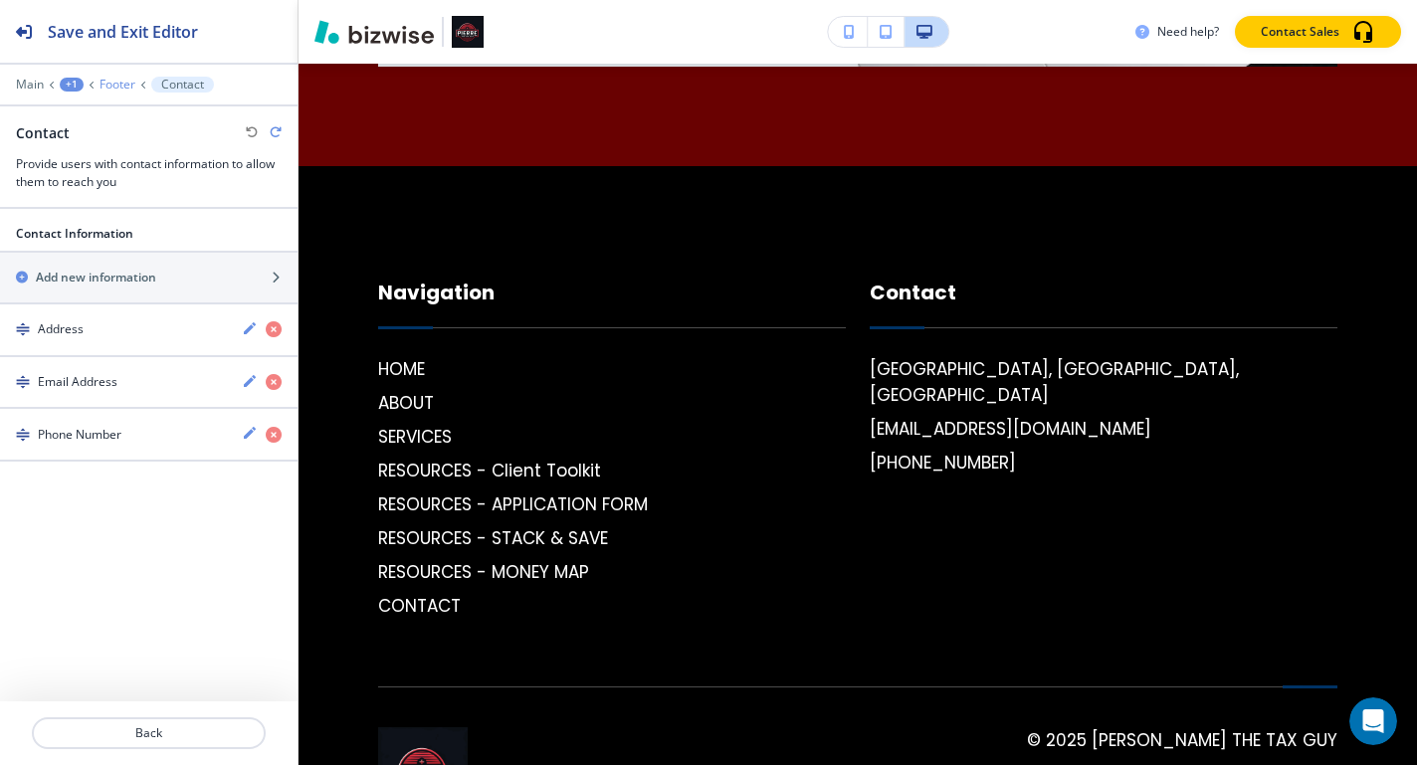
click at [119, 79] on p "Footer" at bounding box center [118, 85] width 36 height 14
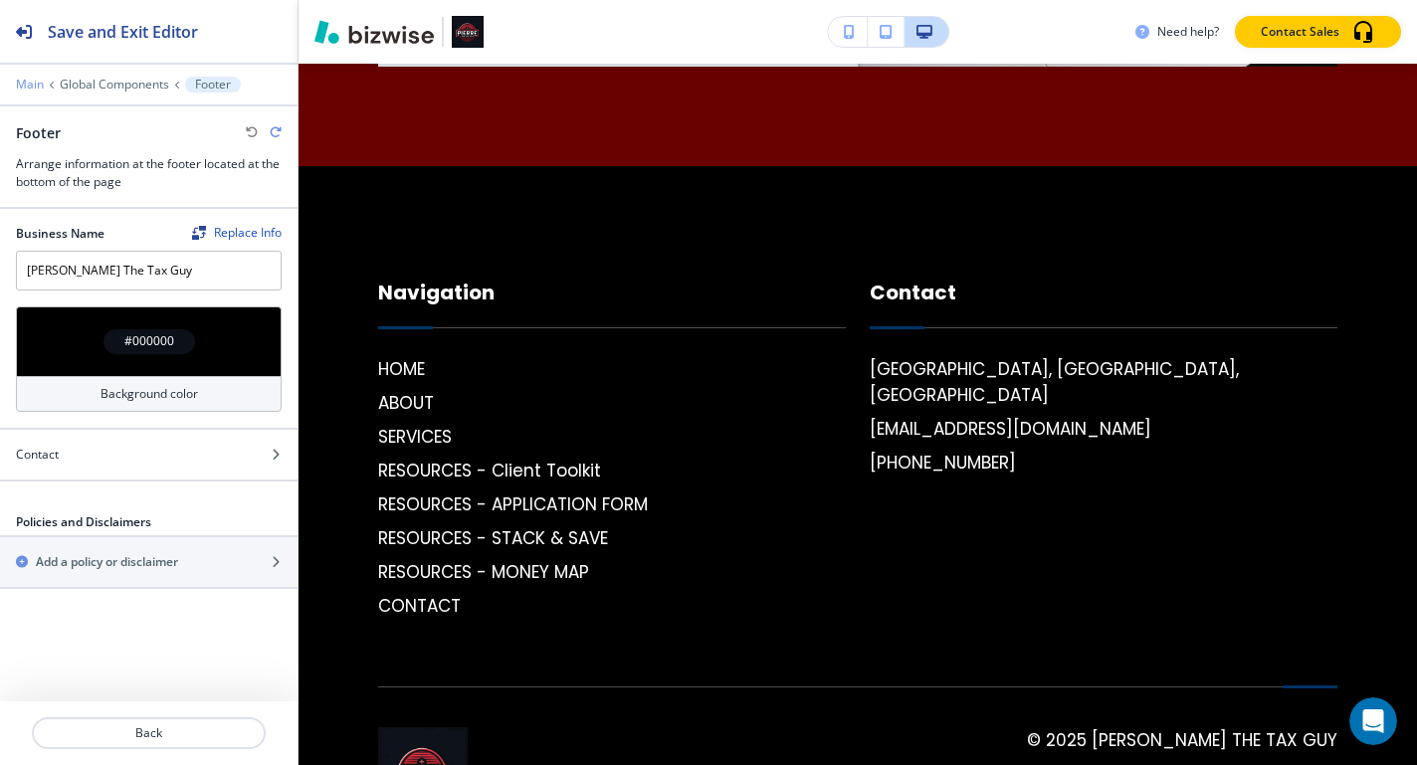
click at [30, 85] on p "Main" at bounding box center [30, 85] width 28 height 14
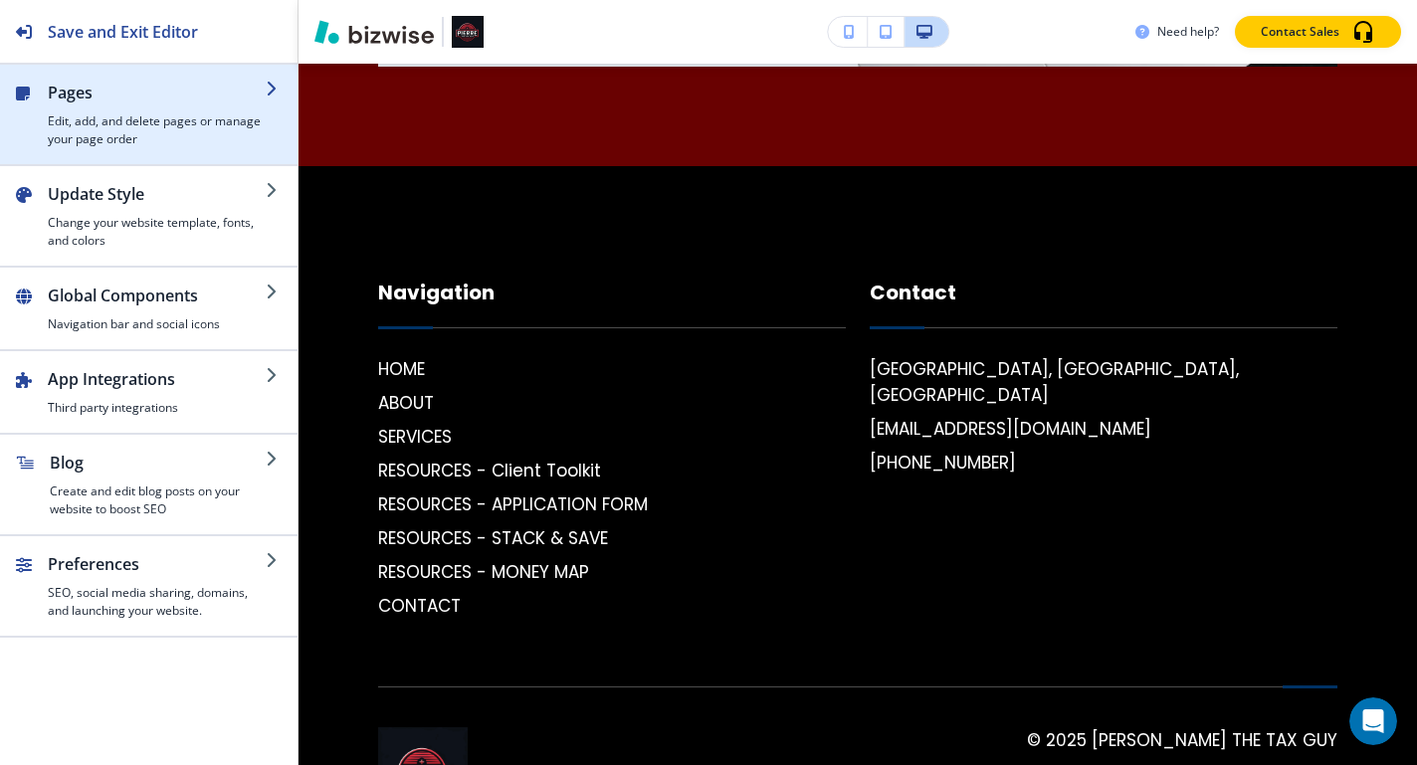
click at [222, 115] on h4 "Edit, add, and delete pages or manage your page order" at bounding box center [157, 130] width 218 height 36
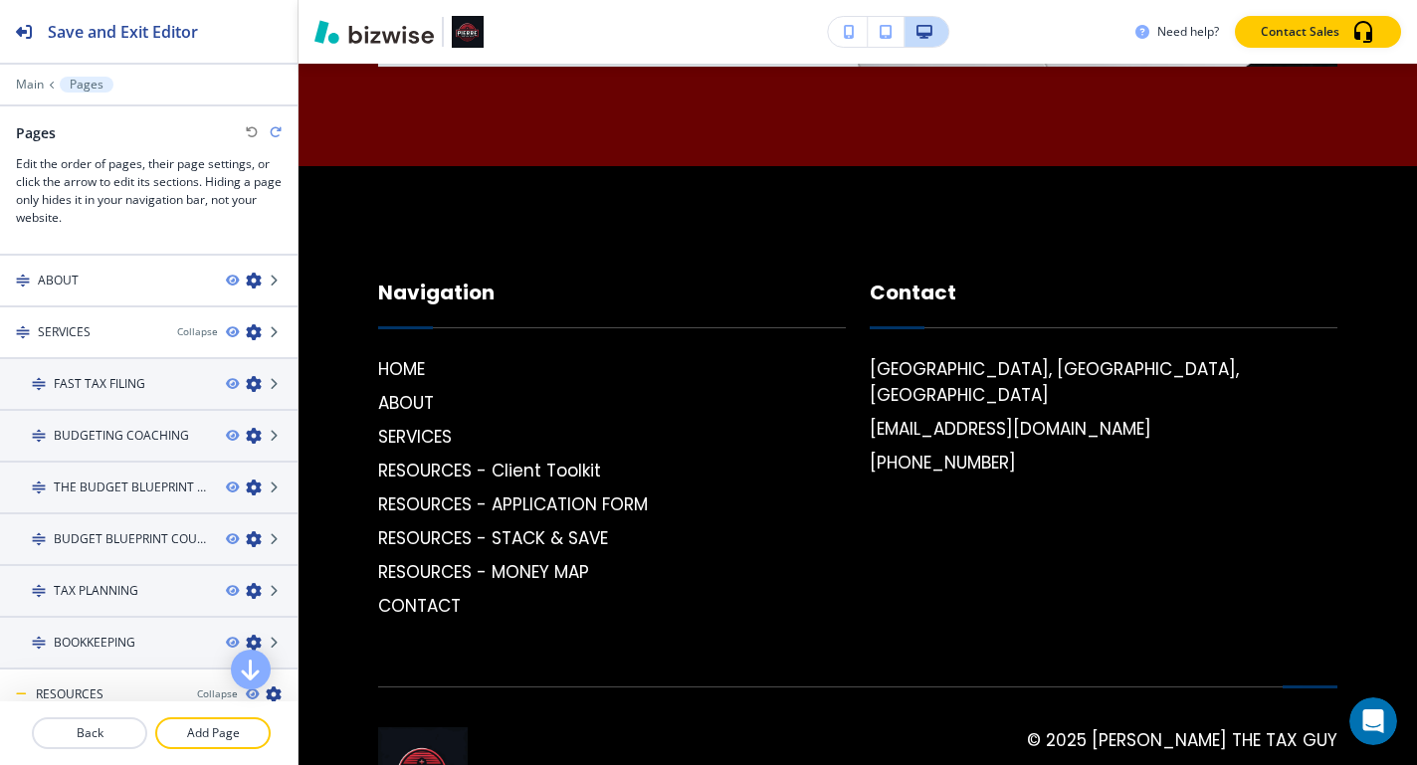
scroll to position [0, 0]
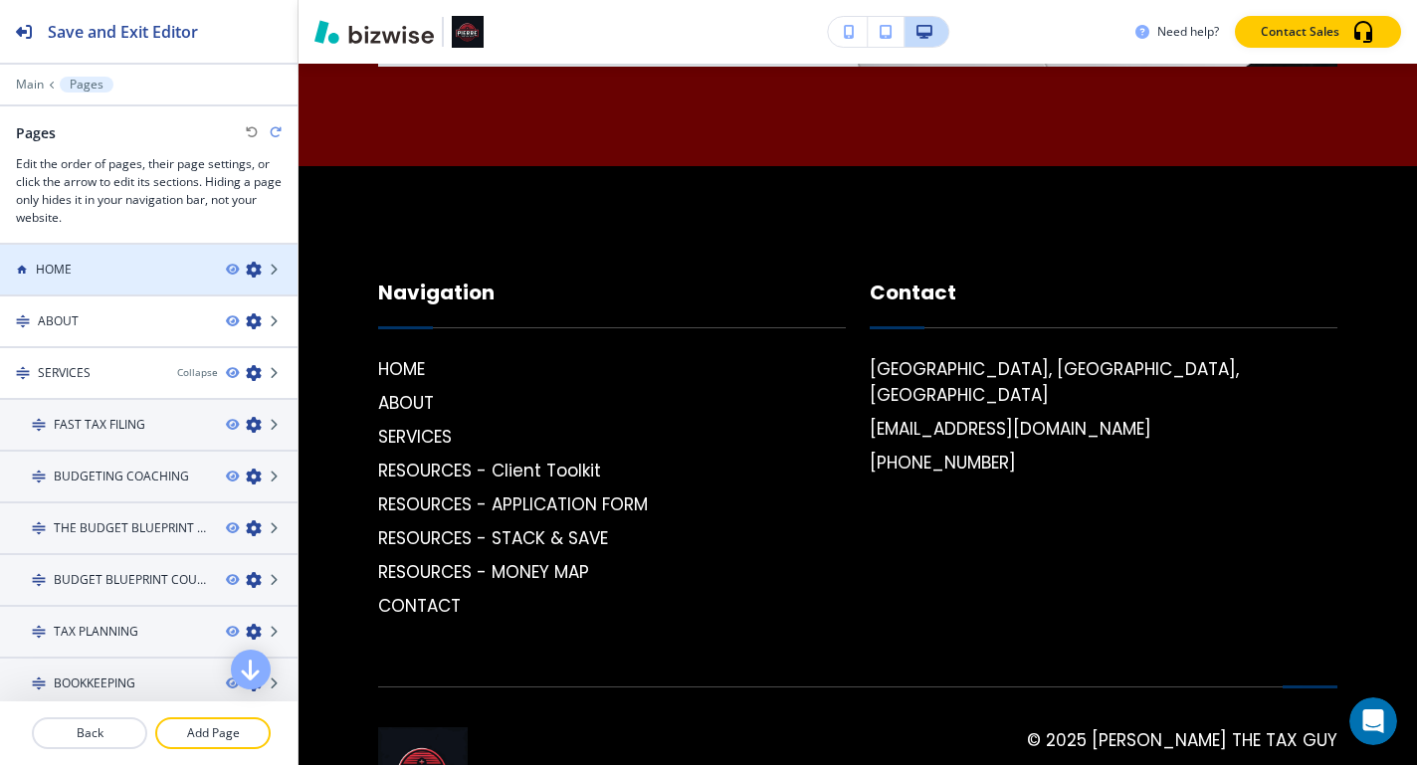
click at [265, 275] on div at bounding box center [262, 270] width 72 height 16
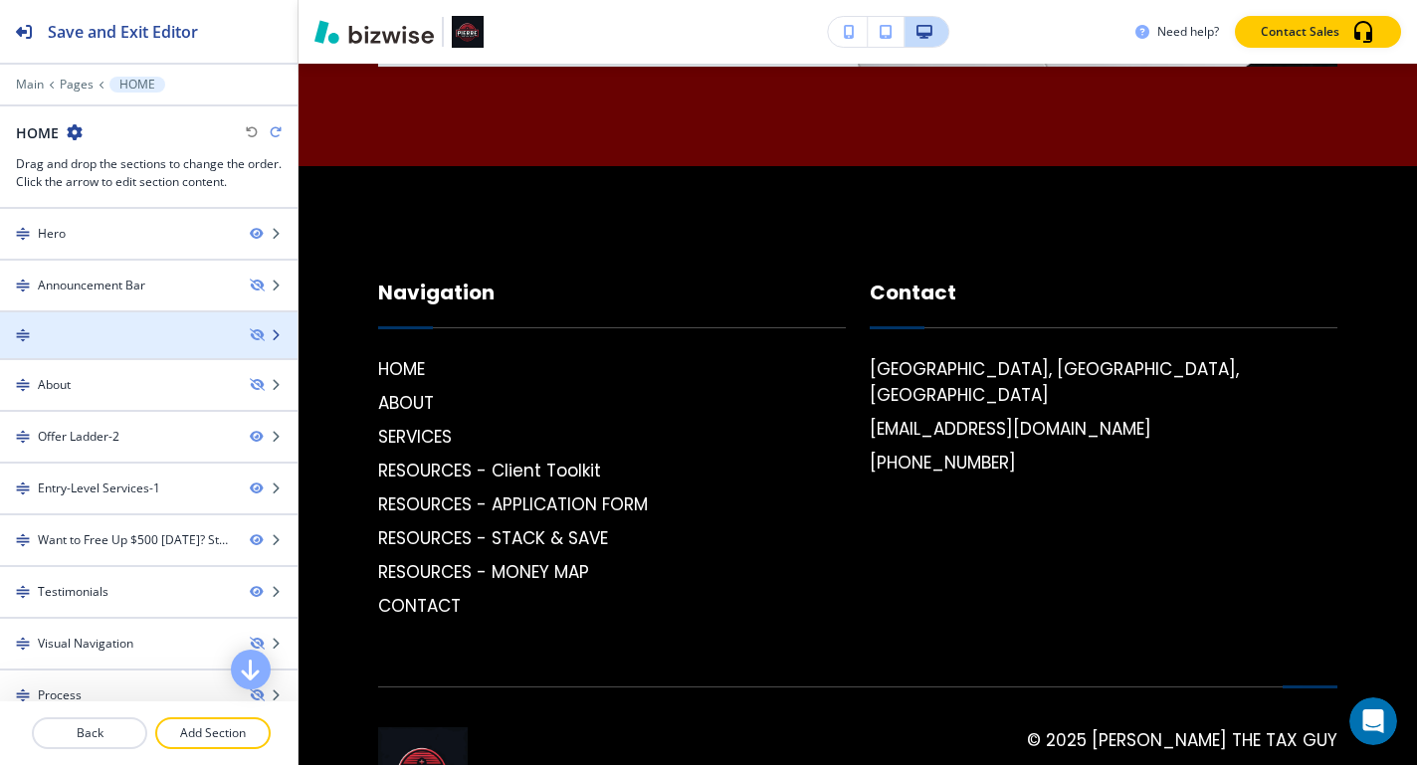
click at [270, 329] on icon "button" at bounding box center [276, 335] width 12 height 12
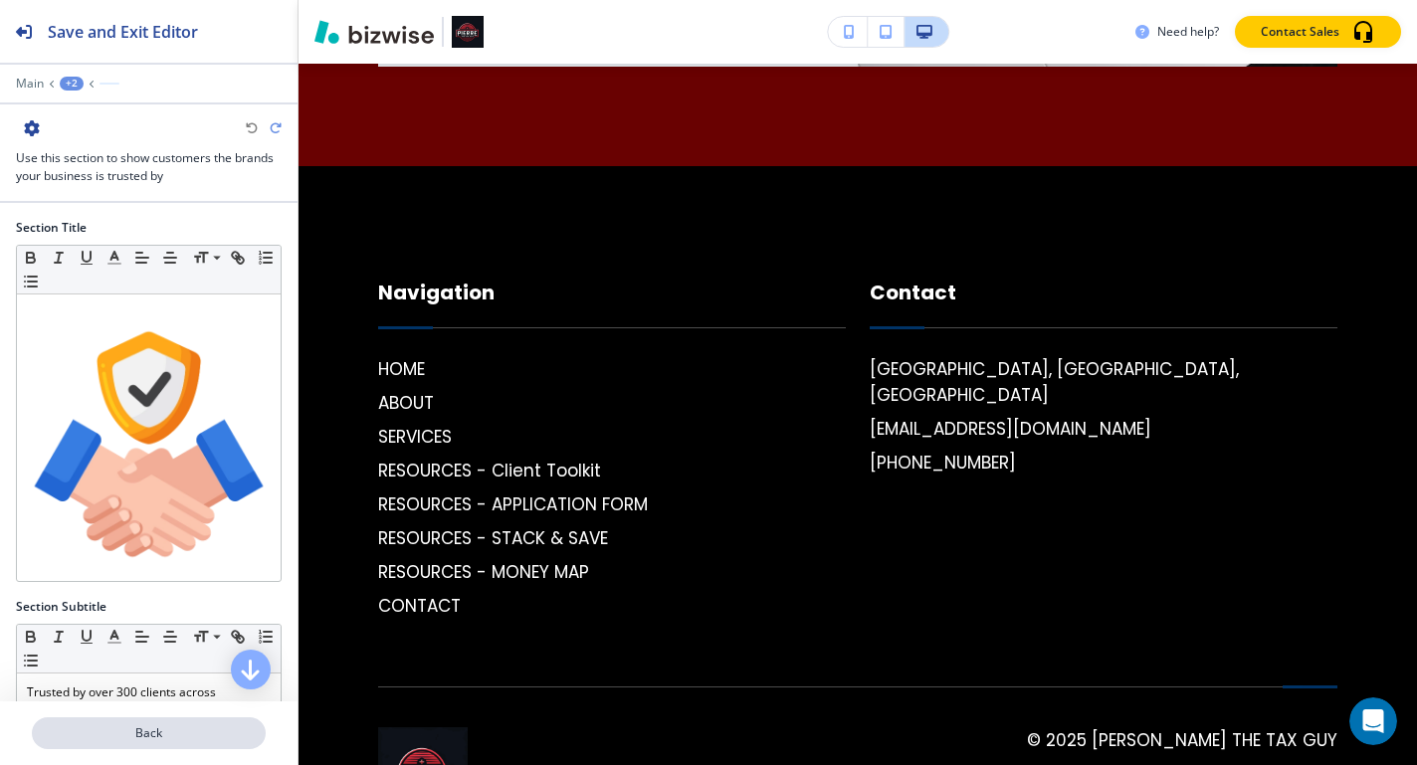
click at [143, 741] on p "Back" at bounding box center [149, 734] width 230 height 18
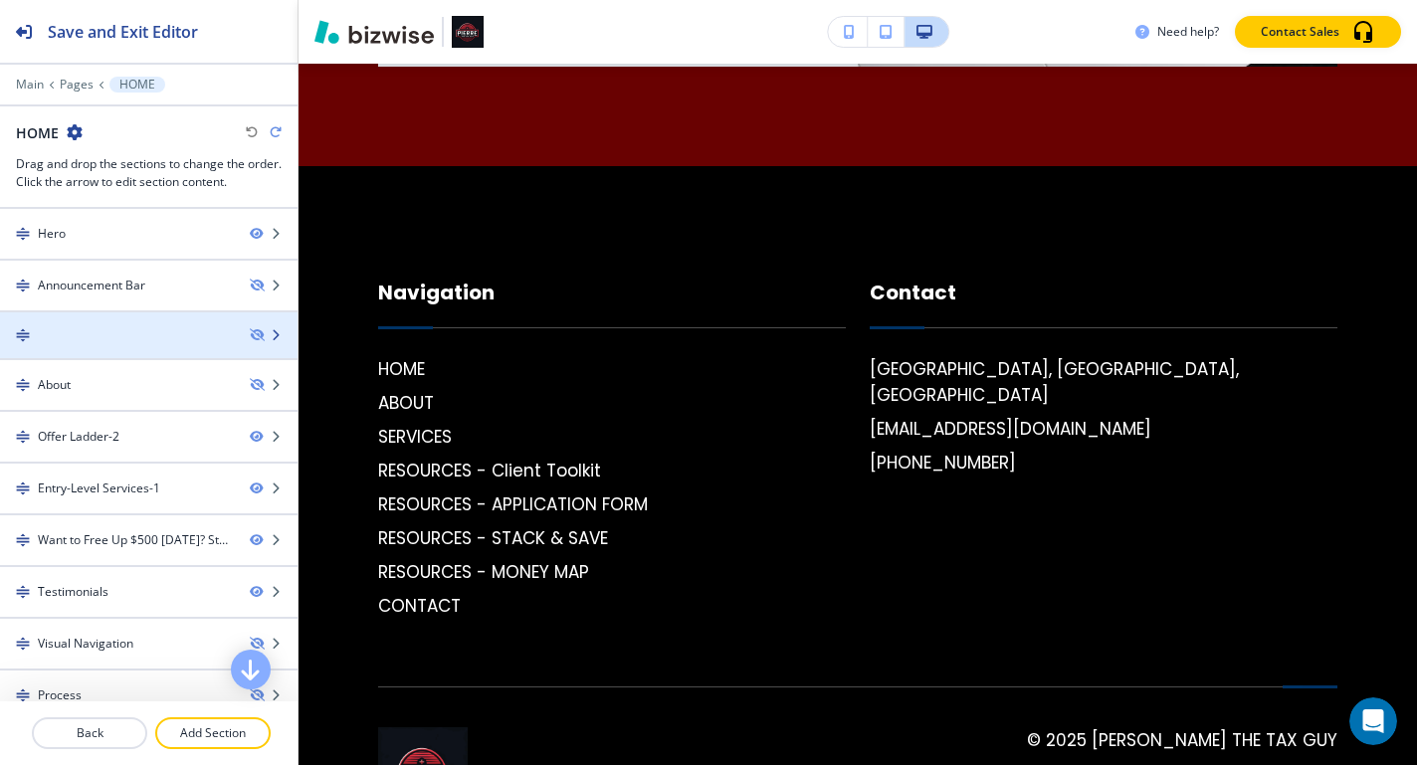
click at [283, 323] on div at bounding box center [149, 320] width 298 height 16
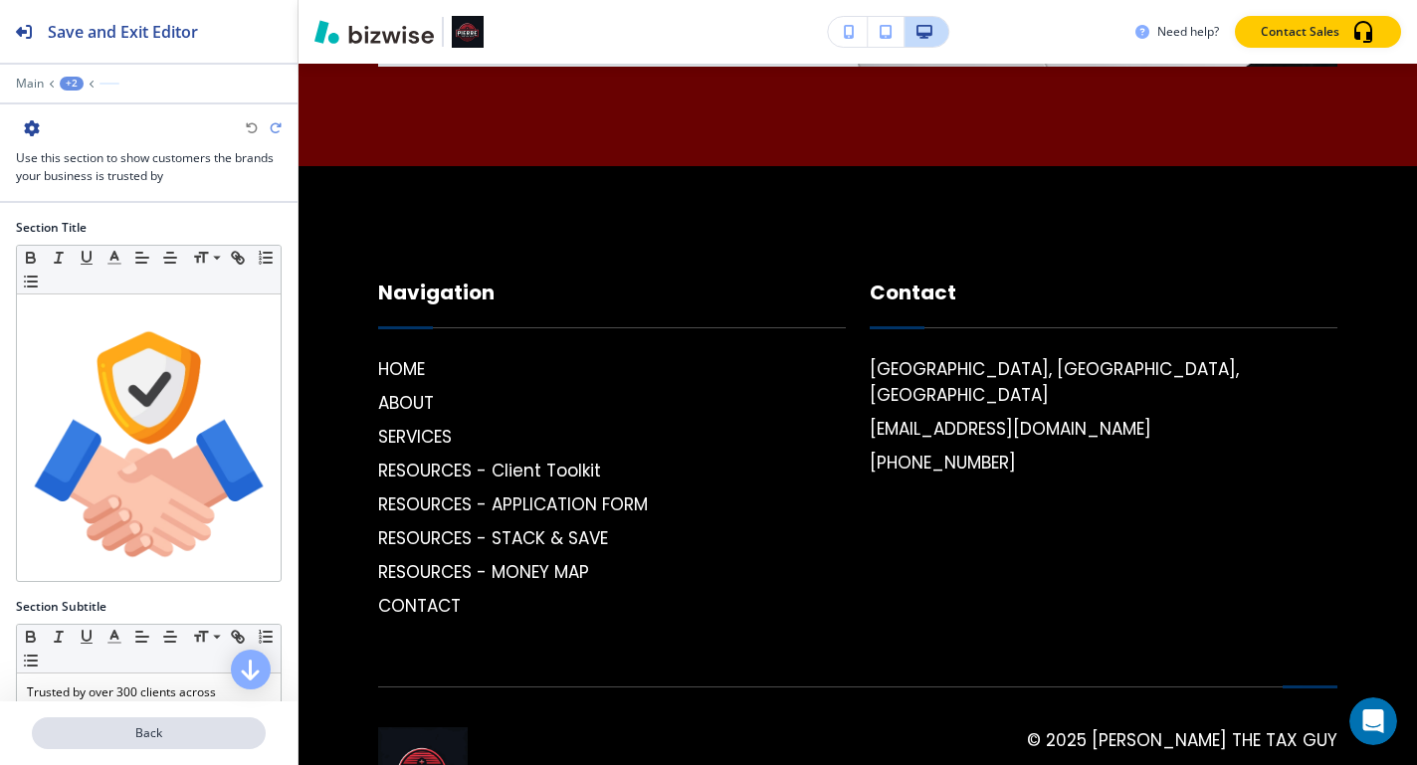
click at [136, 743] on button "Back" at bounding box center [149, 734] width 234 height 32
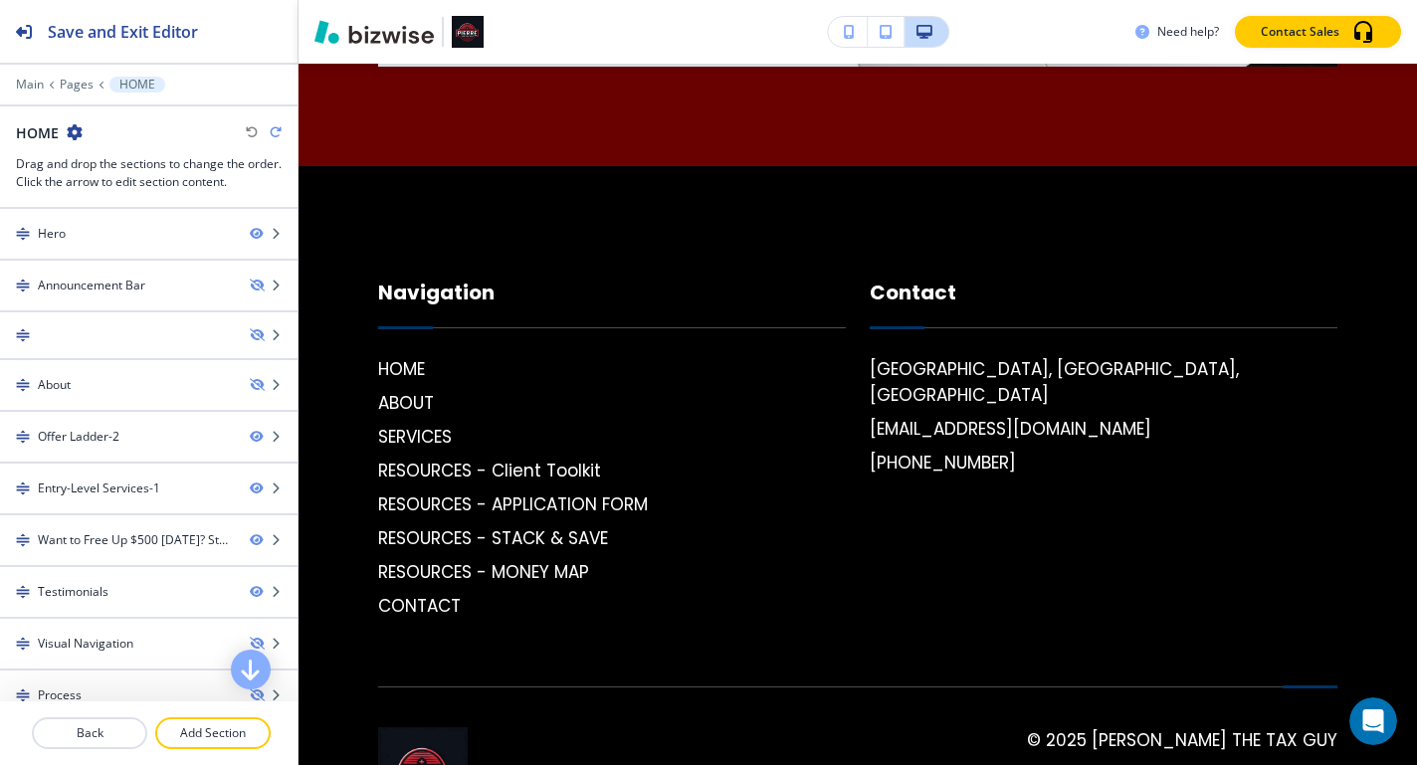
click at [133, 84] on p "HOME" at bounding box center [137, 85] width 36 height 14
click at [72, 79] on p "Pages" at bounding box center [77, 85] width 34 height 14
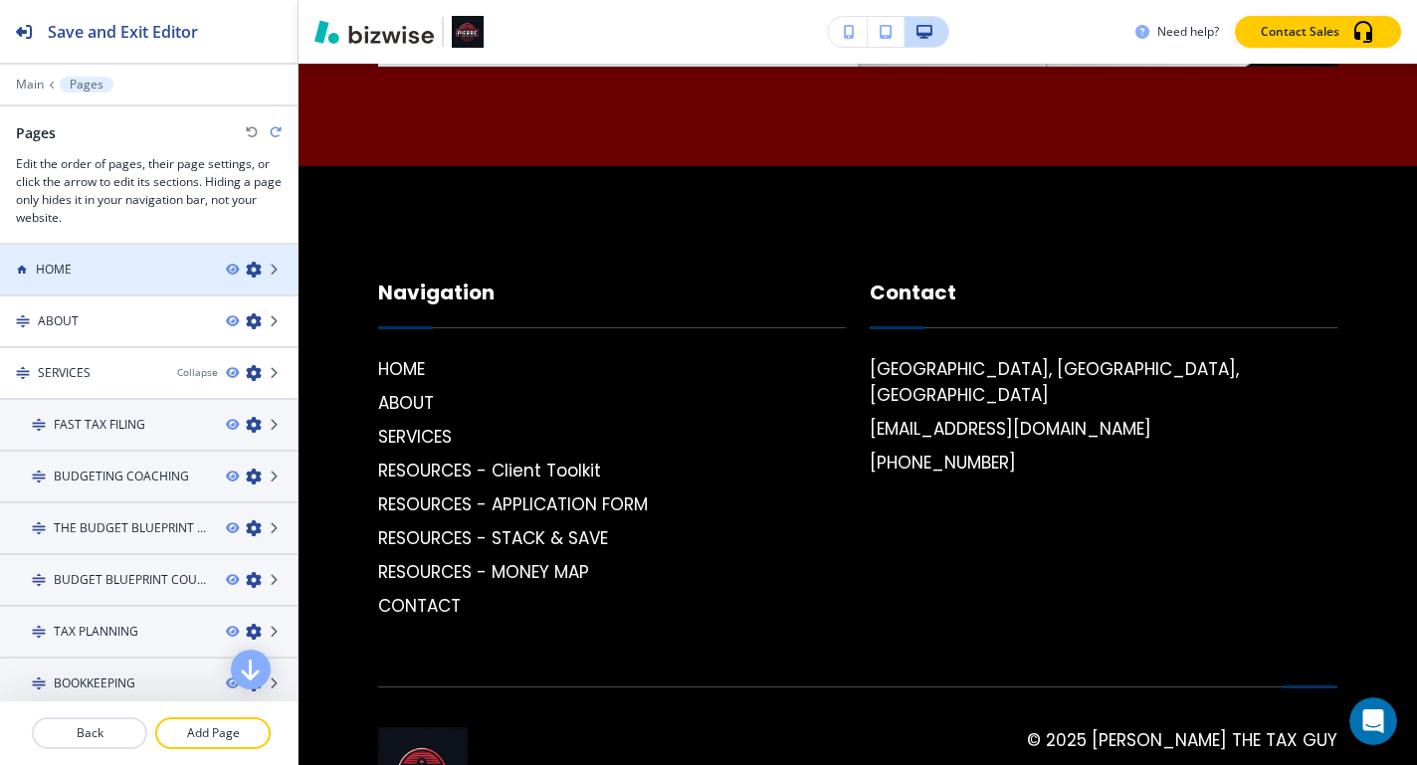
click at [128, 276] on div "HOME" at bounding box center [105, 270] width 210 height 18
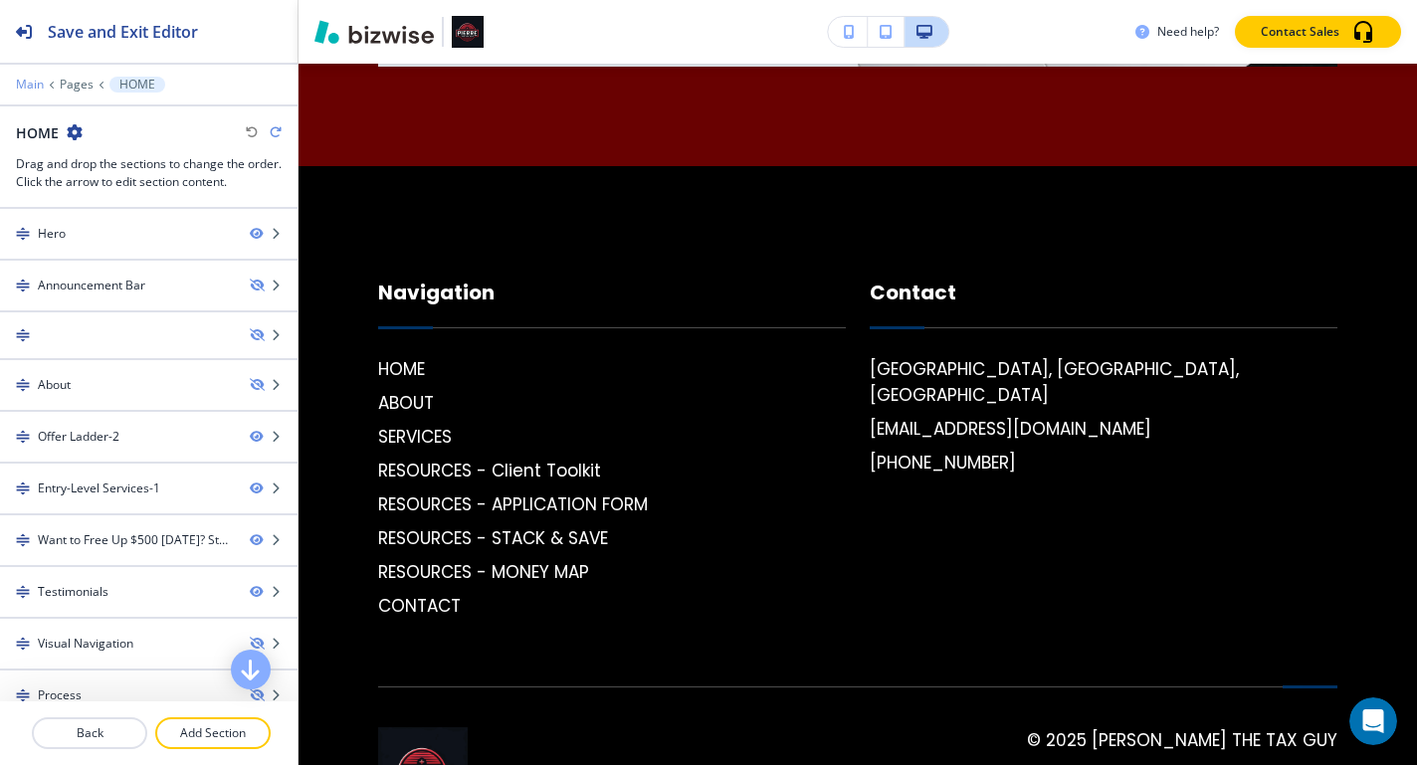
click at [29, 83] on p "Main" at bounding box center [30, 85] width 28 height 14
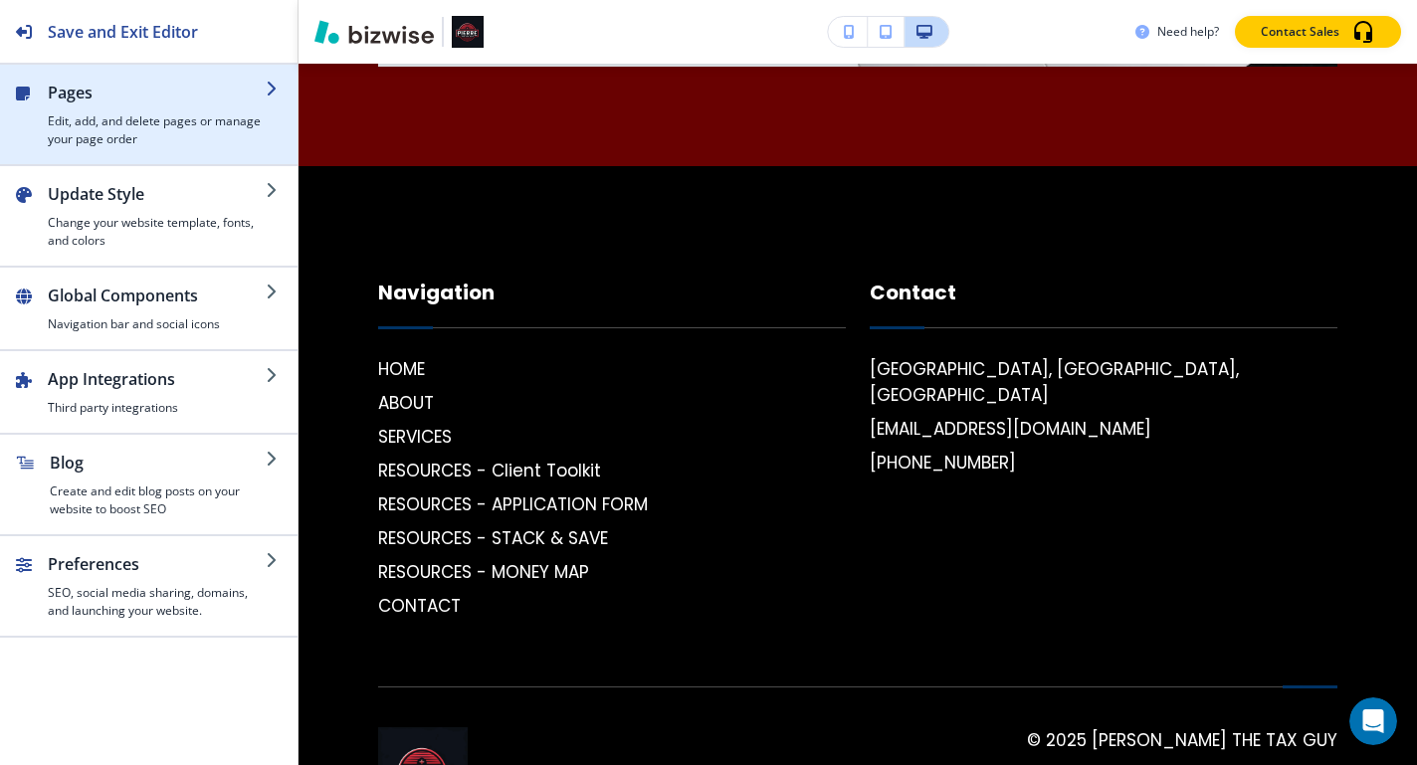
click at [148, 98] on h2 "Pages" at bounding box center [157, 93] width 218 height 24
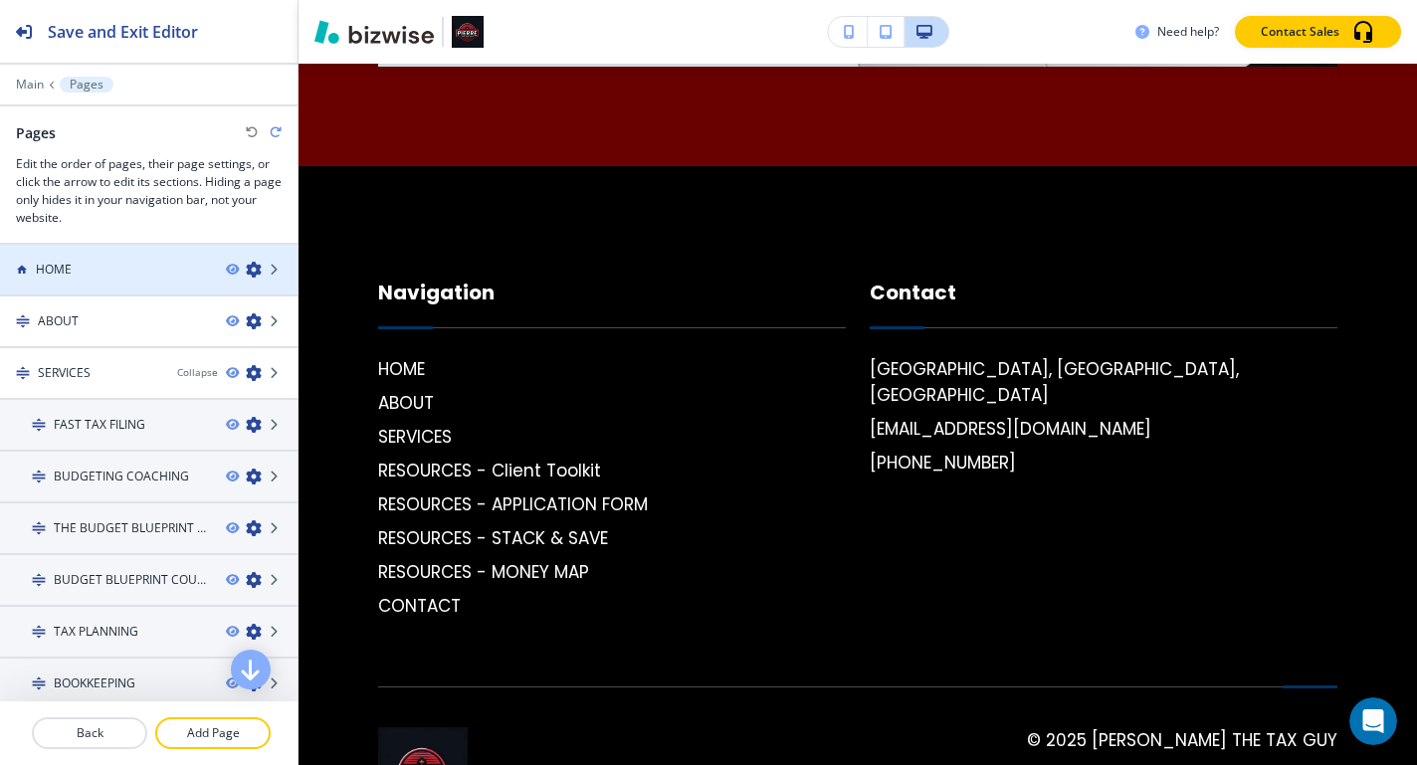
click at [75, 268] on div "HOME" at bounding box center [105, 270] width 210 height 18
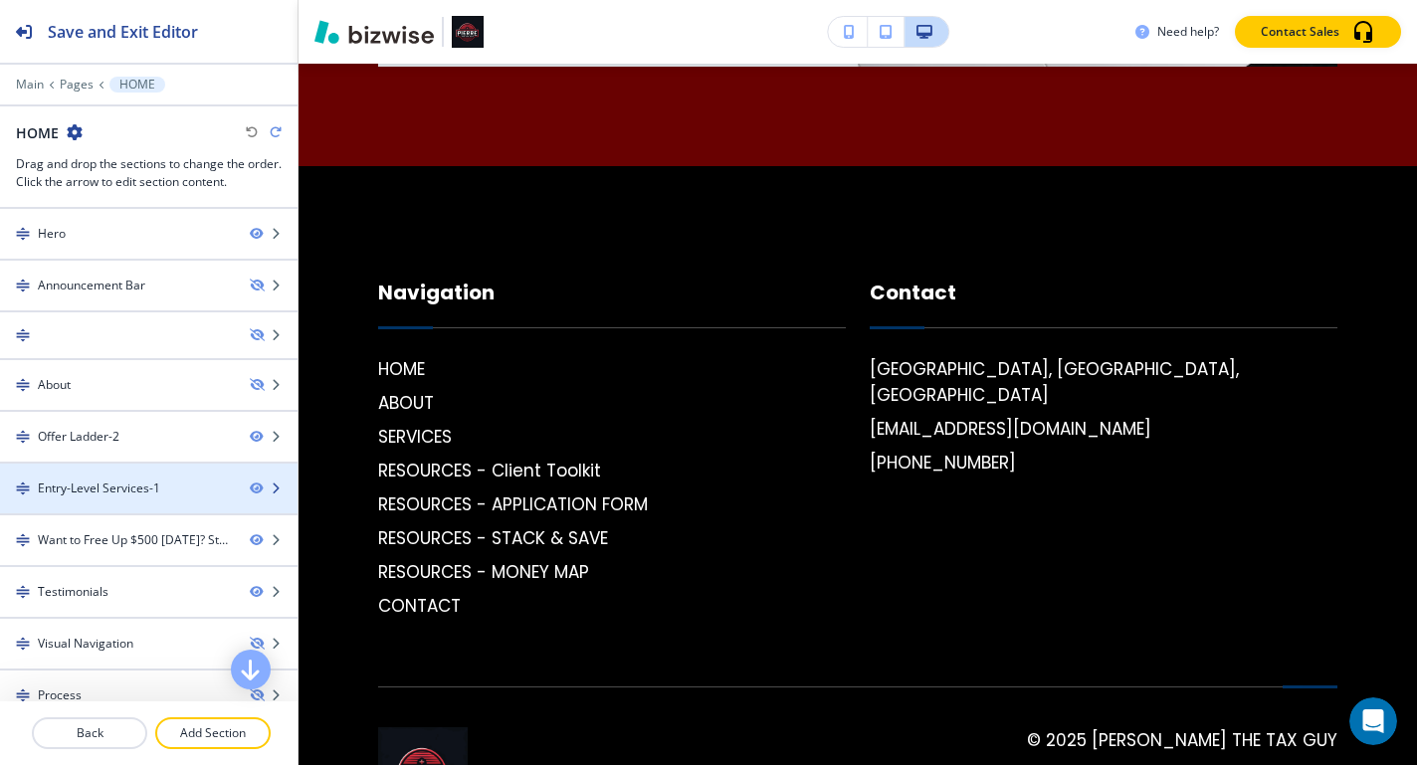
click at [101, 473] on div at bounding box center [149, 472] width 298 height 16
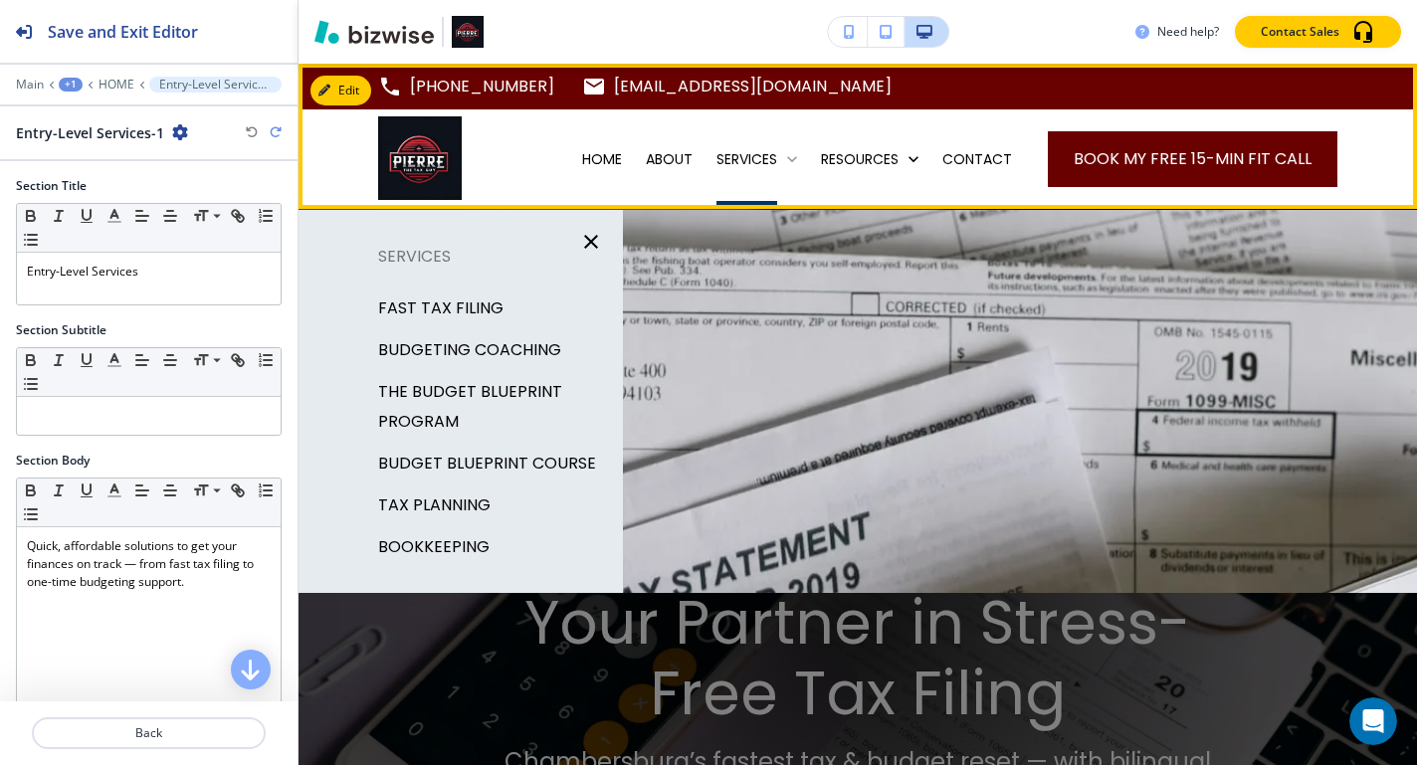
click at [738, 160] on p "SERVICES" at bounding box center [747, 159] width 61 height 20
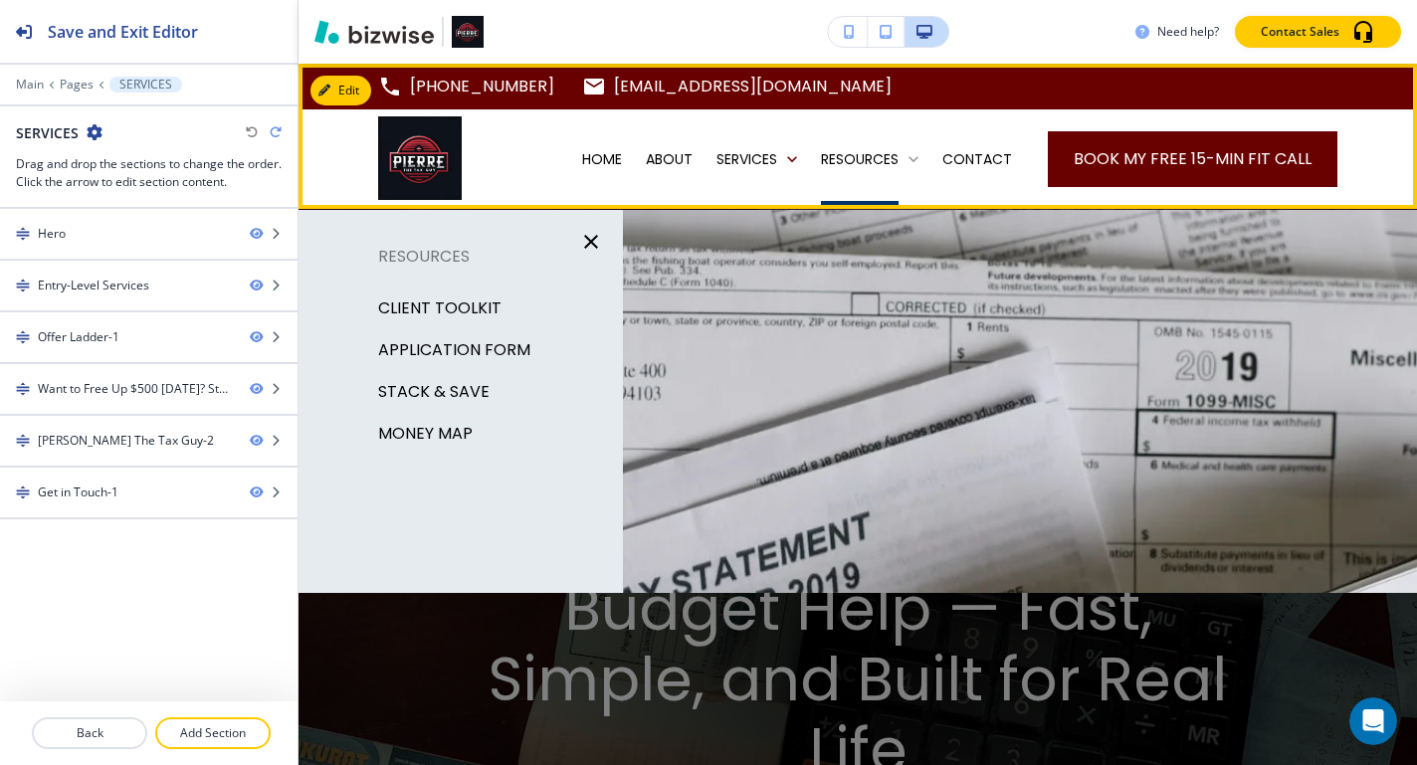
click at [849, 158] on p "RESOURCES" at bounding box center [860, 159] width 78 height 20
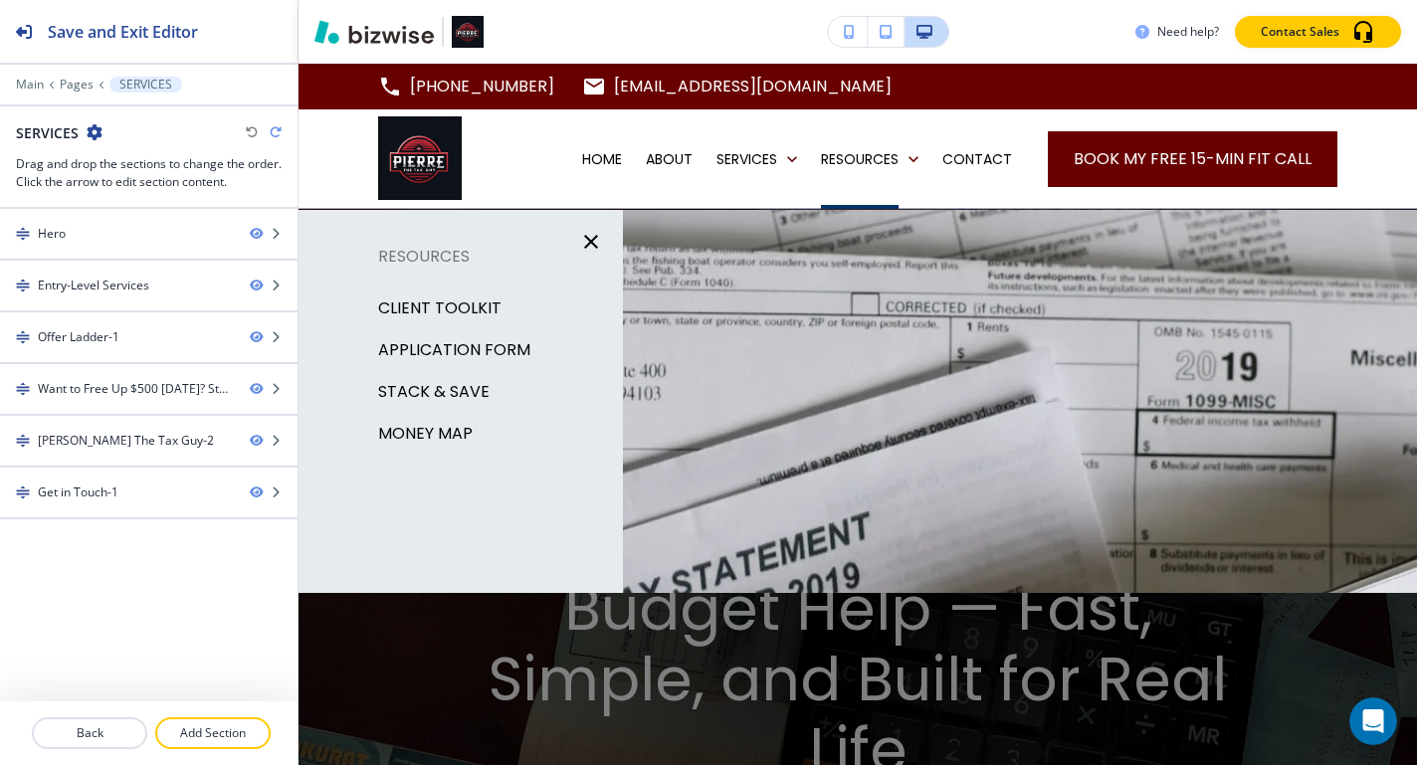
click at [463, 304] on p "Client Toolkit" at bounding box center [439, 309] width 123 height 30
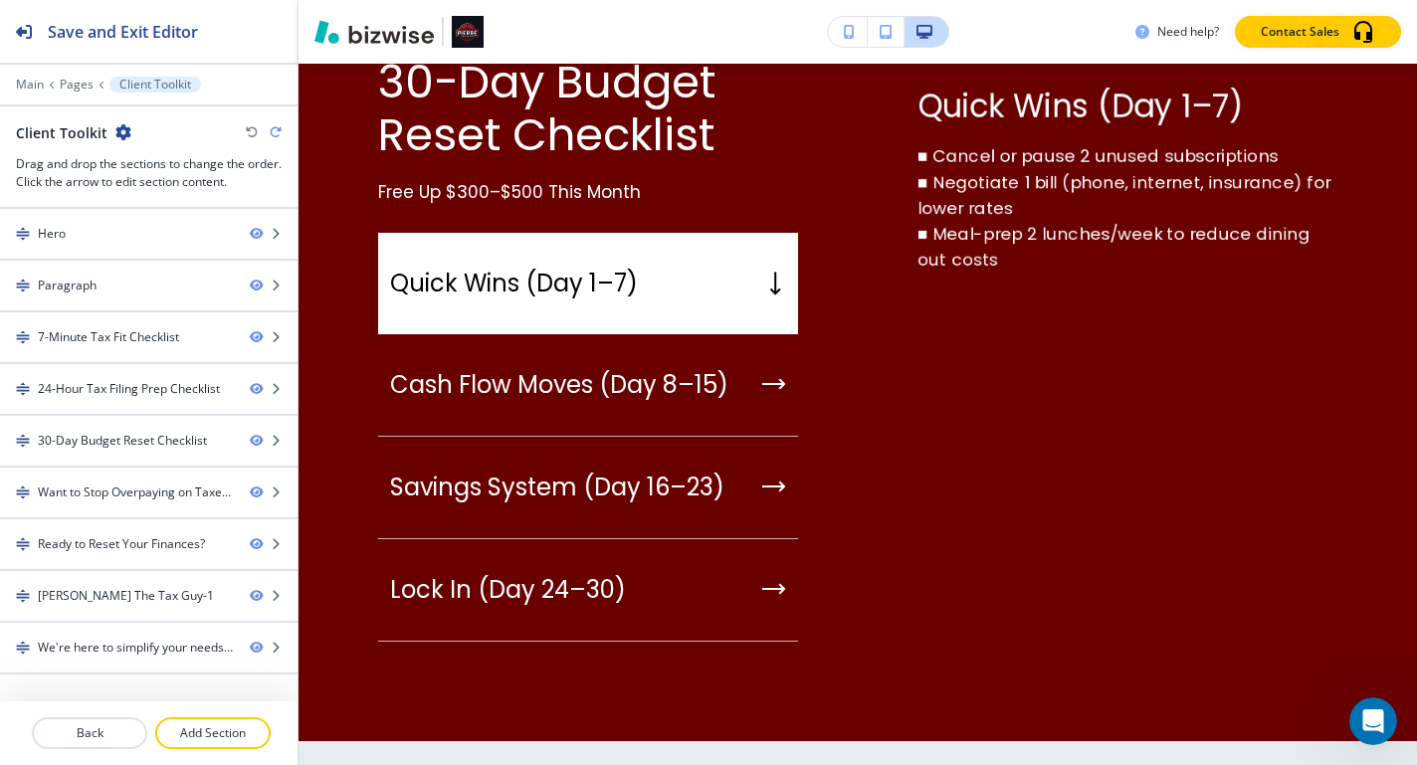
scroll to position [3160, 0]
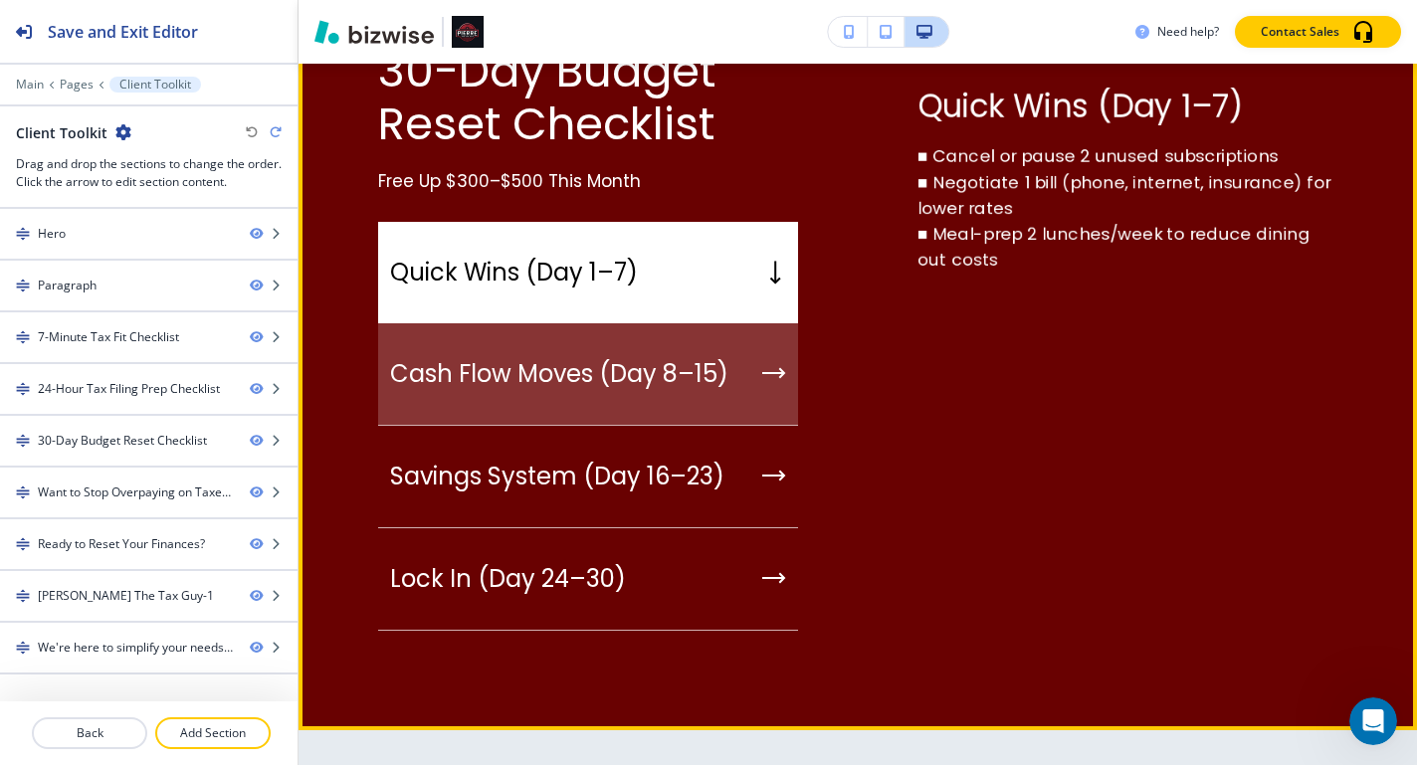
click at [580, 368] on p "Cash Flow Moves (Day 8–15)" at bounding box center [559, 374] width 338 height 30
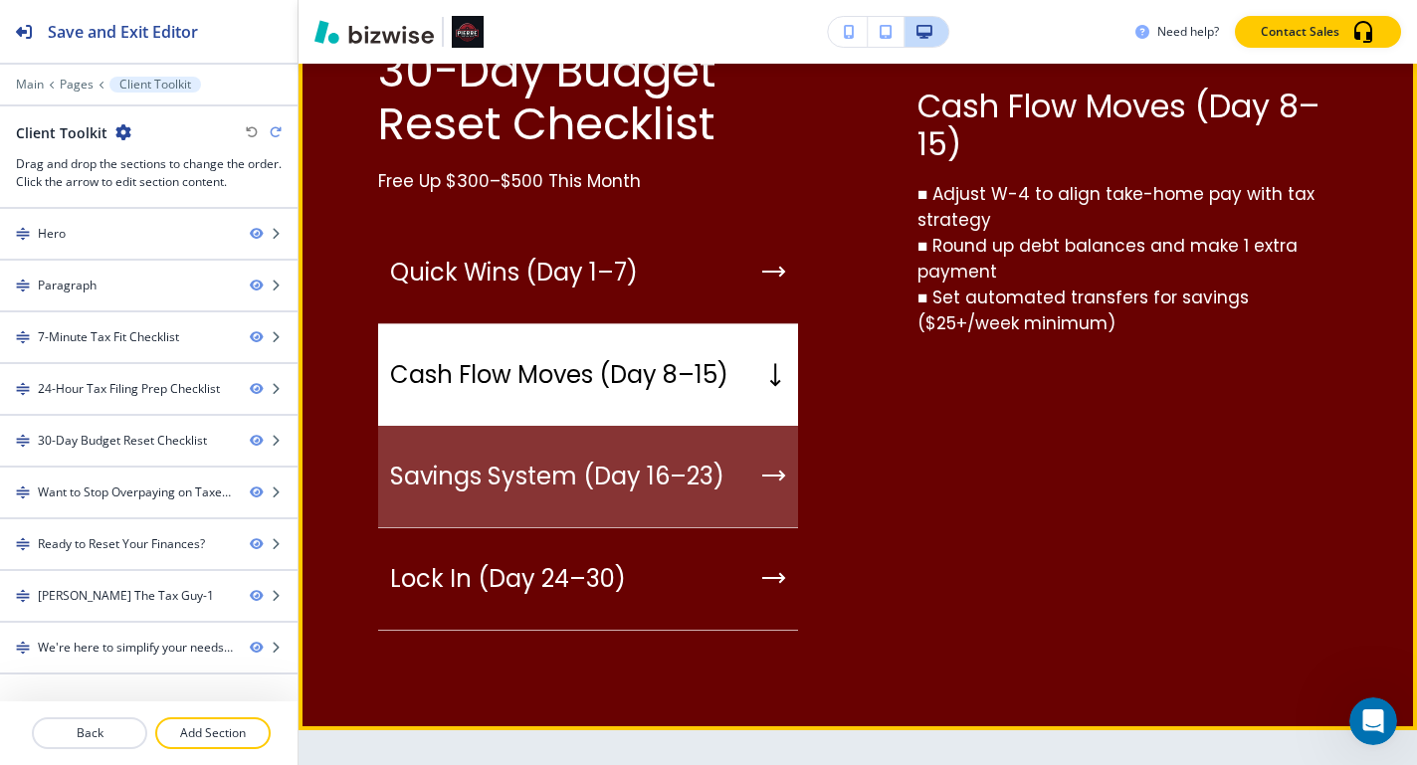
click at [597, 457] on div "Savings System (Day 16–23)" at bounding box center [588, 477] width 420 height 103
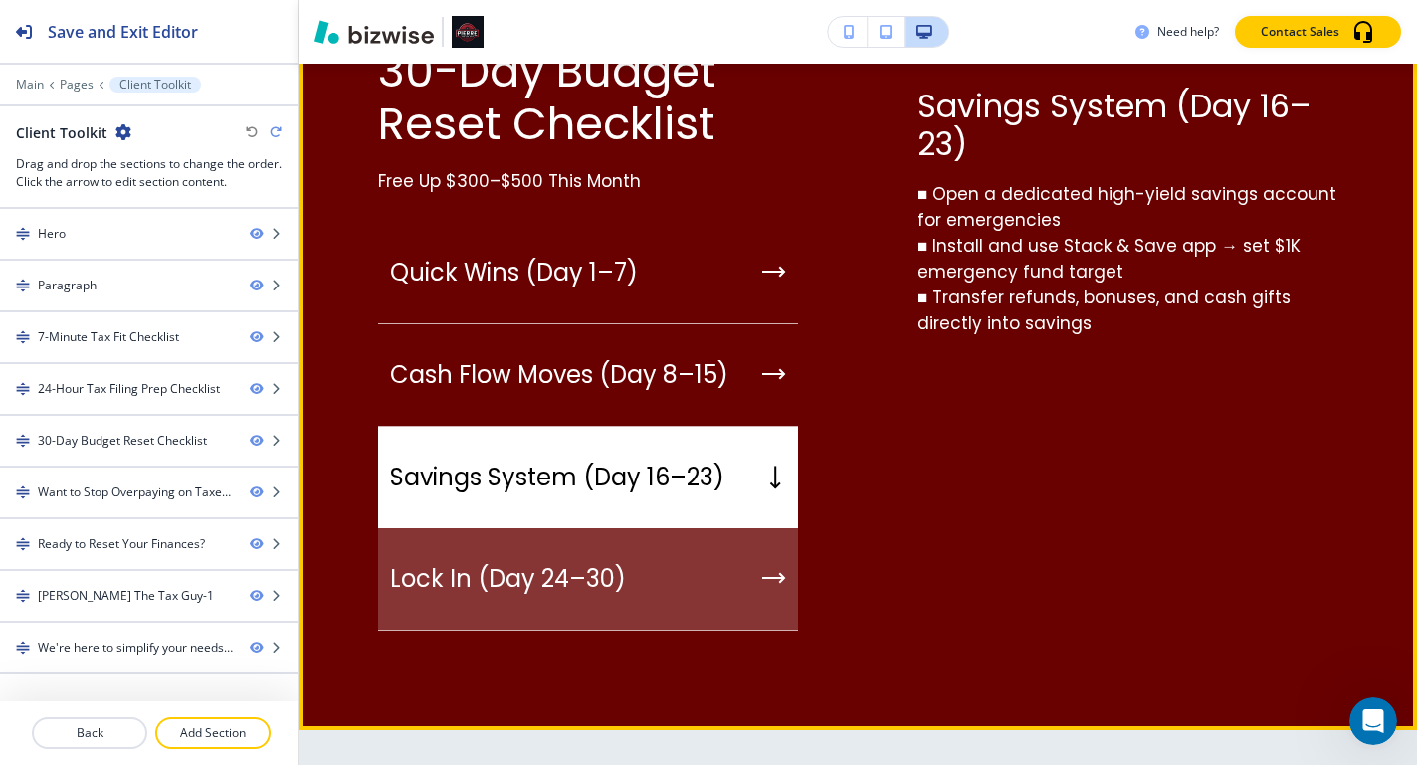
click at [622, 561] on div "Lock In (Day 24–30)" at bounding box center [588, 579] width 420 height 103
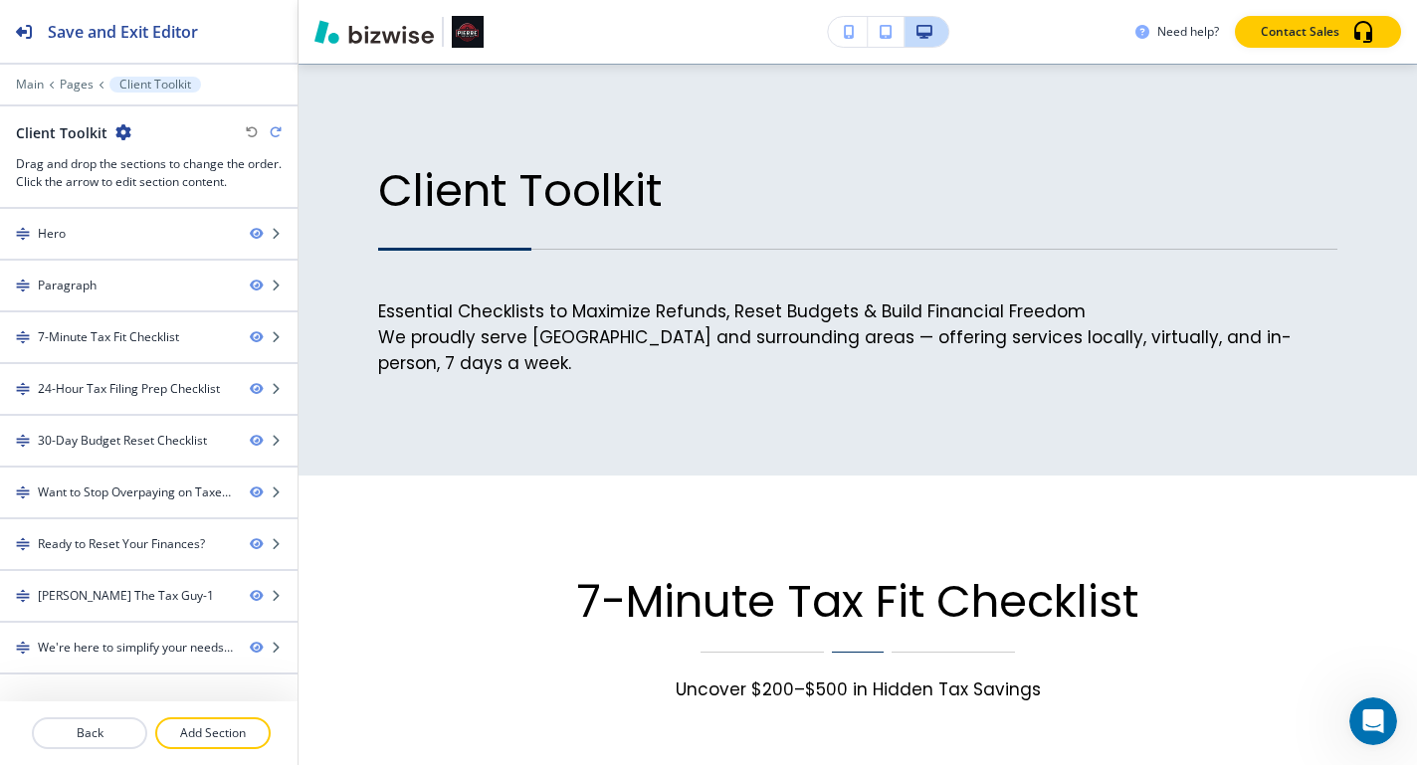
scroll to position [0, 0]
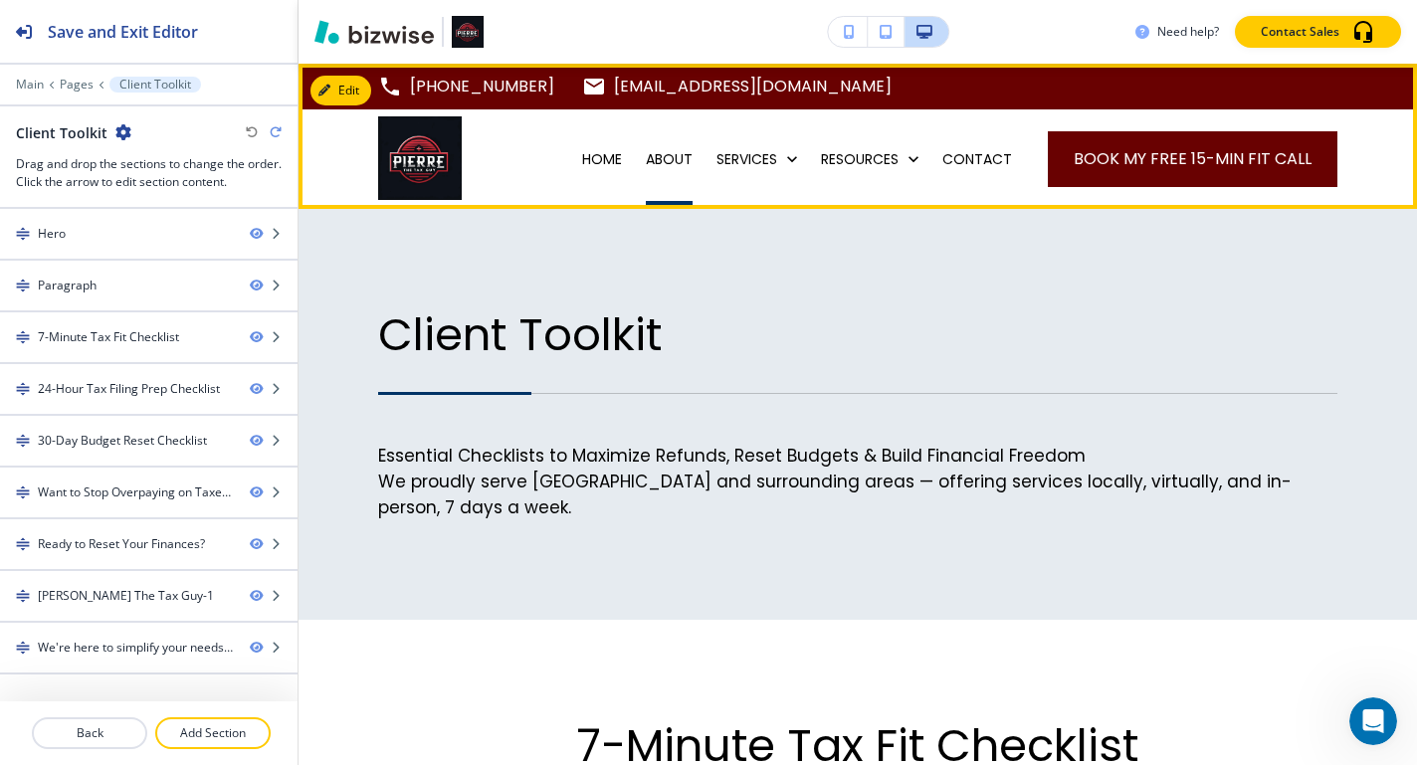
click at [676, 161] on p "ABOUT" at bounding box center [669, 159] width 47 height 20
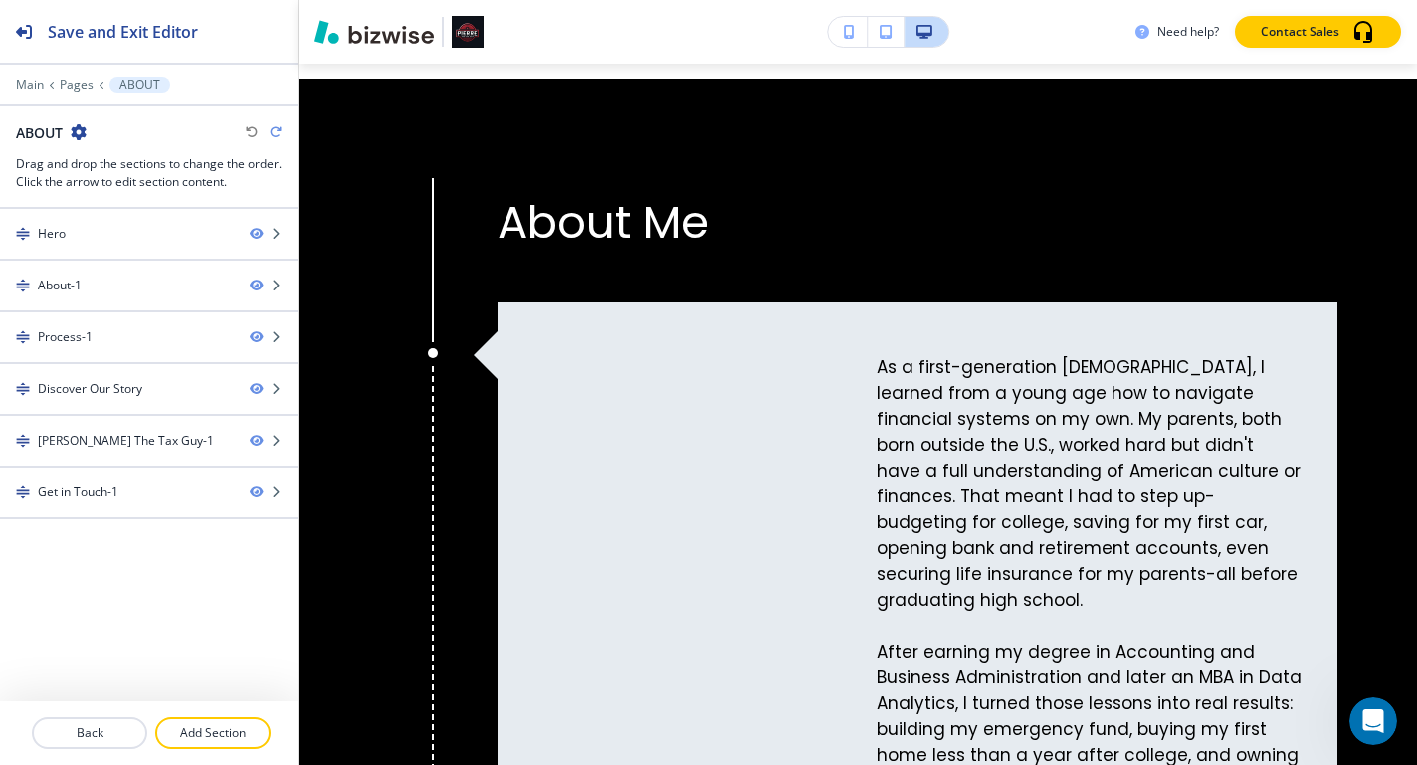
scroll to position [2082, 0]
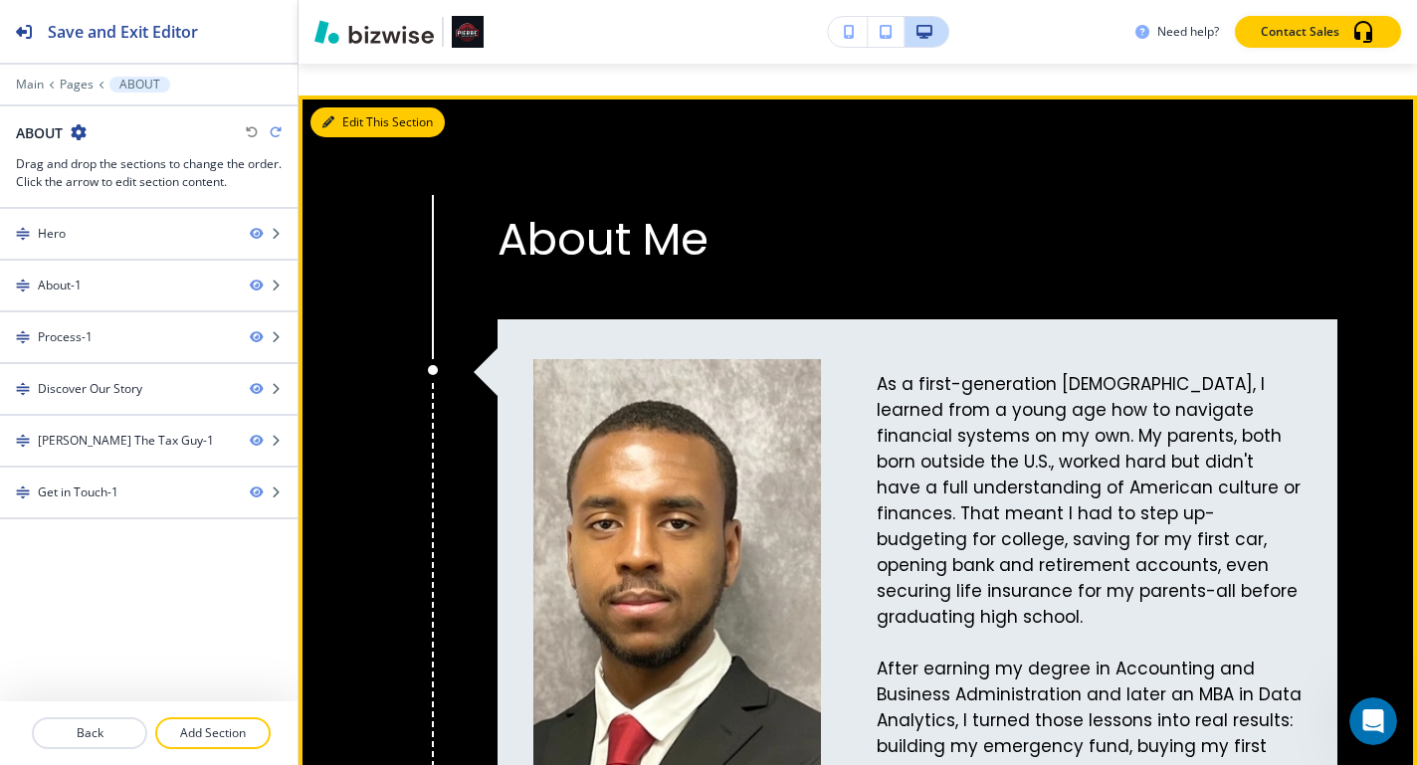
click at [355, 137] on button "Edit This Section" at bounding box center [378, 122] width 134 height 30
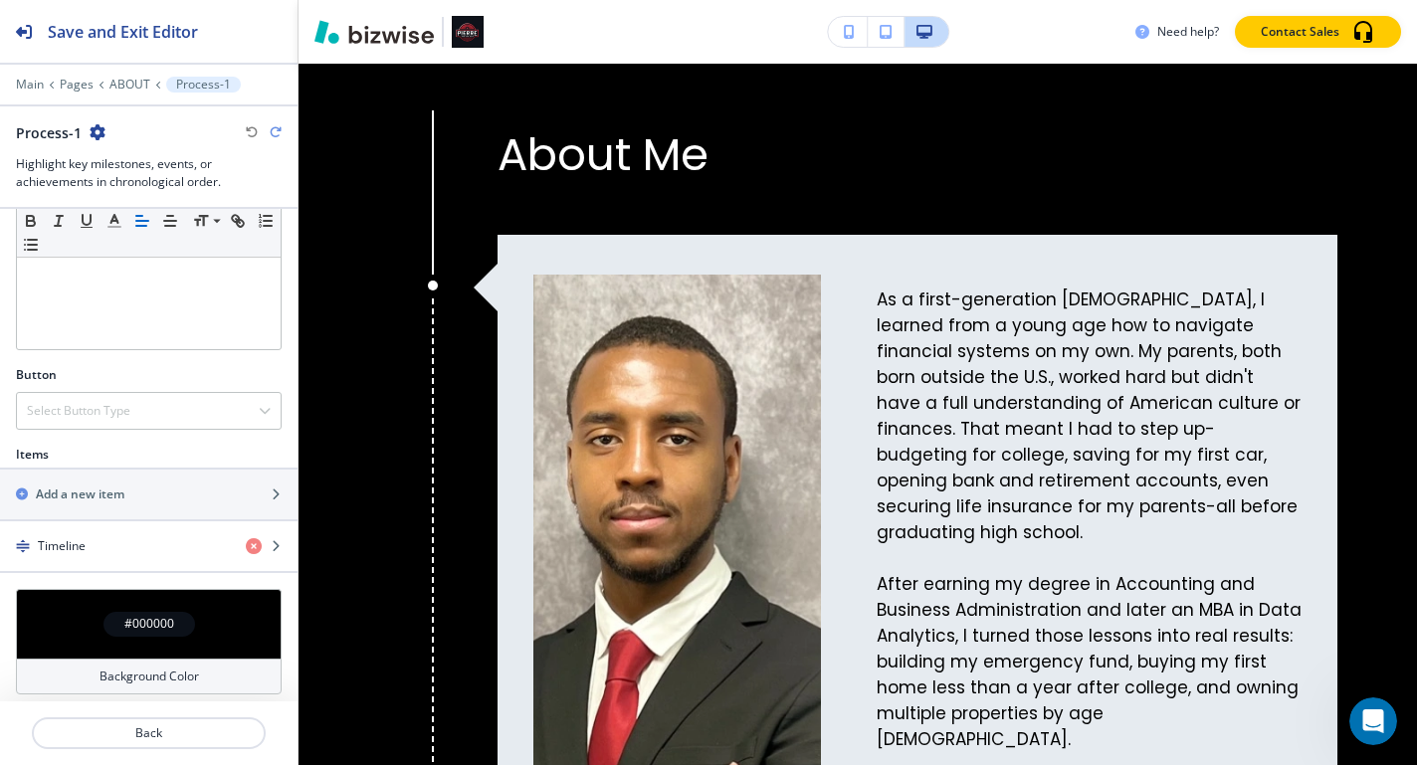
scroll to position [493, 0]
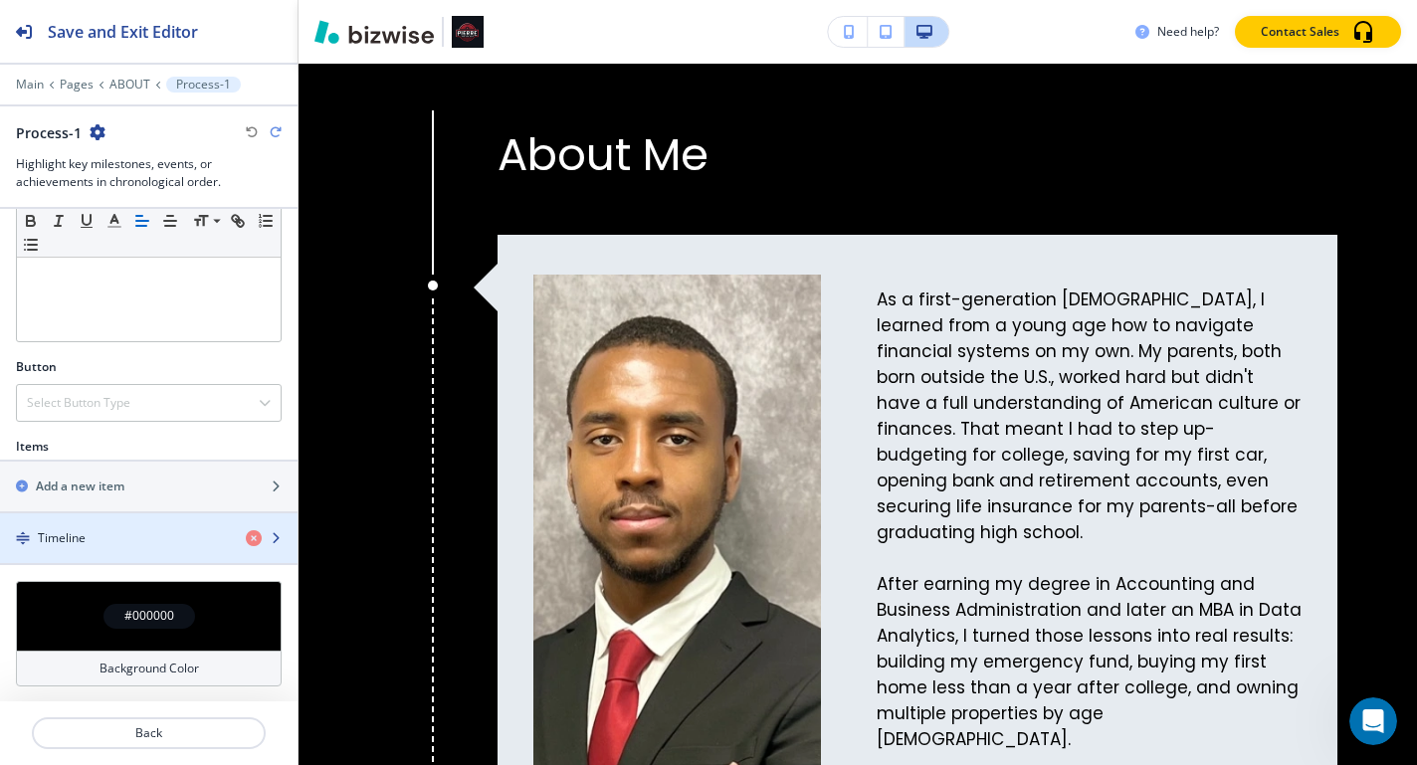
click at [166, 537] on div "Timeline" at bounding box center [115, 538] width 230 height 18
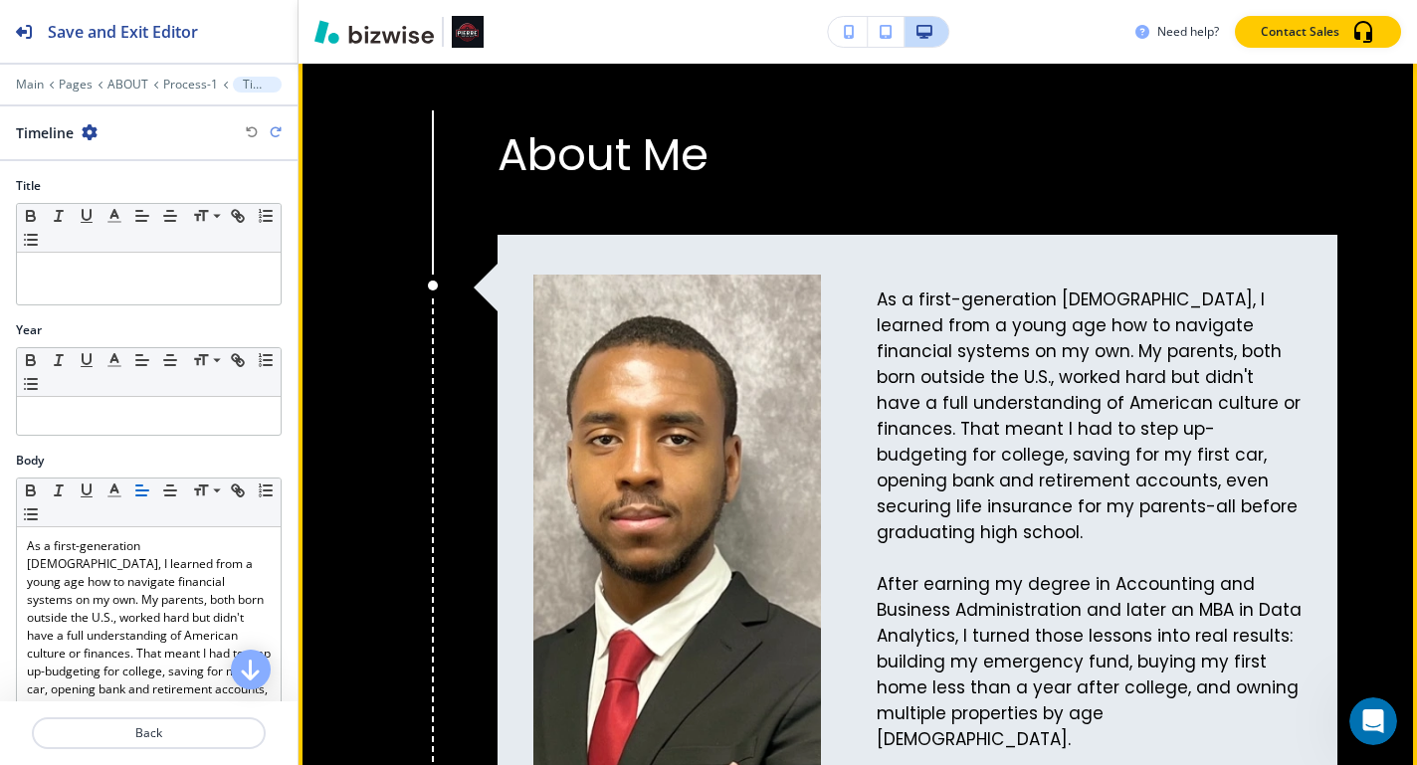
click at [434, 355] on div "About Me As a first-generation Haitian American, I learned from a young age how…" at bounding box center [878, 597] width 920 height 974
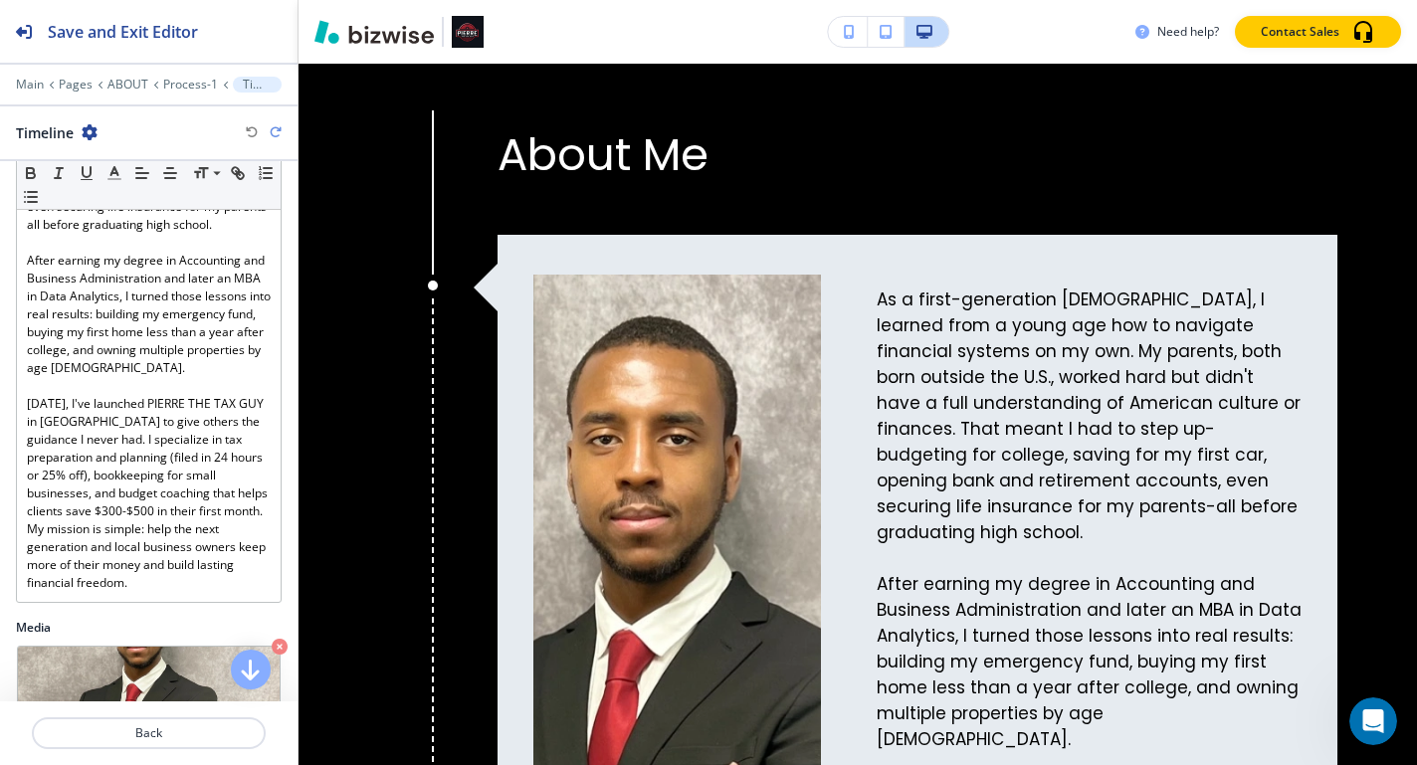
scroll to position [503, 0]
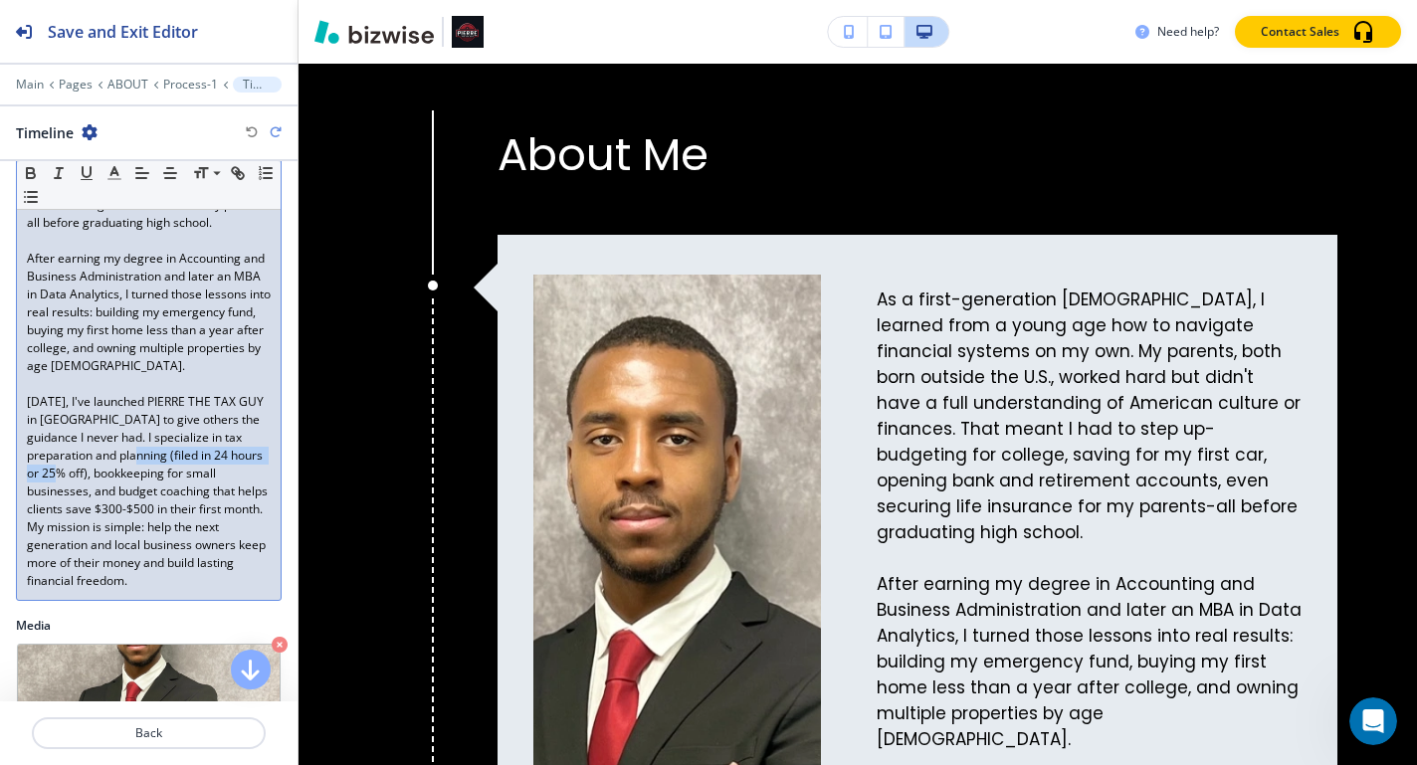
drag, startPoint x: 172, startPoint y: 471, endPoint x: 122, endPoint y: 487, distance: 52.2
click at [122, 487] on p "[DATE], I've launched PIERRE THE TAX GUY in [GEOGRAPHIC_DATA] to give others th…" at bounding box center [149, 491] width 244 height 197
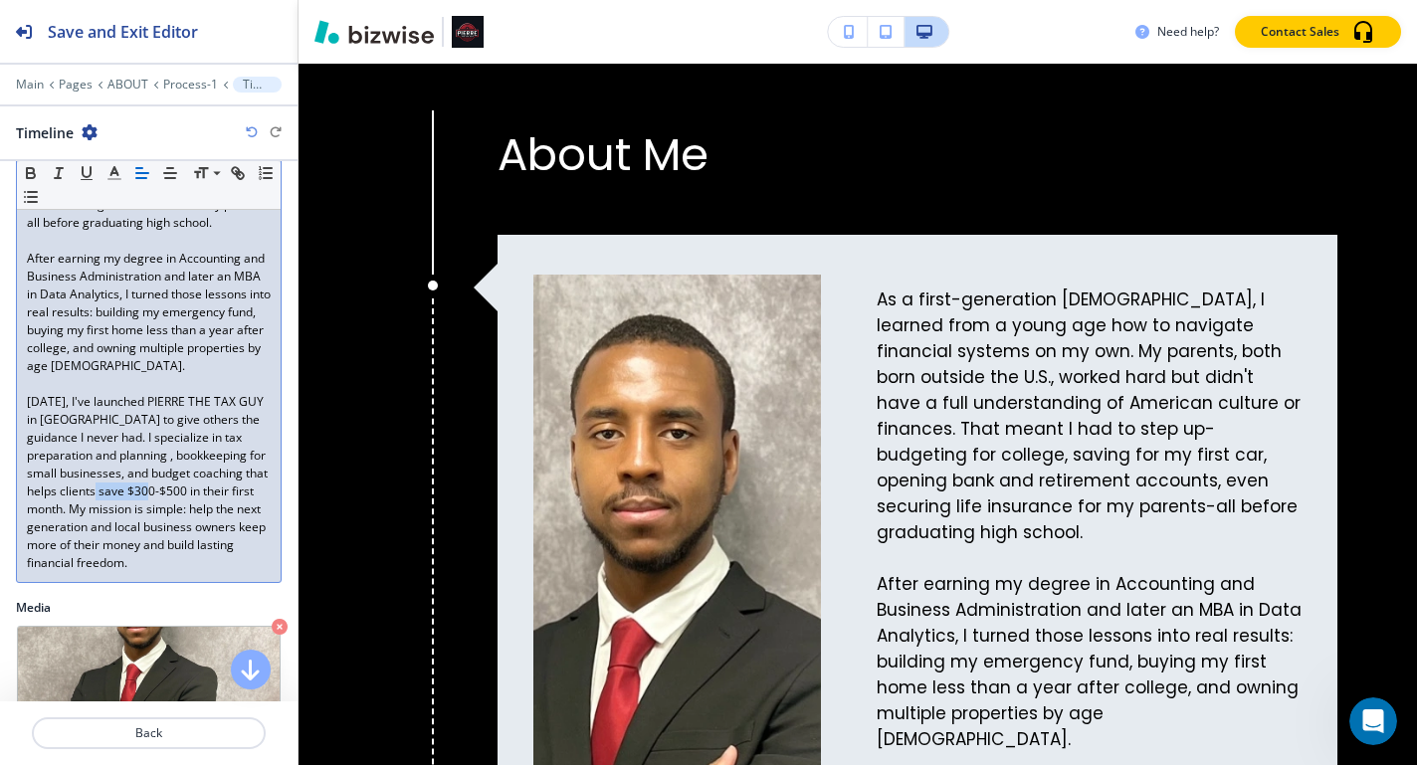
drag, startPoint x: 208, startPoint y: 507, endPoint x: 54, endPoint y: 522, distance: 155.1
click at [179, 527] on p "Today, I've launched PIERRE THE TAX GUY in Chambersburg to give others the guid…" at bounding box center [149, 482] width 244 height 179
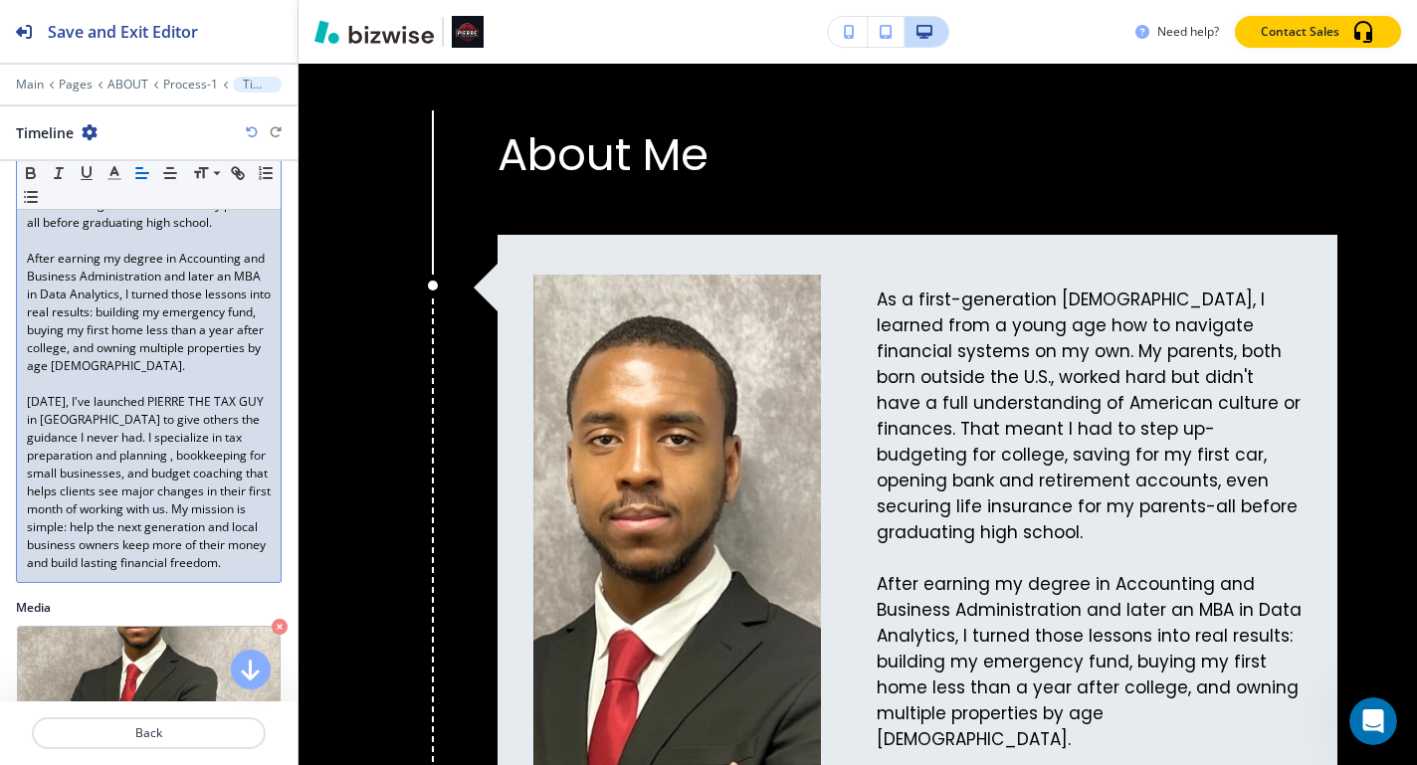
click at [241, 599] on div "Body Small Normal Large Huge As a first-generation Haitian American, I learned …" at bounding box center [149, 274] width 298 height 650
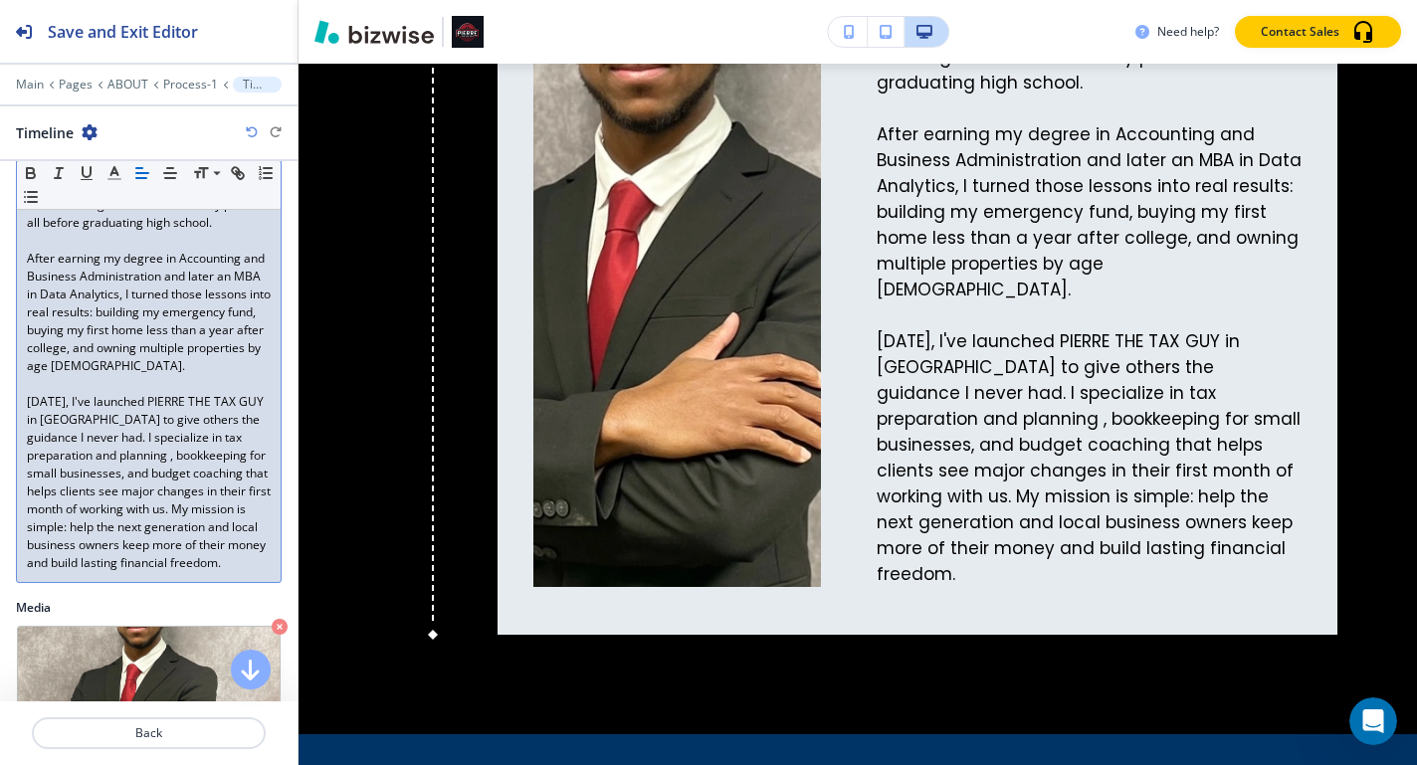
scroll to position [2624, 0]
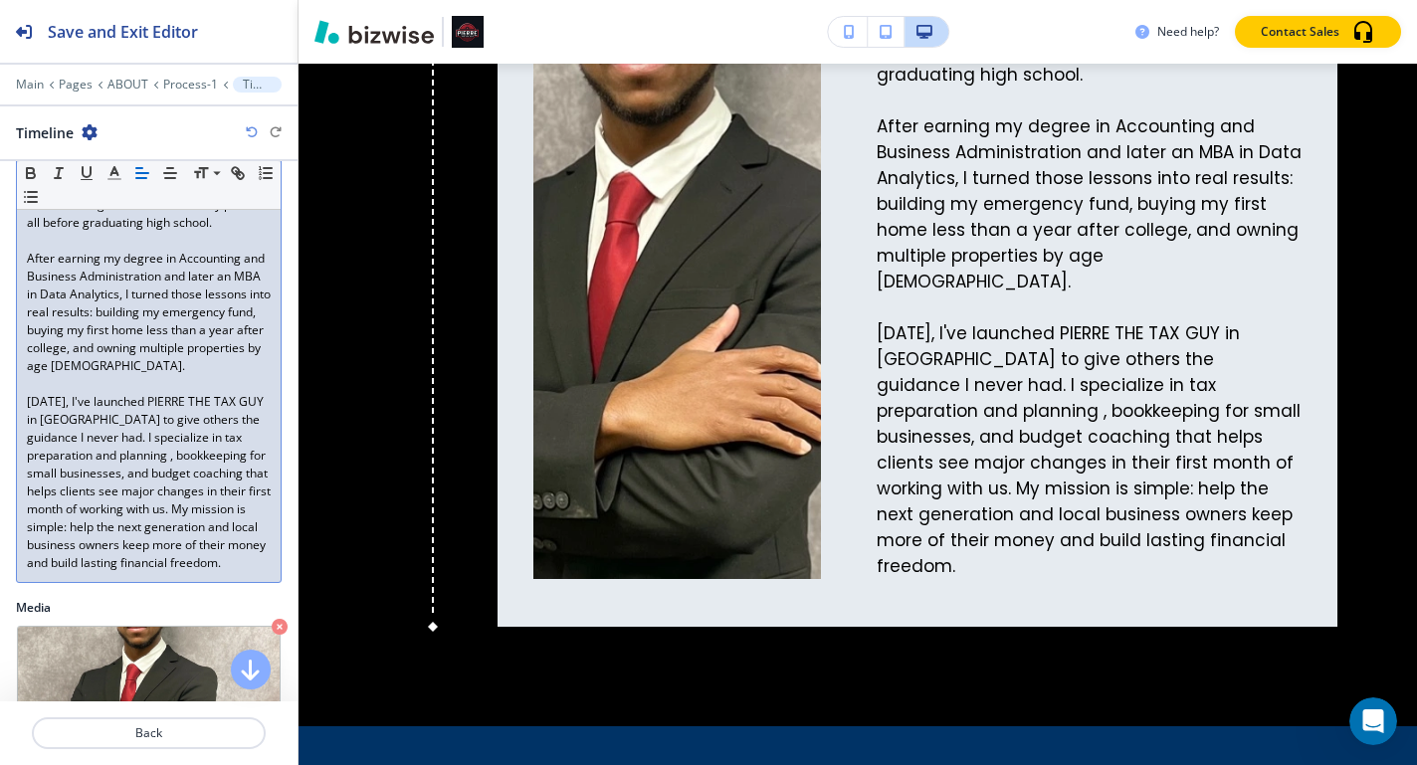
click at [71, 550] on p "Today, I've launched PIERRE THE TAX GUY in Chambersburg to give others the guid…" at bounding box center [149, 482] width 244 height 179
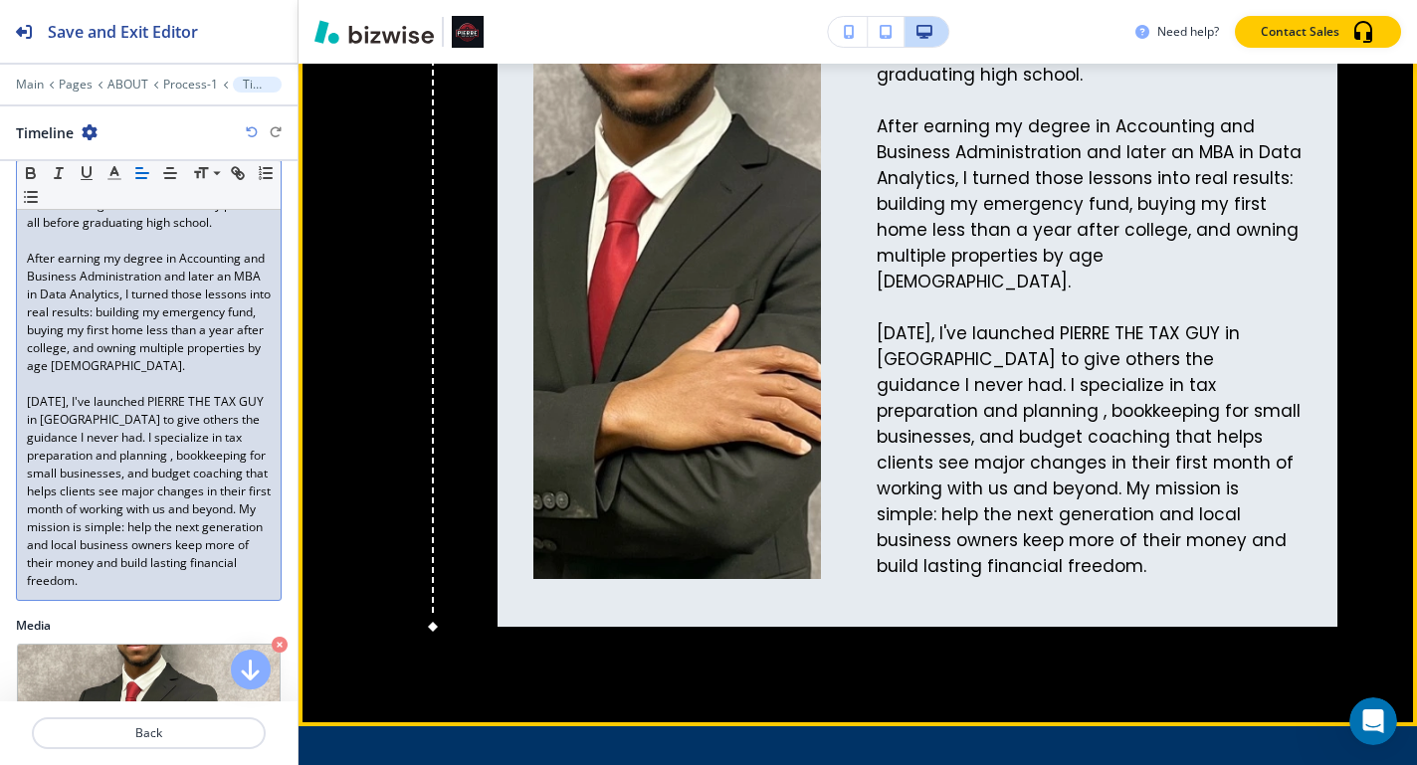
click at [377, 662] on div "About Me As a first-generation Haitian American, I learned from a young age how…" at bounding box center [858, 139] width 1119 height 1173
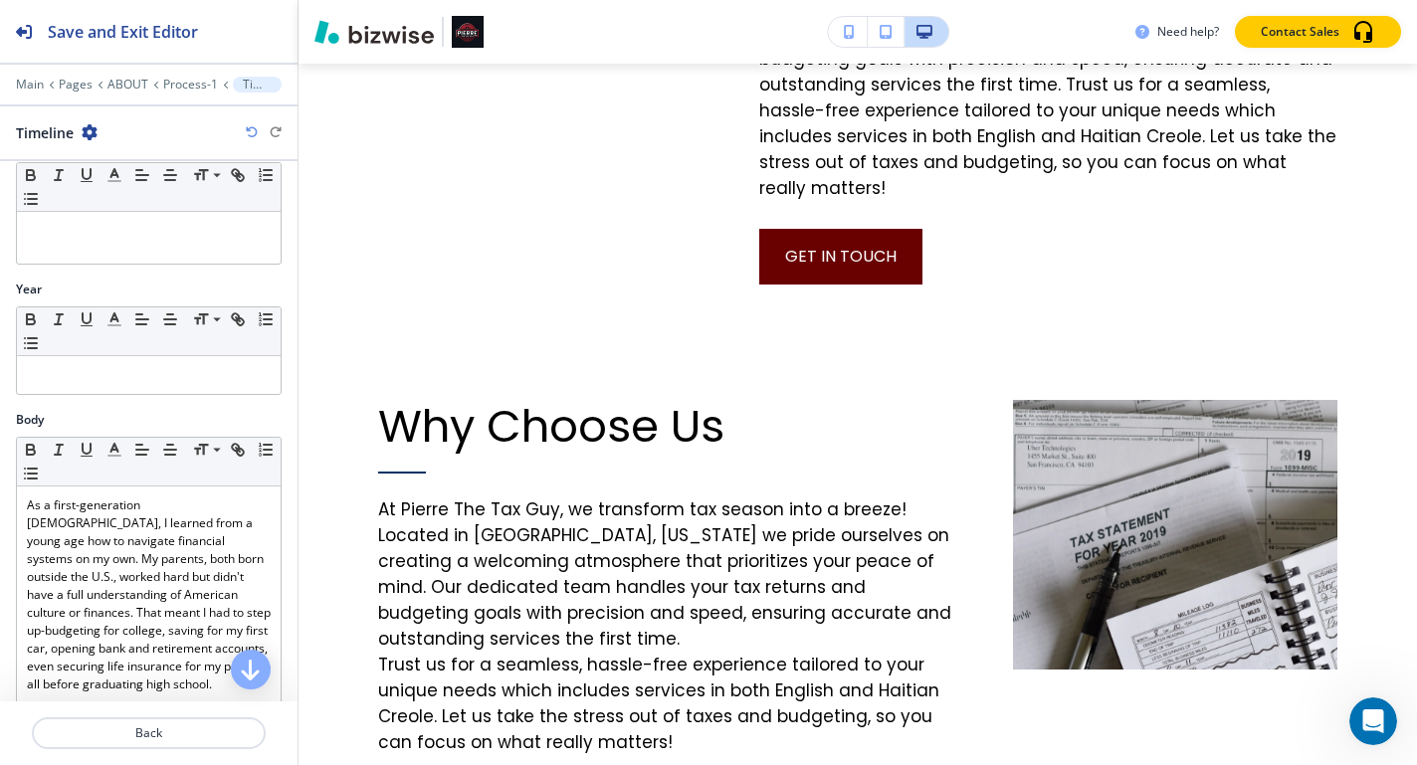
scroll to position [0, 0]
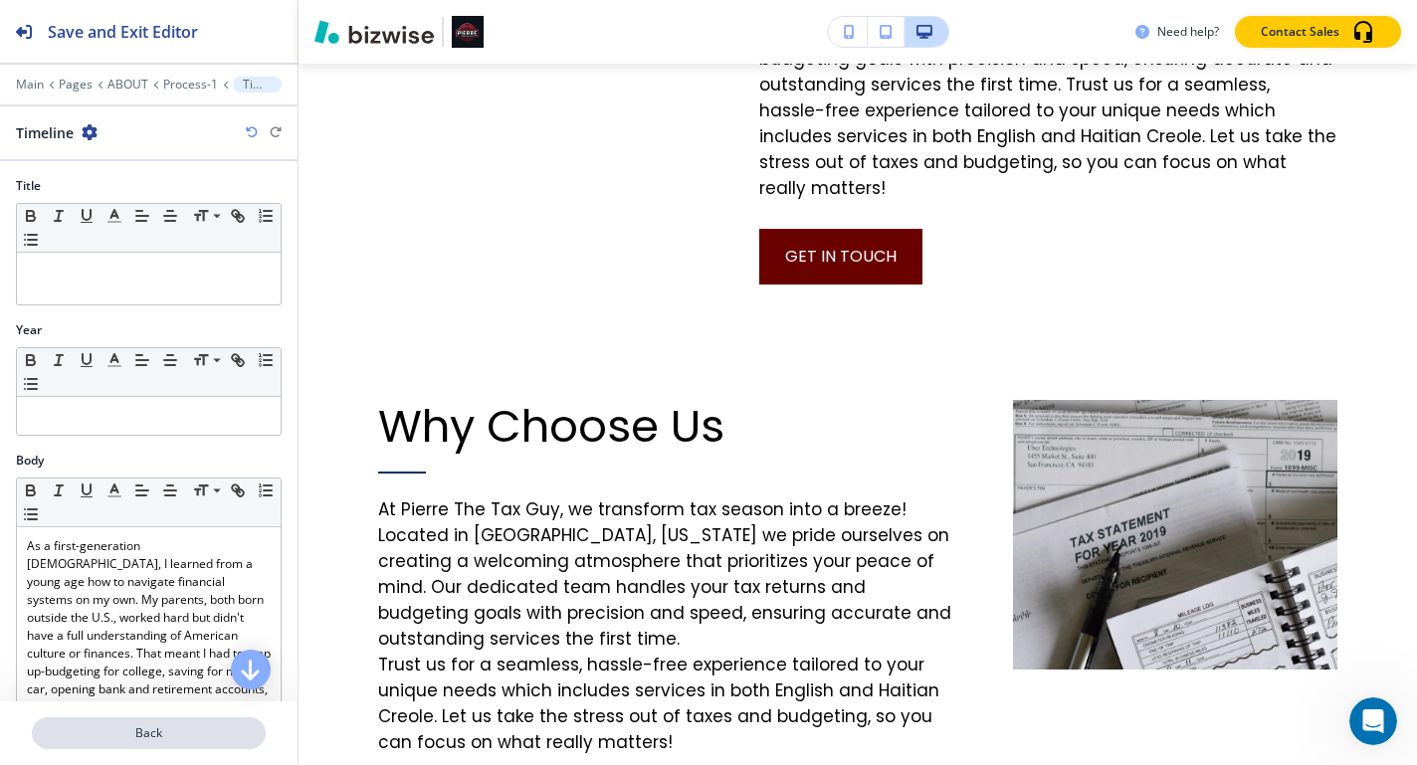
click at [117, 732] on p "Back" at bounding box center [149, 734] width 230 height 18
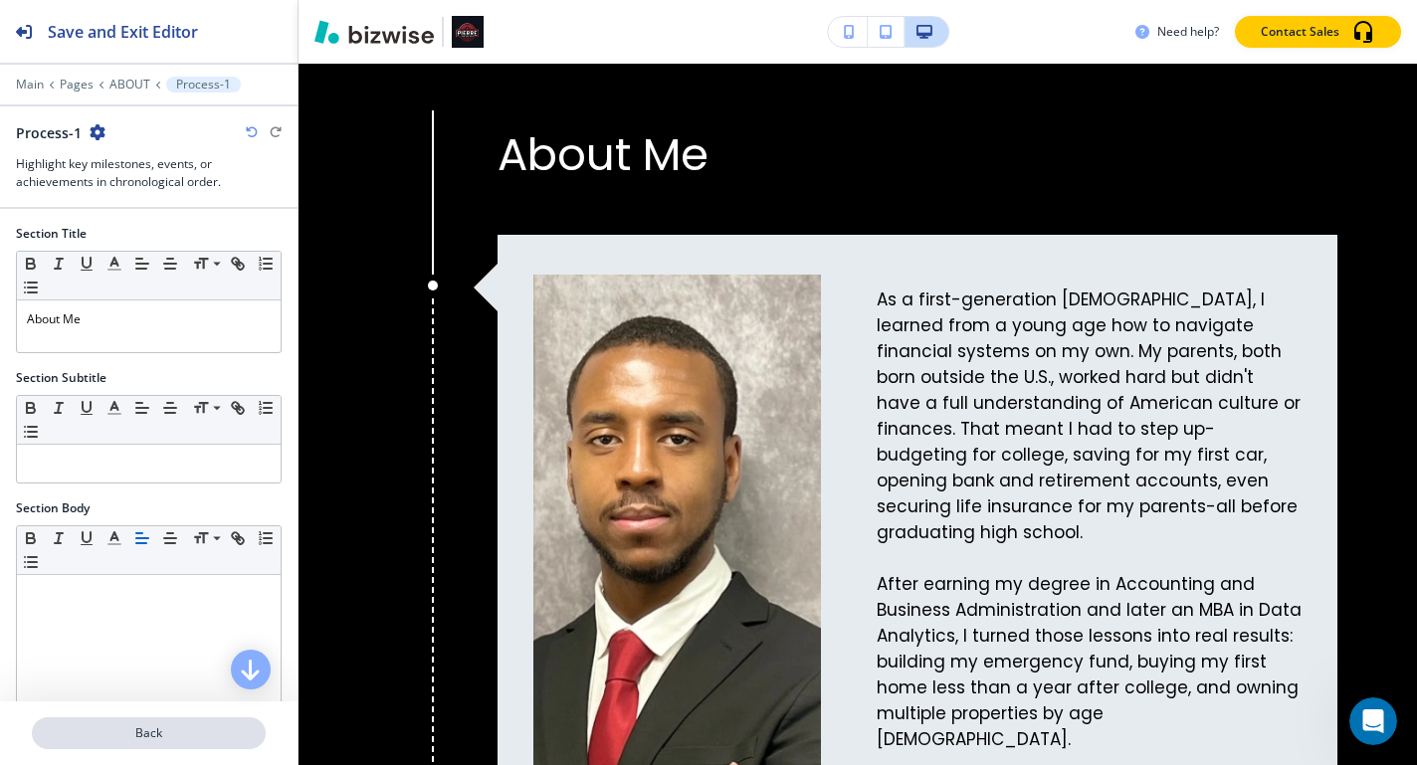
click at [151, 737] on p "Back" at bounding box center [149, 734] width 230 height 18
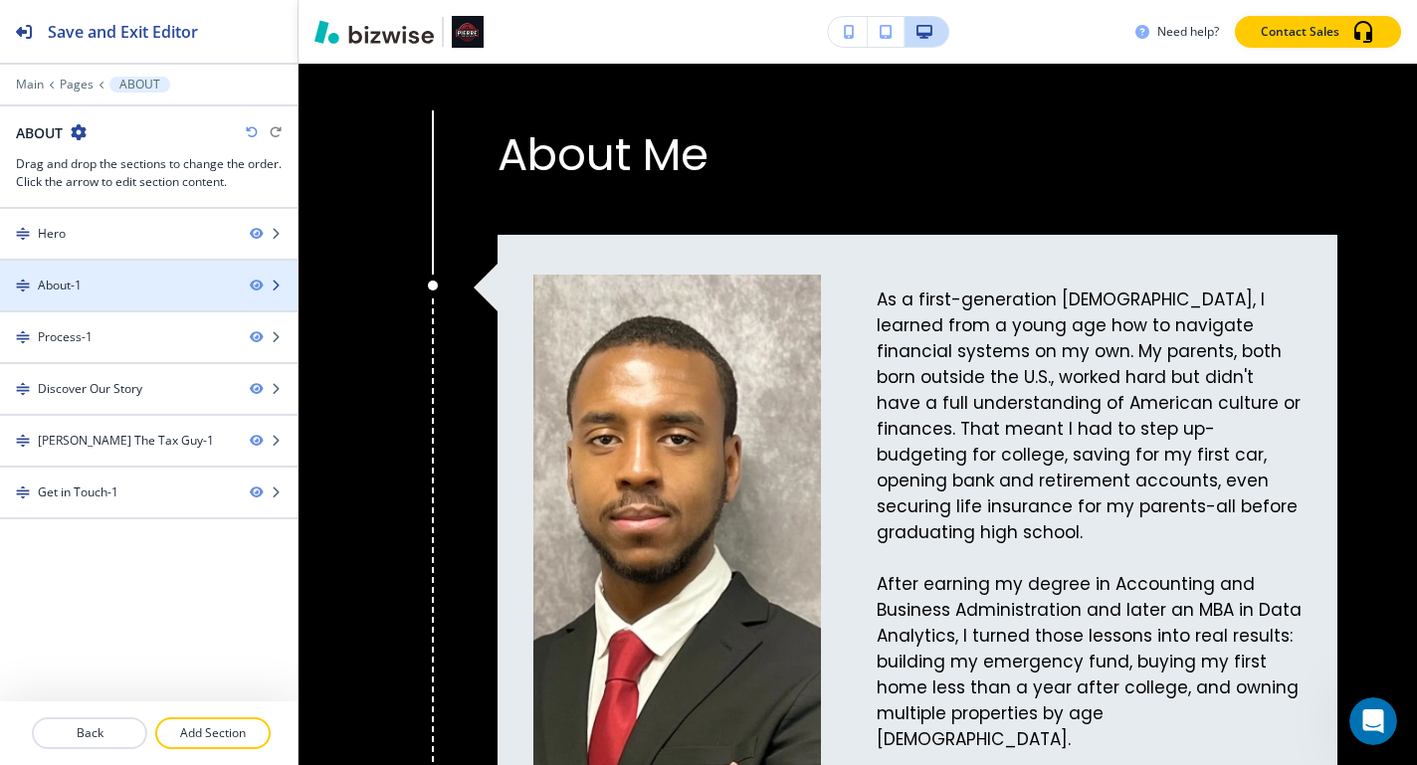
click at [190, 289] on div "About-1" at bounding box center [117, 286] width 234 height 18
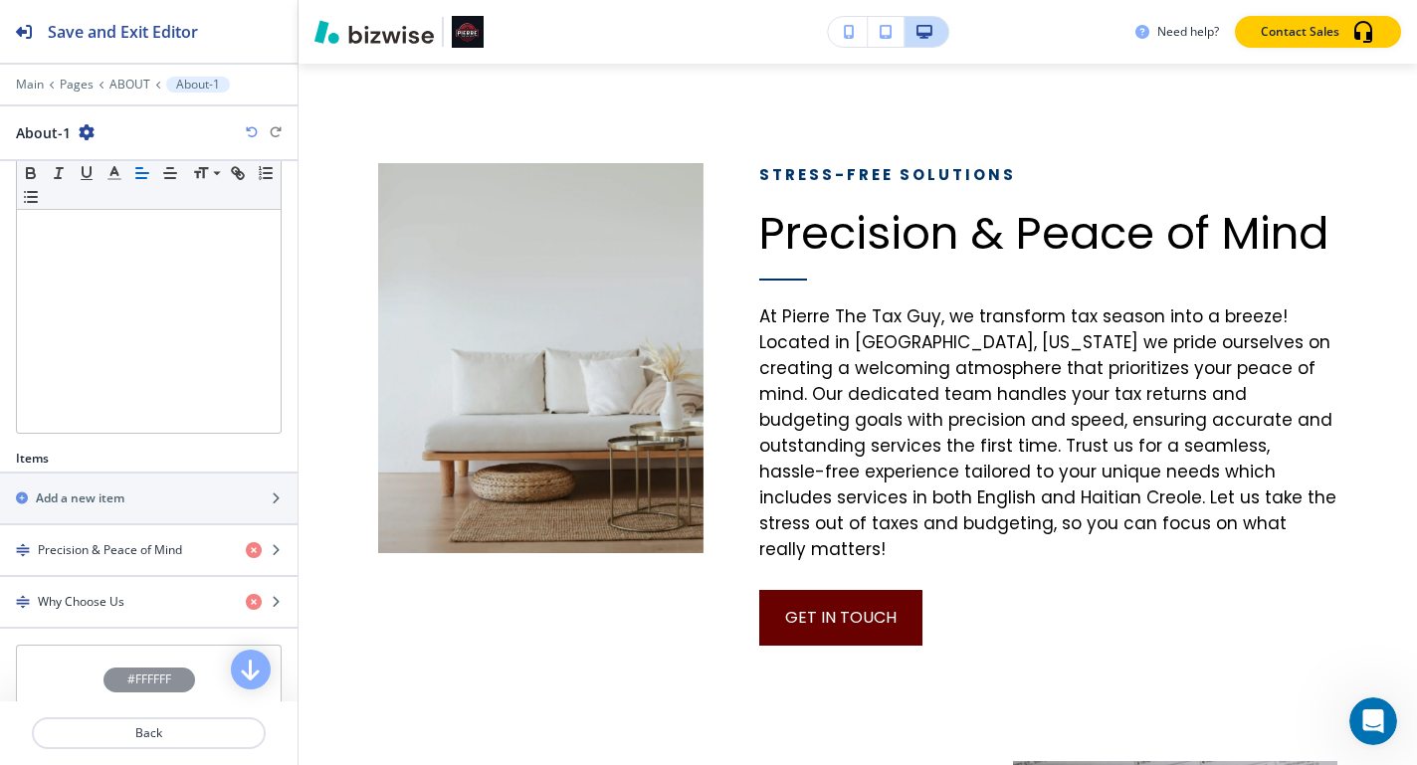
scroll to position [417, 0]
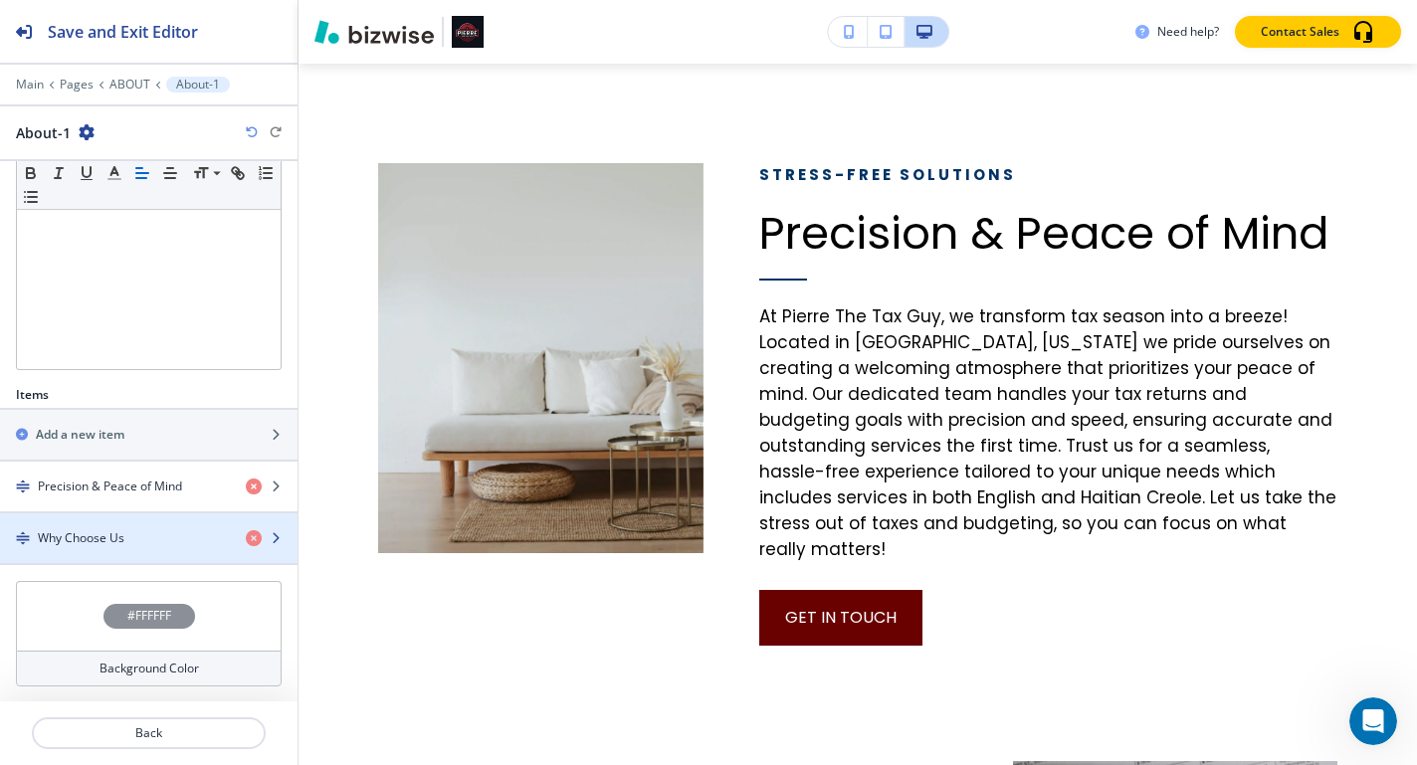
click at [143, 541] on div "Why Choose Us" at bounding box center [115, 538] width 230 height 18
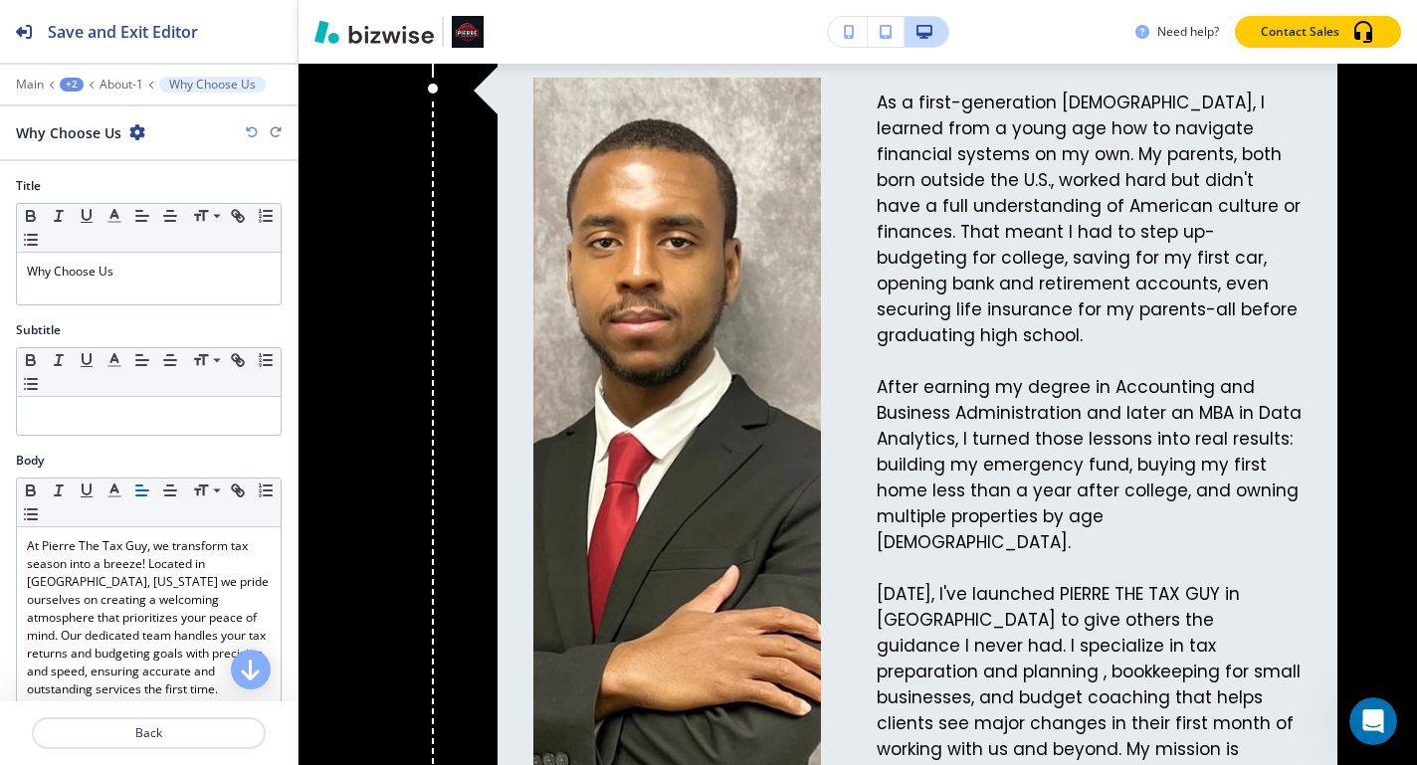
scroll to position [2373, 0]
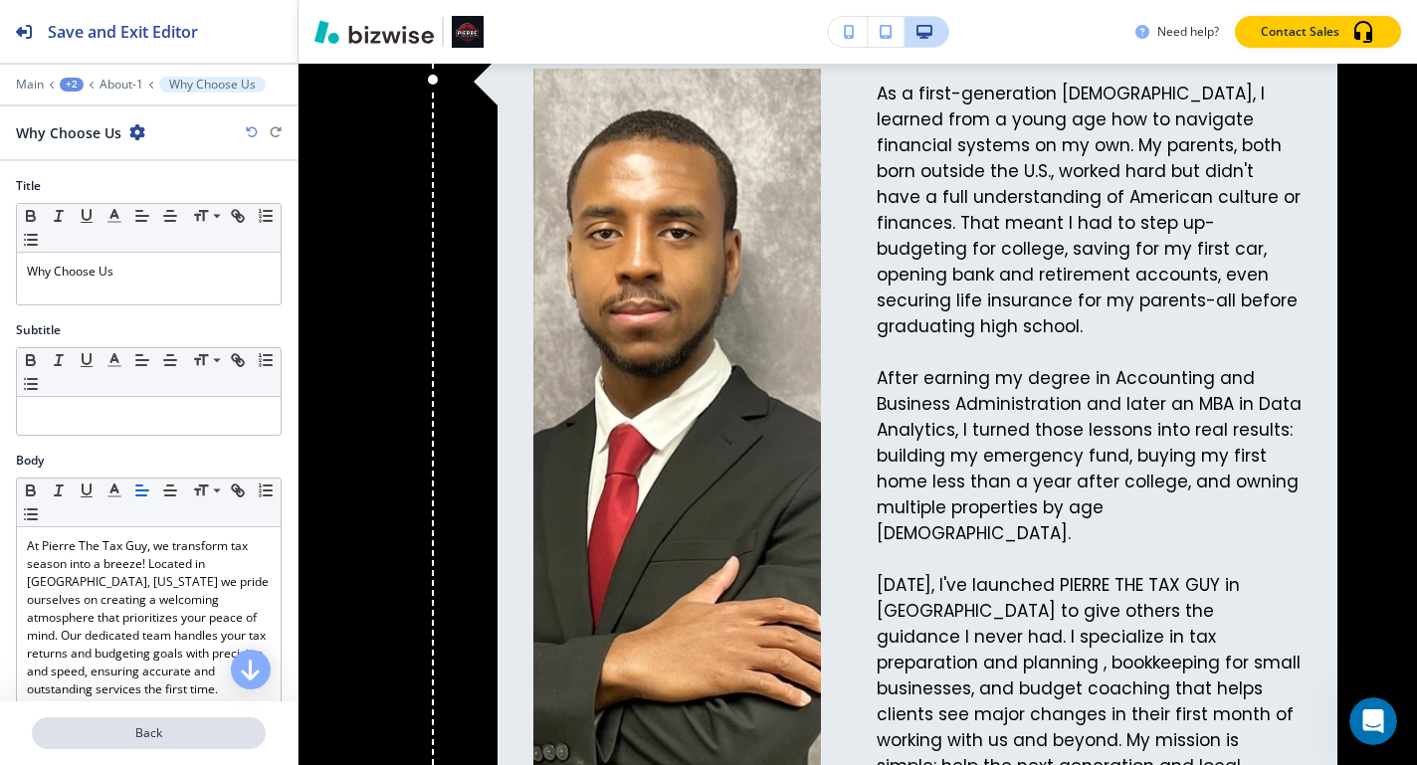
click at [183, 726] on p "Back" at bounding box center [149, 734] width 230 height 18
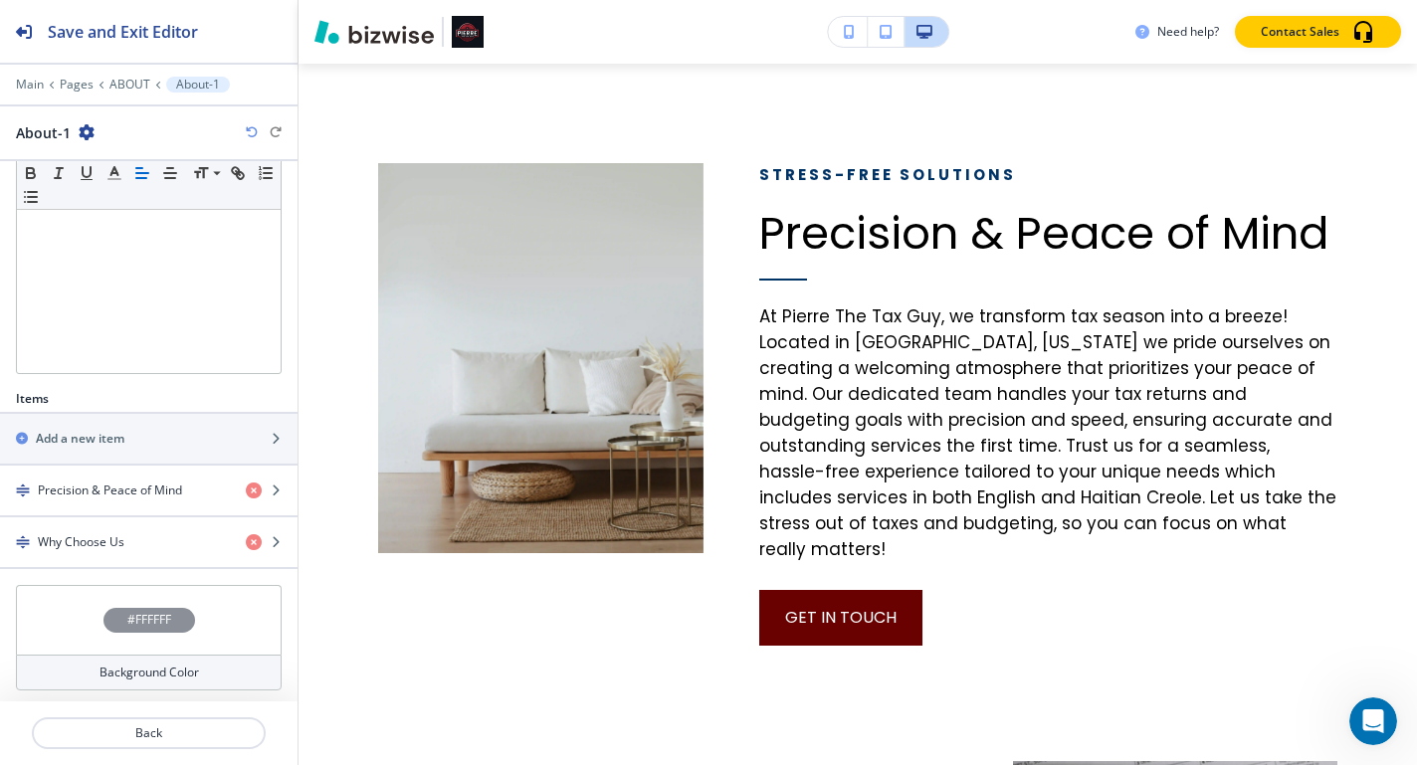
scroll to position [417, 0]
click at [170, 724] on button "Back" at bounding box center [149, 734] width 234 height 32
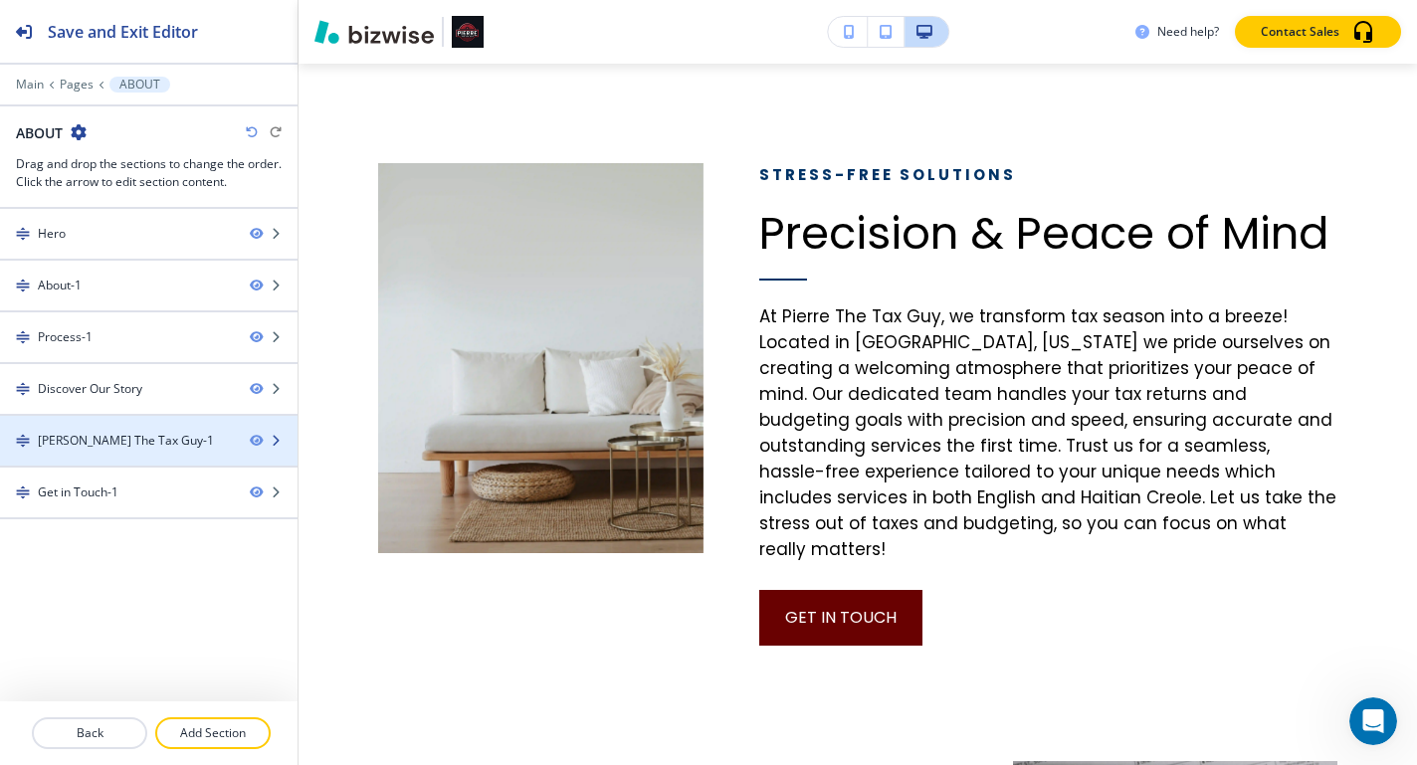
click at [173, 453] on div at bounding box center [149, 458] width 298 height 16
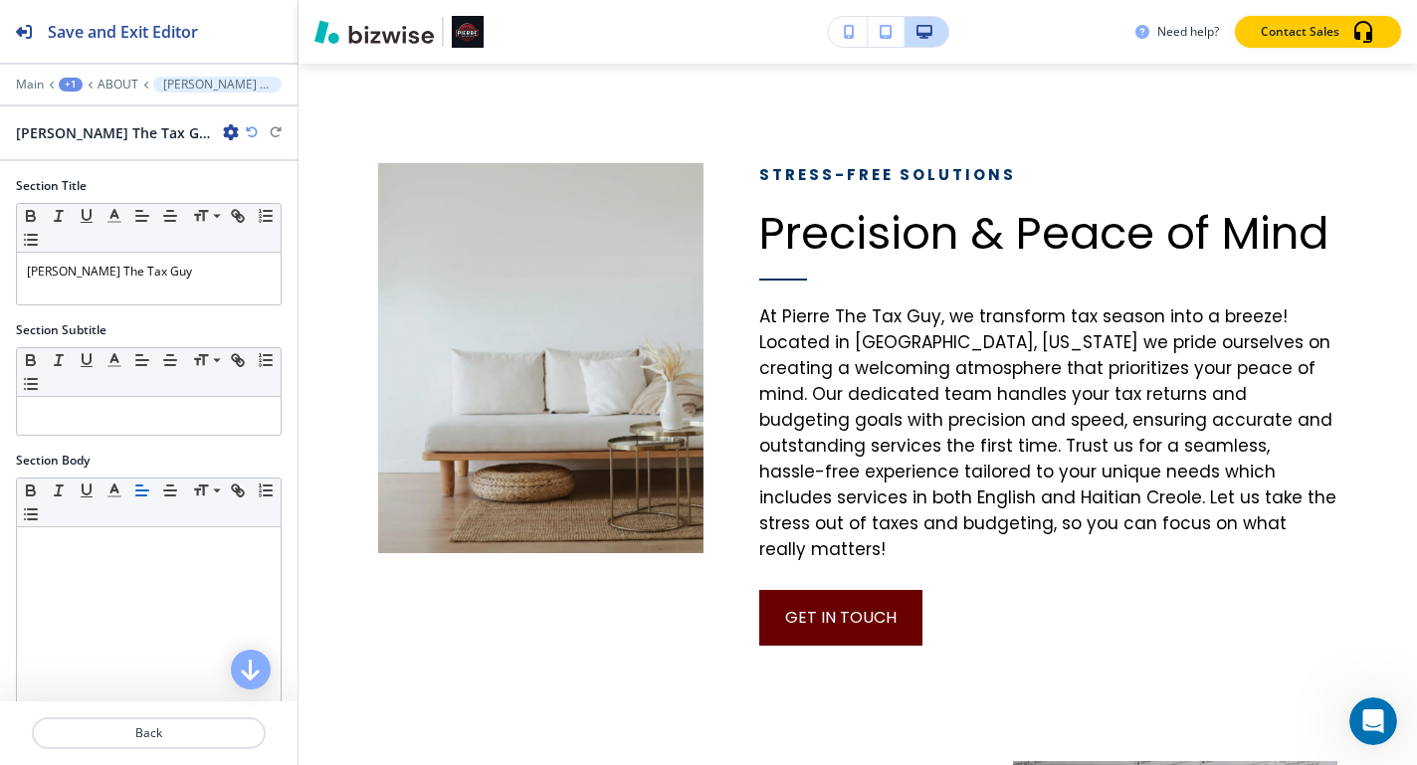
scroll to position [3990, 0]
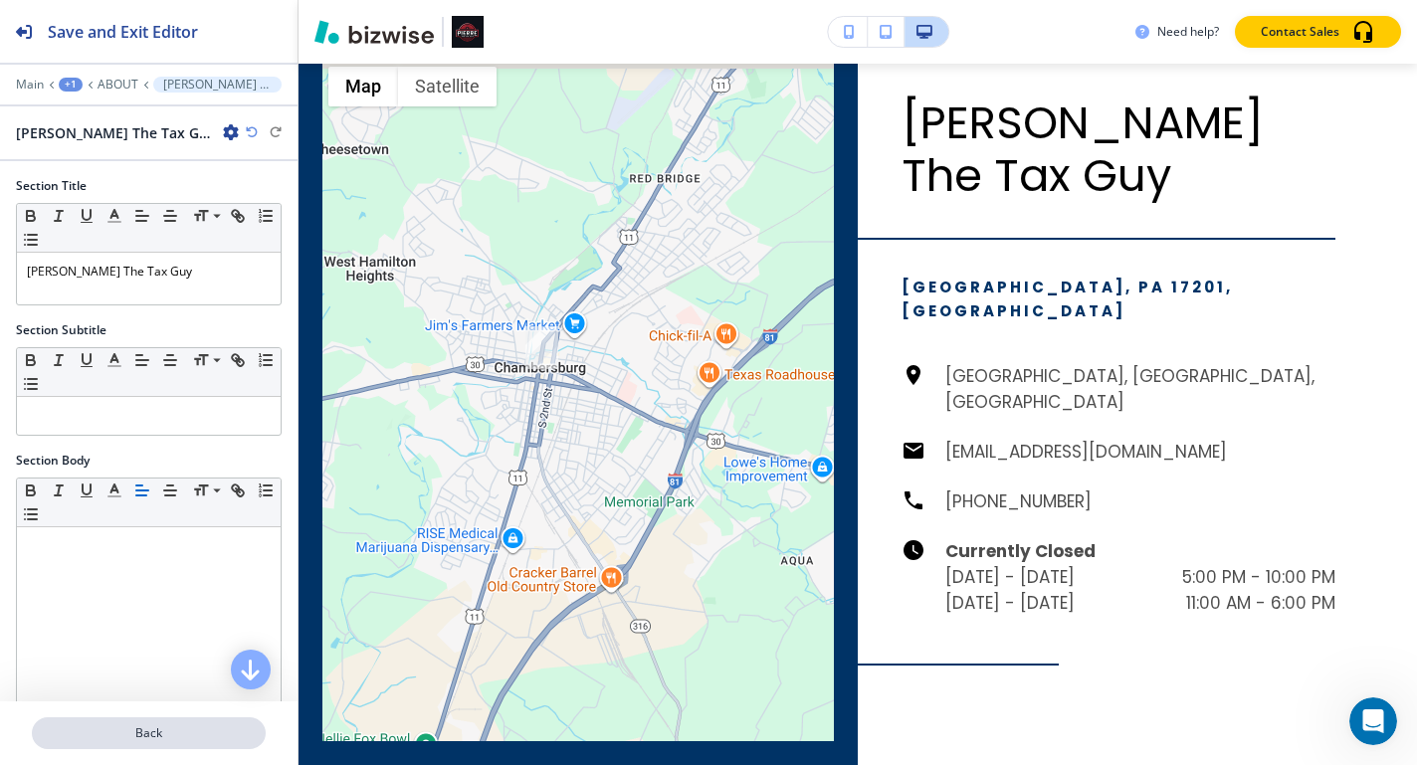
click at [191, 725] on p "Back" at bounding box center [149, 734] width 230 height 18
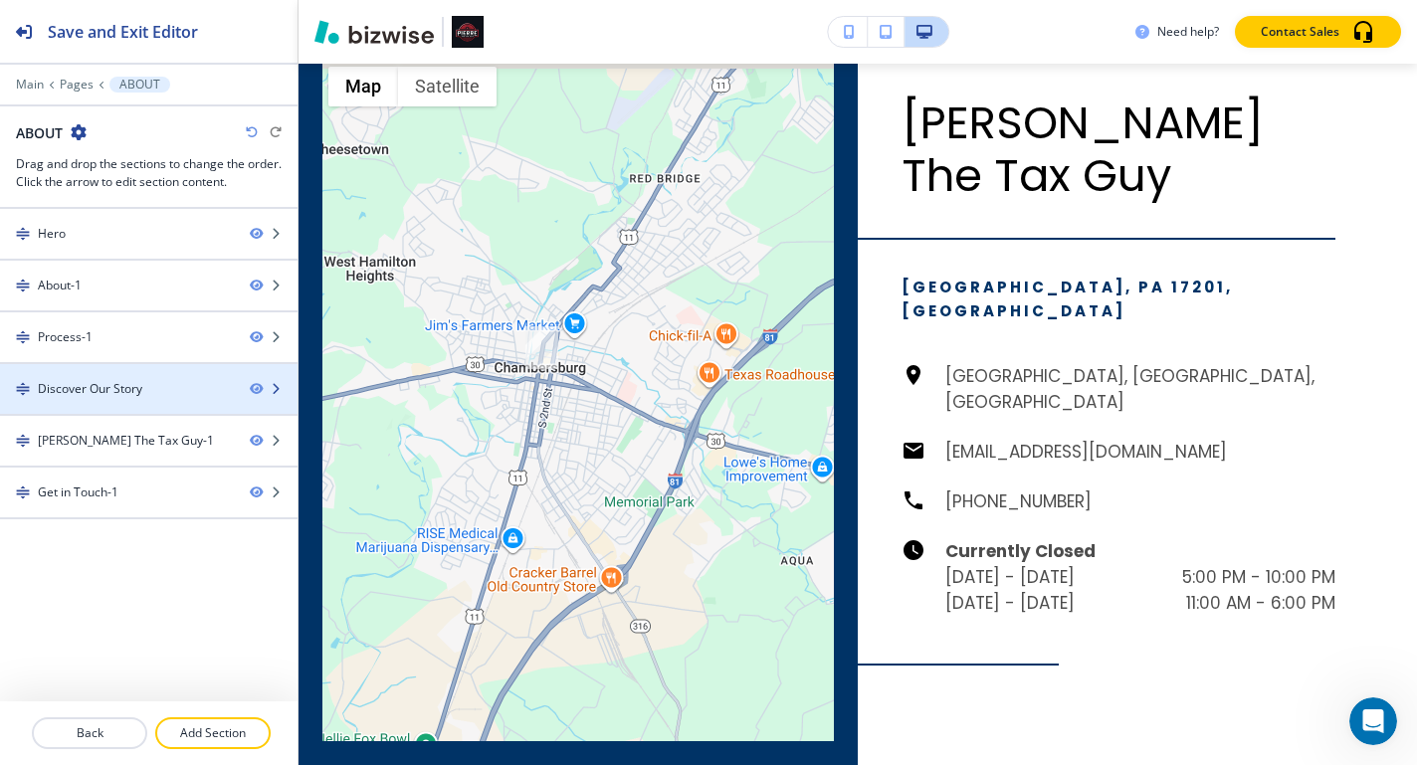
click at [173, 398] on div at bounding box center [149, 406] width 298 height 16
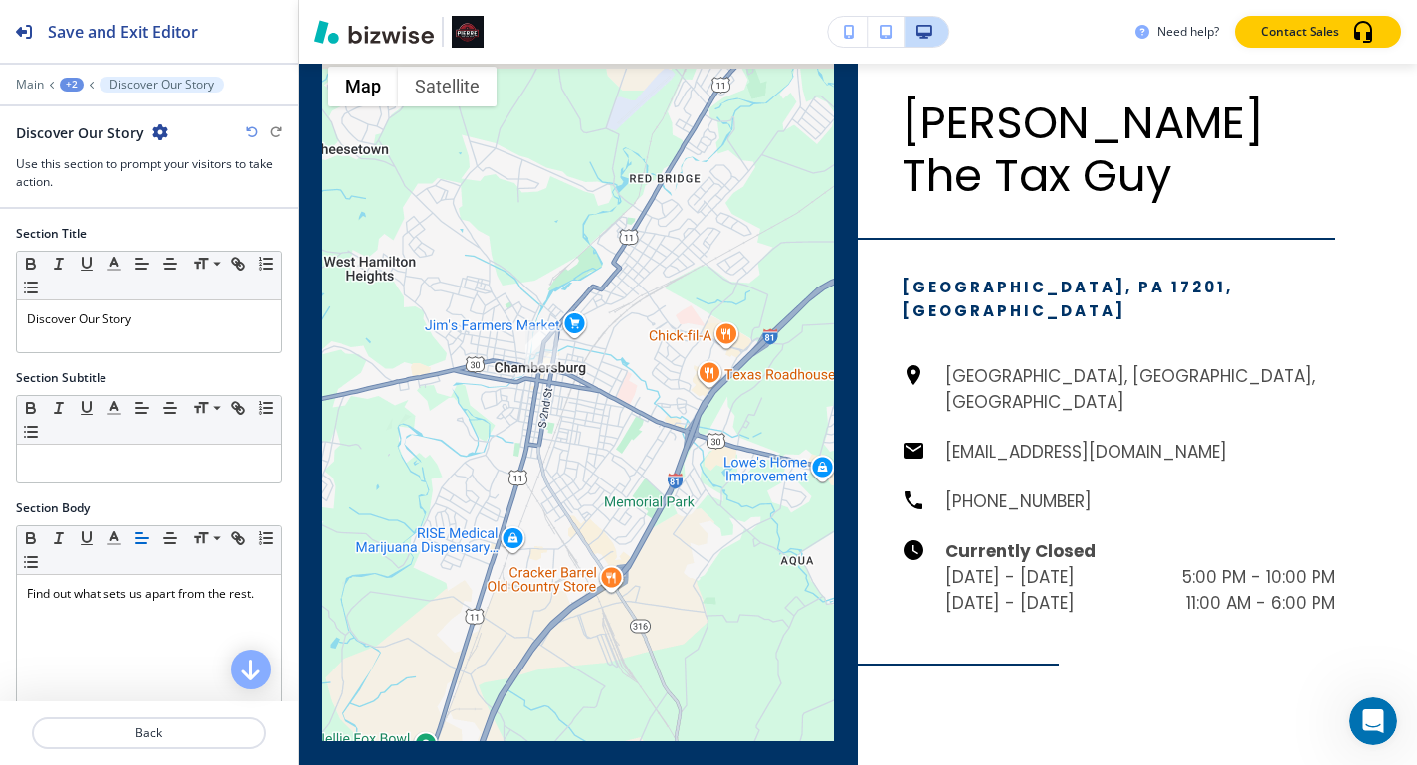
scroll to position [3314, 0]
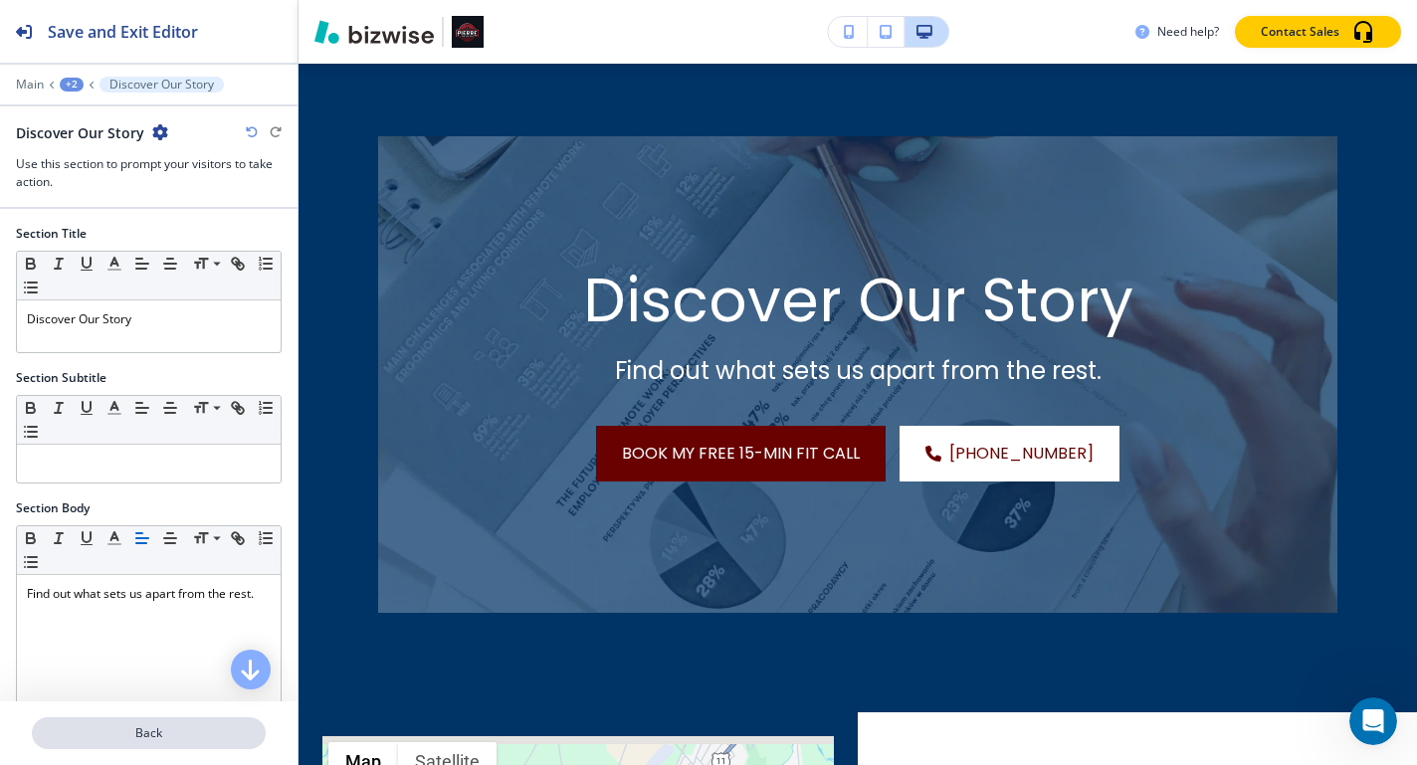
click at [143, 727] on p "Back" at bounding box center [149, 734] width 230 height 18
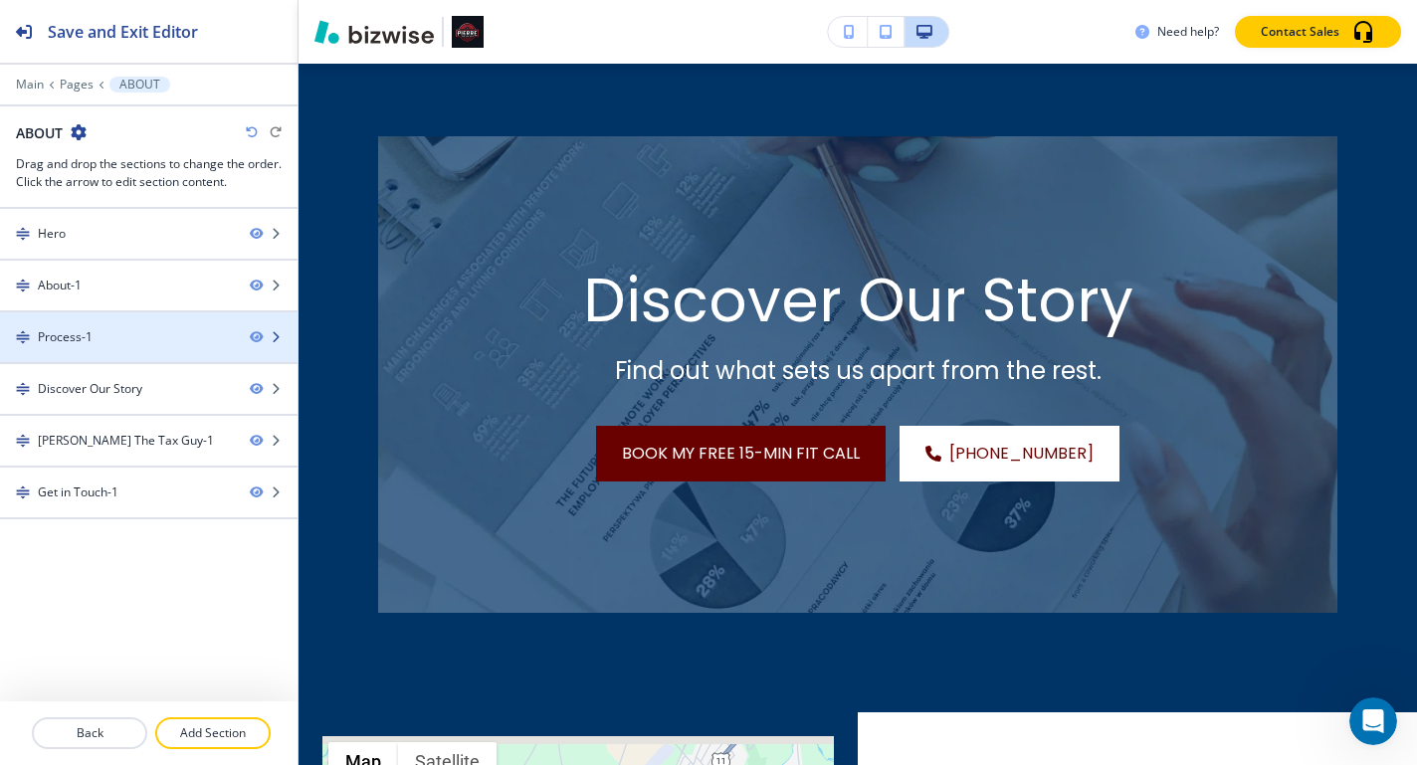
click at [159, 343] on div "Process-1" at bounding box center [117, 337] width 234 height 18
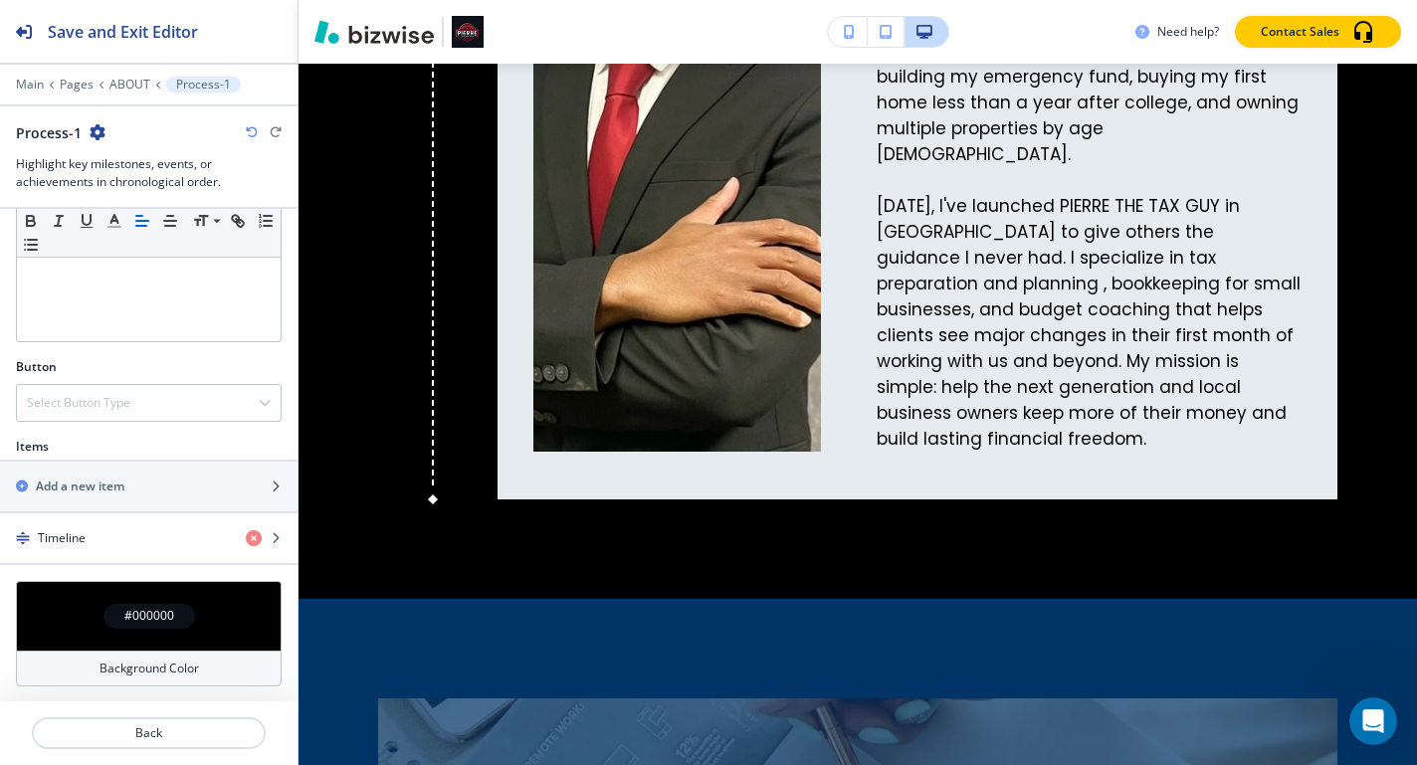
scroll to position [421, 0]
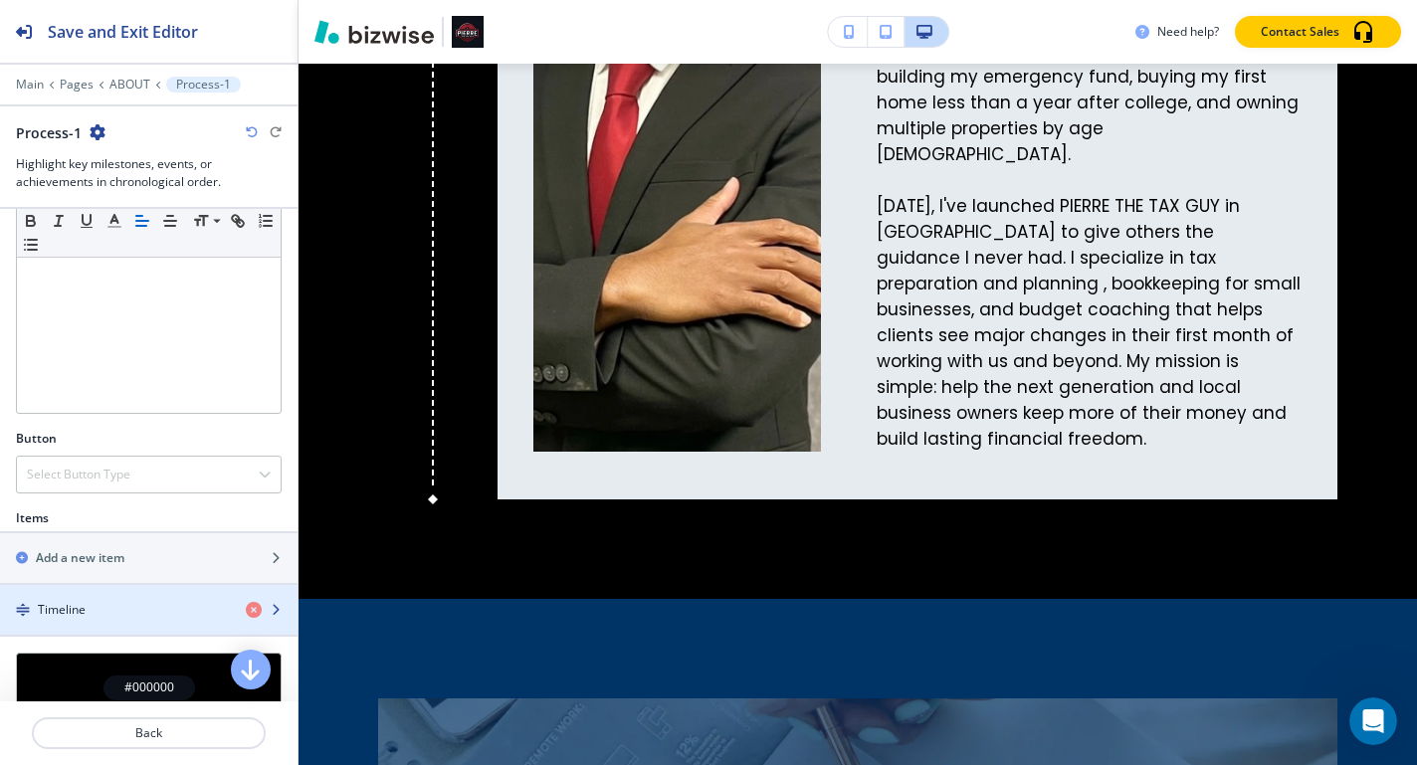
click at [143, 607] on div "Timeline" at bounding box center [115, 610] width 230 height 18
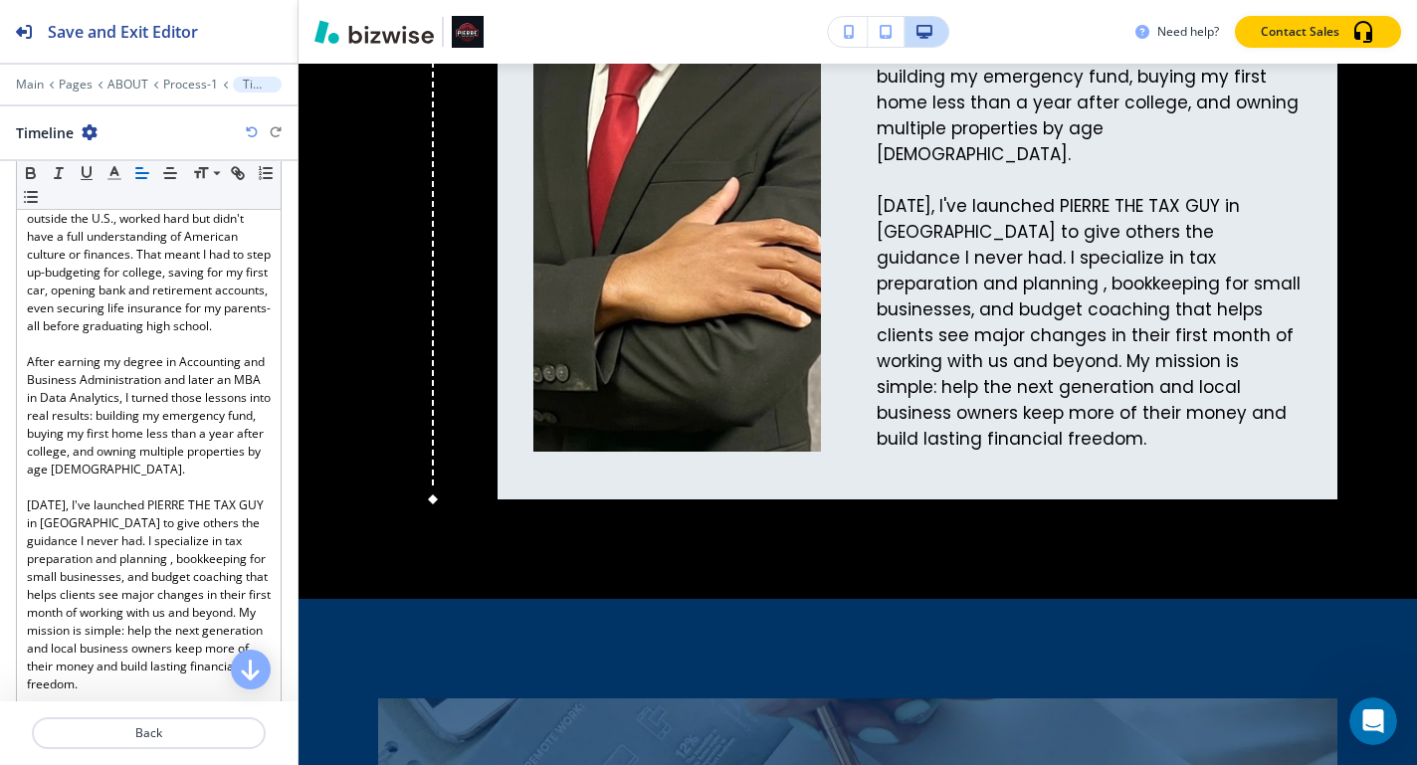
scroll to position [410, 0]
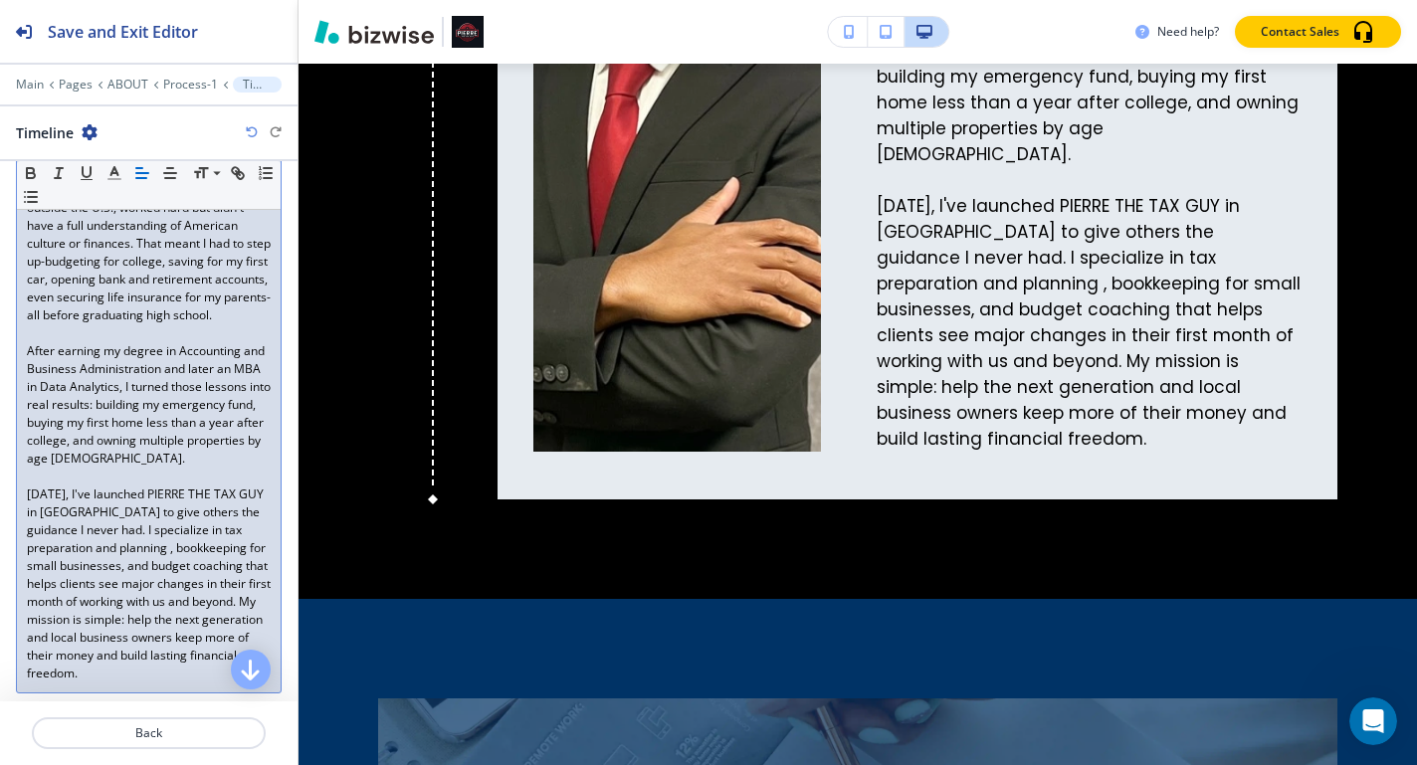
click at [182, 514] on p "Today, I've launched PIERRE THE TAX GUY in Chambersburg to give others the guid…" at bounding box center [149, 584] width 244 height 197
click at [249, 511] on p "Today, I've launched Pierre The Tax GUY in Chambersburg to give others the guid…" at bounding box center [149, 584] width 244 height 197
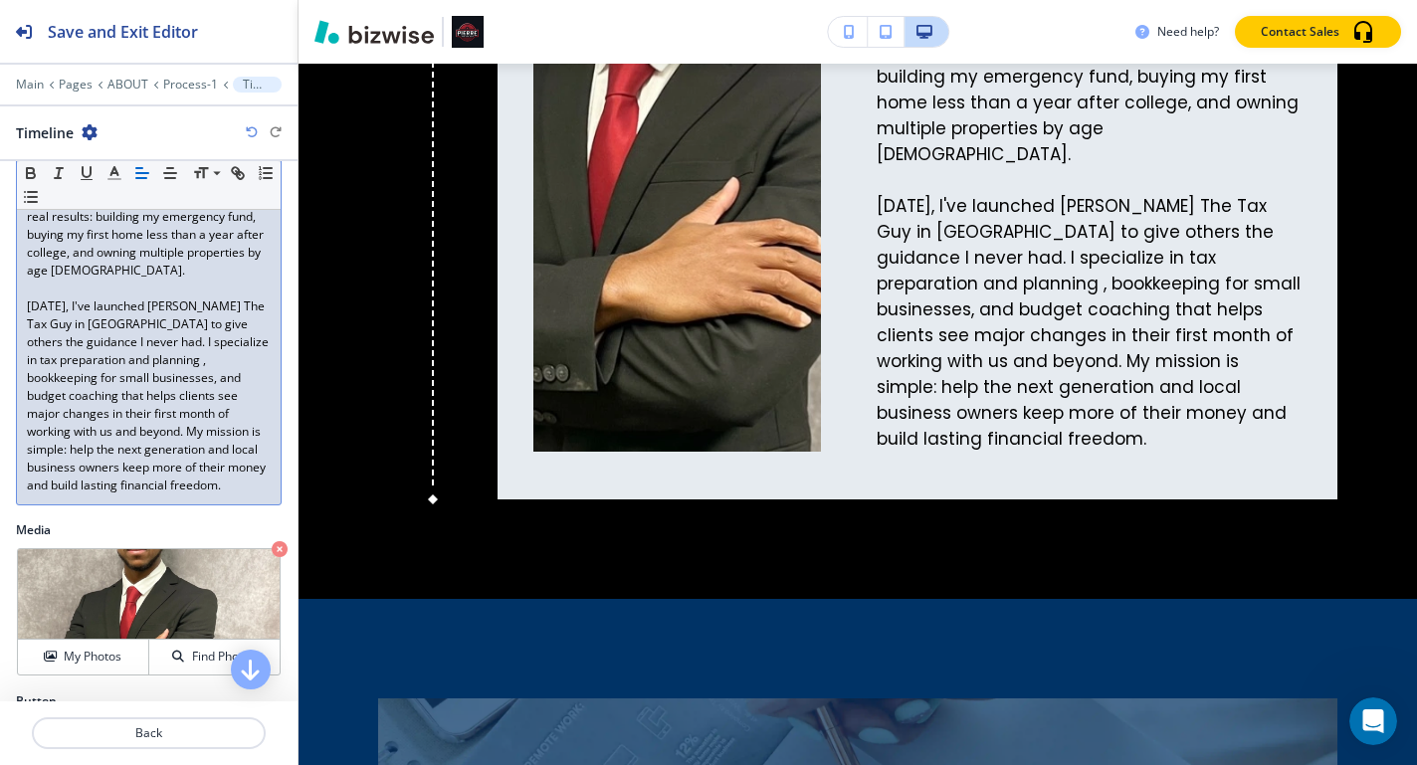
scroll to position [704, 0]
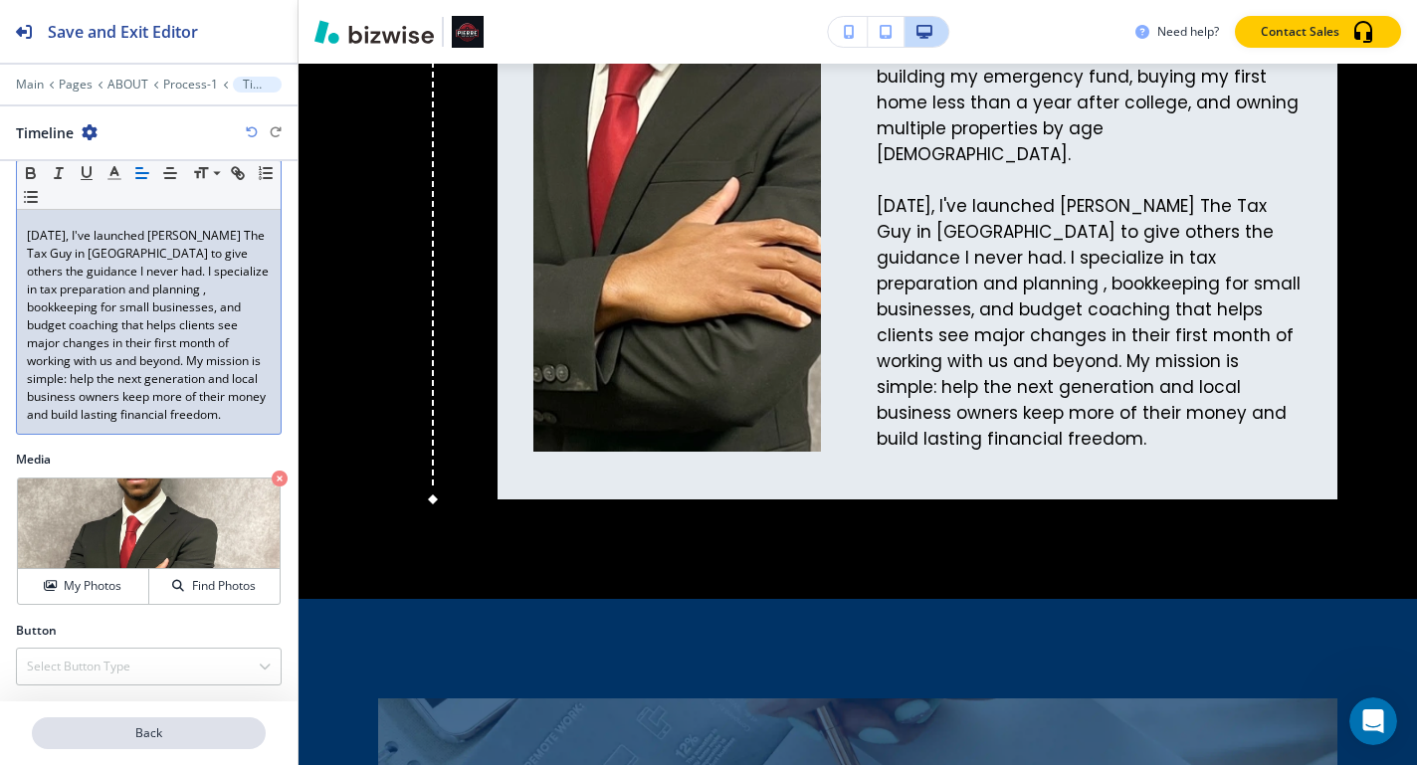
click at [184, 729] on p "Back" at bounding box center [149, 734] width 230 height 18
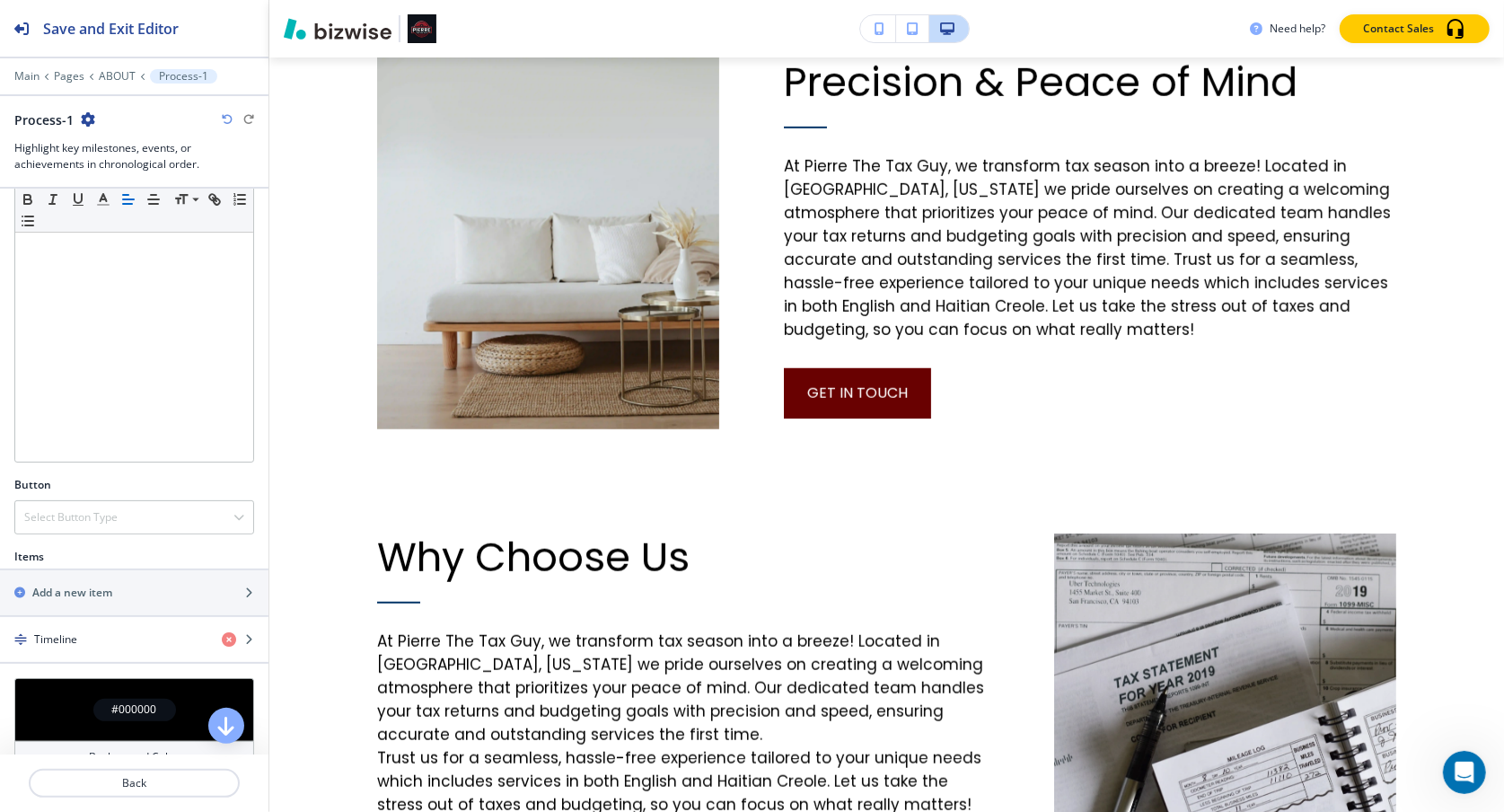
scroll to position [296, 0]
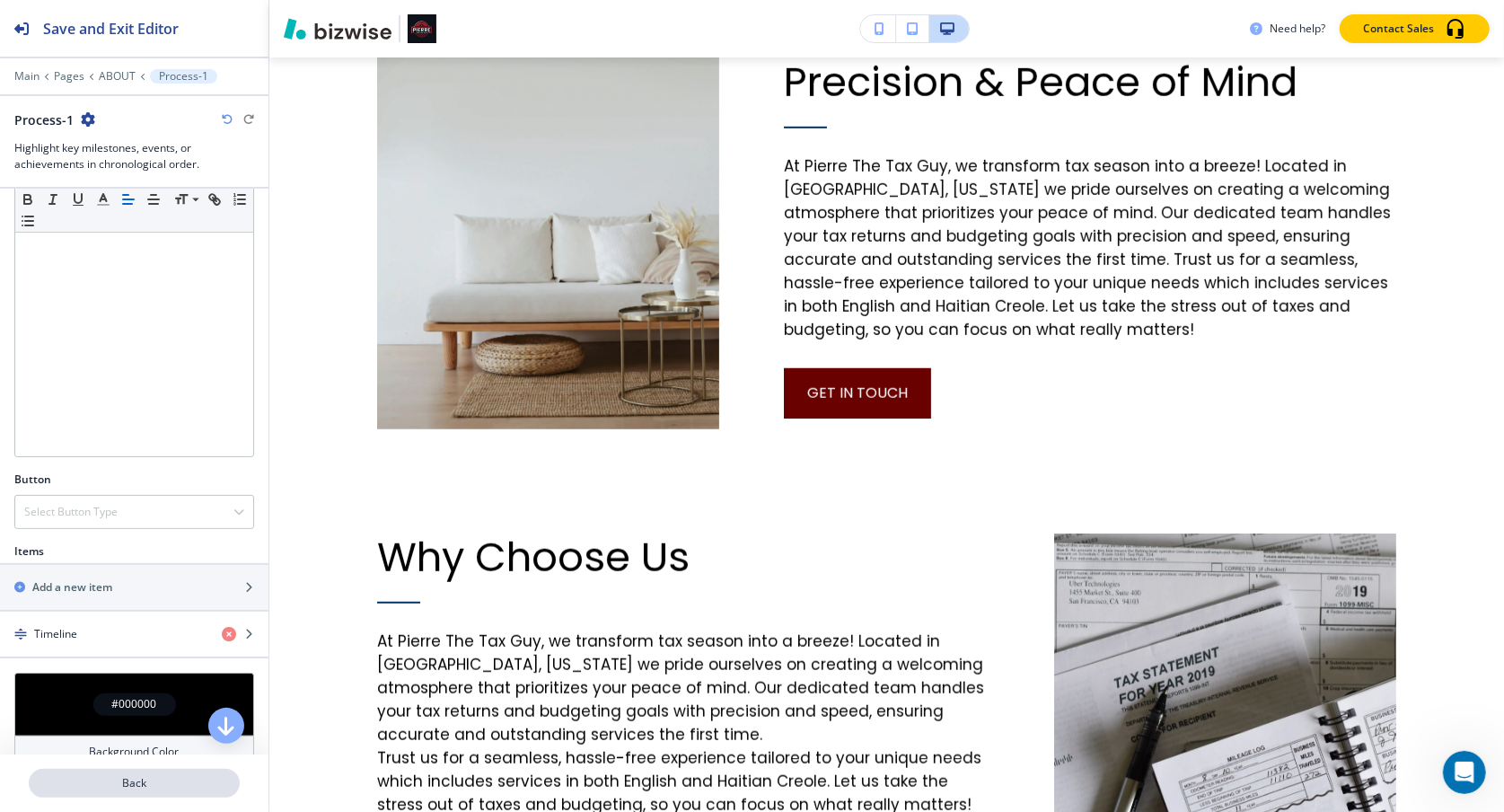
click at [146, 689] on p "Back" at bounding box center [134, 783] width 208 height 16
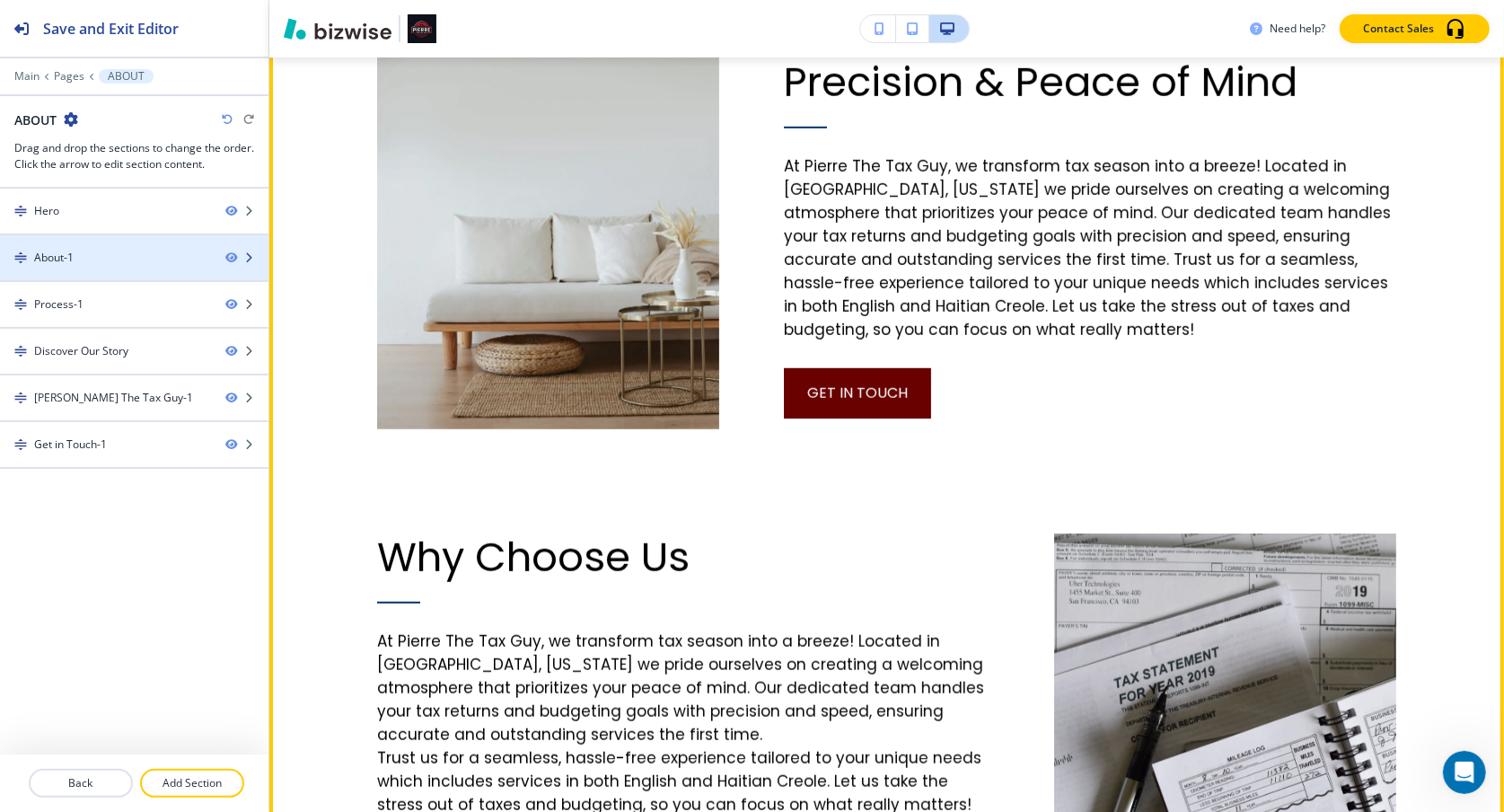
click at [159, 262] on div "About-1" at bounding box center [106, 258] width 211 height 16
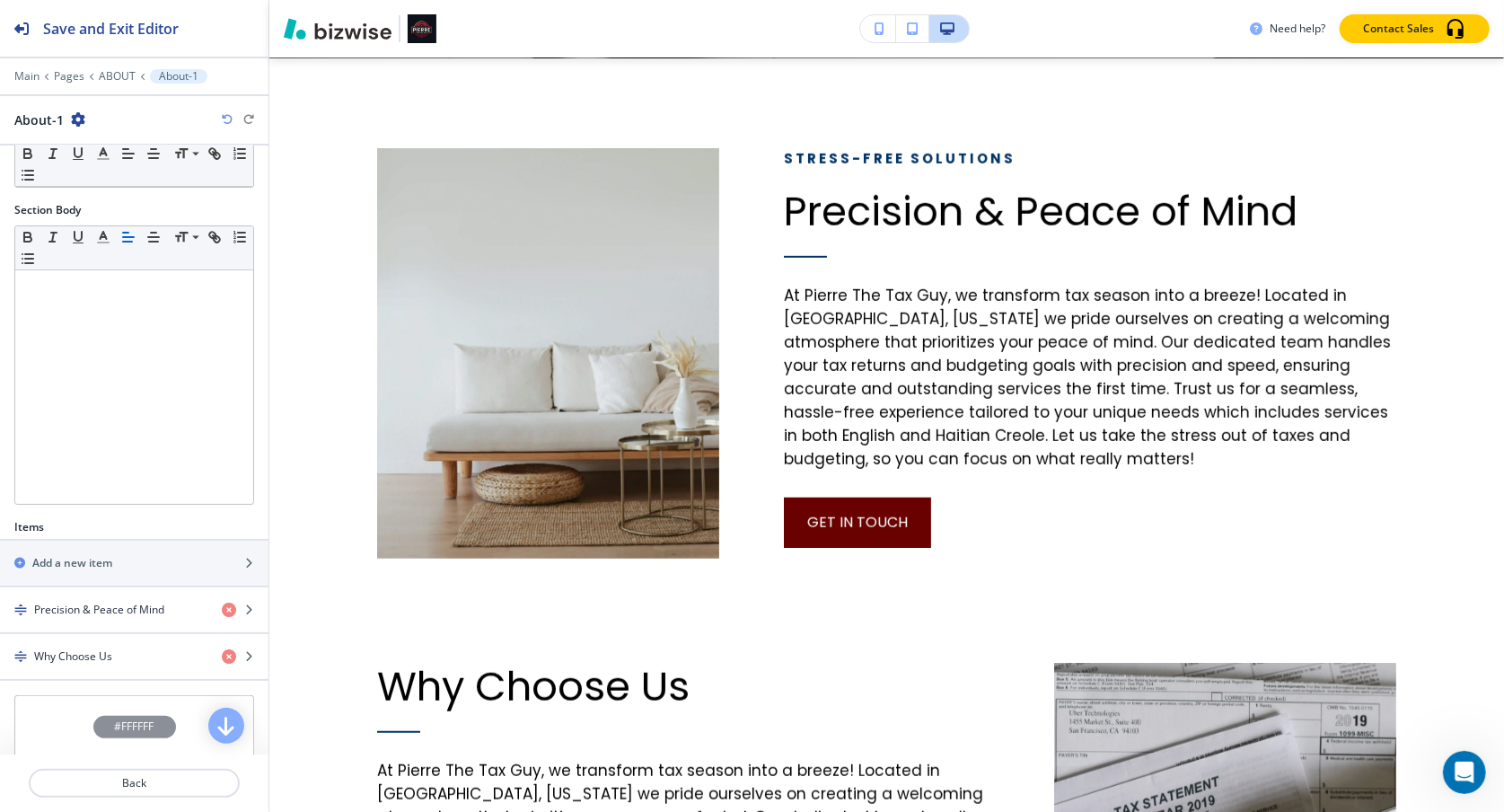
scroll to position [253, 0]
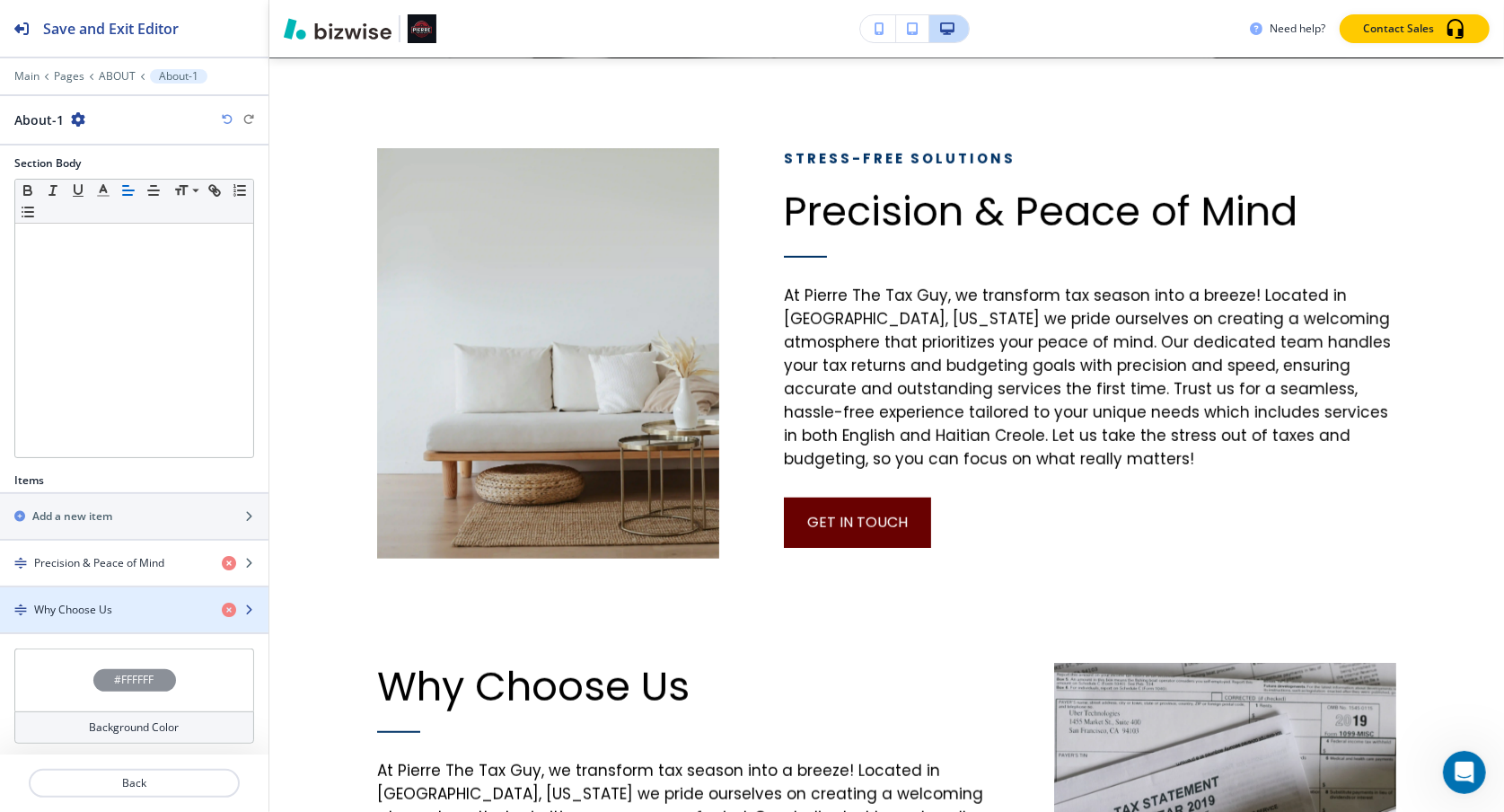
click at [136, 602] on div "Why Choose Us" at bounding box center [104, 610] width 208 height 16
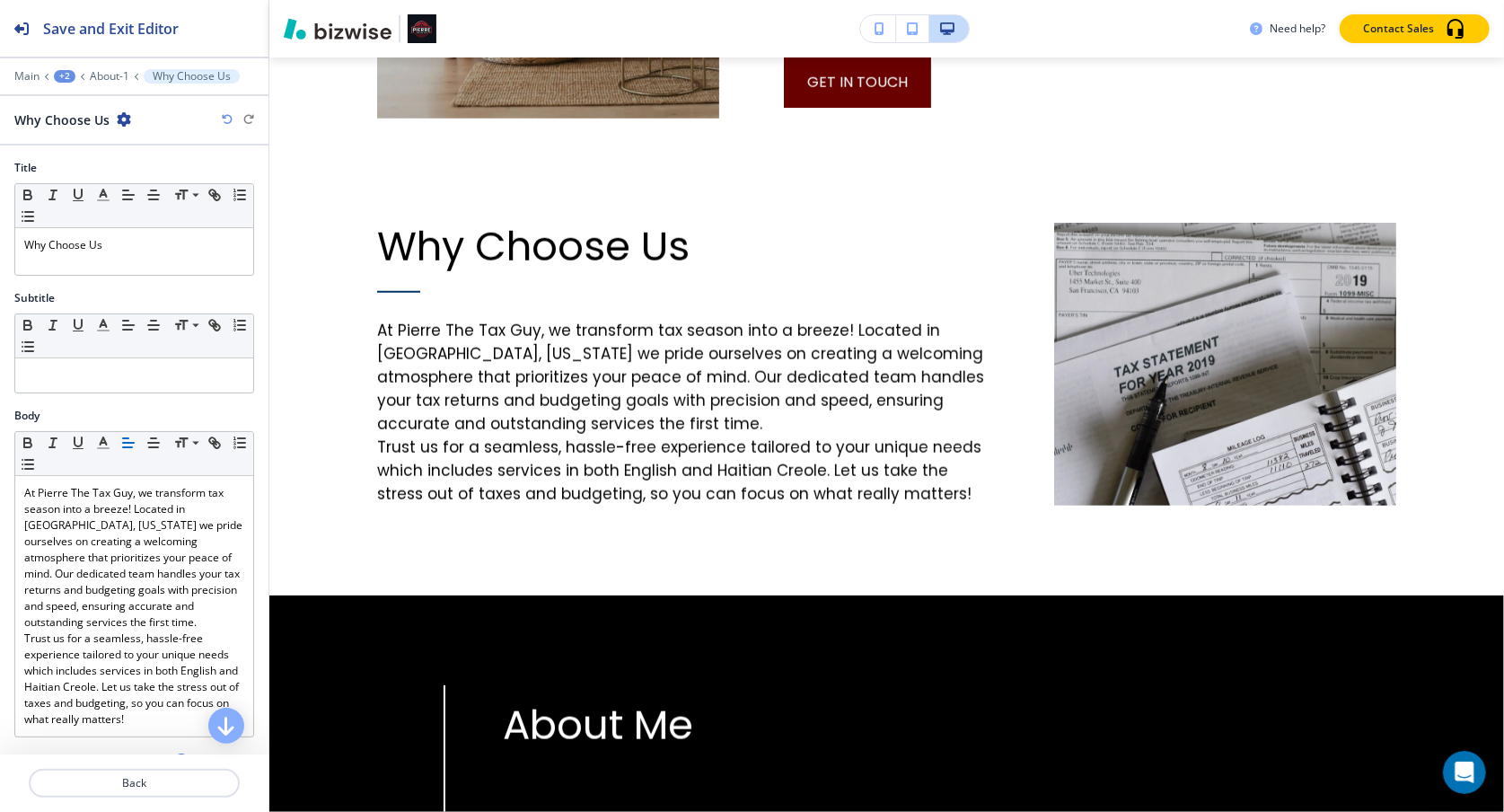
scroll to position [1375, 0]
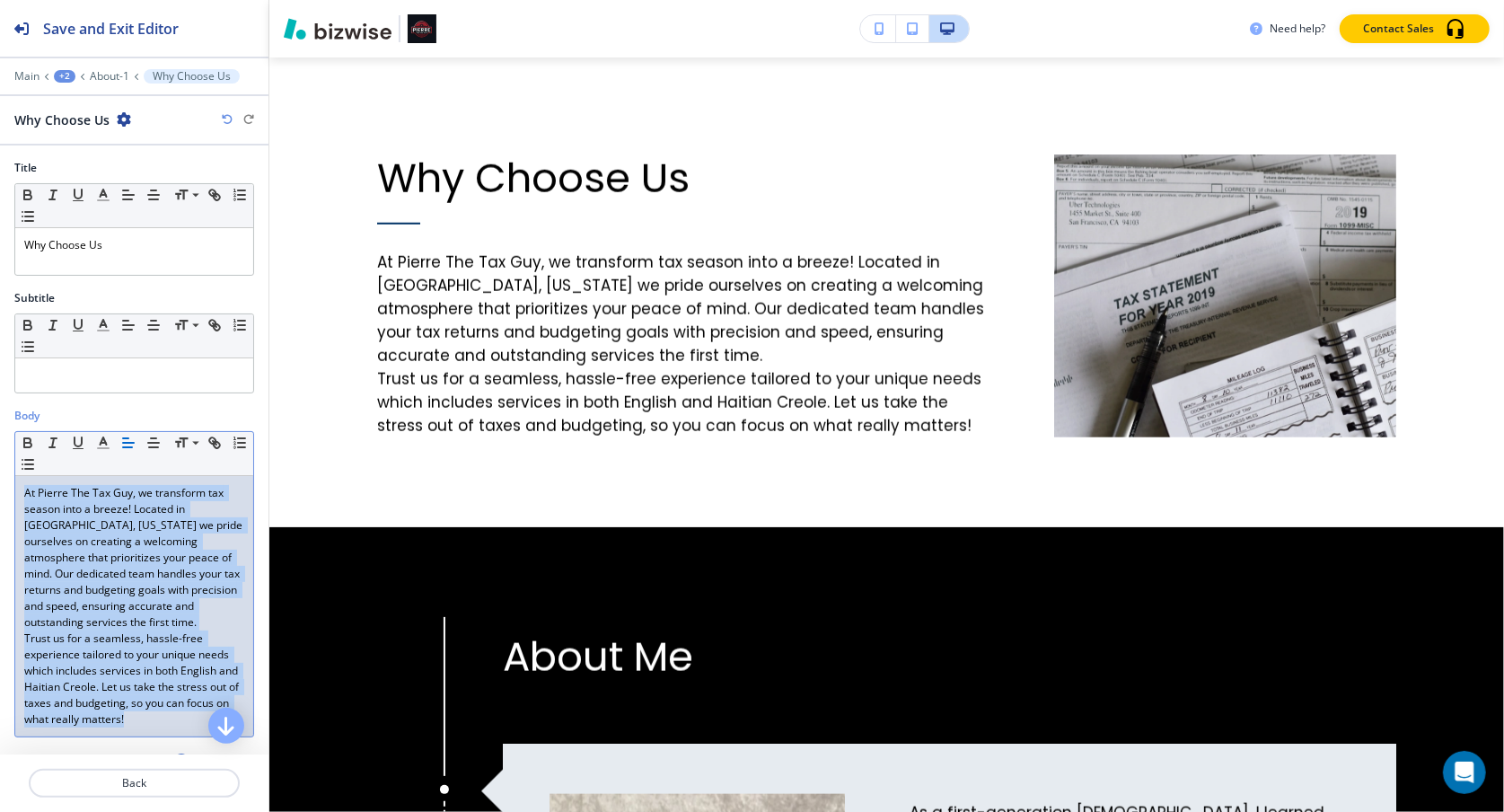
drag, startPoint x: 23, startPoint y: 492, endPoint x: 214, endPoint y: 752, distance: 322.6
click at [214, 689] on div "Body Small Normal Large Huge At Pierre The Tax Guy, we transform tax season int…" at bounding box center [134, 579] width 269 height 344
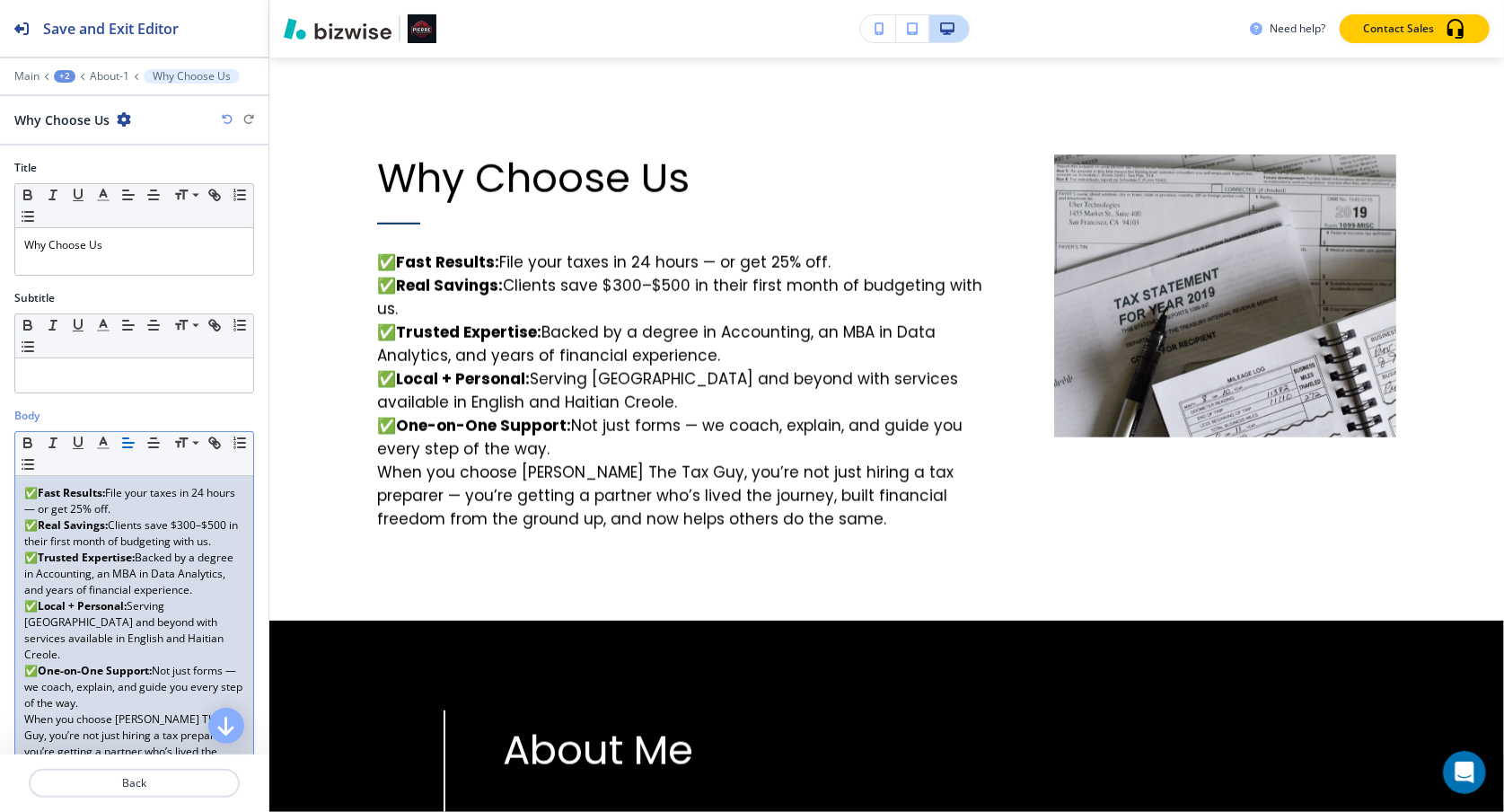
scroll to position [0, 0]
click at [215, 538] on p "✅ Real Savings: Clients save $300–$500 in their first month of budgeting with u…" at bounding box center [134, 533] width 220 height 32
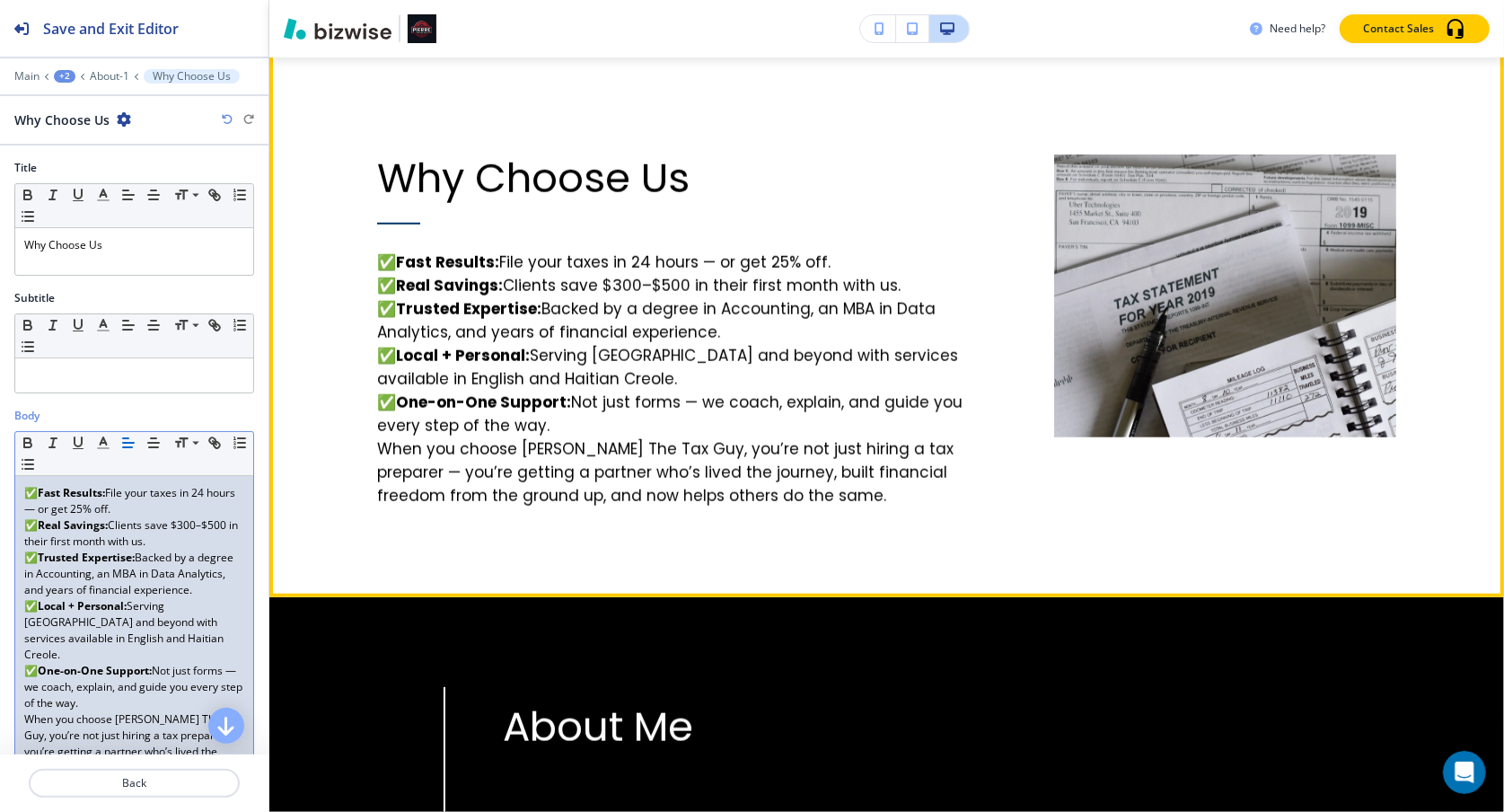
click at [770, 536] on div "Stress-Free Solutions Precision & Peace of Mind At Pierre The Tax Guy, we trans…" at bounding box center [887, 73] width 1234 height 1047
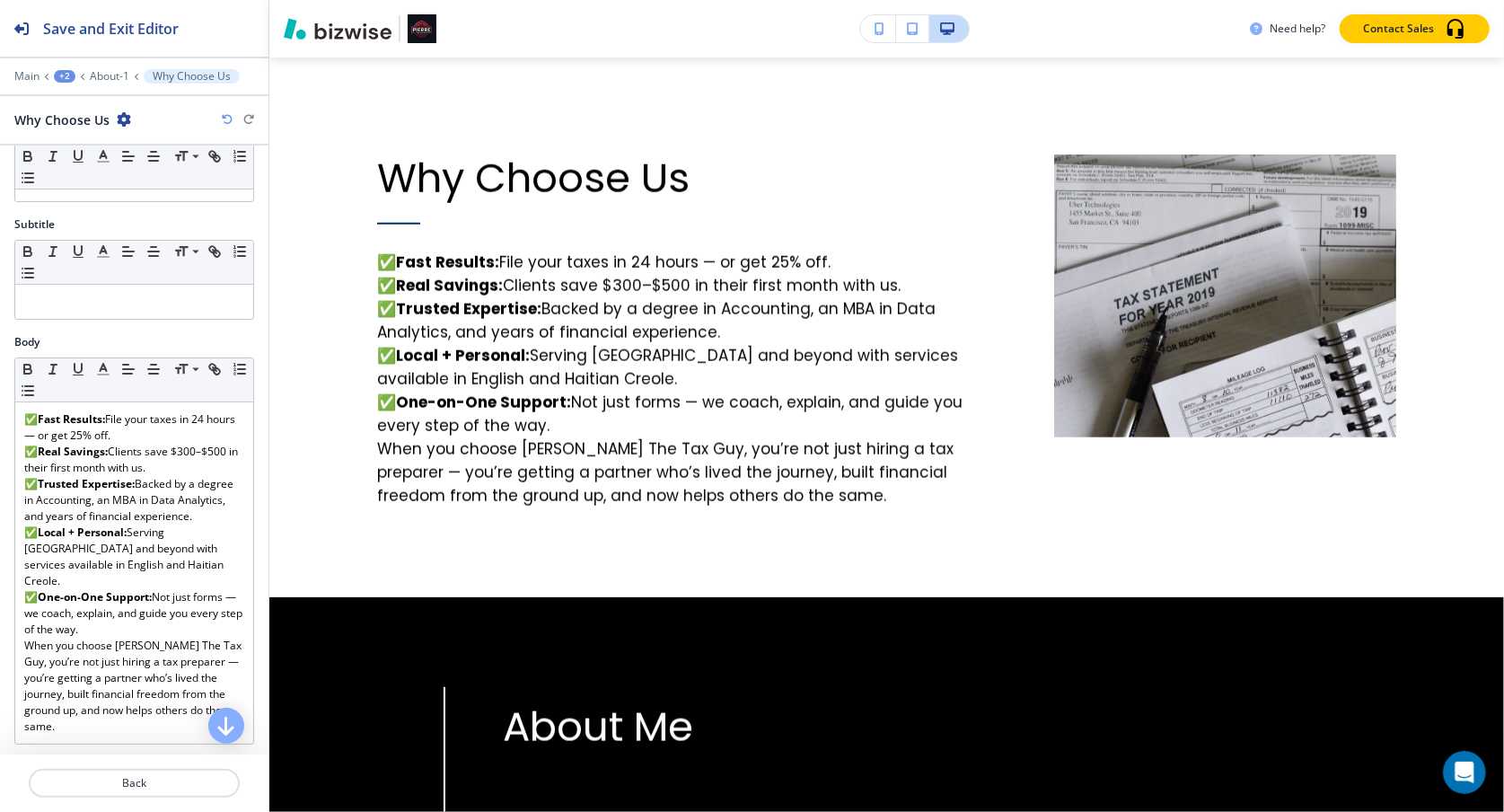
scroll to position [168, 0]
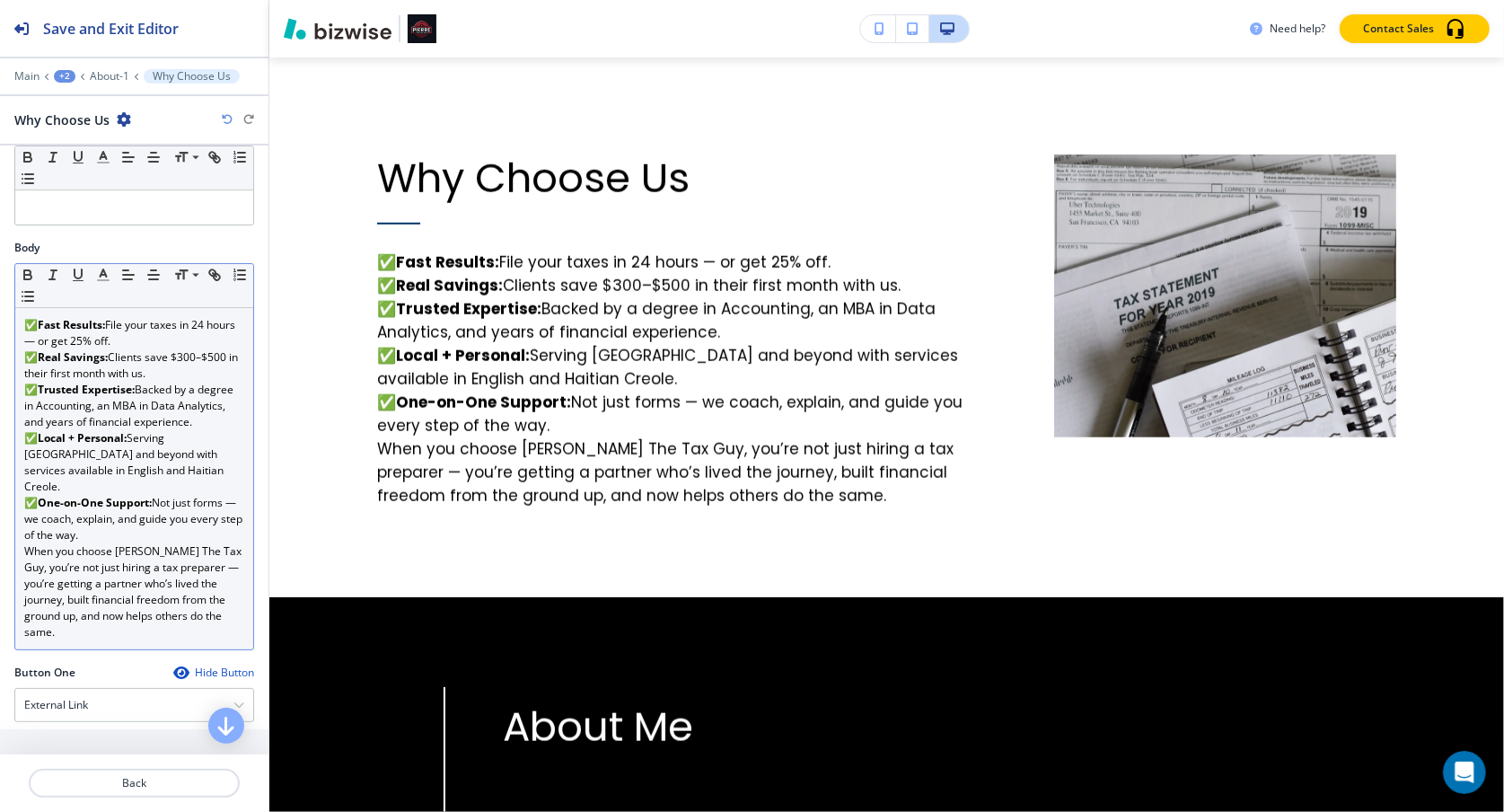
click at [166, 530] on p "✅ One-on-One Support: Not just forms — we coach, explain, and guide you every s…" at bounding box center [134, 519] width 220 height 49
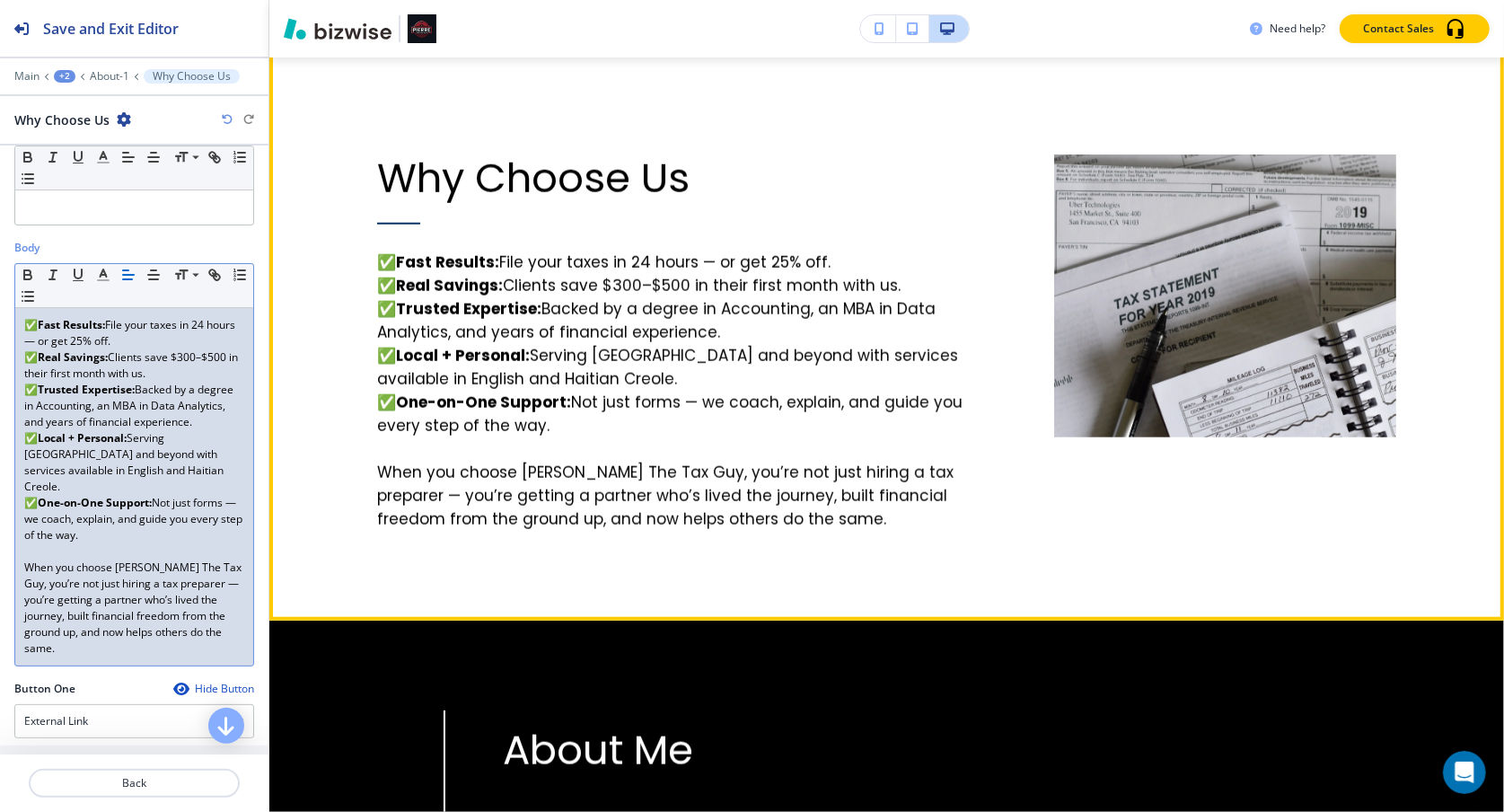
click at [1278, 504] on div "Stress-Free Solutions Precision & Peace of Mind At Pierre The Tax Guy, we trans…" at bounding box center [887, 85] width 1234 height 1070
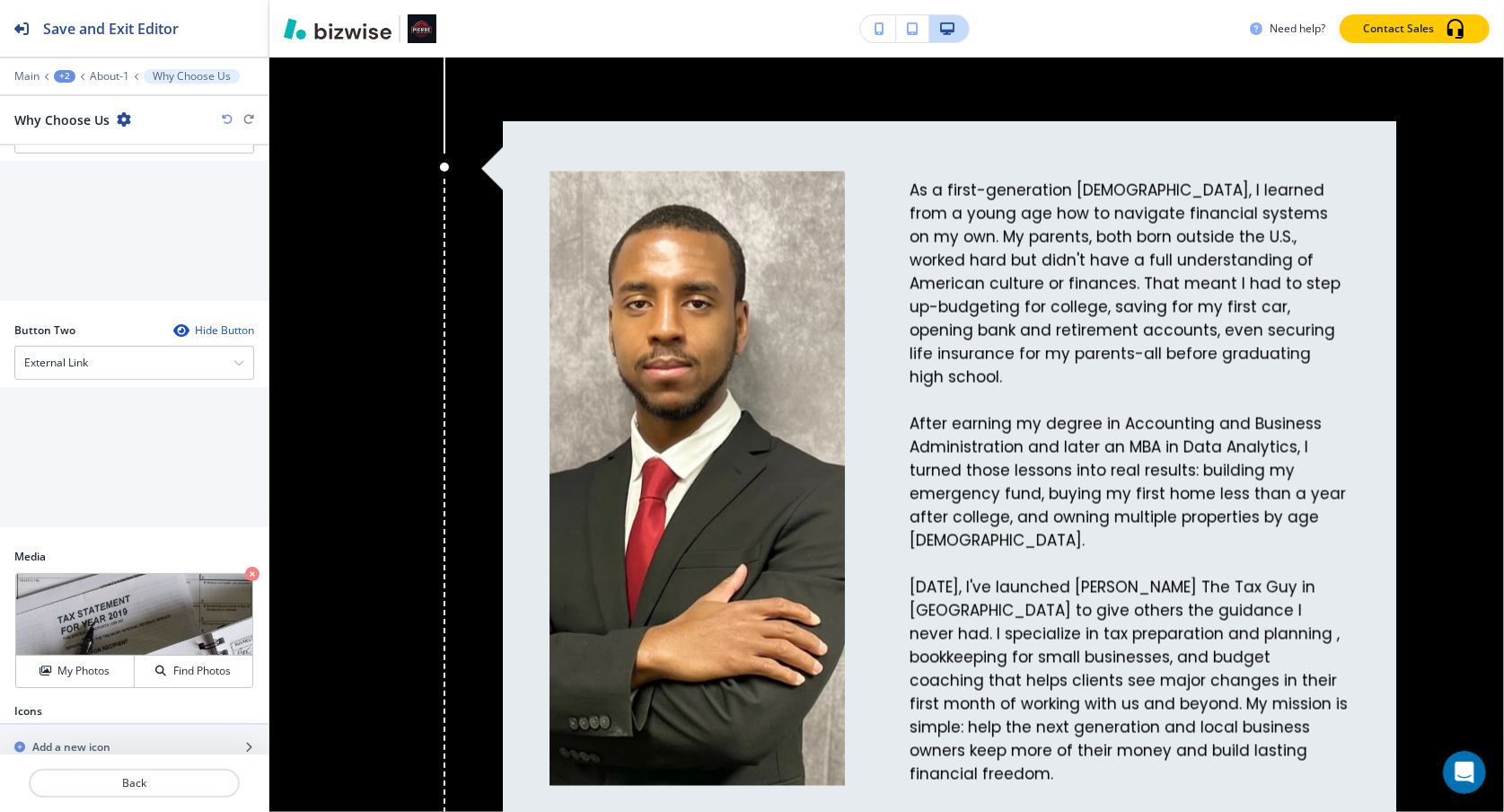
scroll to position [774, 0]
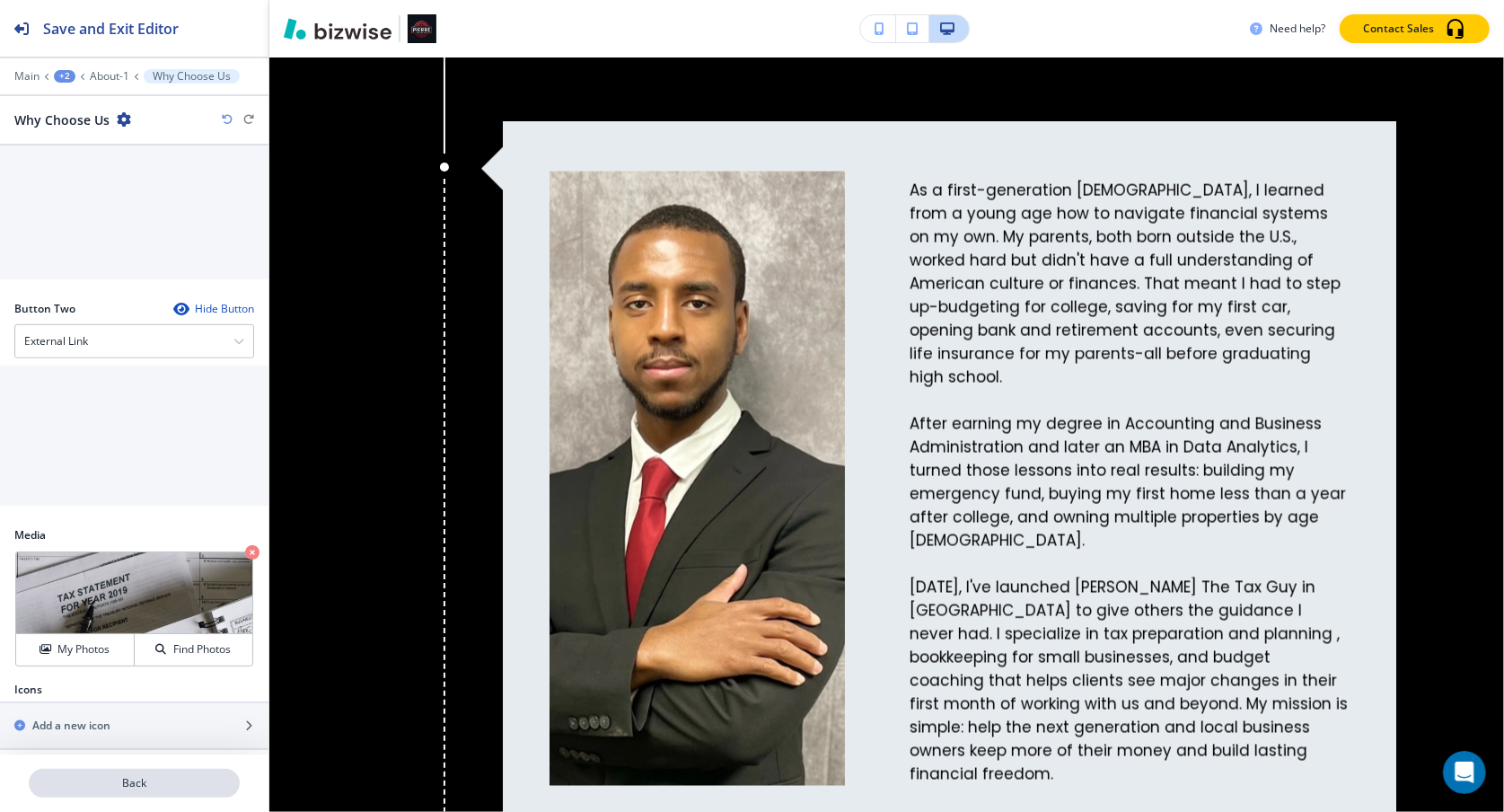
click at [121, 689] on button "Back" at bounding box center [134, 783] width 211 height 29
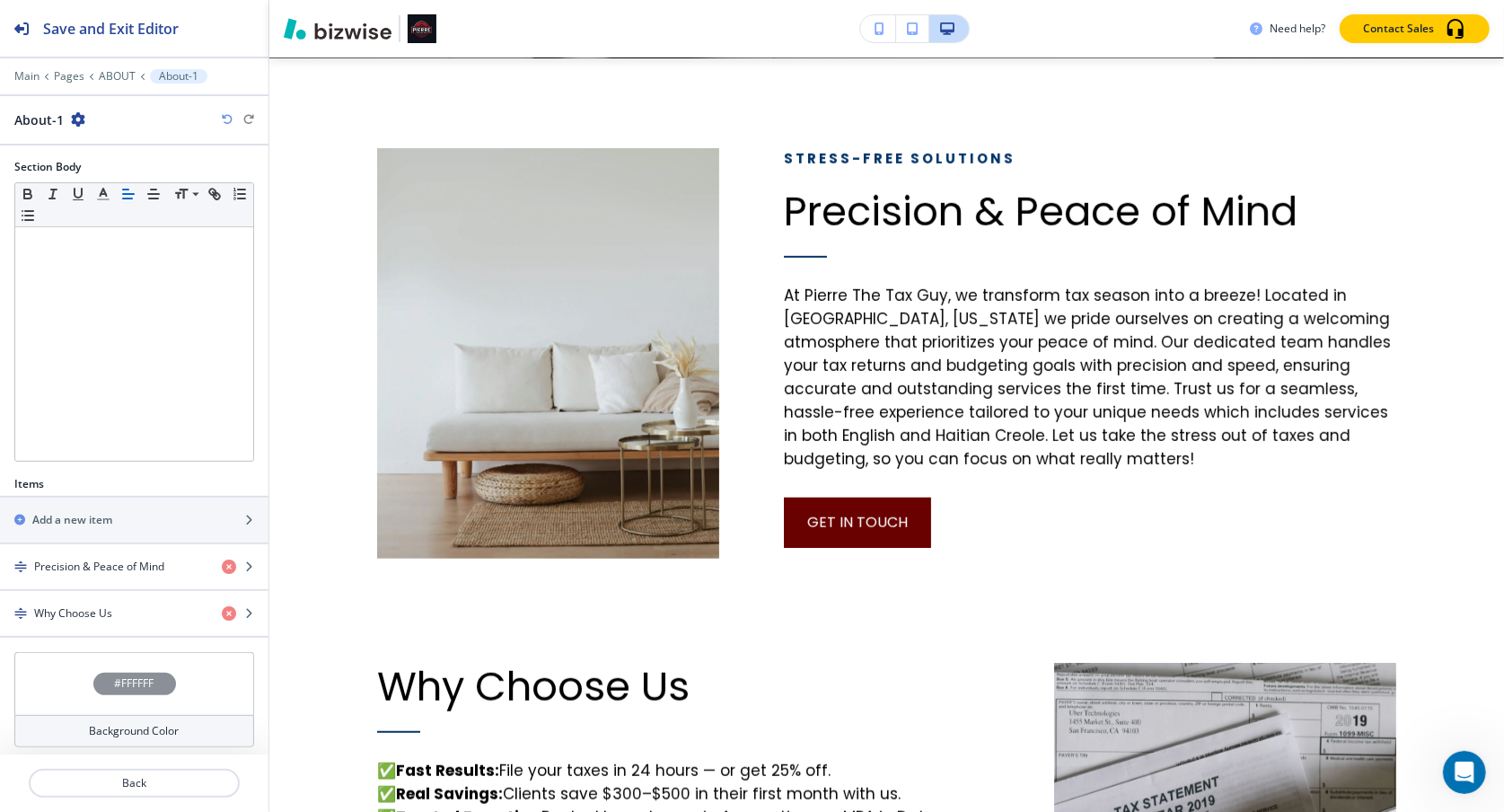
scroll to position [253, 0]
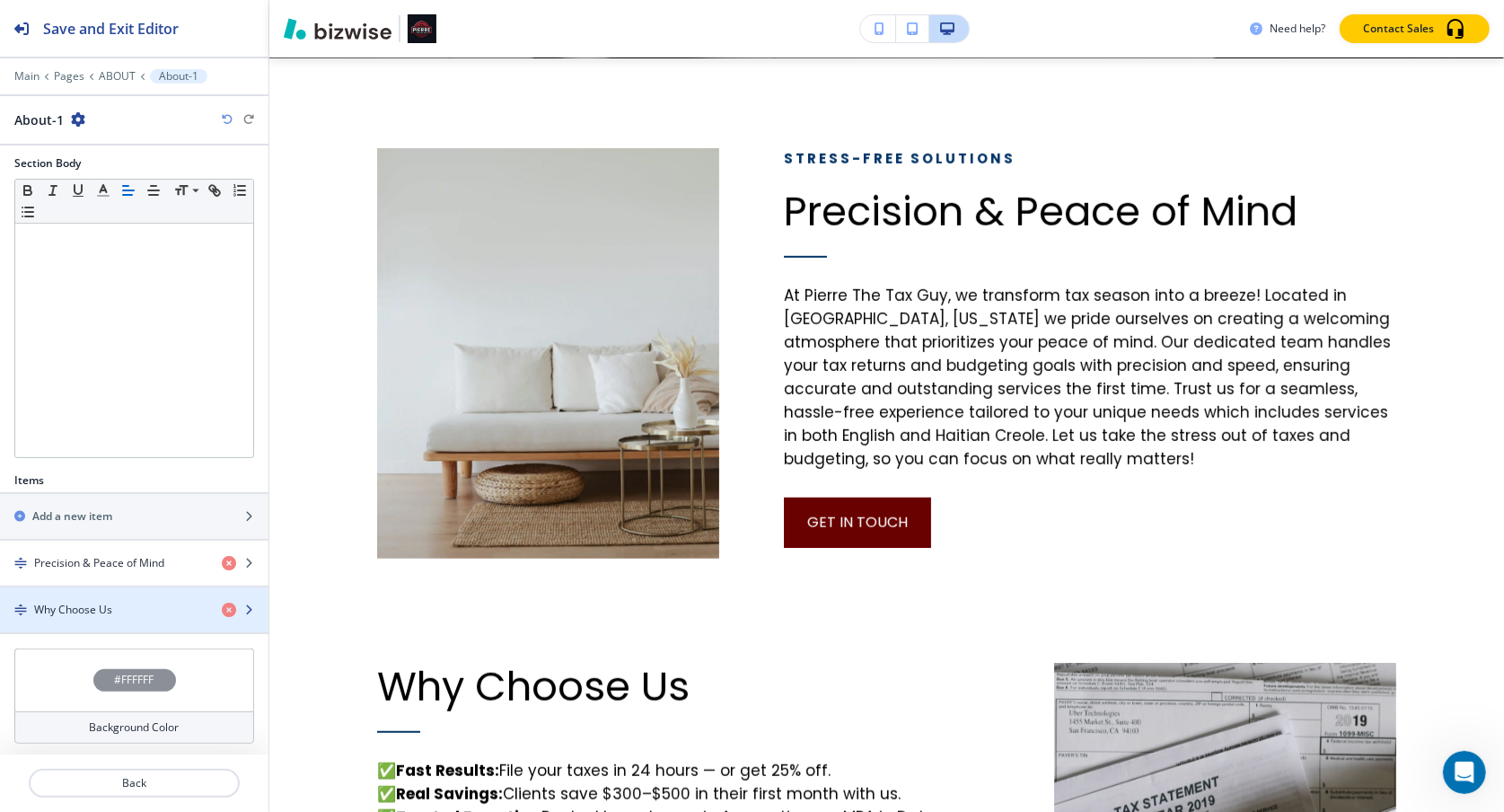
click at [126, 604] on div "Why Choose Us" at bounding box center [104, 610] width 208 height 16
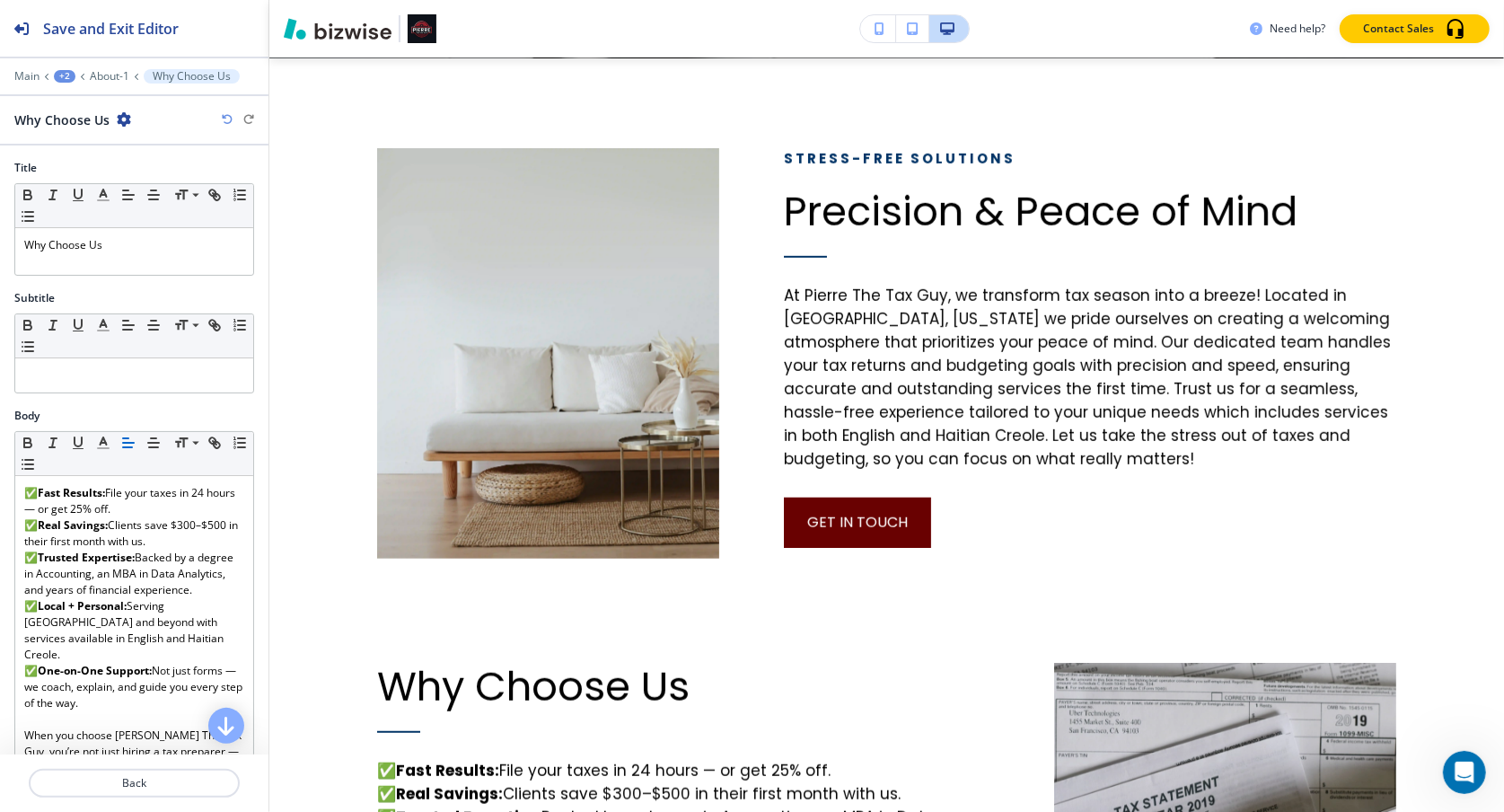
scroll to position [1375, 0]
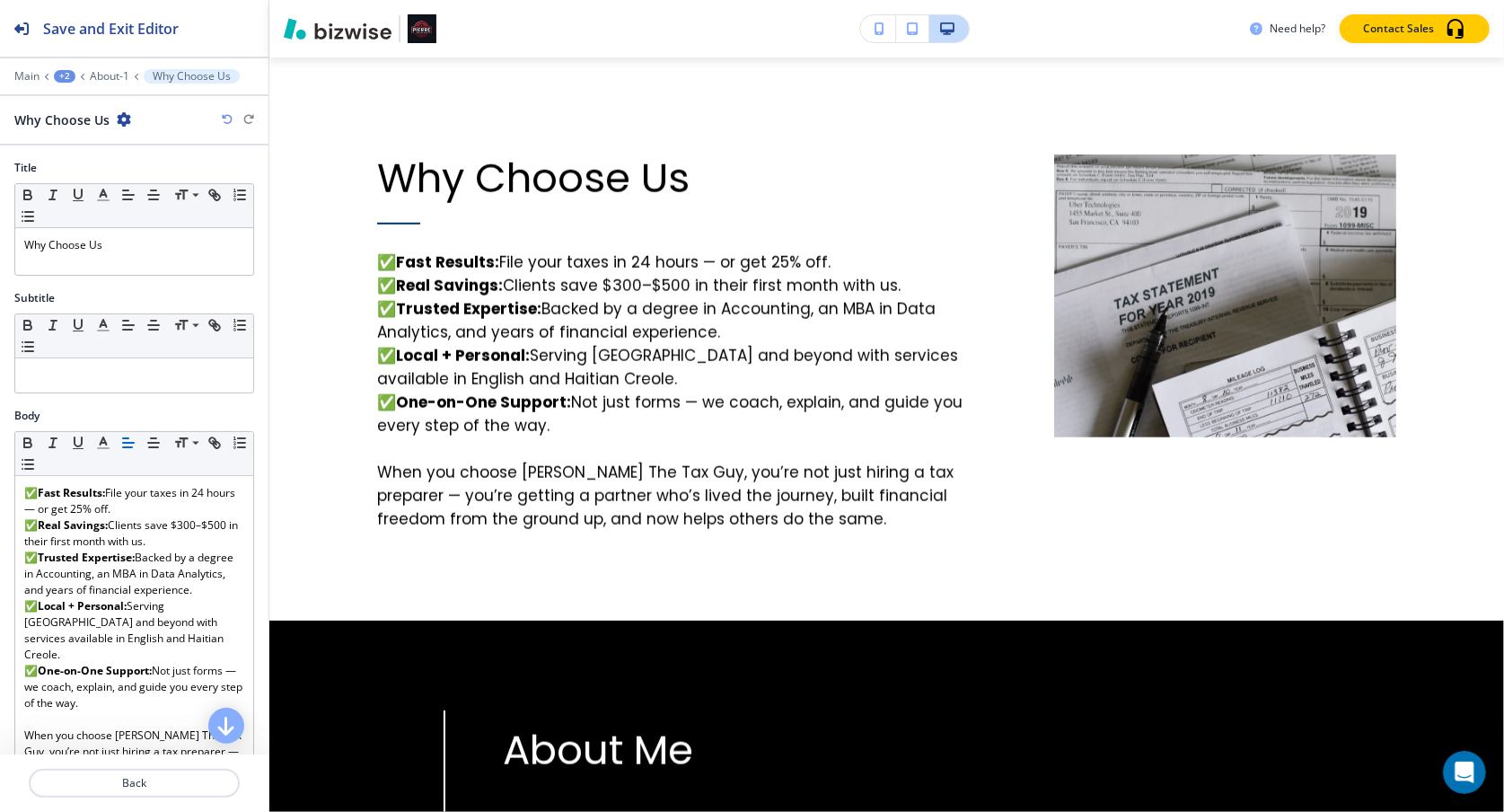
click at [69, 74] on div "+2" at bounding box center [65, 77] width 22 height 13
click at [35, 73] on p "Main" at bounding box center [27, 77] width 25 height 13
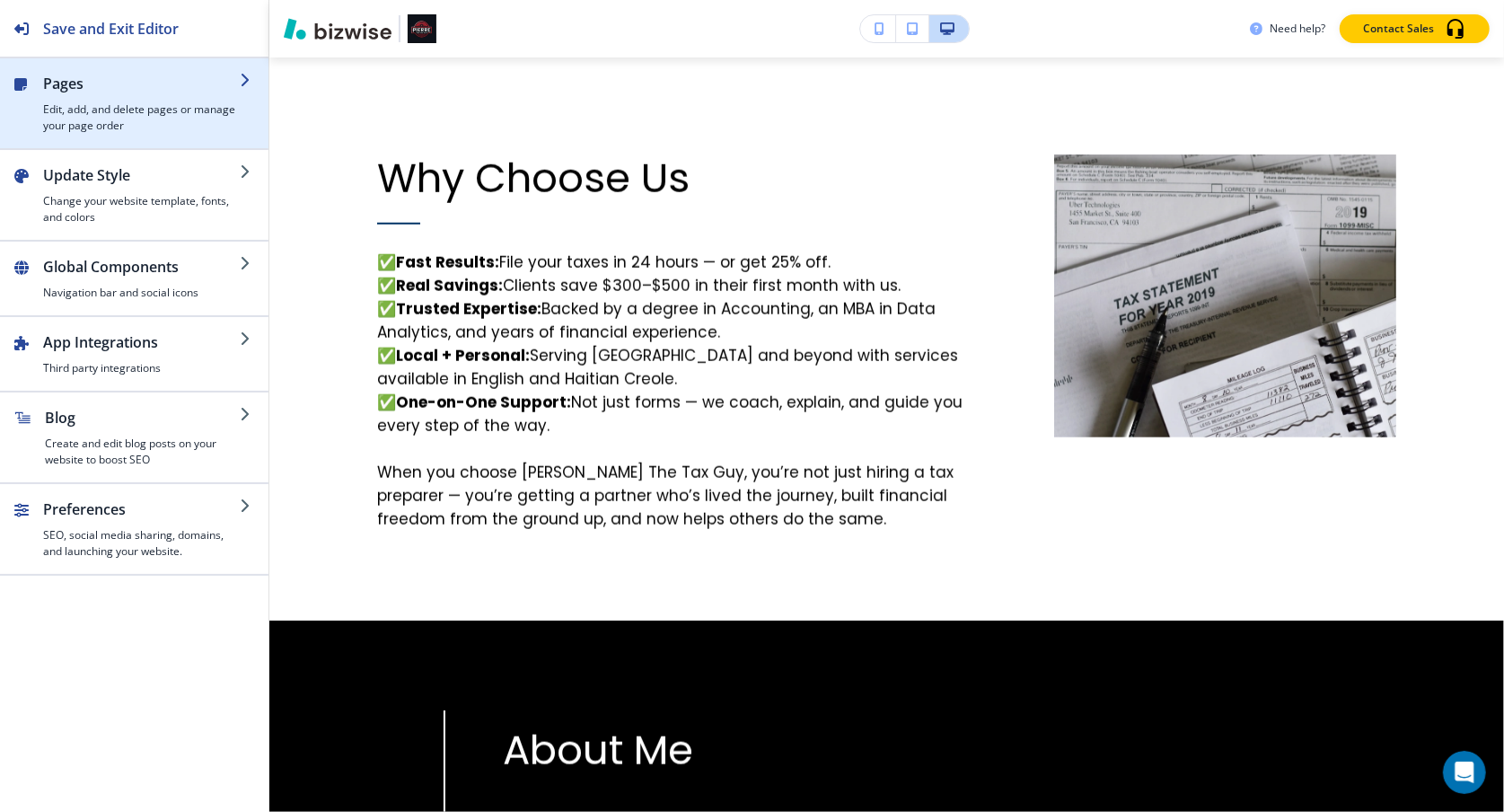
click at [134, 98] on div "button" at bounding box center [142, 97] width 197 height 7
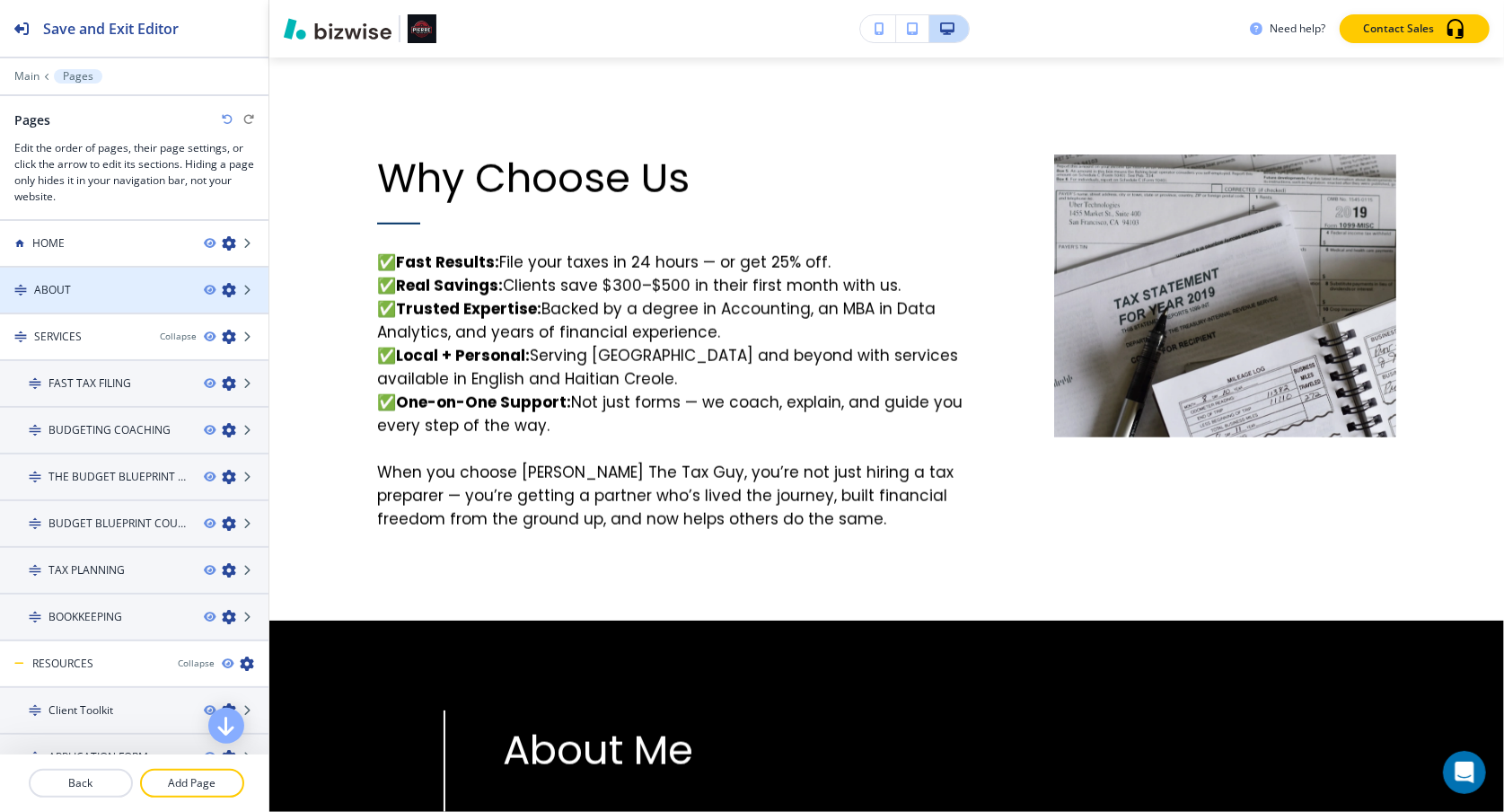
click at [110, 281] on div "ABOUT" at bounding box center [95, 290] width 189 height 16
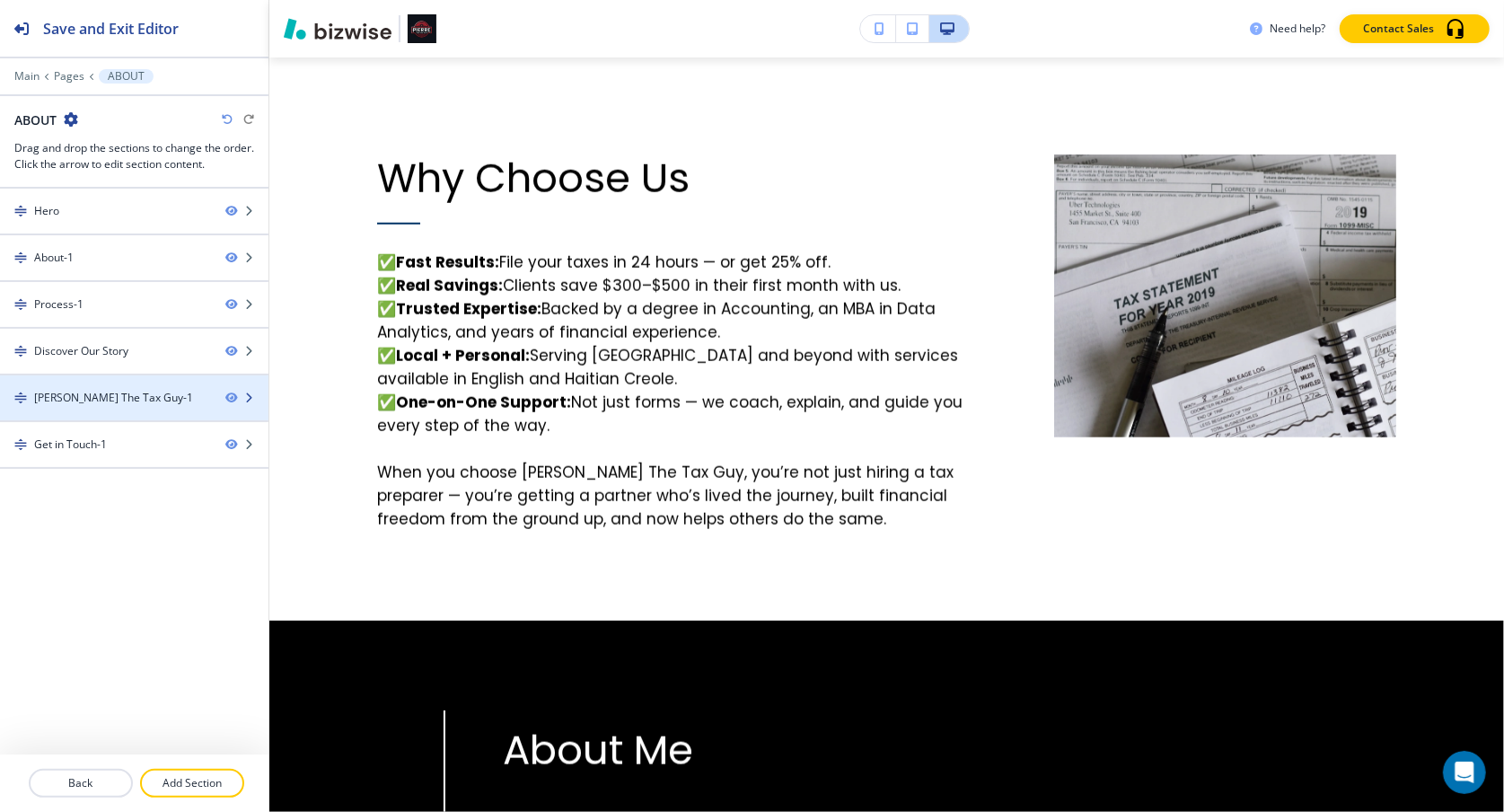
click at [136, 399] on div "[PERSON_NAME] The Tax Guy-1" at bounding box center [114, 398] width 159 height 16
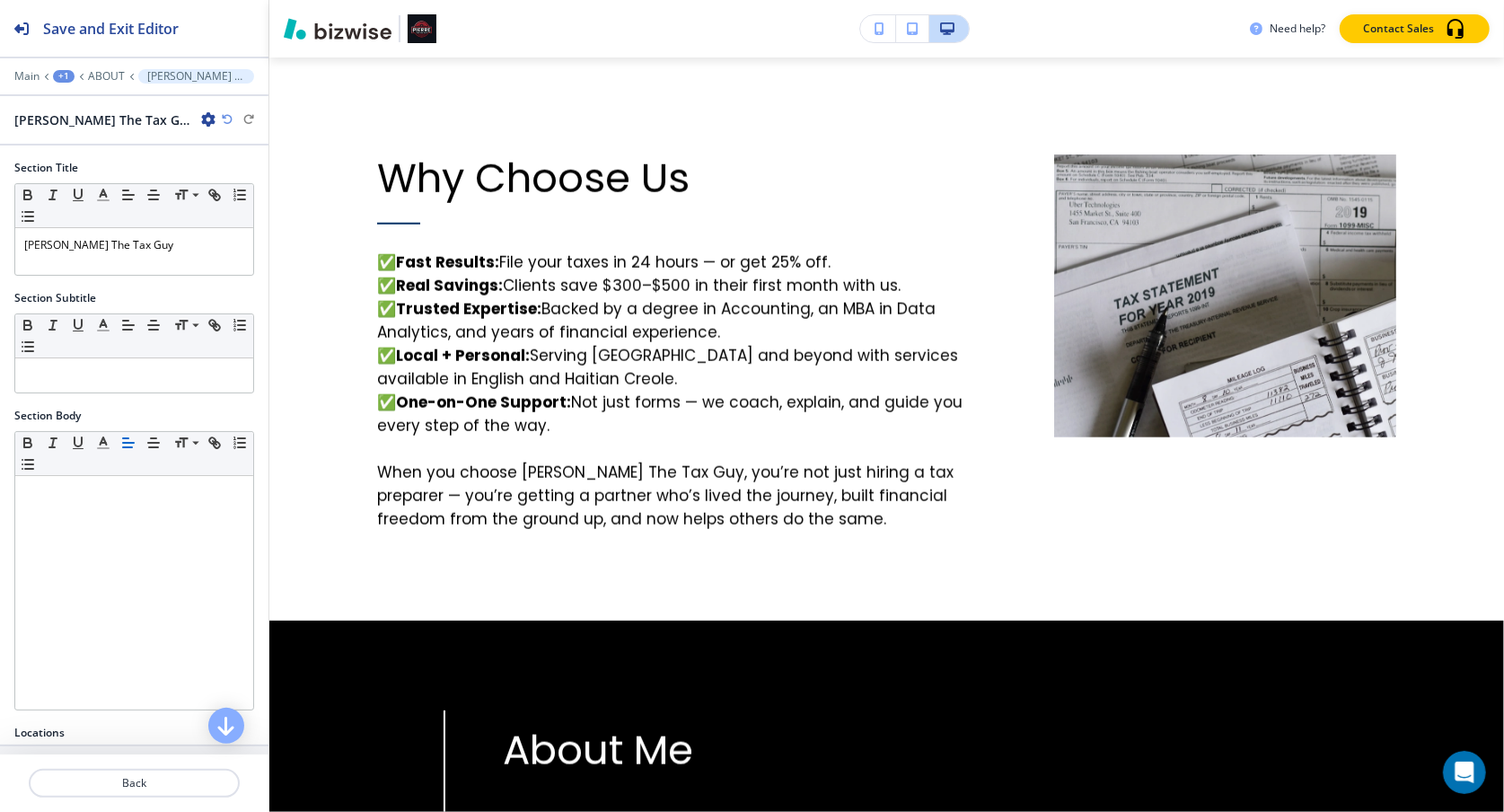
scroll to position [3516, 0]
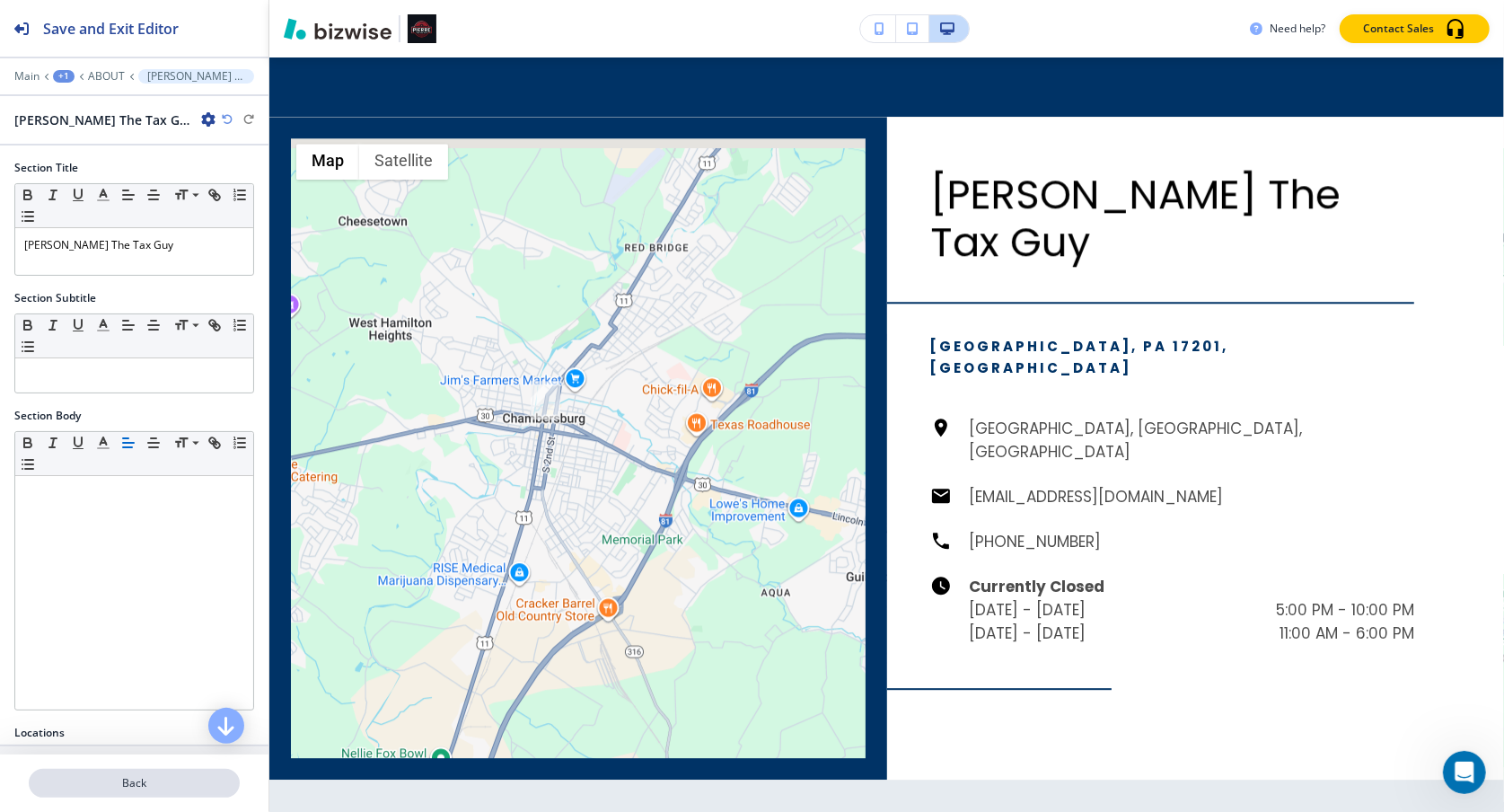
click at [135, 689] on p "Back" at bounding box center [134, 783] width 208 height 16
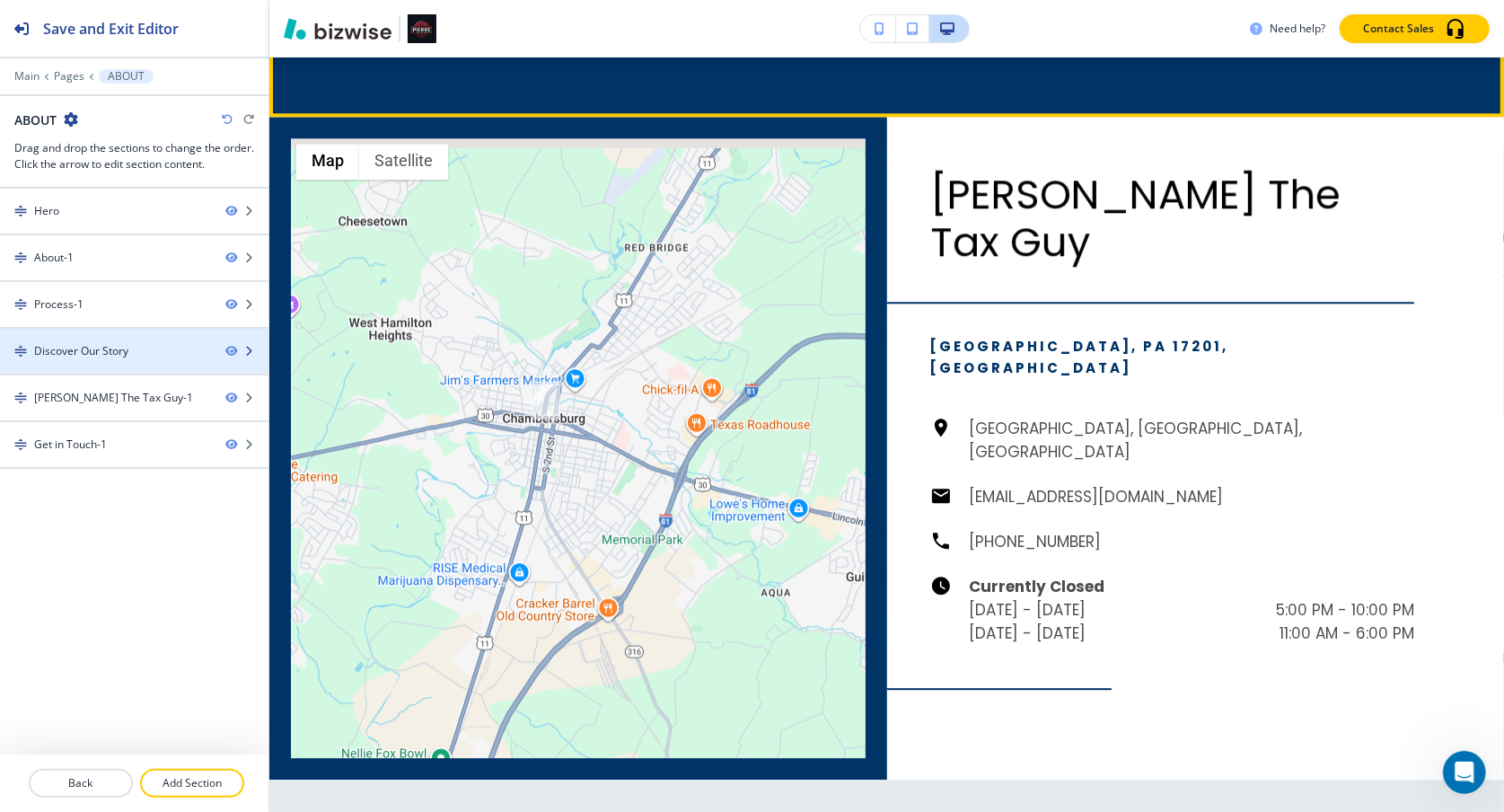
click at [156, 360] on div at bounding box center [134, 366] width 269 height 14
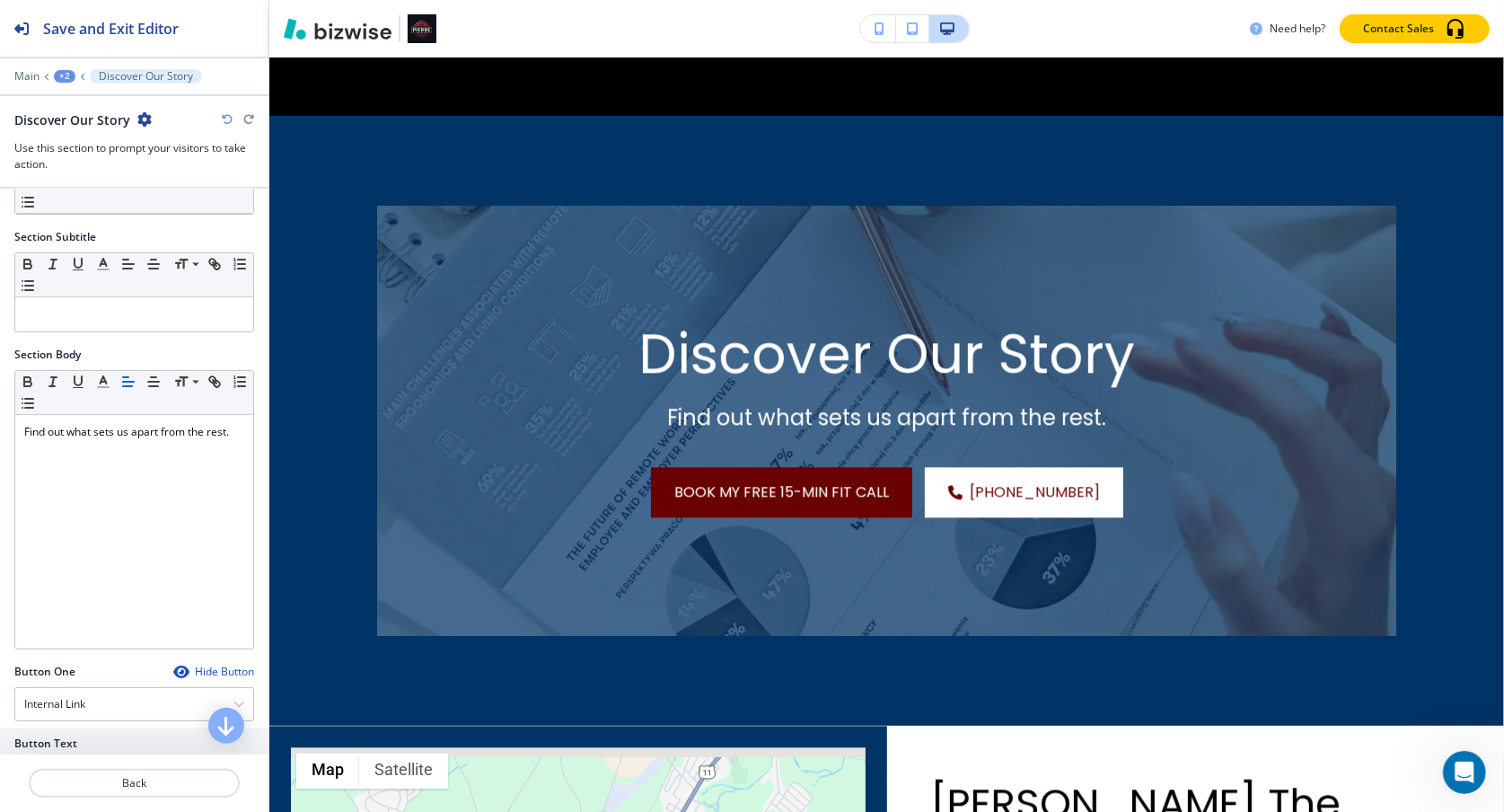
scroll to position [0, 0]
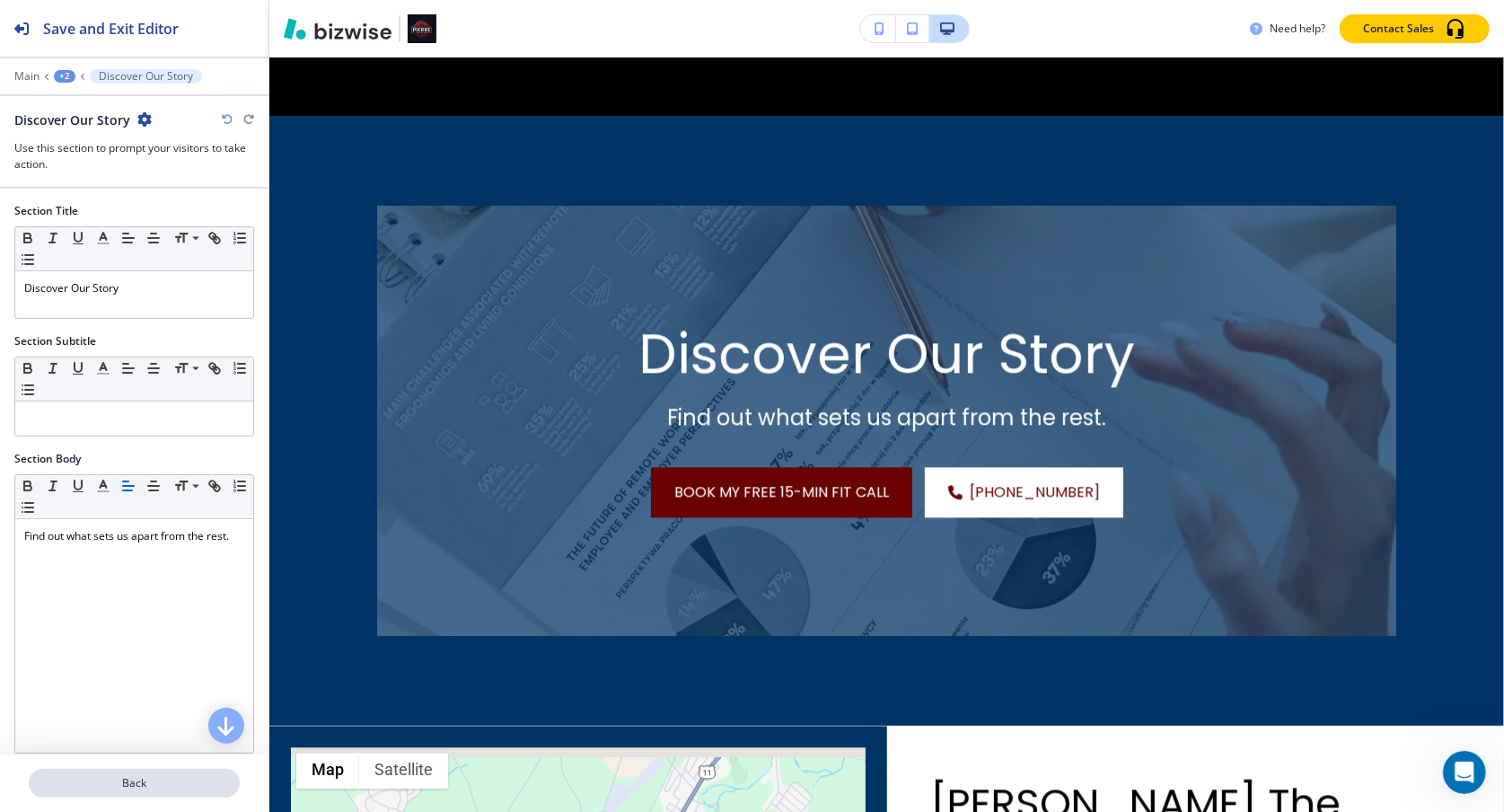
click at [115, 689] on p "Back" at bounding box center [134, 783] width 208 height 16
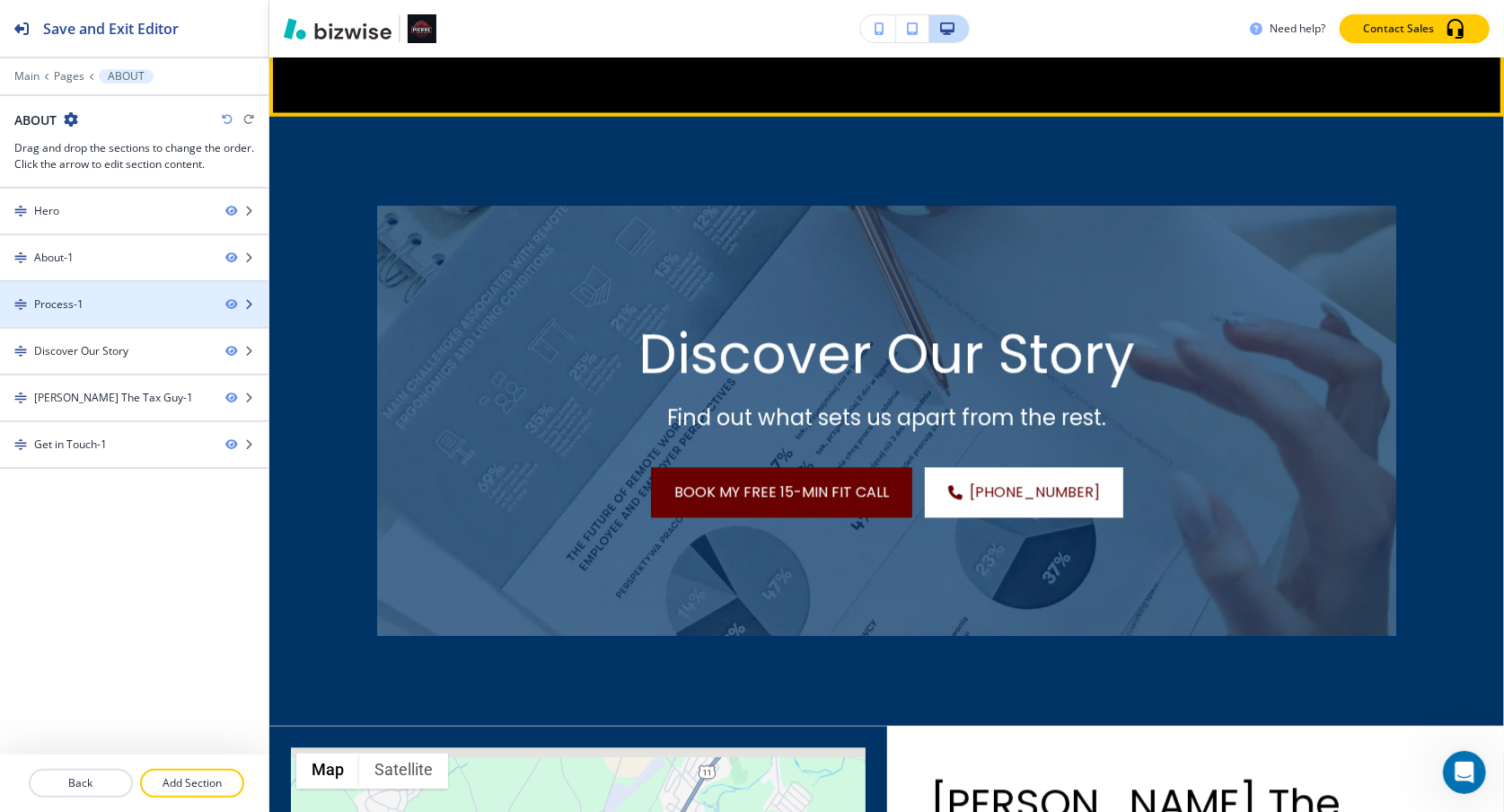
click at [146, 296] on div "Process-1" at bounding box center [106, 304] width 211 height 16
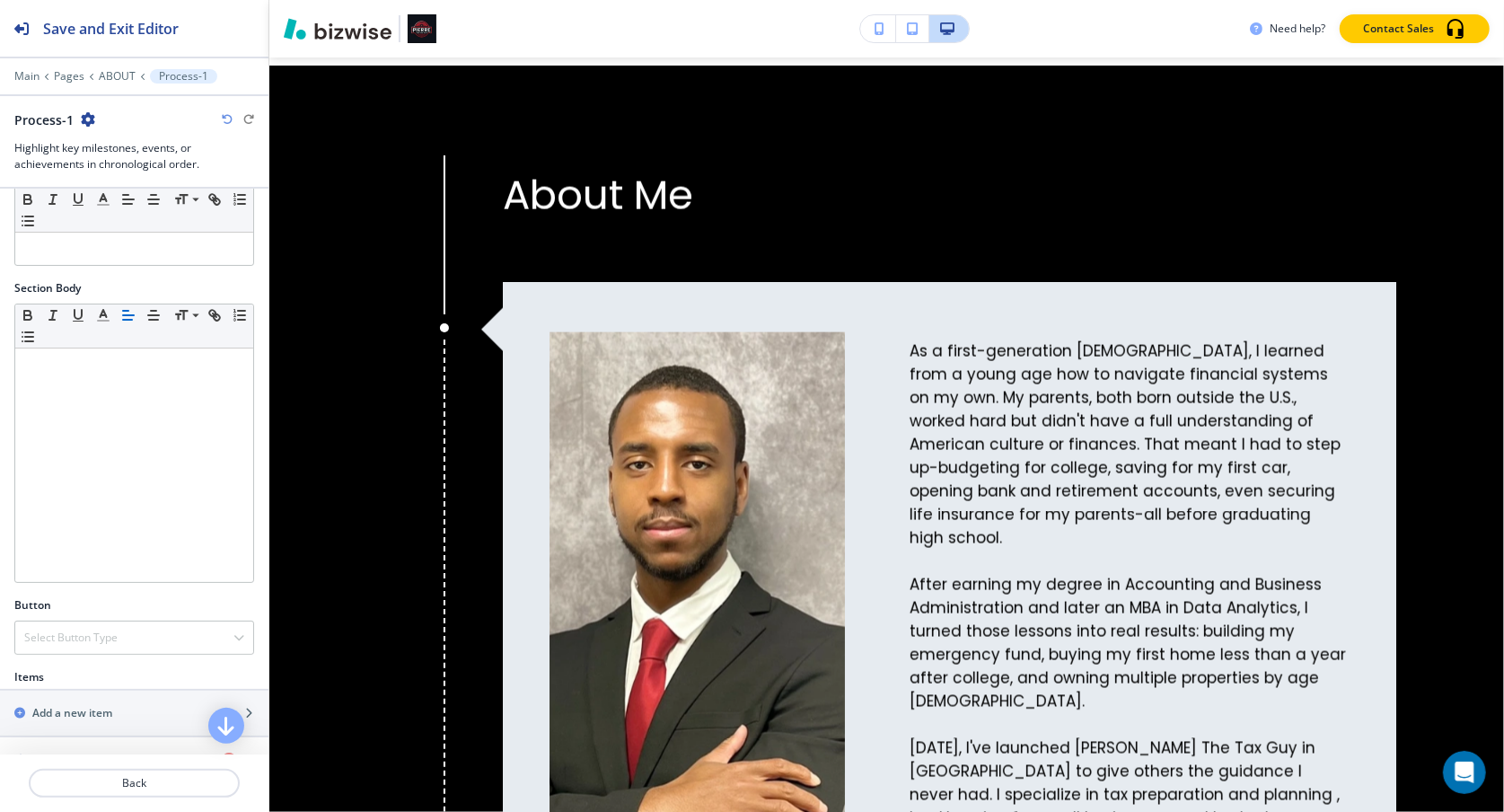
scroll to position [319, 0]
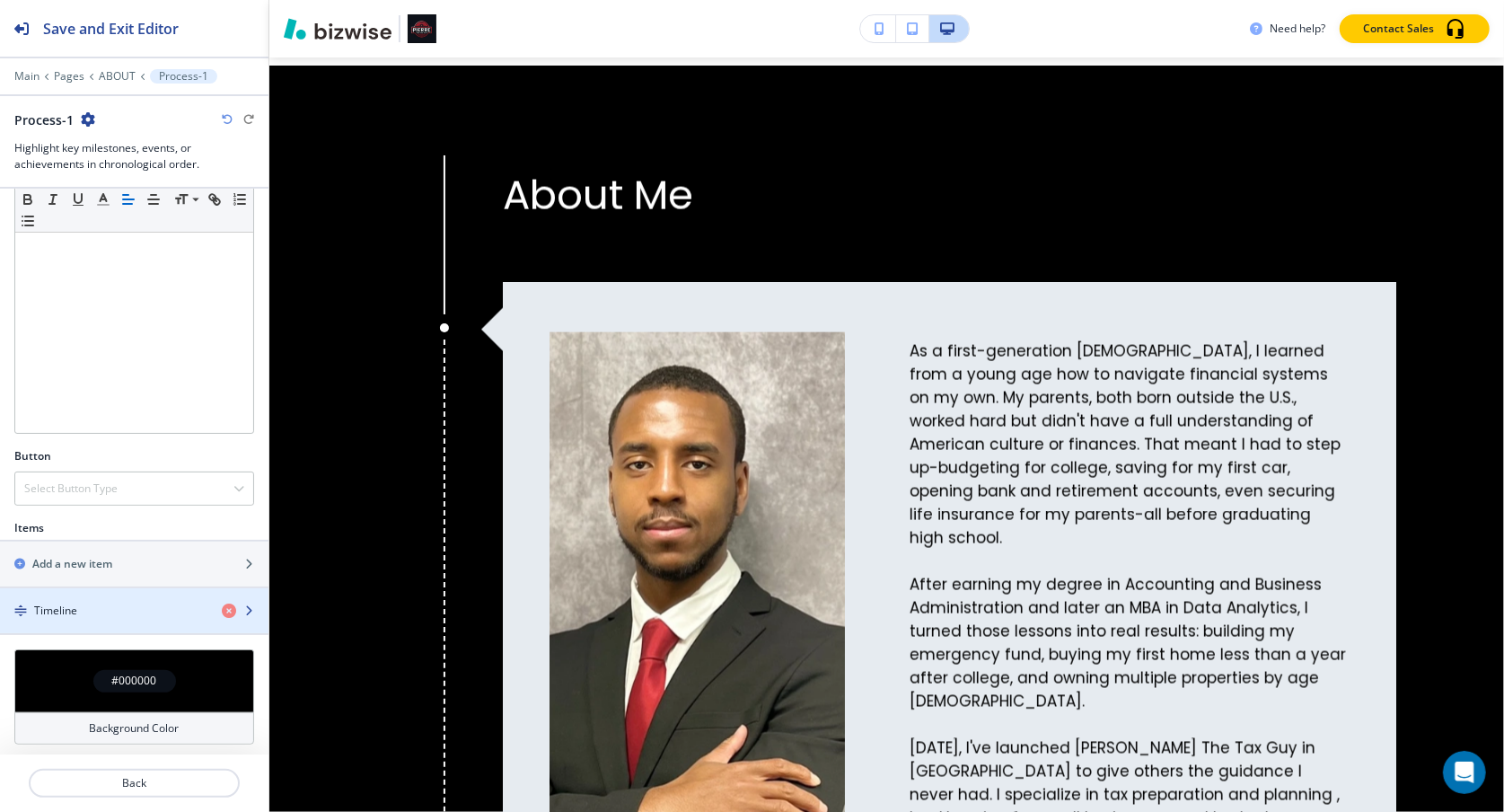
click at [145, 589] on div "button" at bounding box center [134, 595] width 269 height 14
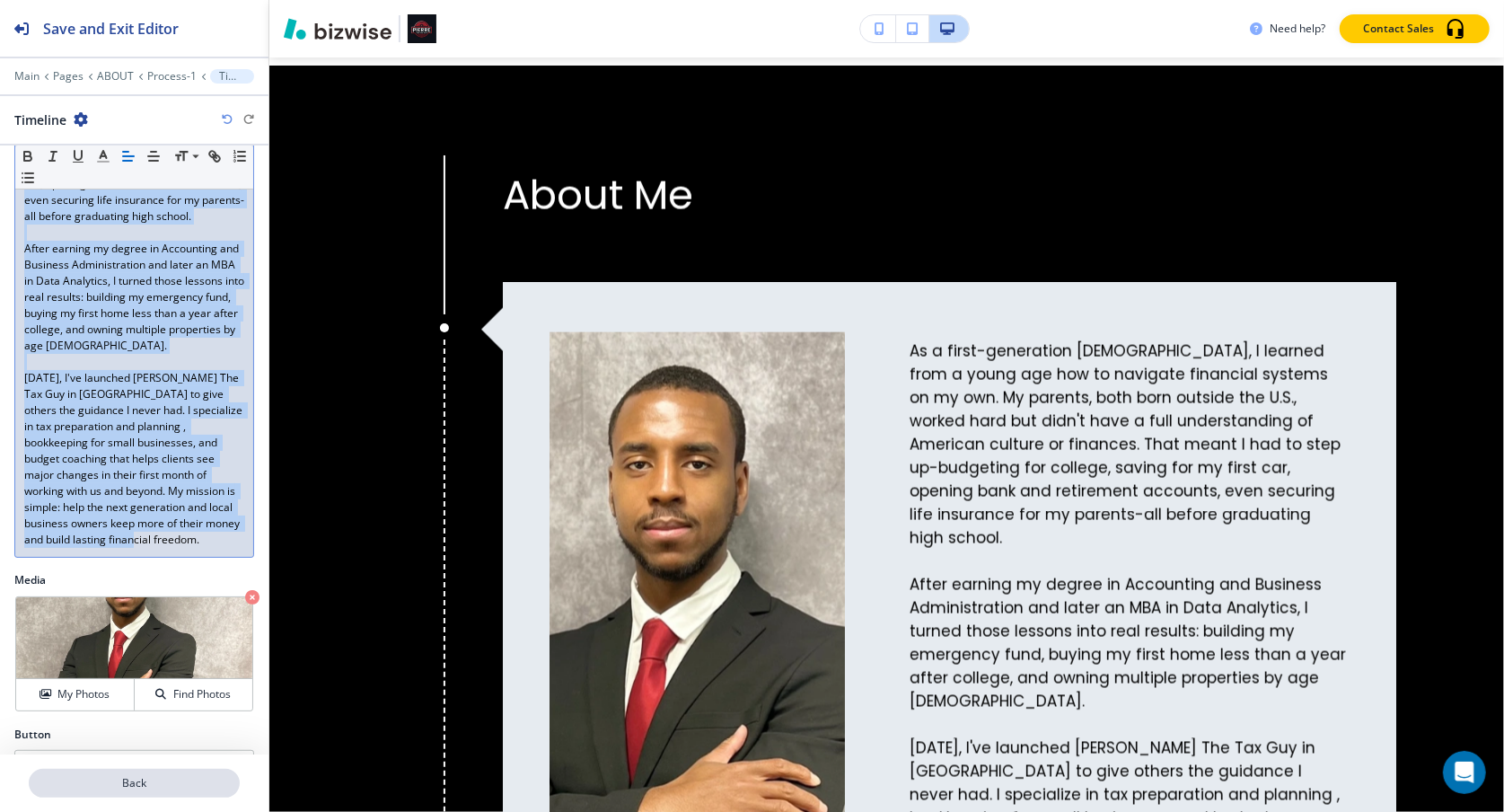
scroll to position [500, 0]
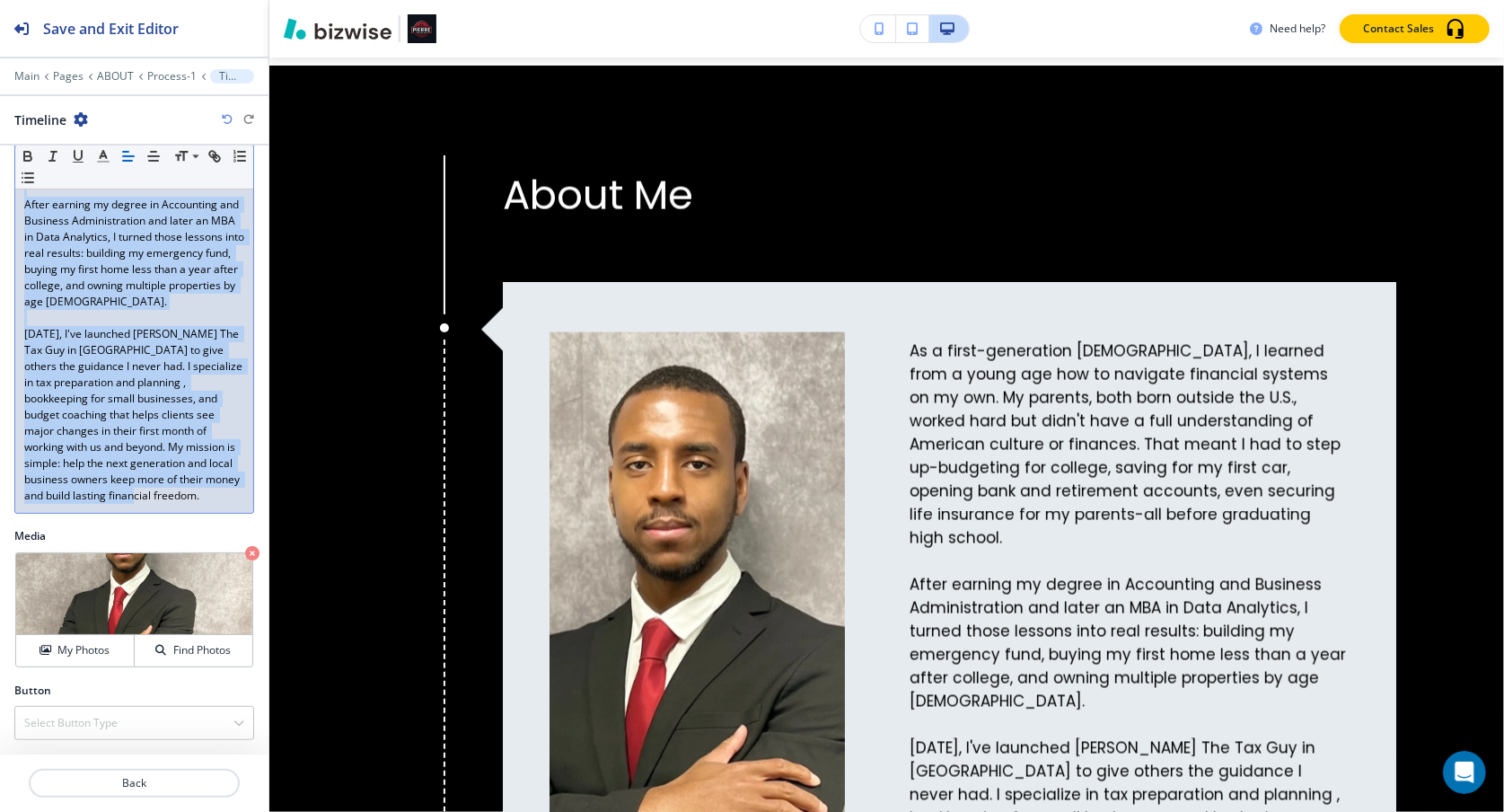
drag, startPoint x: 24, startPoint y: 491, endPoint x: 120, endPoint y: 507, distance: 97.3
click at [120, 507] on div "As a first-generation Haitian American, I learned from a young age how to navig…" at bounding box center [134, 253] width 238 height 519
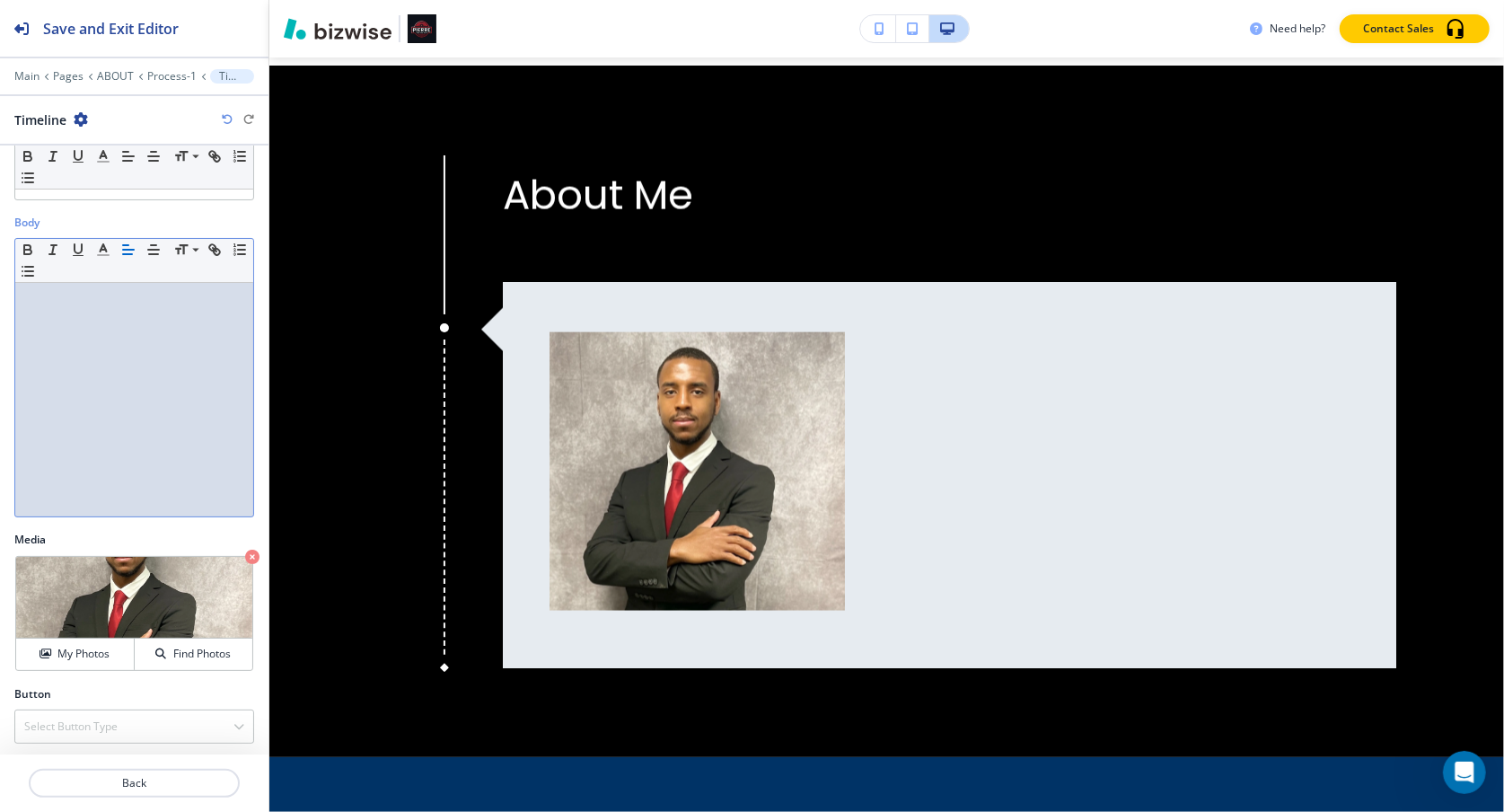
scroll to position [0, 0]
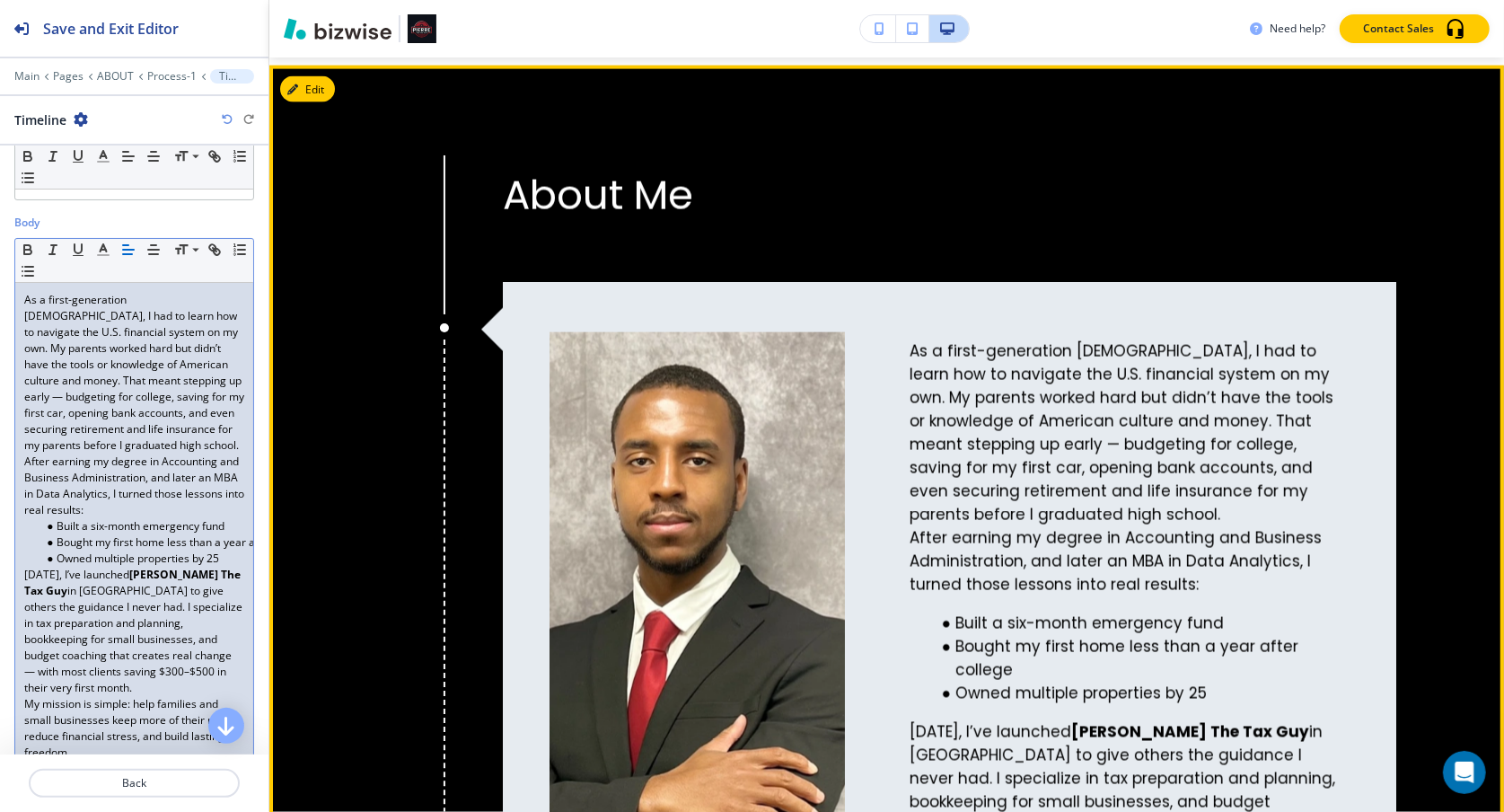
click at [1278, 558] on div "About Me As a first-generation Haitian American, I had to learn how to navigate…" at bounding box center [887, 572] width 1234 height 1012
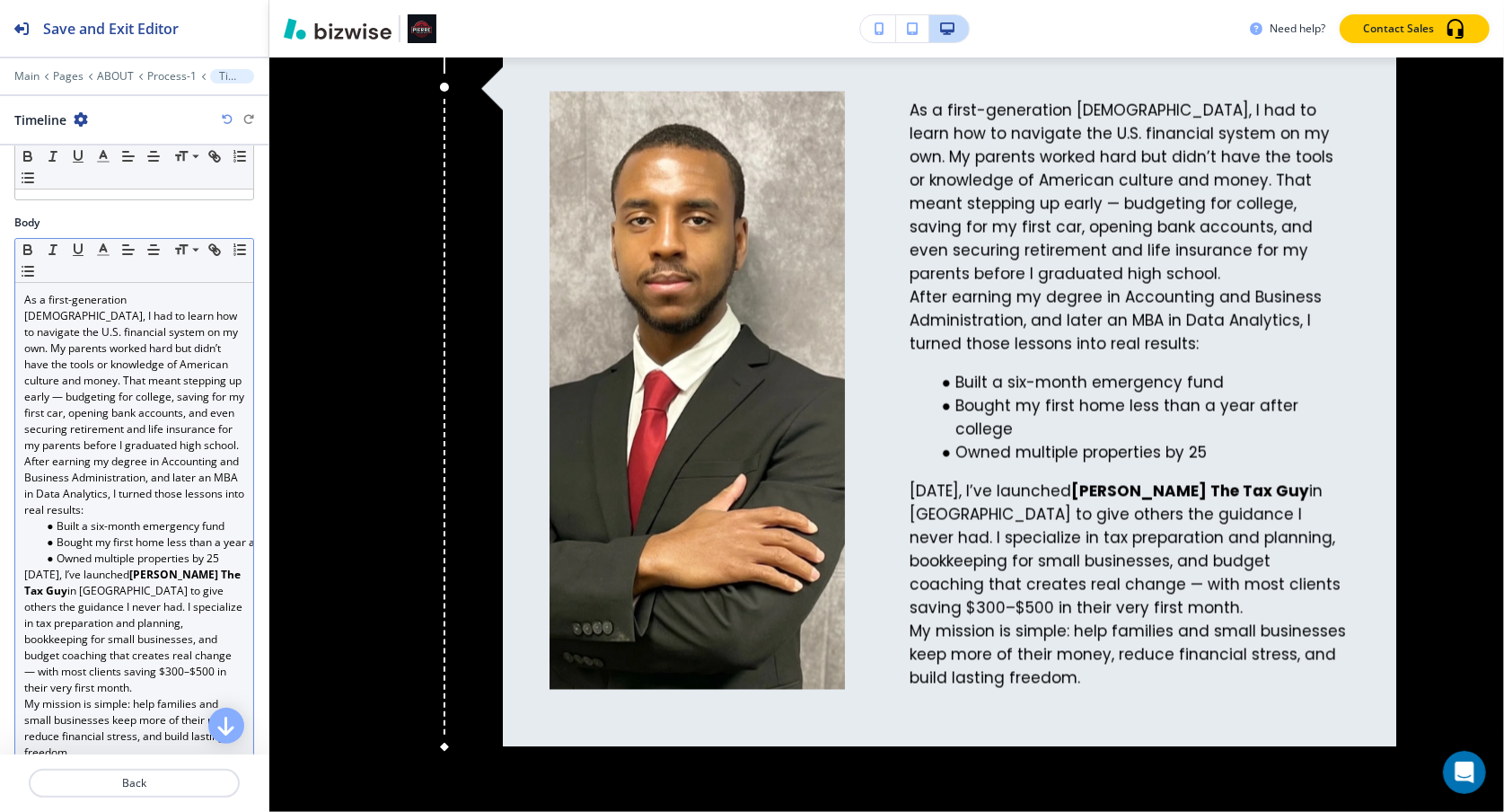
scroll to position [2132, 0]
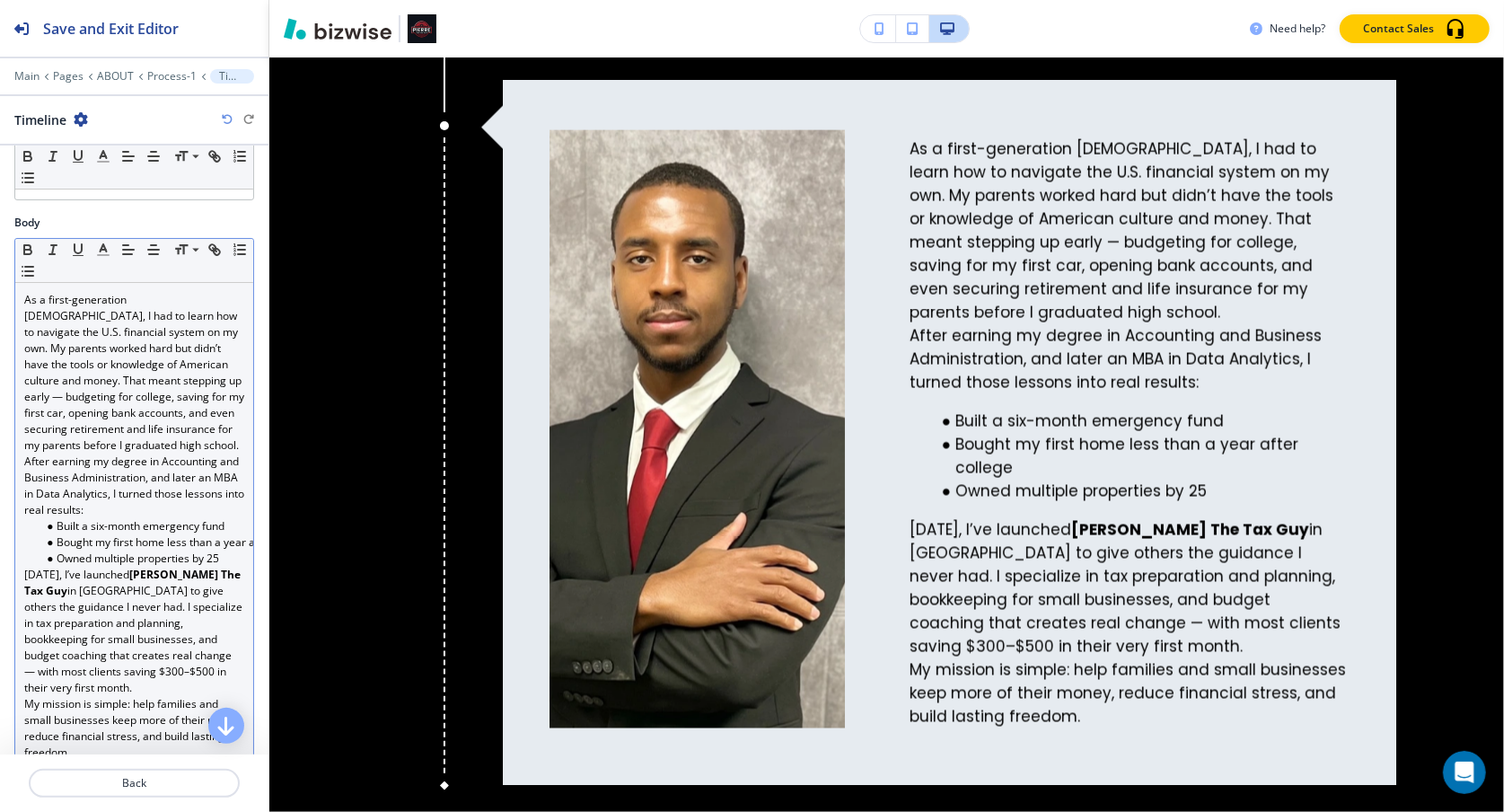
click at [25, 471] on p "After earning my degree in Accounting and Business Administration, and later an…" at bounding box center [134, 486] width 220 height 65
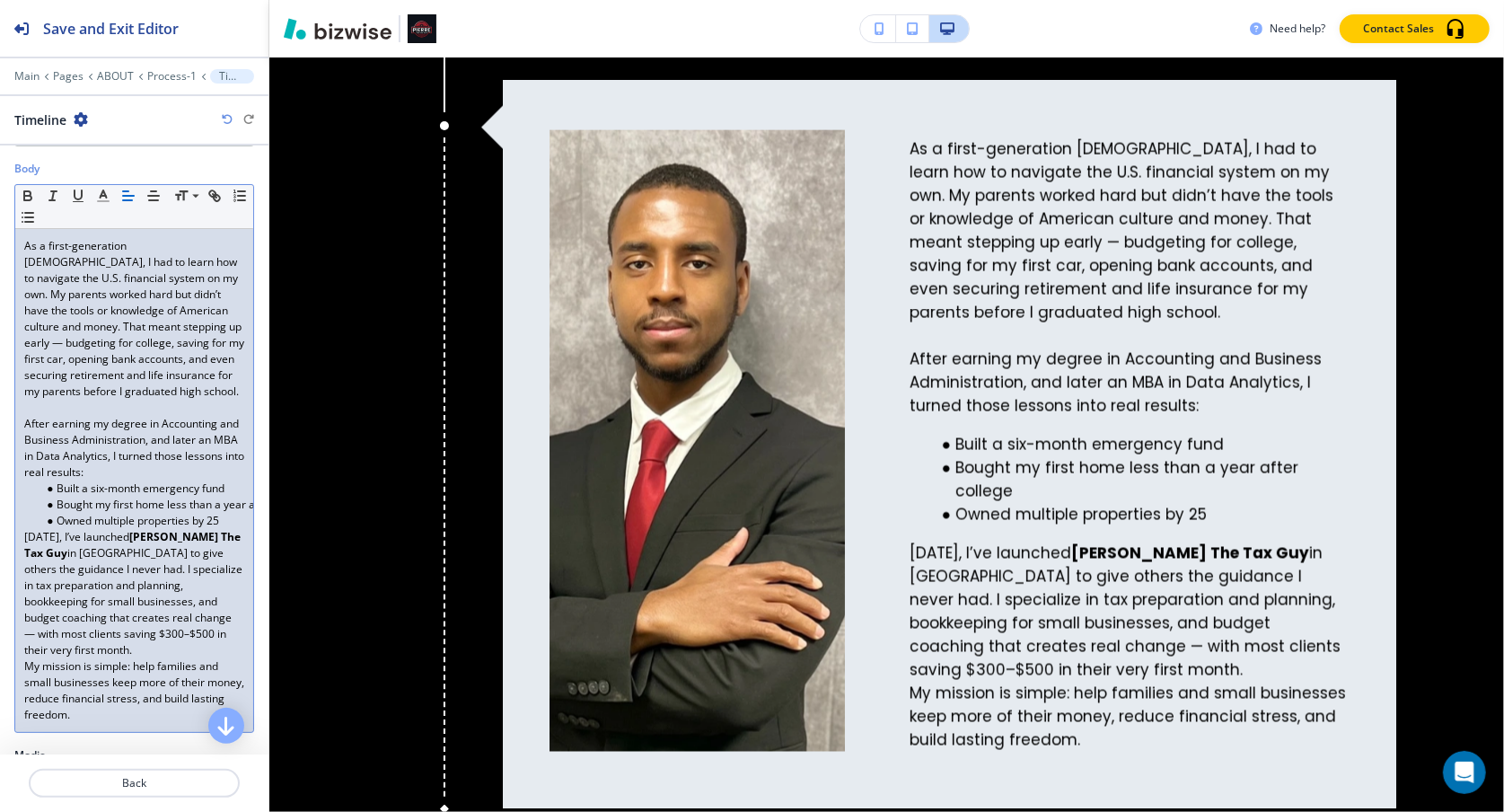
scroll to position [252, 0]
click at [24, 536] on p "Today, I’ve launched Pierre The Tax Guy in Chambersburg to give others the guid…" at bounding box center [134, 588] width 220 height 129
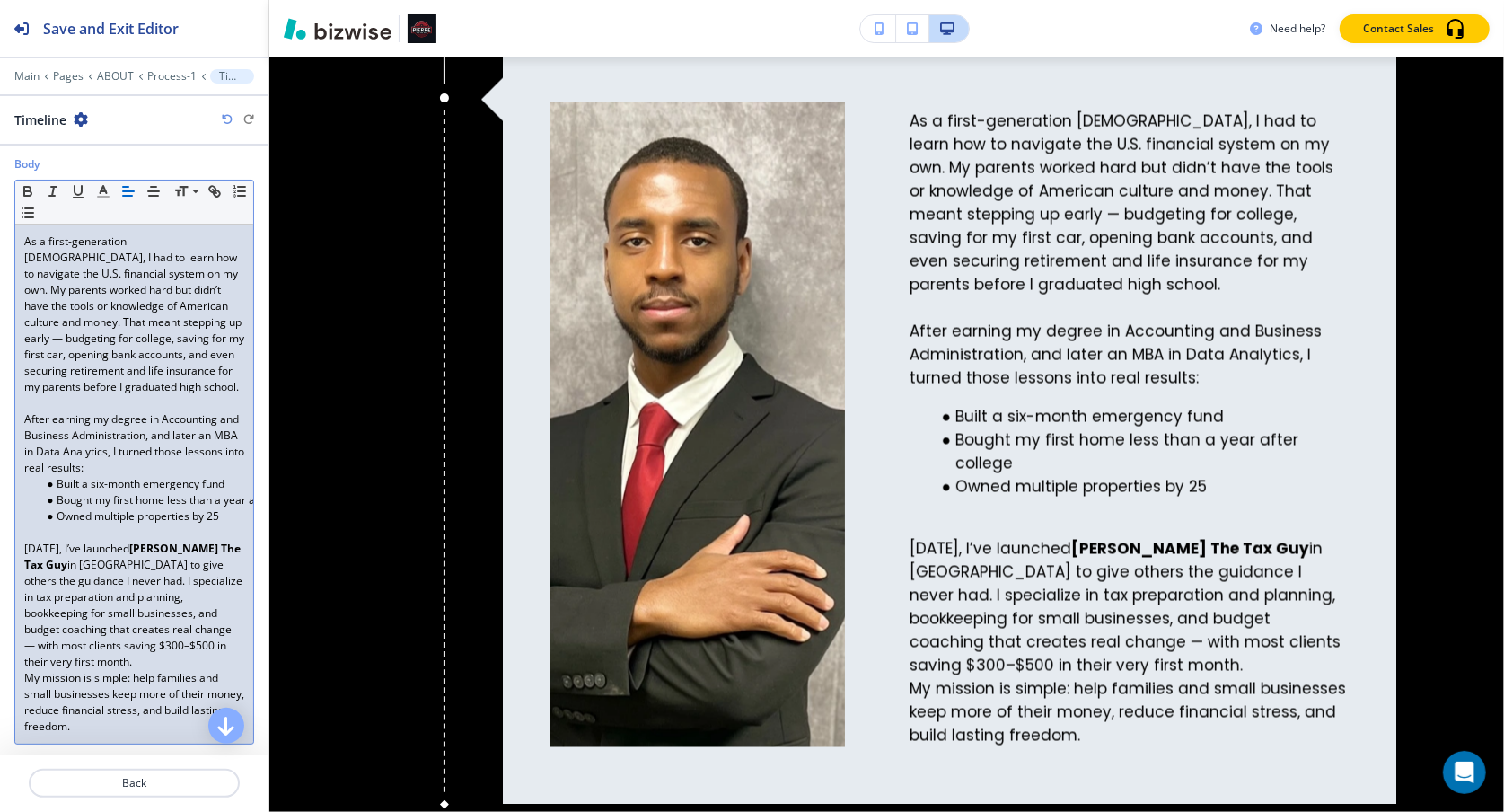
scroll to position [2128, 0]
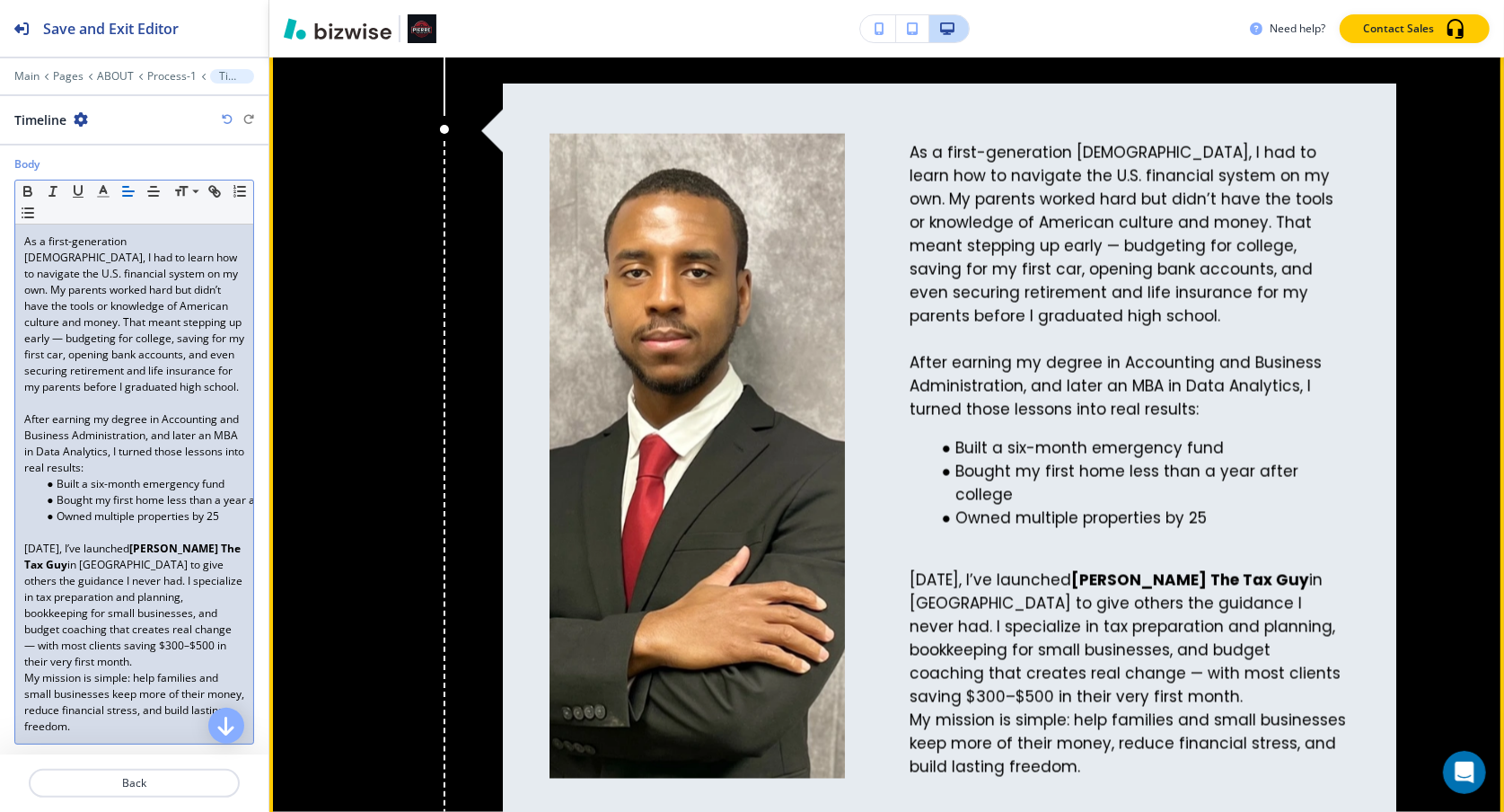
click at [475, 86] on div "About Me As a first-generation Haitian American, I had to learn how to navigate…" at bounding box center [914, 396] width 965 height 879
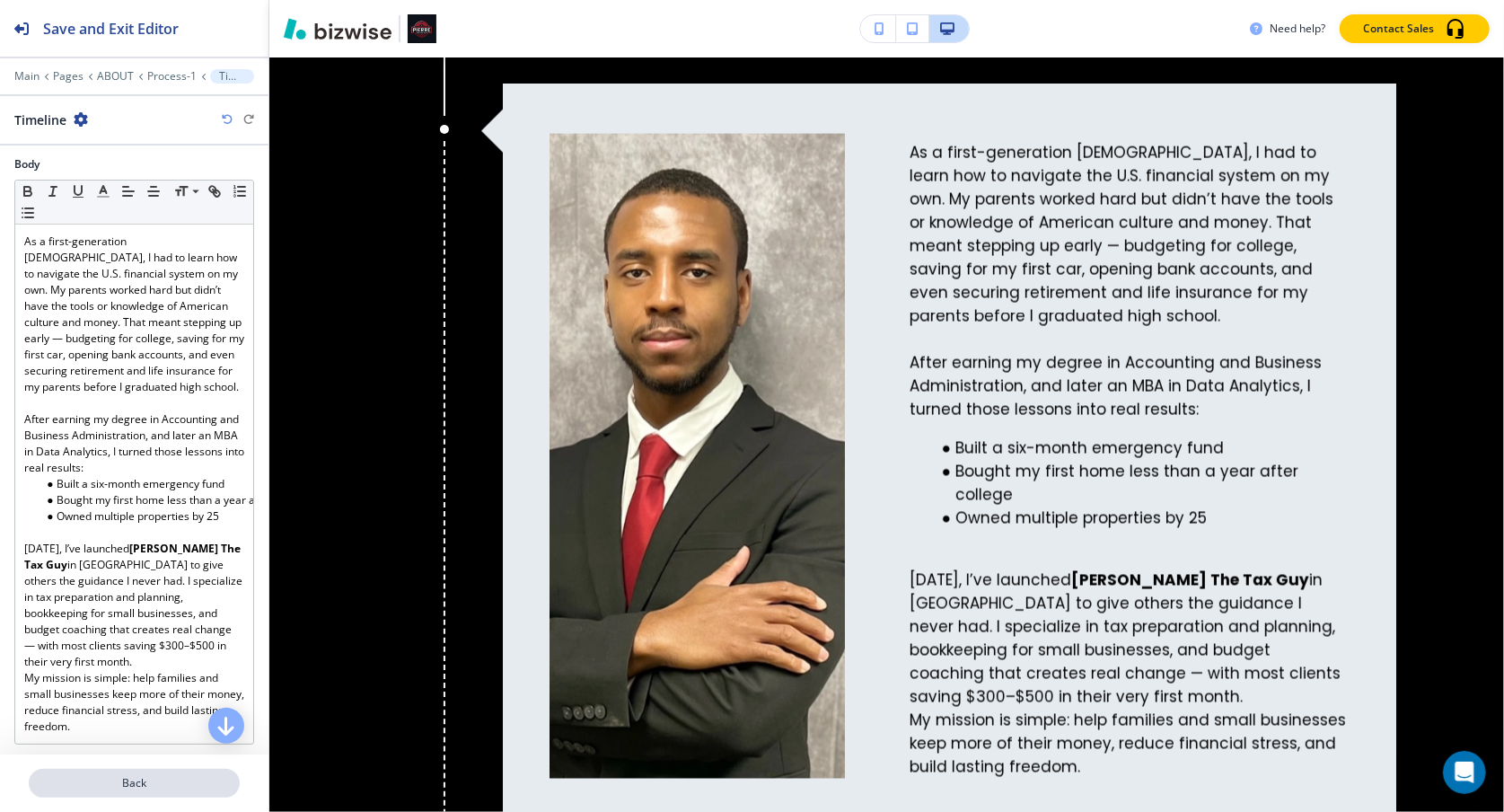
click at [148, 689] on p "Back" at bounding box center [134, 783] width 208 height 16
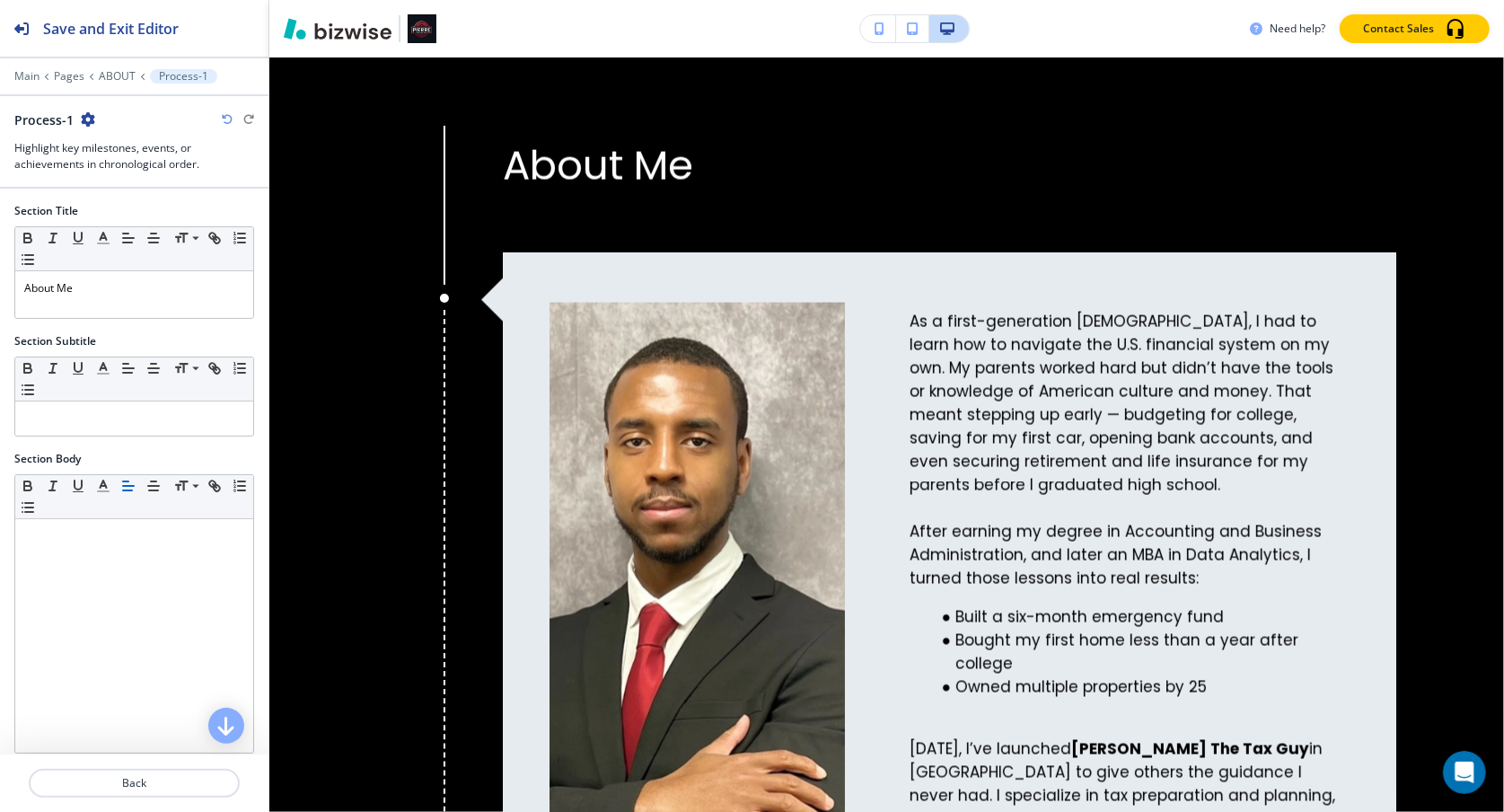
scroll to position [1930, 0]
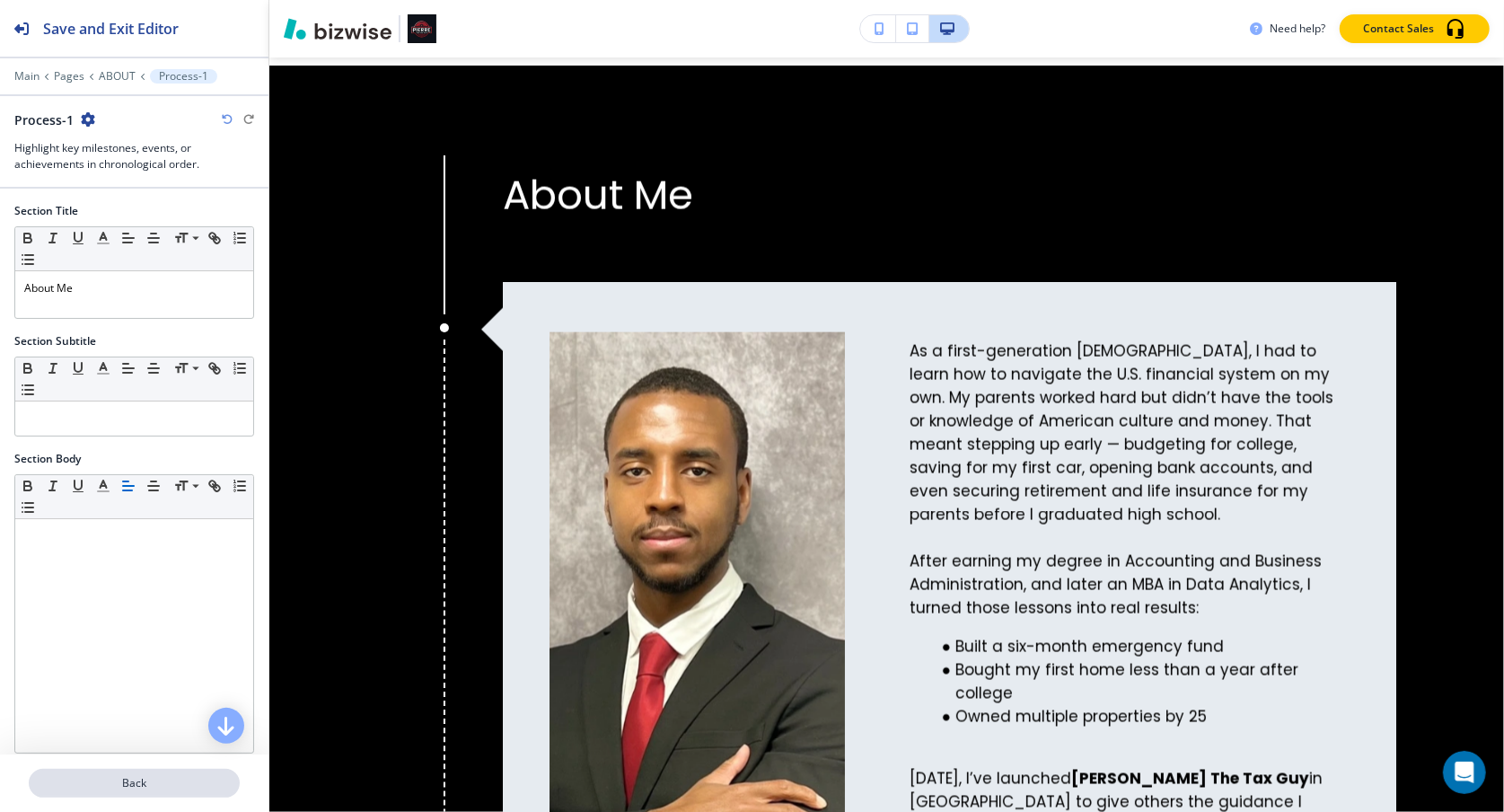
click at [109, 689] on p "Back" at bounding box center [134, 783] width 208 height 16
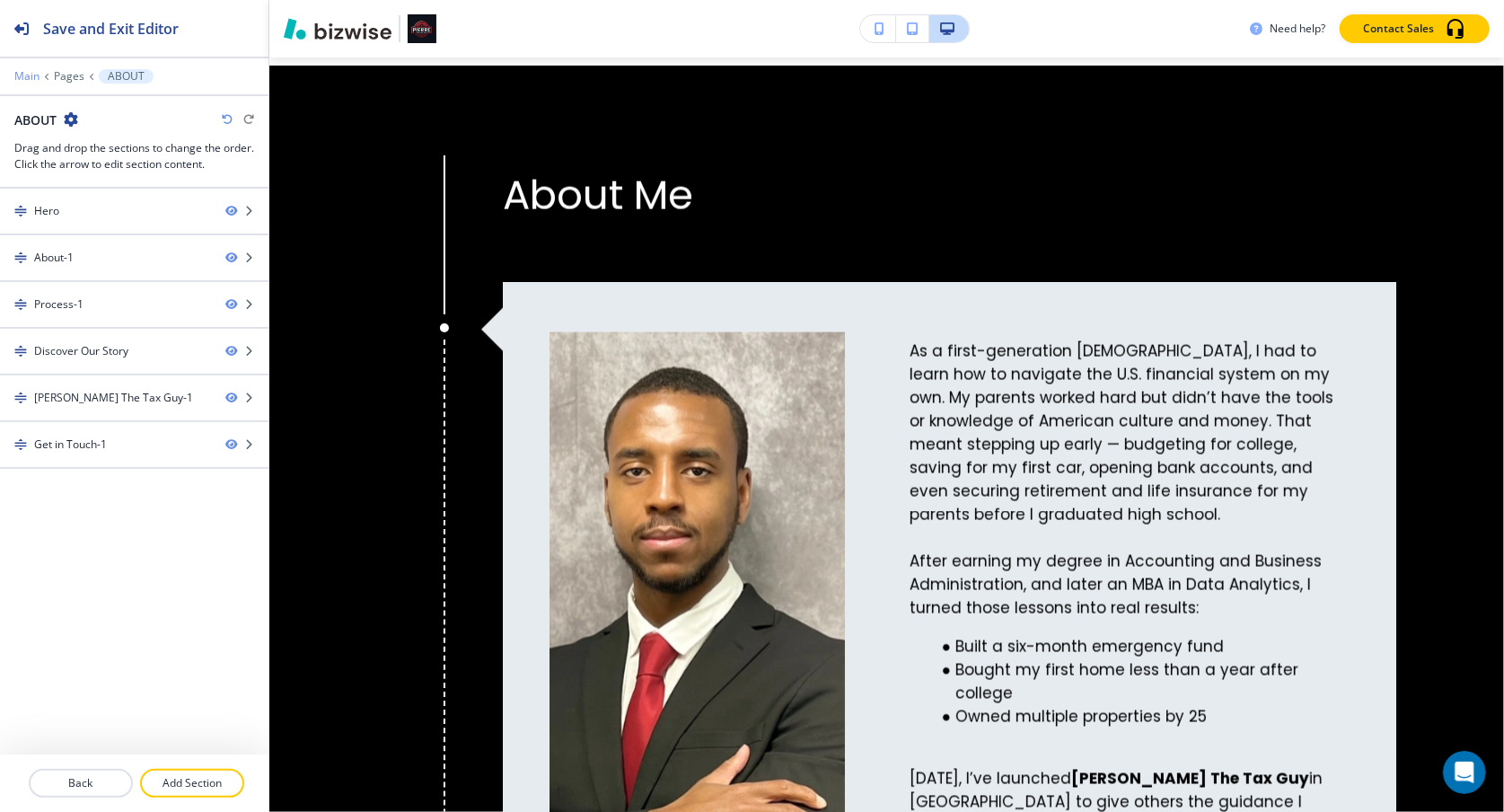
click at [32, 70] on p "Main" at bounding box center [27, 77] width 25 height 13
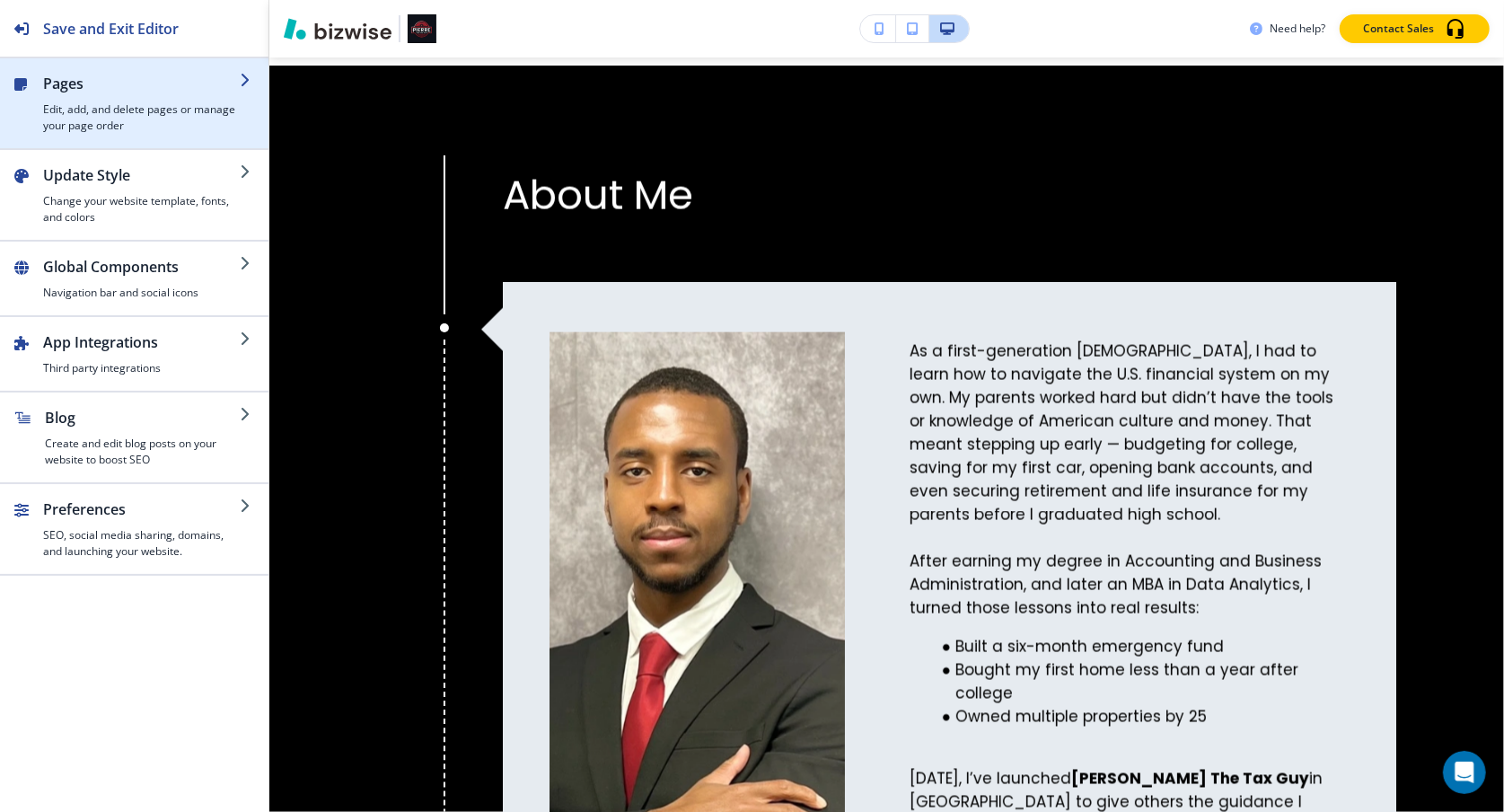
click at [103, 88] on h2 "Pages" at bounding box center [142, 84] width 197 height 22
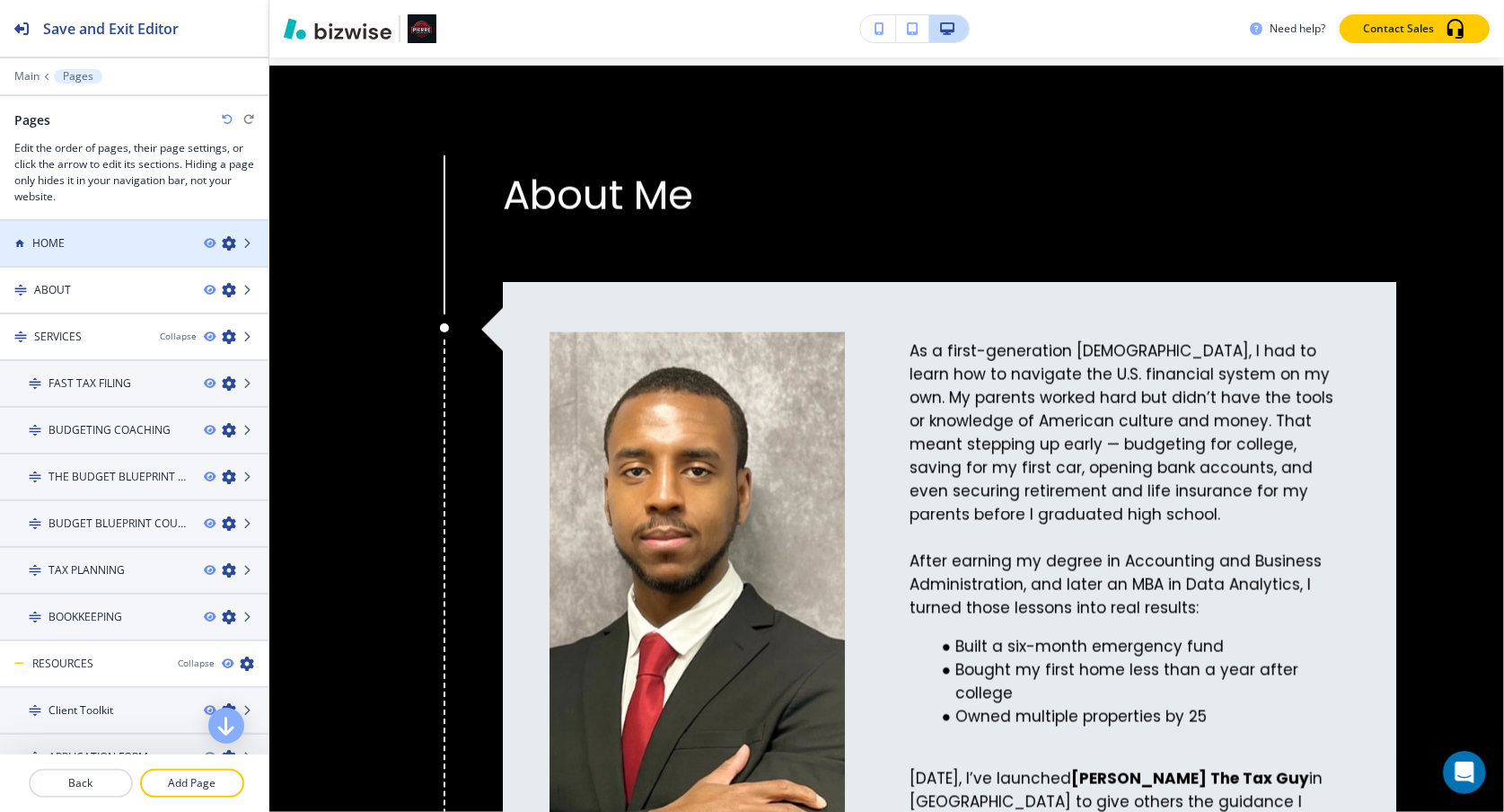
click at [59, 244] on h4 "HOME" at bounding box center [49, 244] width 32 height 16
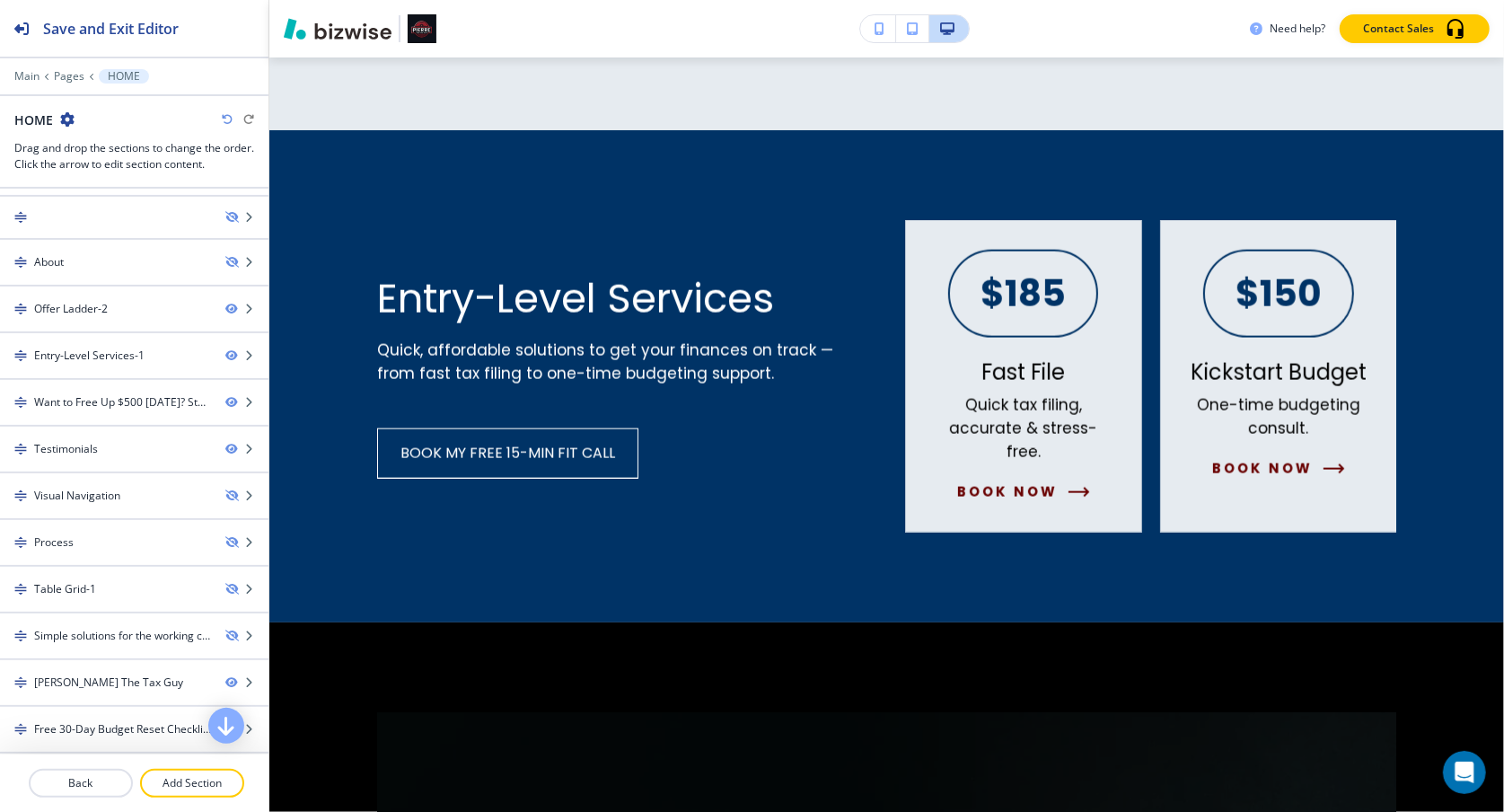
scroll to position [128, 0]
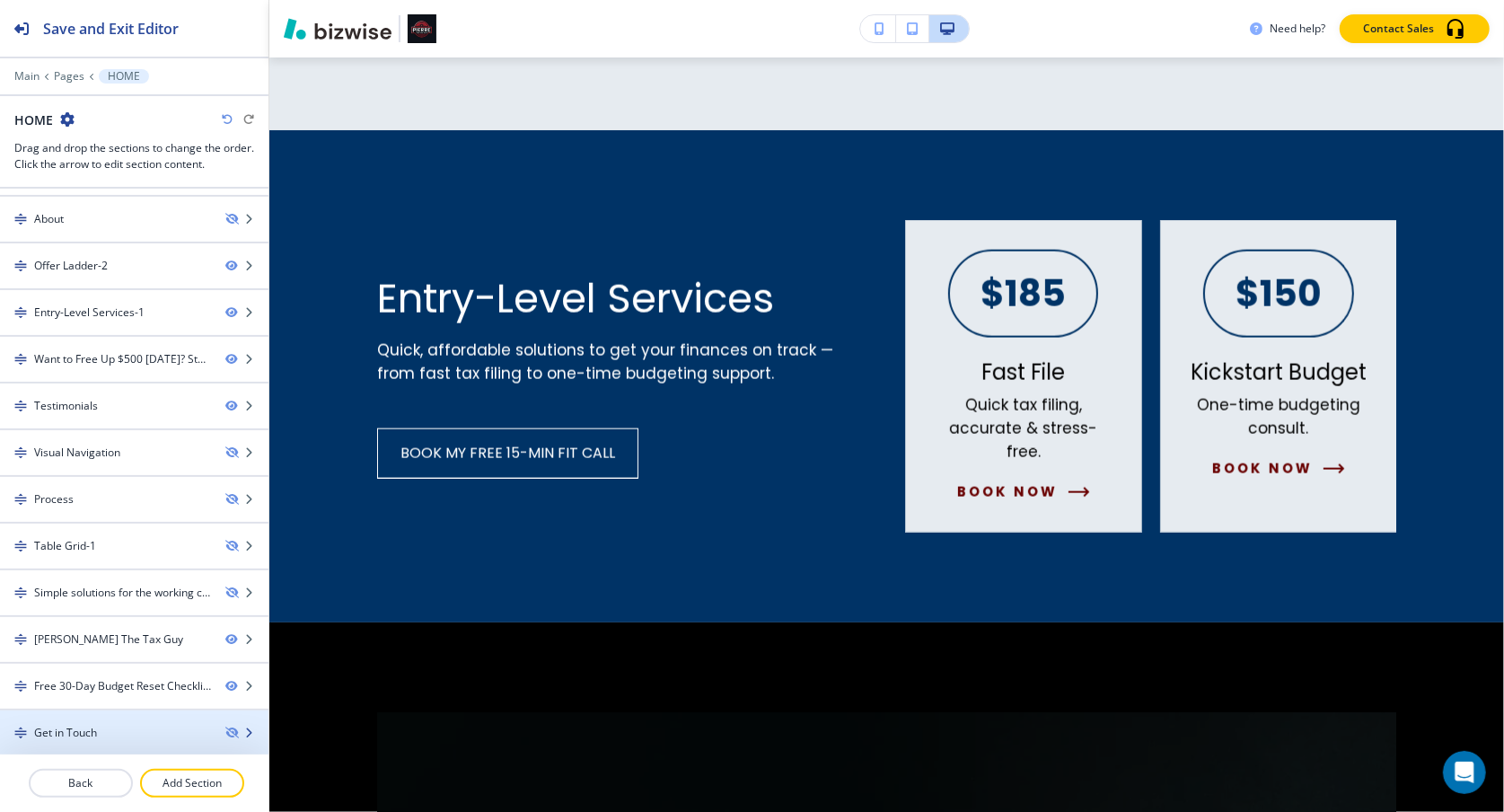
click at [130, 689] on div at bounding box center [134, 717] width 269 height 14
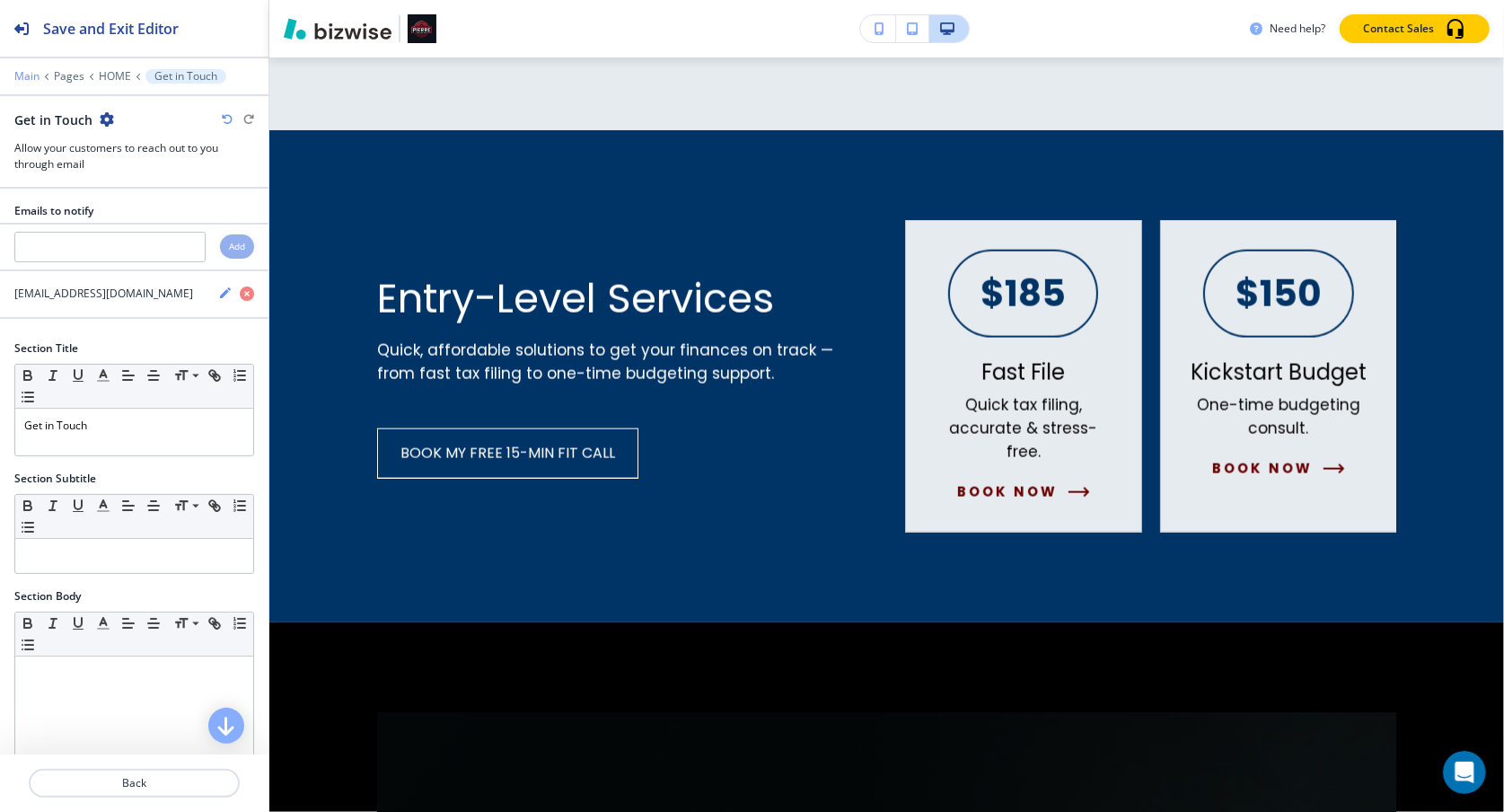
click at [29, 77] on p "Main" at bounding box center [27, 77] width 25 height 13
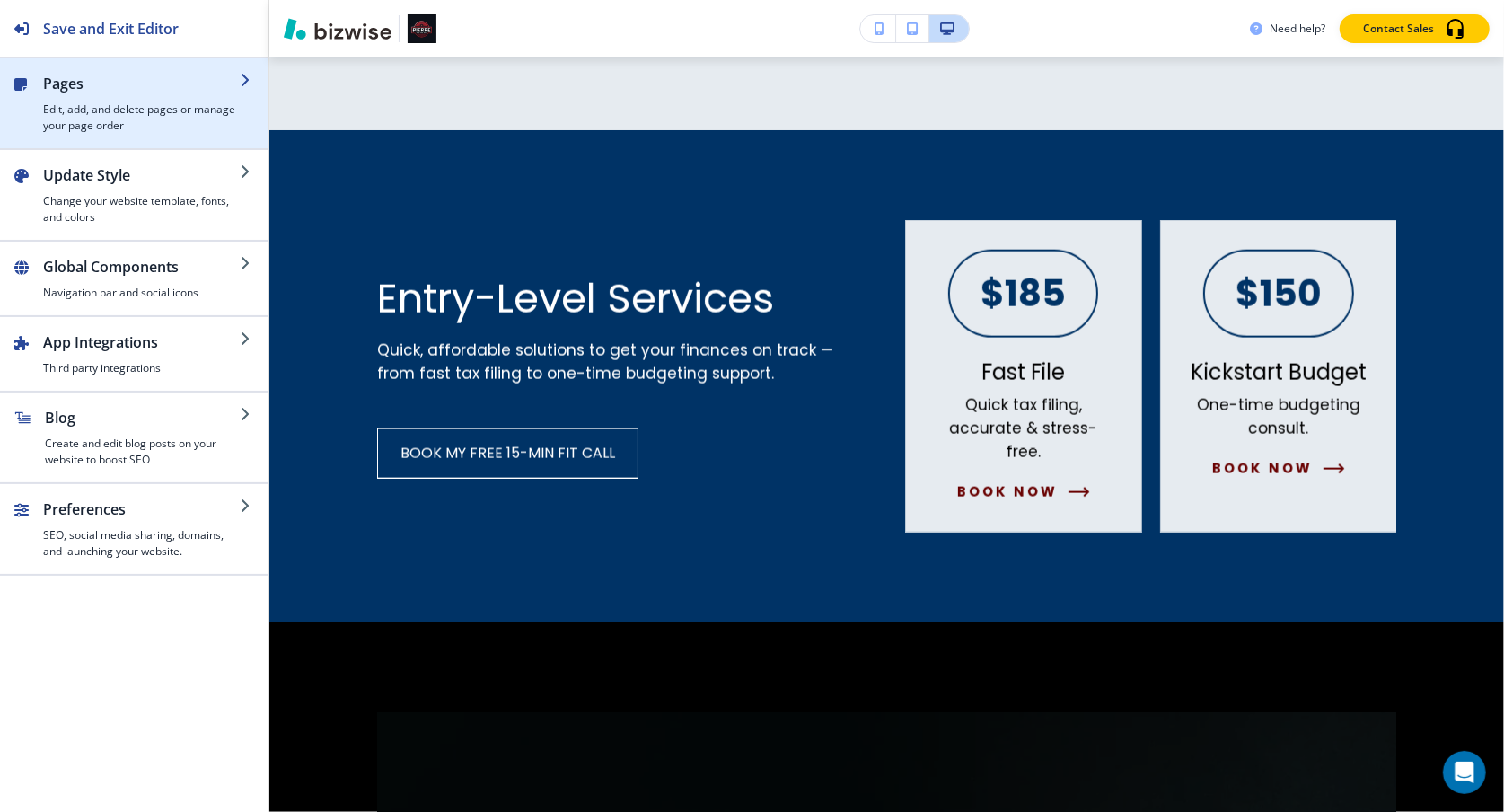
click at [104, 98] on div "button" at bounding box center [142, 97] width 197 height 7
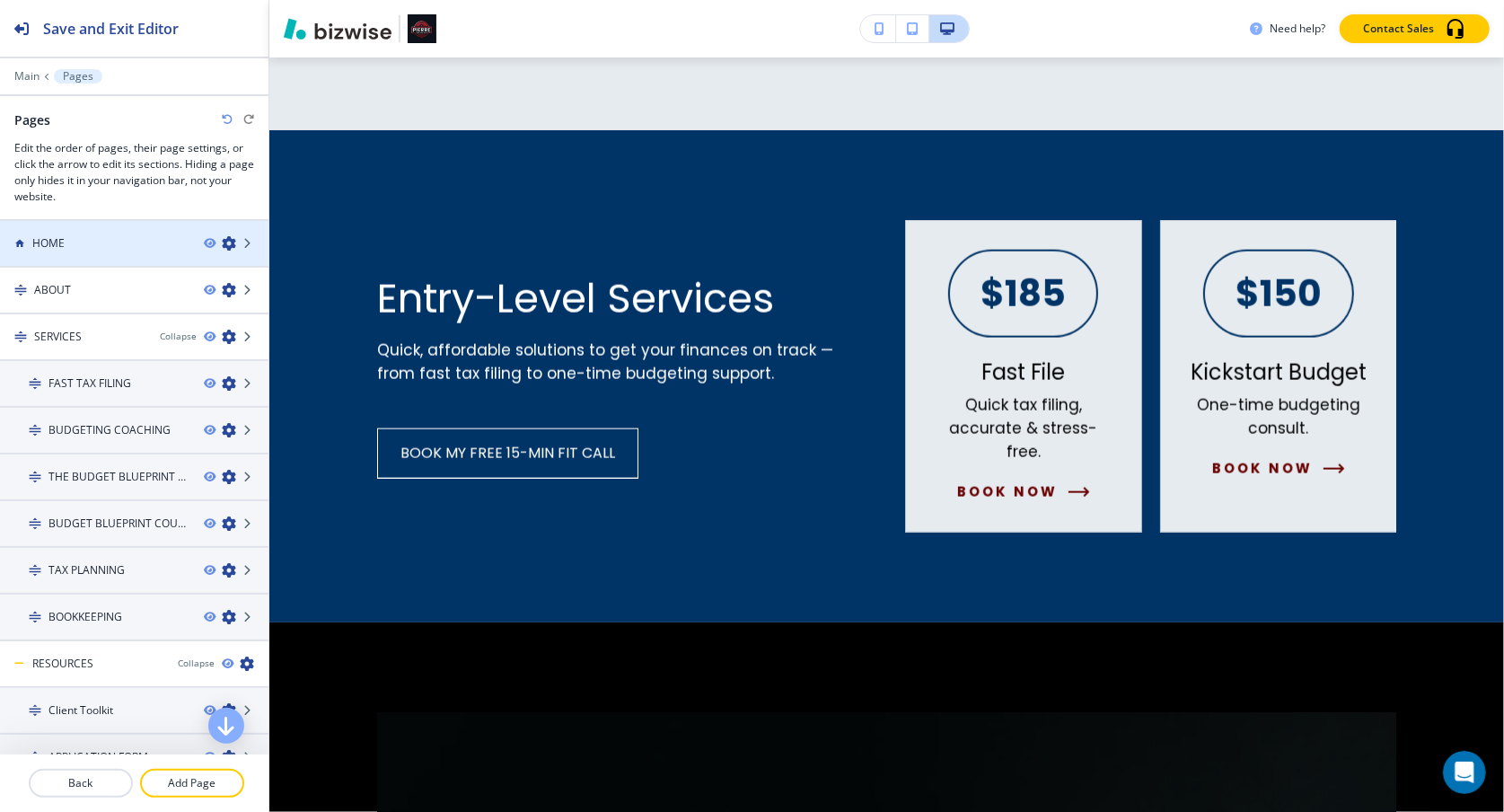
click at [61, 252] on div at bounding box center [134, 259] width 269 height 14
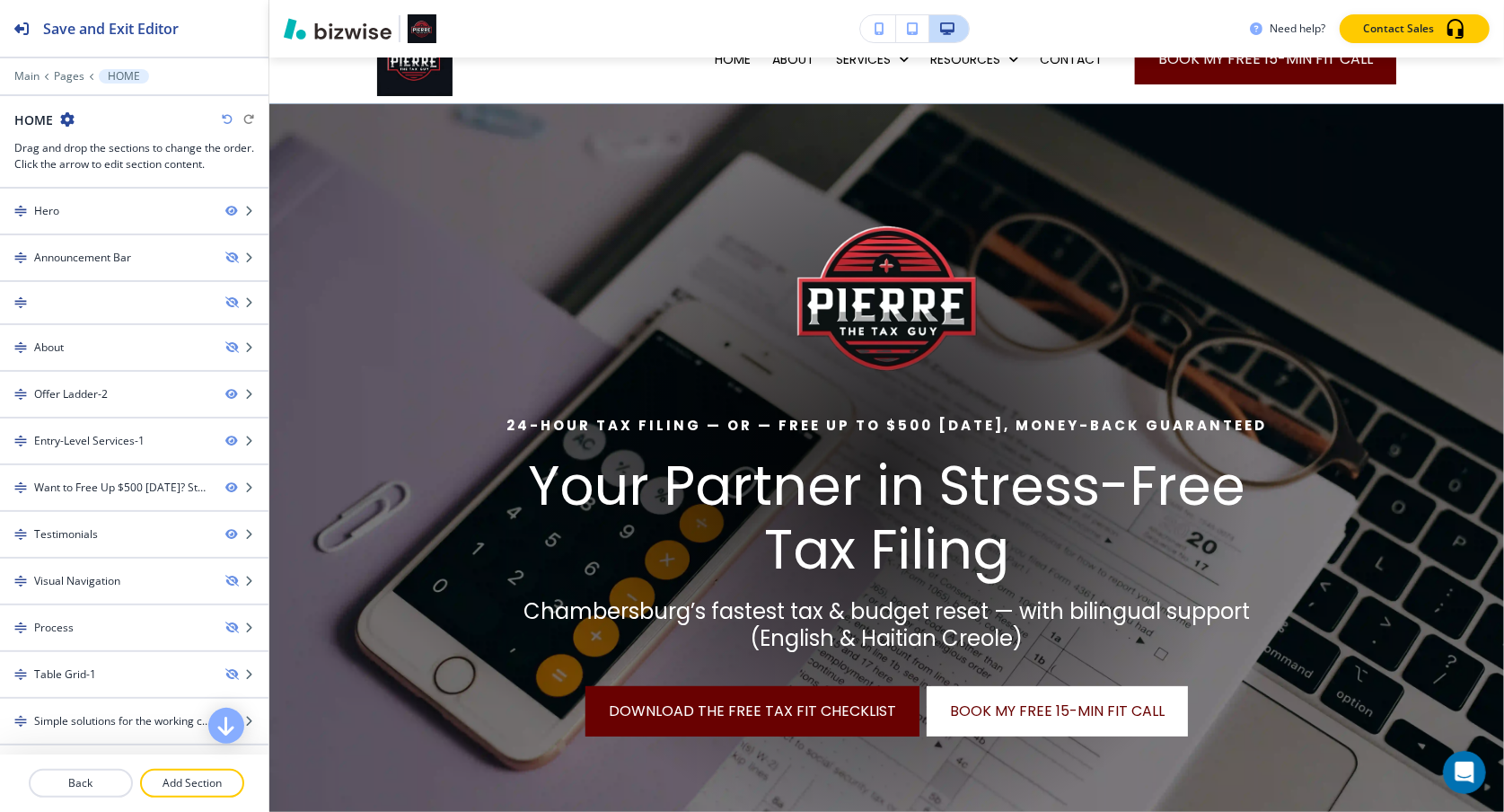
scroll to position [0, 0]
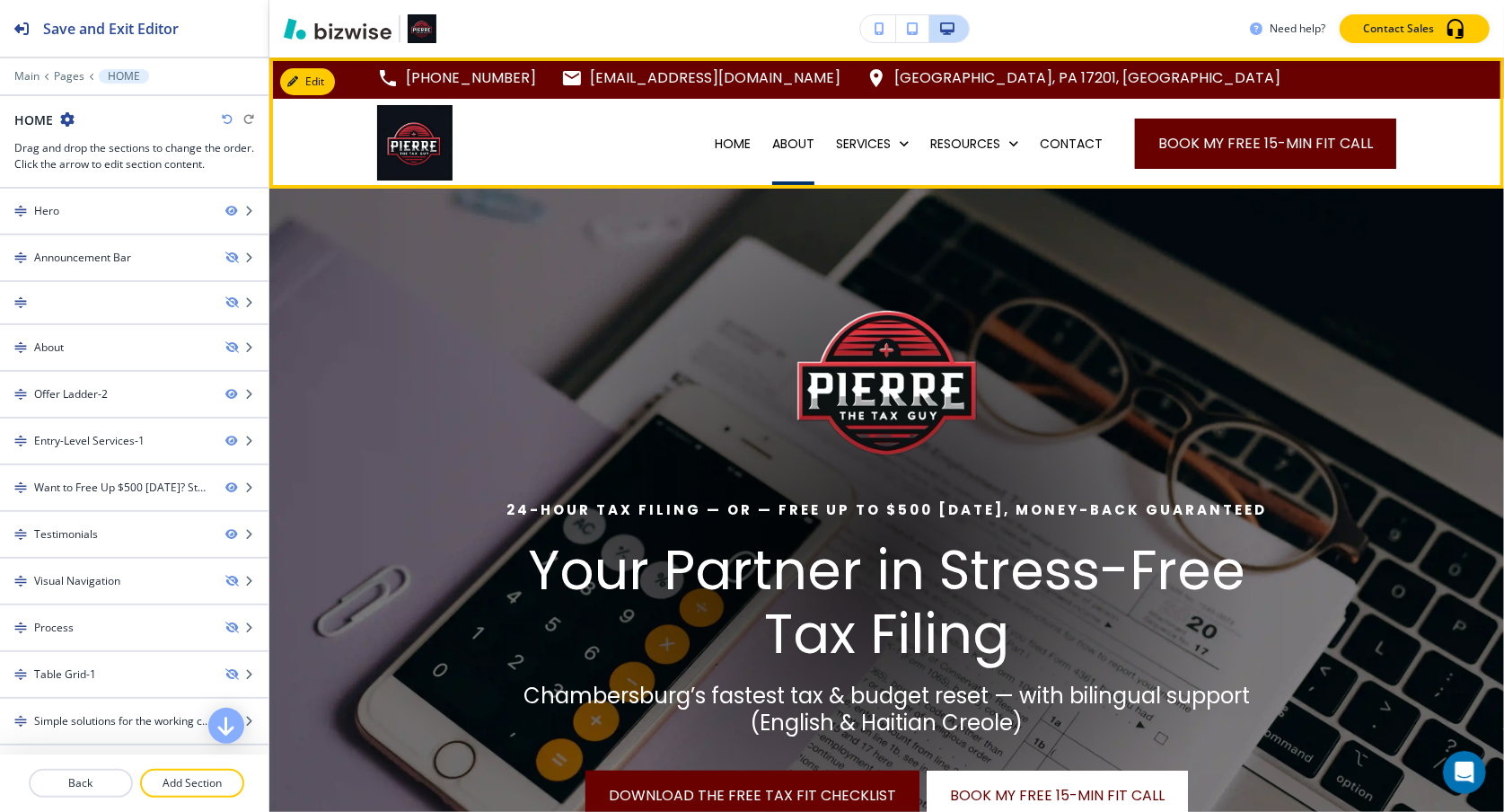
click at [772, 145] on p "ABOUT" at bounding box center [793, 143] width 42 height 18
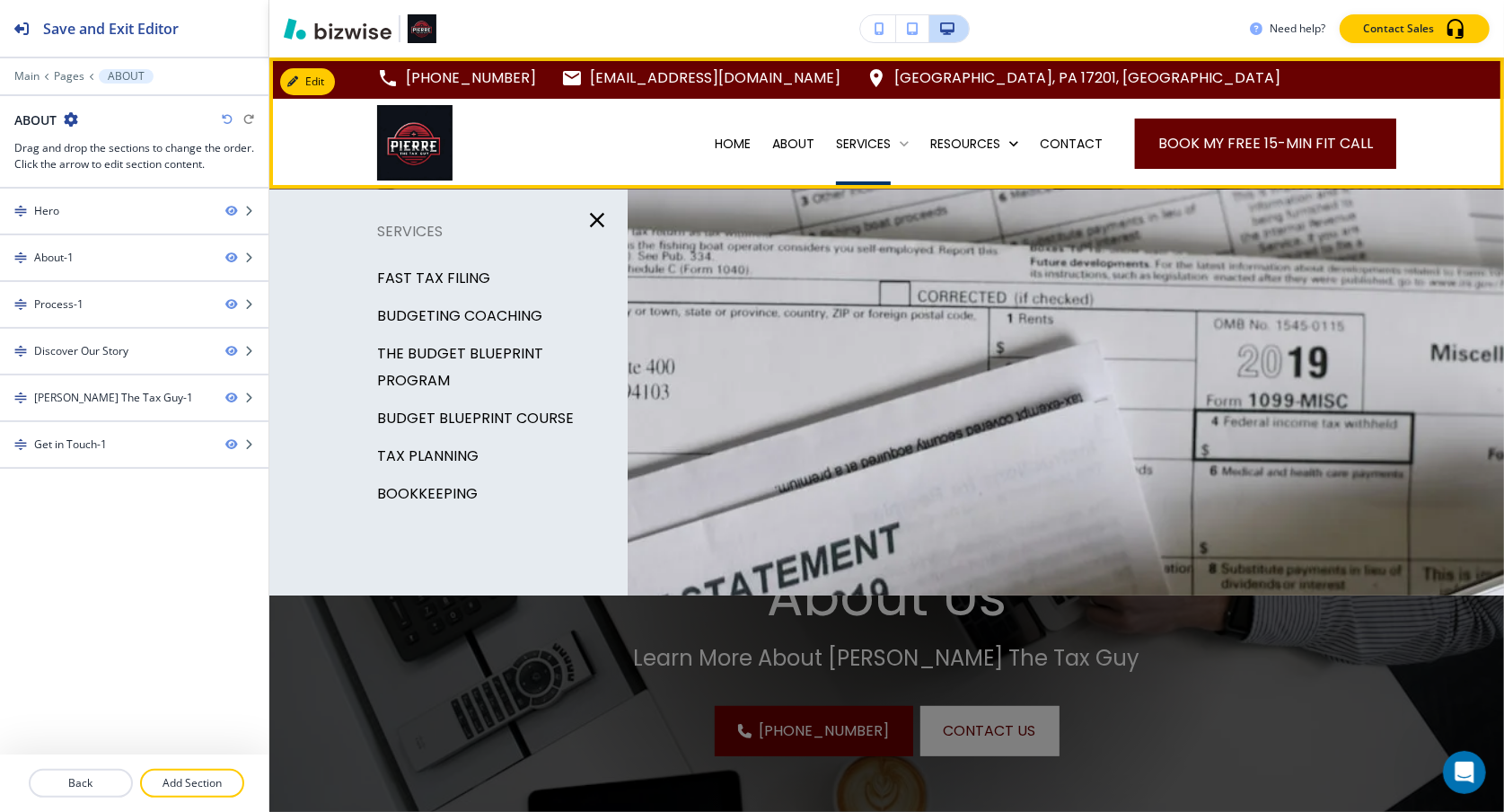
click at [845, 141] on p "SERVICES" at bounding box center [863, 143] width 55 height 18
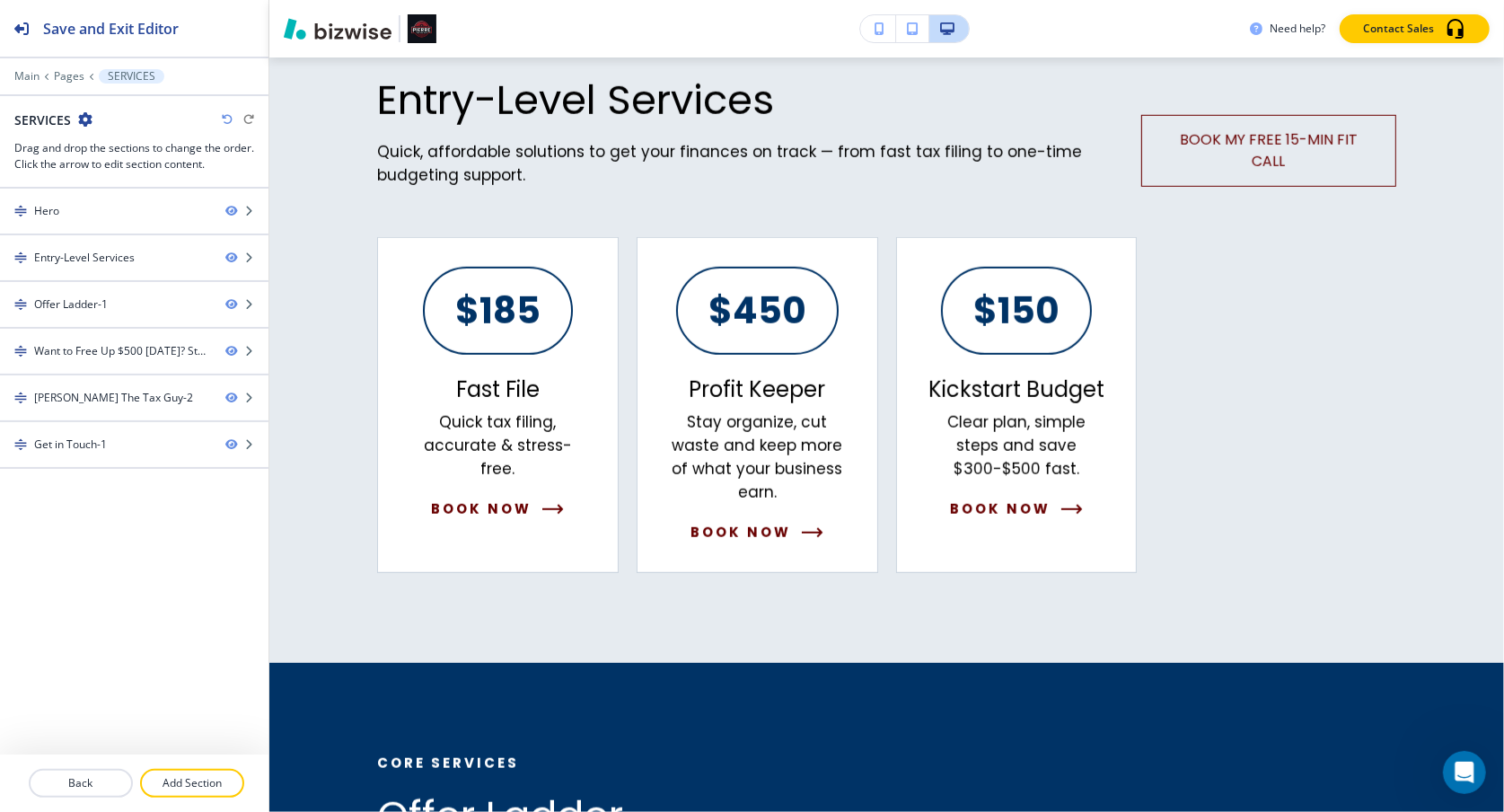
scroll to position [1020, 0]
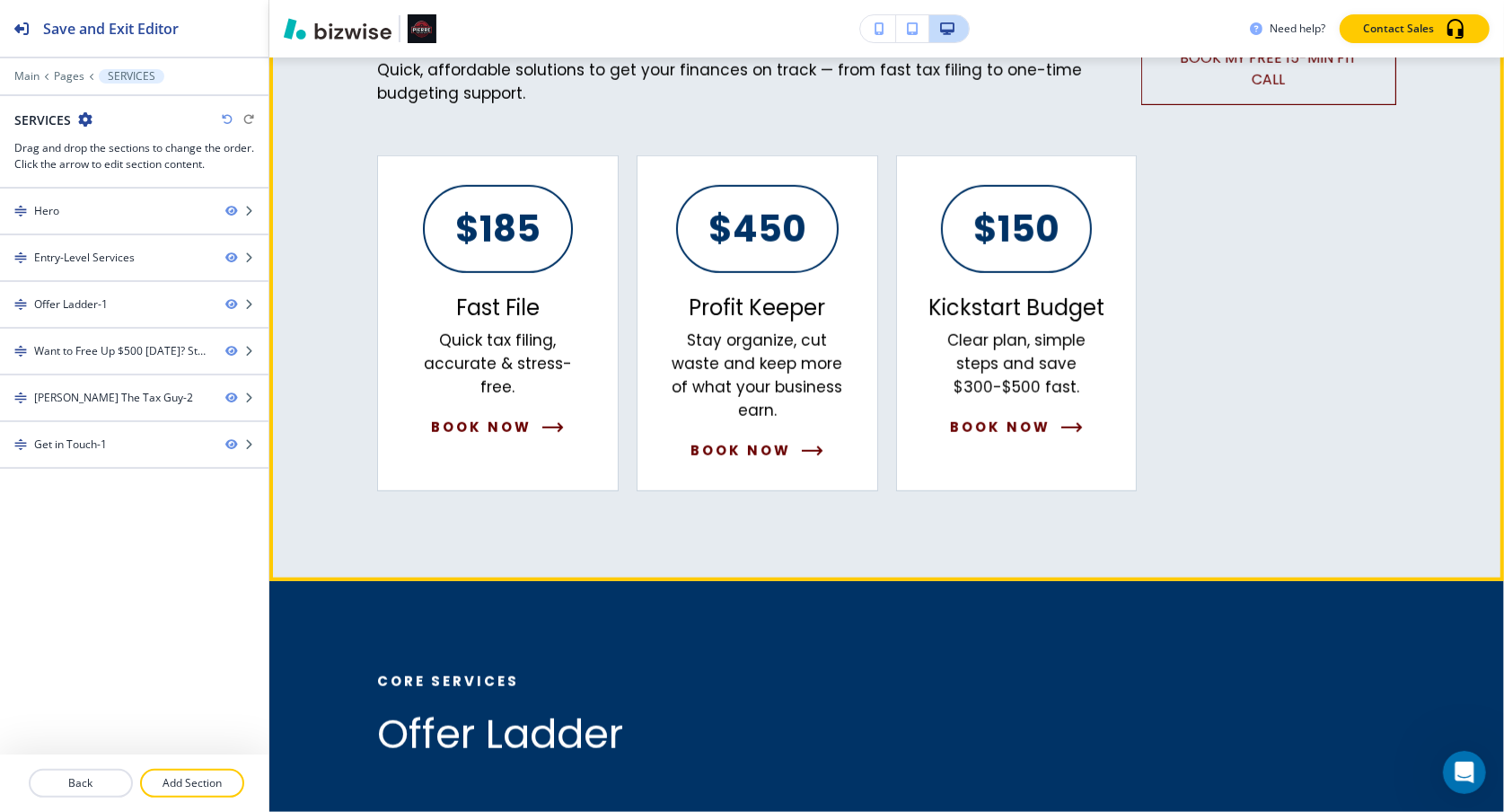
click at [716, 80] on p "Quick, affordable solutions to get your finances on track — from fast tax filin…" at bounding box center [759, 82] width 764 height 47
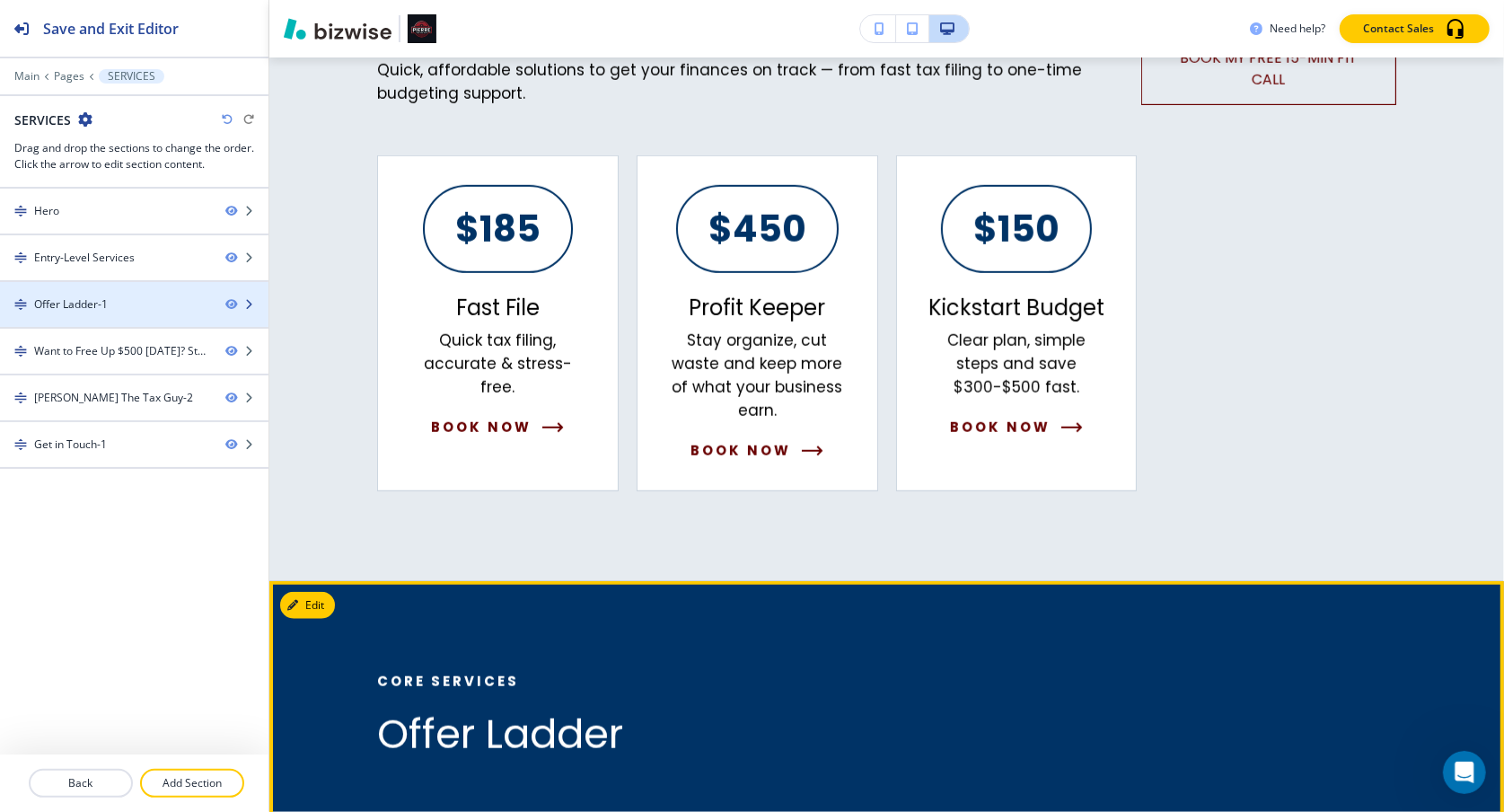
click at [144, 298] on div "Offer Ladder-1" at bounding box center [106, 304] width 211 height 16
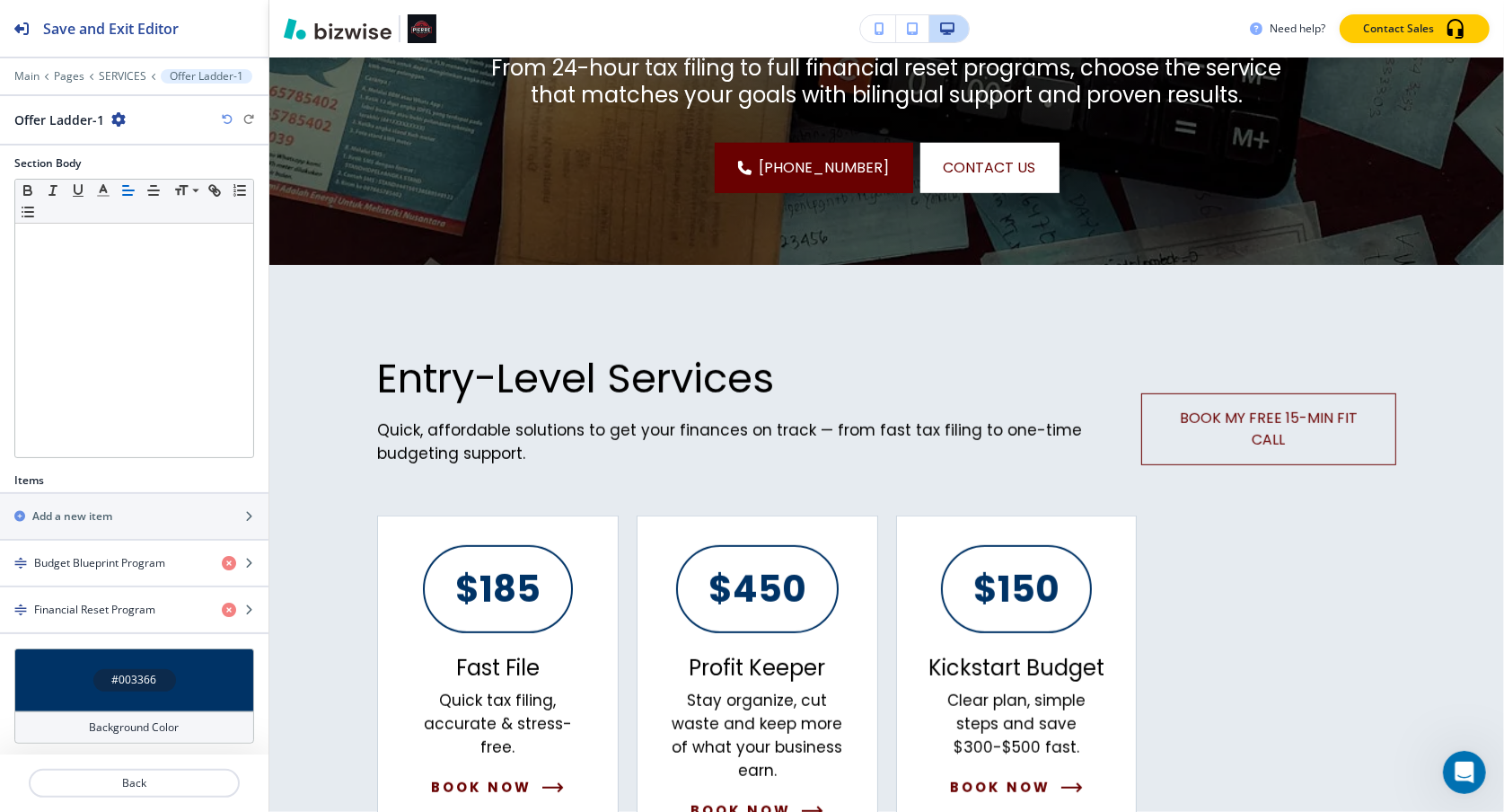
scroll to position [645, 0]
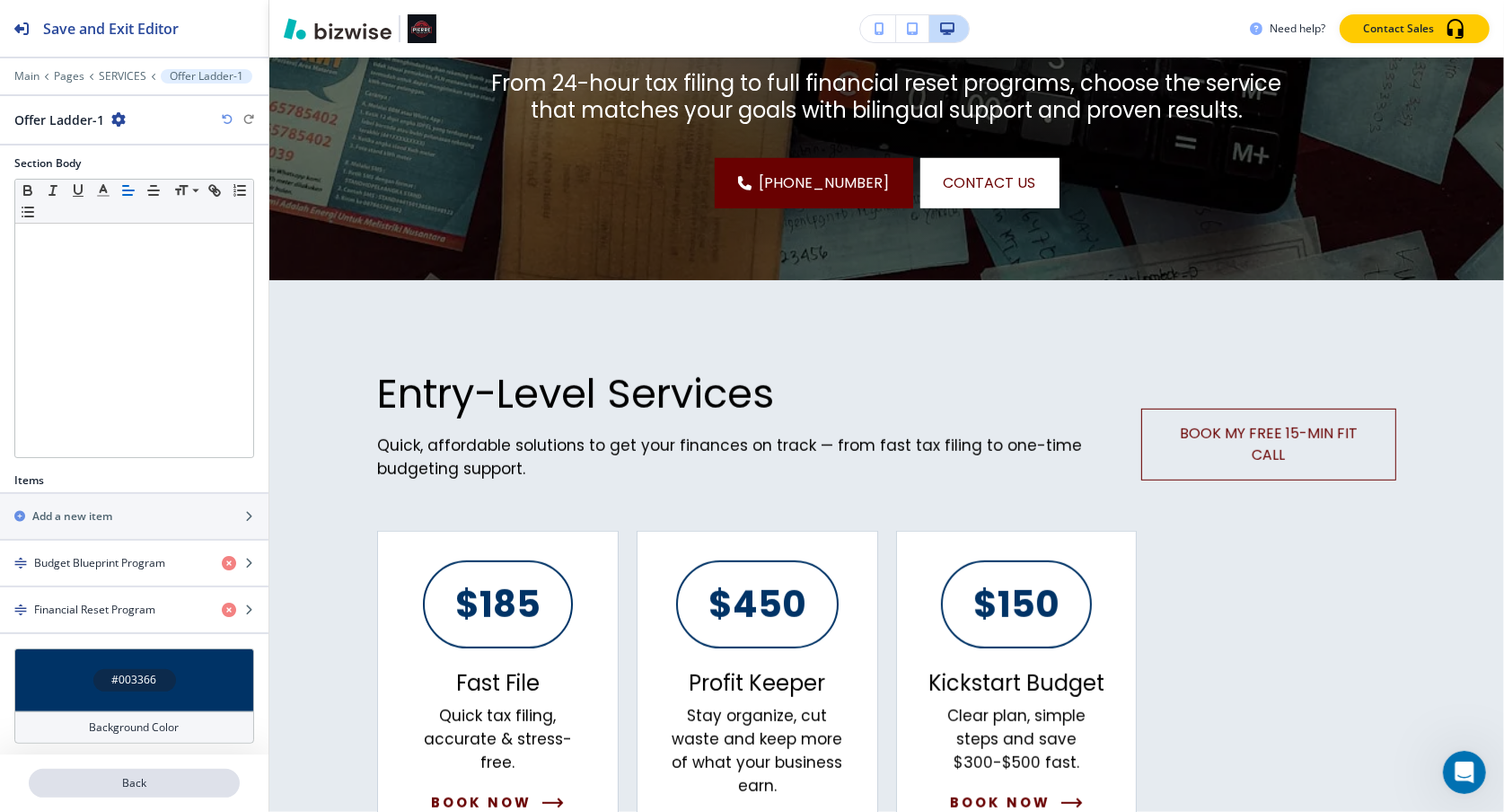
click at [200, 689] on button "Back" at bounding box center [134, 783] width 211 height 29
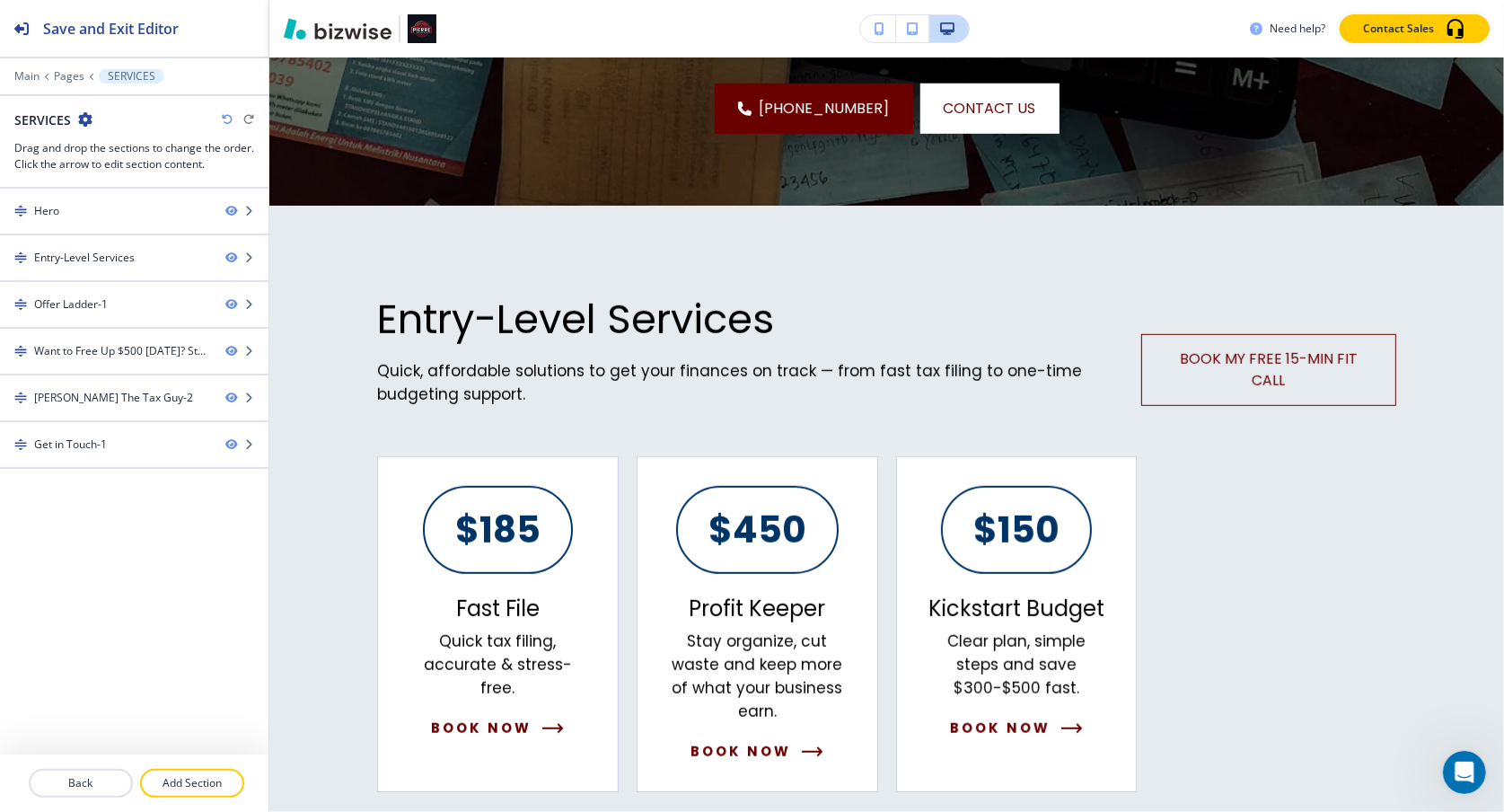
scroll to position [901, 0]
